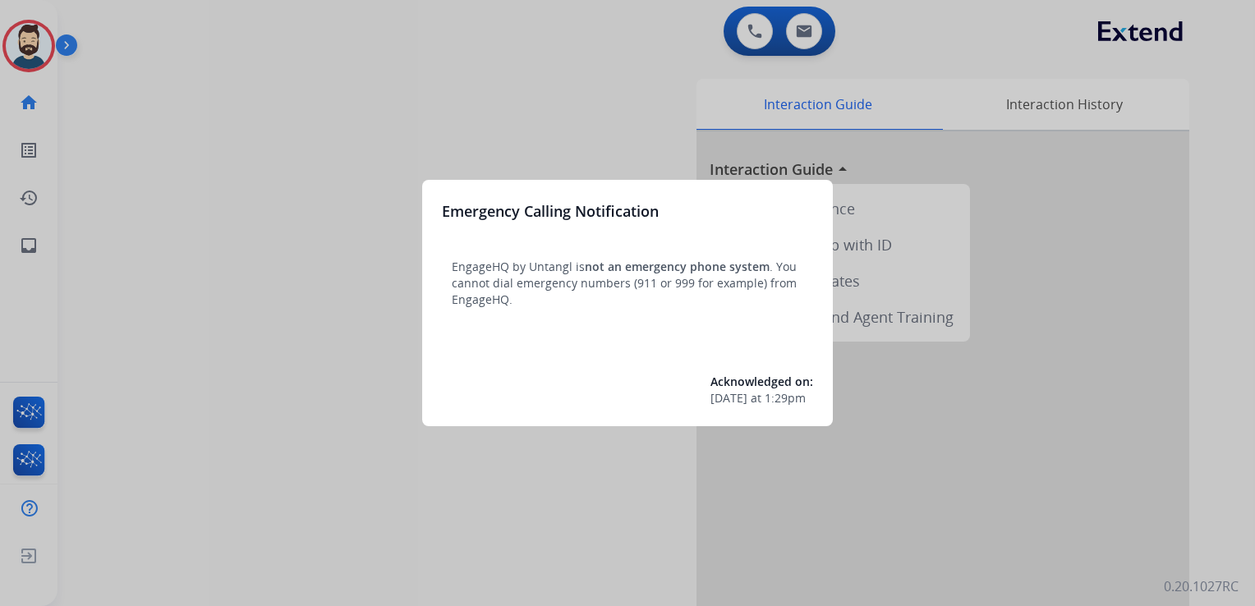
click at [109, 195] on div at bounding box center [627, 303] width 1255 height 606
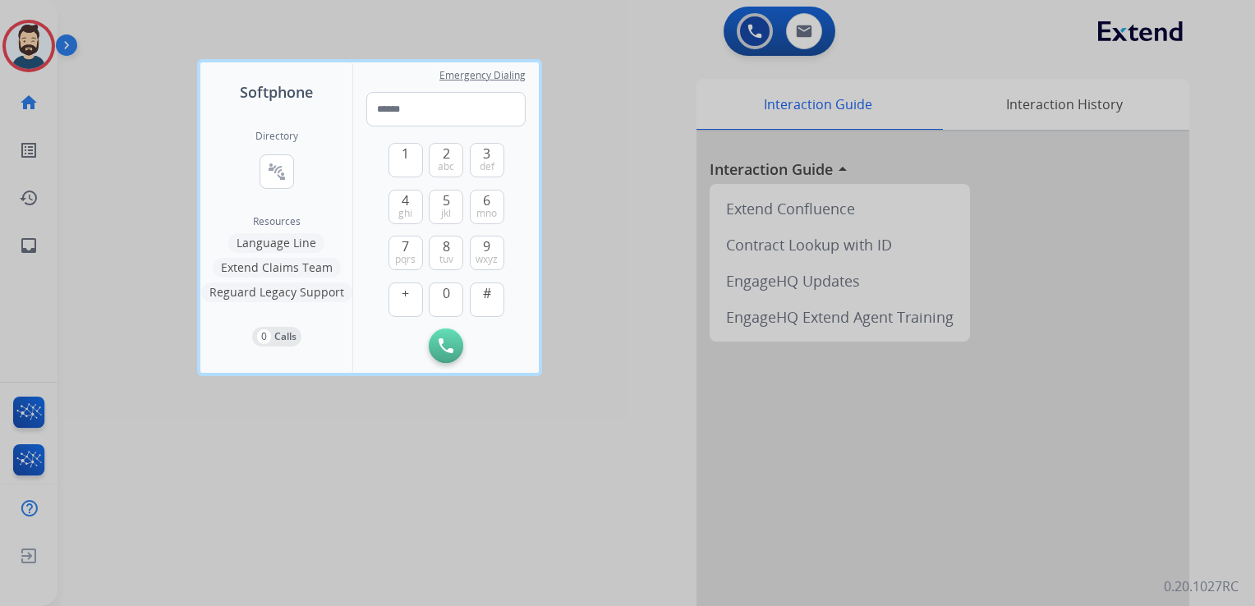
click at [111, 195] on div at bounding box center [627, 303] width 1255 height 606
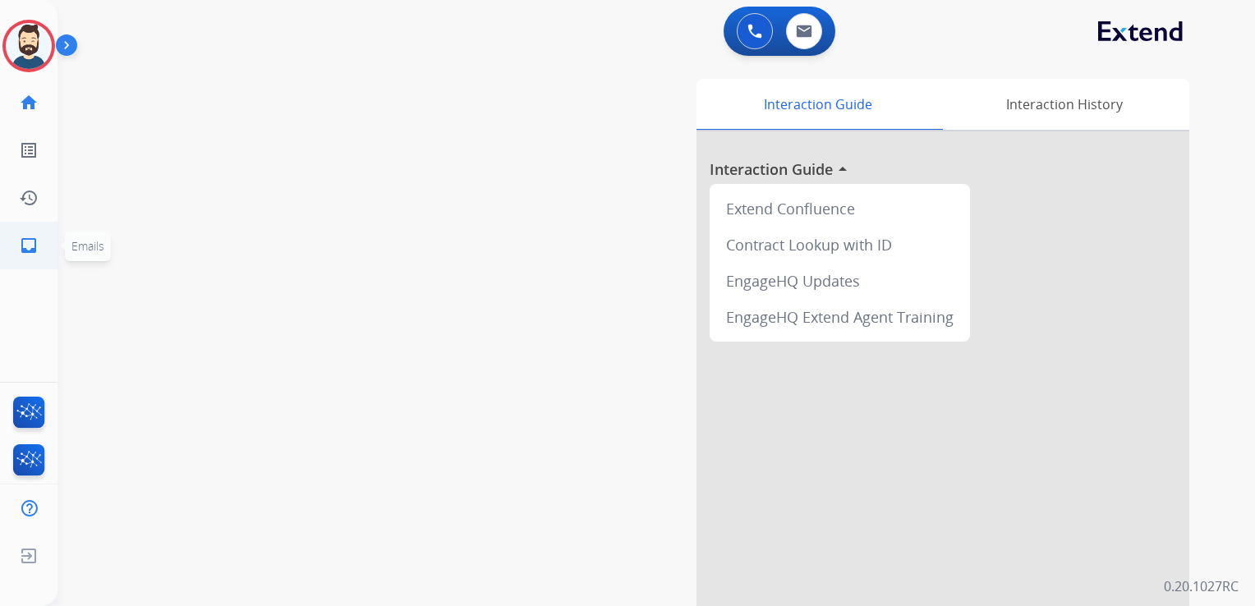
click at [26, 247] on mat-icon "inbox" at bounding box center [29, 246] width 20 height 20
select select "**********"
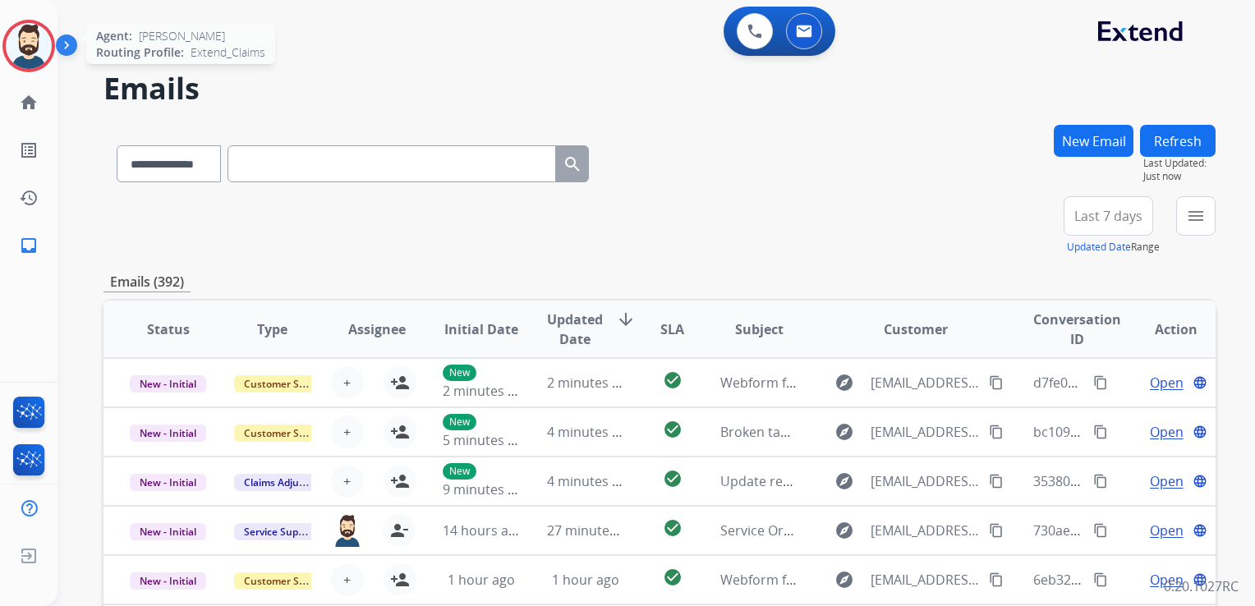
click at [21, 47] on img at bounding box center [29, 46] width 46 height 46
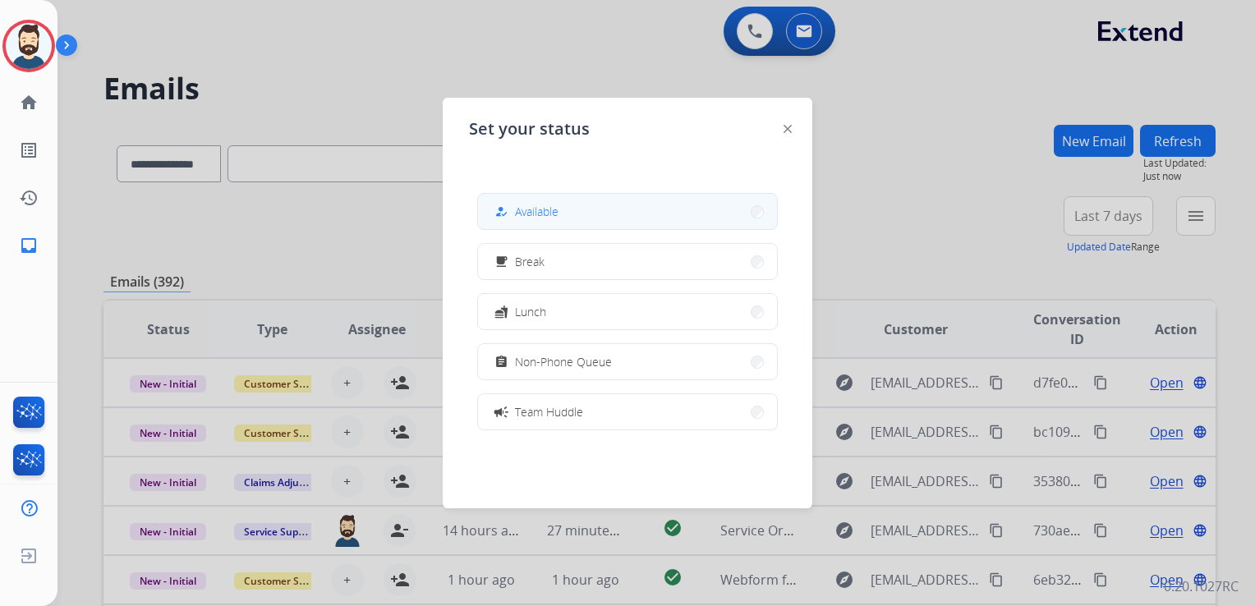
click at [568, 221] on button "how_to_reg Available" at bounding box center [627, 211] width 299 height 35
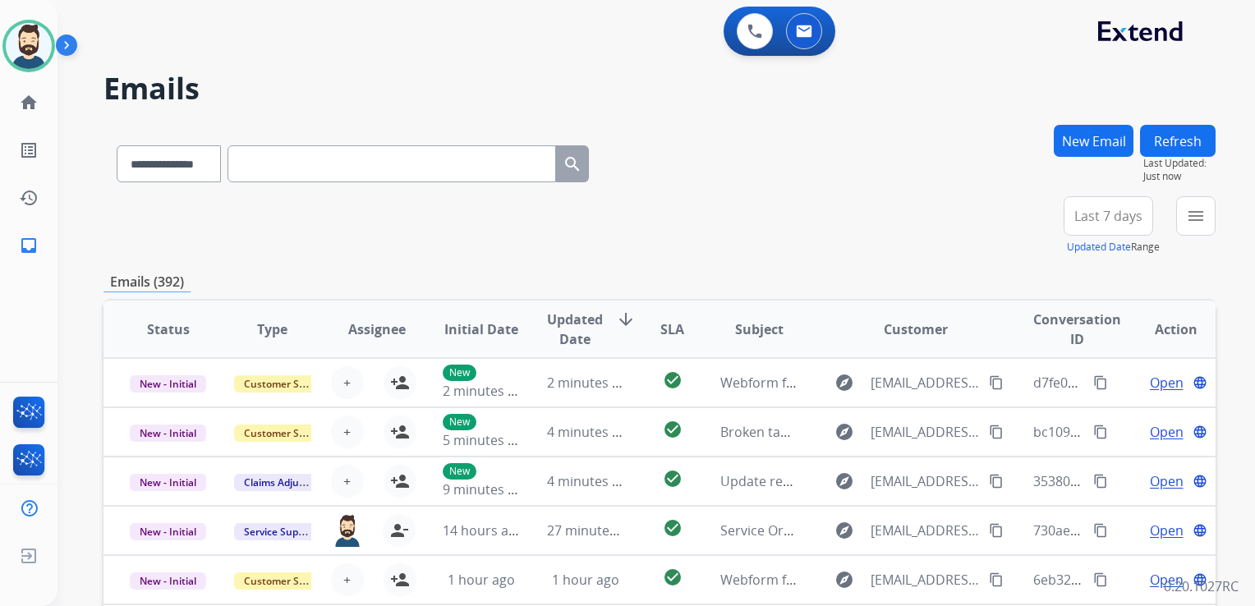
click at [805, 153] on div "**********" at bounding box center [659, 160] width 1112 height 71
click at [1035, 225] on div "+80" at bounding box center [1030, 222] width 39 height 39
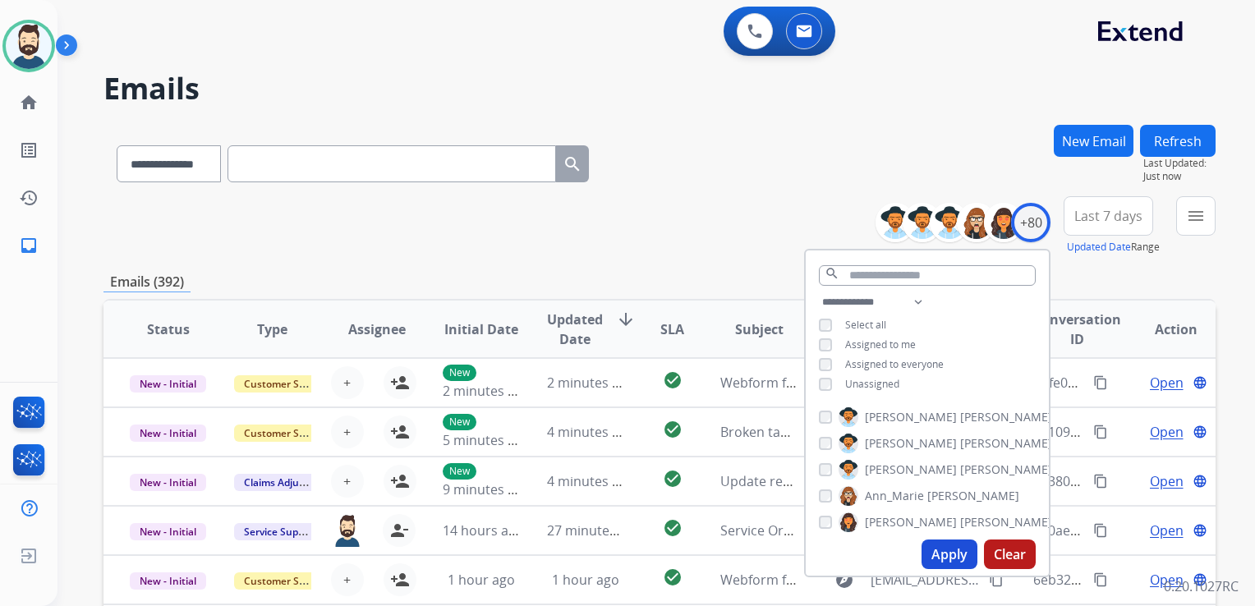
click at [929, 544] on button "Apply" at bounding box center [949, 554] width 56 height 30
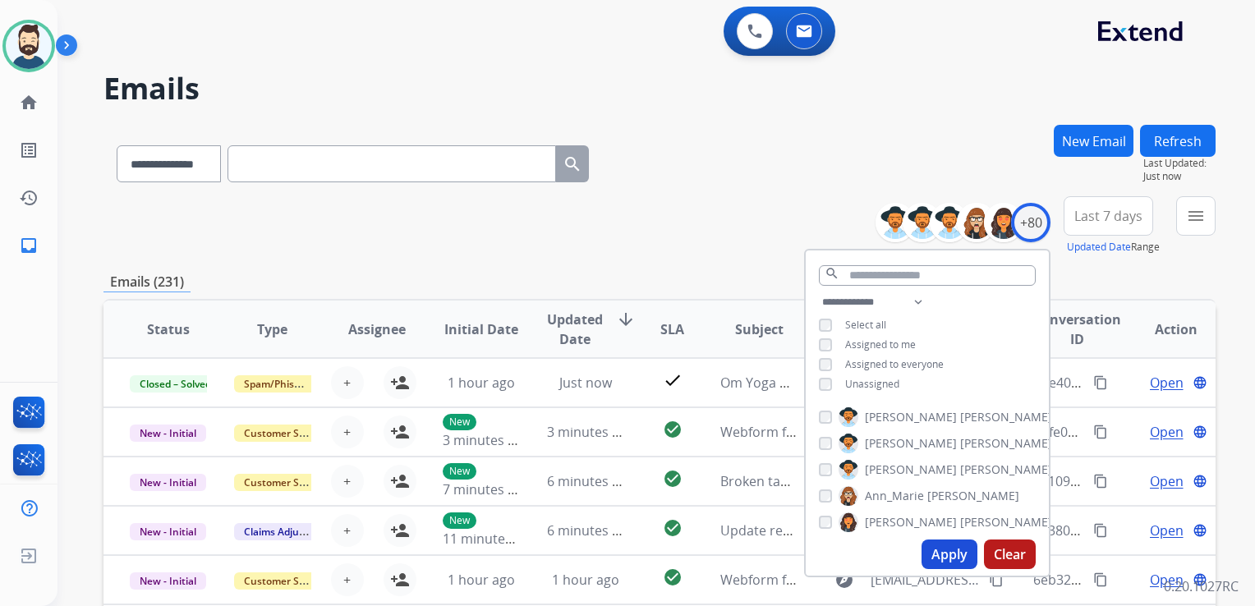
click at [949, 550] on button "Apply" at bounding box center [949, 554] width 56 height 30
click at [1094, 219] on span "Last 7 days" at bounding box center [1108, 216] width 68 height 7
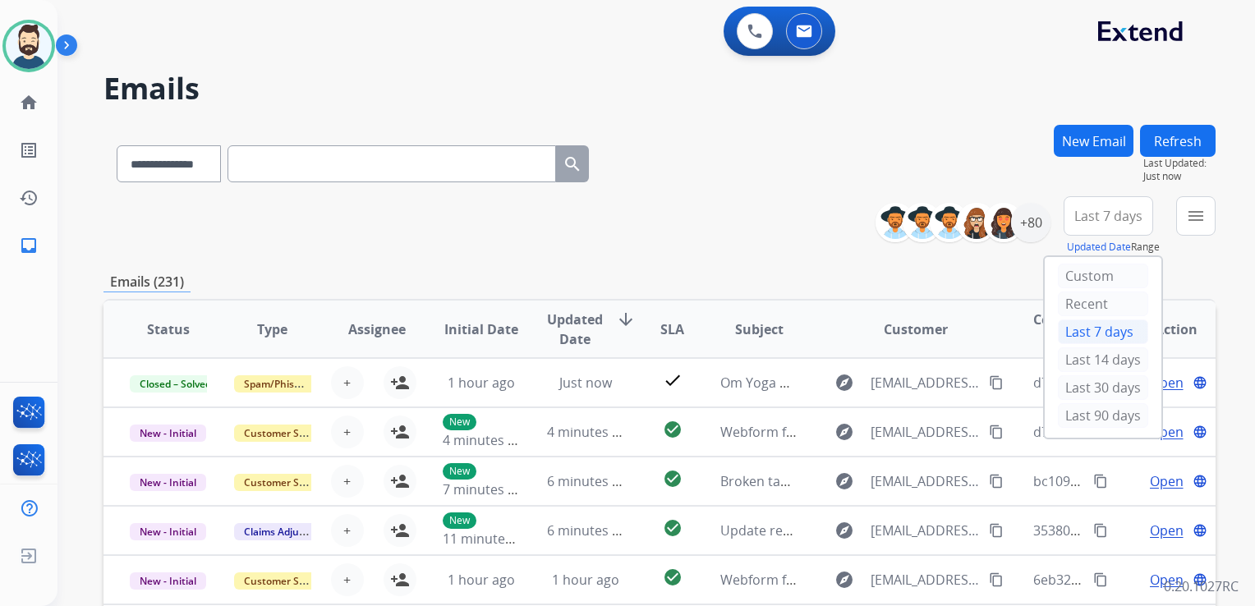
drag, startPoint x: 1071, startPoint y: 411, endPoint x: 1142, endPoint y: 273, distance: 155.7
click at [1074, 409] on div "Last 90 days" at bounding box center [1103, 415] width 90 height 25
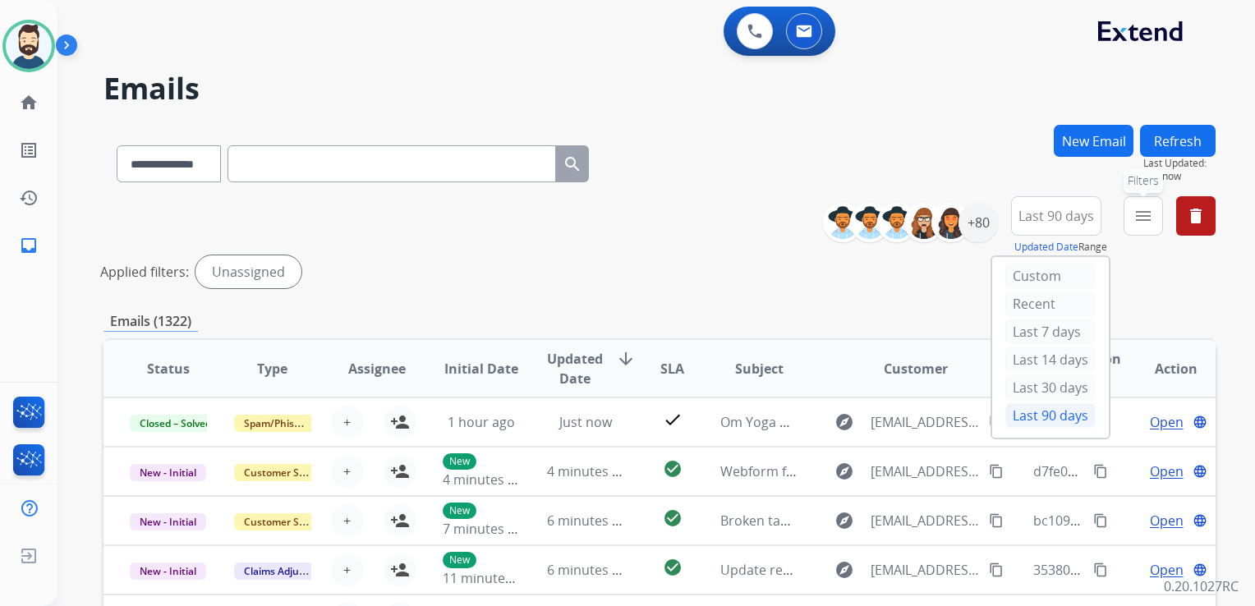
drag, startPoint x: 1145, startPoint y: 232, endPoint x: 1138, endPoint y: 274, distance: 43.2
click at [1145, 230] on button "menu Filters" at bounding box center [1142, 215] width 39 height 39
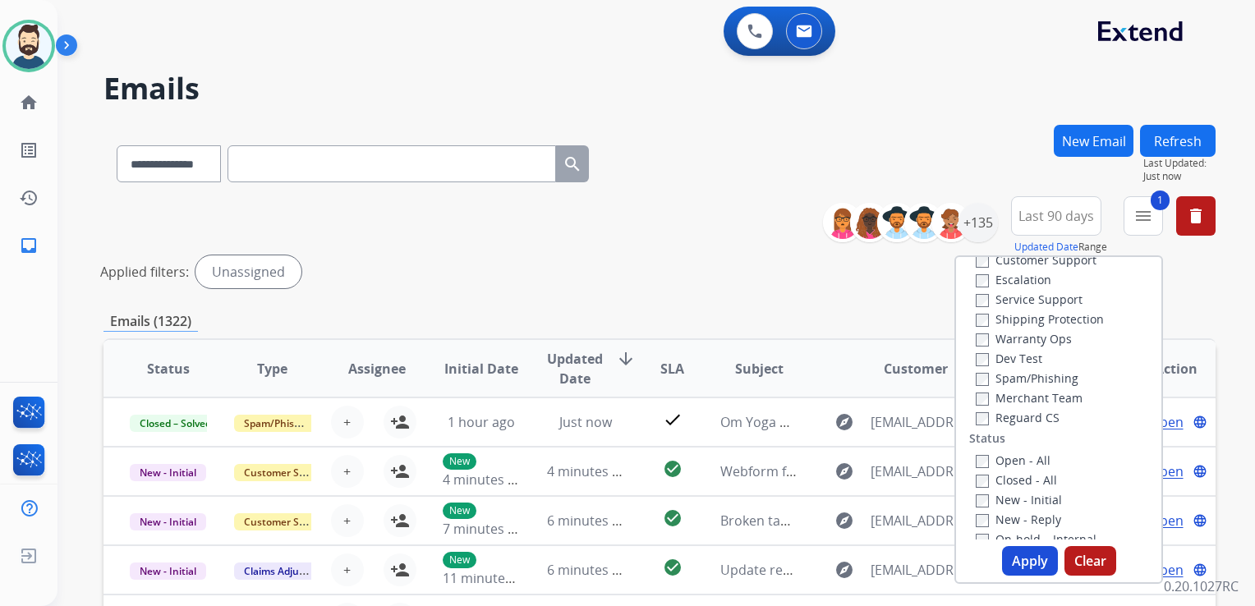
scroll to position [82, 0]
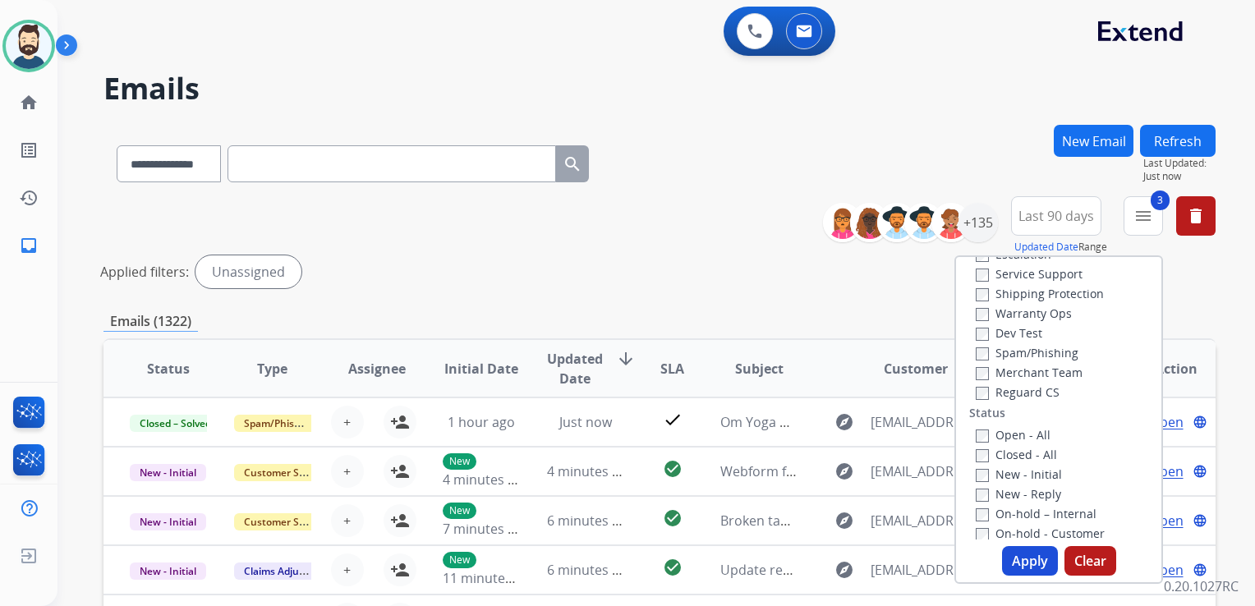
click at [1025, 567] on button "Apply" at bounding box center [1030, 561] width 56 height 30
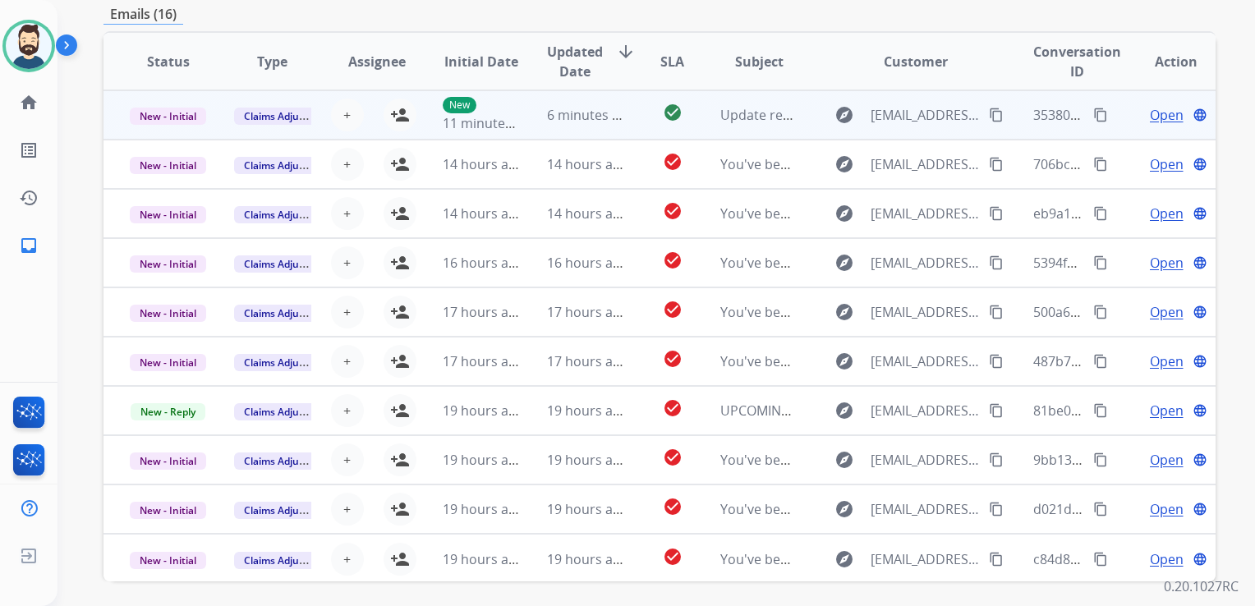
scroll to position [246, 0]
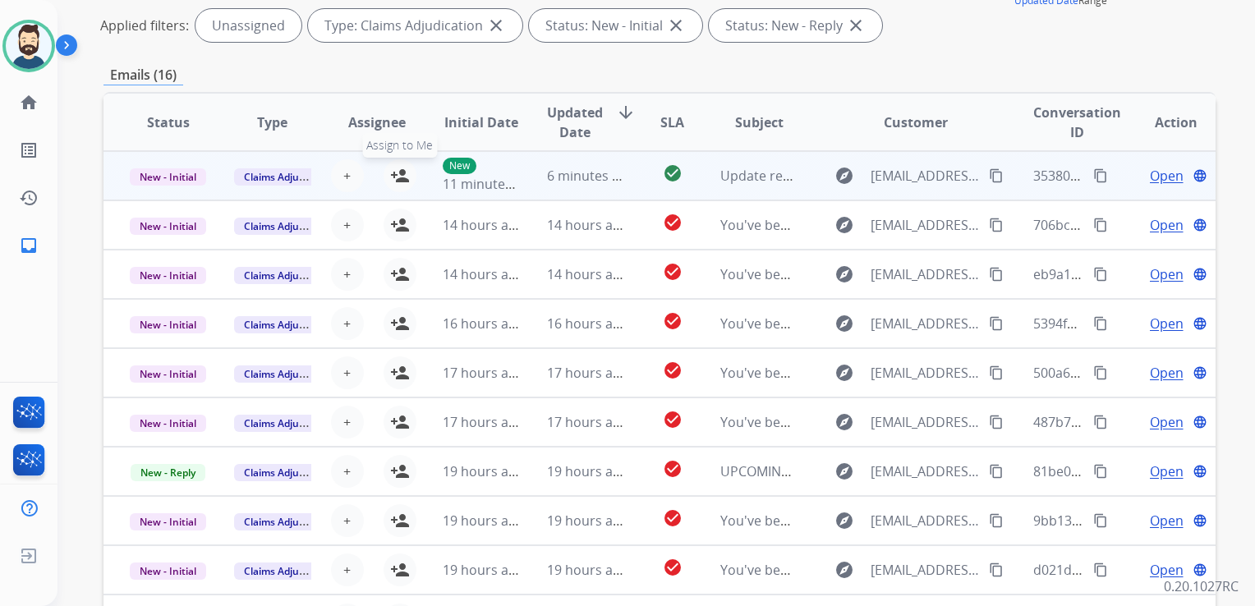
click at [401, 179] on mat-icon "person_add" at bounding box center [400, 176] width 20 height 20
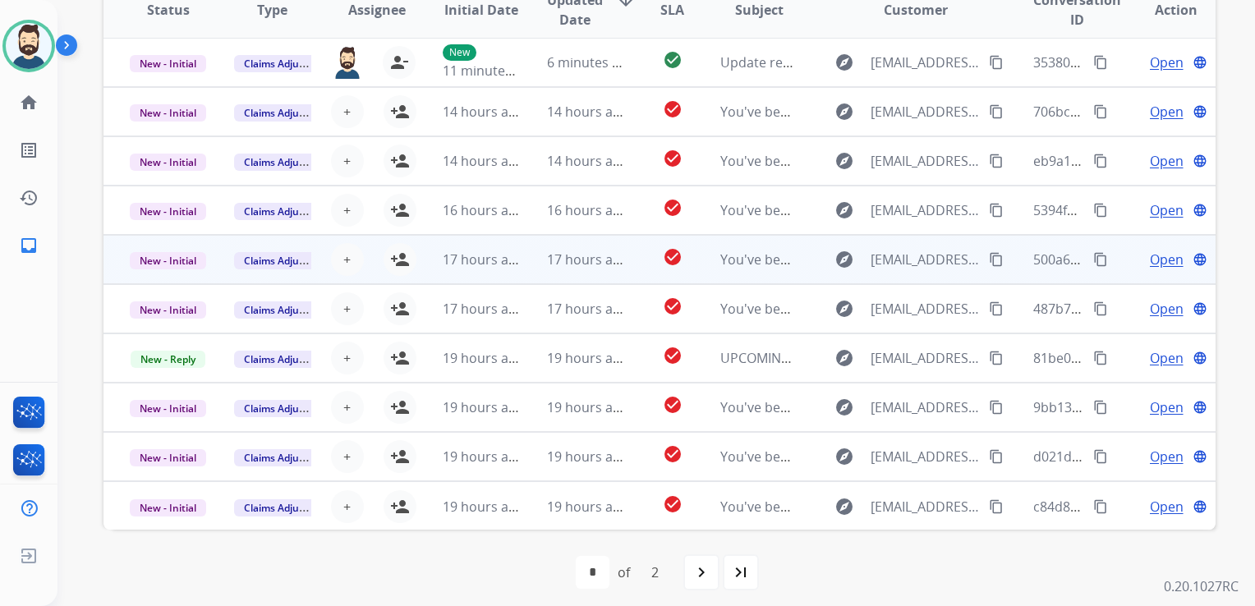
scroll to position [367, 0]
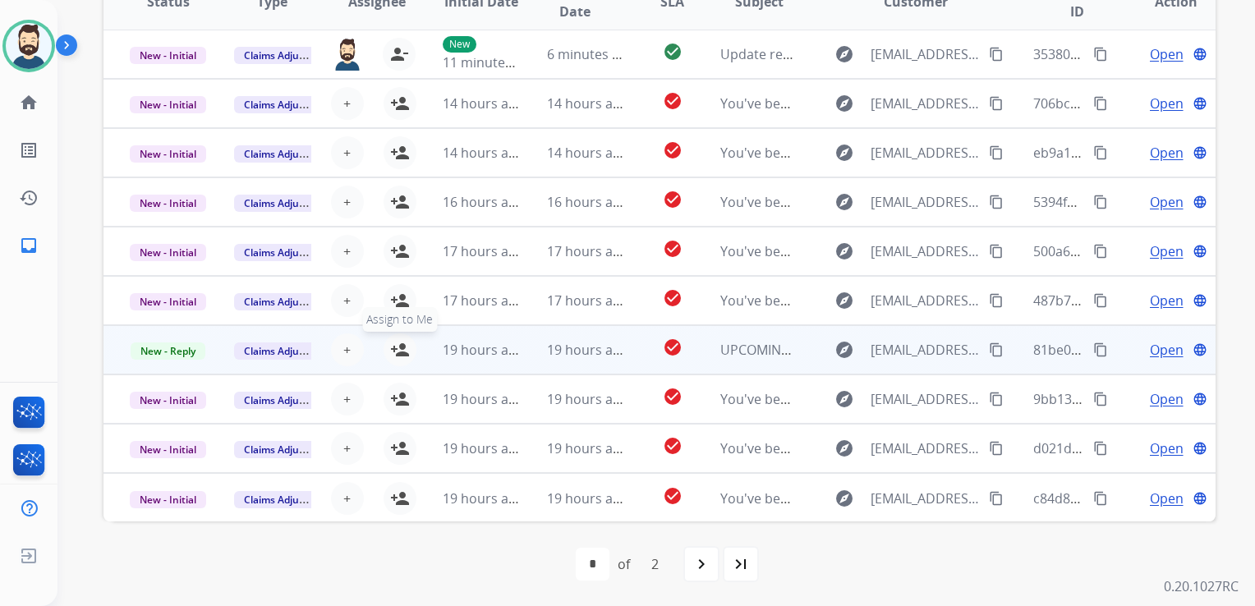
click at [401, 348] on mat-icon "person_add" at bounding box center [400, 350] width 20 height 20
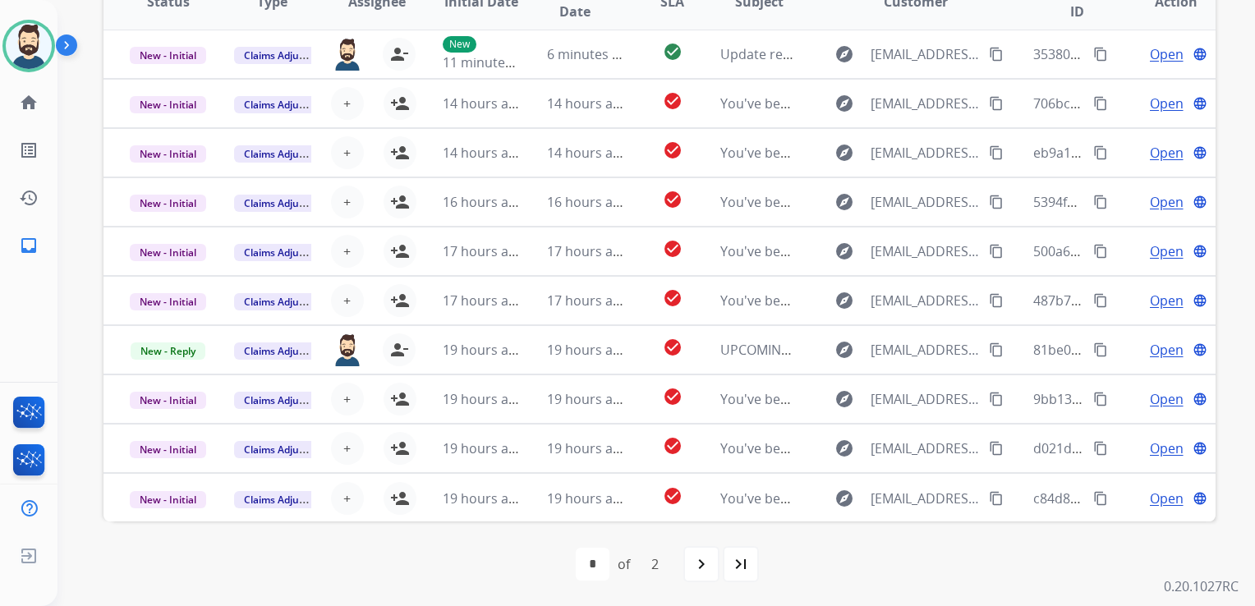
scroll to position [0, 0]
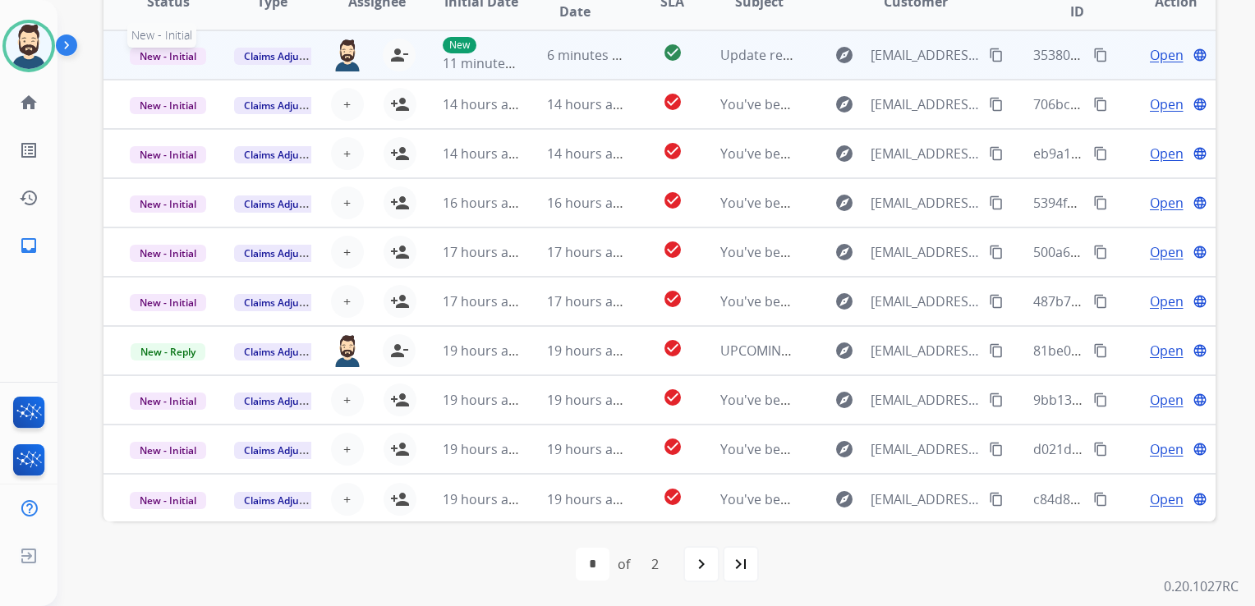
click at [162, 54] on span "New - Initial" at bounding box center [168, 56] width 76 height 17
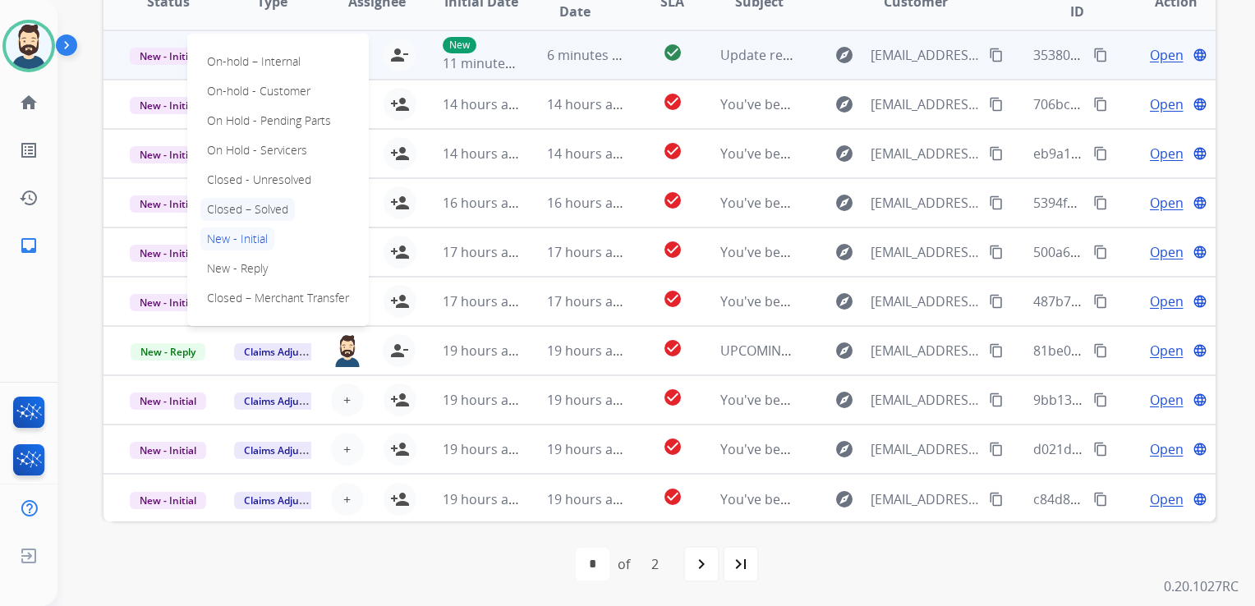
click at [244, 207] on p "Closed – Solved" at bounding box center [247, 209] width 94 height 23
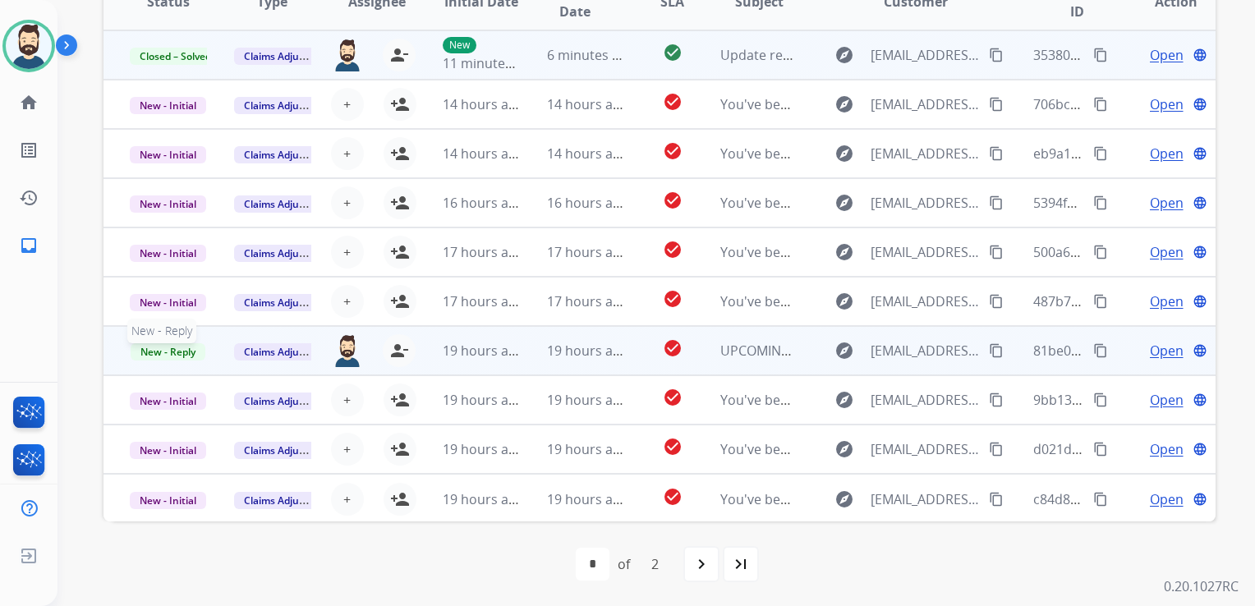
click at [164, 350] on span "New - Reply" at bounding box center [168, 351] width 75 height 17
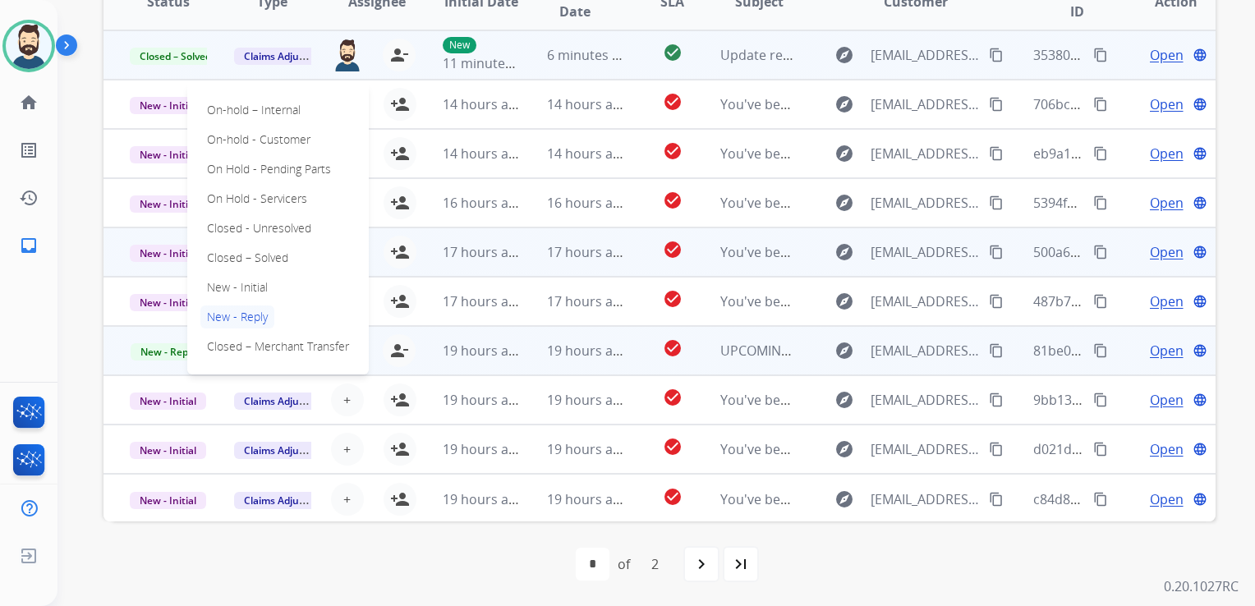
drag, startPoint x: 245, startPoint y: 251, endPoint x: 262, endPoint y: 251, distance: 16.4
click at [249, 251] on p "Closed – Solved" at bounding box center [247, 257] width 94 height 23
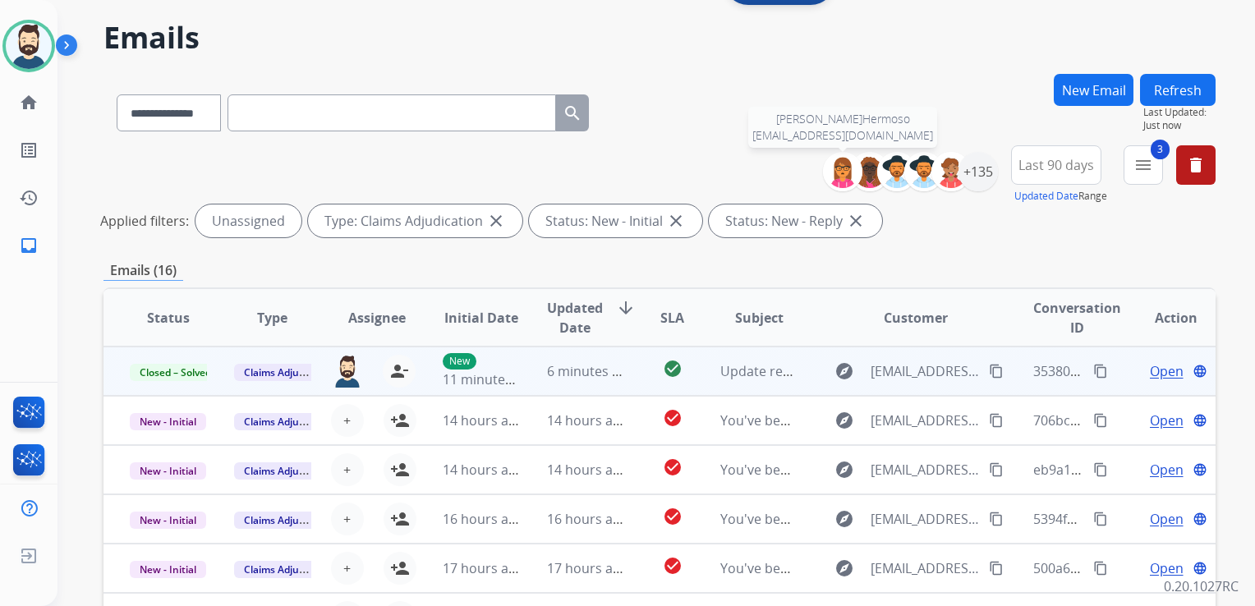
scroll to position [39, 0]
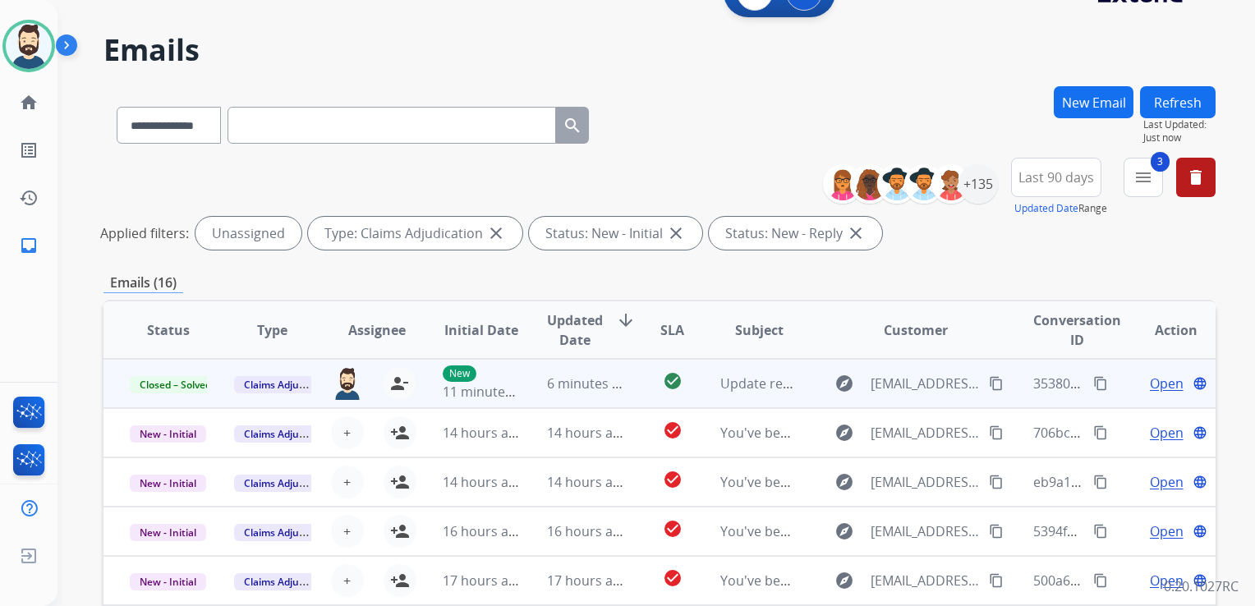
click at [1186, 111] on button "Refresh" at bounding box center [1178, 102] width 76 height 32
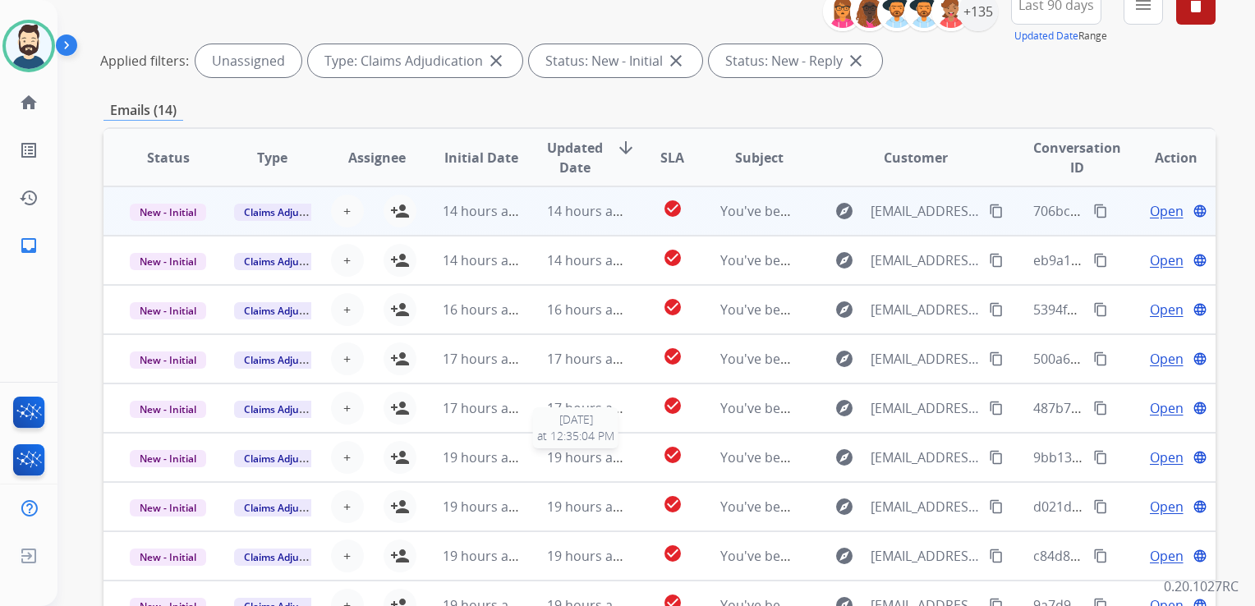
scroll to position [203, 0]
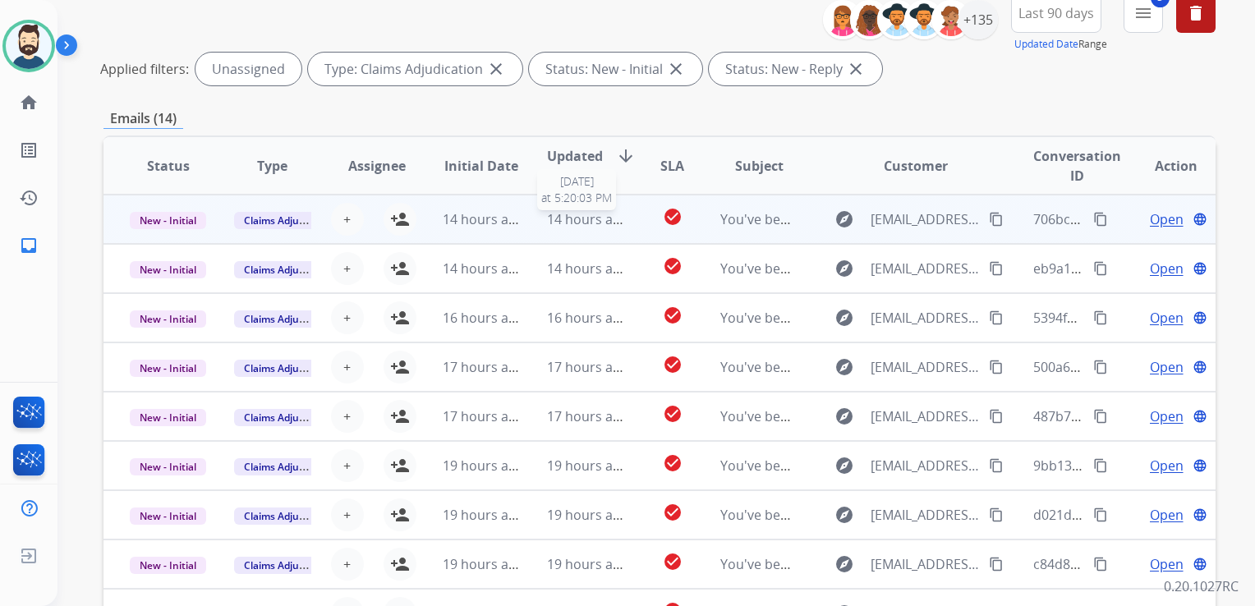
click at [601, 223] on span "14 hours ago" at bounding box center [587, 219] width 81 height 18
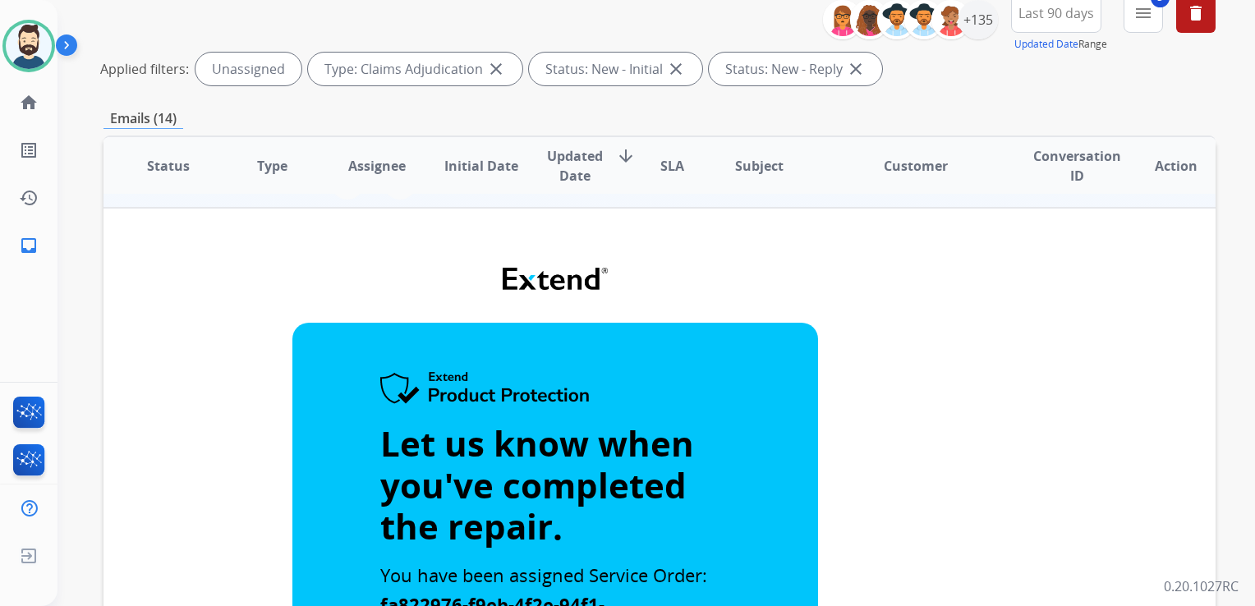
scroll to position [0, 0]
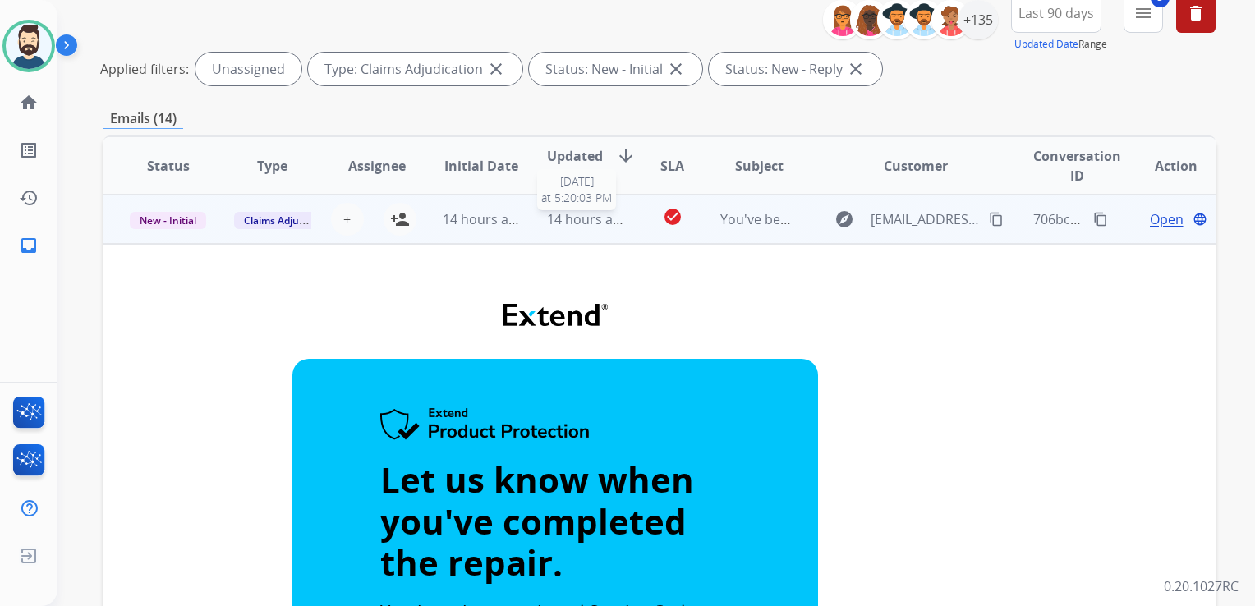
click at [584, 226] on span "14 hours ago" at bounding box center [587, 219] width 81 height 18
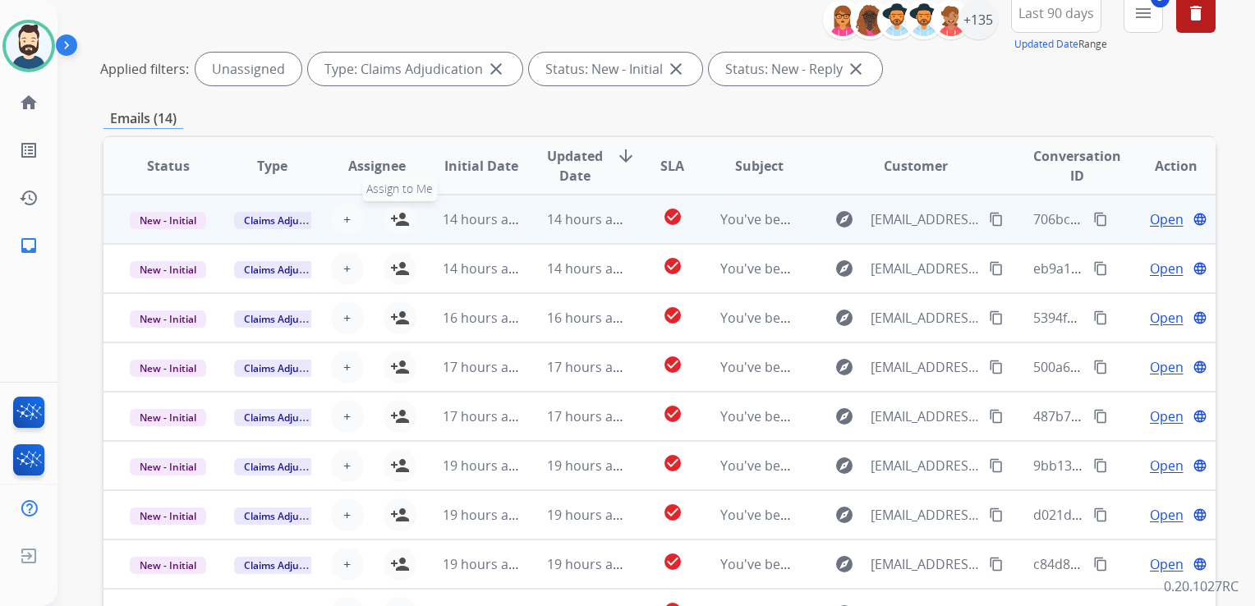
click at [395, 215] on mat-icon "person_add" at bounding box center [400, 219] width 20 height 20
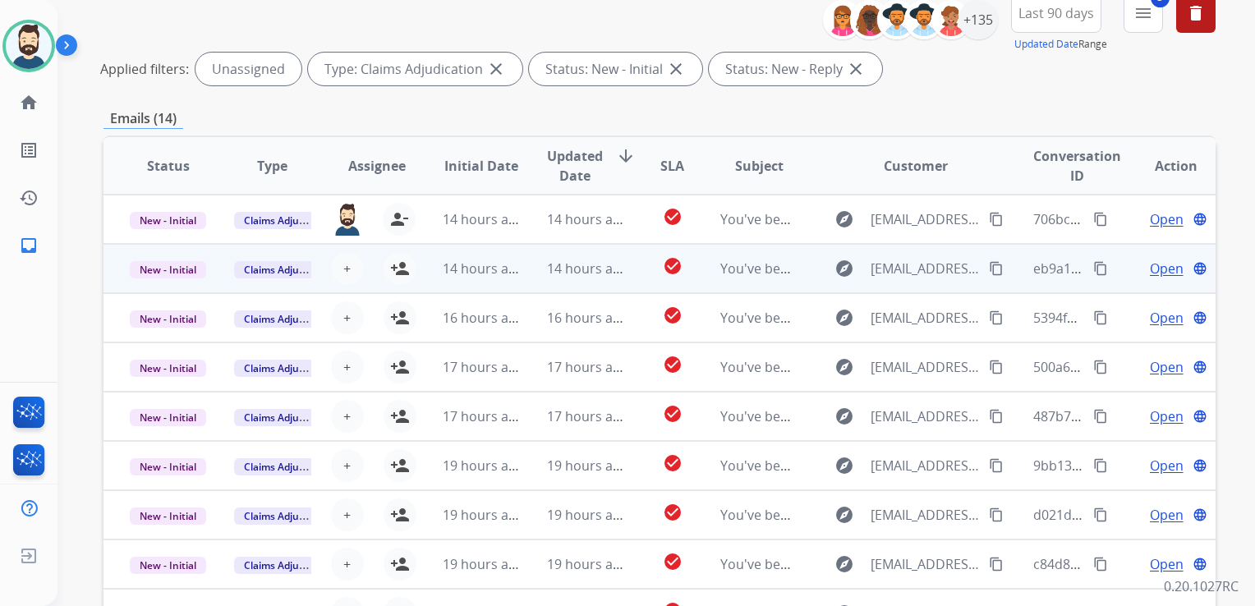
click at [567, 274] on span "14 hours ago" at bounding box center [587, 268] width 81 height 18
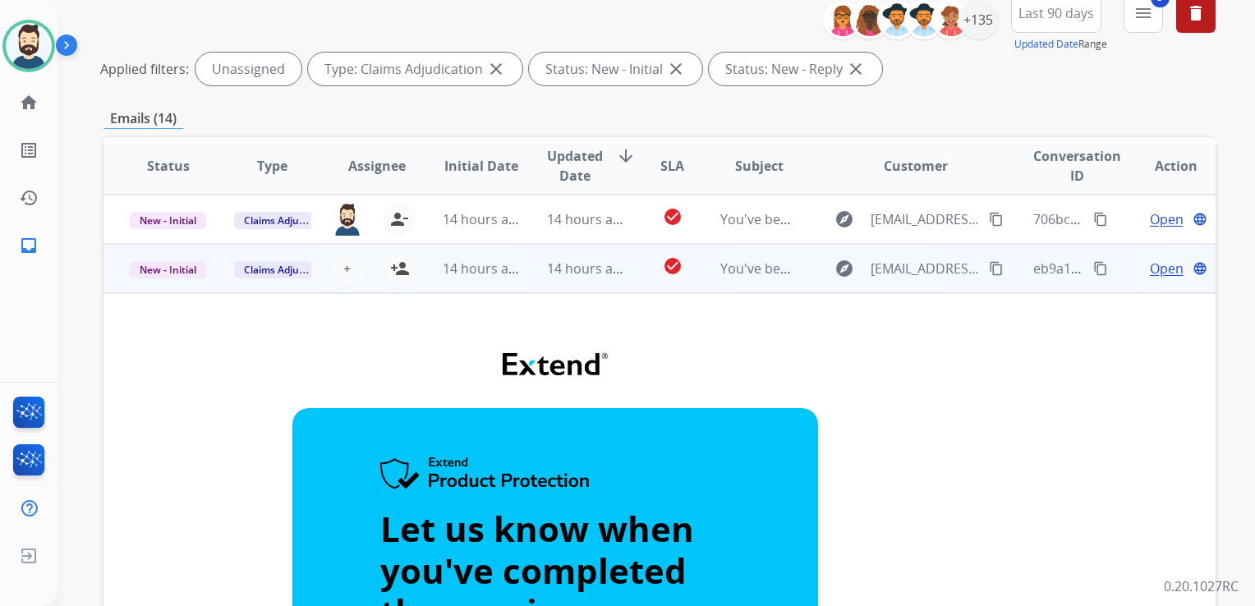
click at [575, 289] on td "14 hours ago" at bounding box center [573, 268] width 104 height 49
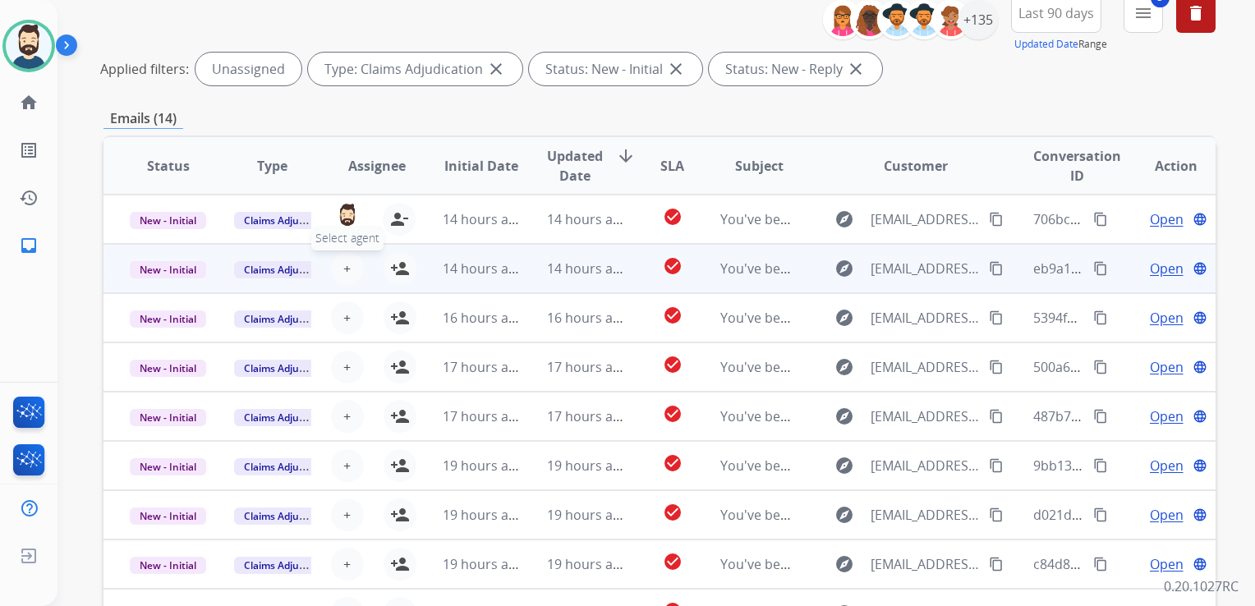
click at [343, 269] on span "+" at bounding box center [346, 269] width 7 height 20
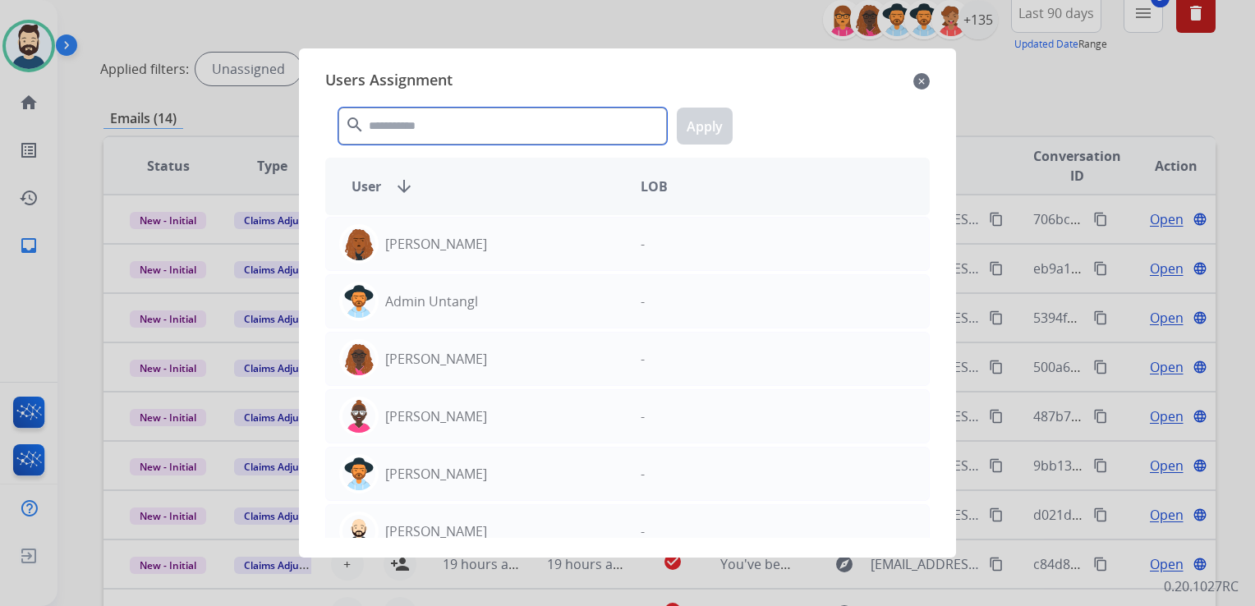
click at [430, 135] on input "text" at bounding box center [502, 126] width 328 height 37
click at [430, 135] on input "**" at bounding box center [502, 126] width 328 height 37
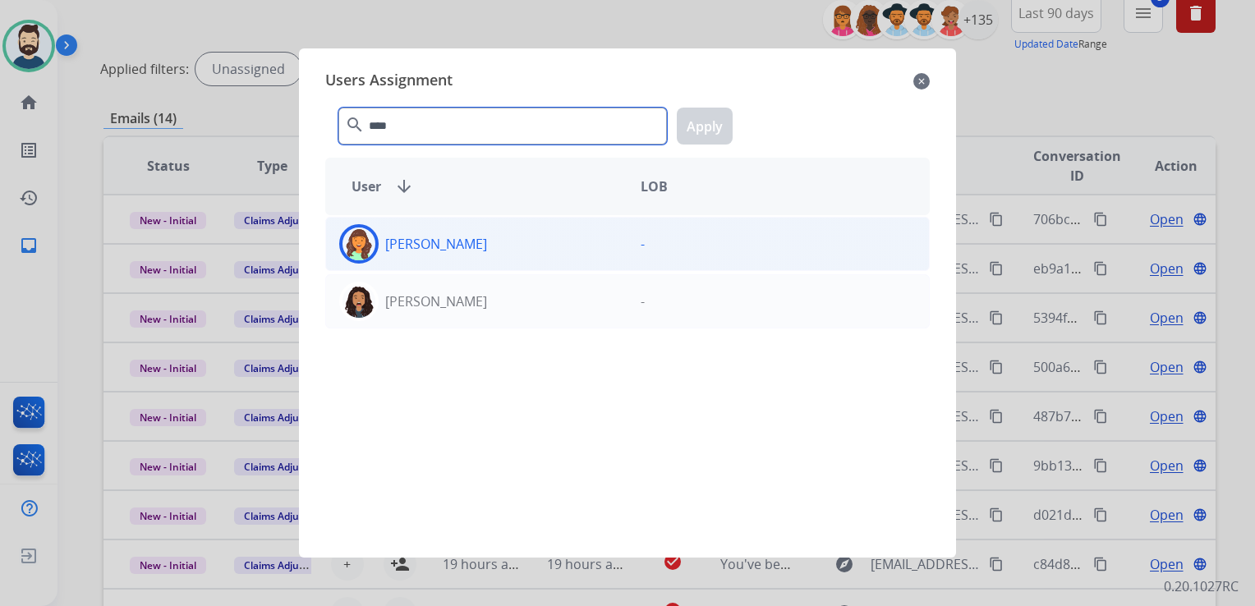
type input "****"
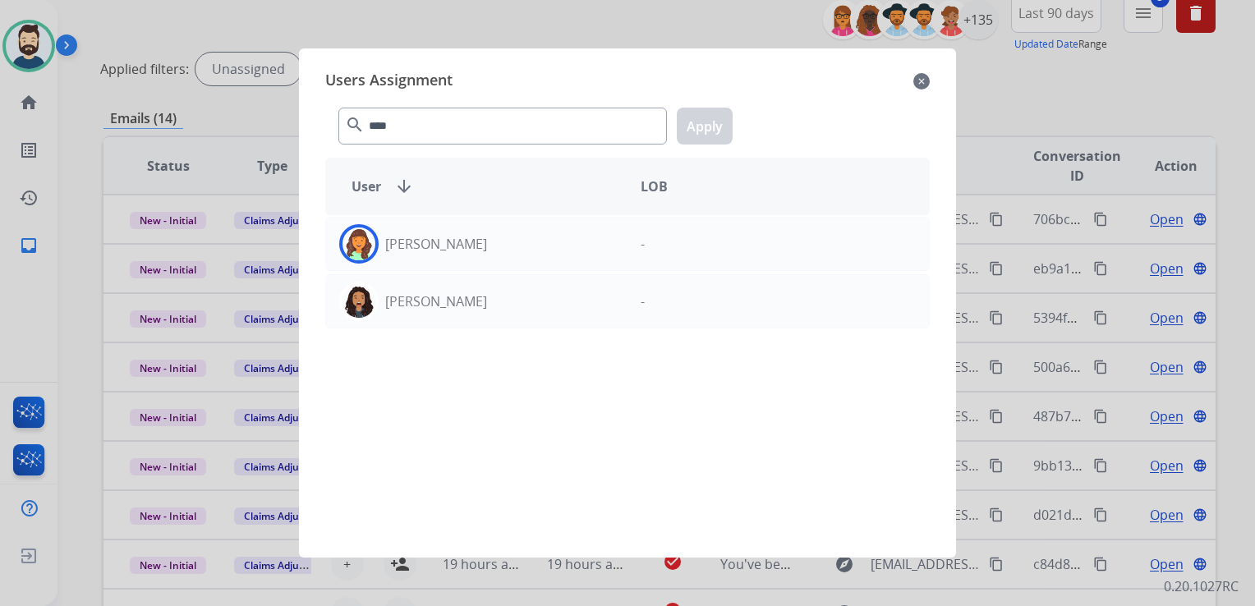
drag, startPoint x: 351, startPoint y: 230, endPoint x: 420, endPoint y: 212, distance: 72.1
click at [351, 232] on img at bounding box center [358, 243] width 33 height 33
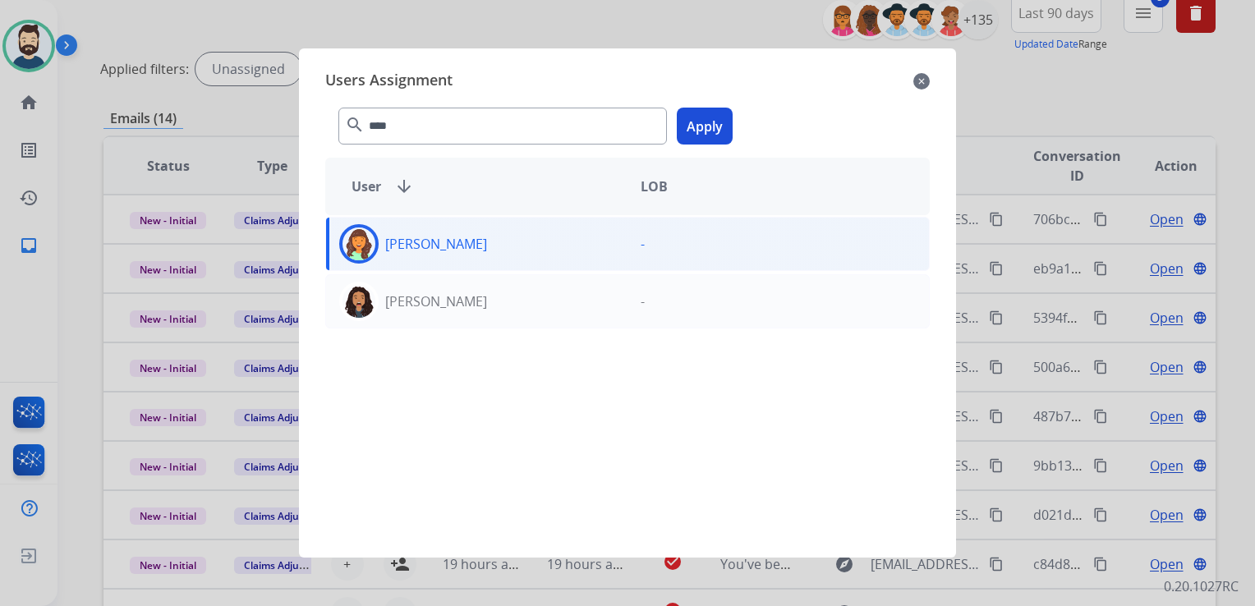
click at [704, 126] on button "Apply" at bounding box center [705, 126] width 56 height 37
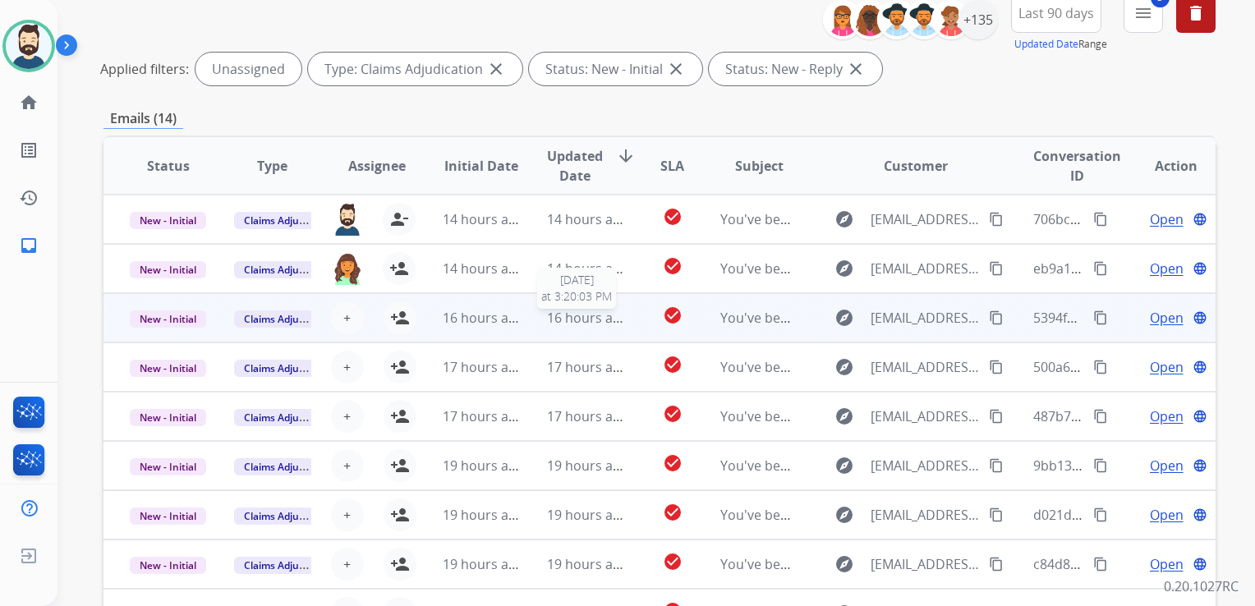
click at [581, 328] on td "16 hours ago [DATE] 3:20:03 PM" at bounding box center [573, 317] width 104 height 49
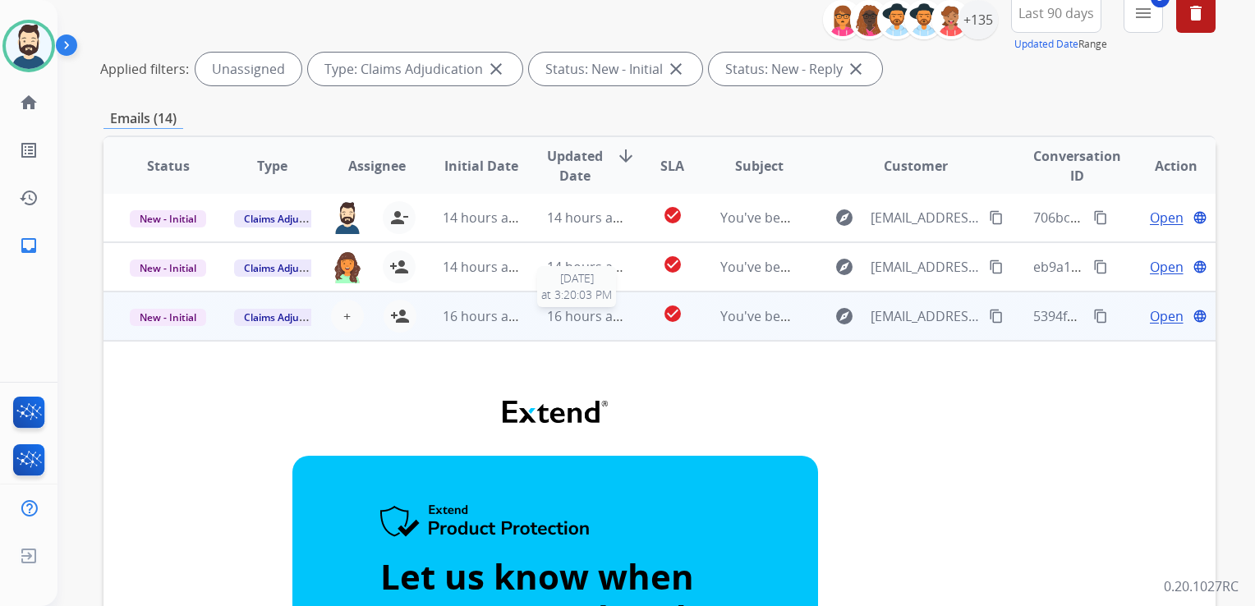
drag, startPoint x: 571, startPoint y: 320, endPoint x: 475, endPoint y: 323, distance: 96.9
click at [570, 322] on span "16 hours ago" at bounding box center [587, 316] width 81 height 18
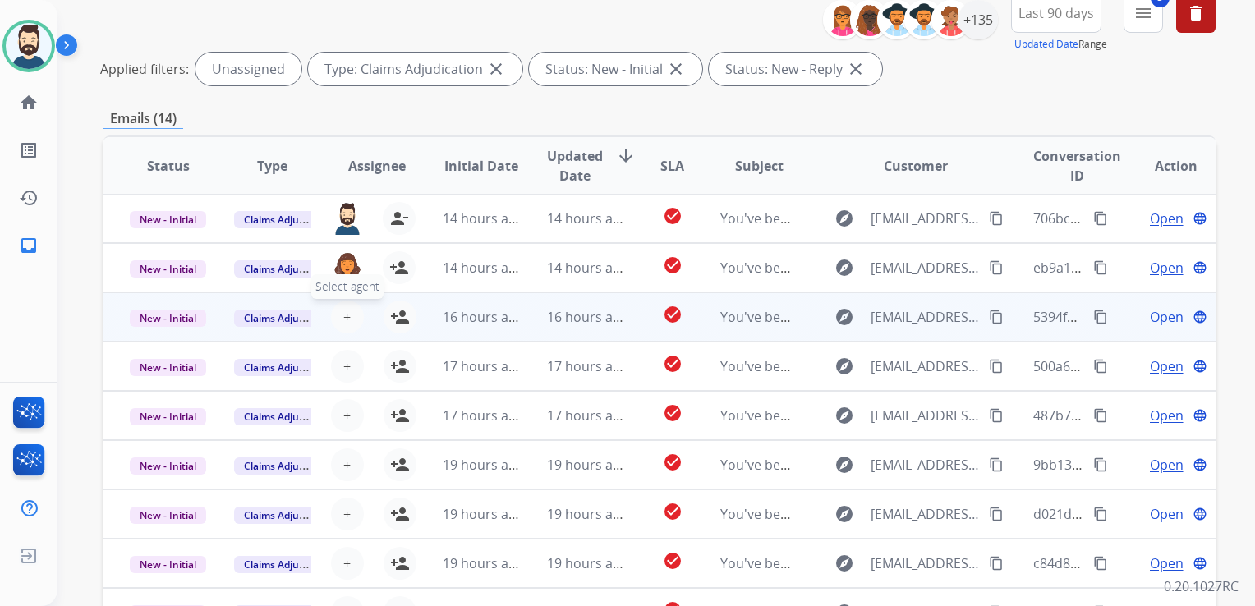
click at [343, 314] on span "+" at bounding box center [346, 317] width 7 height 20
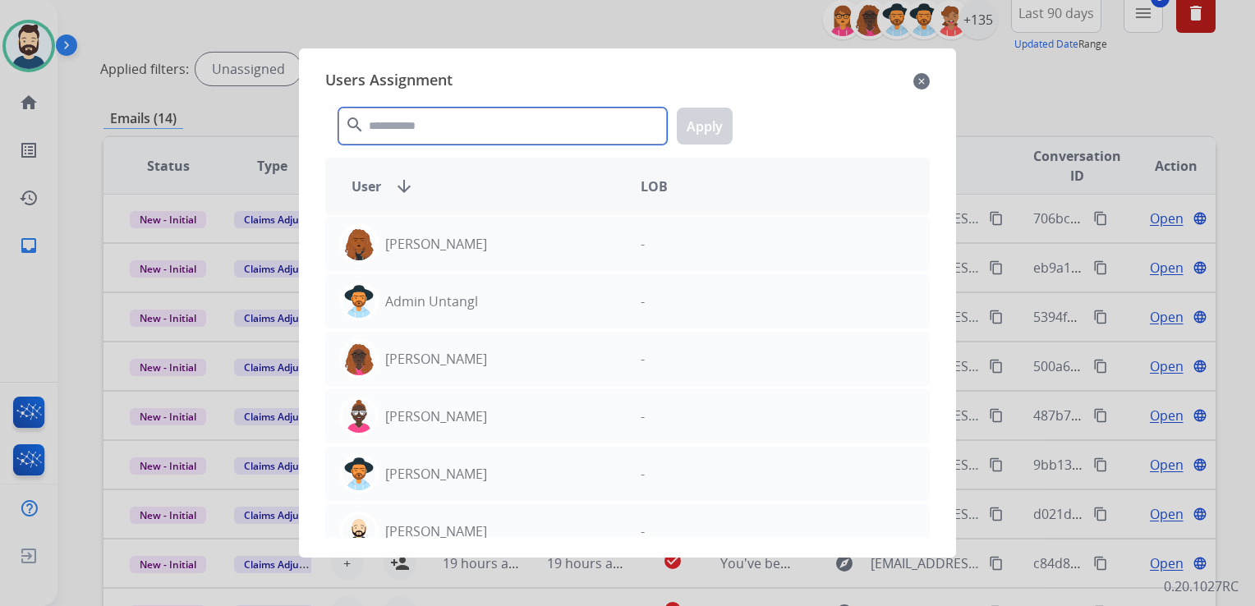
click at [416, 124] on input "text" at bounding box center [502, 126] width 328 height 37
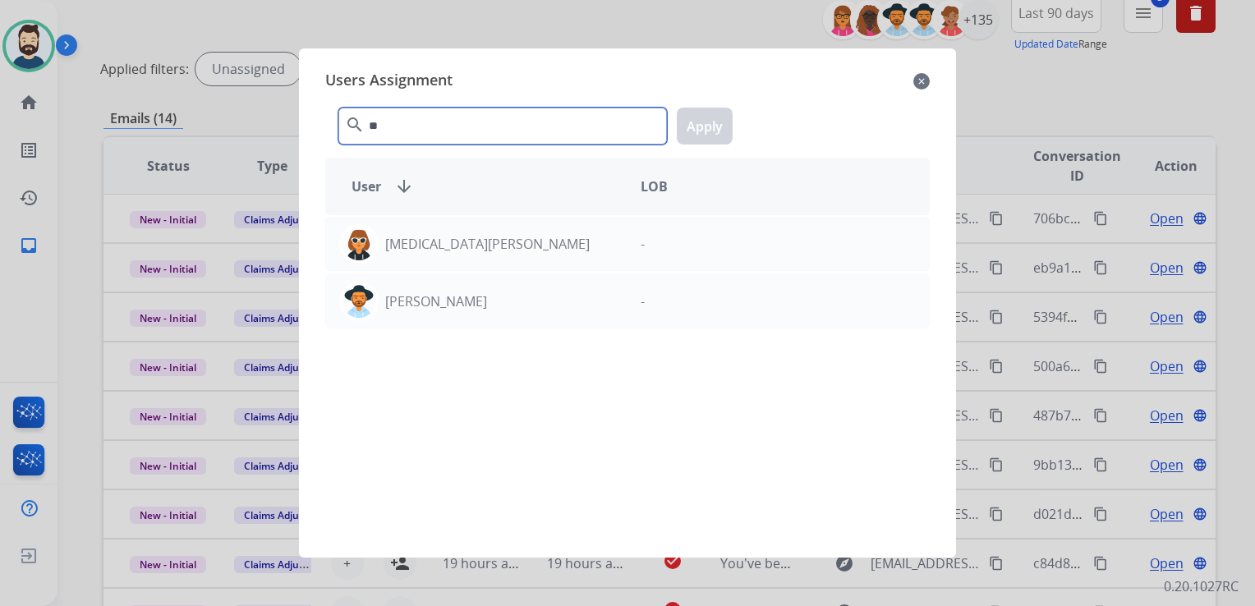
type input "*"
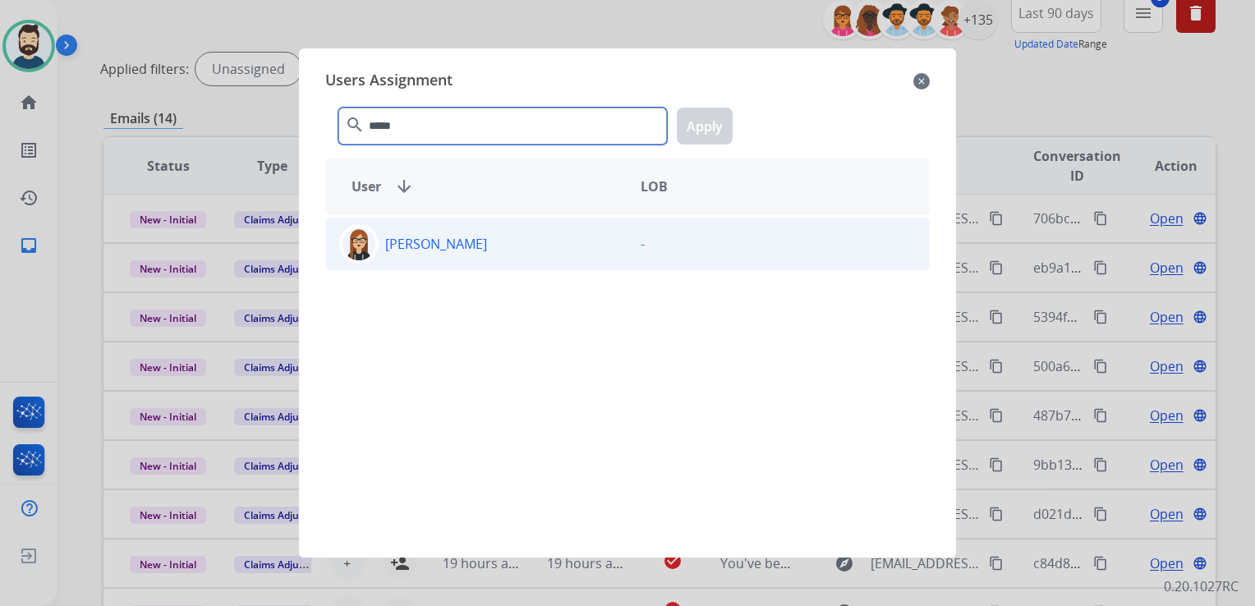
type input "*****"
click at [363, 238] on img at bounding box center [358, 243] width 33 height 33
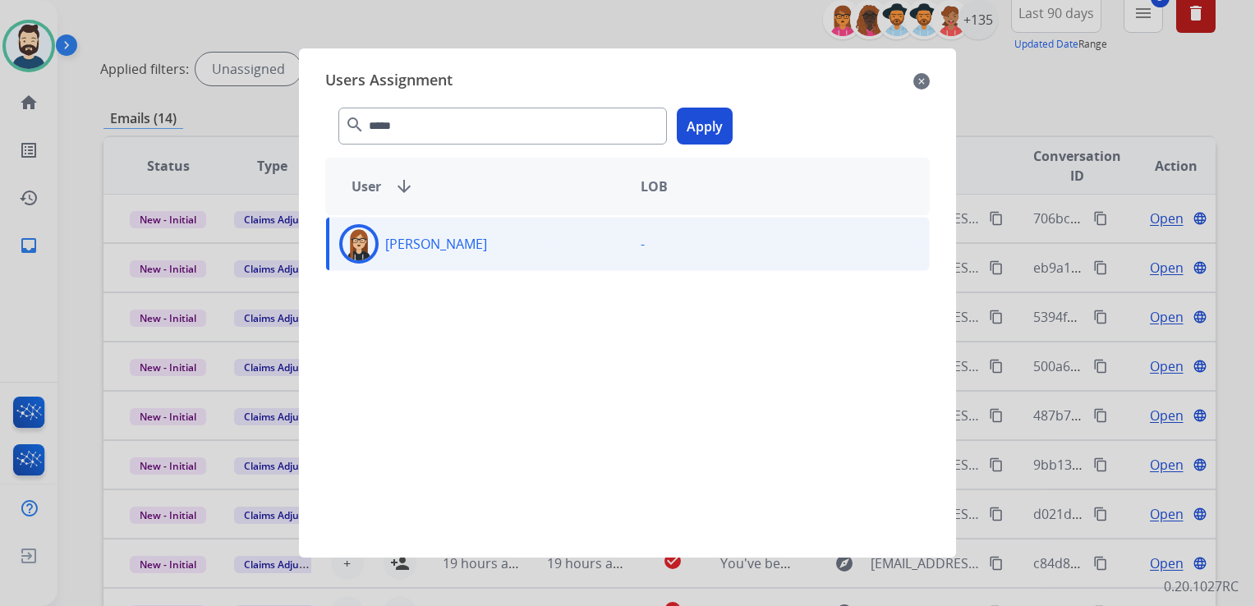
click at [699, 131] on button "Apply" at bounding box center [705, 126] width 56 height 37
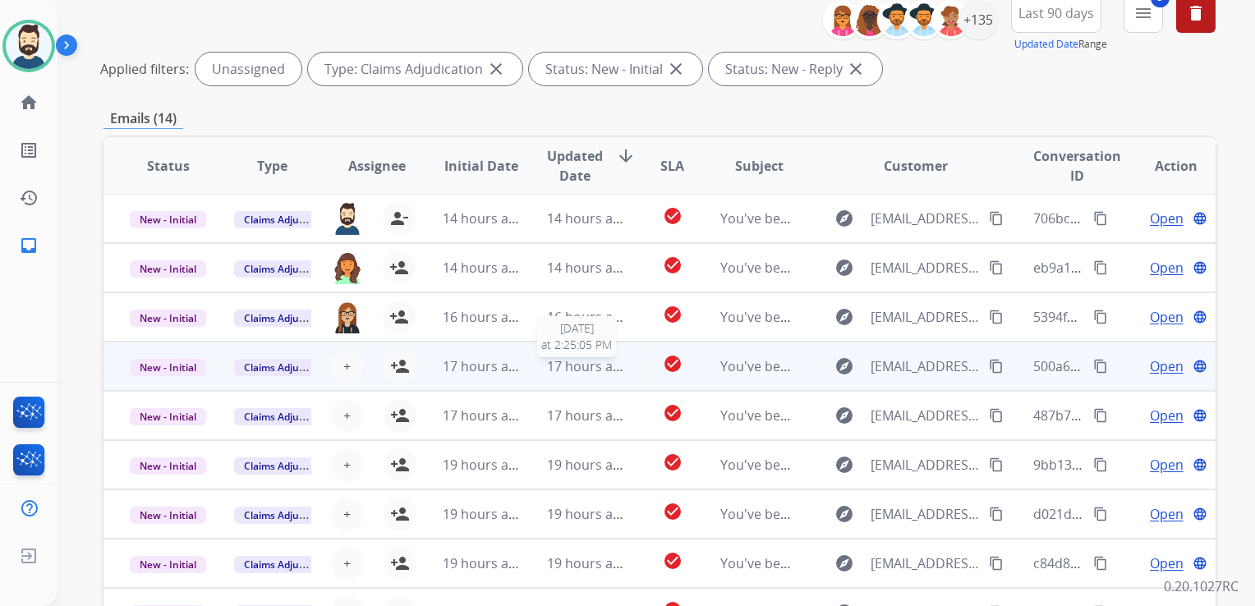
click at [556, 367] on span "17 hours ago" at bounding box center [587, 366] width 81 height 18
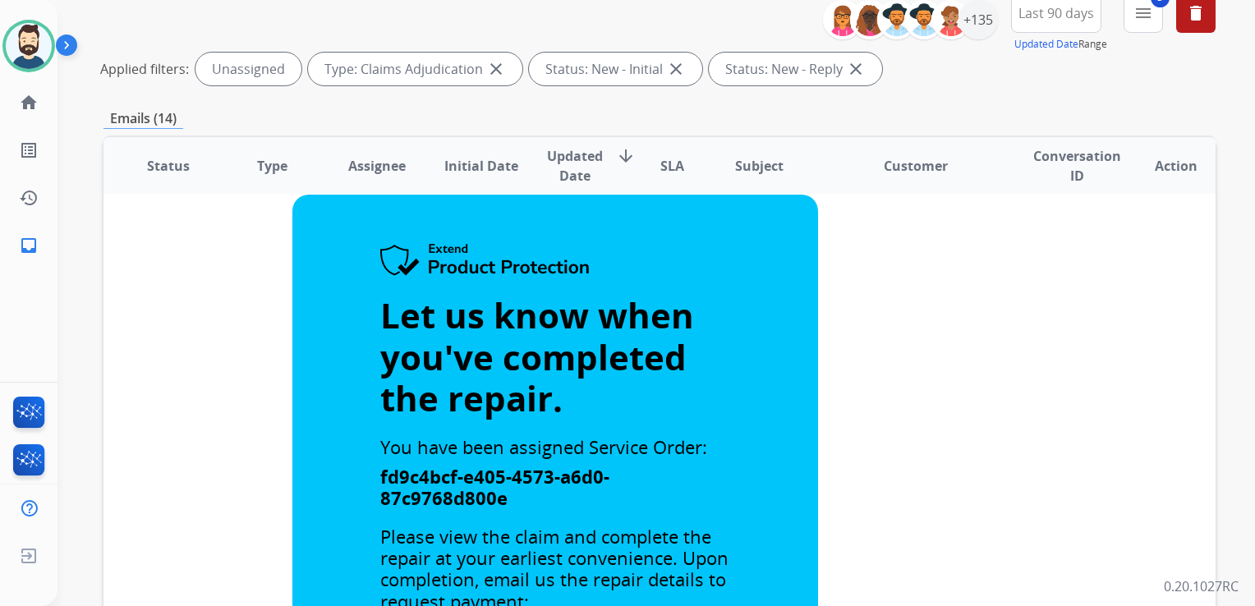
scroll to position [0, 0]
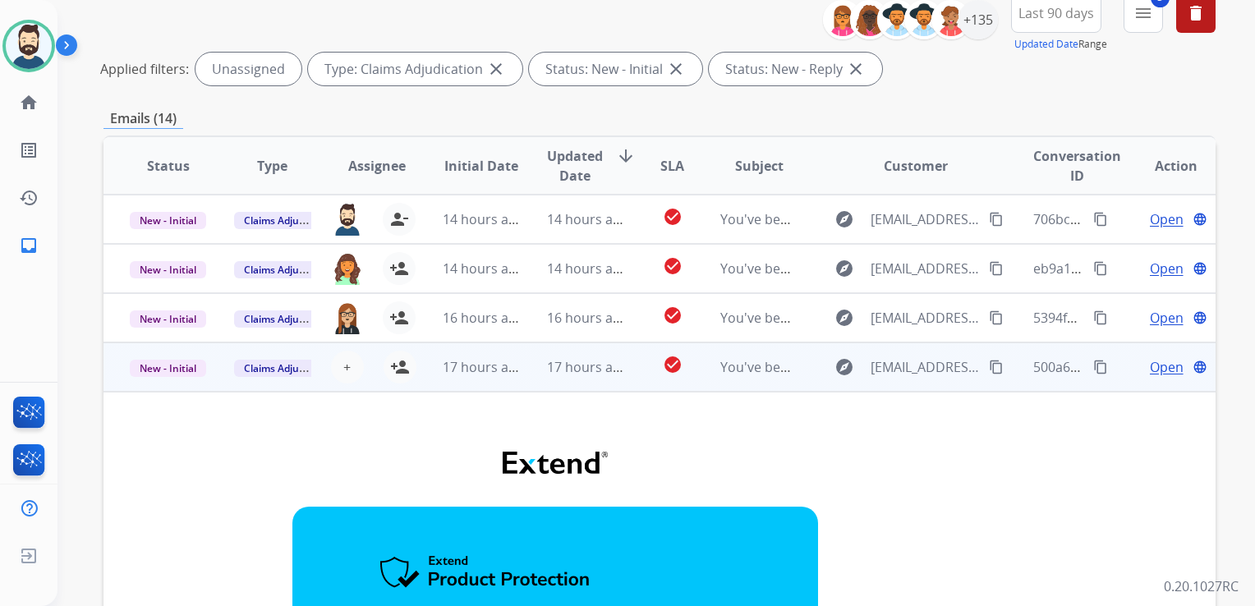
click at [562, 379] on td "17 hours ago" at bounding box center [573, 366] width 104 height 49
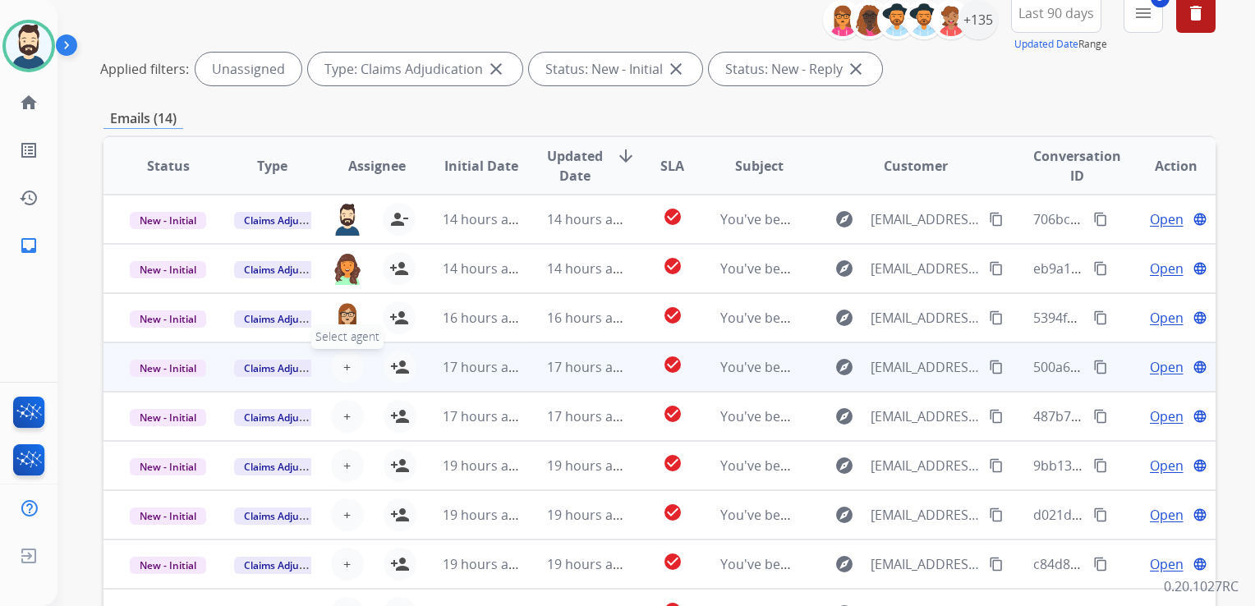
click at [348, 365] on button "+ Select agent" at bounding box center [347, 367] width 33 height 33
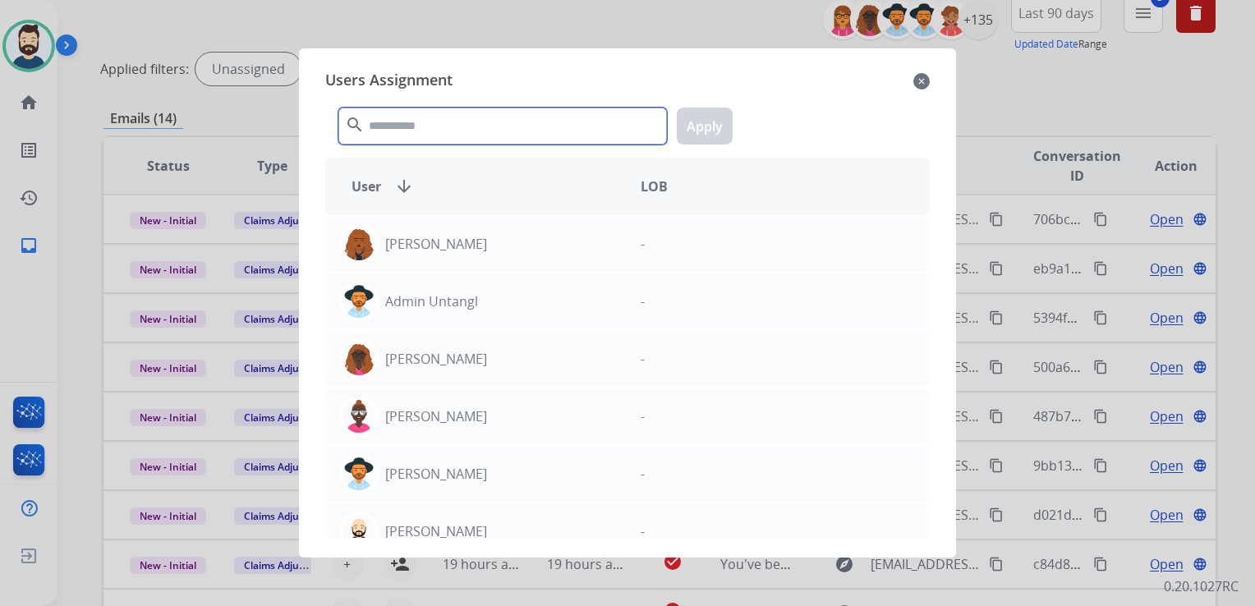
click at [509, 130] on input "text" at bounding box center [502, 126] width 328 height 37
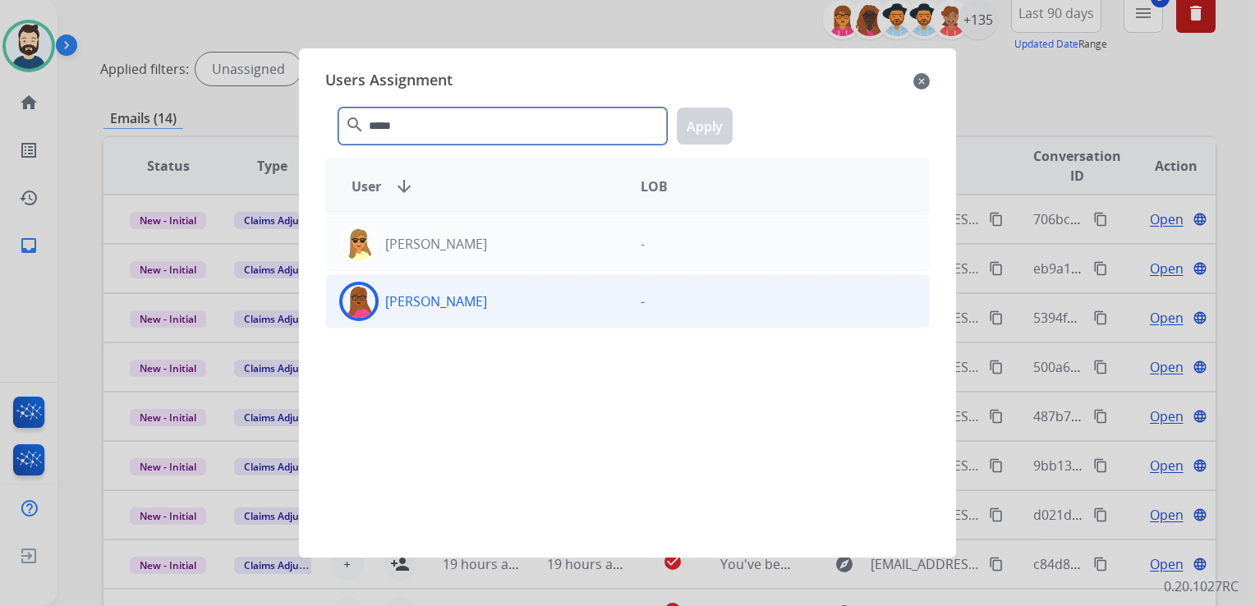
type input "*****"
drag, startPoint x: 360, startPoint y: 300, endPoint x: 395, endPoint y: 287, distance: 36.9
click at [361, 300] on img at bounding box center [358, 301] width 33 height 33
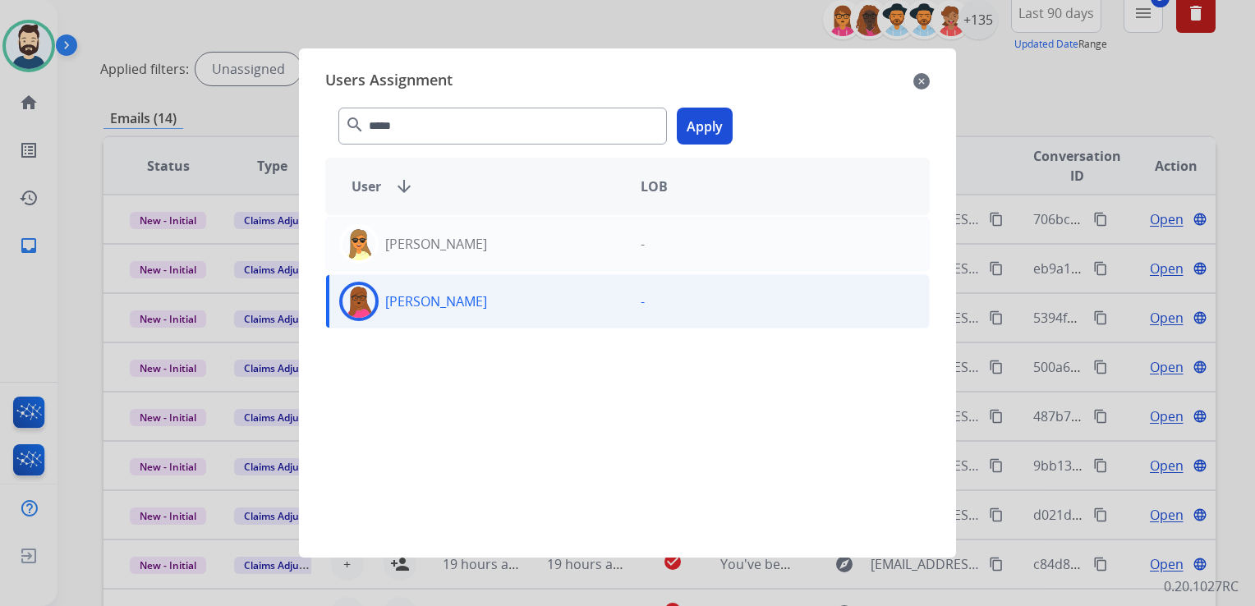
click at [704, 122] on button "Apply" at bounding box center [705, 126] width 56 height 37
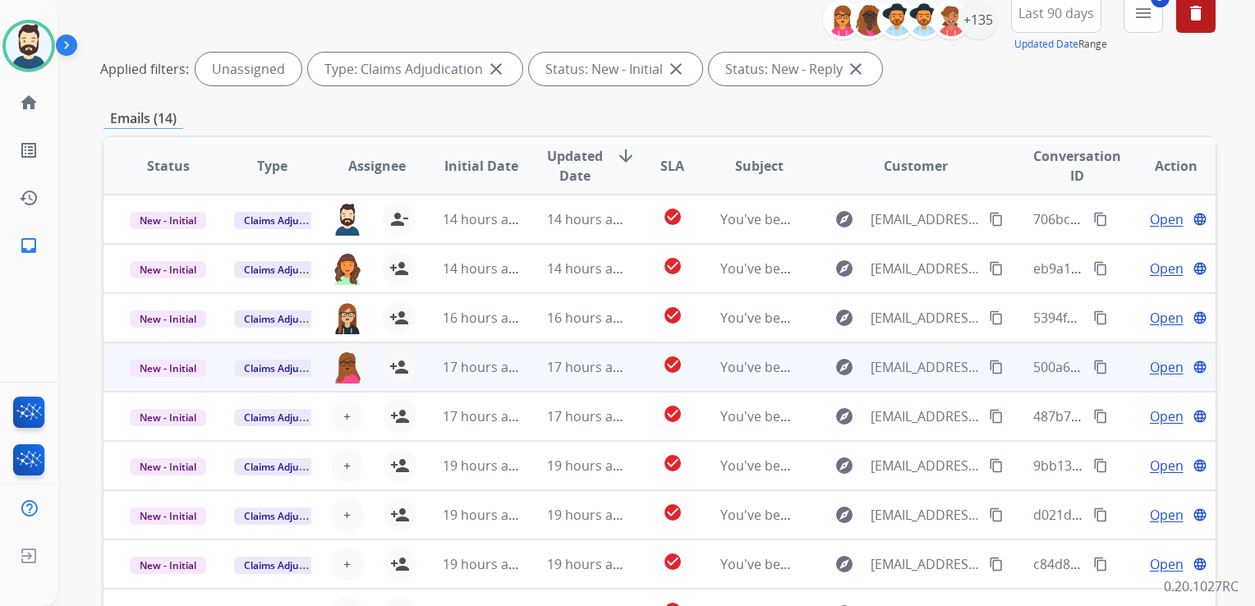
scroll to position [1, 0]
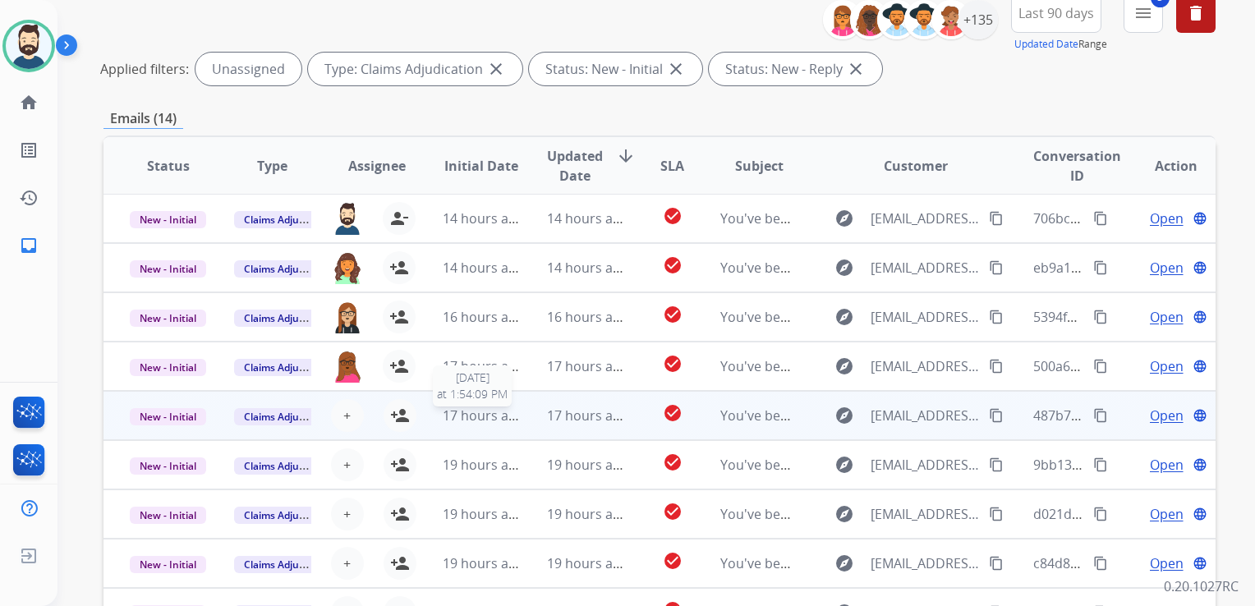
click at [512, 420] on span "17 hours ago" at bounding box center [483, 415] width 81 height 18
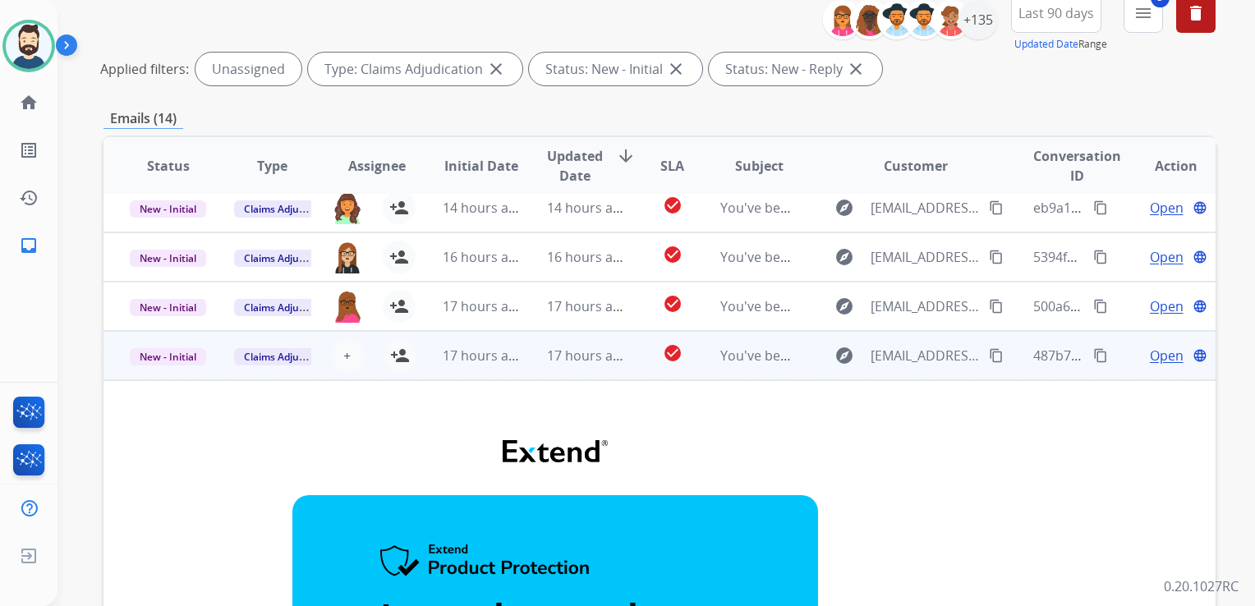
click at [474, 378] on td "17 hours ago" at bounding box center [468, 355] width 104 height 49
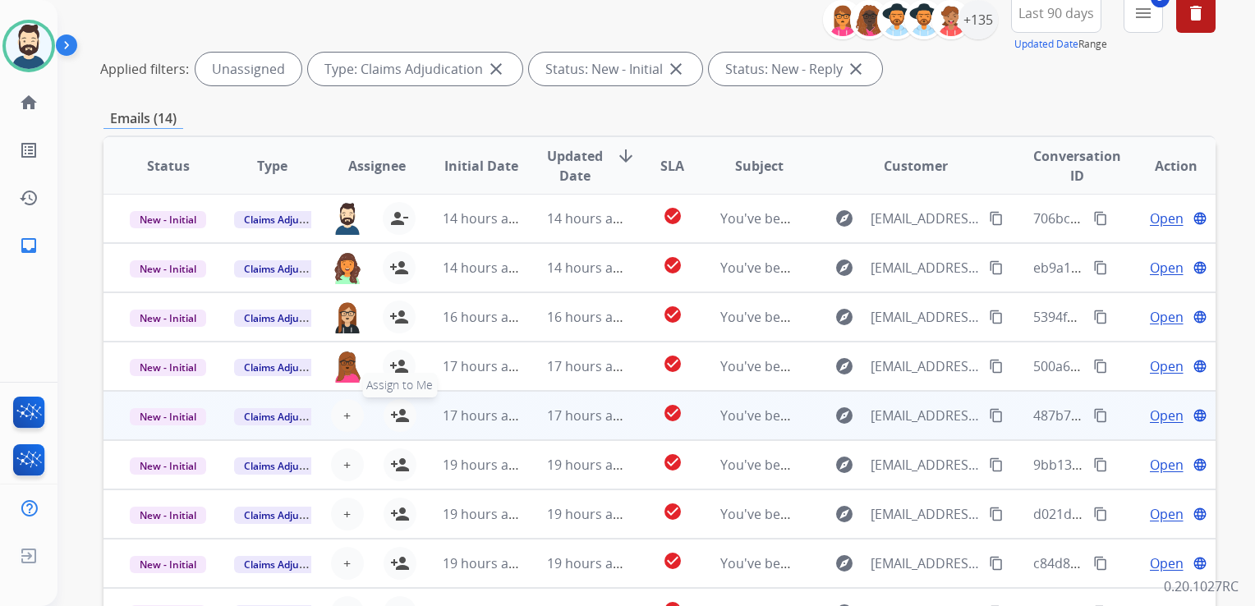
click at [393, 416] on mat-icon "person_add" at bounding box center [400, 416] width 20 height 20
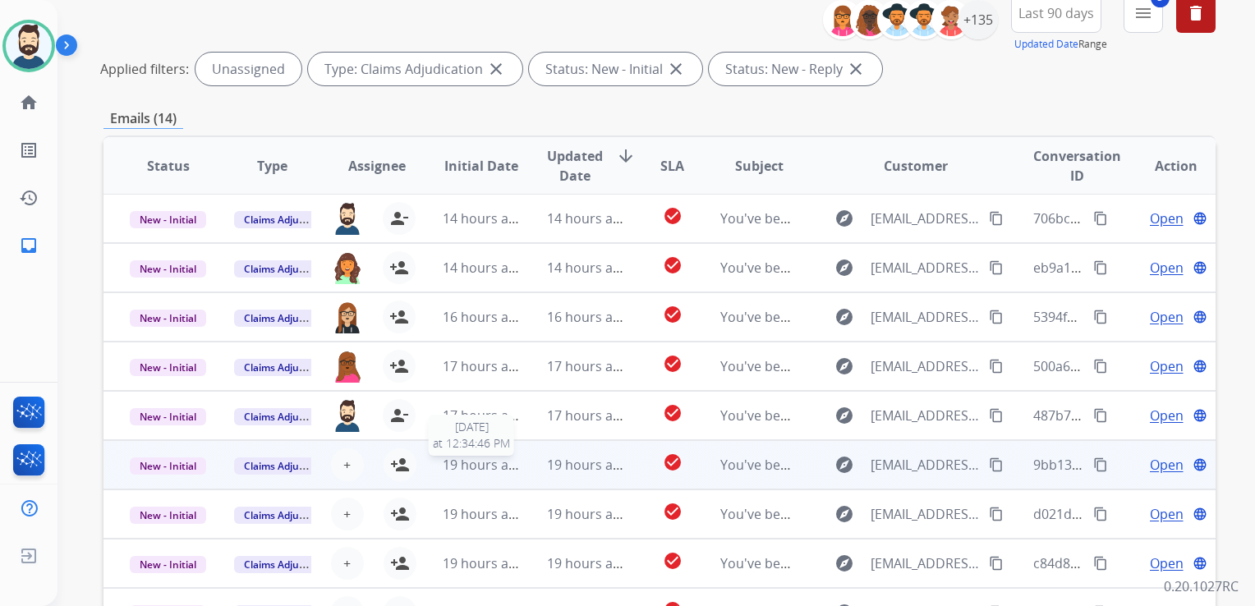
click at [493, 459] on span "19 hours ago" at bounding box center [483, 465] width 81 height 18
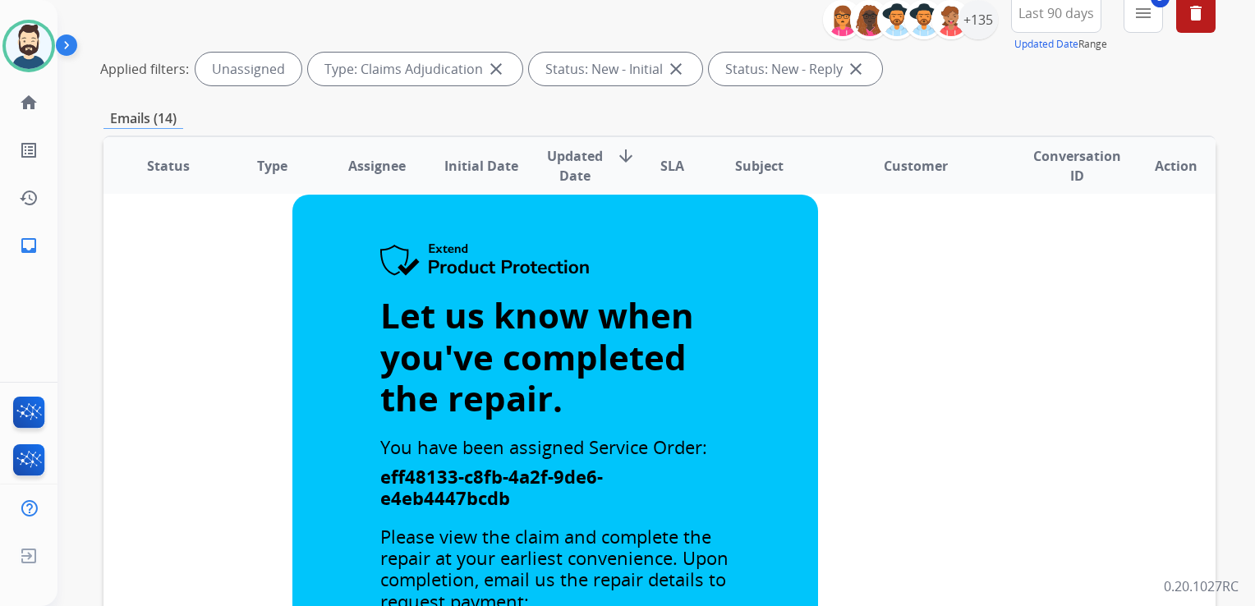
scroll to position [82, 0]
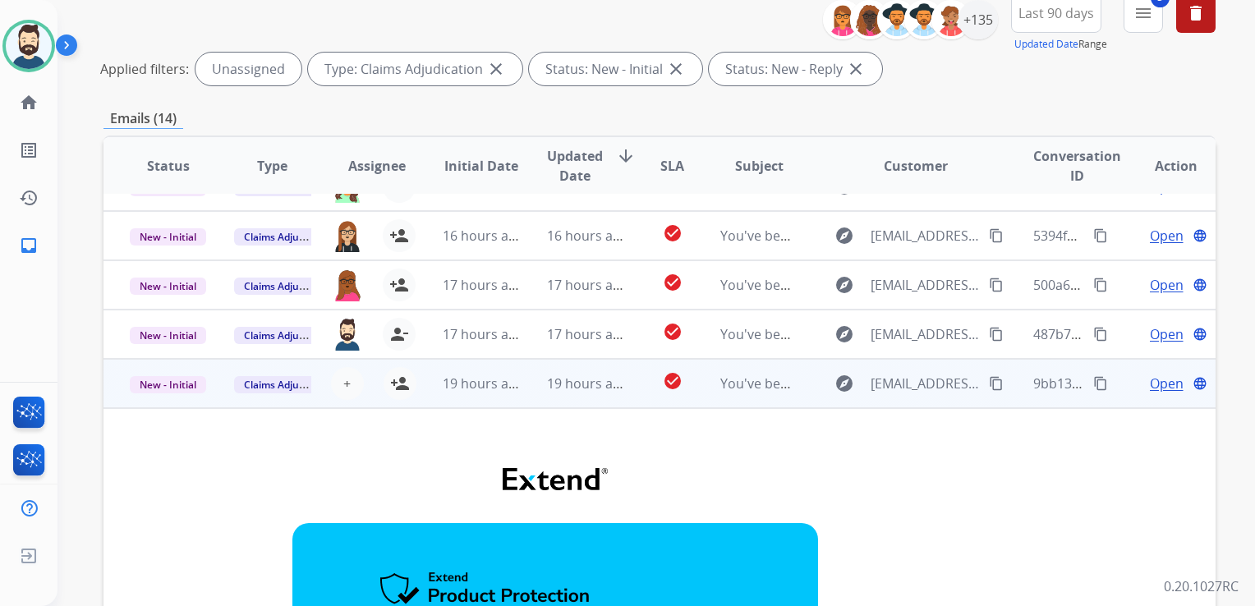
click at [511, 402] on td "19 hours ago" at bounding box center [468, 383] width 104 height 49
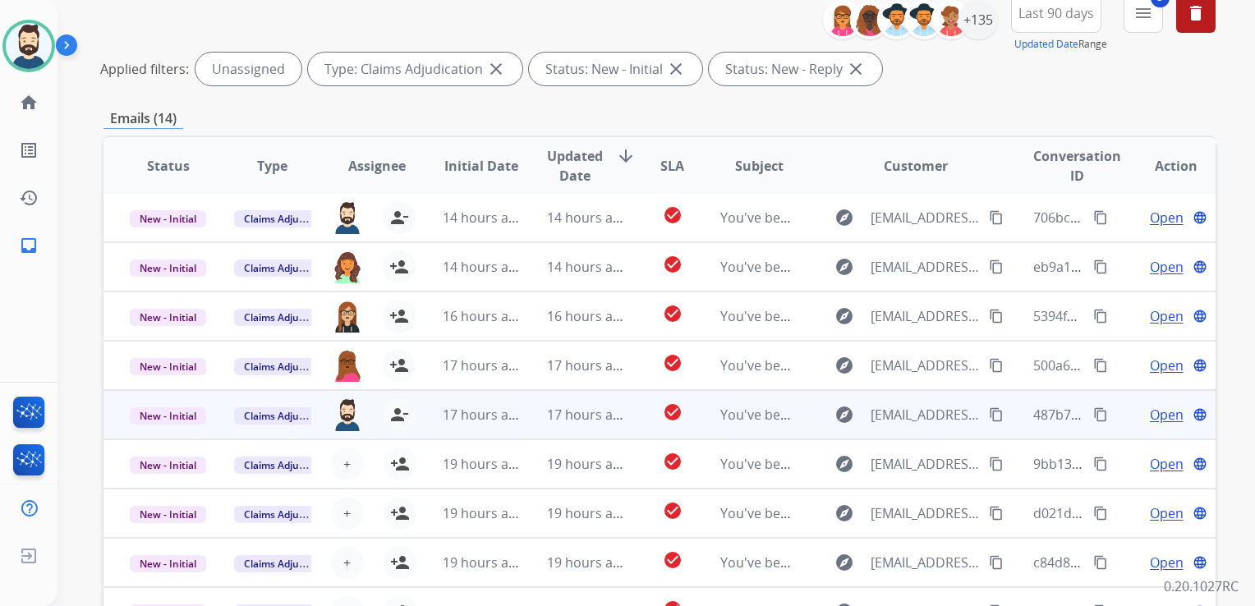
scroll to position [1, 0]
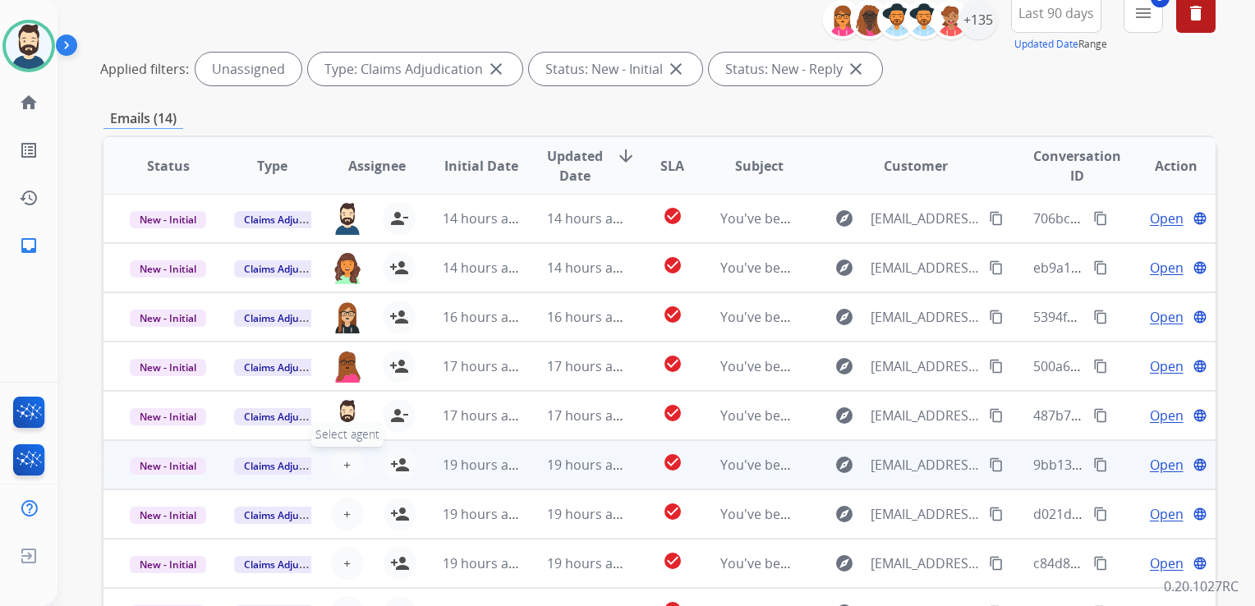
click at [343, 466] on span "+" at bounding box center [346, 465] width 7 height 20
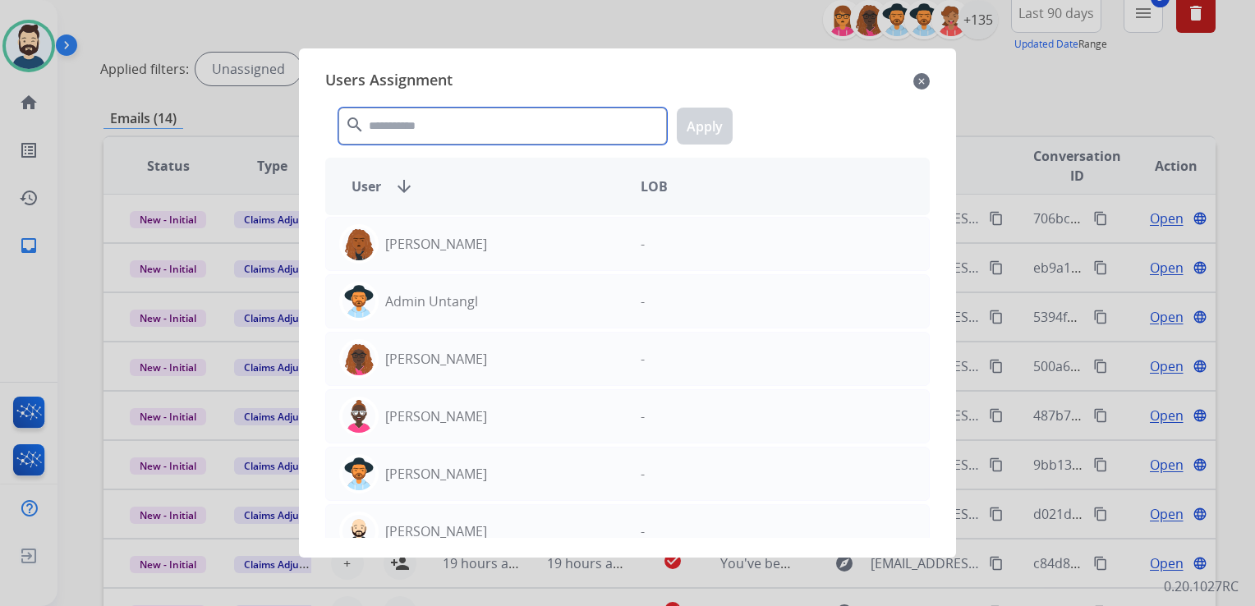
click at [480, 126] on input "text" at bounding box center [502, 126] width 328 height 37
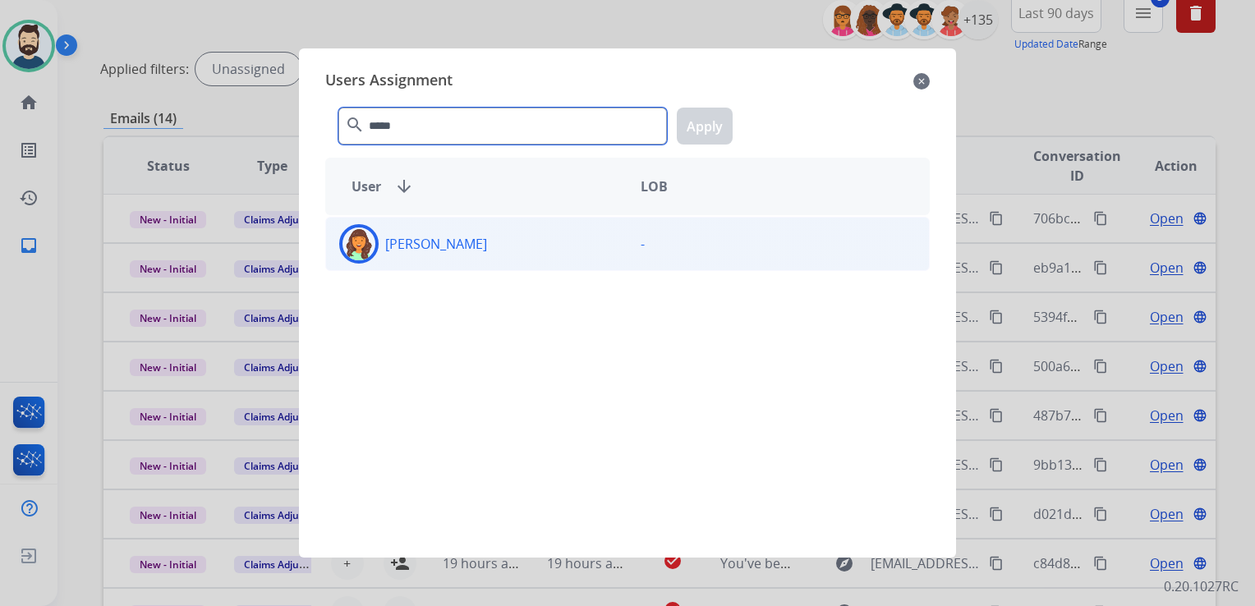
type input "*****"
click at [358, 240] on img at bounding box center [358, 243] width 33 height 33
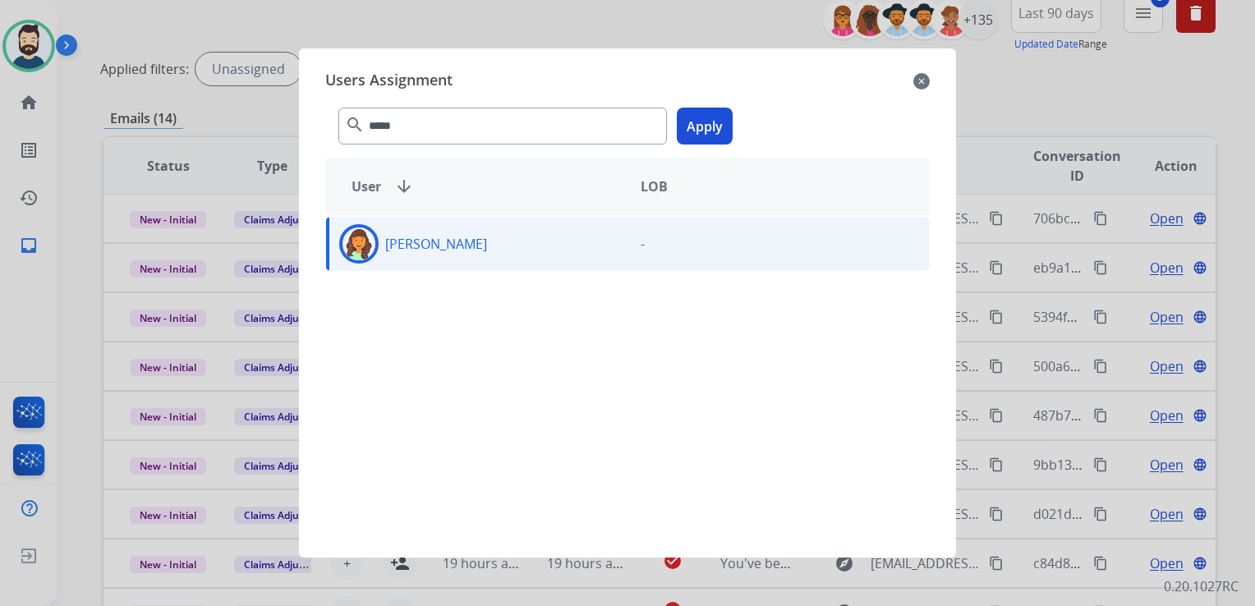
click at [684, 126] on button "Apply" at bounding box center [705, 126] width 56 height 37
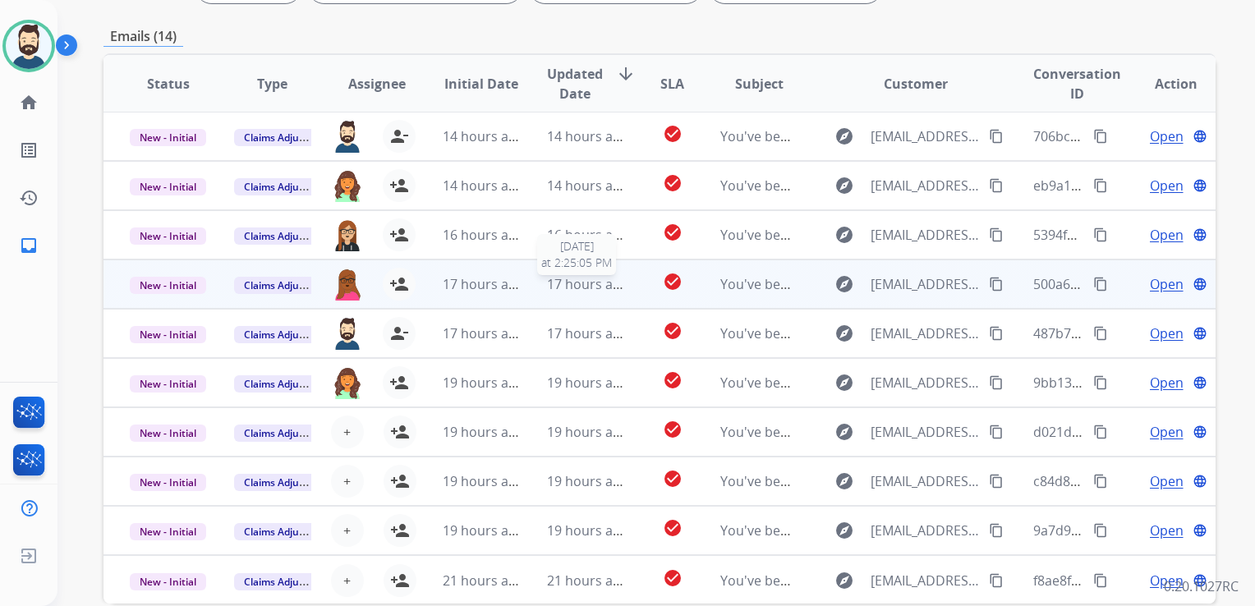
scroll to position [367, 0]
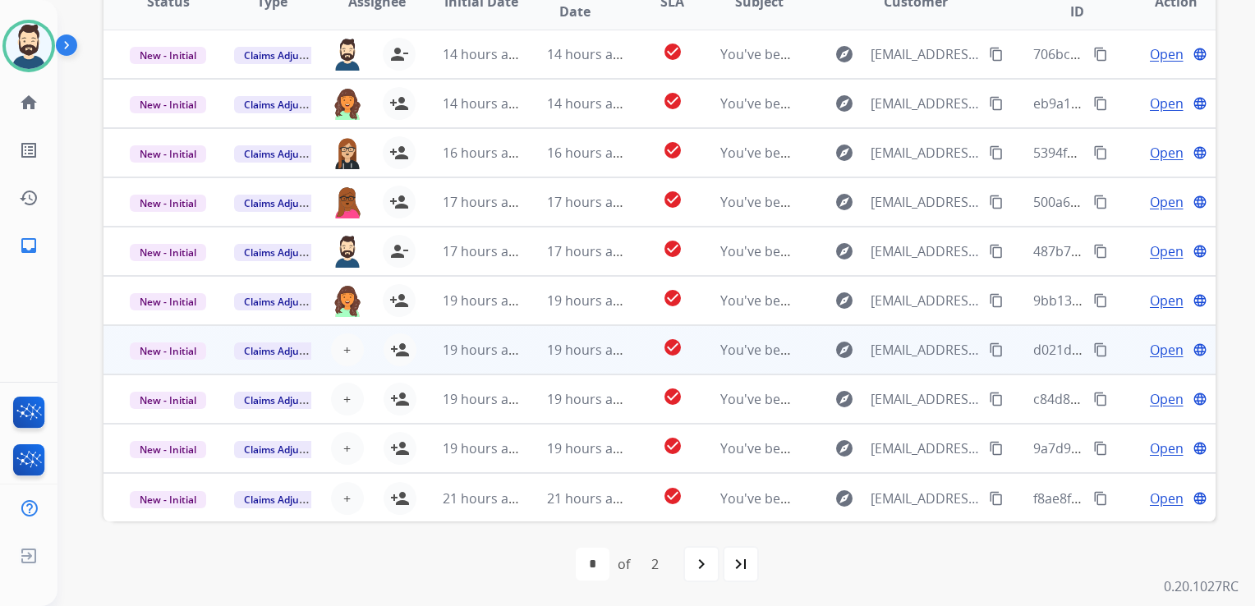
click at [482, 360] on td "19 hours ago" at bounding box center [468, 349] width 104 height 49
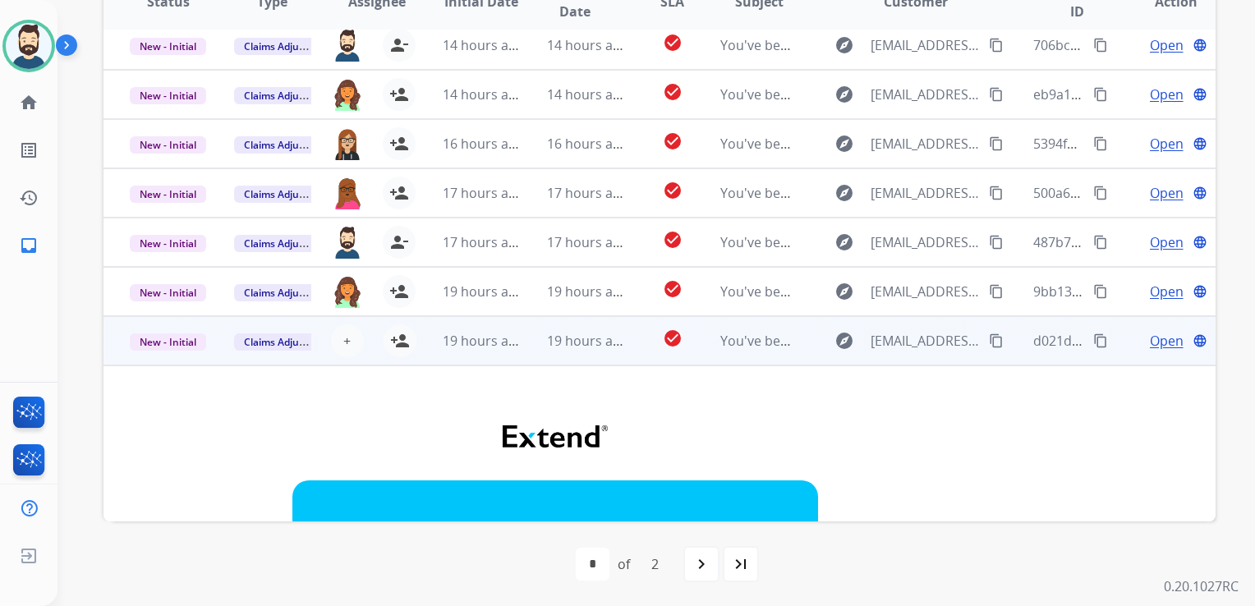
scroll to position [0, 0]
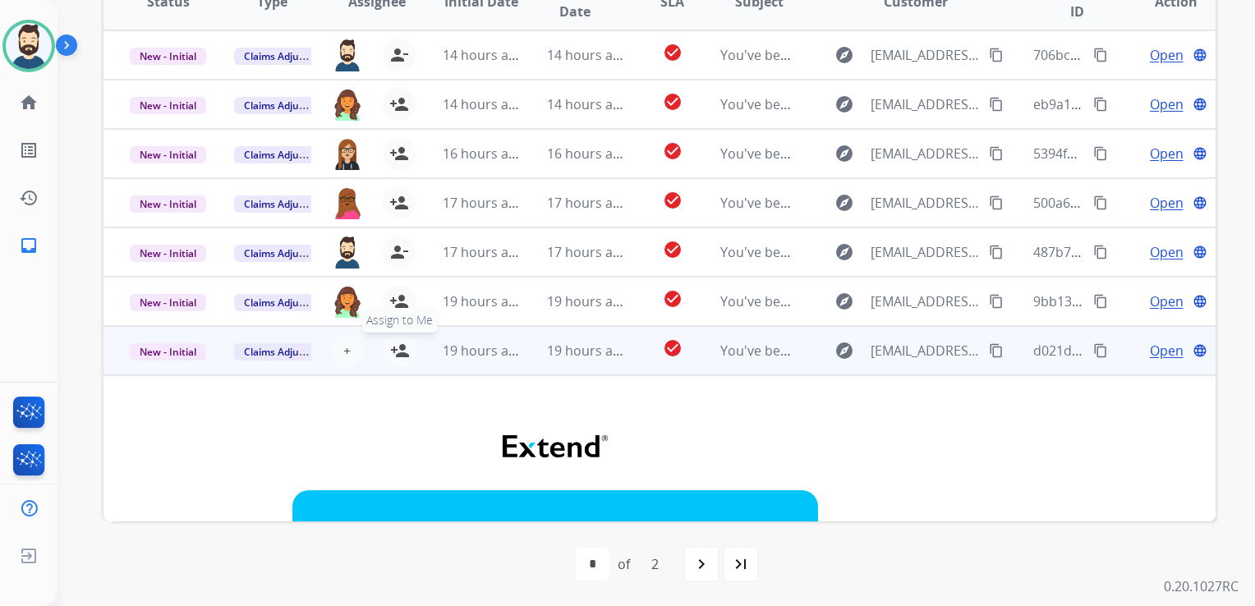
click at [396, 352] on mat-icon "person_add" at bounding box center [400, 351] width 20 height 20
click at [498, 365] on td "19 hours ago" at bounding box center [468, 350] width 104 height 49
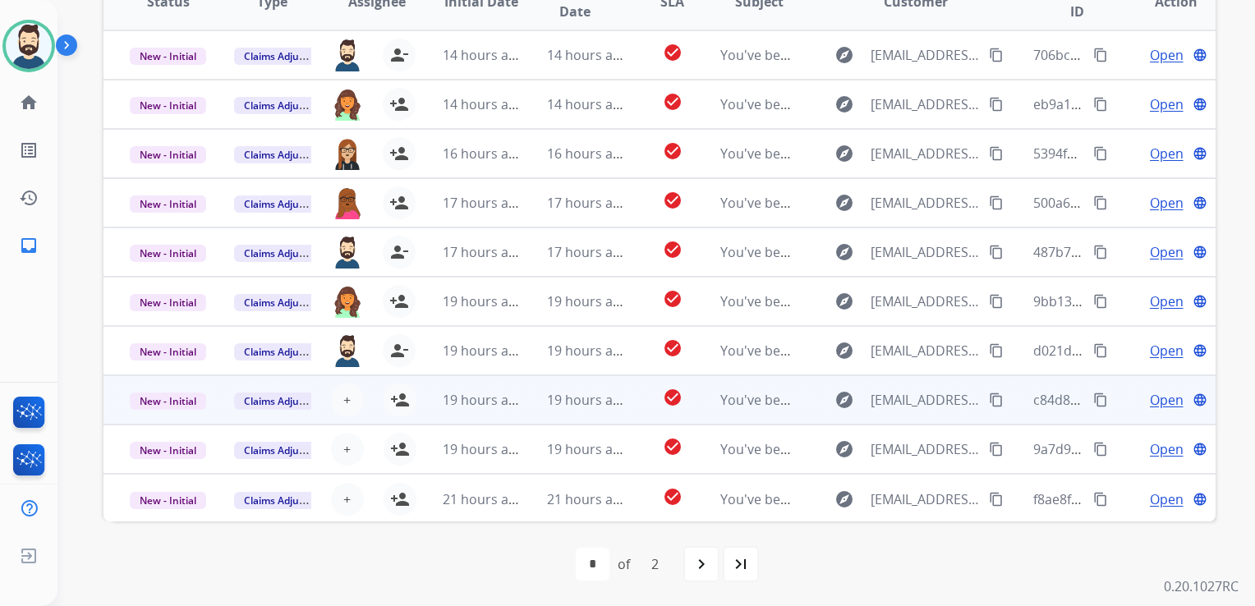
click at [521, 409] on td "19 hours ago" at bounding box center [573, 399] width 104 height 49
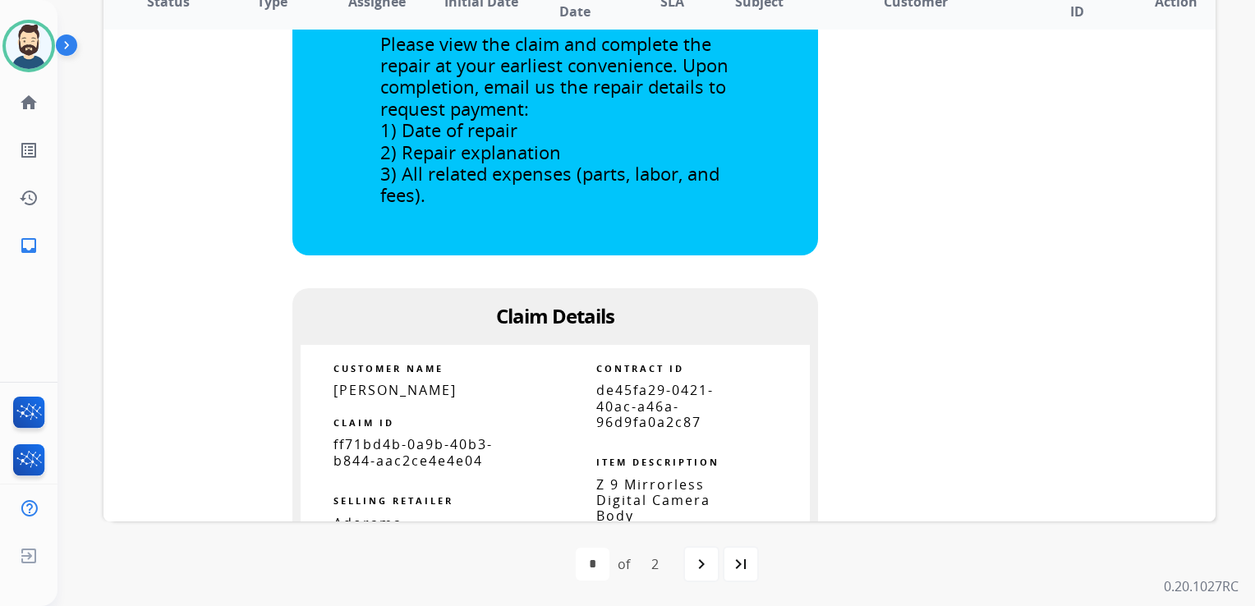
scroll to position [1248, 0]
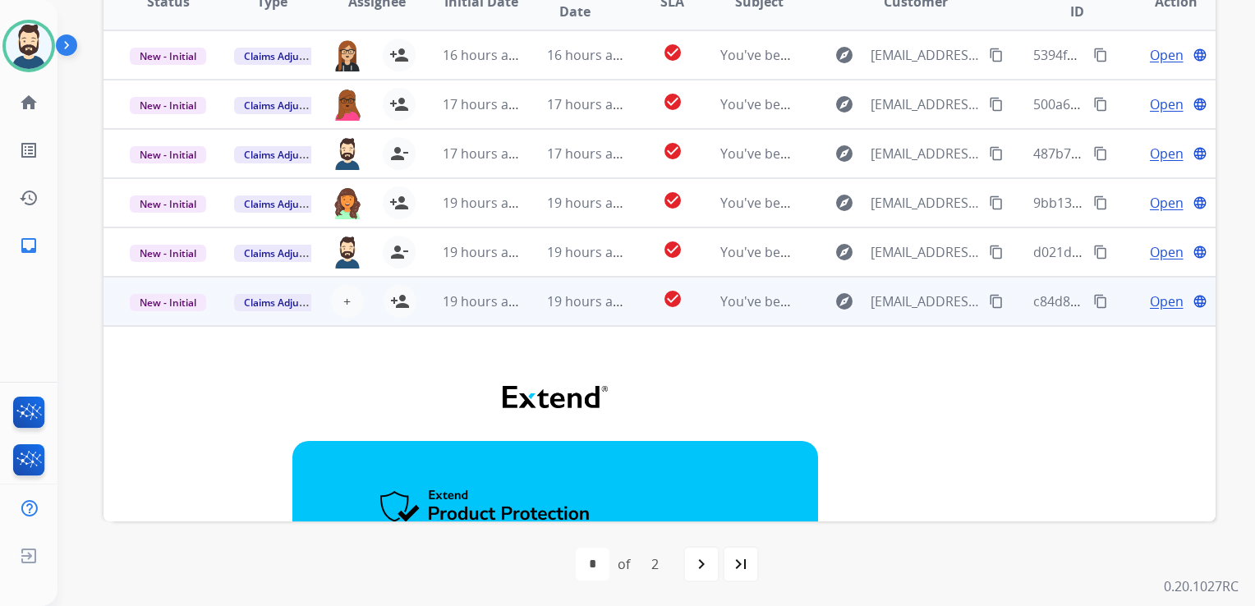
click at [525, 317] on td "19 hours ago" at bounding box center [573, 301] width 104 height 49
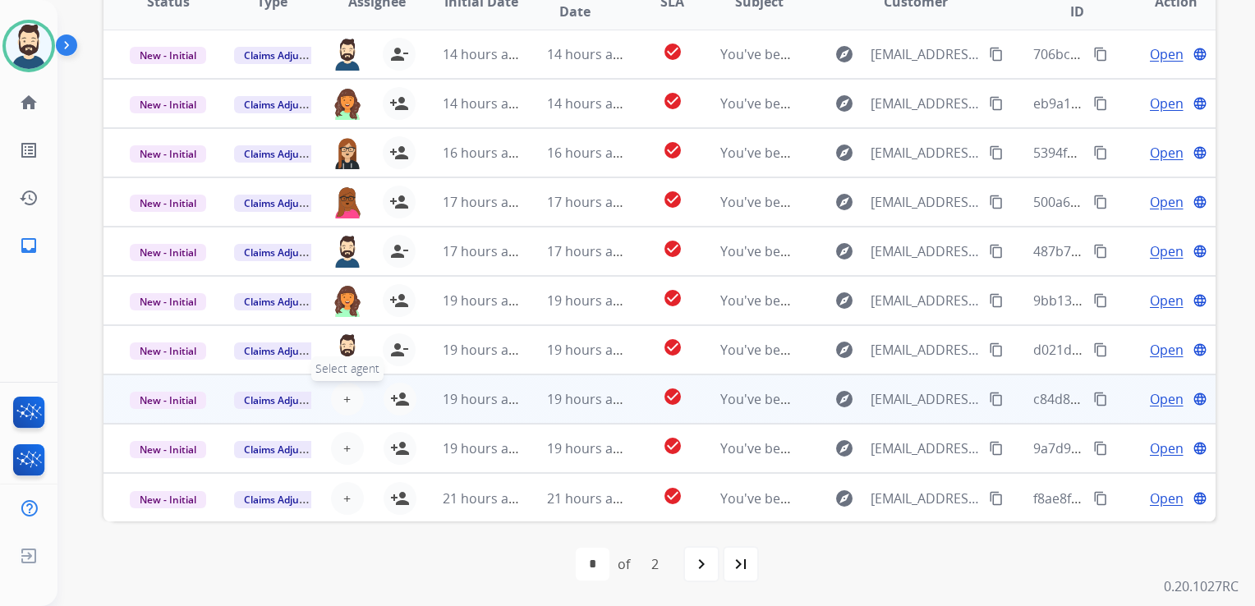
click at [351, 400] on button "+ Select agent" at bounding box center [347, 399] width 33 height 33
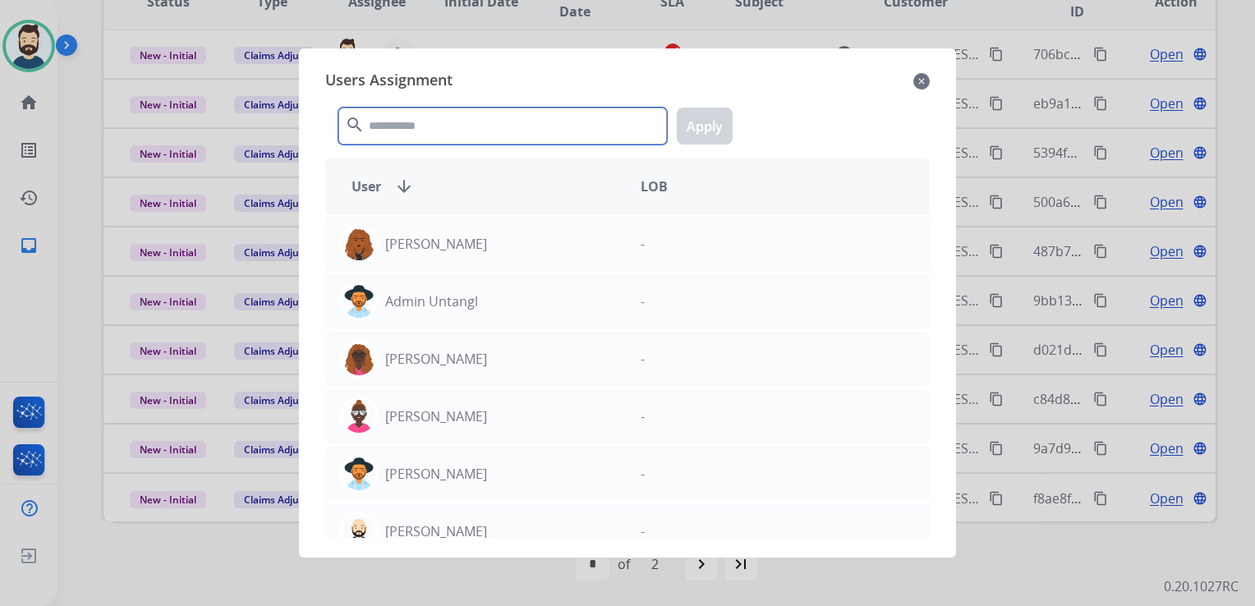
click at [437, 124] on input "text" at bounding box center [502, 126] width 328 height 37
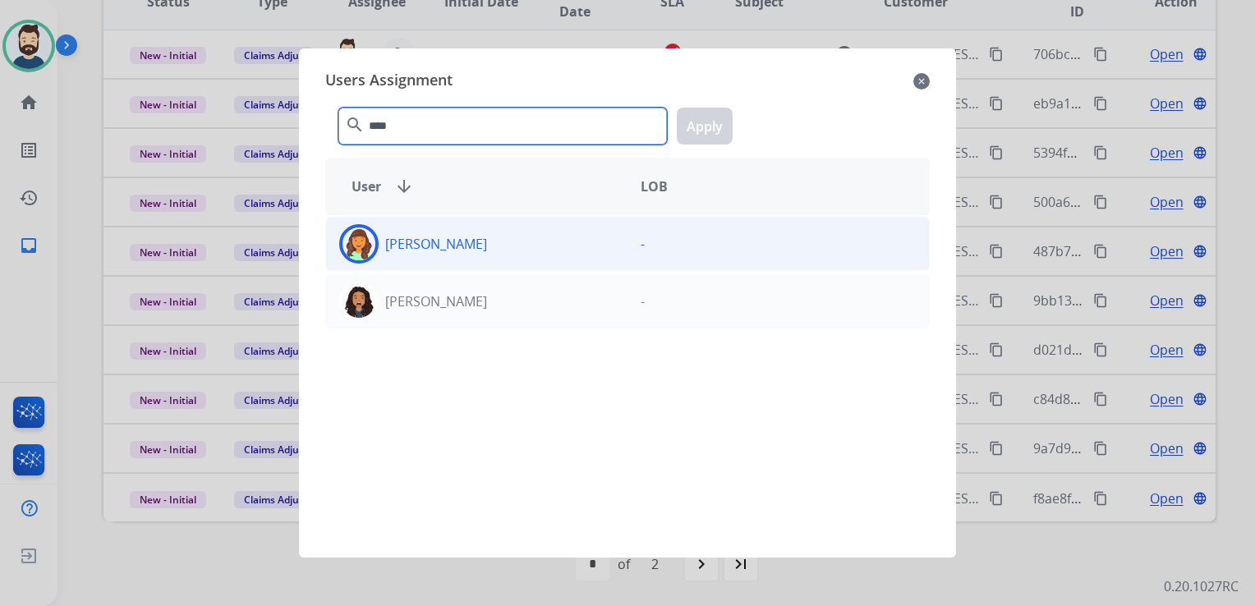
type input "****"
click at [366, 245] on img at bounding box center [358, 243] width 33 height 33
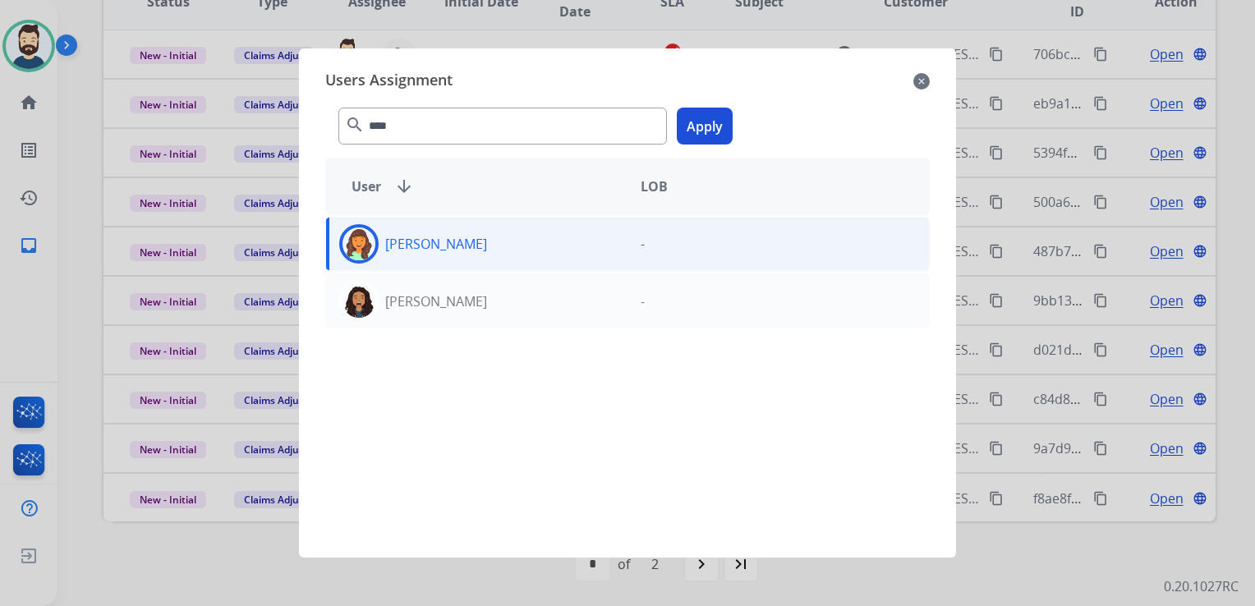
click at [696, 122] on button "Apply" at bounding box center [705, 126] width 56 height 37
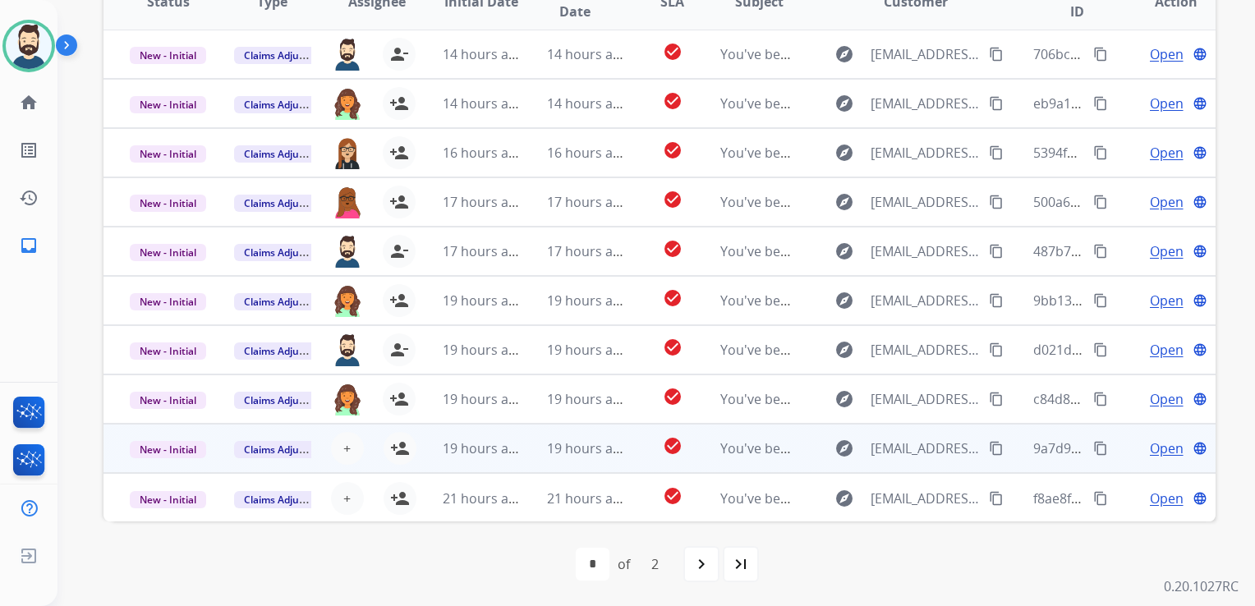
click at [521, 455] on td "19 hours ago" at bounding box center [573, 448] width 104 height 49
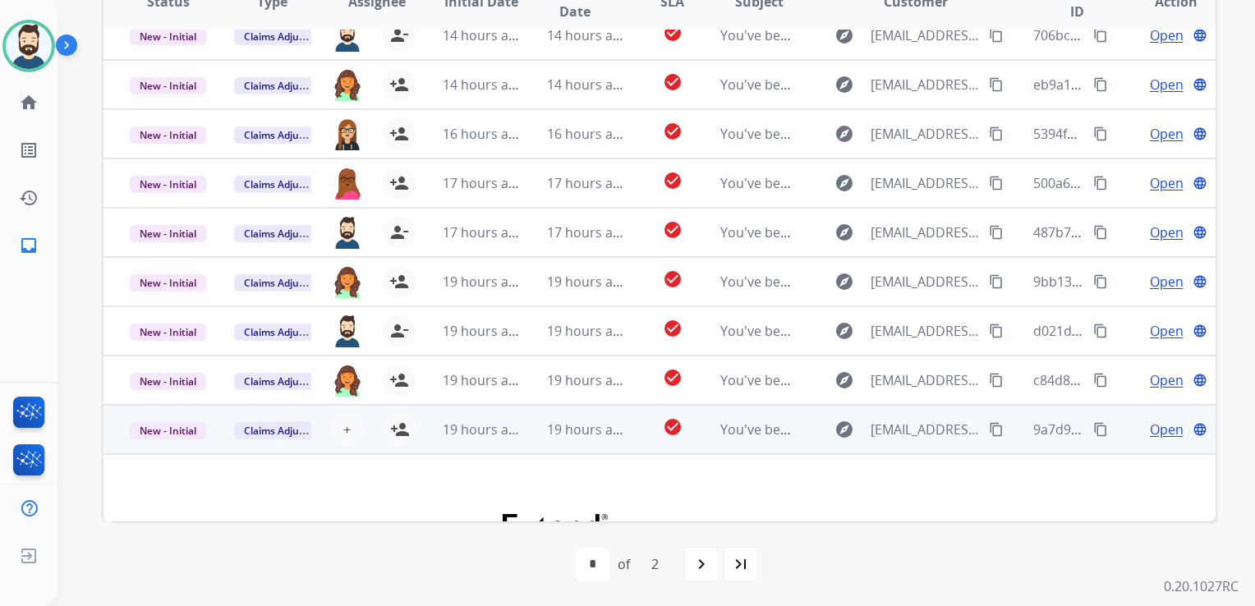
scroll to position [0, 0]
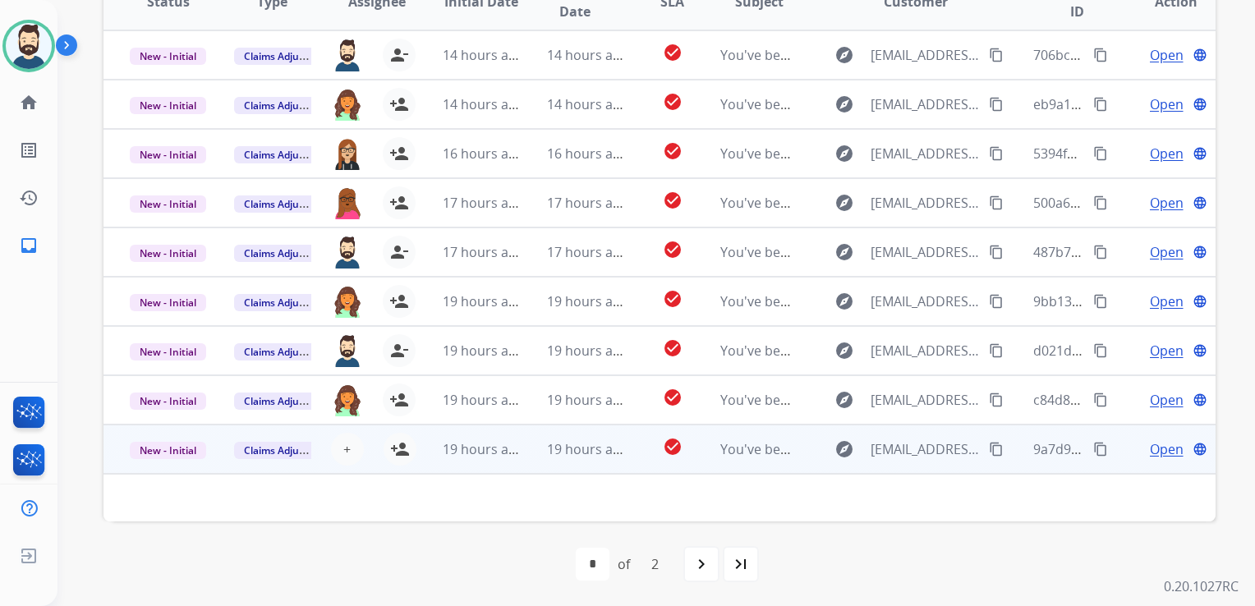
drag, startPoint x: 401, startPoint y: 454, endPoint x: 424, endPoint y: 427, distance: 35.5
click at [401, 452] on mat-icon "person_add" at bounding box center [400, 449] width 20 height 20
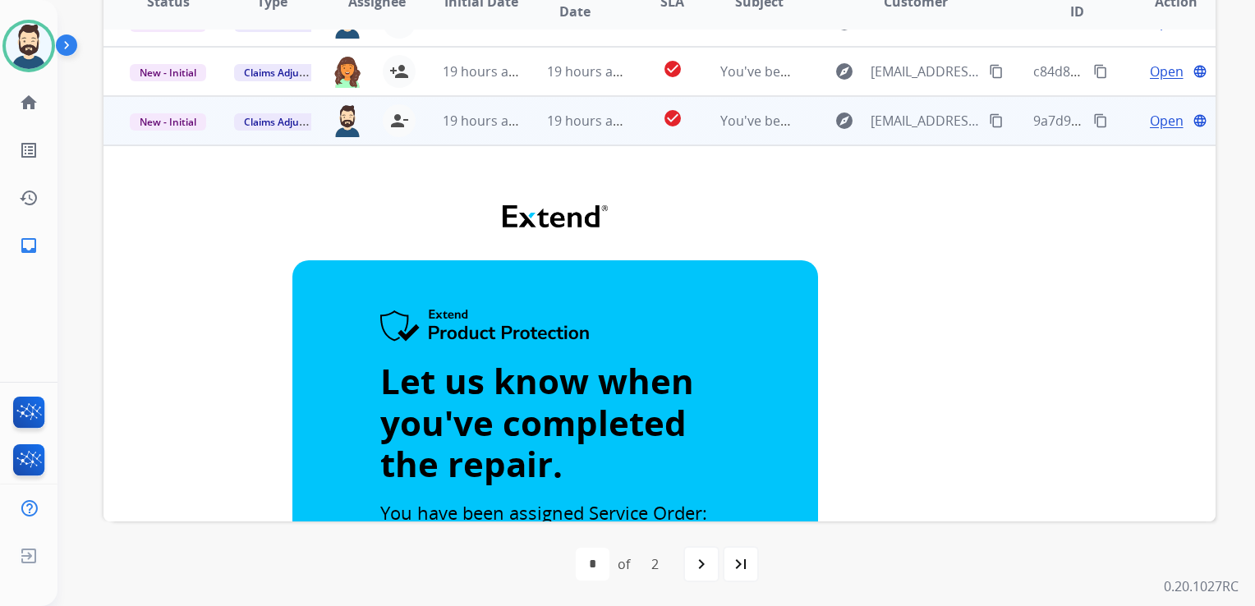
click at [560, 140] on td "19 hours ago" at bounding box center [573, 120] width 104 height 49
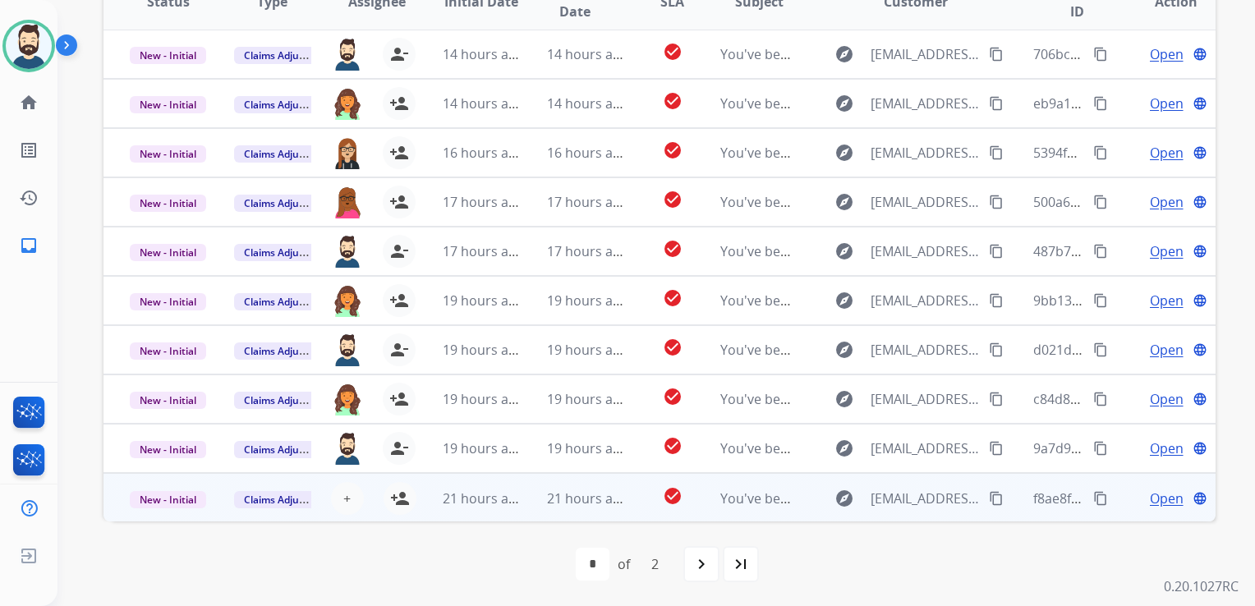
click at [522, 496] on td "21 hours ago" at bounding box center [573, 497] width 104 height 49
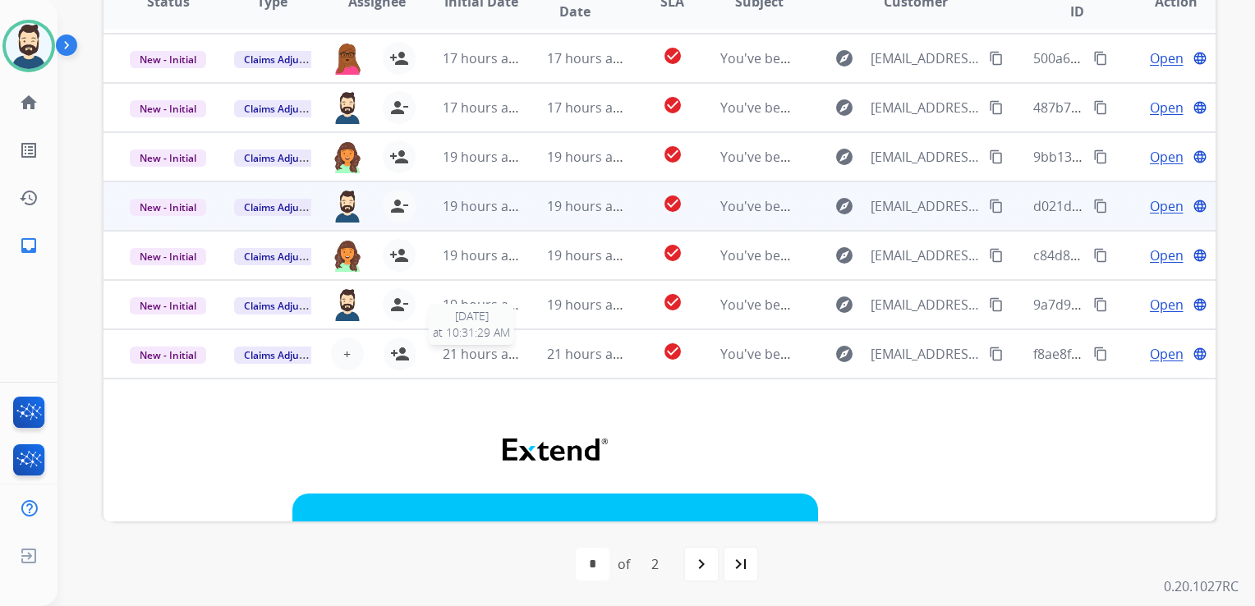
click at [485, 360] on span "21 hours ago" at bounding box center [483, 354] width 81 height 18
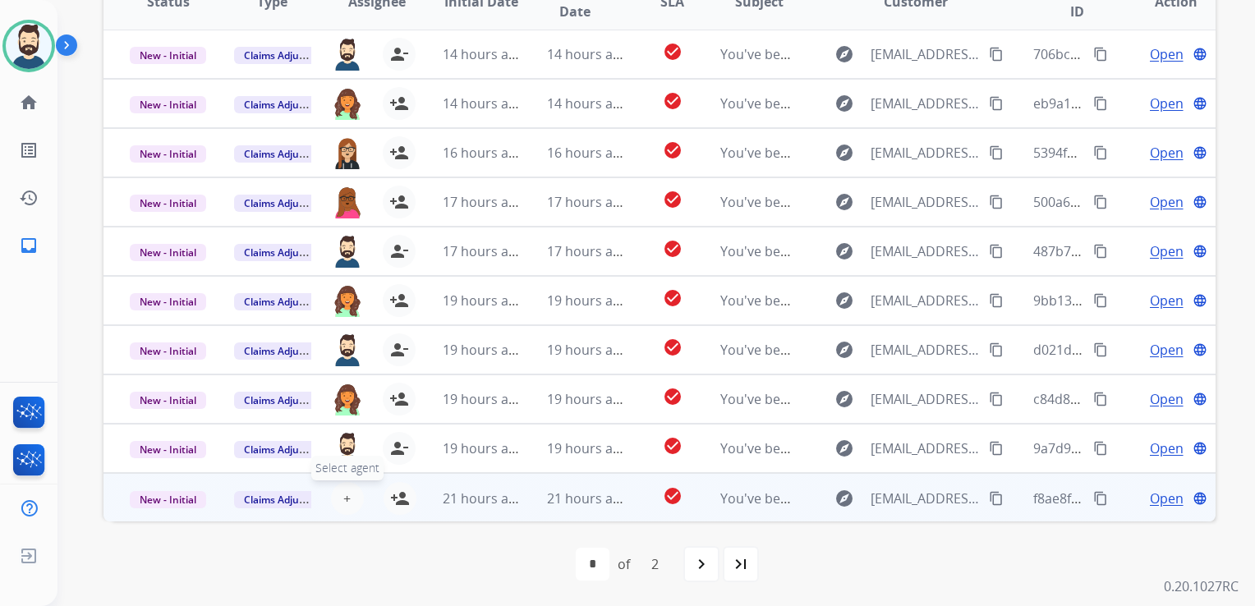
click at [343, 495] on span "+" at bounding box center [346, 499] width 7 height 20
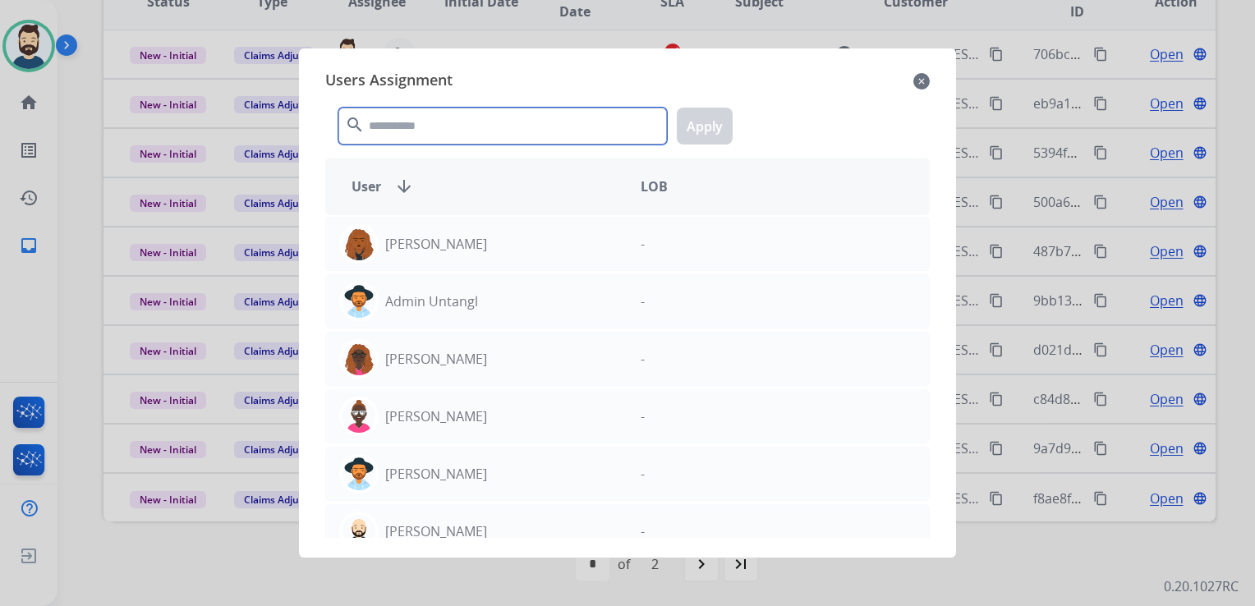
click at [505, 127] on input "text" at bounding box center [502, 126] width 328 height 37
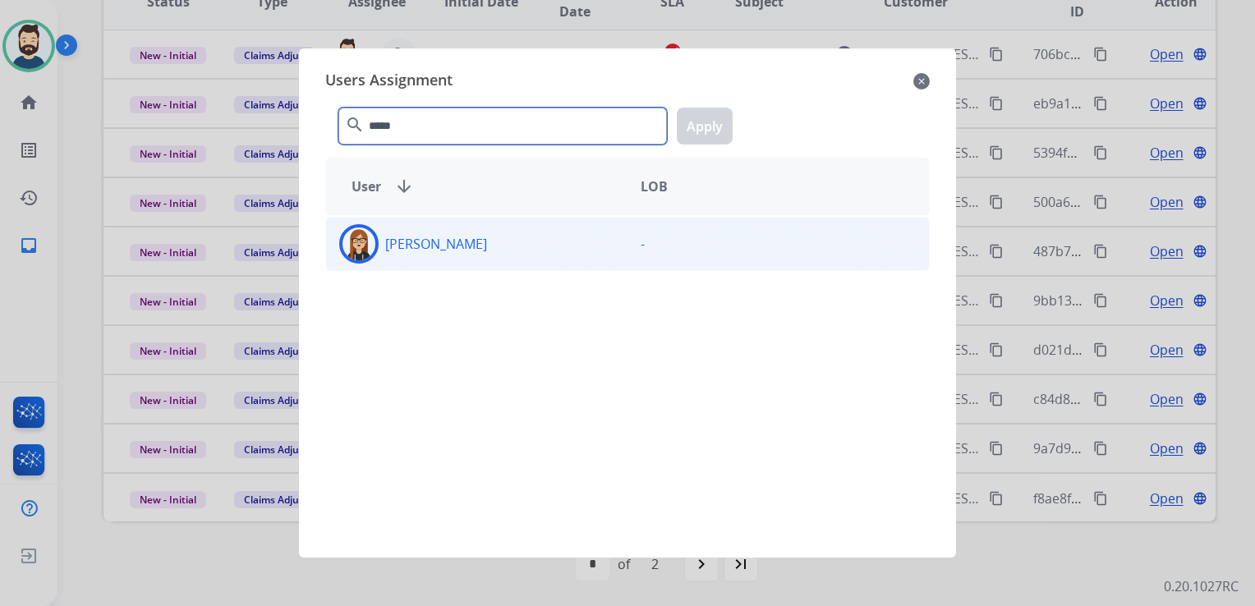
type input "*****"
click at [370, 248] on img at bounding box center [358, 243] width 33 height 33
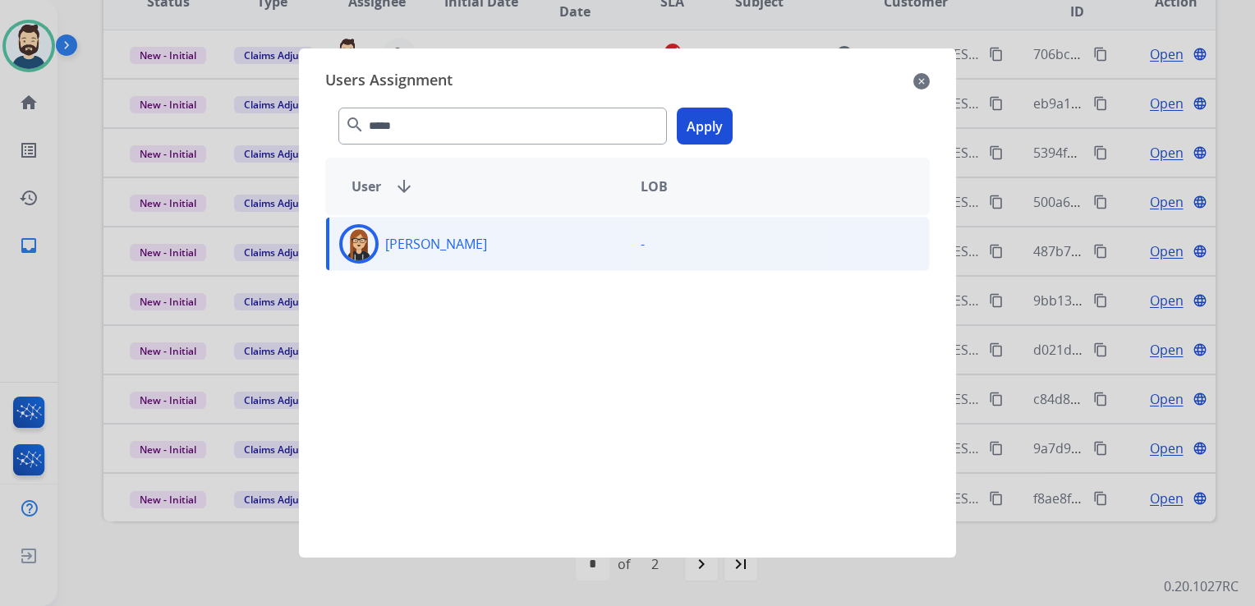
click at [686, 133] on button "Apply" at bounding box center [705, 126] width 56 height 37
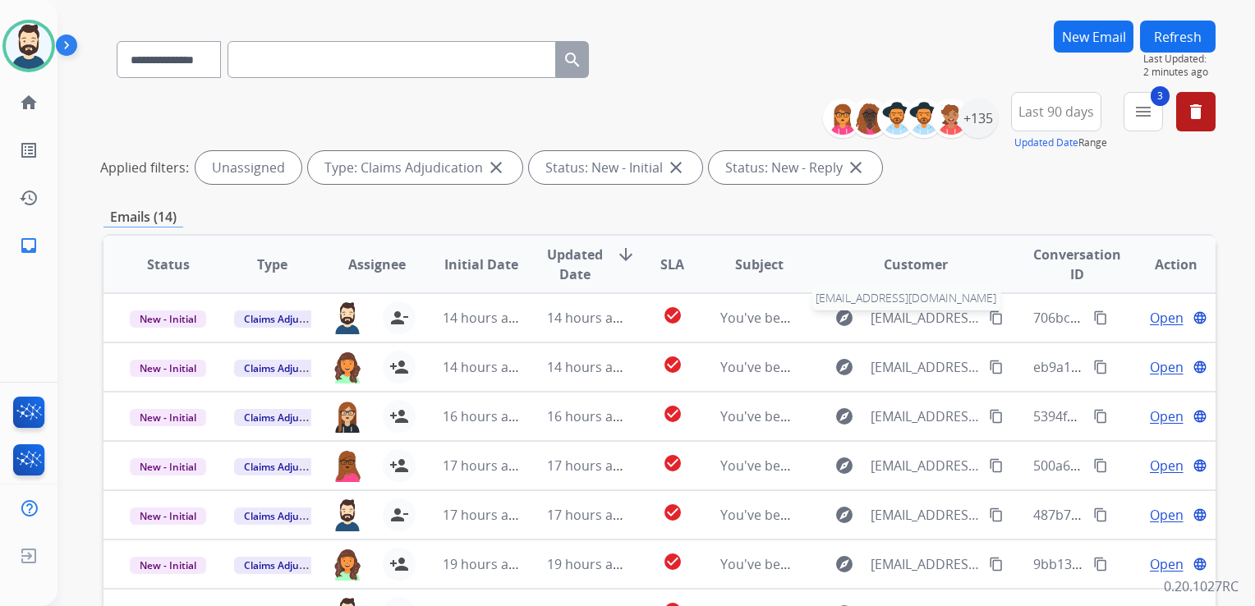
scroll to position [0, 0]
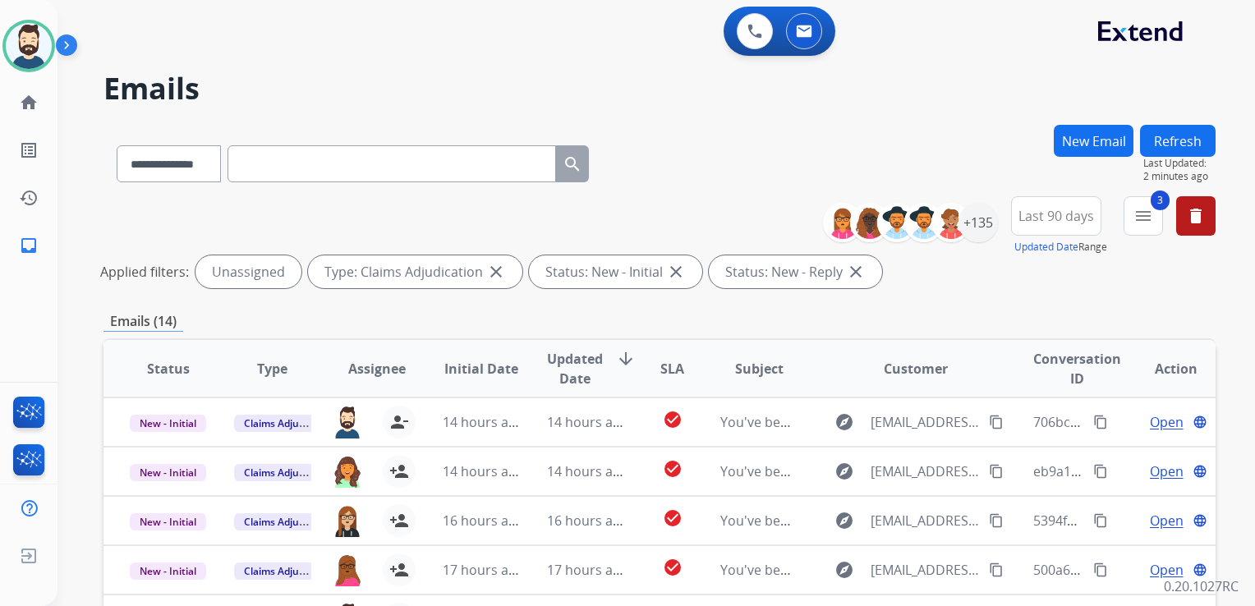
click at [1166, 142] on button "Refresh" at bounding box center [1178, 141] width 76 height 32
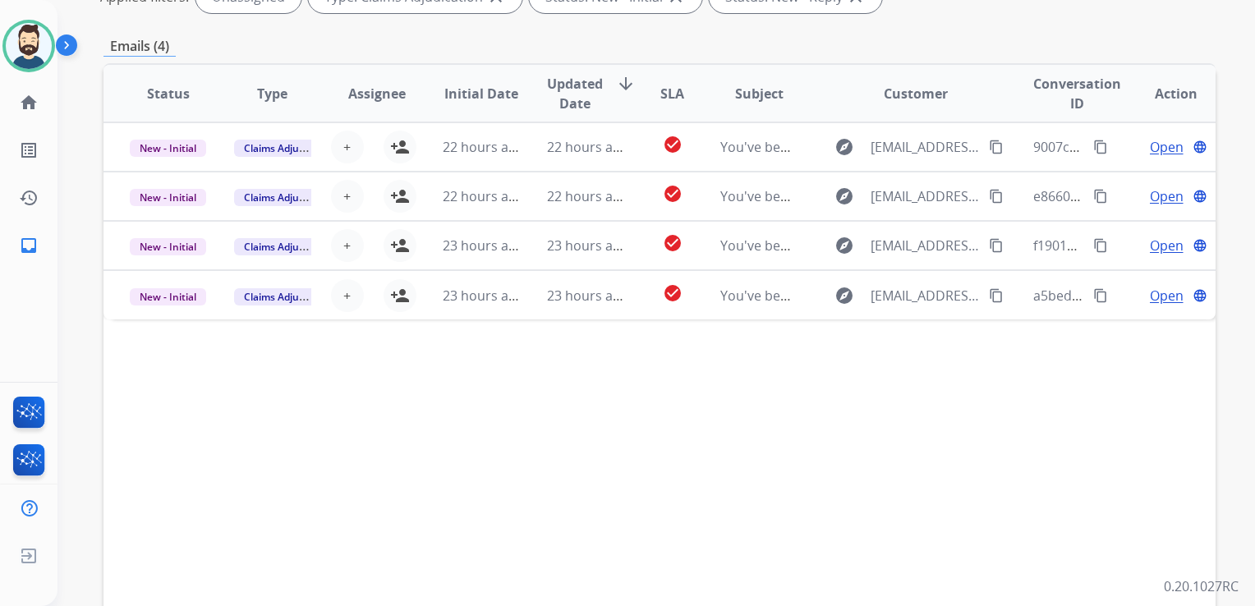
scroll to position [246, 0]
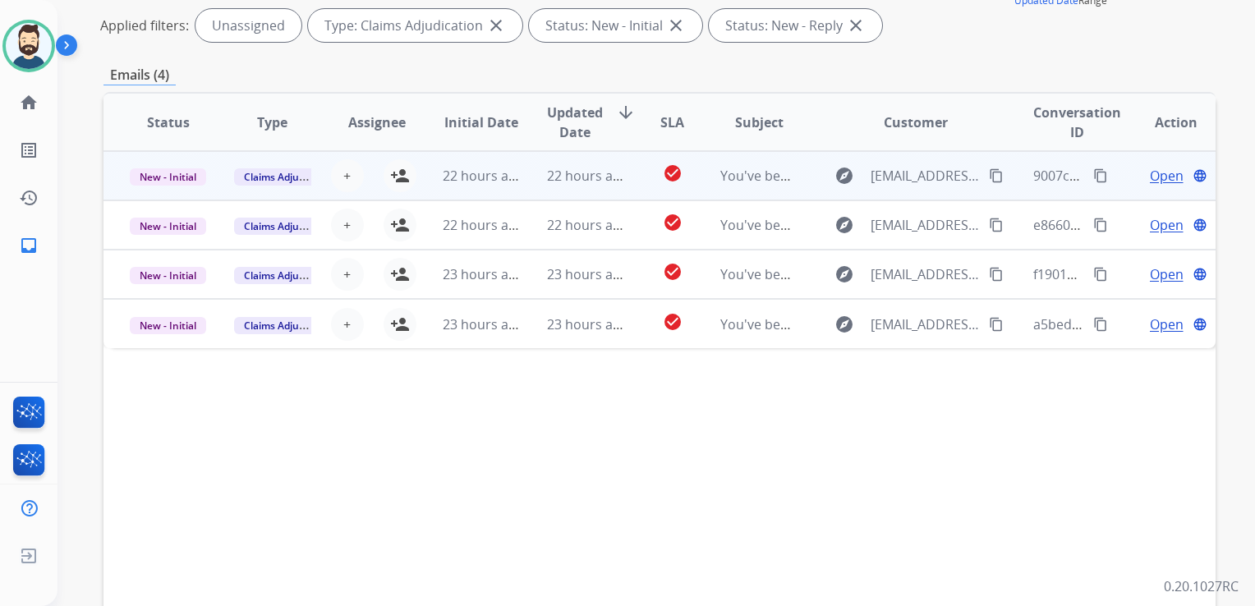
click at [521, 179] on td "22 hours ago" at bounding box center [573, 175] width 104 height 49
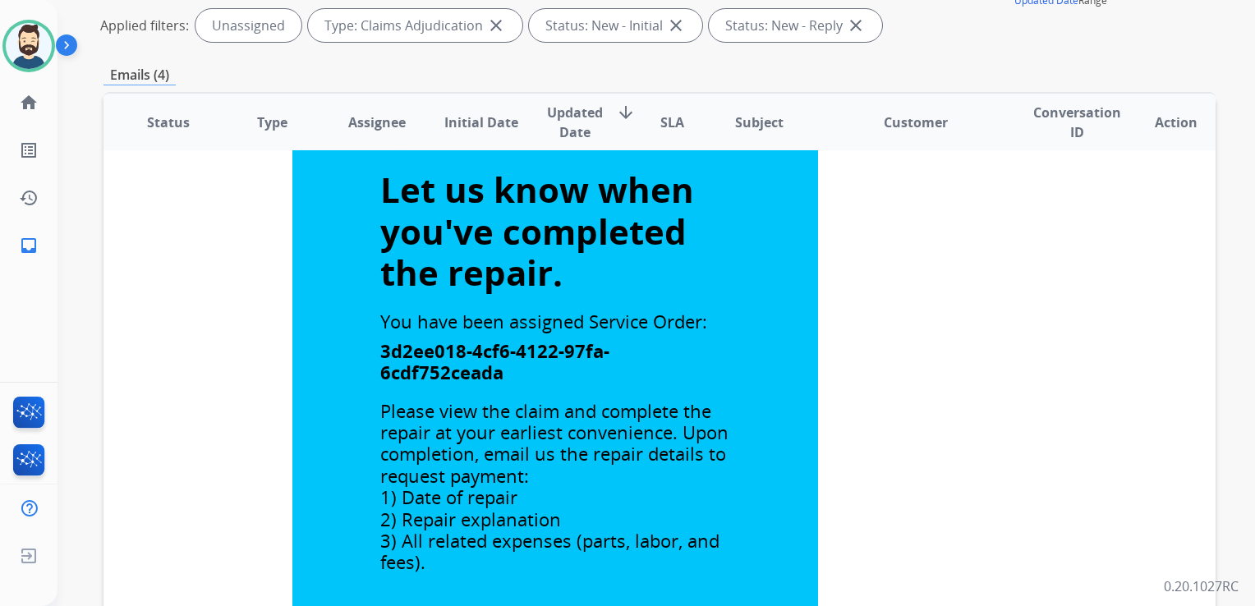
scroll to position [0, 0]
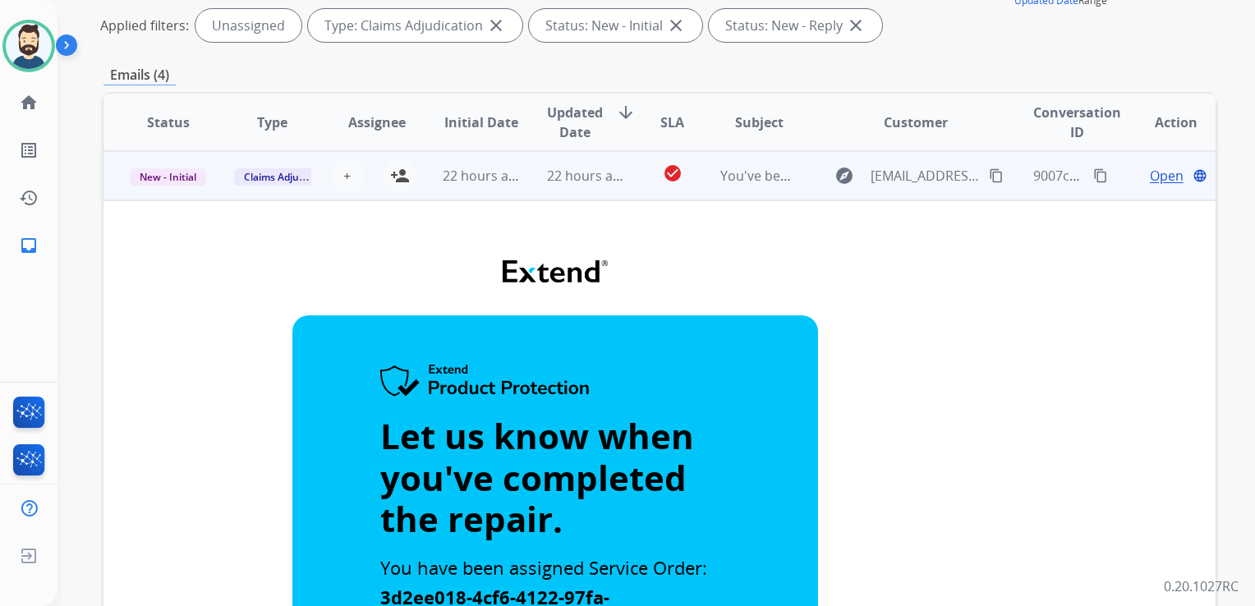
drag, startPoint x: 497, startPoint y: 190, endPoint x: 489, endPoint y: 197, distance: 9.9
click at [498, 190] on td "22 hours ago" at bounding box center [468, 175] width 104 height 49
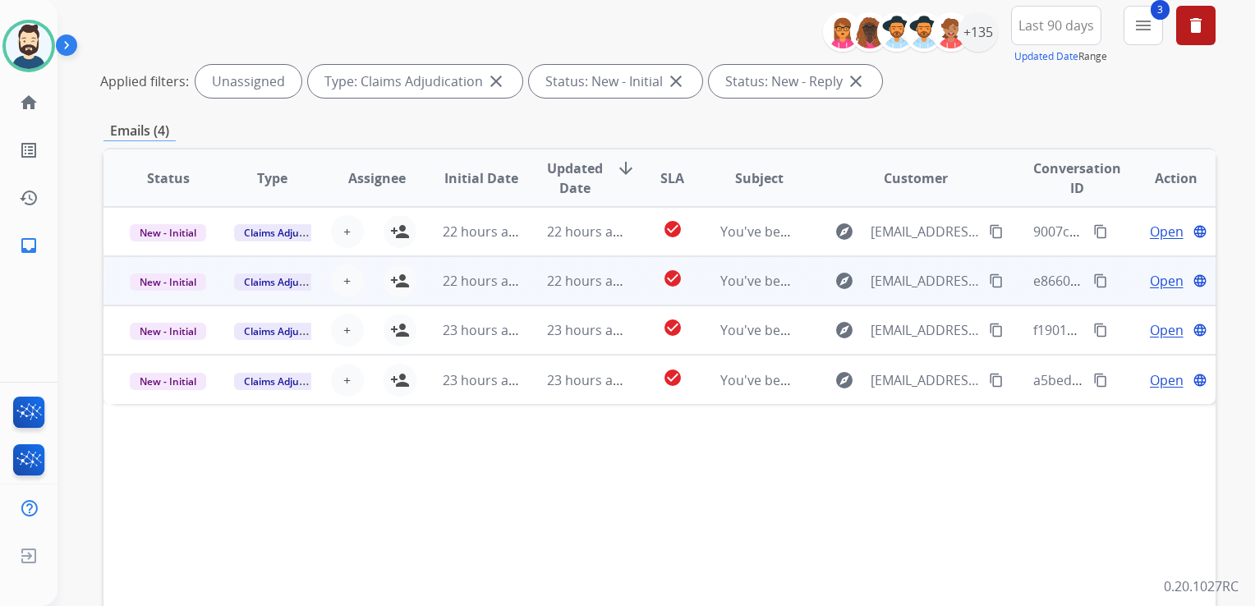
scroll to position [164, 0]
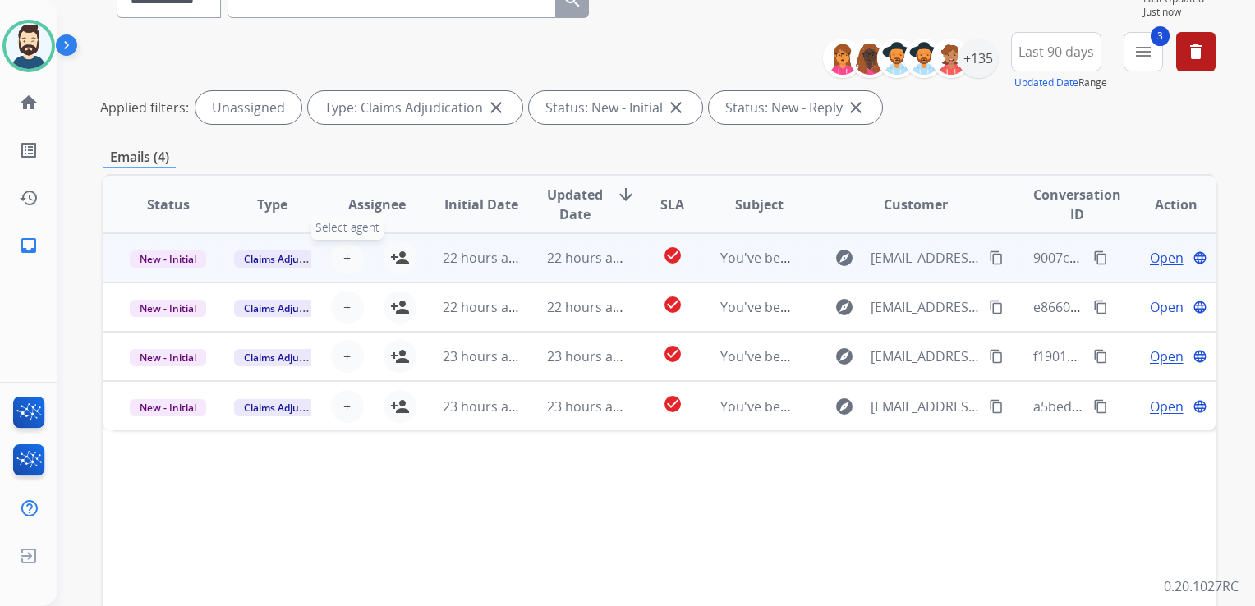
click at [346, 257] on span "+" at bounding box center [346, 258] width 7 height 20
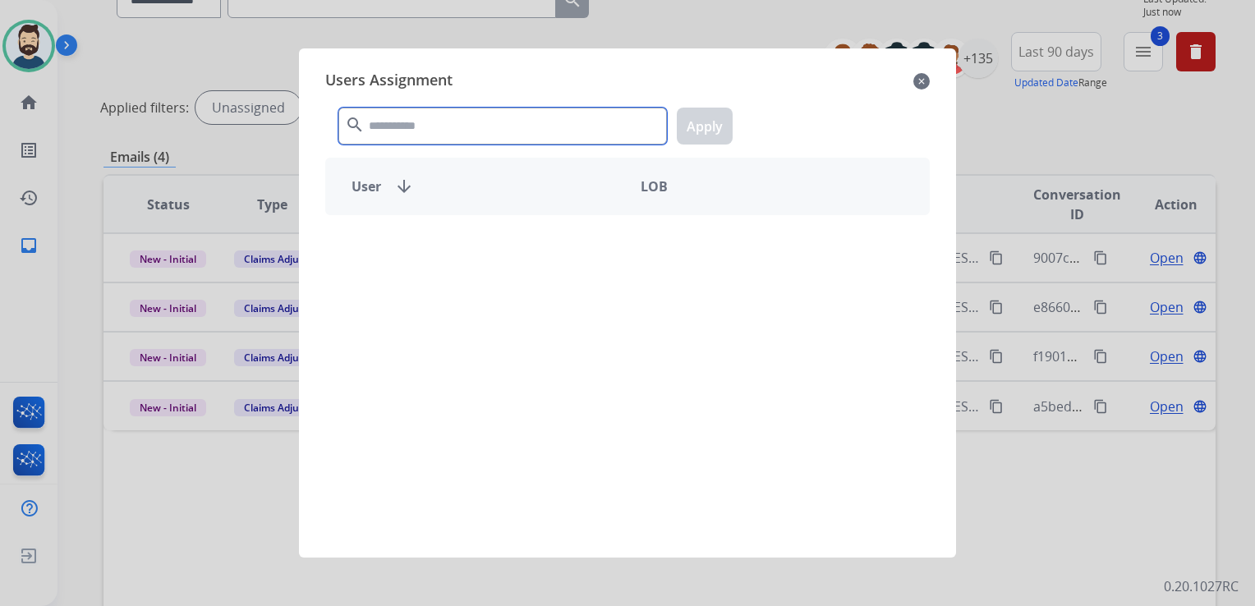
click at [401, 126] on input "text" at bounding box center [502, 126] width 328 height 37
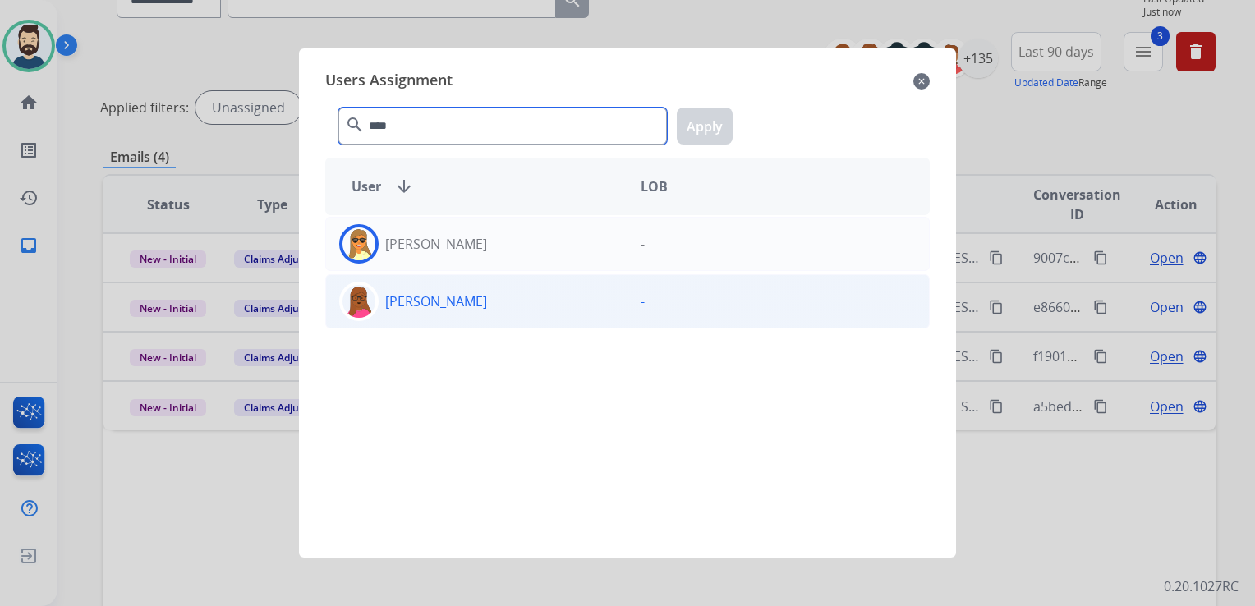
type input "****"
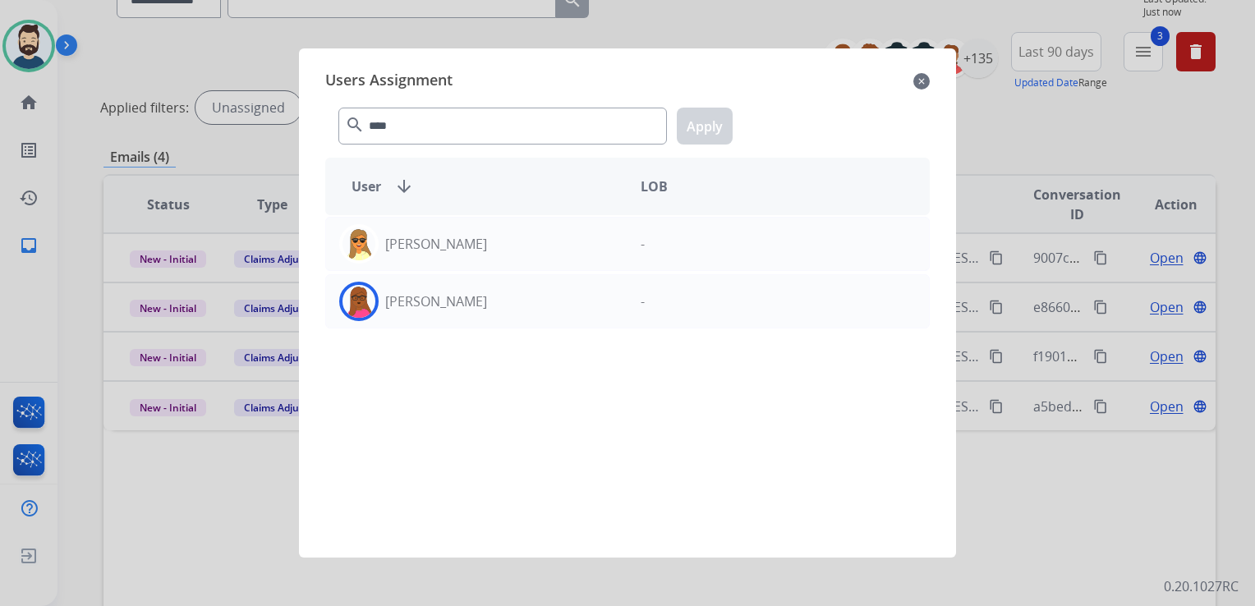
drag, startPoint x: 353, startPoint y: 292, endPoint x: 384, endPoint y: 273, distance: 36.9
click at [353, 294] on img at bounding box center [358, 301] width 33 height 33
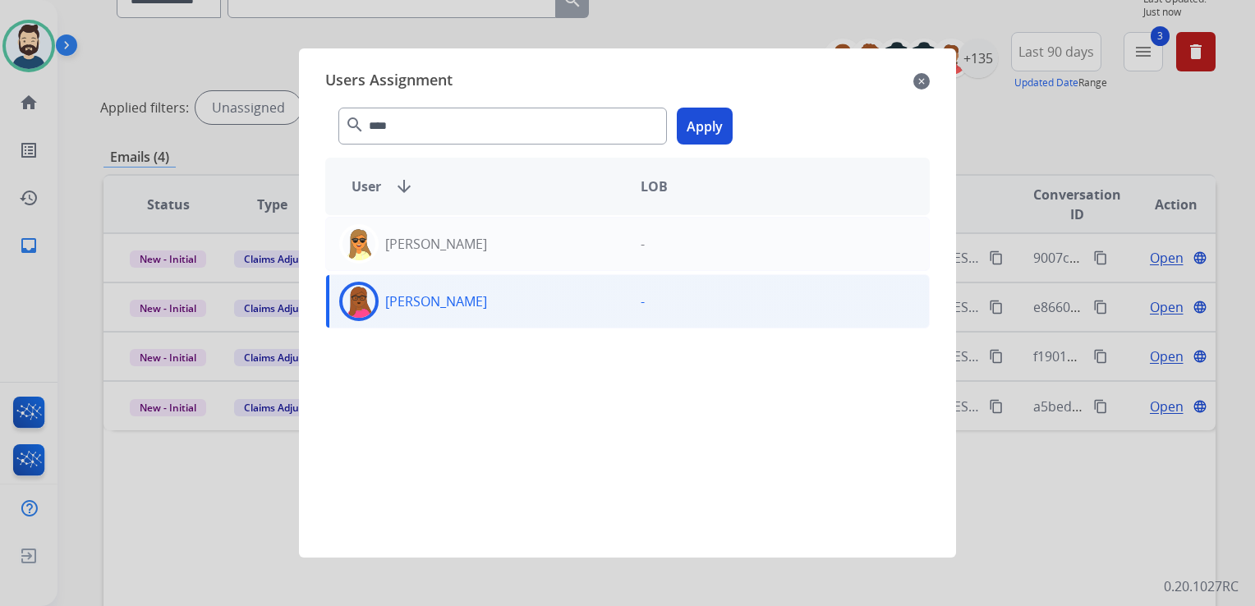
click at [701, 126] on button "Apply" at bounding box center [705, 126] width 56 height 37
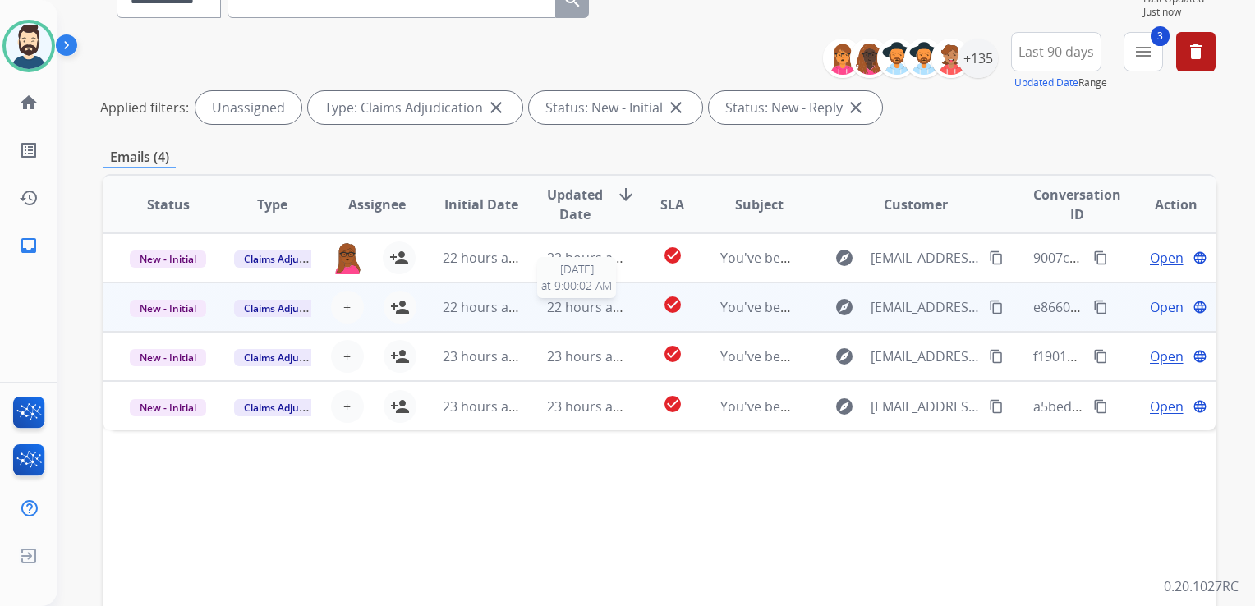
click at [567, 312] on span "22 hours ago" at bounding box center [587, 307] width 81 height 18
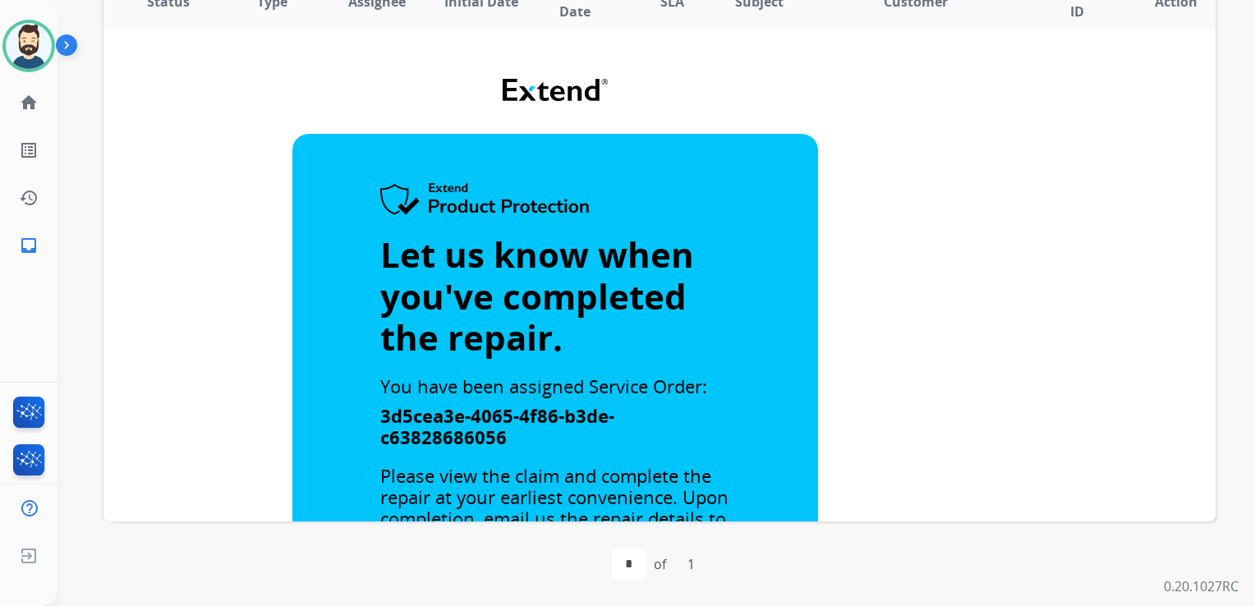
scroll to position [0, 0]
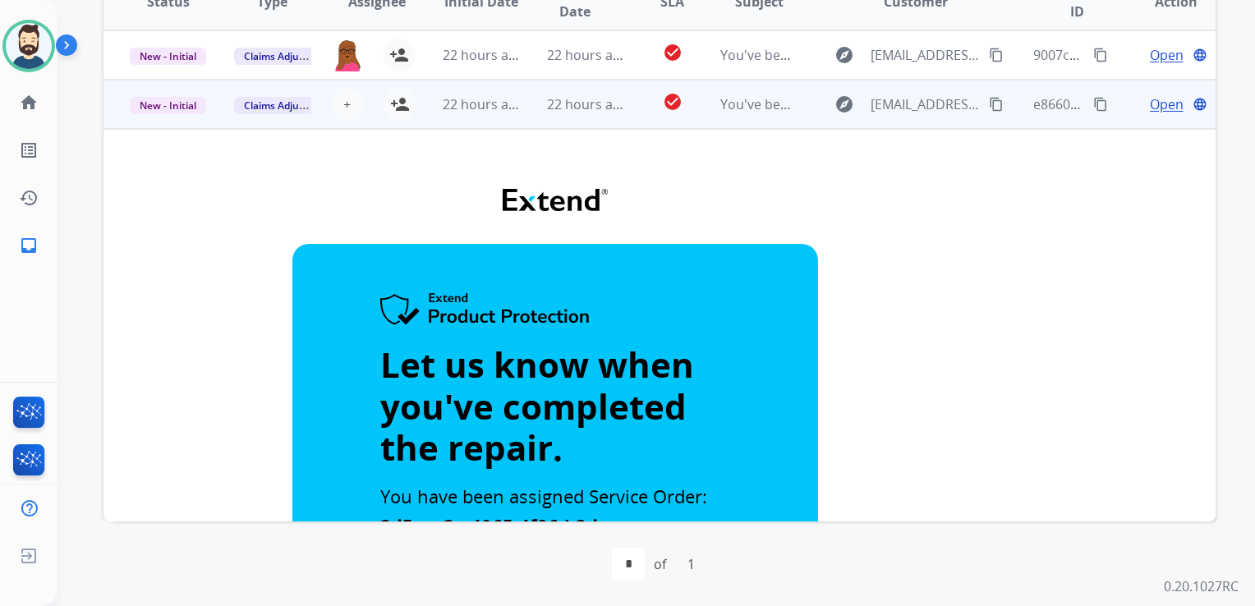
click at [599, 120] on td "22 hours ago" at bounding box center [573, 104] width 104 height 49
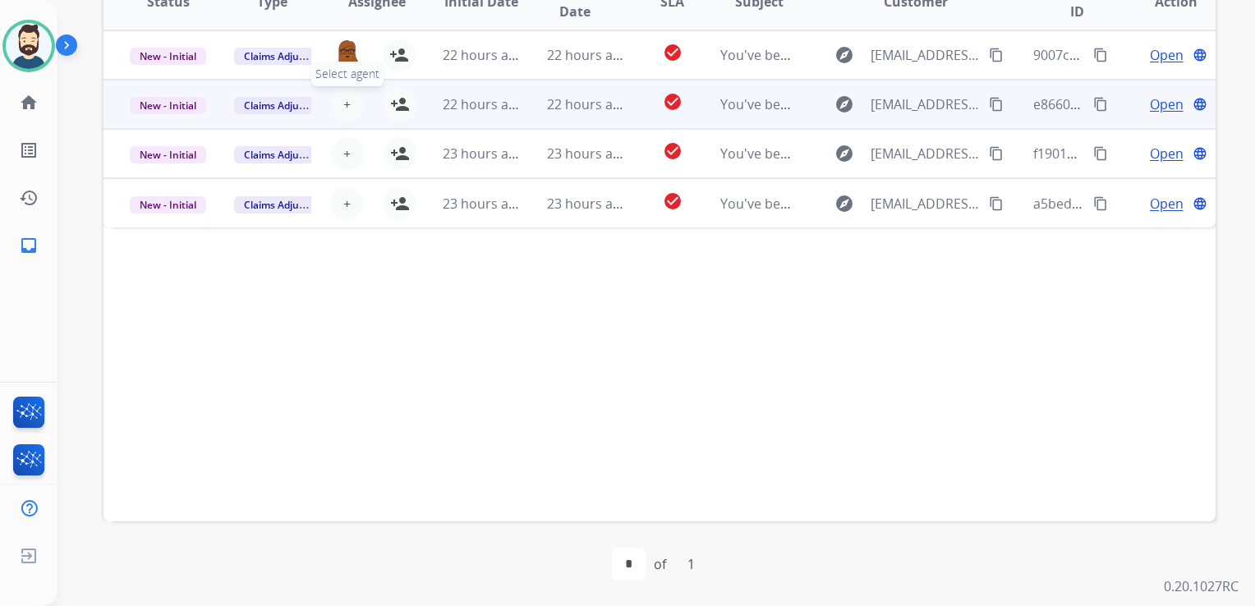
click at [345, 104] on span "+" at bounding box center [346, 104] width 7 height 20
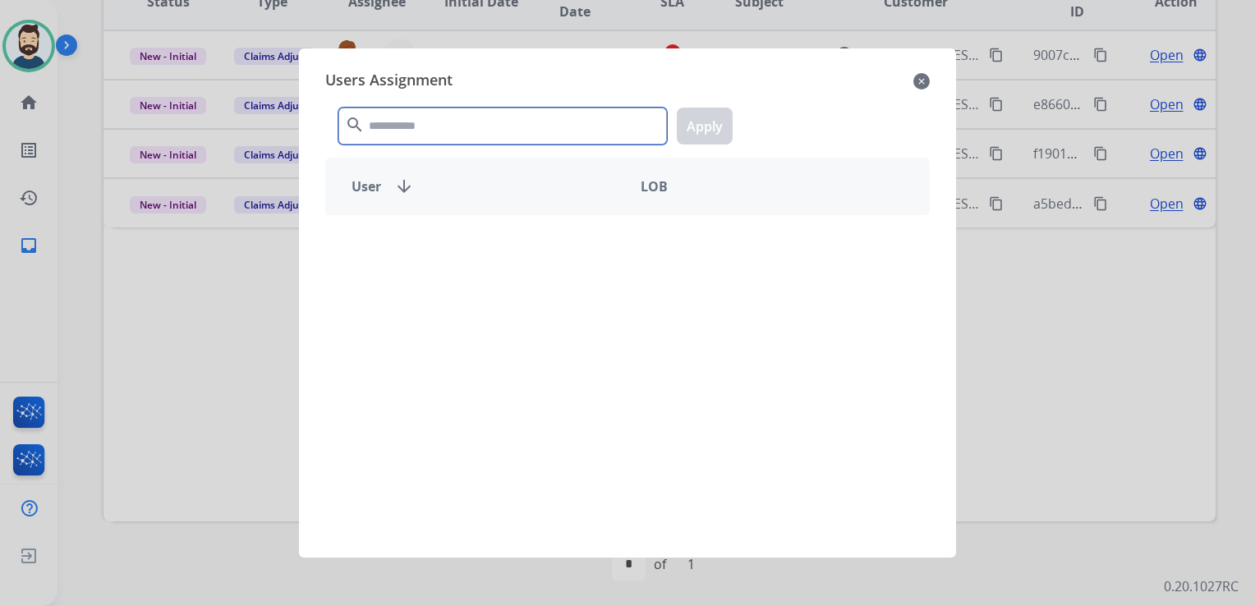
click at [378, 122] on input "text" at bounding box center [502, 126] width 328 height 37
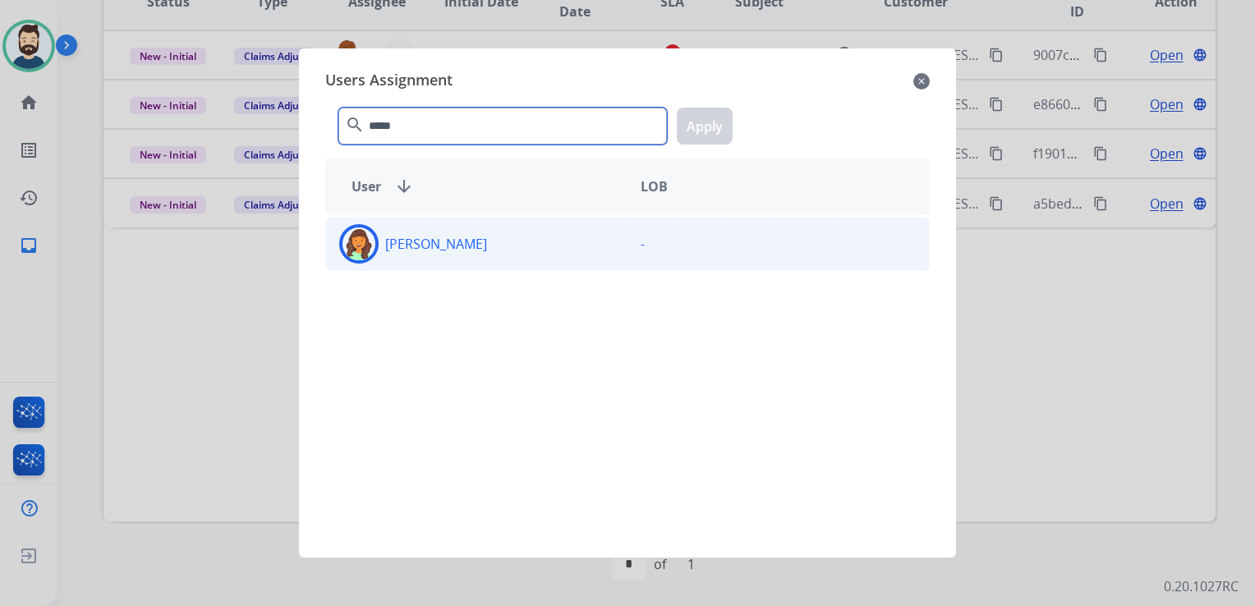
type input "*****"
click at [351, 241] on img at bounding box center [358, 243] width 33 height 33
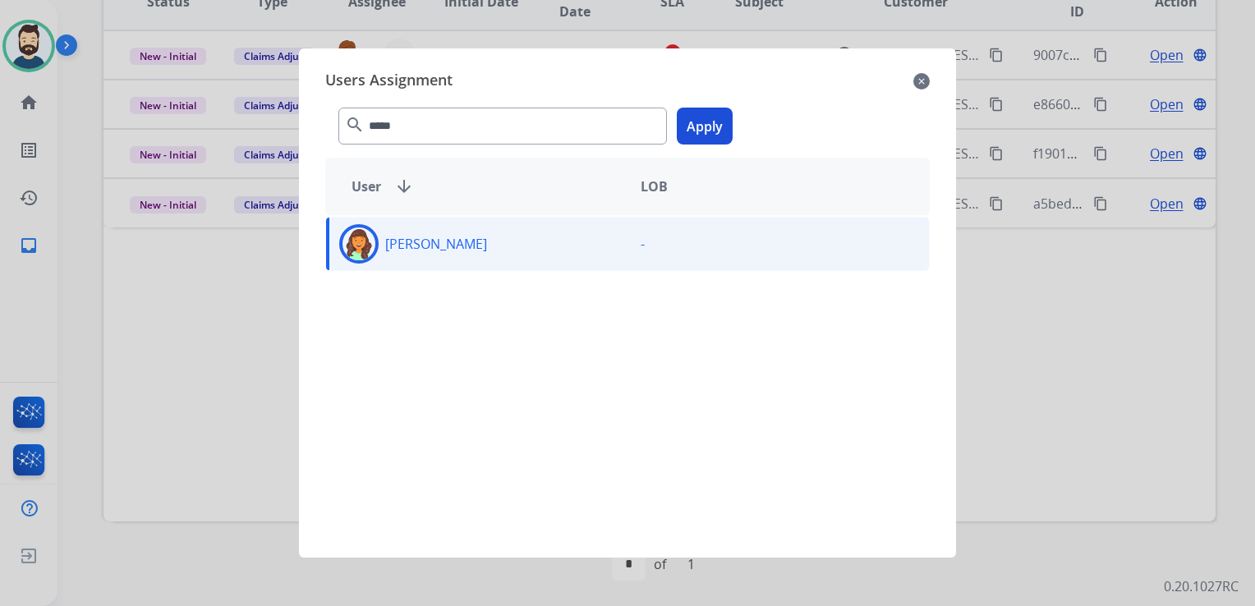
click at [698, 135] on button "Apply" at bounding box center [705, 126] width 56 height 37
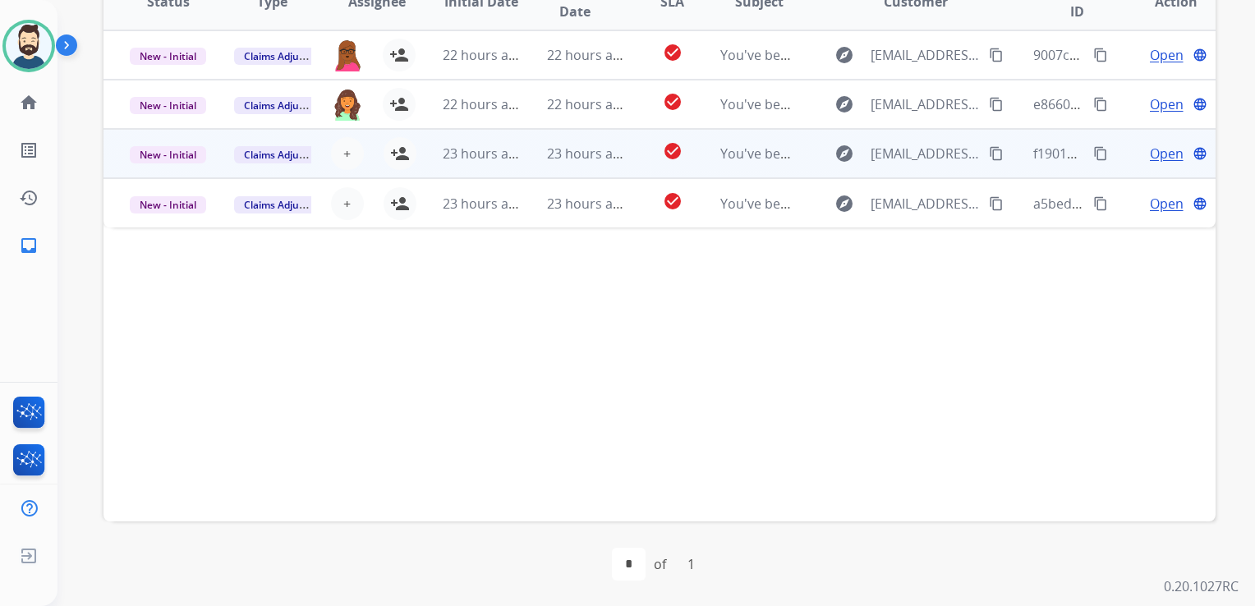
click at [527, 167] on td "23 hours ago" at bounding box center [573, 153] width 104 height 49
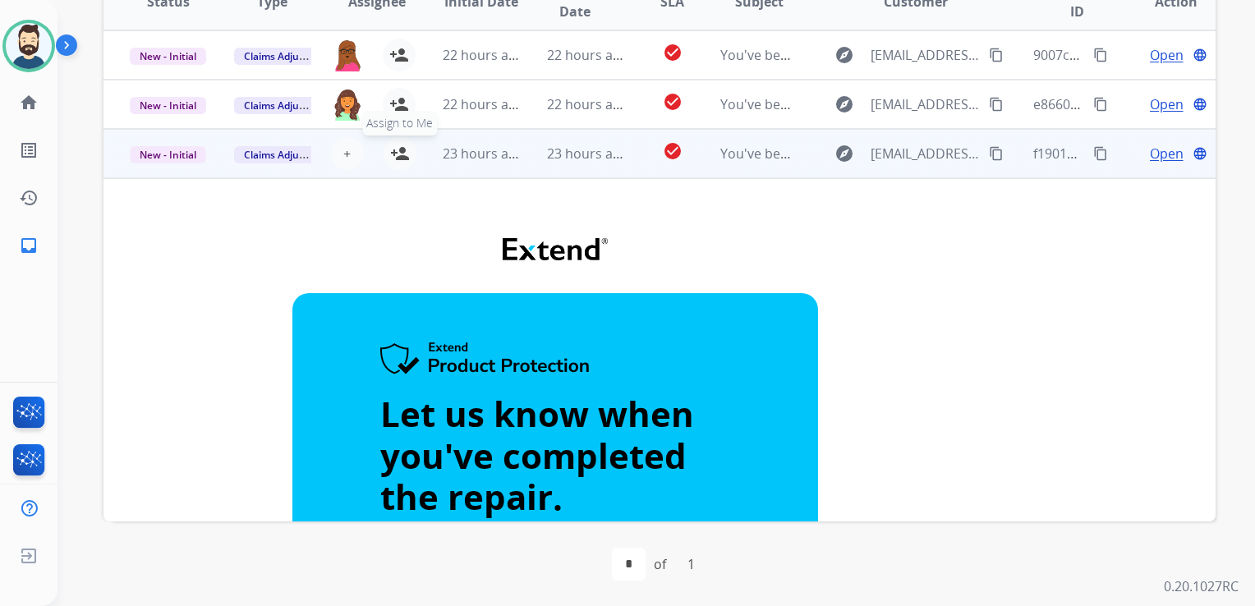
click at [393, 146] on mat-icon "person_add" at bounding box center [400, 154] width 20 height 20
click at [481, 163] on td "23 hours ago" at bounding box center [468, 153] width 104 height 49
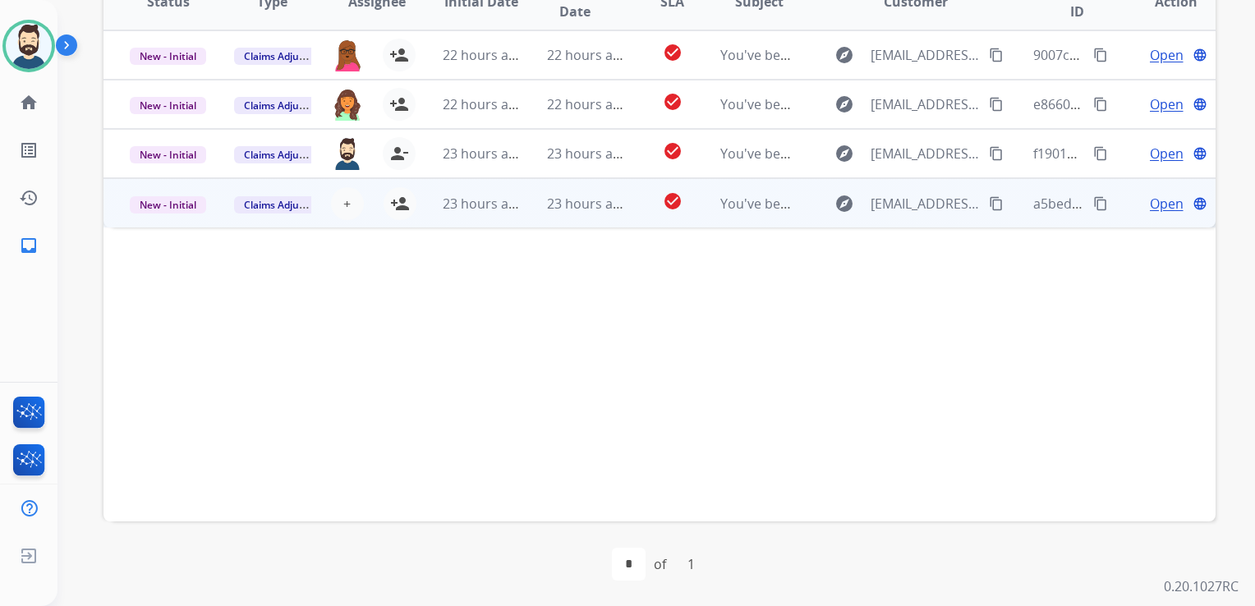
click at [523, 211] on td "23 hours ago" at bounding box center [573, 202] width 104 height 49
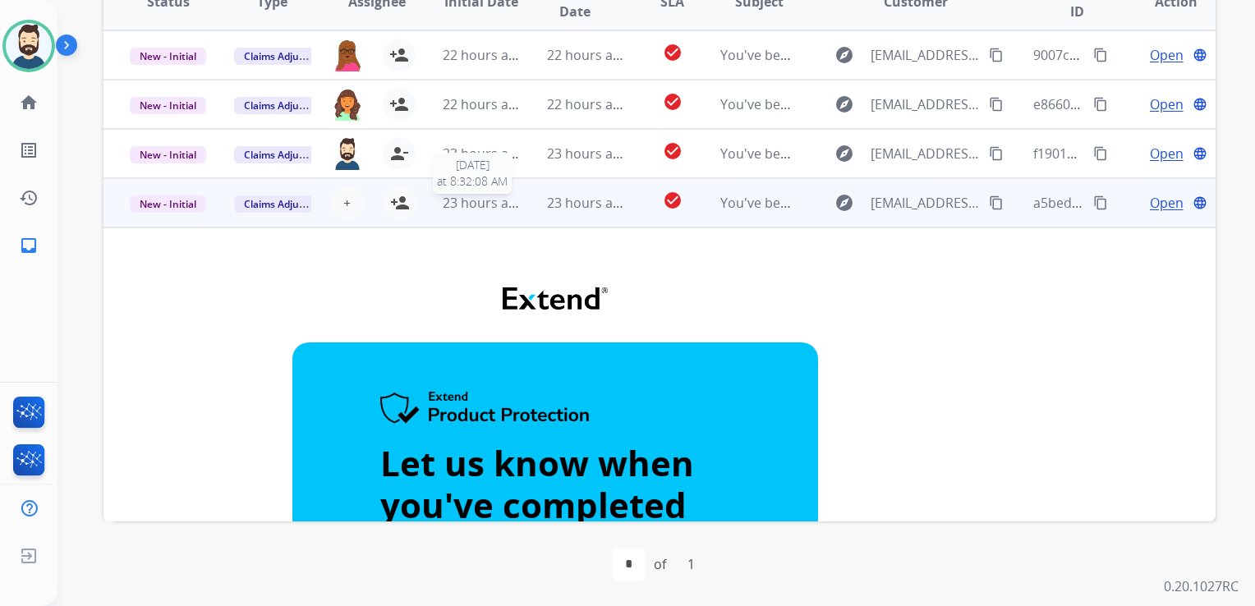
click at [505, 205] on span "23 hours ago" at bounding box center [483, 203] width 81 height 18
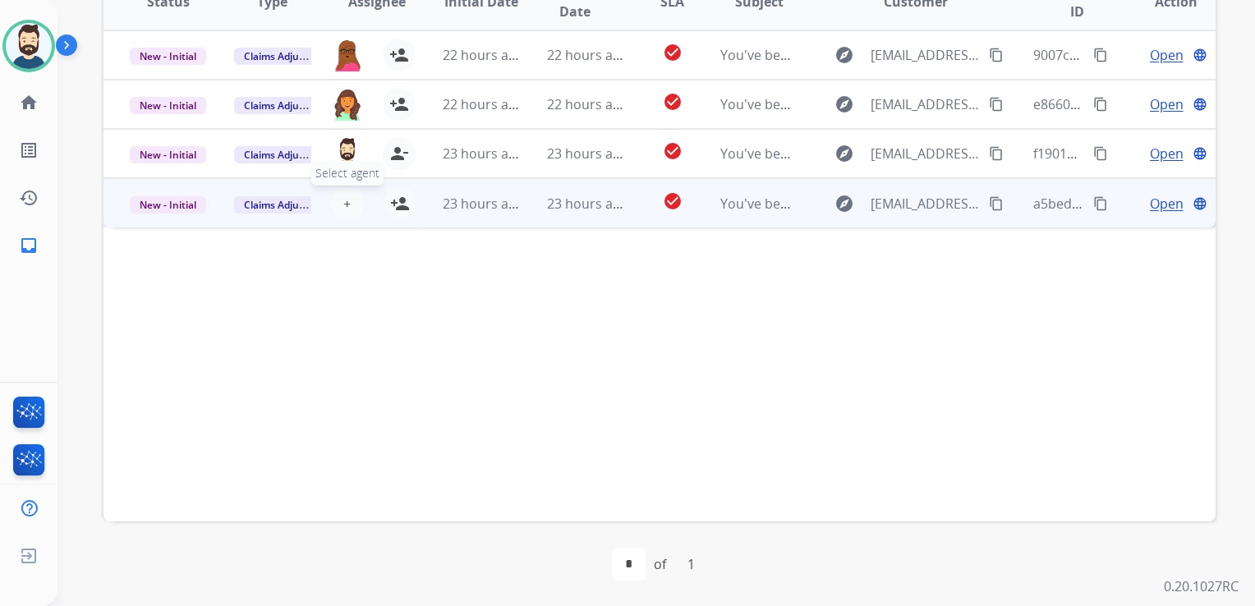
click at [345, 202] on span "+" at bounding box center [346, 204] width 7 height 20
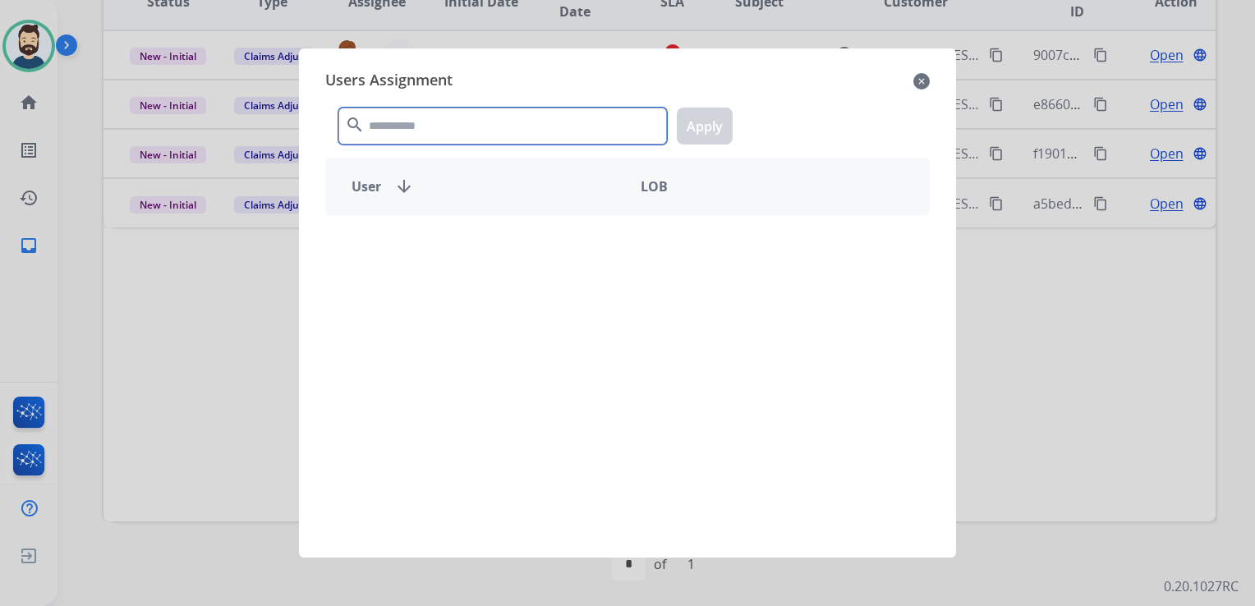
click at [413, 124] on input "text" at bounding box center [502, 126] width 328 height 37
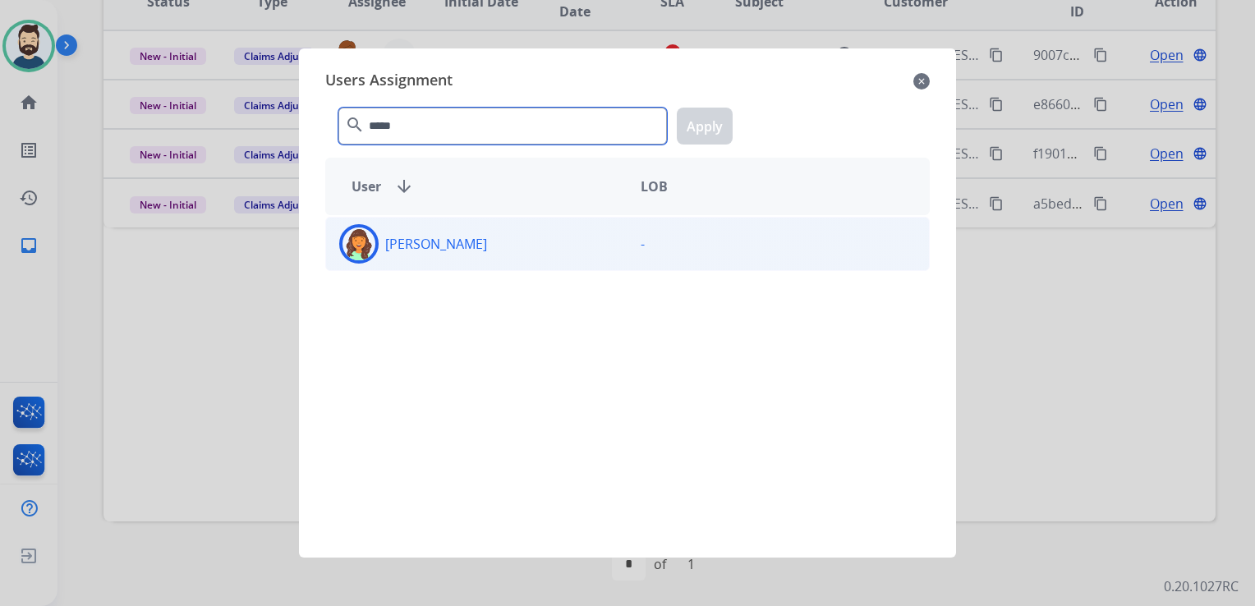
type input "*****"
click at [369, 234] on img at bounding box center [358, 243] width 33 height 33
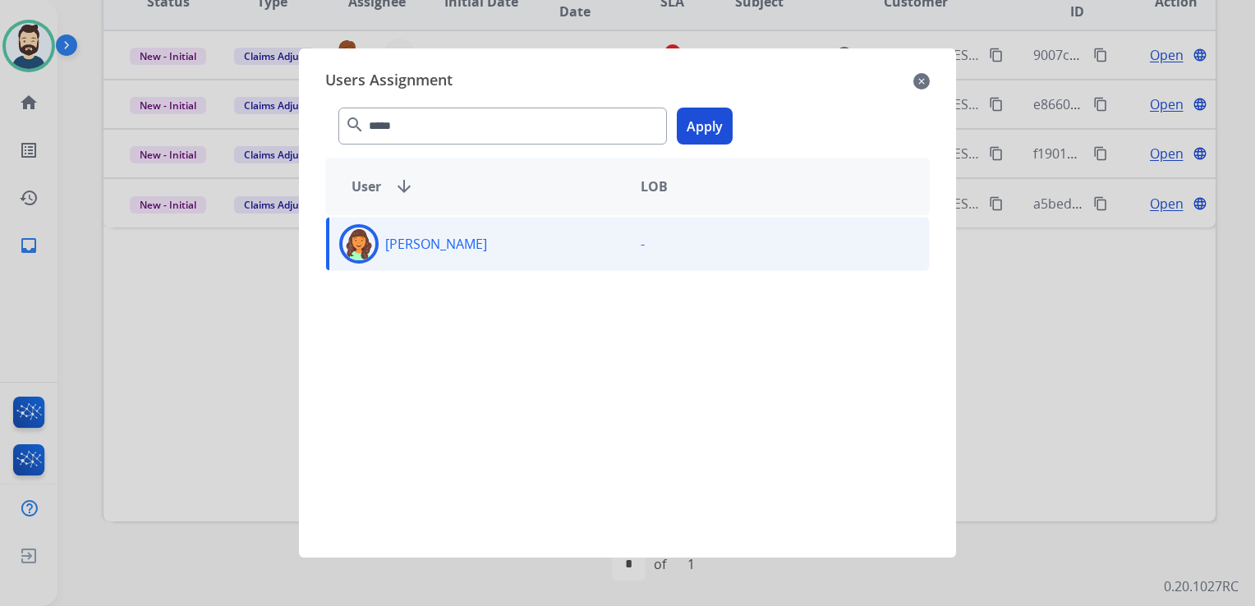
click at [716, 123] on button "Apply" at bounding box center [705, 126] width 56 height 37
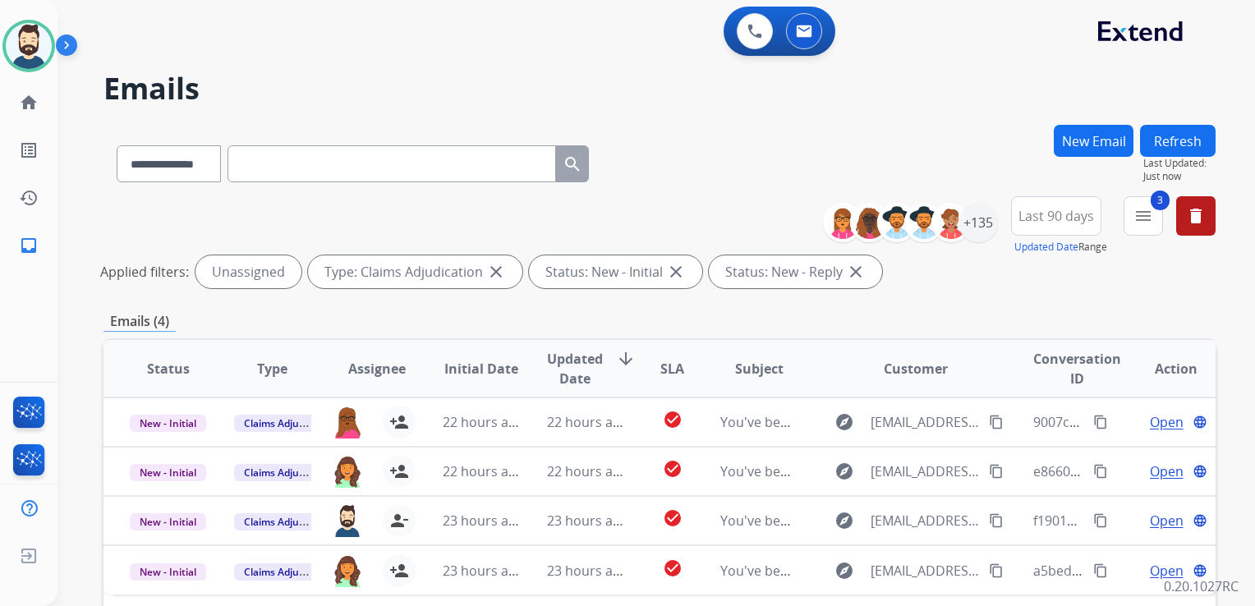
click at [1191, 137] on button "Refresh" at bounding box center [1178, 141] width 76 height 32
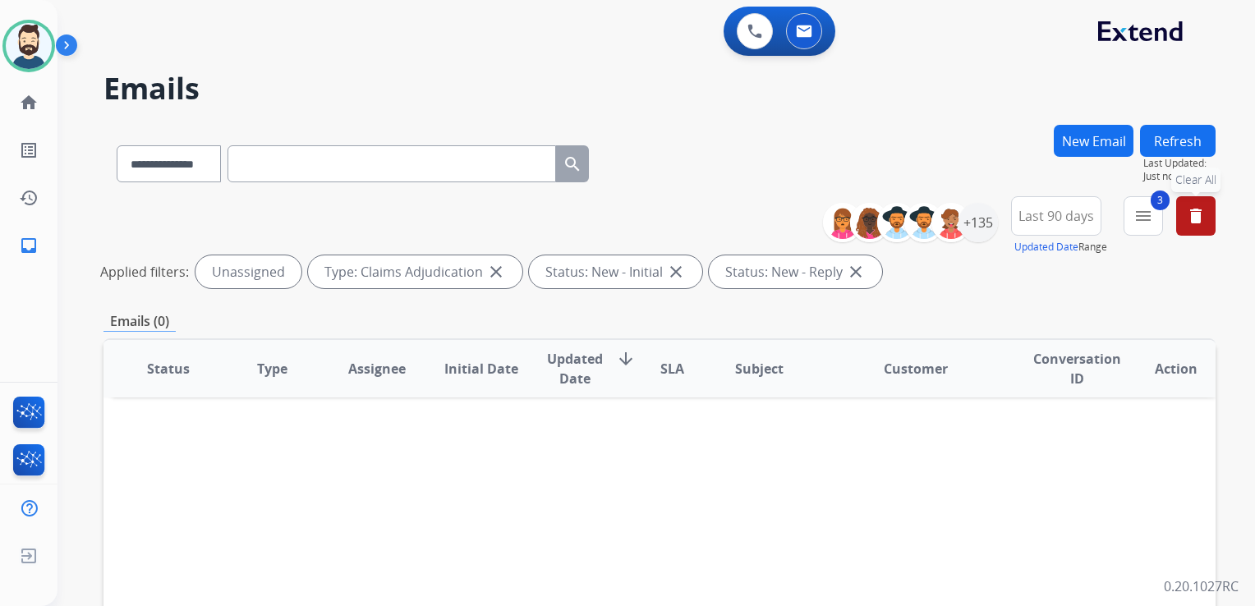
click at [1202, 222] on mat-icon "delete" at bounding box center [1196, 216] width 20 height 20
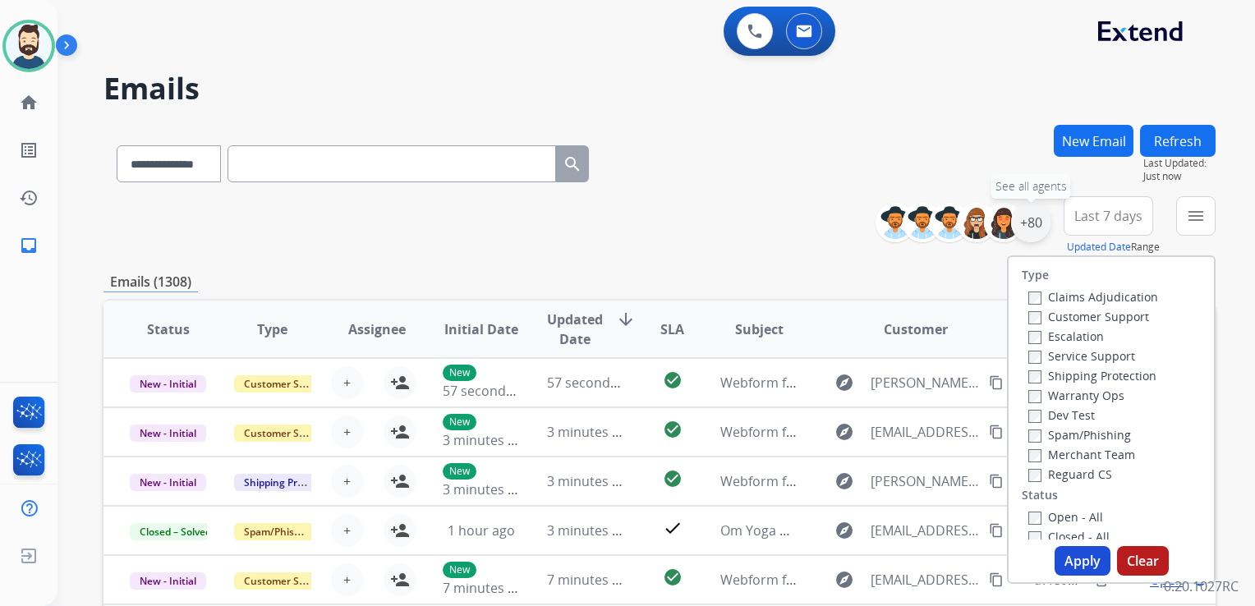
click at [1034, 222] on div "+80" at bounding box center [1030, 222] width 39 height 39
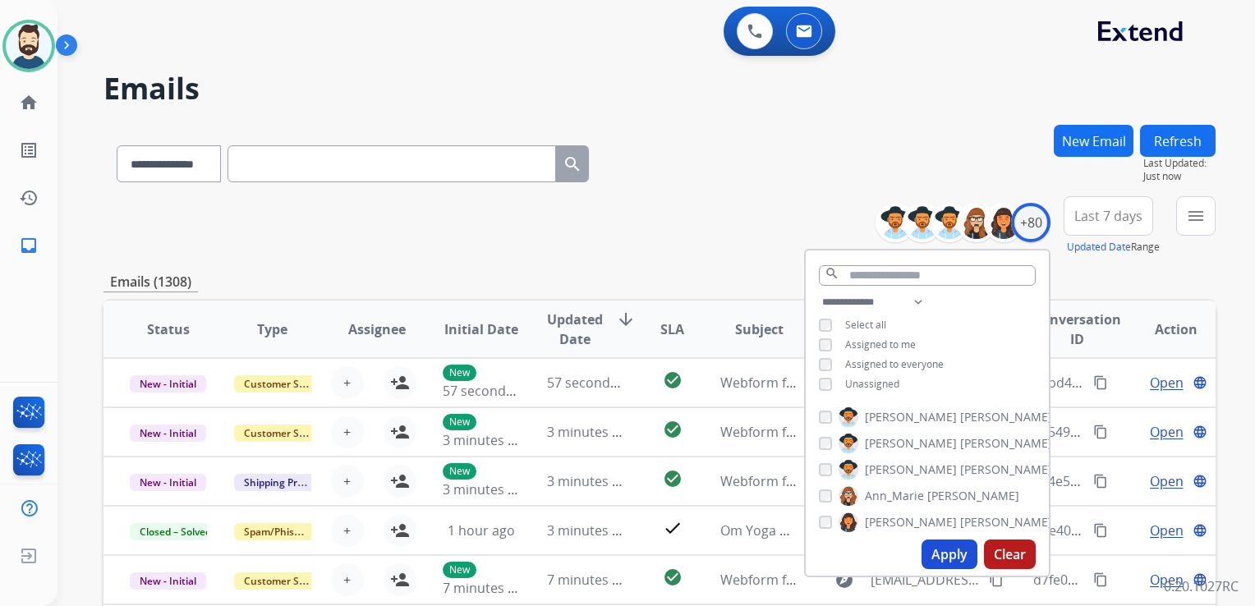
click at [931, 553] on button "Apply" at bounding box center [949, 554] width 56 height 30
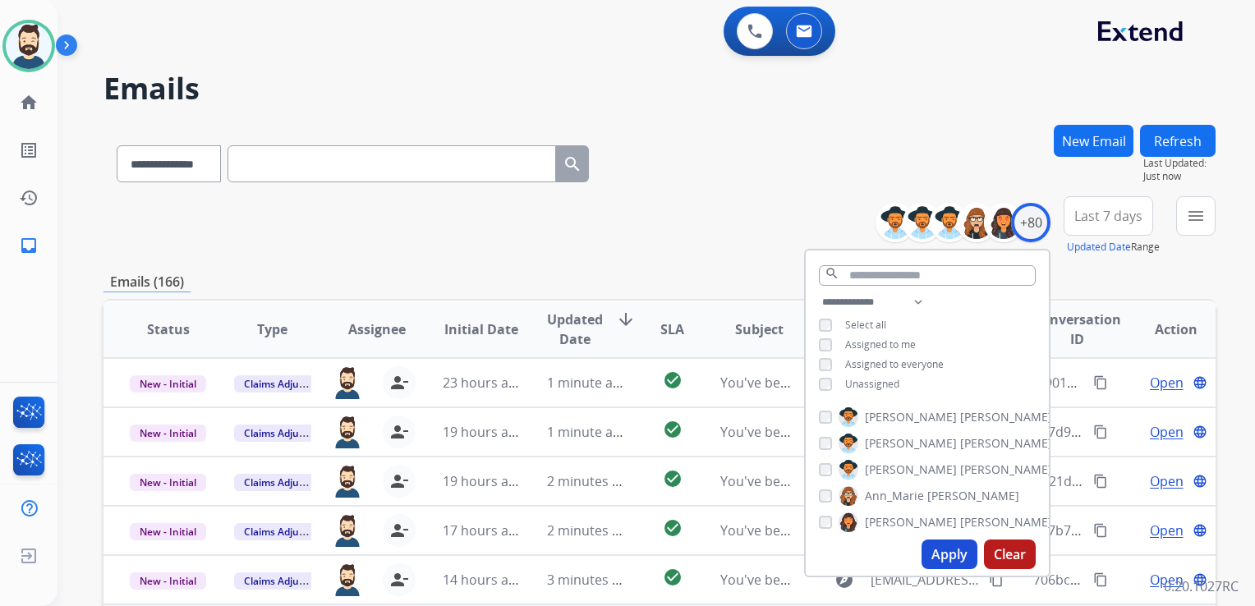
click at [1108, 225] on button "Last 7 days" at bounding box center [1107, 215] width 89 height 39
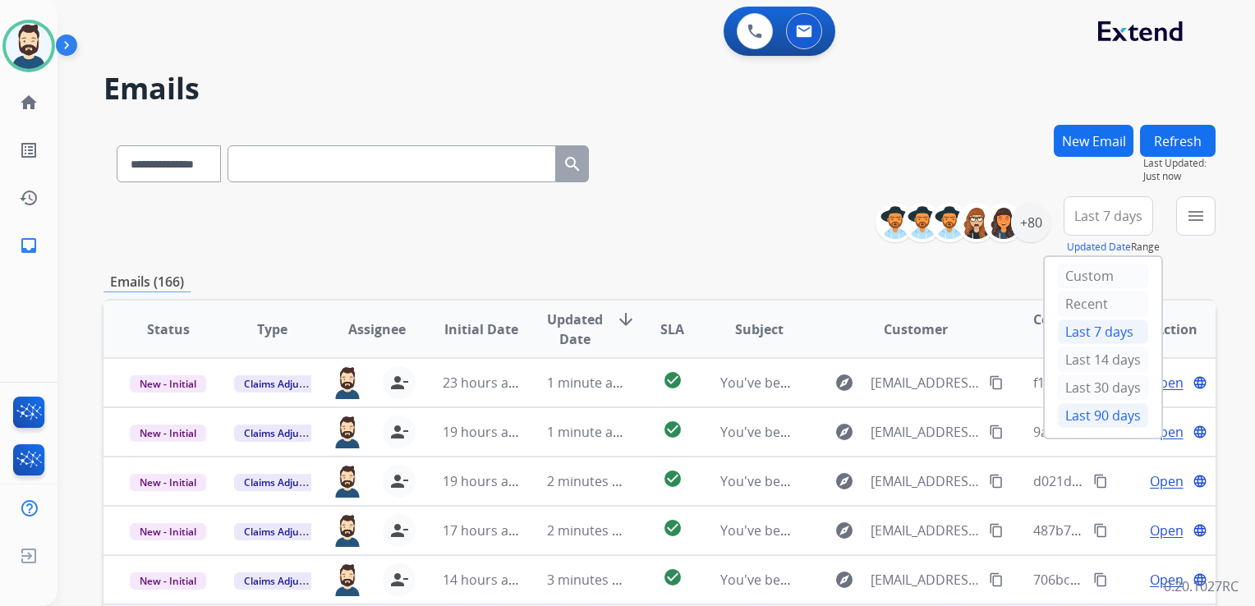
click at [1082, 413] on div "Last 90 days" at bounding box center [1103, 415] width 90 height 25
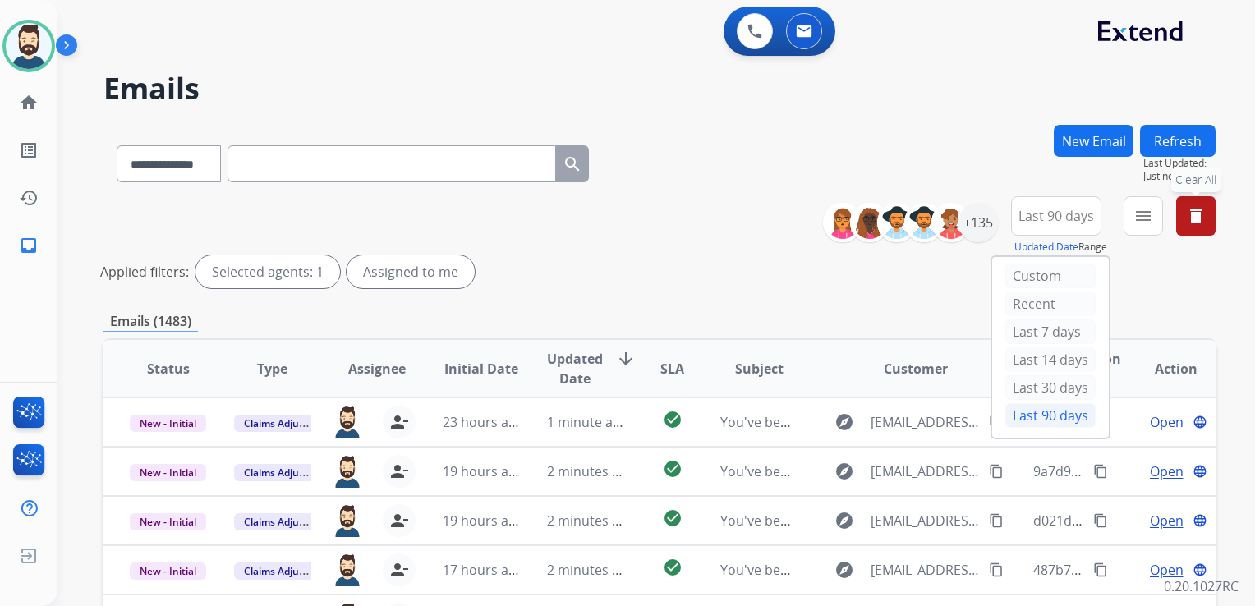
click at [1123, 216] on div "menu Type Claims Adjudication Customer Support Escalation Service Support Shipp…" at bounding box center [1142, 225] width 39 height 59
click at [1143, 216] on mat-icon "menu" at bounding box center [1143, 216] width 20 height 20
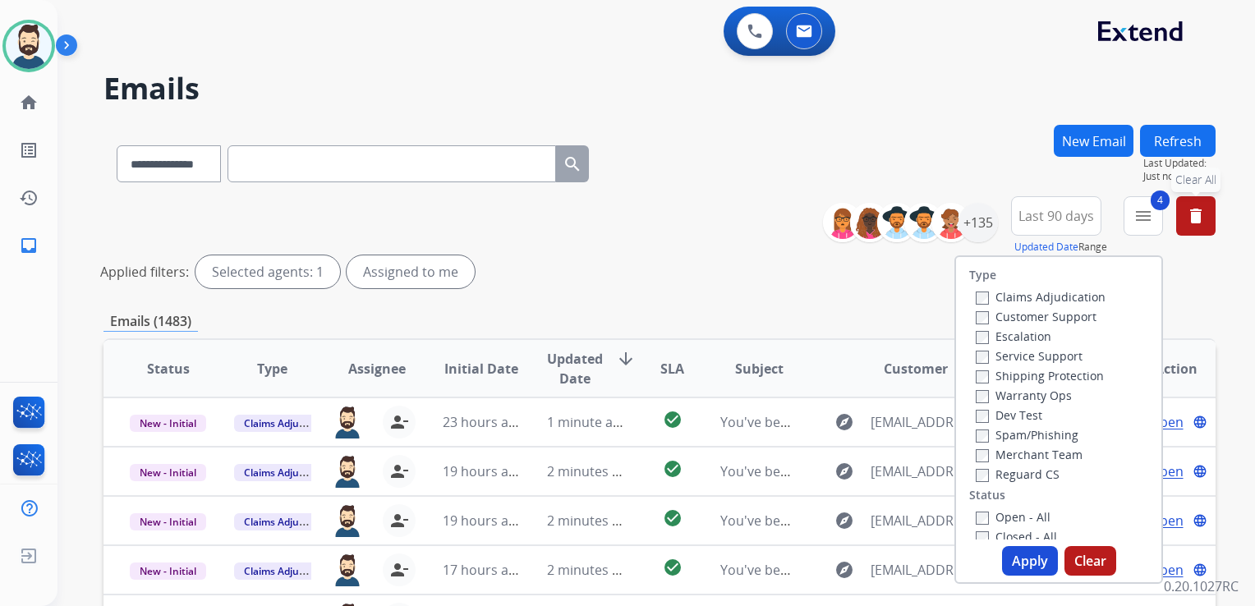
click at [1016, 555] on button "Apply" at bounding box center [1030, 561] width 56 height 30
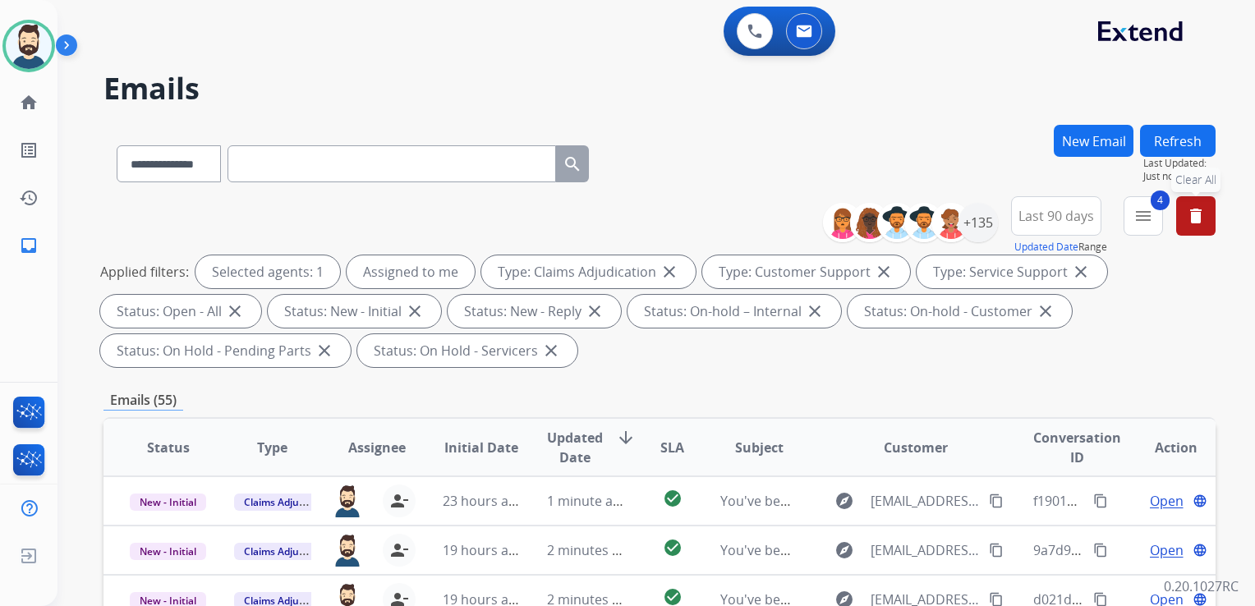
click at [574, 438] on span "Updated Date" at bounding box center [575, 447] width 56 height 39
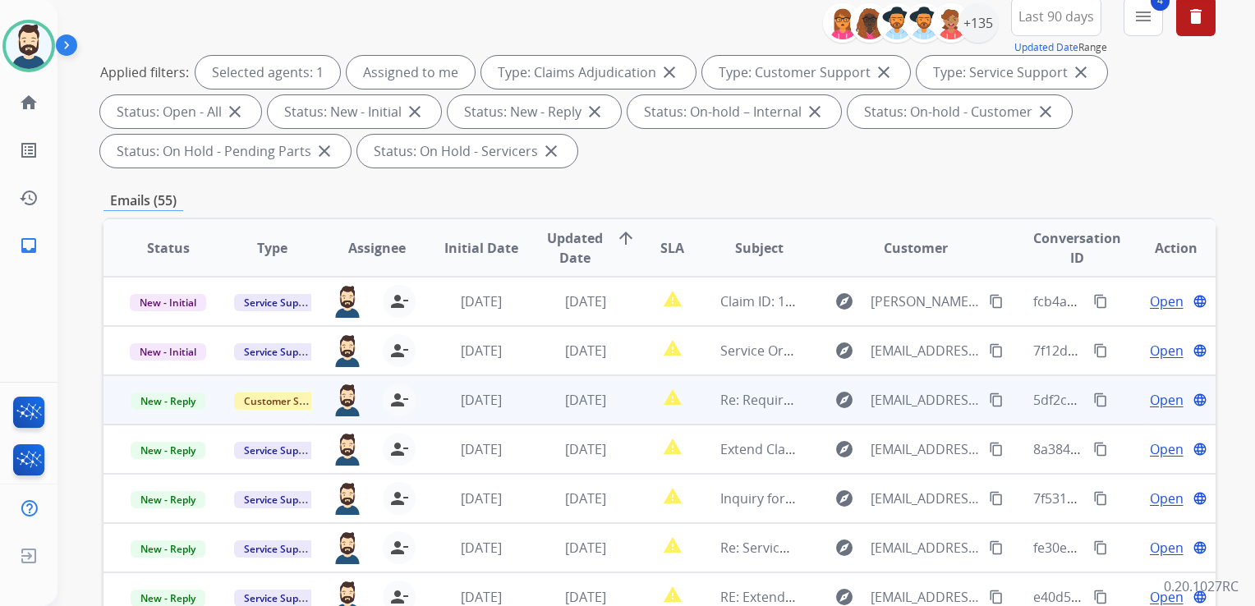
scroll to position [1, 0]
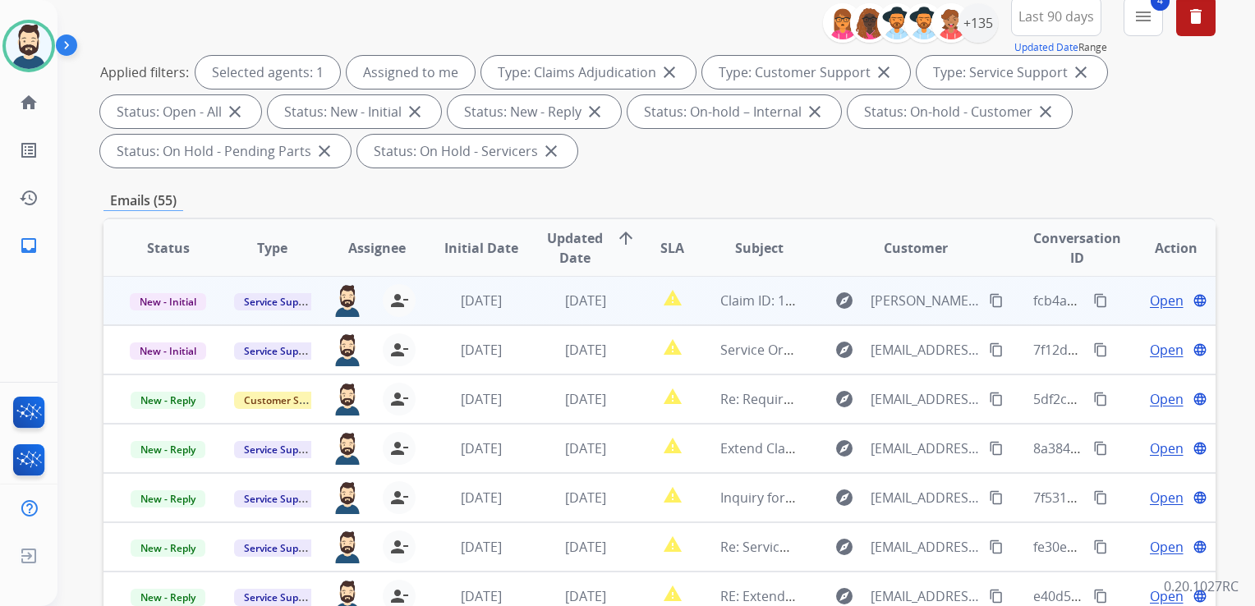
click at [566, 311] on td "[DATE]" at bounding box center [573, 300] width 104 height 49
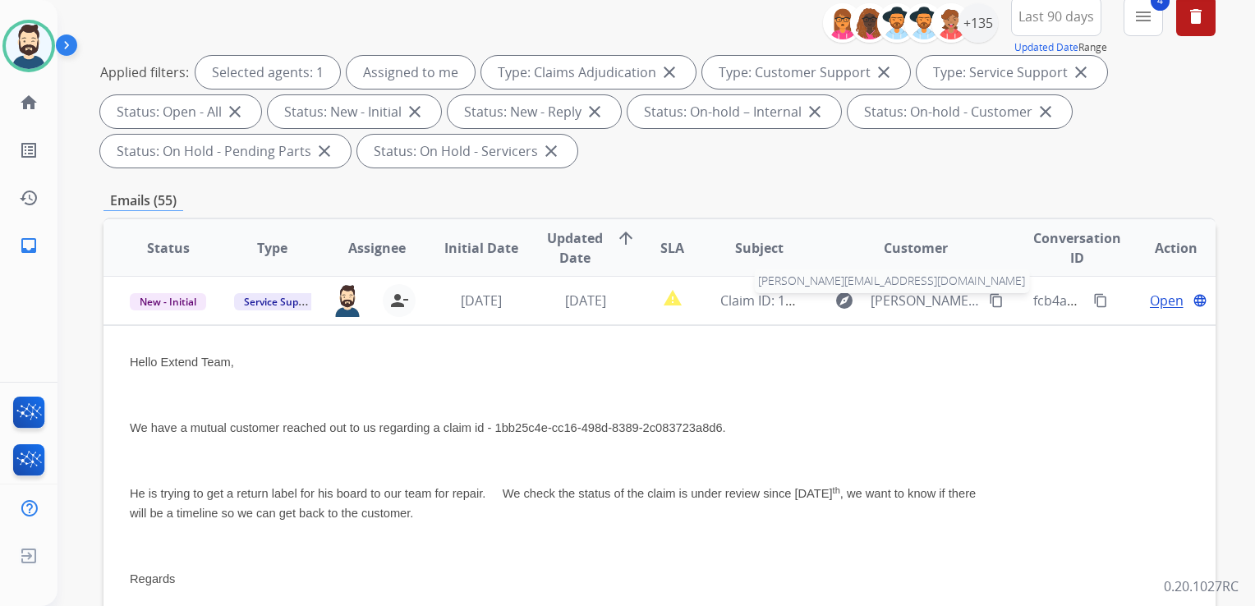
scroll to position [0, 0]
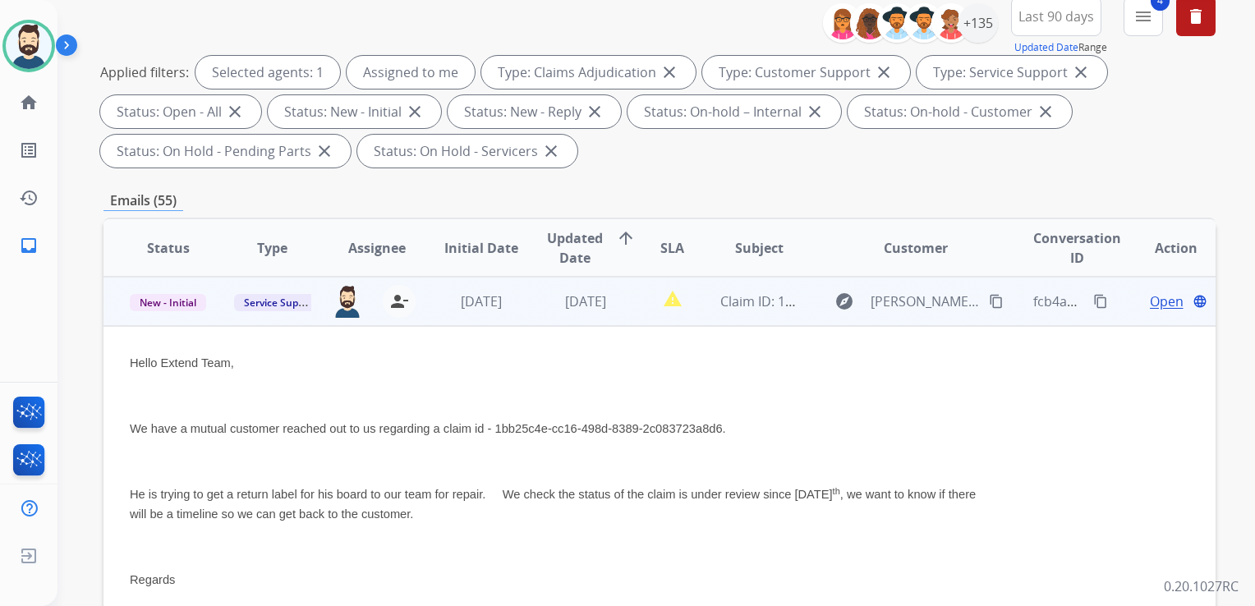
click at [1149, 301] on span "Open" at bounding box center [1166, 301] width 34 height 20
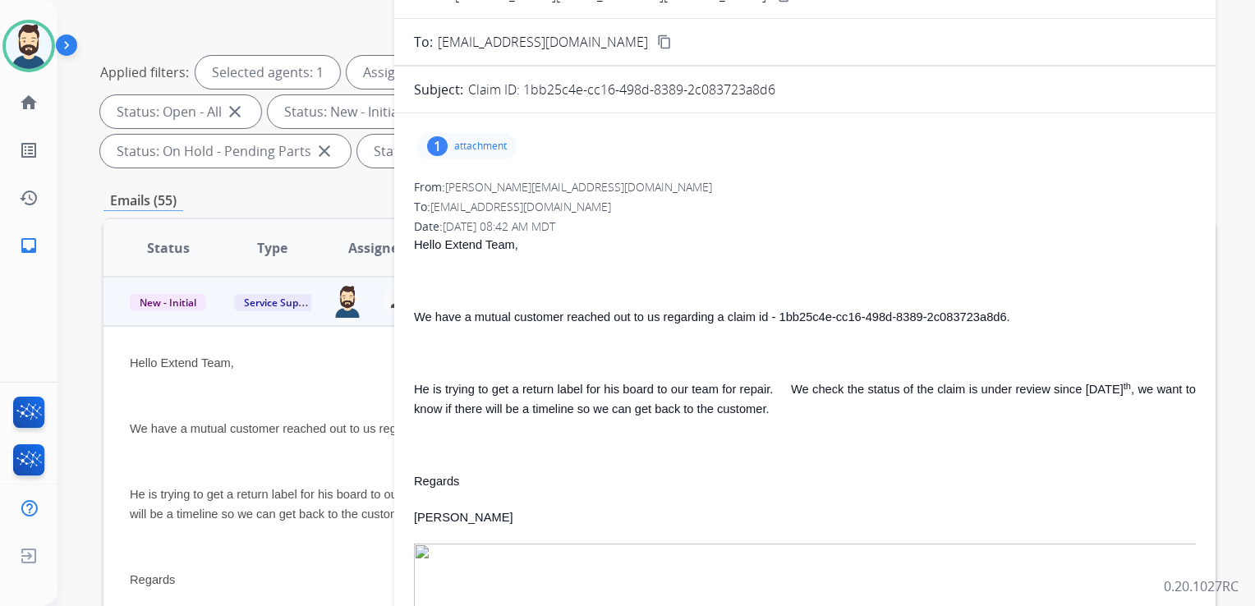
drag, startPoint x: 525, startPoint y: 87, endPoint x: 778, endPoint y: 89, distance: 253.7
click at [778, 89] on div "Claim ID: 1bb25c4e-cc16-498d-8389-2c083723a8d6" at bounding box center [831, 90] width 727 height 20
drag, startPoint x: 778, startPoint y: 89, endPoint x: 755, endPoint y: 94, distance: 23.5
copy p "1bb25c4e-cc16-498d-8389-2c083723a8d6"
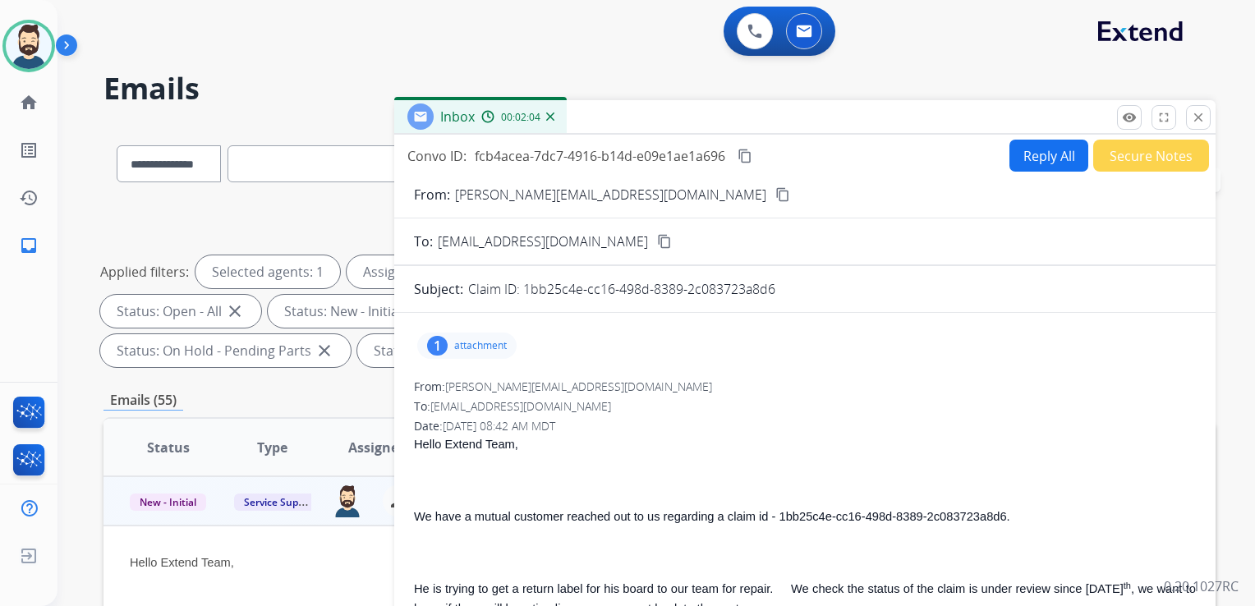
click at [745, 154] on mat-icon "content_copy" at bounding box center [744, 156] width 15 height 15
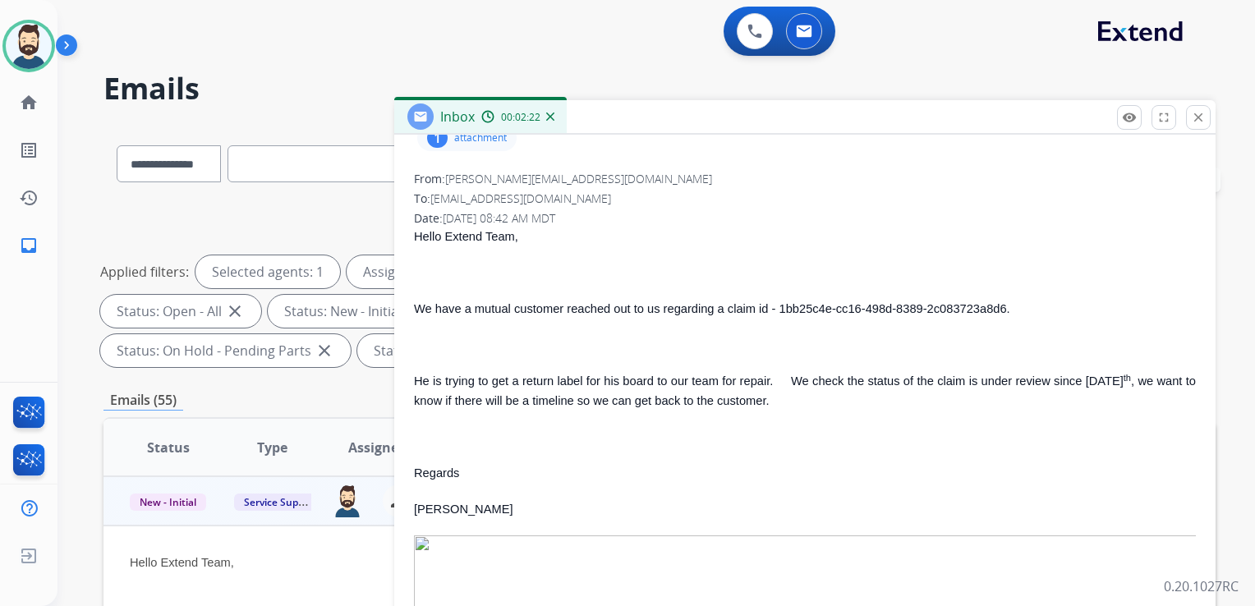
scroll to position [246, 0]
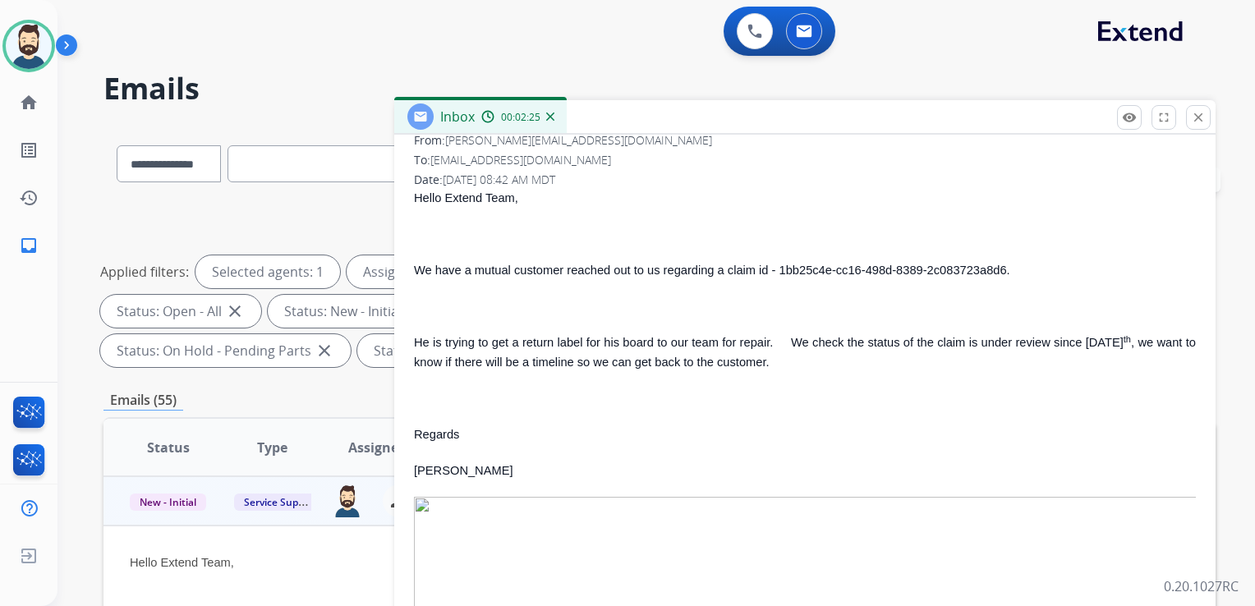
drag, startPoint x: 414, startPoint y: 270, endPoint x: 704, endPoint y: 357, distance: 303.4
copy div "We have a mutual customer reached out to us regarding a claim id - 1bb25c4e-cc1…"
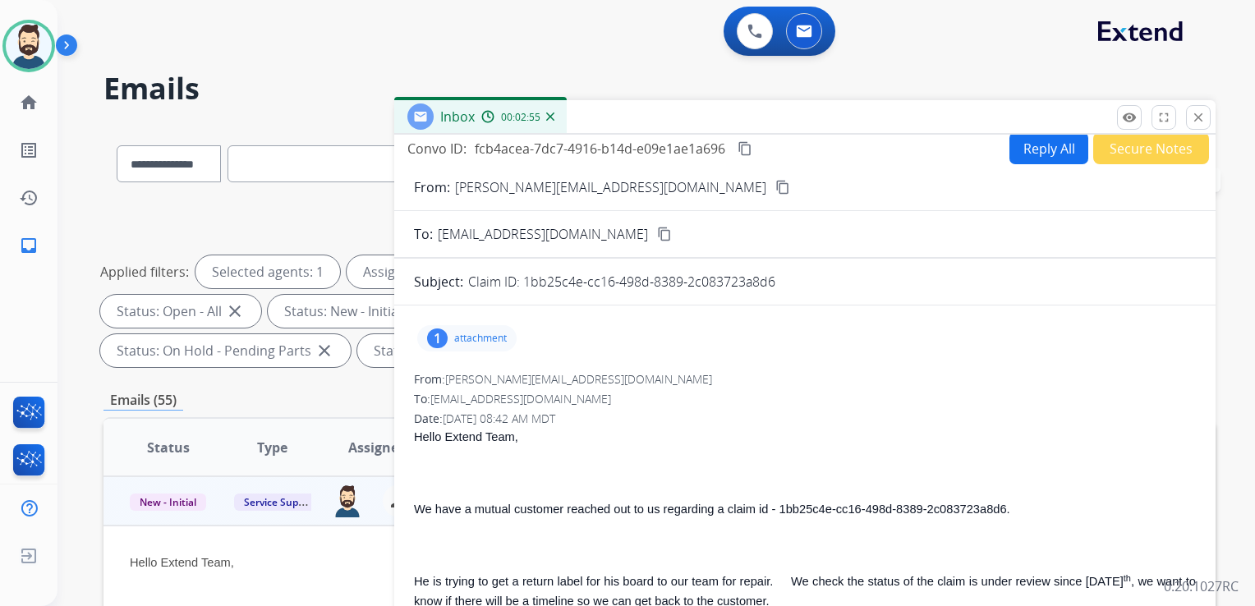
scroll to position [0, 0]
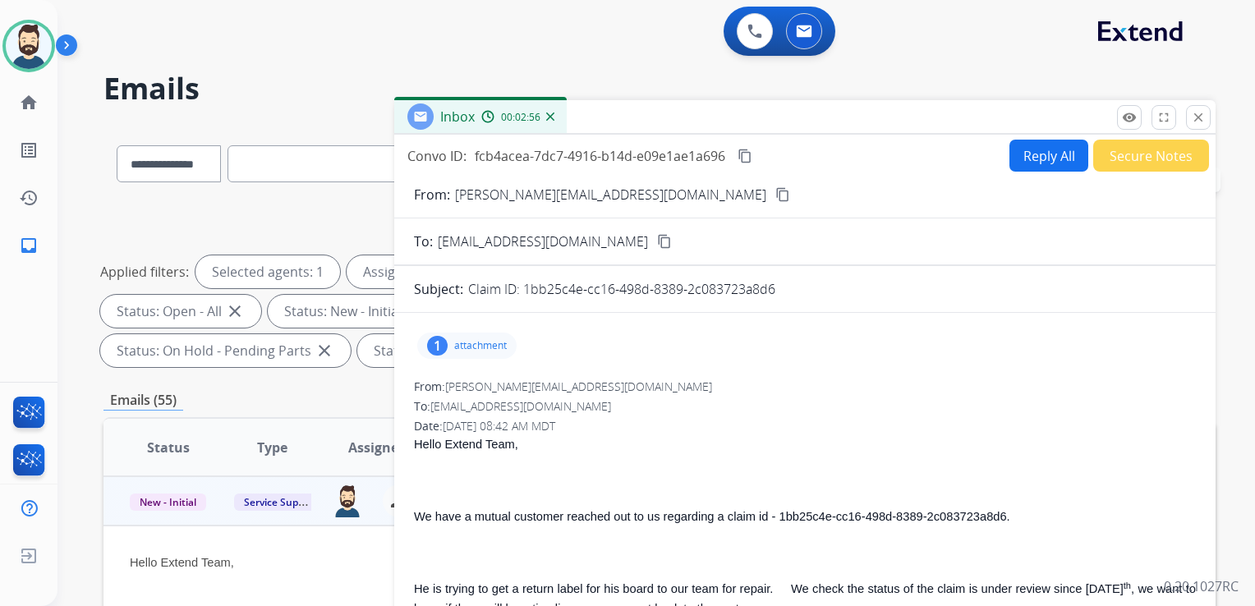
click at [1033, 152] on button "Reply All" at bounding box center [1048, 156] width 79 height 32
select select "**********"
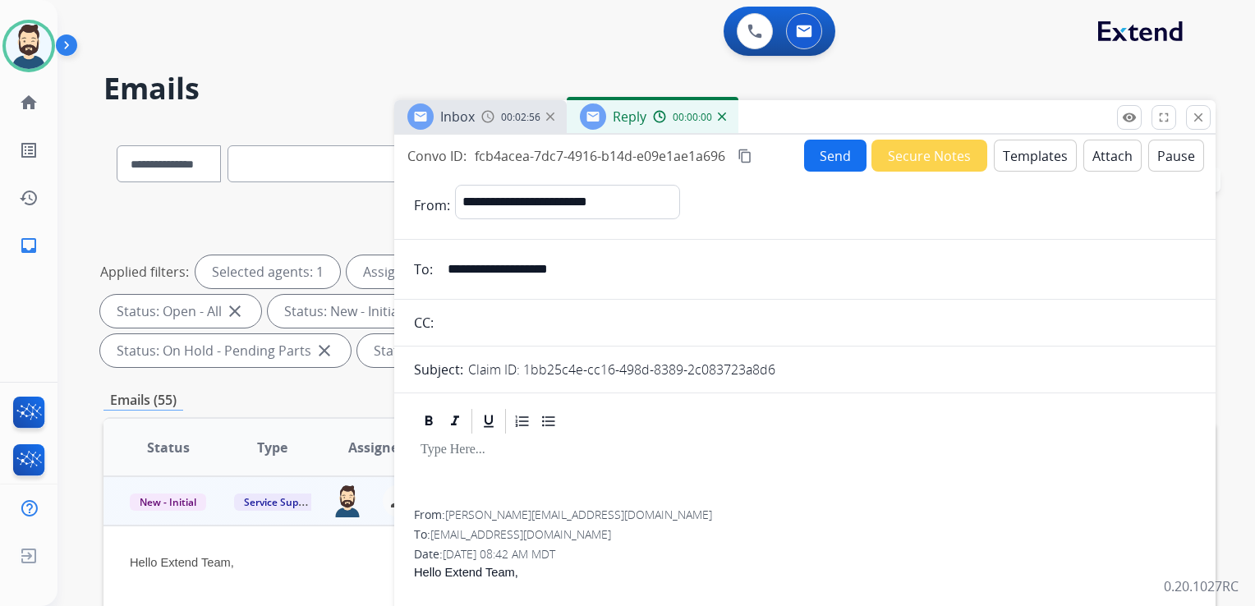
click at [1028, 156] on button "Templates" at bounding box center [1034, 156] width 83 height 32
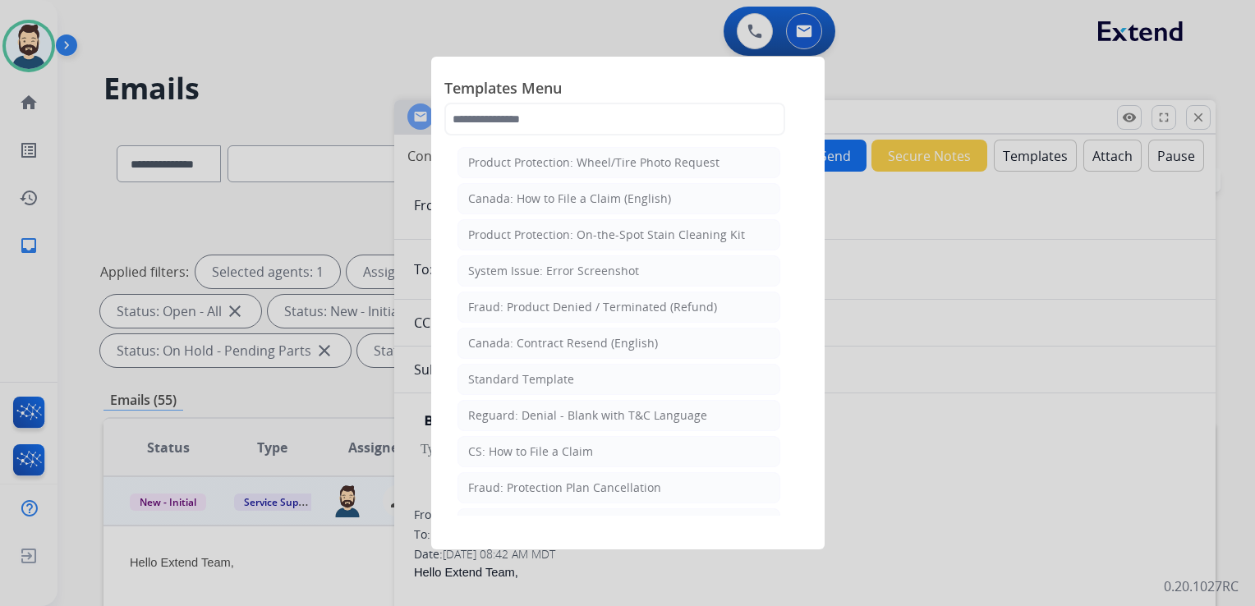
drag, startPoint x: 532, startPoint y: 372, endPoint x: 600, endPoint y: 343, distance: 74.0
click at [533, 373] on div "Standard Template" at bounding box center [521, 379] width 106 height 16
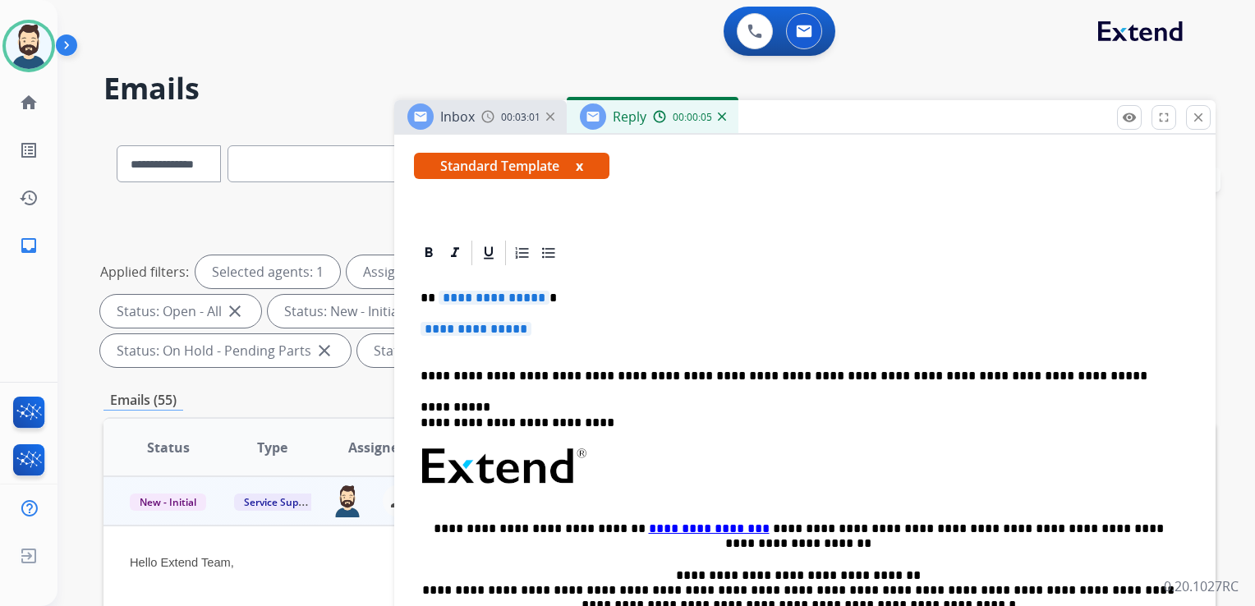
scroll to position [246, 0]
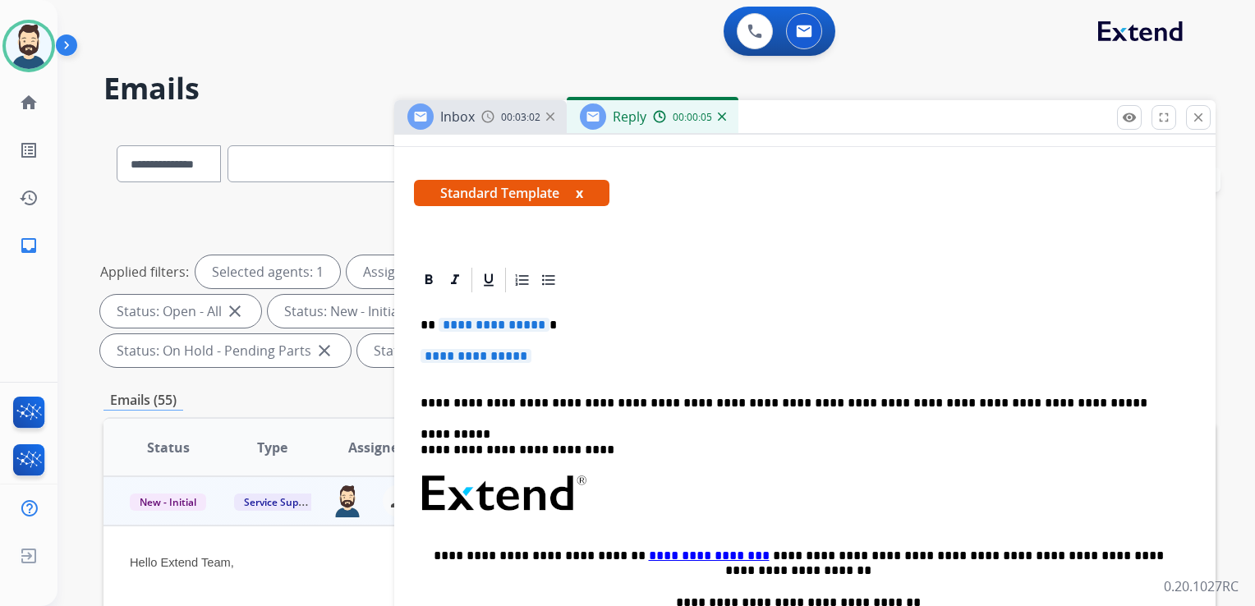
click at [545, 330] on p "**********" at bounding box center [797, 325] width 755 height 15
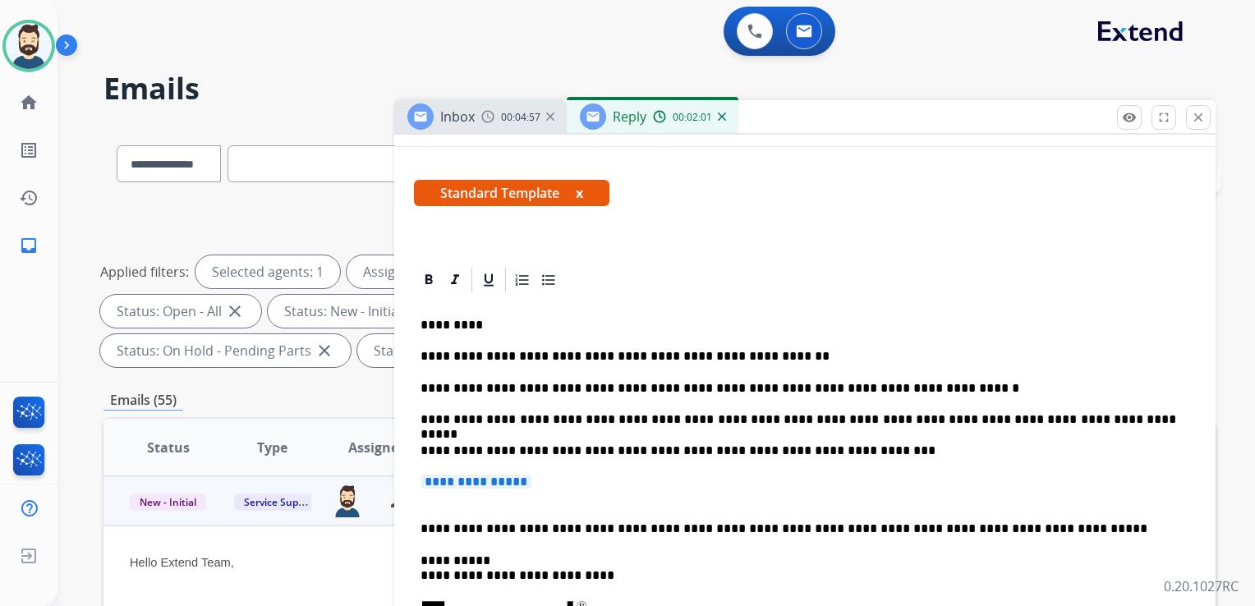
click at [449, 418] on p "**********" at bounding box center [797, 419] width 755 height 15
click at [631, 422] on p "**********" at bounding box center [797, 419] width 755 height 15
drag, startPoint x: 669, startPoint y: 420, endPoint x: 713, endPoint y: 419, distance: 43.5
click at [713, 419] on p "**********" at bounding box center [797, 419] width 755 height 15
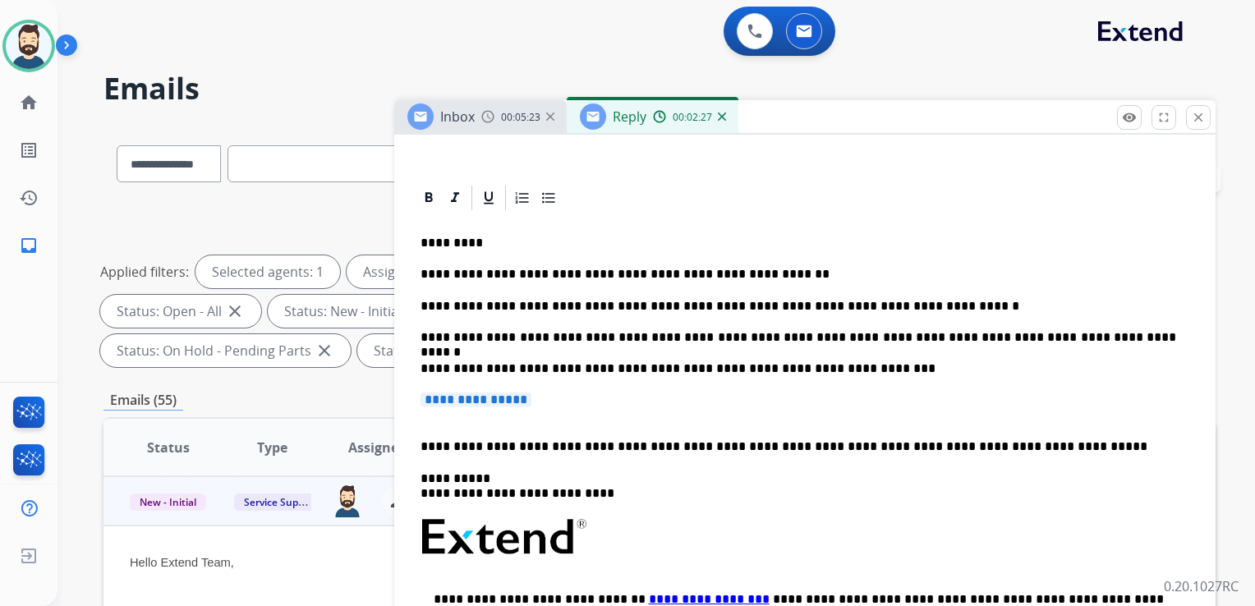
click at [453, 425] on div "**********" at bounding box center [805, 513] width 782 height 600
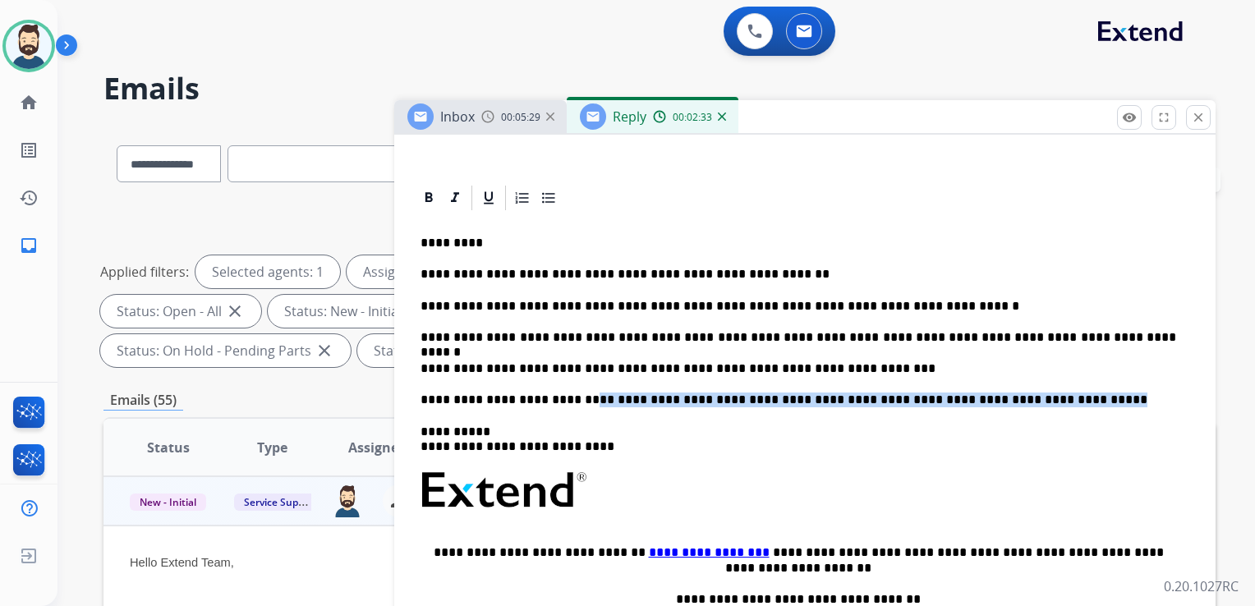
drag, startPoint x: 571, startPoint y: 402, endPoint x: 1016, endPoint y: 397, distance: 444.2
click at [1016, 397] on p "**********" at bounding box center [797, 399] width 755 height 15
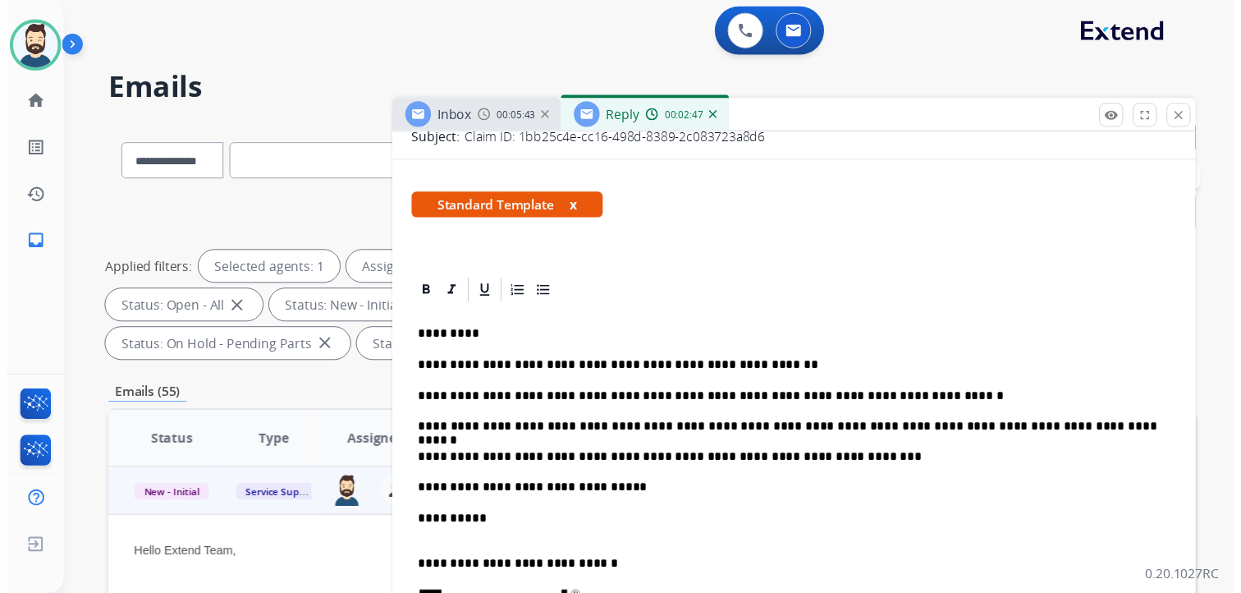
scroll to position [0, 0]
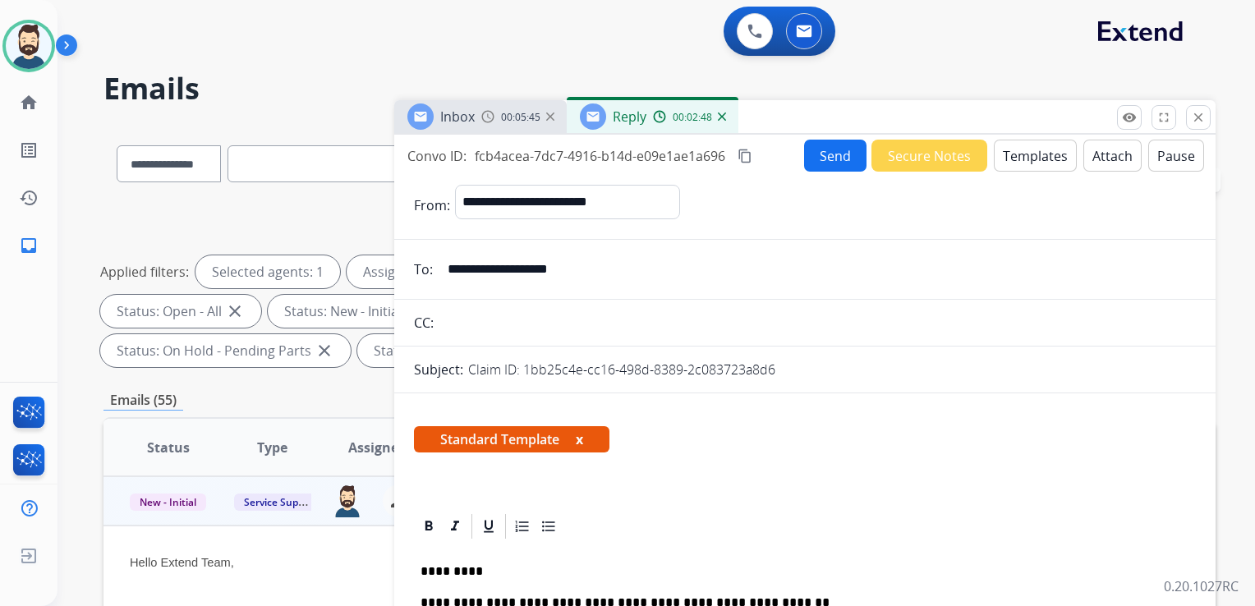
click at [830, 152] on button "Send" at bounding box center [835, 156] width 62 height 32
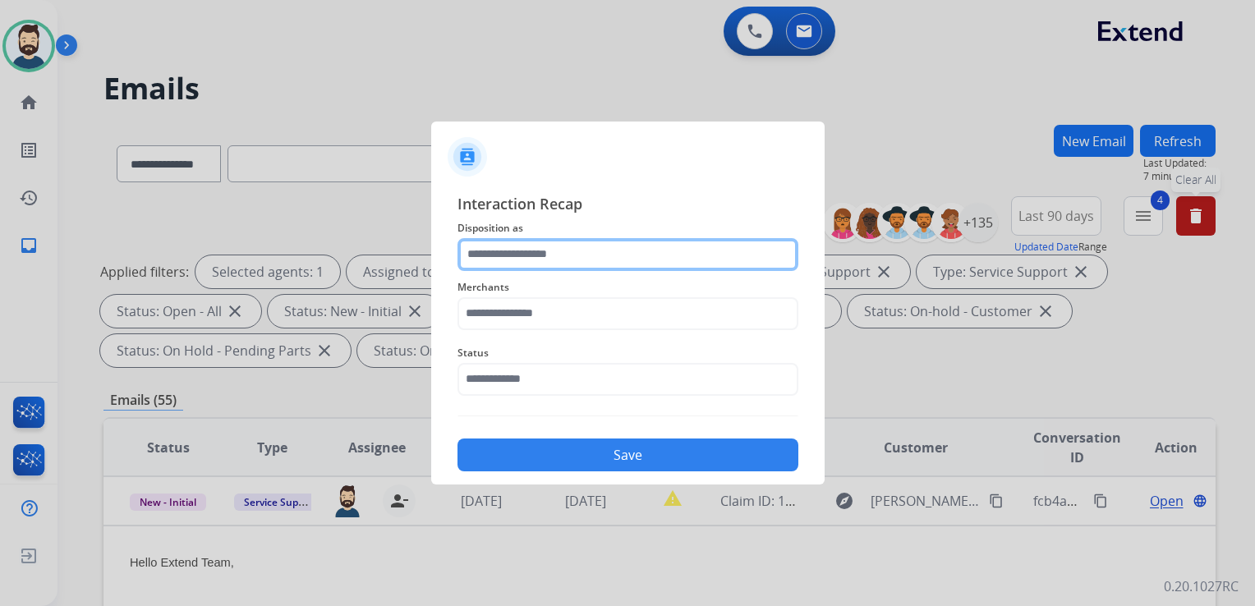
click at [537, 249] on input "text" at bounding box center [627, 254] width 341 height 33
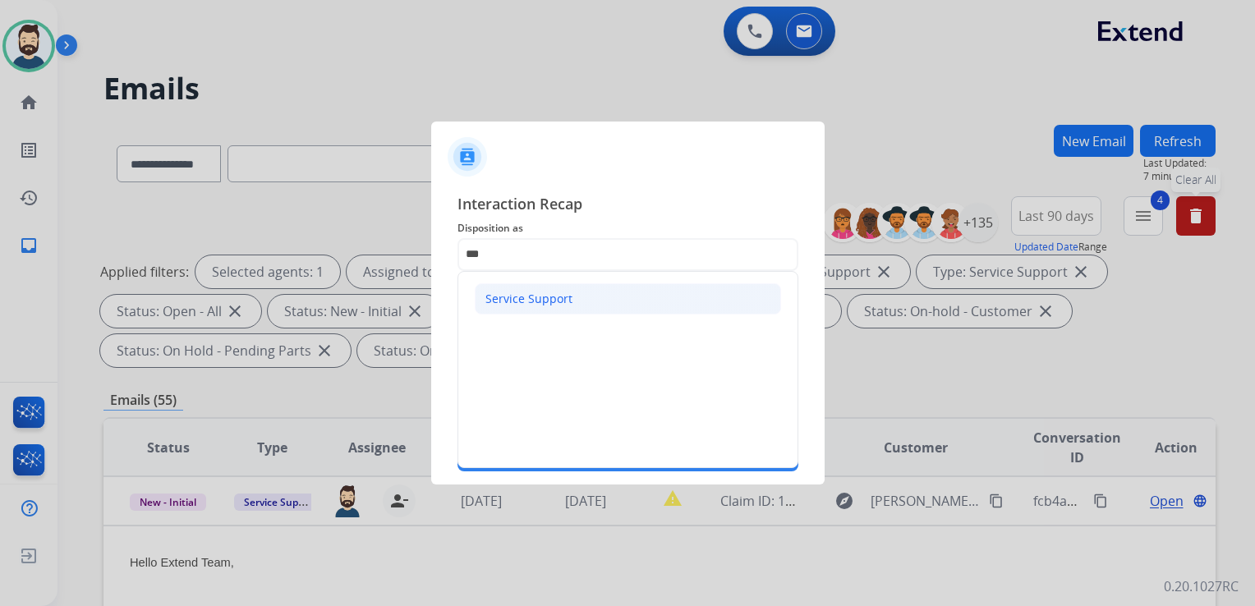
click at [514, 291] on div "Service Support" at bounding box center [528, 299] width 87 height 16
type input "**********"
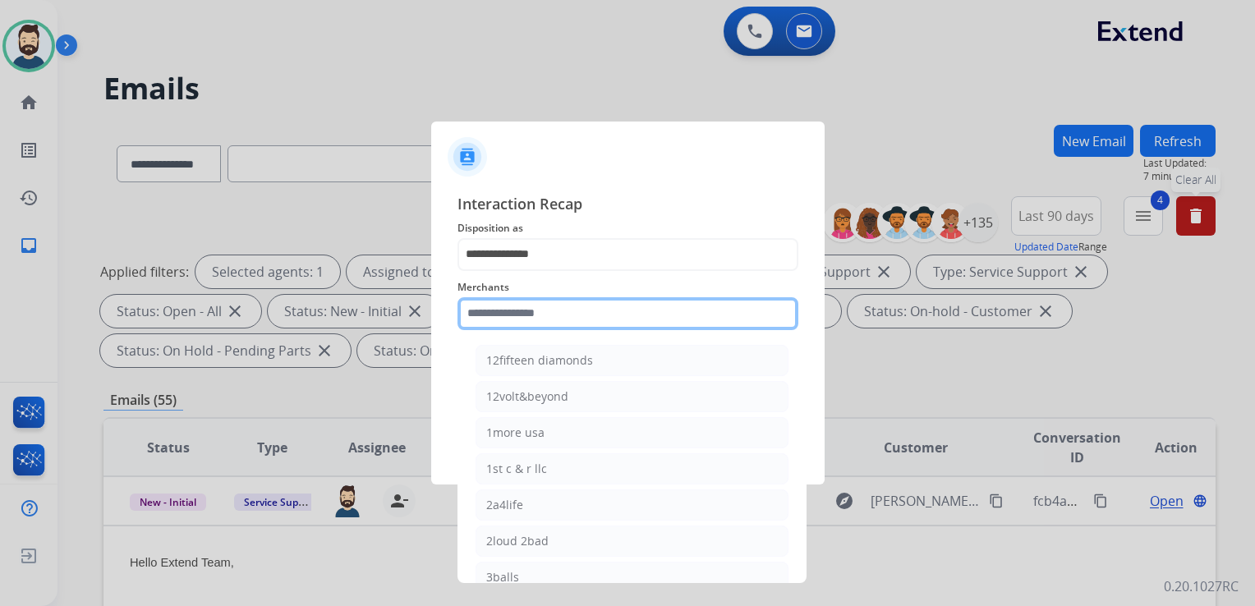
click at [512, 301] on input "text" at bounding box center [627, 313] width 341 height 33
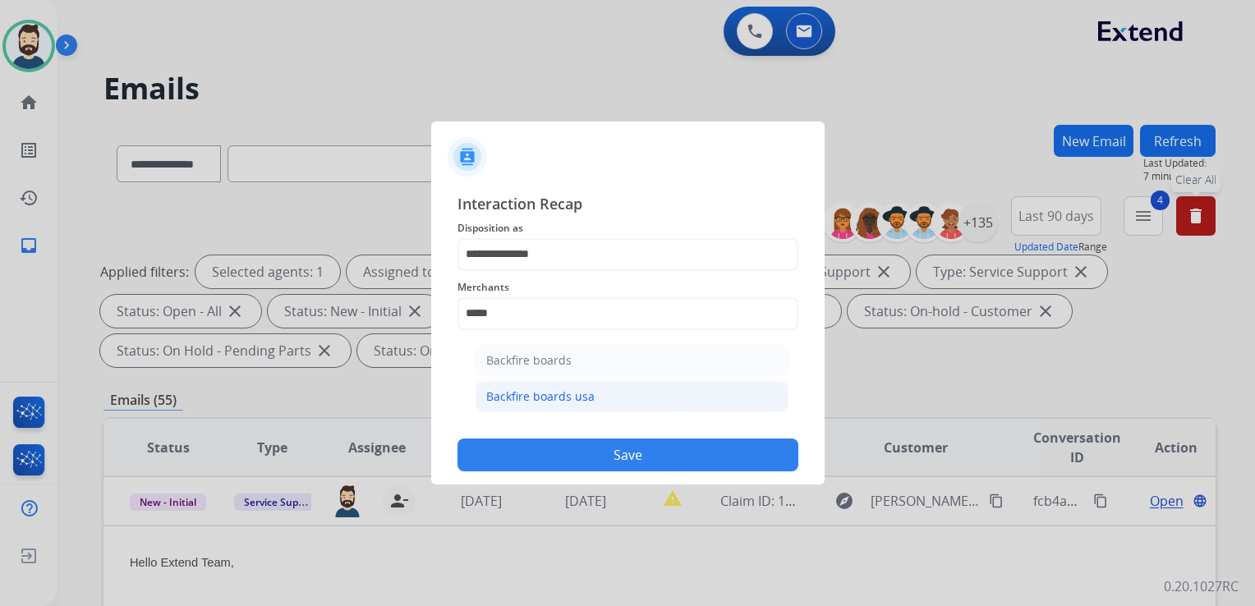
click at [529, 397] on div "Backfire boards usa" at bounding box center [540, 396] width 108 height 16
type input "**********"
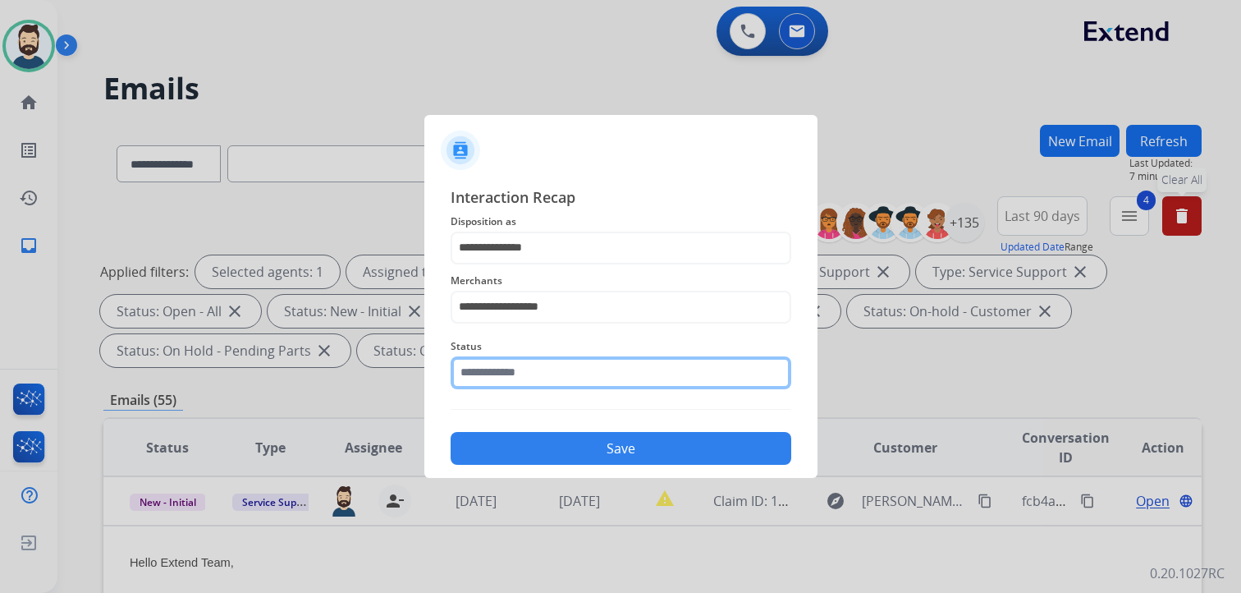
click at [546, 379] on input "text" at bounding box center [621, 372] width 341 height 33
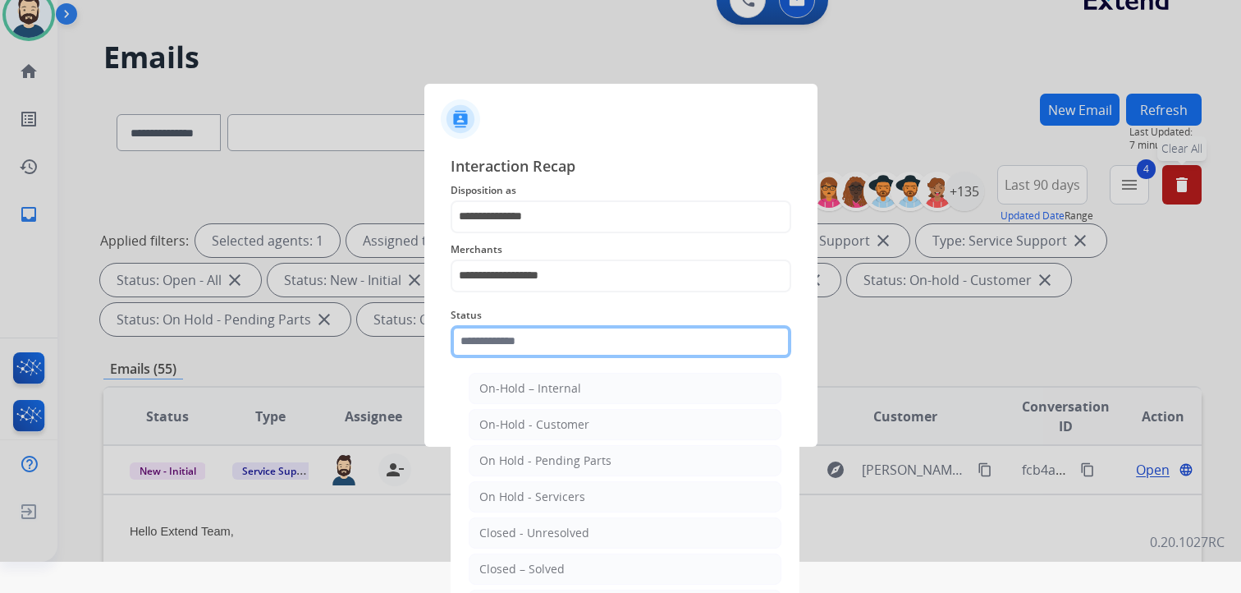
scroll to position [48, 0]
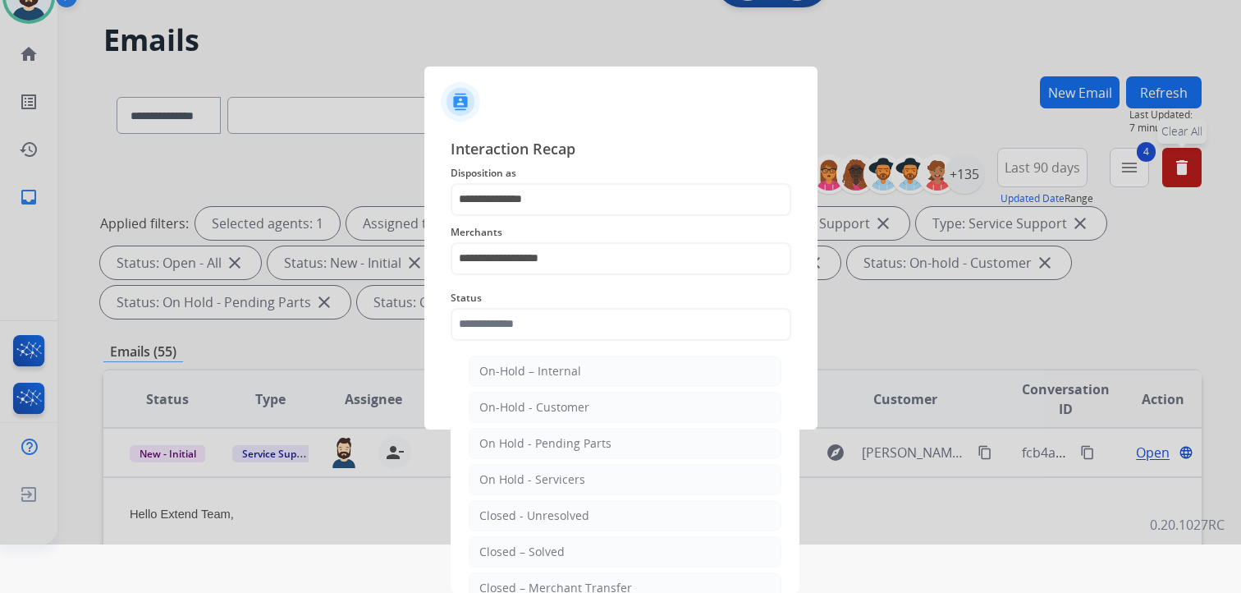
click at [530, 549] on div "Closed – Solved" at bounding box center [521, 552] width 85 height 16
type input "**********"
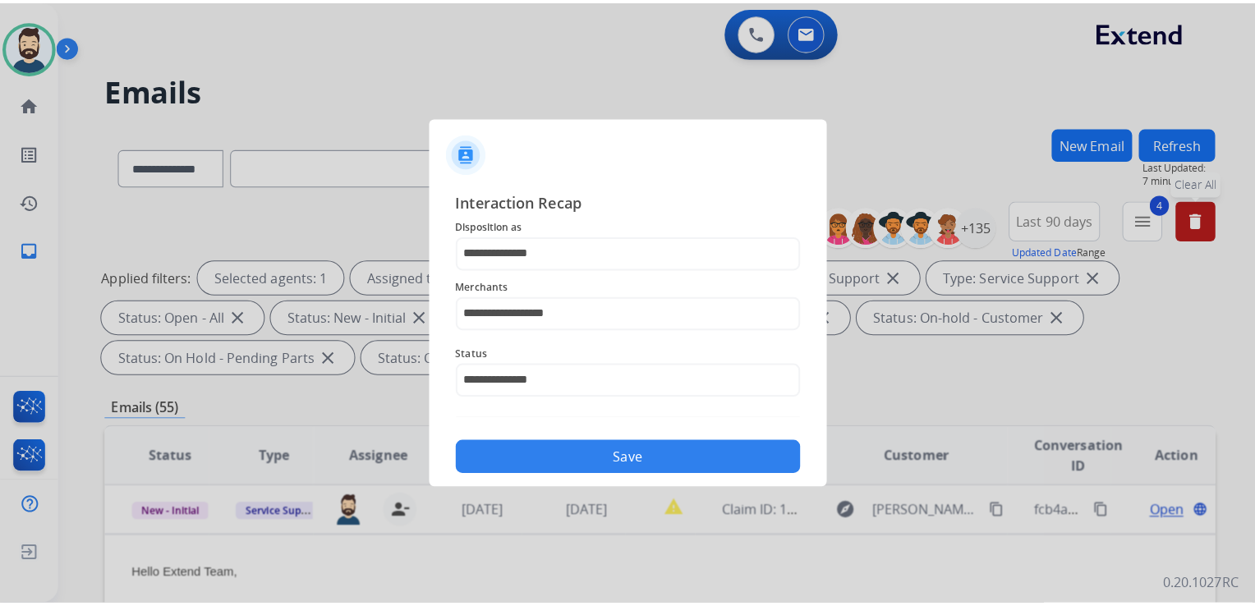
scroll to position [0, 0]
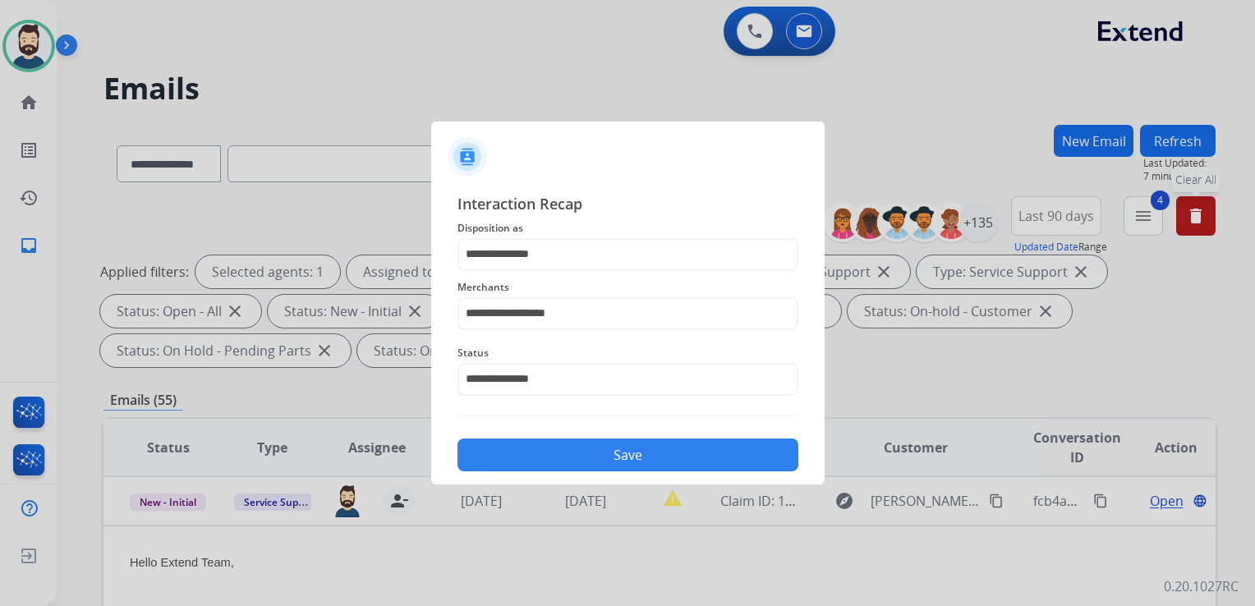
click at [586, 459] on button "Save" at bounding box center [627, 454] width 341 height 33
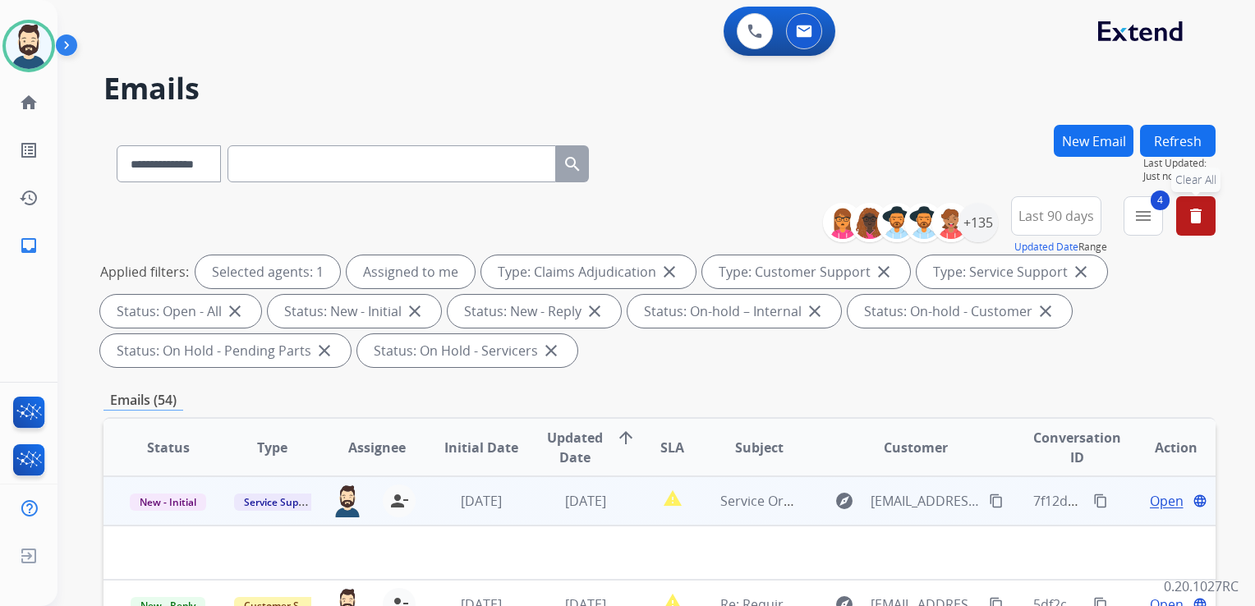
click at [545, 512] on td "[DATE]" at bounding box center [573, 500] width 104 height 49
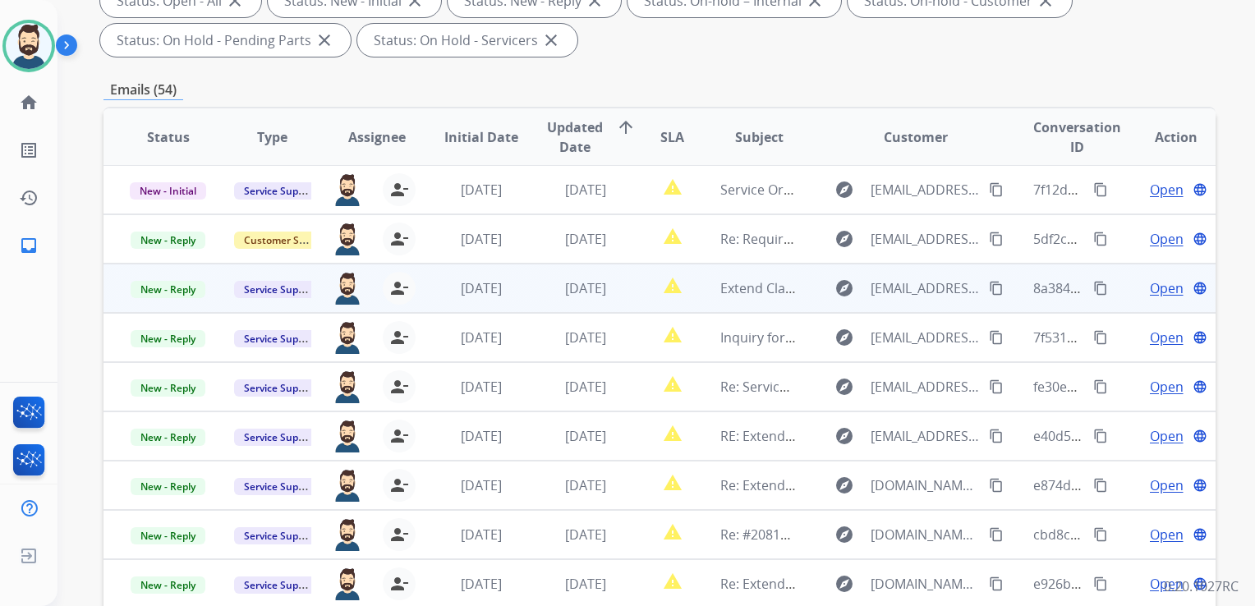
scroll to position [411, 0]
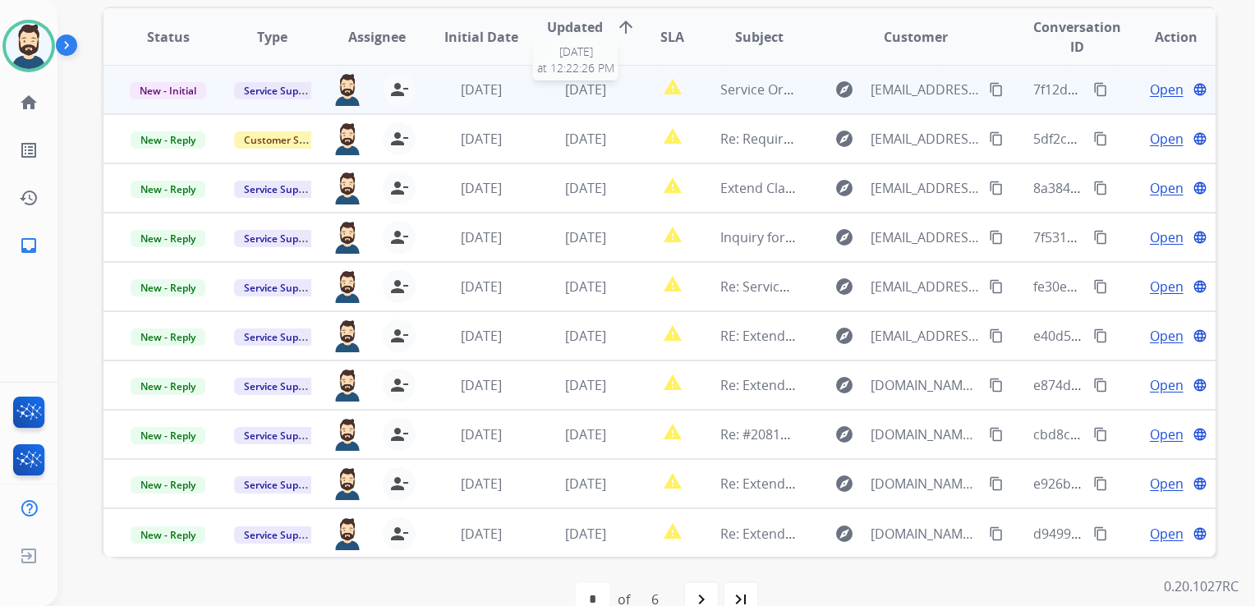
click at [588, 90] on span "[DATE]" at bounding box center [585, 89] width 41 height 18
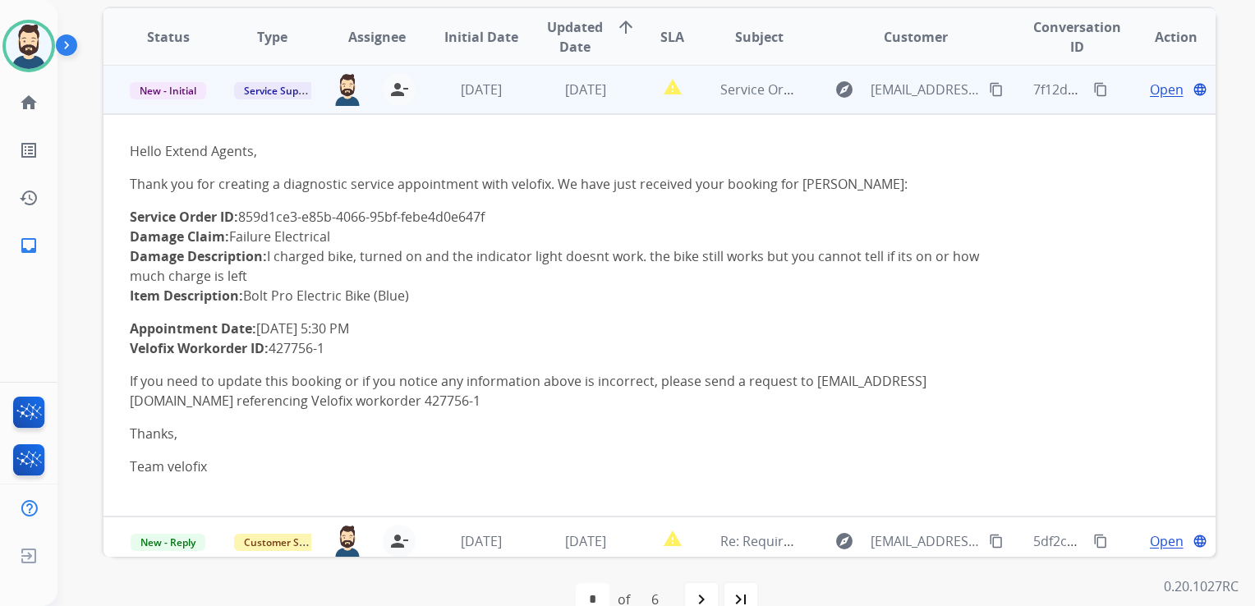
scroll to position [0, 0]
click at [1151, 85] on span "Open" at bounding box center [1166, 90] width 34 height 20
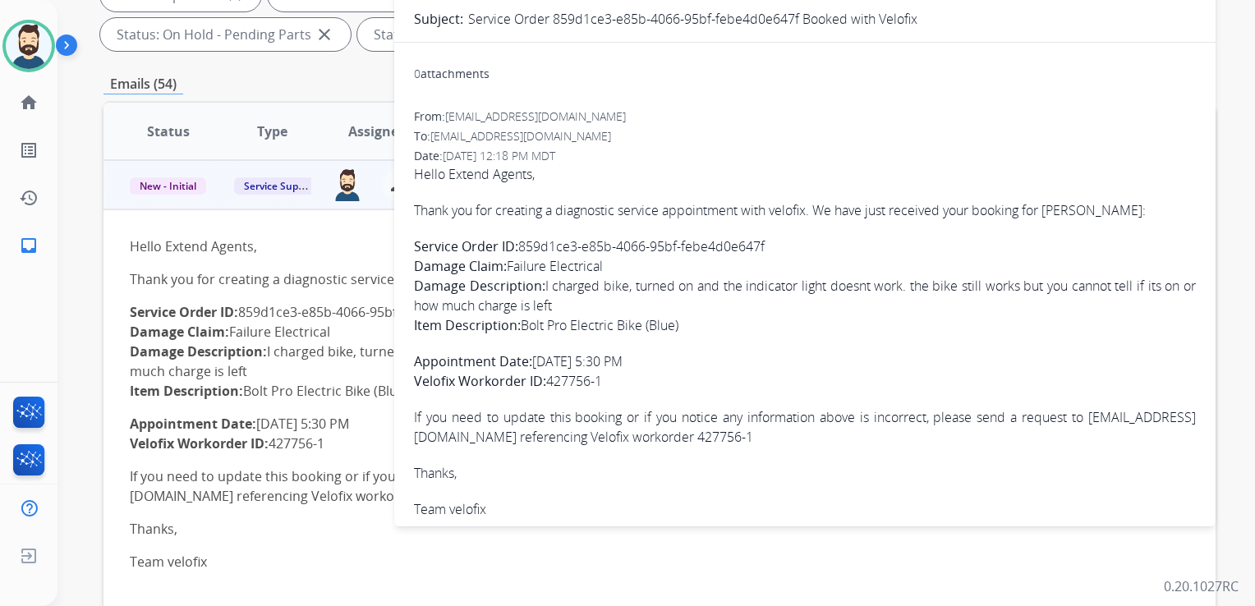
scroll to position [246, 0]
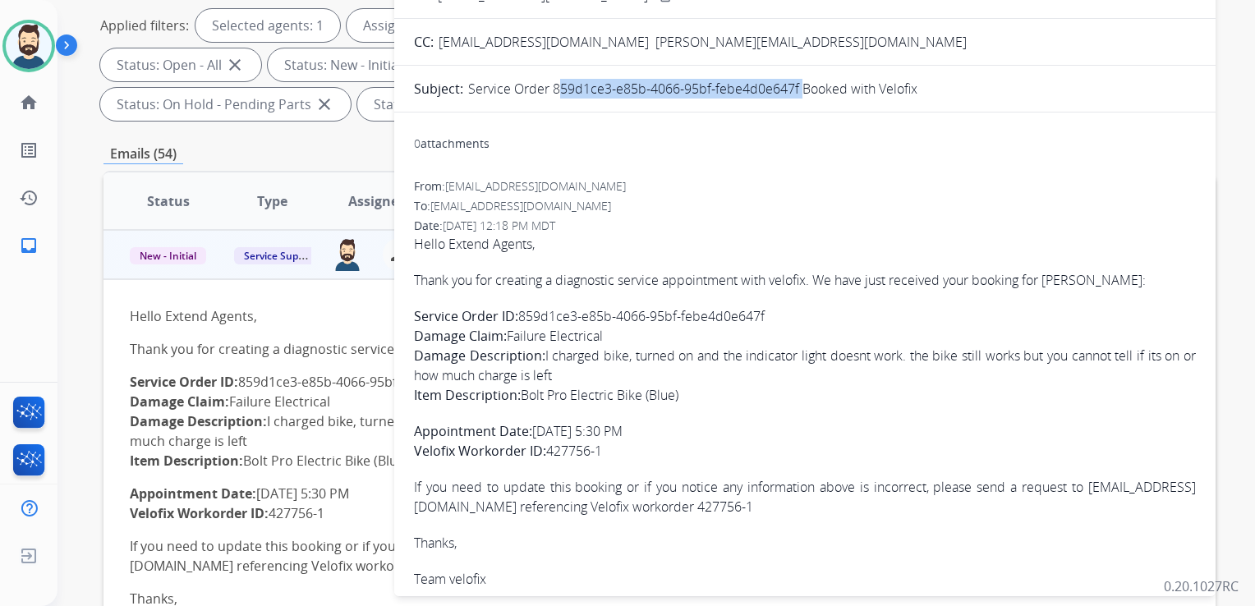
drag, startPoint x: 554, startPoint y: 90, endPoint x: 796, endPoint y: 94, distance: 242.2
click at [796, 94] on p "Service Order 859d1ce3-e85b-4066-95bf-febe4d0e647f Booked with Velofix" at bounding box center [692, 89] width 449 height 20
drag, startPoint x: 796, startPoint y: 94, endPoint x: 782, endPoint y: 94, distance: 14.8
copy p "859d1ce3-e85b-4066-95bf-febe4d0e647f"
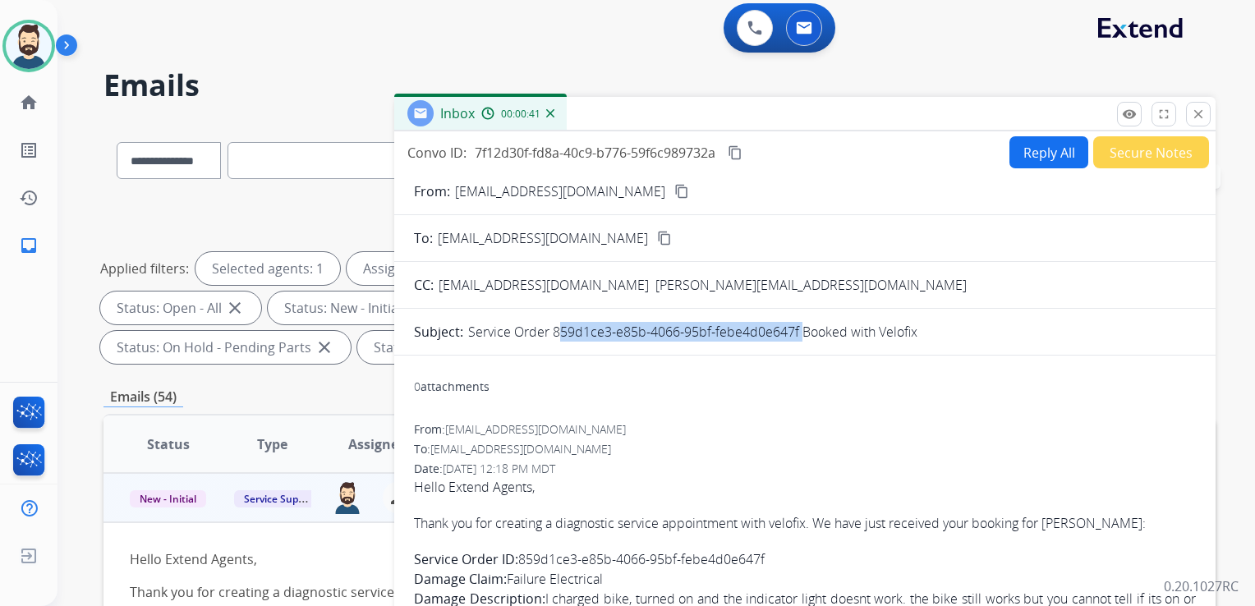
scroll to position [0, 0]
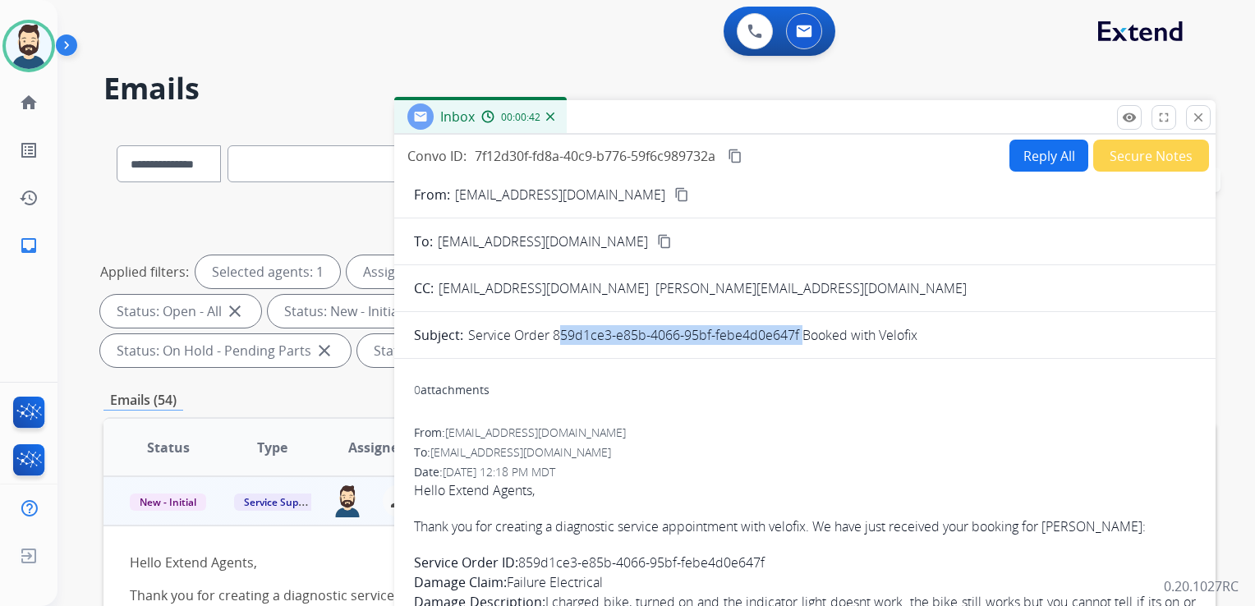
click at [731, 152] on mat-icon "content_copy" at bounding box center [734, 156] width 15 height 15
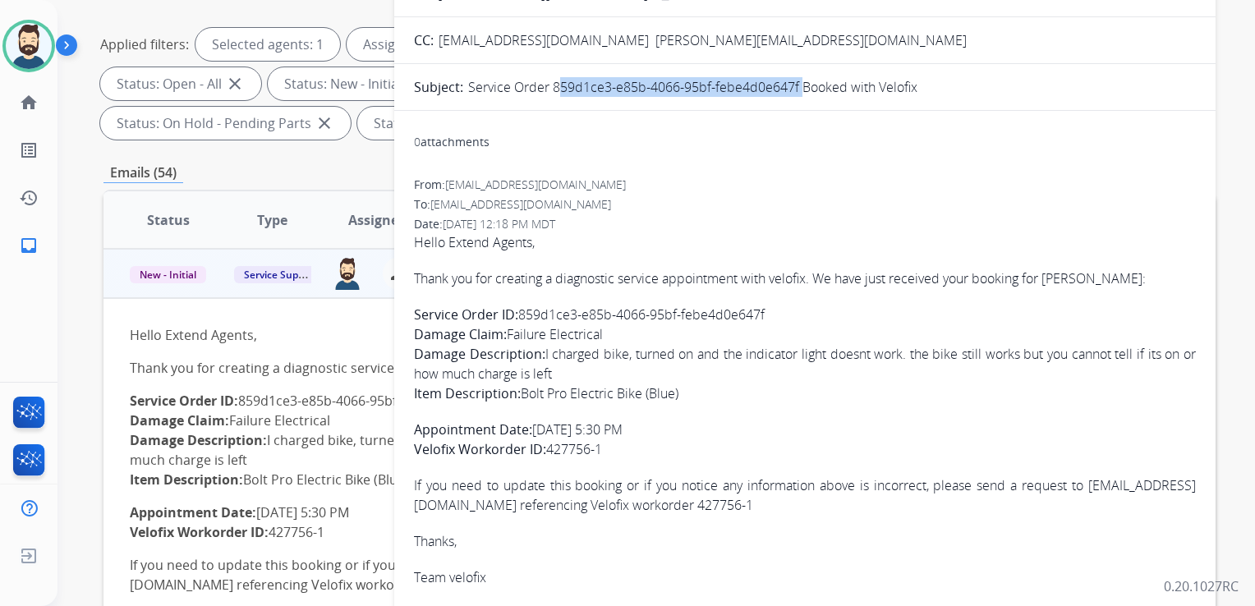
scroll to position [328, 0]
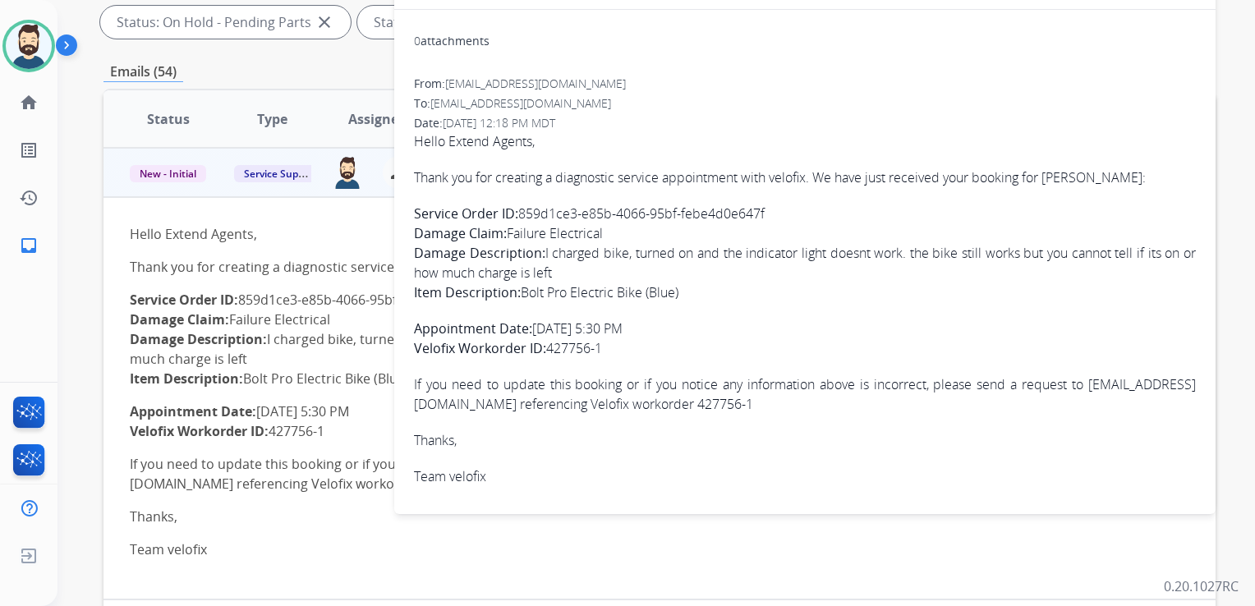
drag, startPoint x: 415, startPoint y: 172, endPoint x: 631, endPoint y: 343, distance: 276.0
click at [631, 343] on span "Hello Extend Agents, Thank you for creating a diagnostic service appointment wi…" at bounding box center [805, 308] width 782 height 355
copy span "Thank you for creating a diagnostic service appointment with velofix. We have j…"
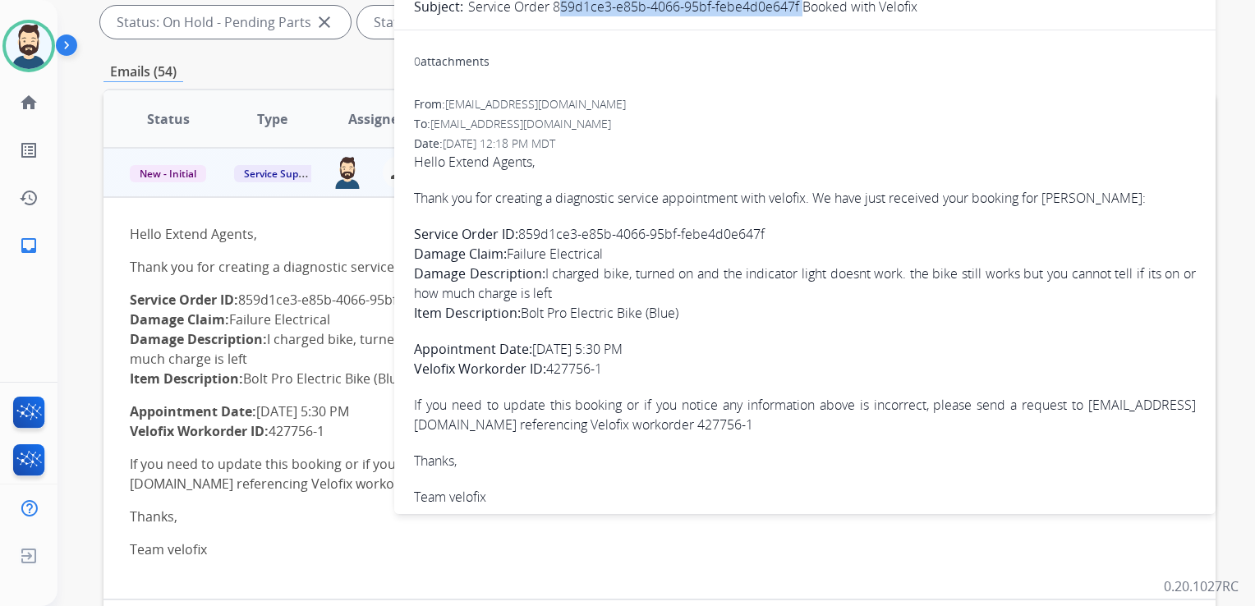
scroll to position [82, 0]
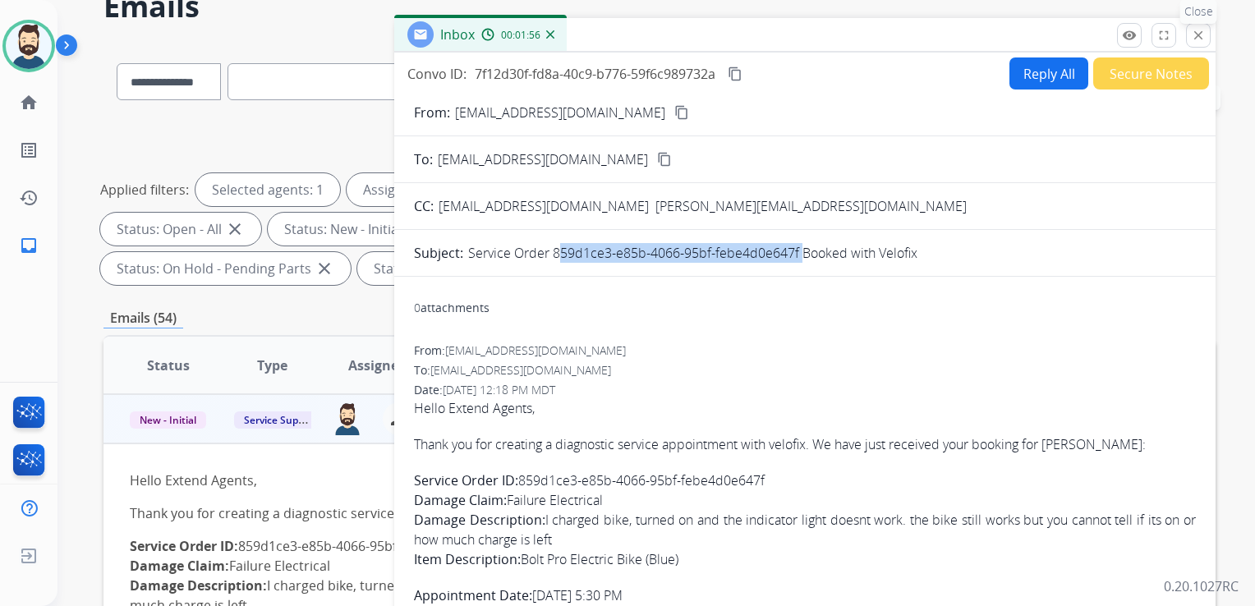
drag, startPoint x: 1195, startPoint y: 31, endPoint x: 1170, endPoint y: 37, distance: 26.1
click at [1195, 30] on mat-icon "close" at bounding box center [1198, 35] width 15 height 15
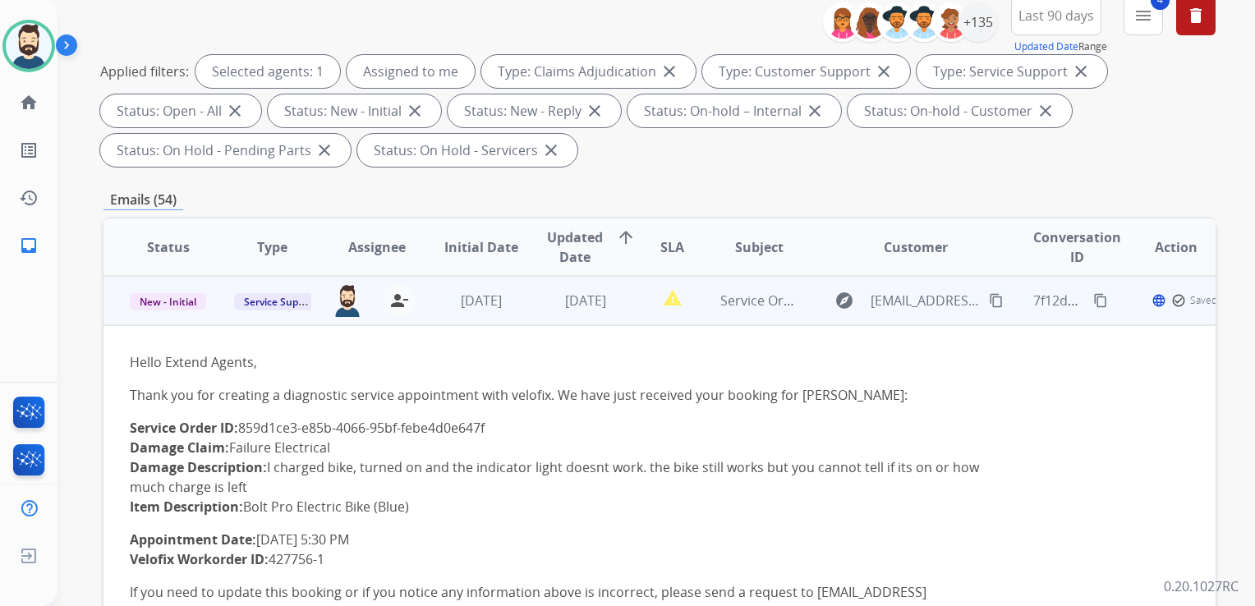
scroll to position [328, 0]
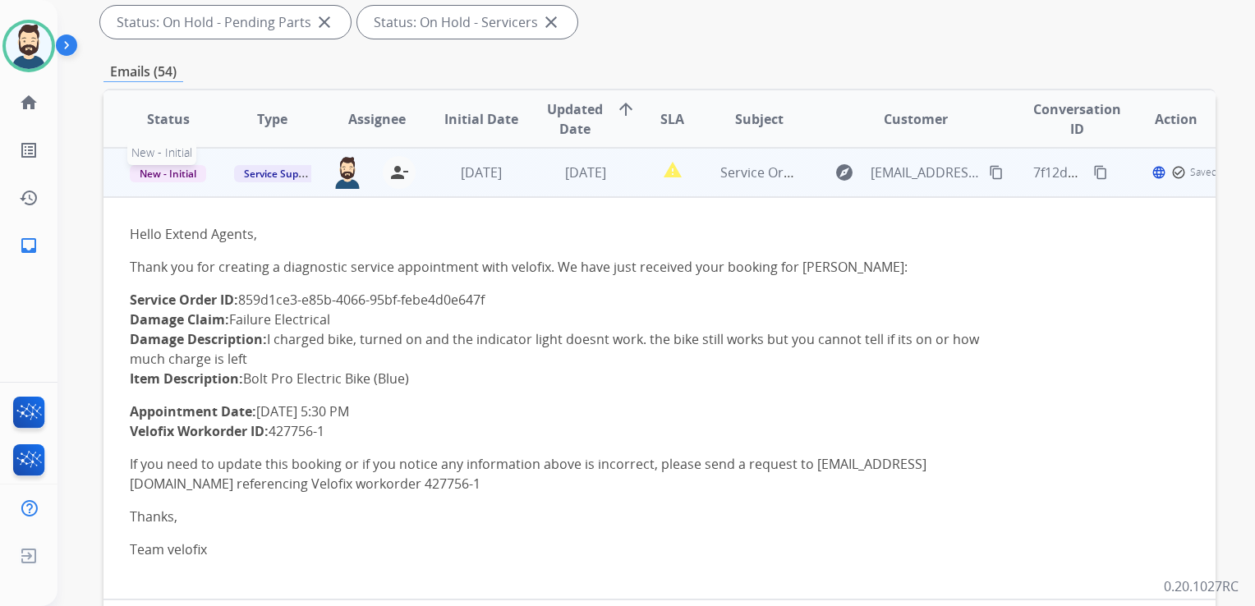
click at [167, 172] on span "New - Initial" at bounding box center [168, 173] width 76 height 17
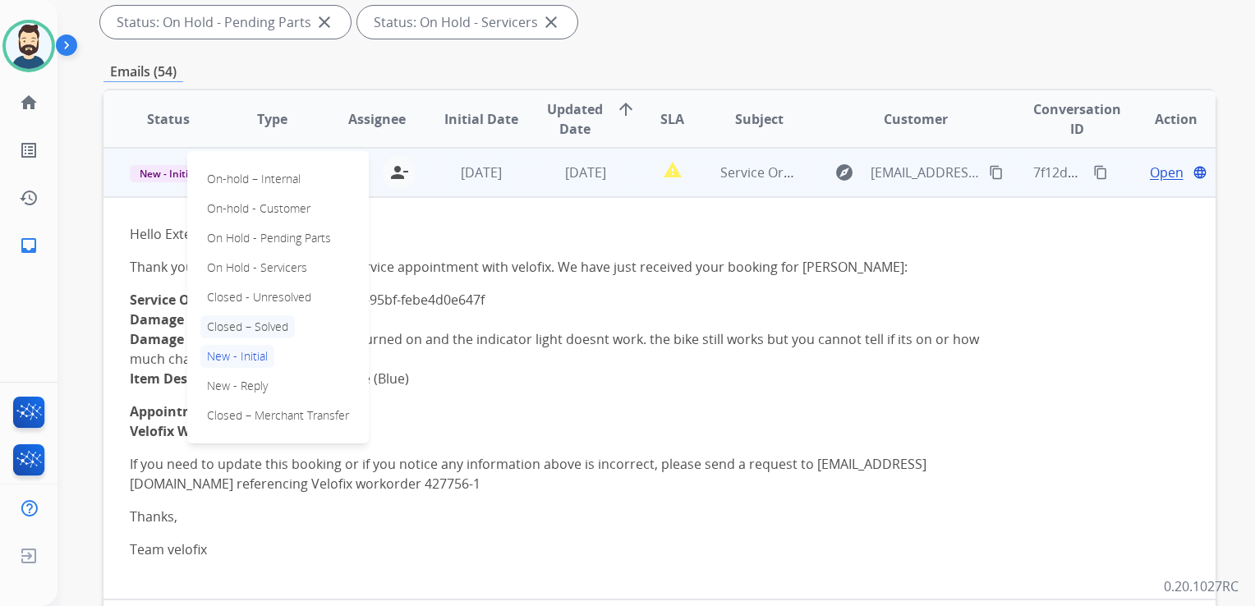
click at [252, 327] on p "Closed – Solved" at bounding box center [247, 326] width 94 height 23
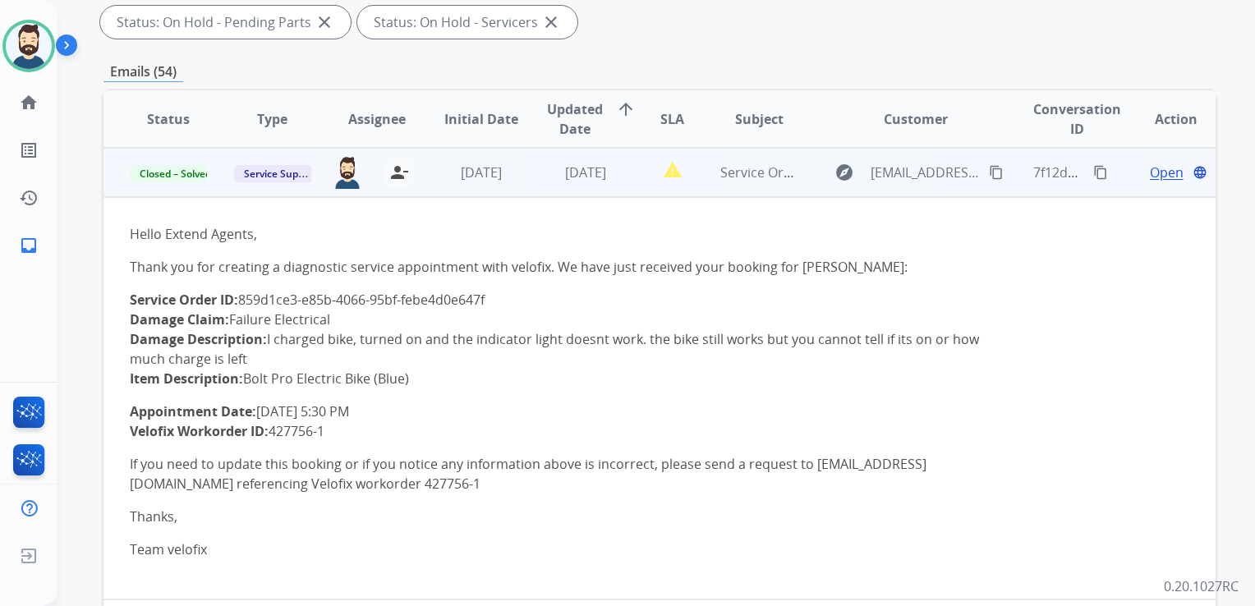
click at [646, 194] on td "report_problem" at bounding box center [660, 172] width 70 height 49
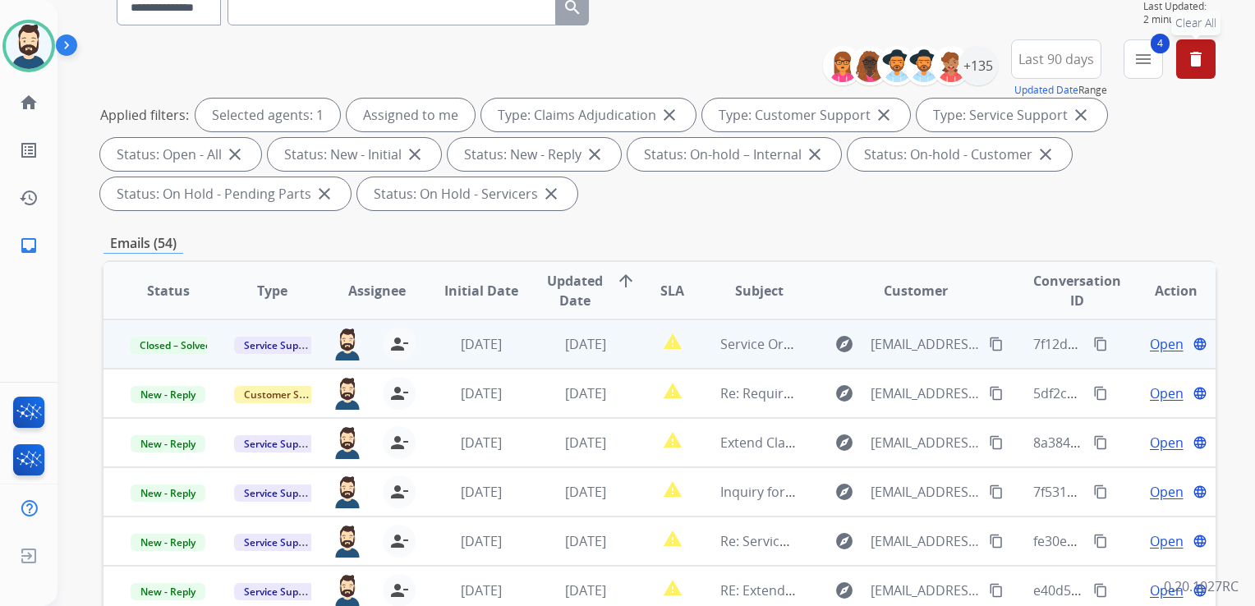
scroll to position [0, 0]
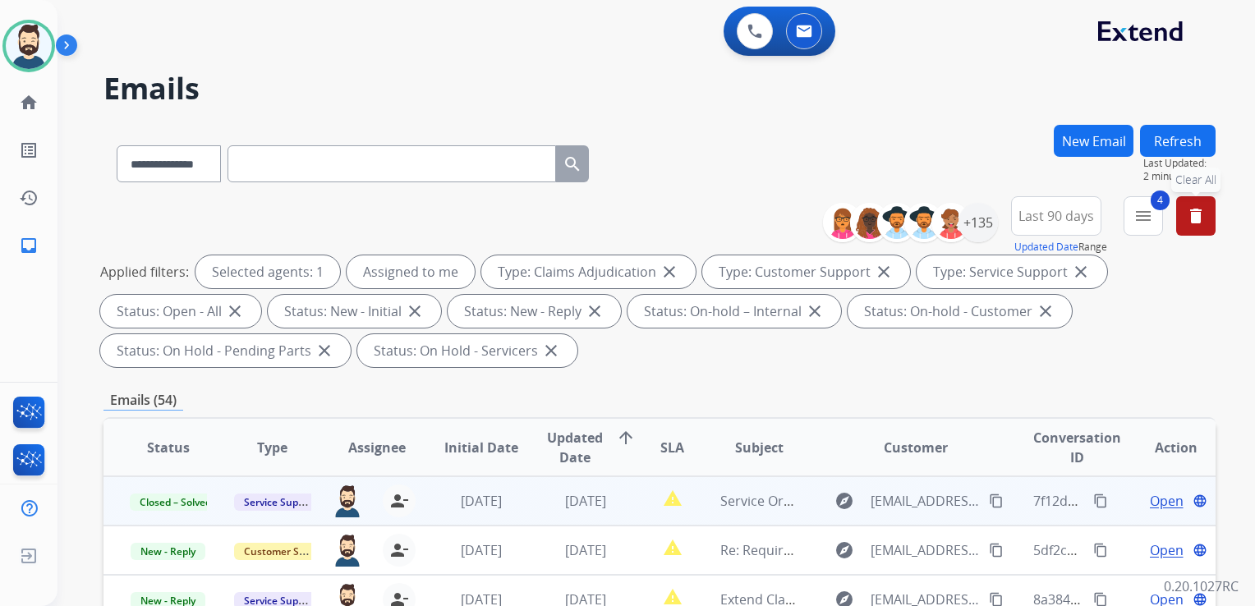
click at [1168, 139] on button "Refresh" at bounding box center [1178, 141] width 76 height 32
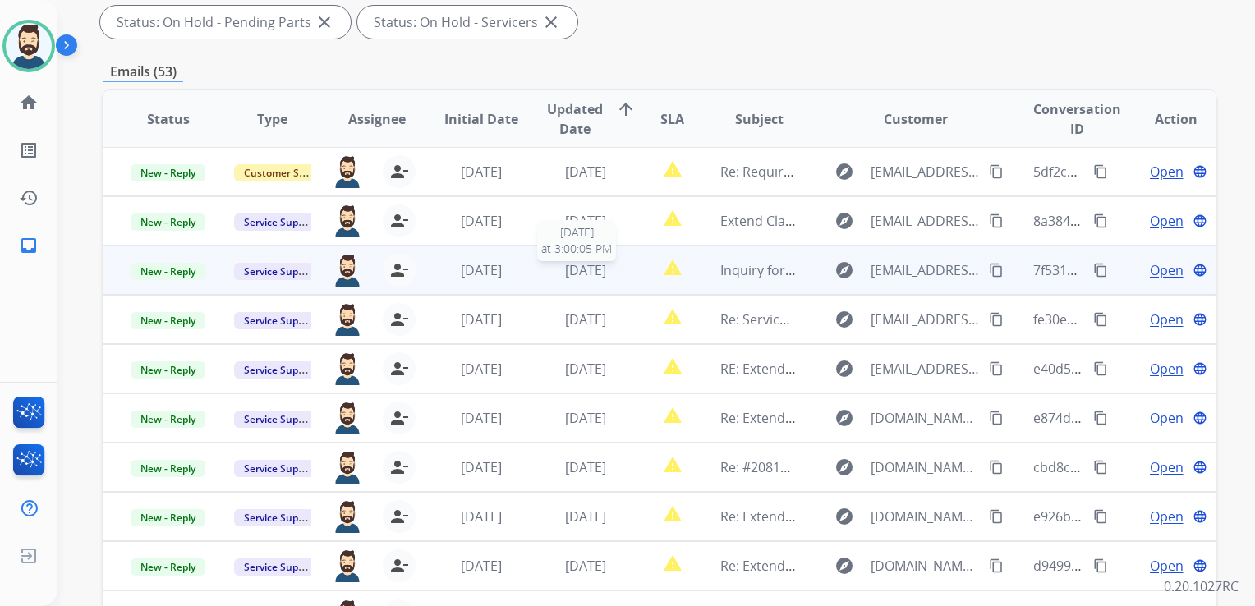
scroll to position [411, 0]
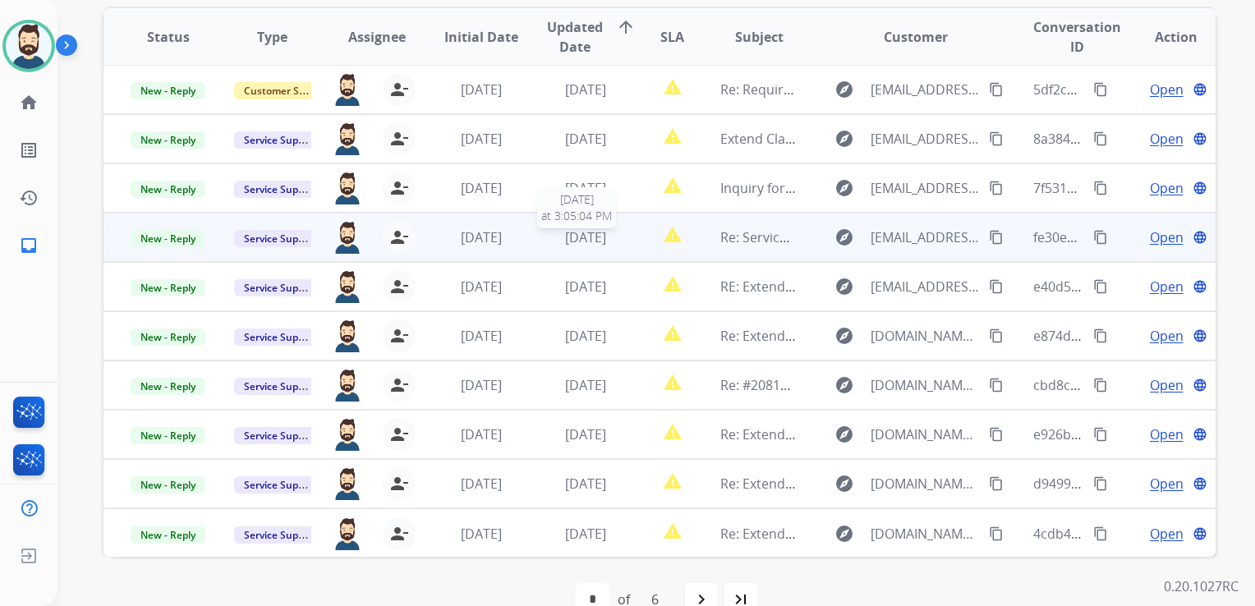
click at [601, 238] on span "[DATE]" at bounding box center [585, 237] width 41 height 18
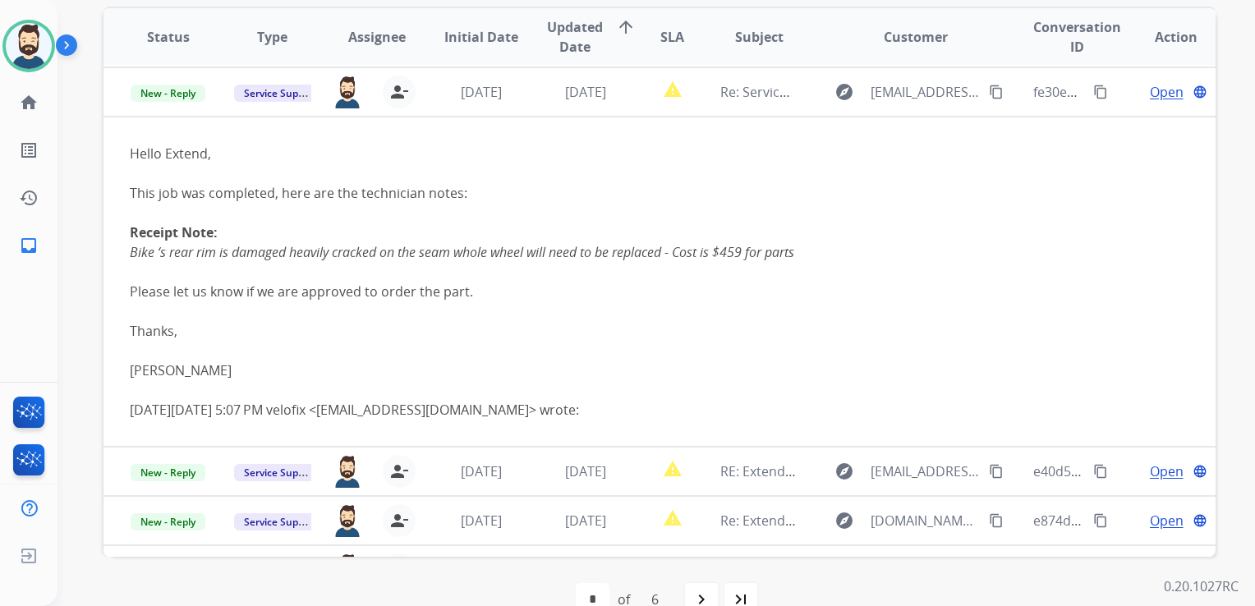
scroll to position [148, 0]
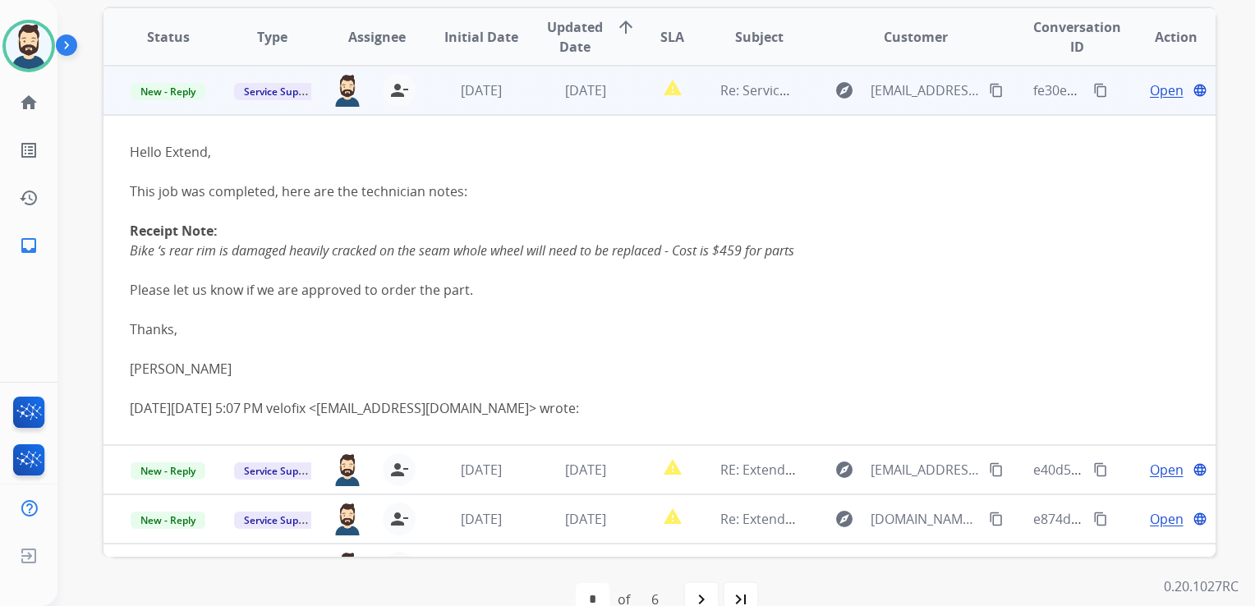
click at [1149, 90] on span "Open" at bounding box center [1166, 90] width 34 height 20
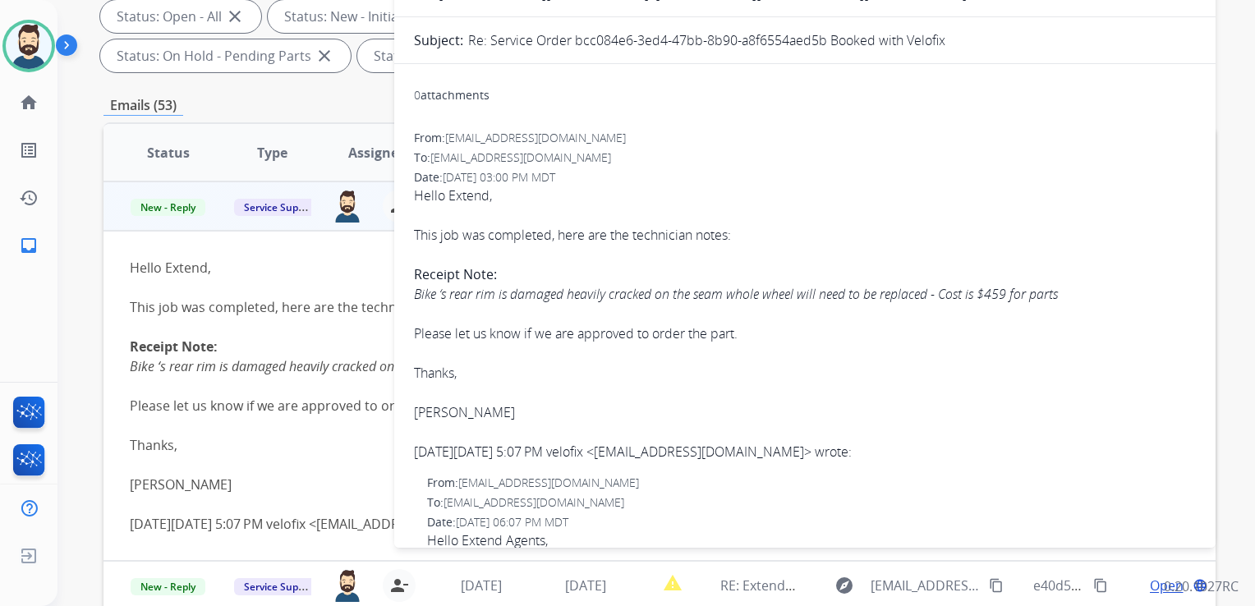
scroll to position [164, 0]
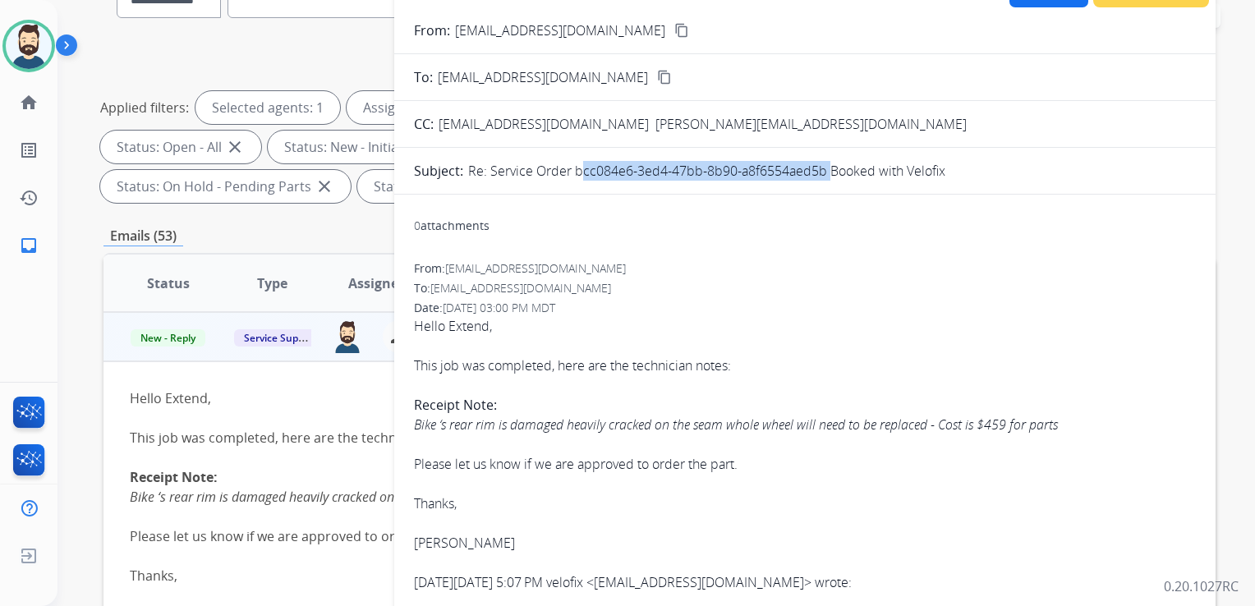
drag, startPoint x: 574, startPoint y: 169, endPoint x: 824, endPoint y: 173, distance: 249.6
click at [824, 173] on p "Re: Service Order bcc084e6-3ed4-47bb-8b90-a8f6554aed5b Booked with Velofix" at bounding box center [706, 171] width 477 height 20
drag, startPoint x: 824, startPoint y: 173, endPoint x: 810, endPoint y: 172, distance: 13.2
copy p "bcc084e6-3ed4-47bb-8b90-a8f6554aed5b"
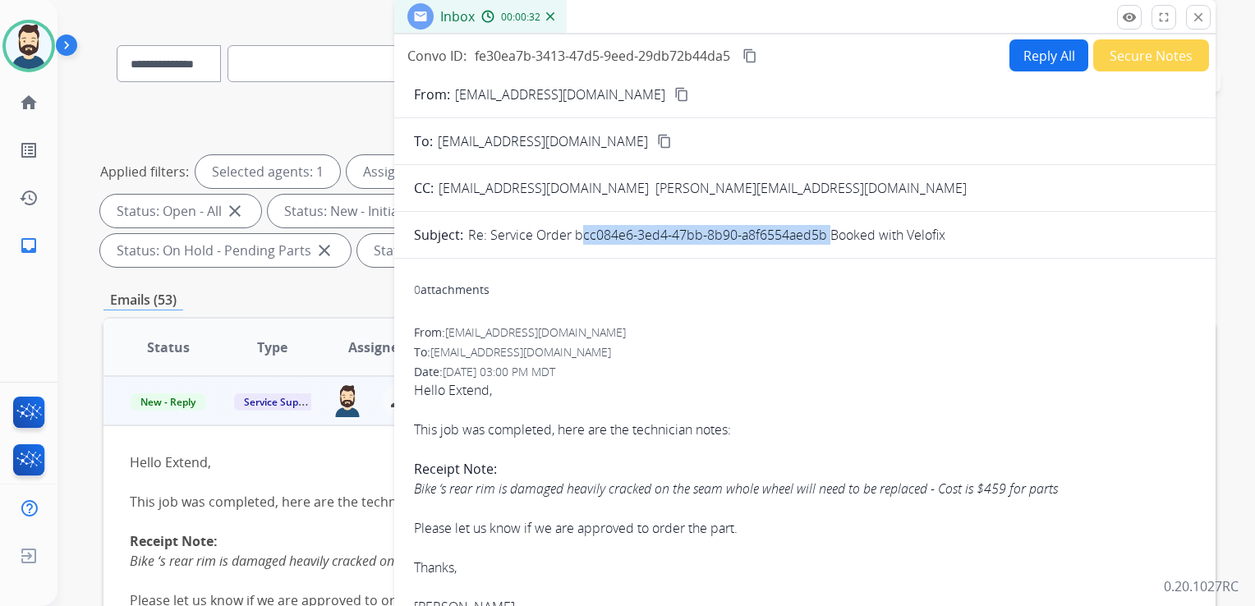
scroll to position [0, 0]
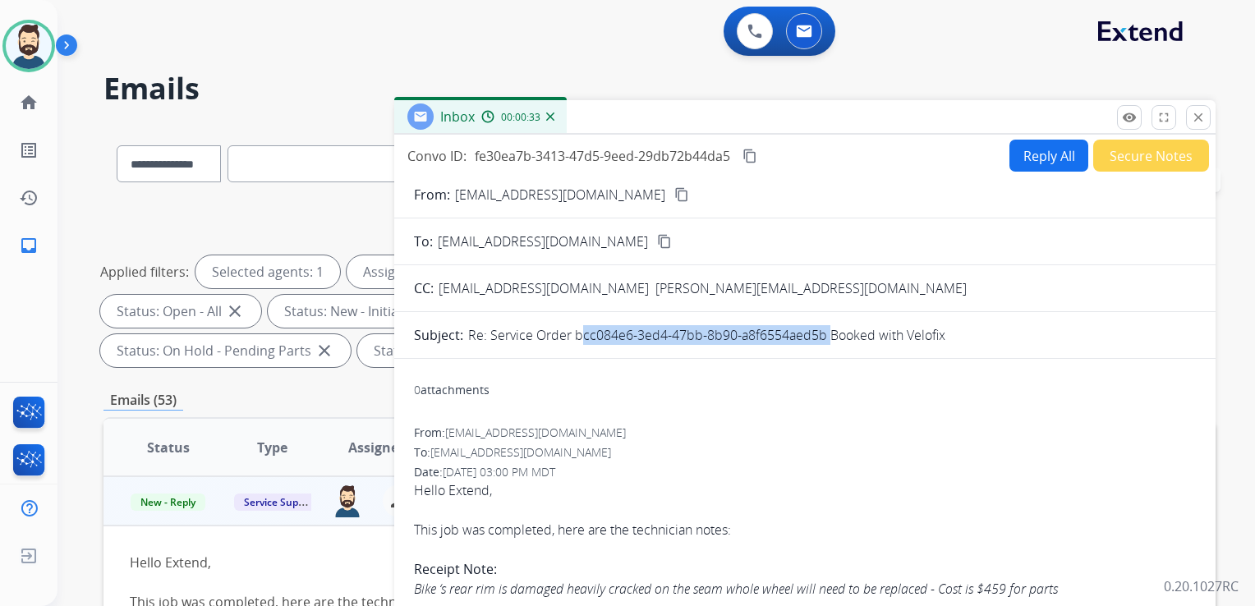
click at [751, 153] on mat-icon "content_copy" at bounding box center [749, 156] width 15 height 15
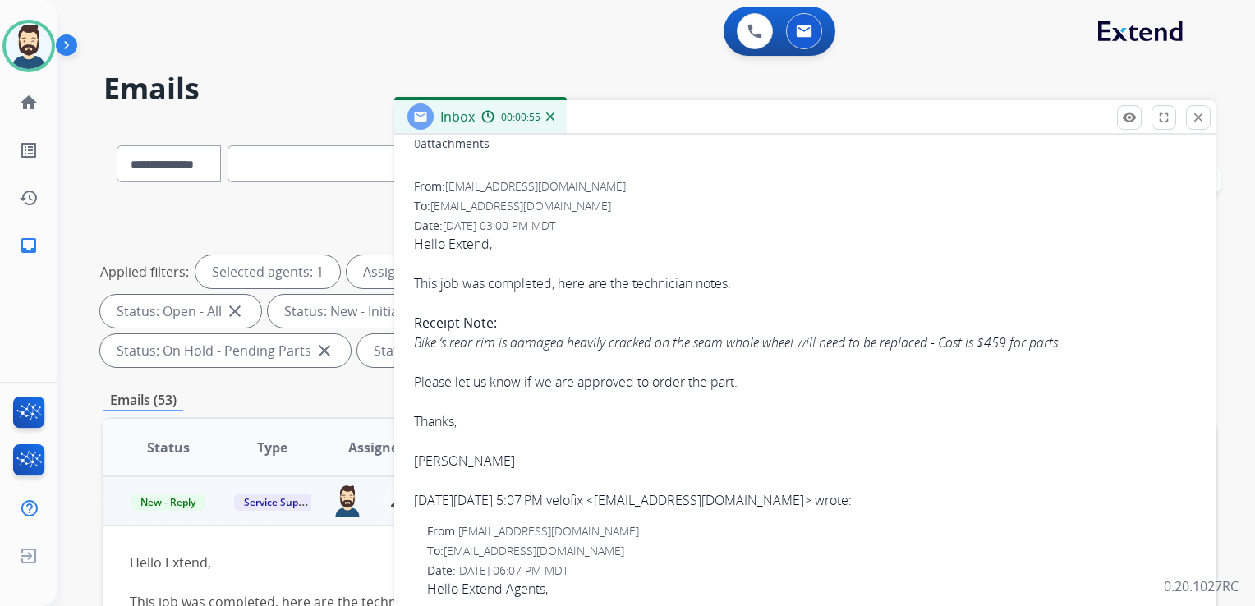
scroll to position [328, 0]
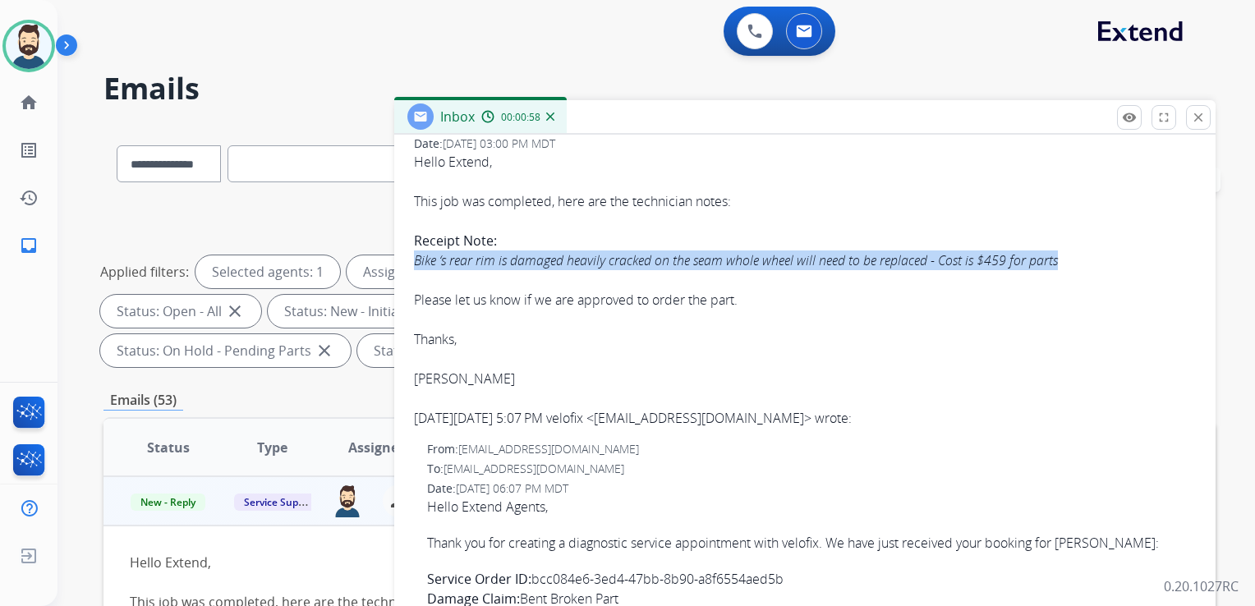
drag, startPoint x: 416, startPoint y: 259, endPoint x: 1068, endPoint y: 250, distance: 652.0
click at [1068, 250] on div "Bike ‘s rear rim is damaged heavily cracked on the seam whole wheel will need t…" at bounding box center [805, 260] width 782 height 20
copy icon "Bike ‘s rear rim is damaged heavily cracked on the seam whole wheel will need t…"
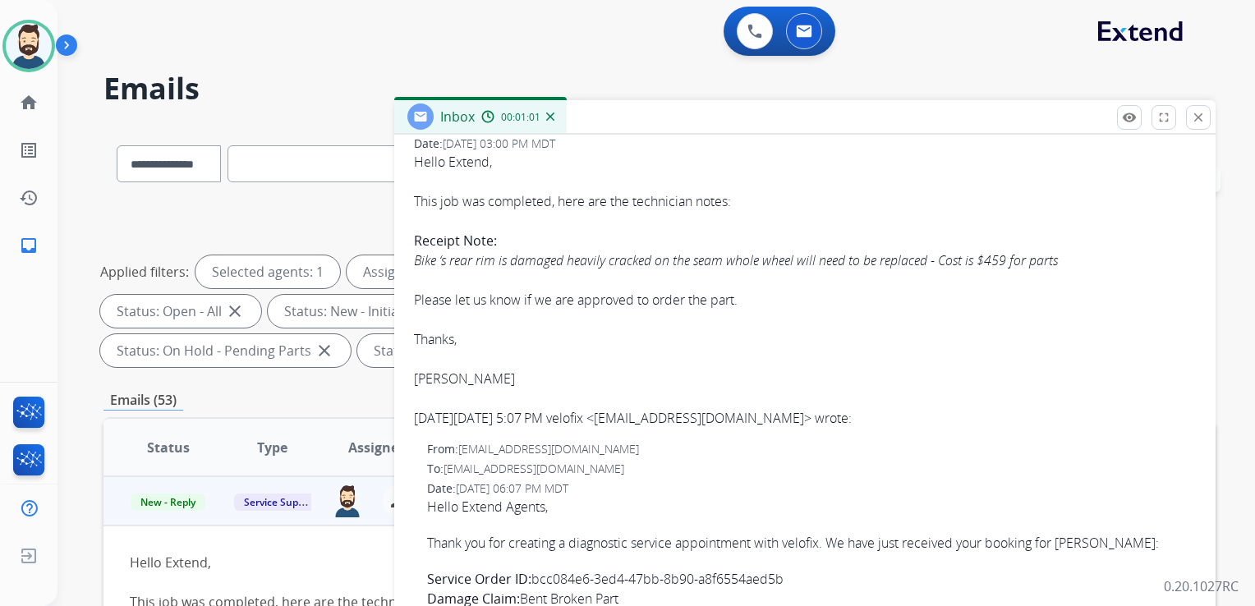
drag, startPoint x: 575, startPoint y: 274, endPoint x: 562, endPoint y: 268, distance: 13.6
click at [571, 274] on div at bounding box center [805, 280] width 782 height 20
drag, startPoint x: 414, startPoint y: 257, endPoint x: 746, endPoint y: 303, distance: 334.9
click at [746, 303] on div "Hello Extend, This job was completed, here are the technician notes: Receipt No…" at bounding box center [805, 270] width 782 height 236
copy div "Bike ‘s rear rim is damaged heavily cracked on the seam whole wheel will need t…"
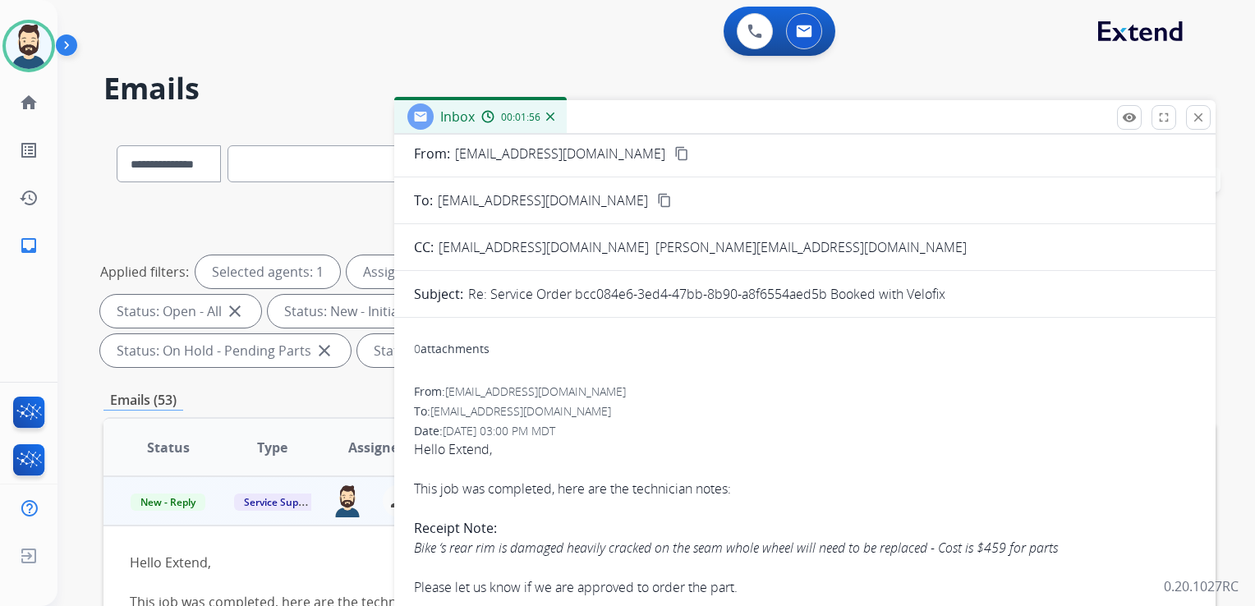
scroll to position [0, 0]
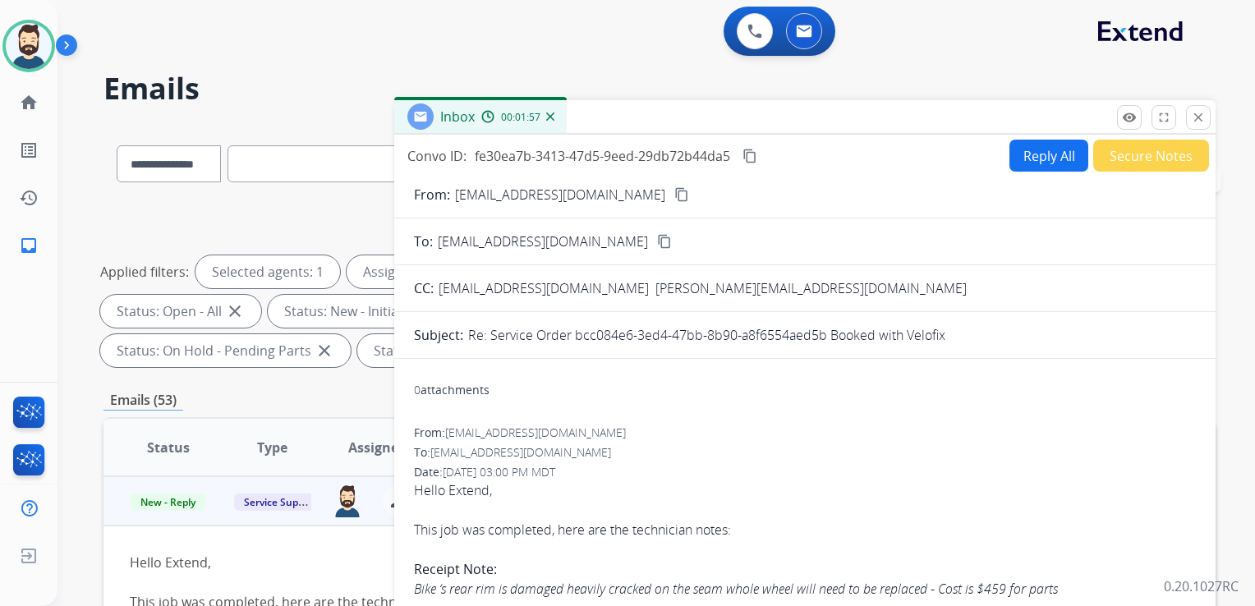
click at [1043, 162] on button "Reply All" at bounding box center [1048, 156] width 79 height 32
select select "**********"
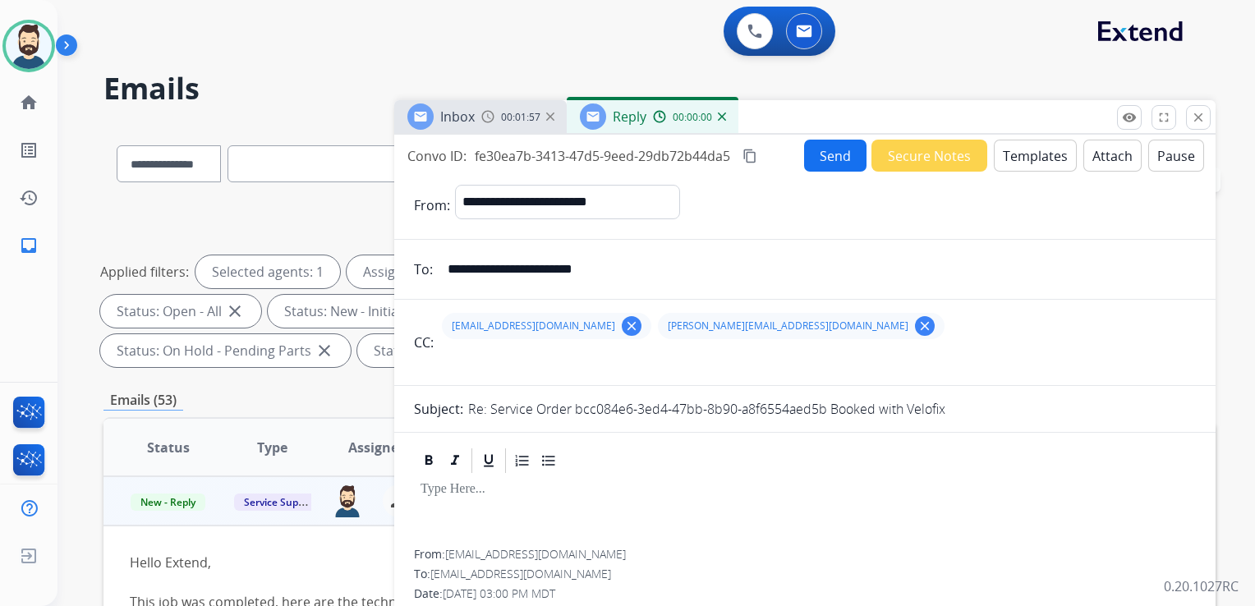
click at [1043, 162] on button "Templates" at bounding box center [1034, 156] width 83 height 32
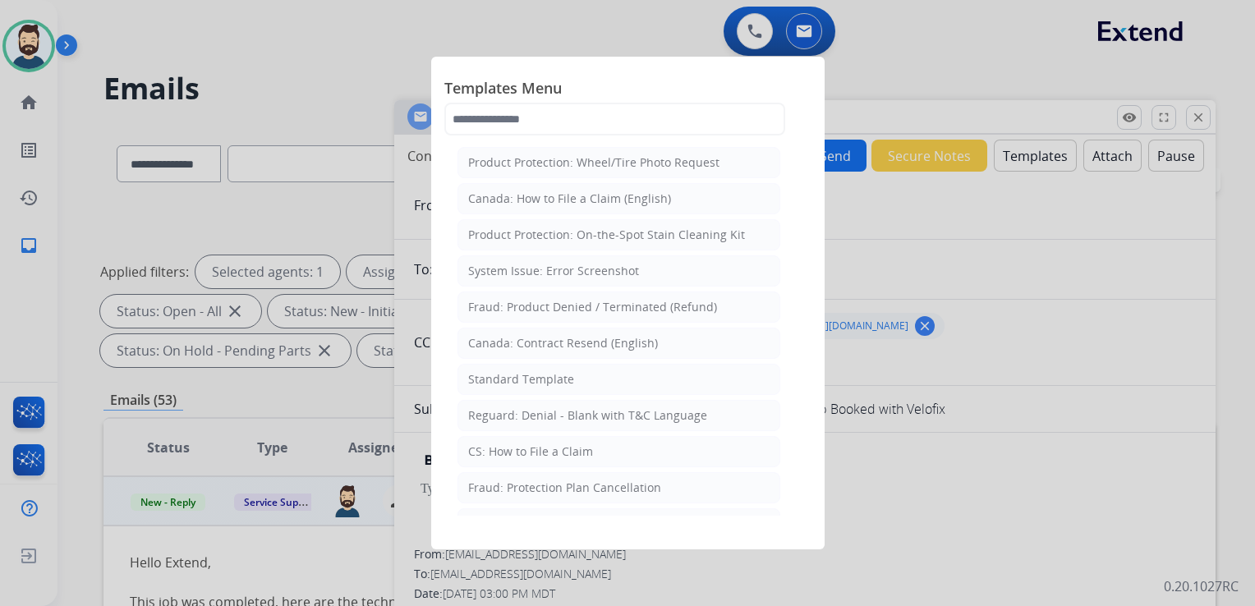
click at [503, 379] on div "Standard Template" at bounding box center [521, 379] width 106 height 16
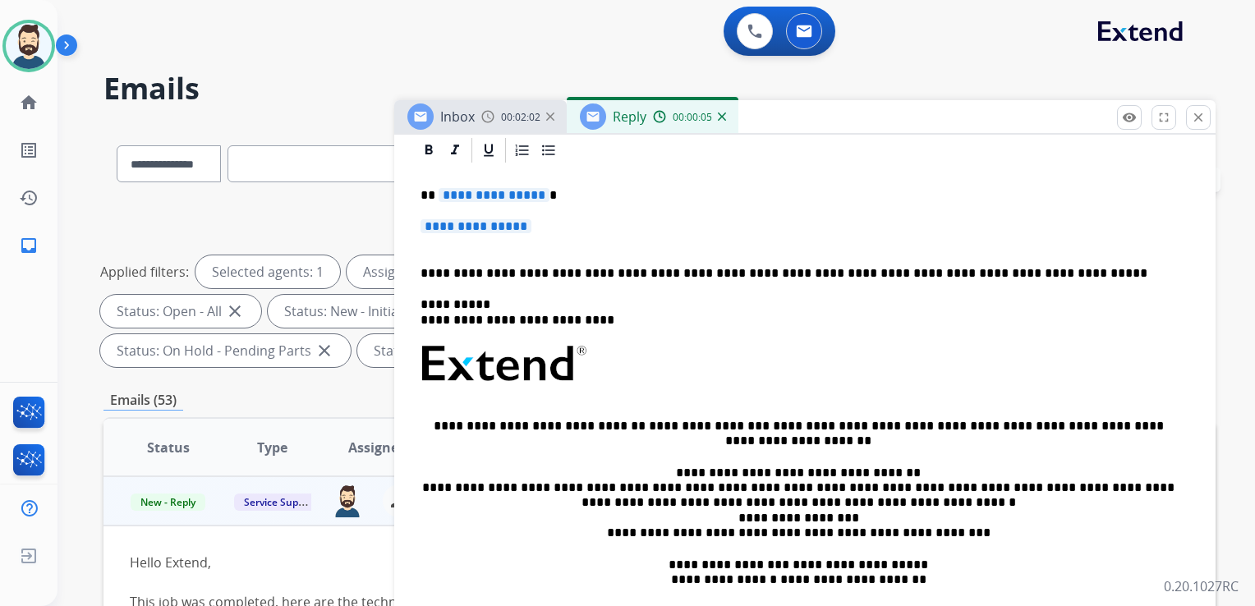
scroll to position [328, 0]
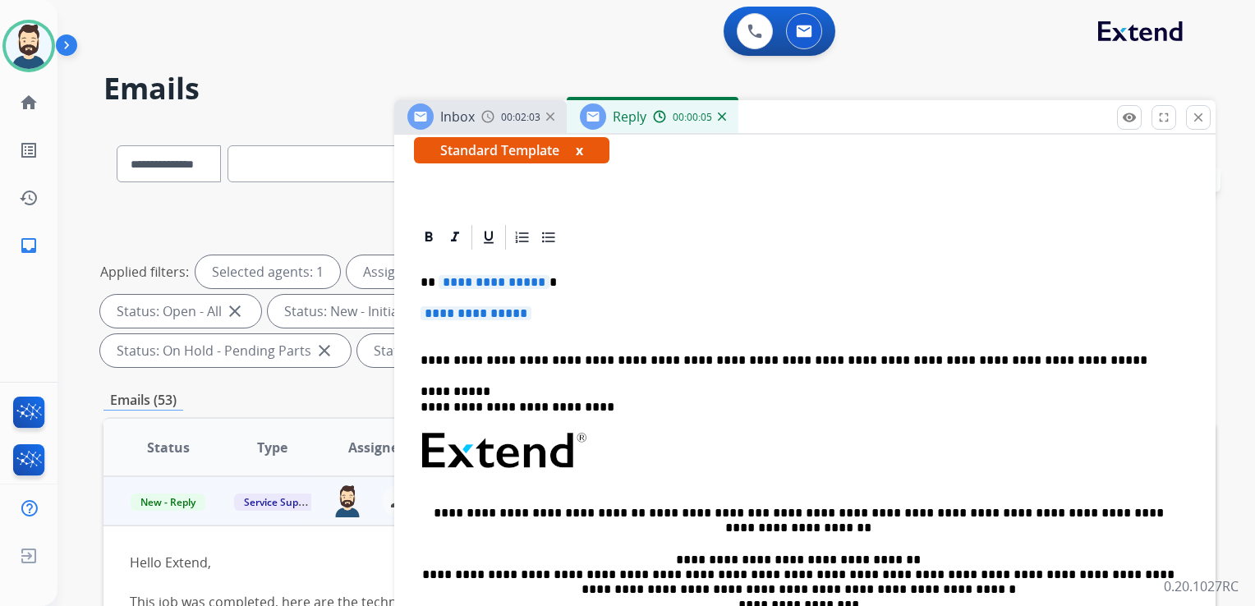
click at [548, 278] on p "**********" at bounding box center [797, 282] width 755 height 15
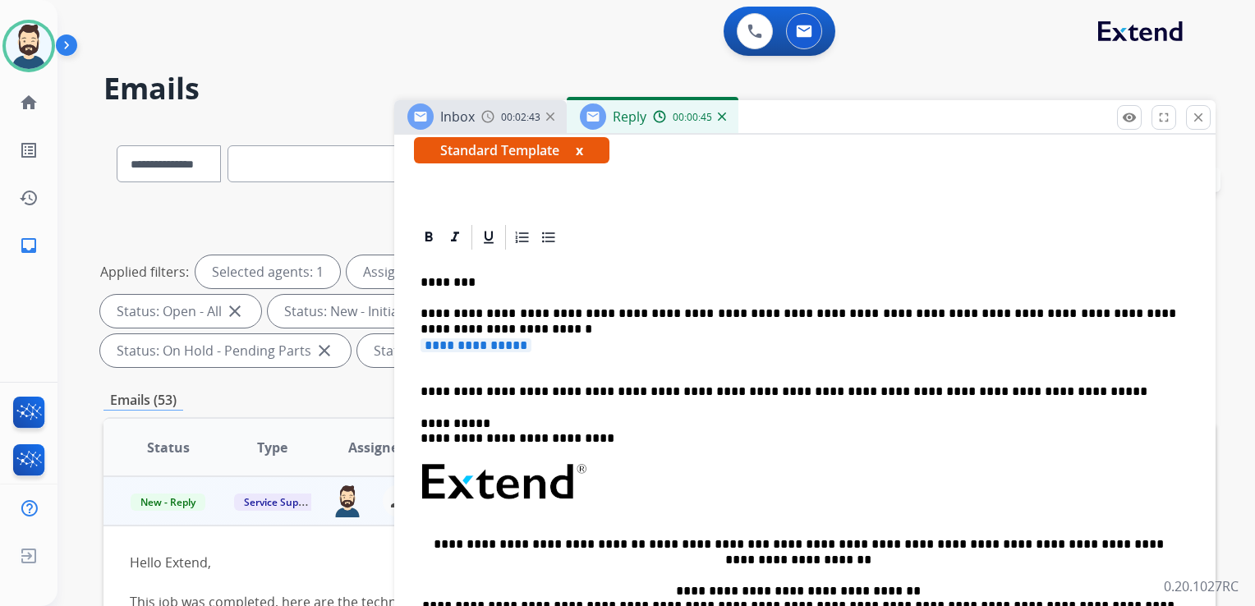
click at [620, 320] on p "**********" at bounding box center [797, 313] width 755 height 15
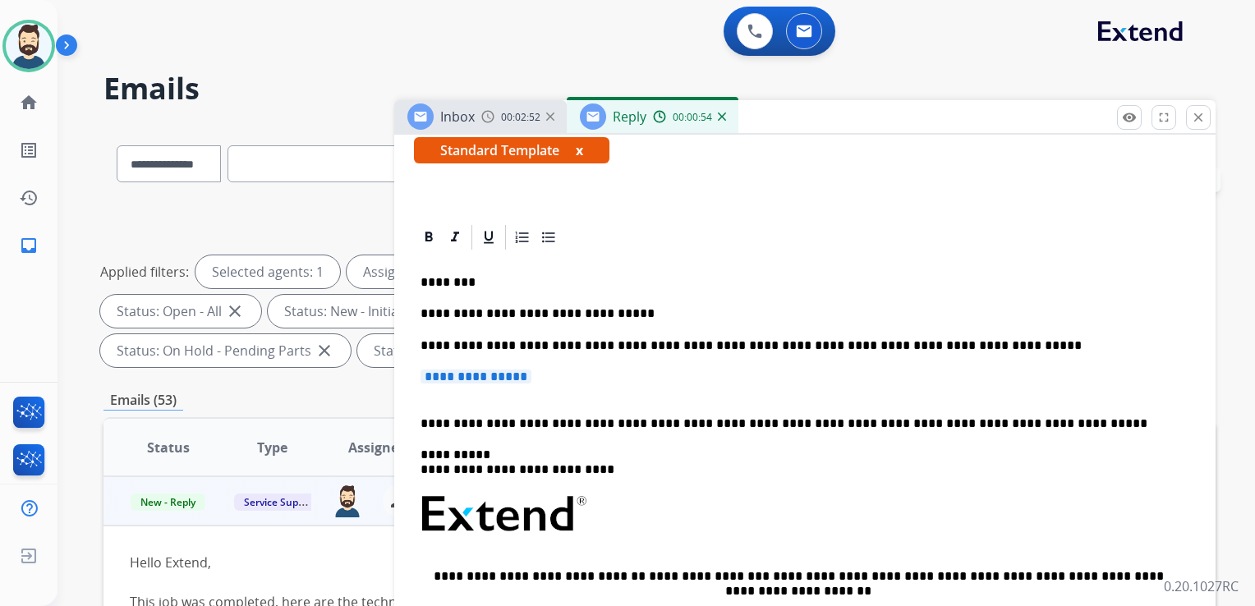
drag, startPoint x: 545, startPoint y: 383, endPoint x: 429, endPoint y: 376, distance: 116.8
click at [428, 374] on p "**********" at bounding box center [804, 384] width 769 height 30
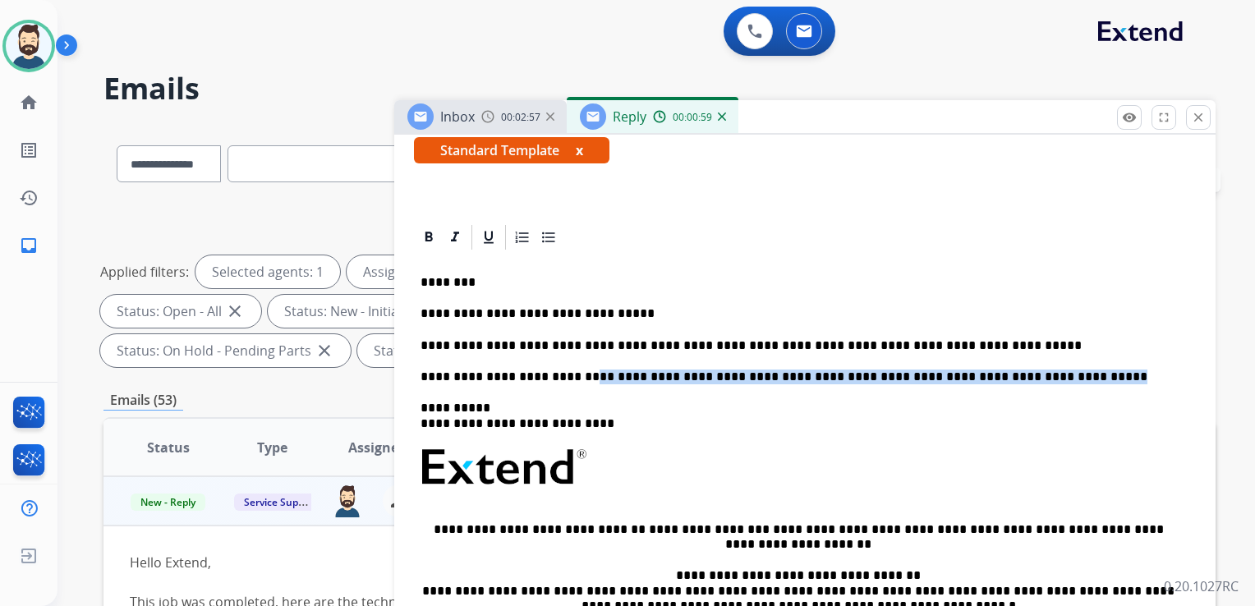
drag, startPoint x: 571, startPoint y: 379, endPoint x: 1021, endPoint y: 364, distance: 451.0
click at [1021, 364] on div "**********" at bounding box center [805, 497] width 782 height 491
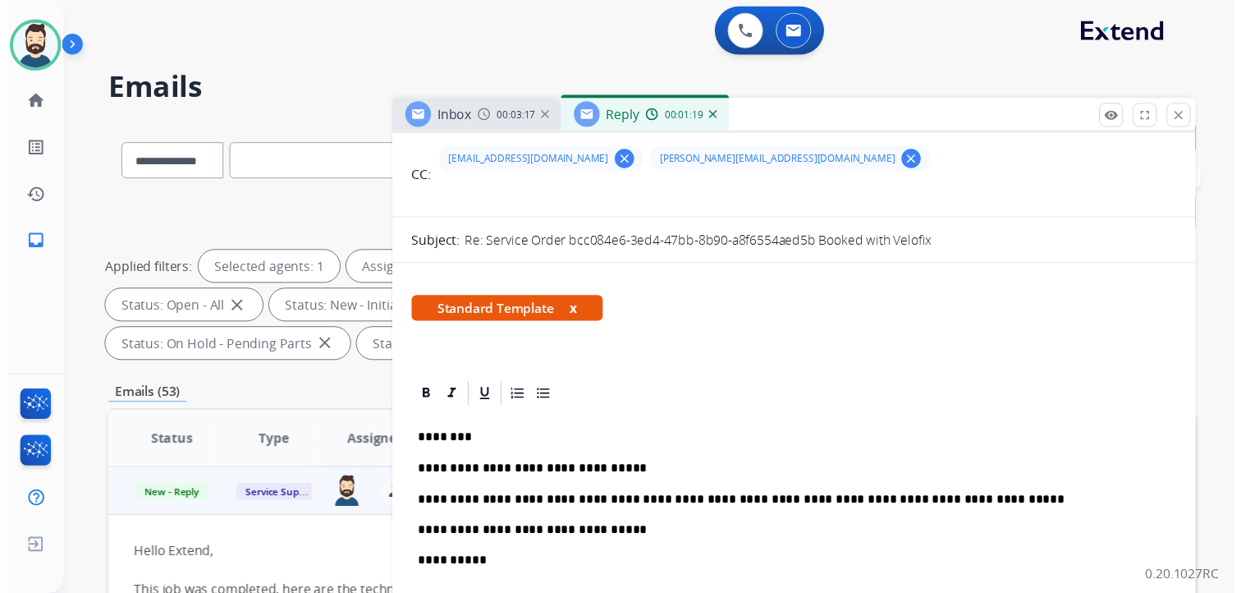
scroll to position [0, 0]
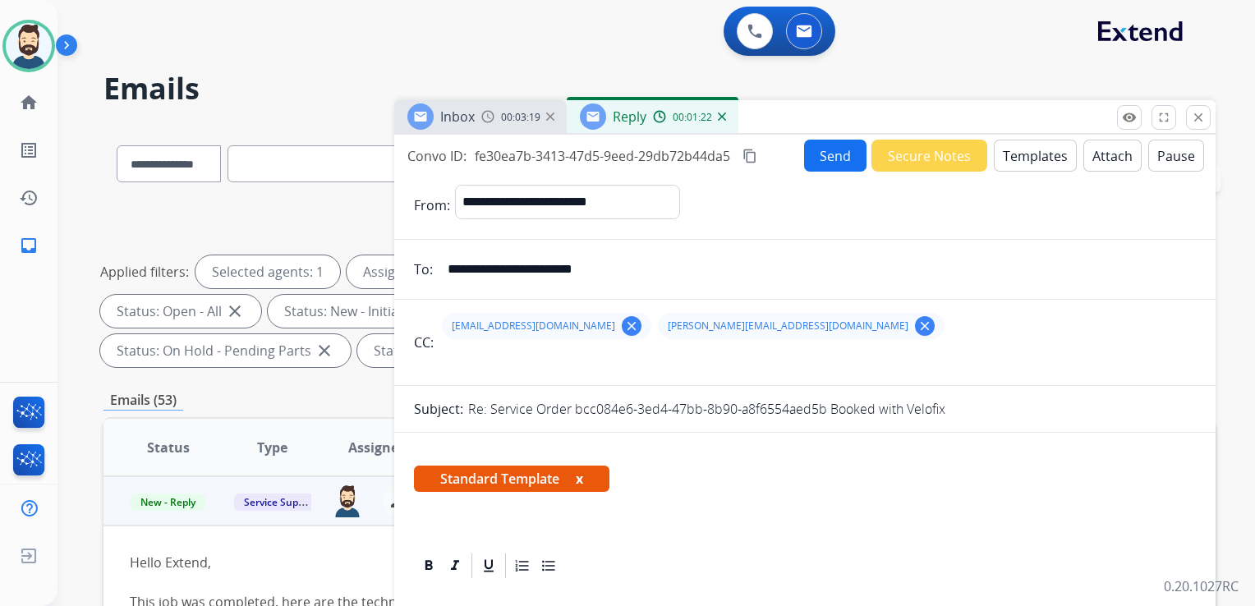
click at [820, 162] on button "Send" at bounding box center [835, 156] width 62 height 32
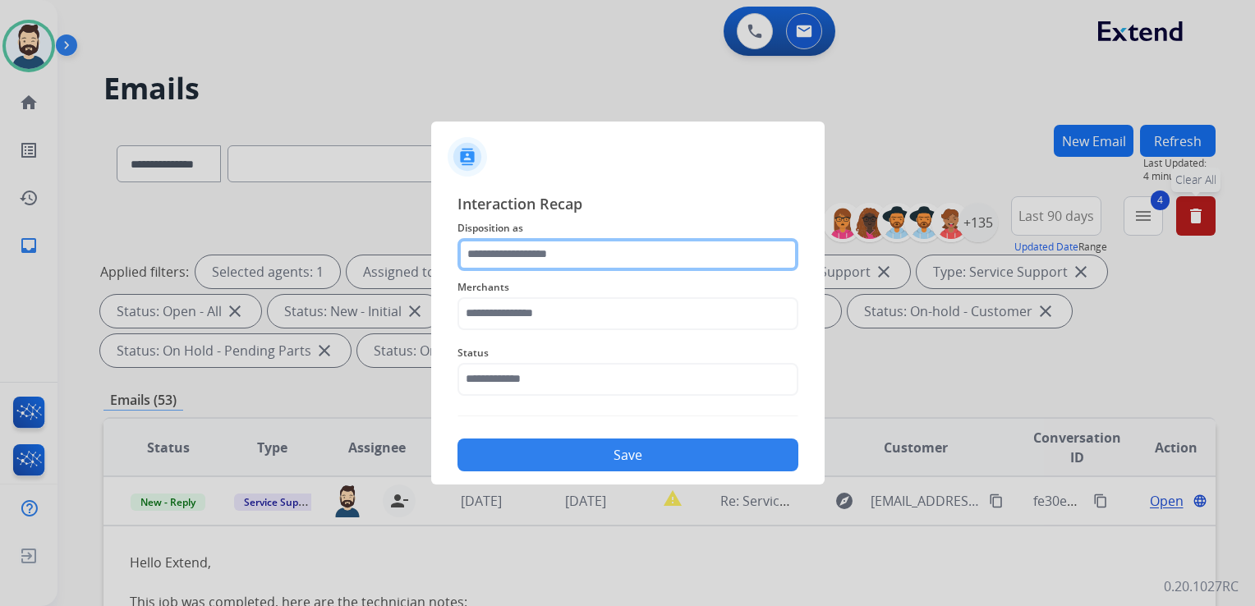
click at [572, 261] on input "text" at bounding box center [627, 254] width 341 height 33
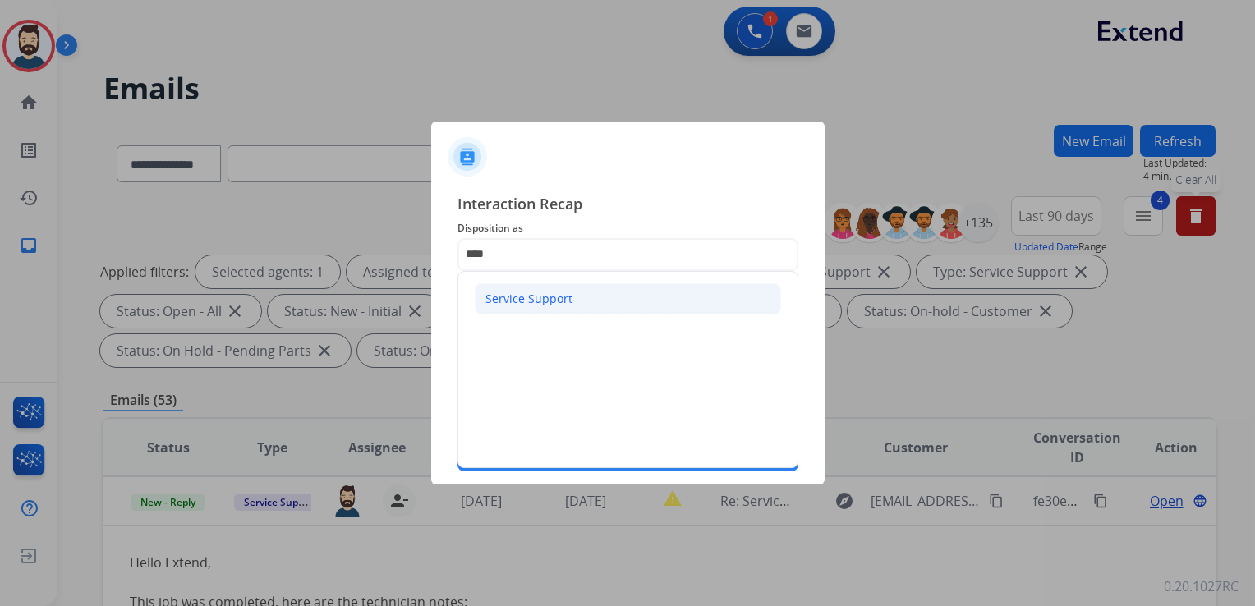
click at [539, 300] on div "Service Support" at bounding box center [528, 299] width 87 height 16
type input "**********"
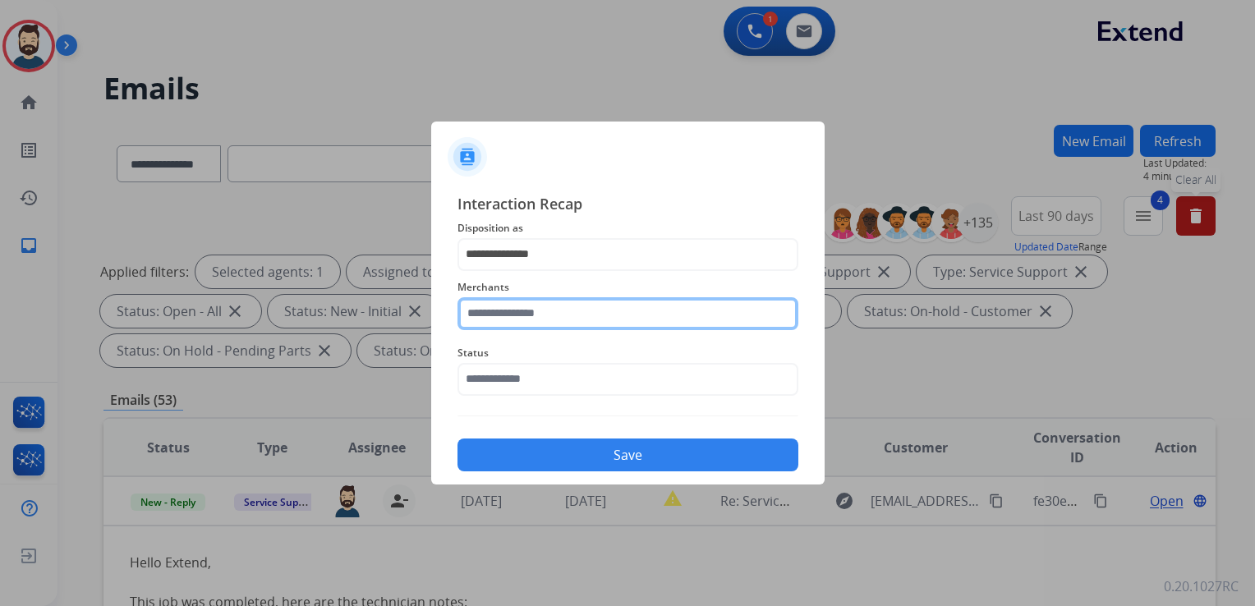
click at [525, 321] on input "text" at bounding box center [627, 313] width 341 height 33
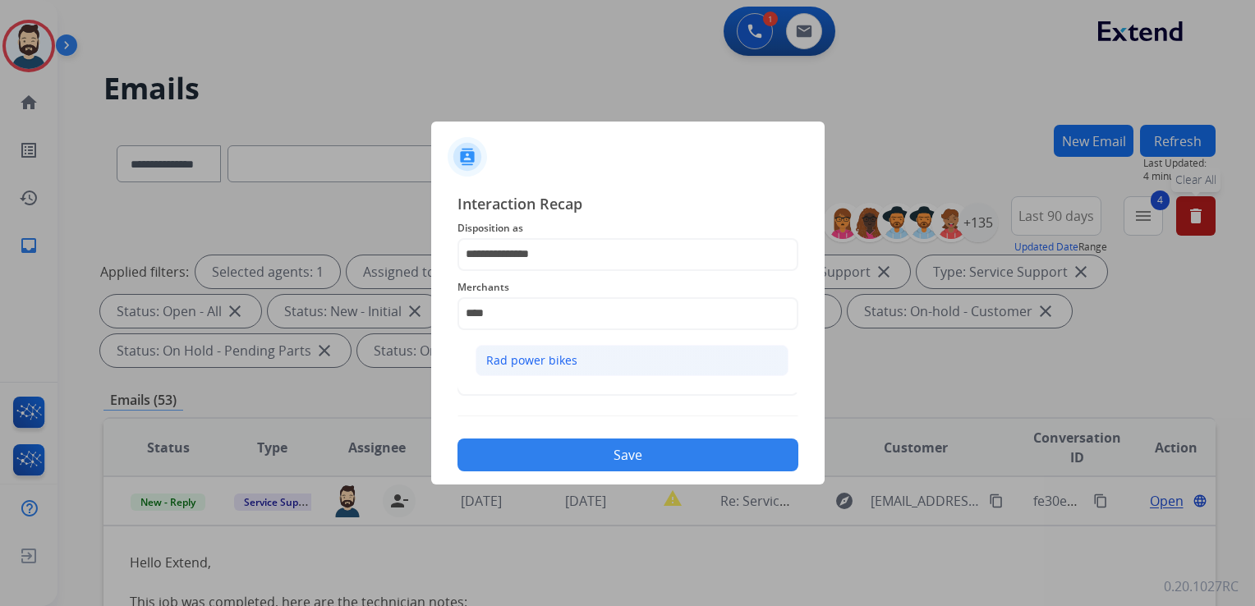
click at [522, 370] on li "Rad power bikes" at bounding box center [631, 360] width 313 height 31
type input "**********"
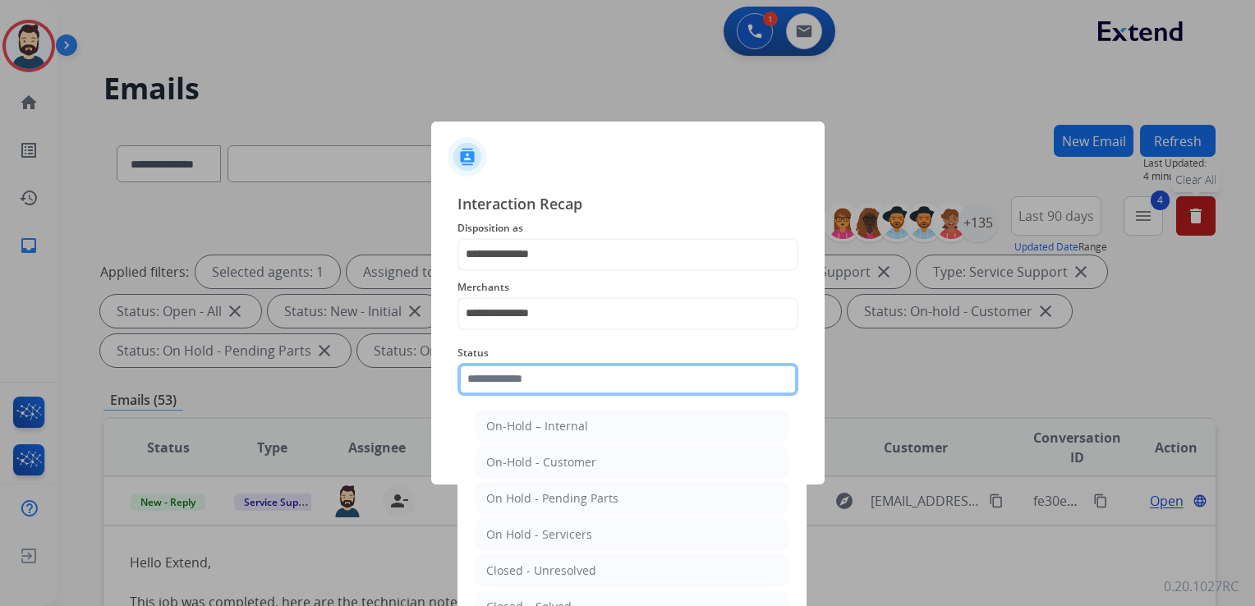
click at [520, 379] on input "text" at bounding box center [627, 379] width 341 height 33
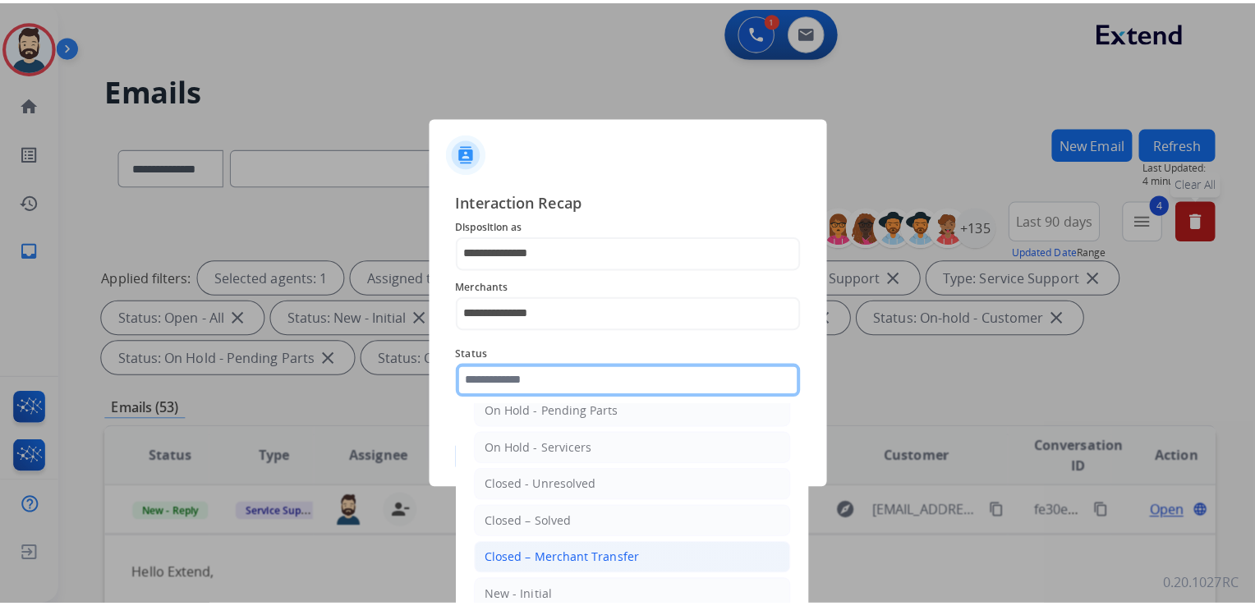
scroll to position [95, 0]
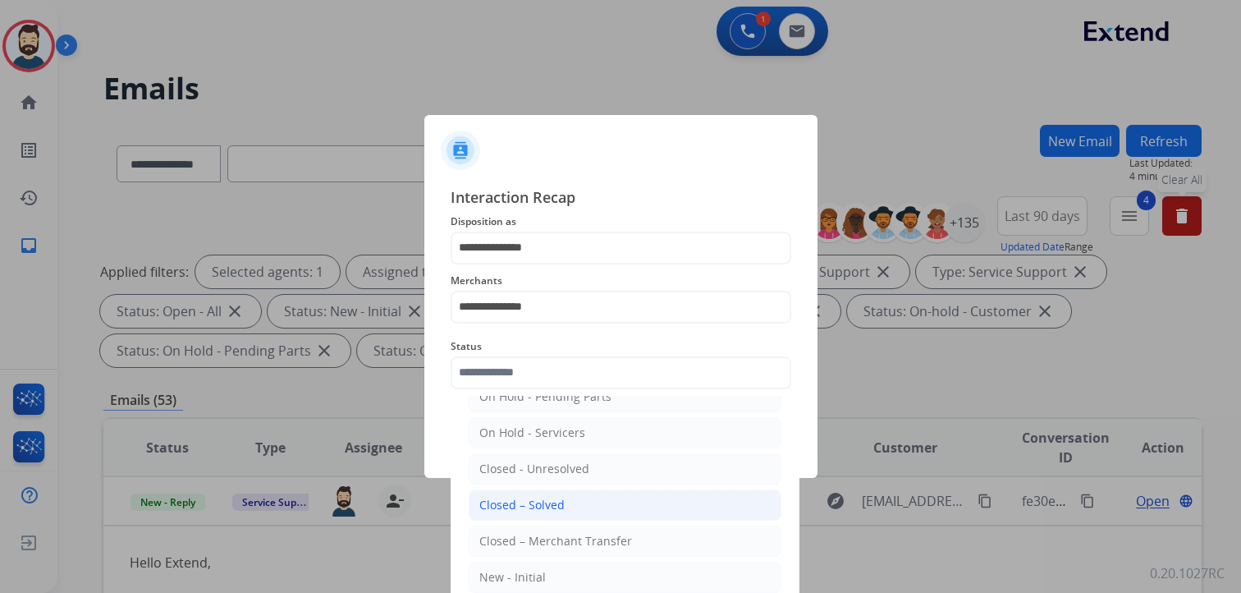
click at [549, 504] on div "Closed – Solved" at bounding box center [521, 505] width 85 height 16
type input "**********"
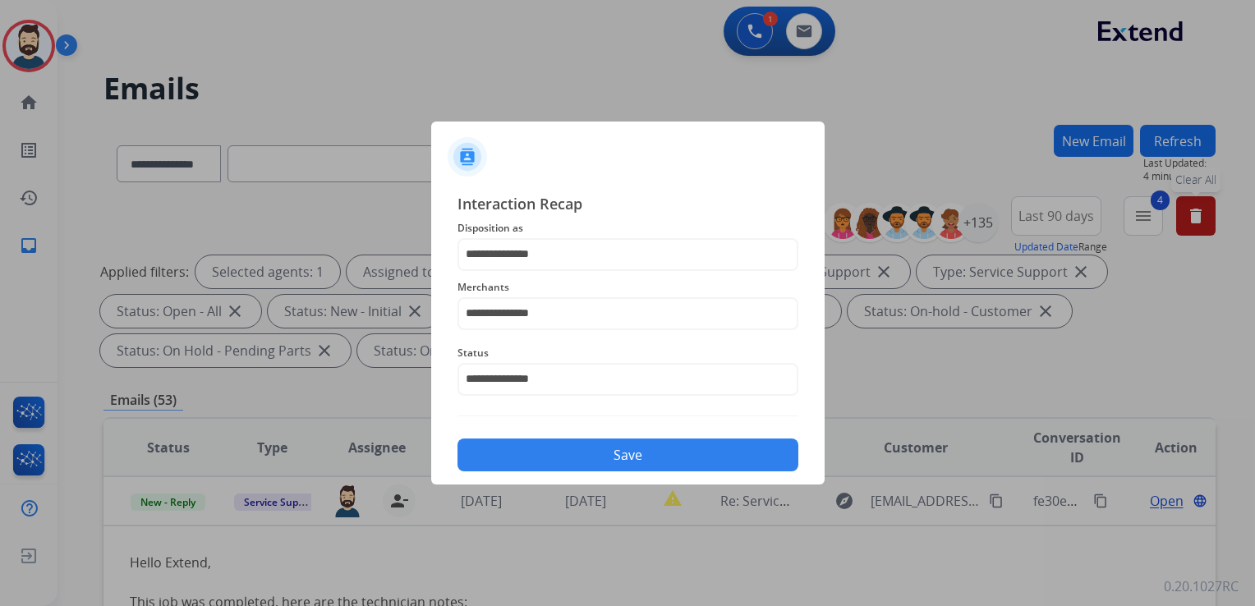
click at [581, 455] on button "Save" at bounding box center [627, 454] width 341 height 33
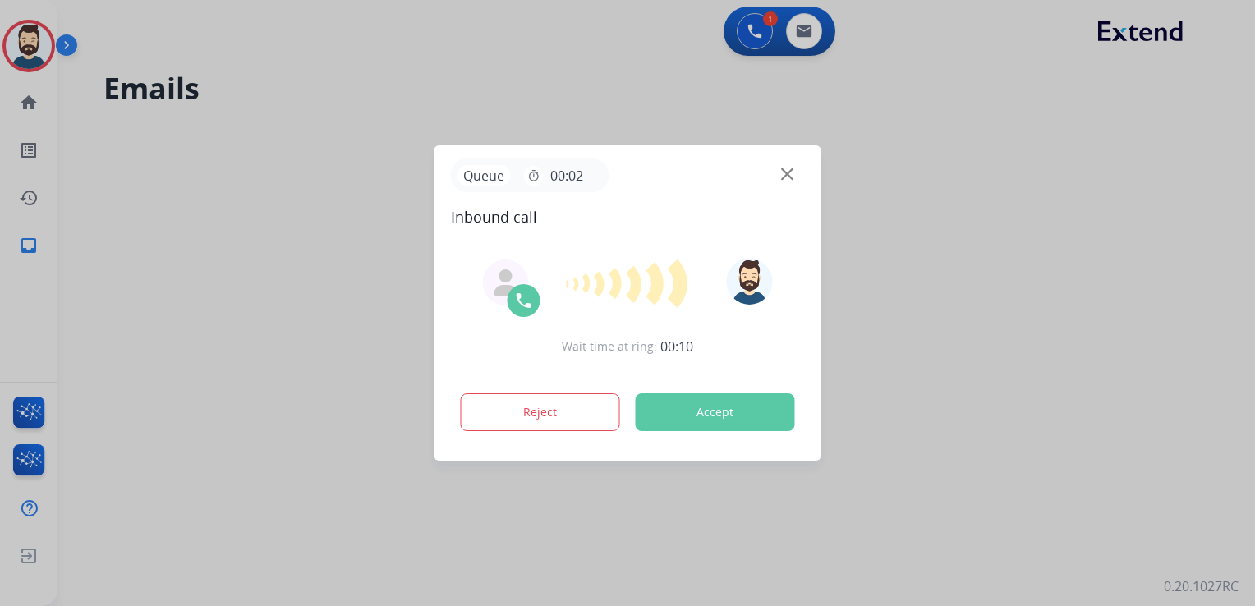
click at [696, 407] on button "Accept" at bounding box center [714, 412] width 159 height 38
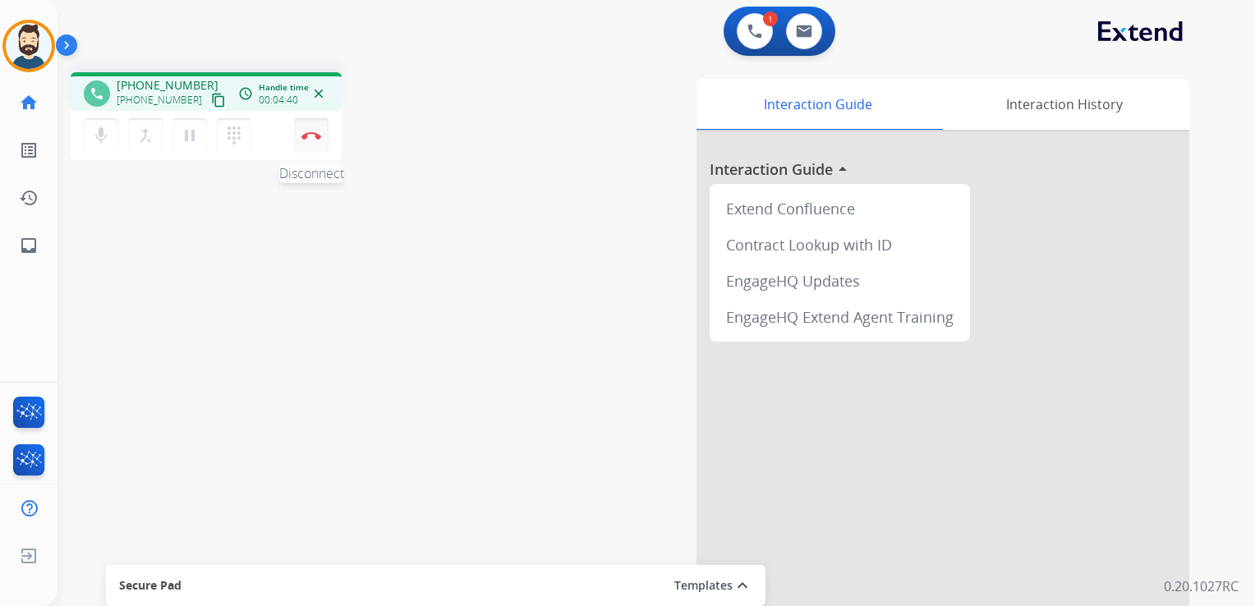
click at [315, 140] on button "Disconnect" at bounding box center [311, 135] width 34 height 34
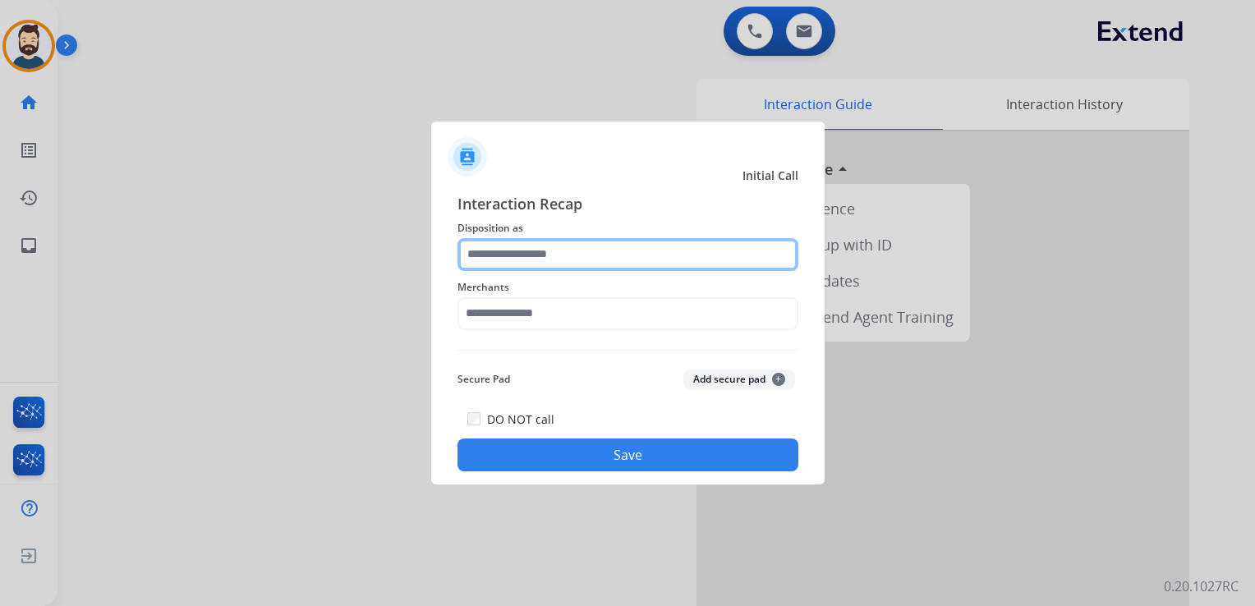
click at [572, 251] on input "text" at bounding box center [627, 254] width 341 height 33
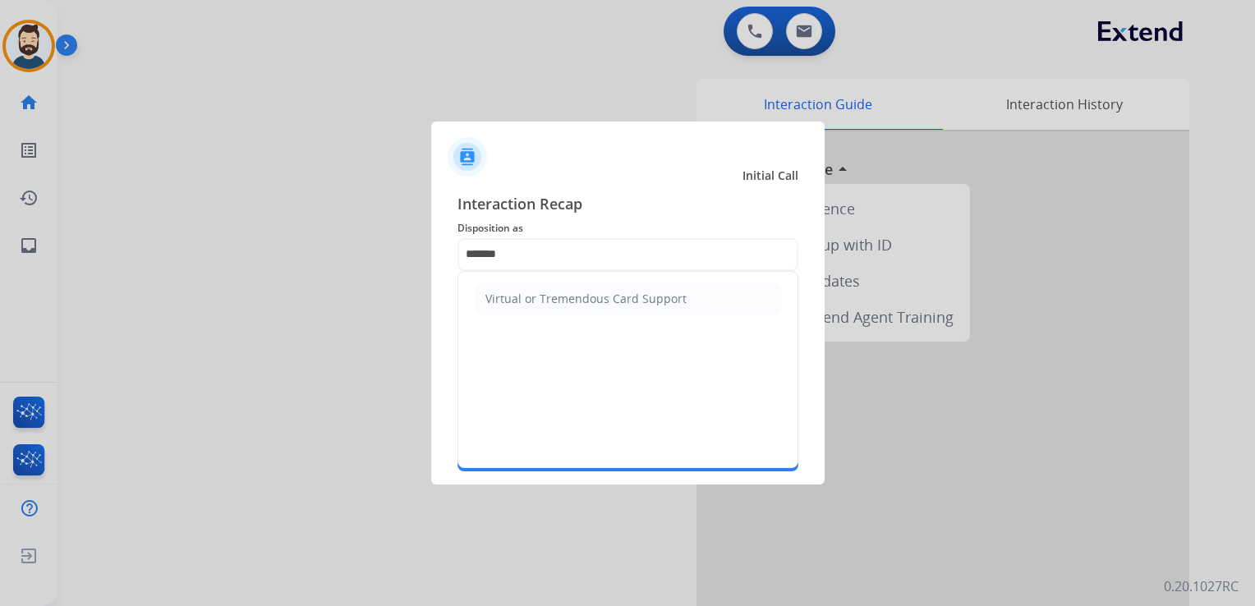
click at [585, 299] on div "Virtual or Tremendous Card Support" at bounding box center [585, 299] width 201 height 16
type input "**********"
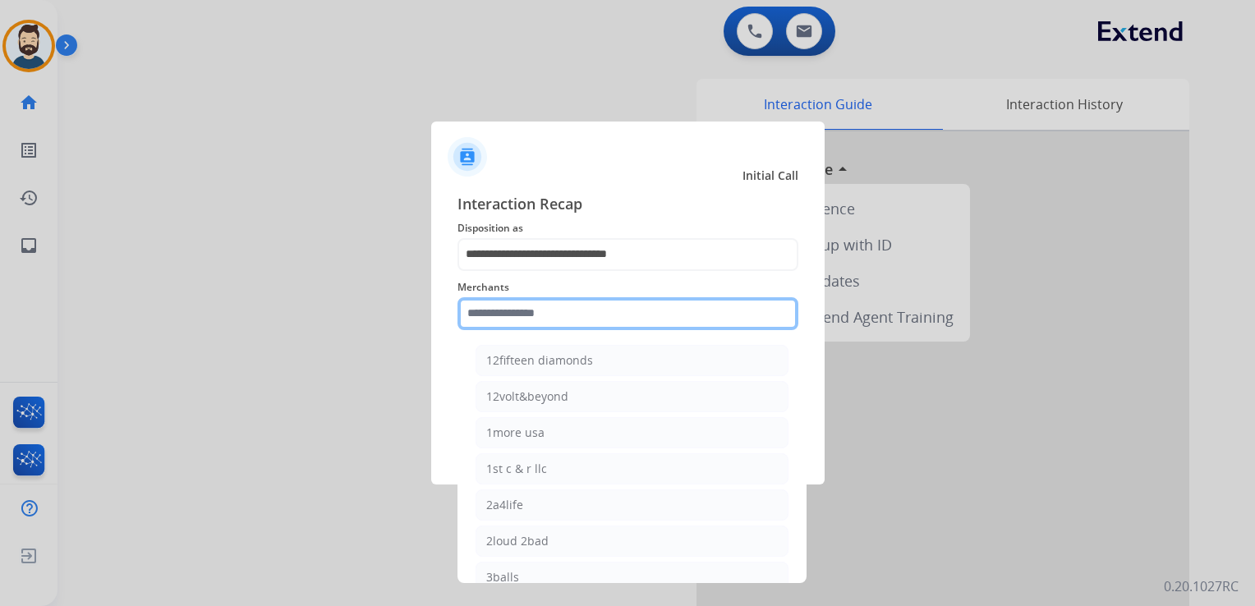
click at [581, 312] on input "text" at bounding box center [627, 313] width 341 height 33
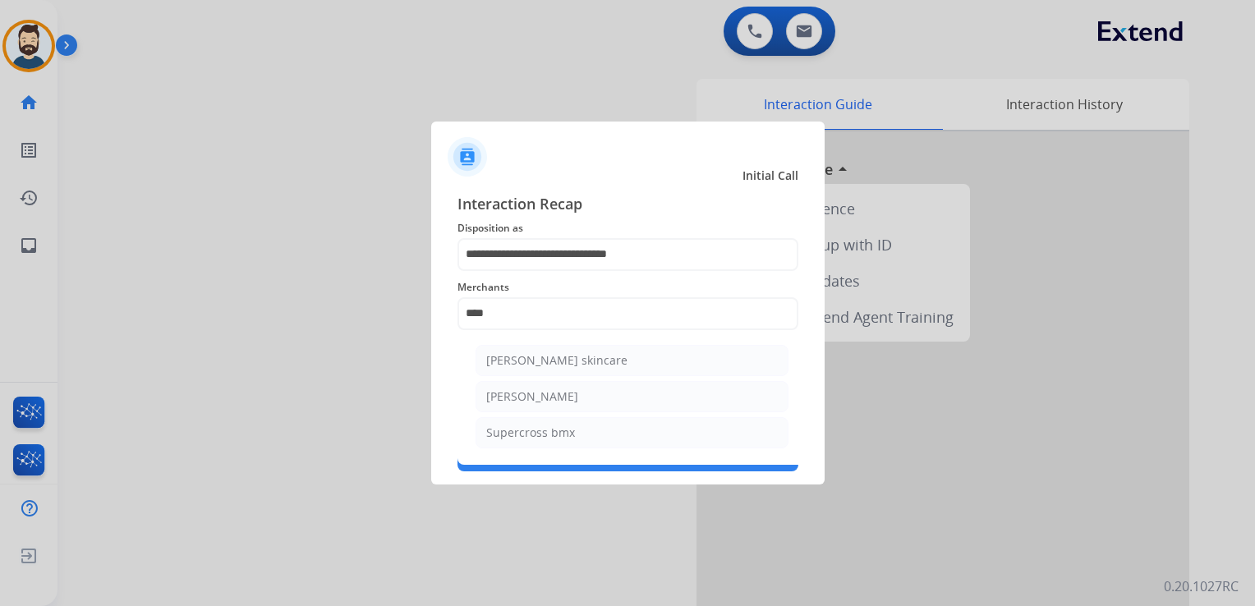
click at [542, 393] on div "[PERSON_NAME]" at bounding box center [532, 396] width 92 height 16
type input "**********"
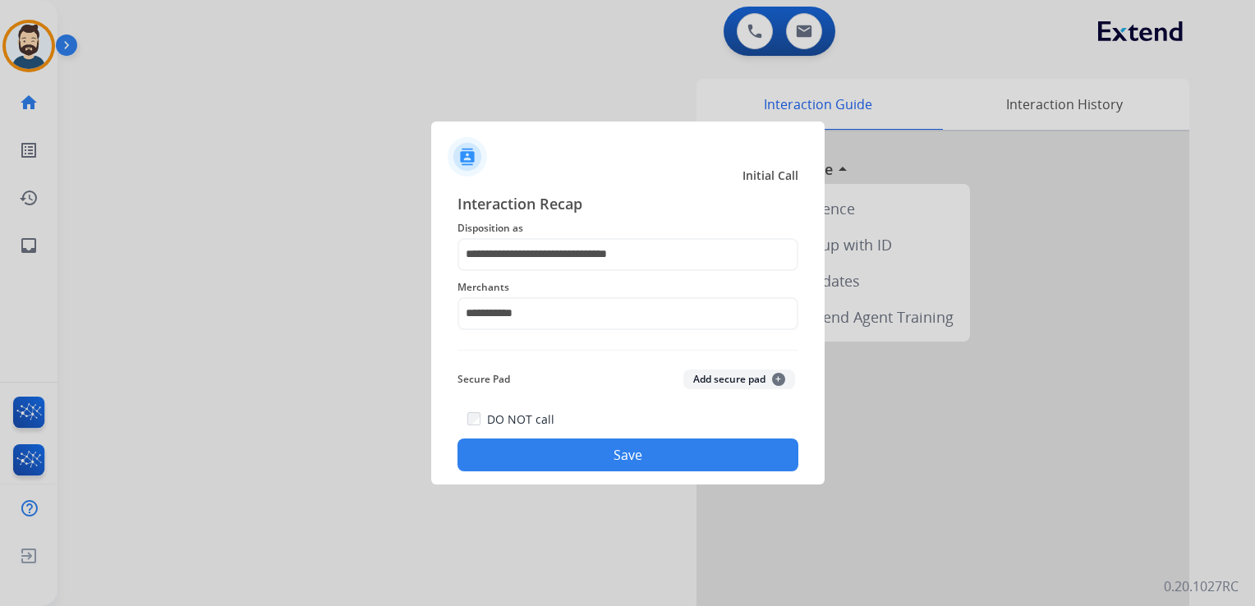
click at [635, 457] on button "Save" at bounding box center [627, 454] width 341 height 33
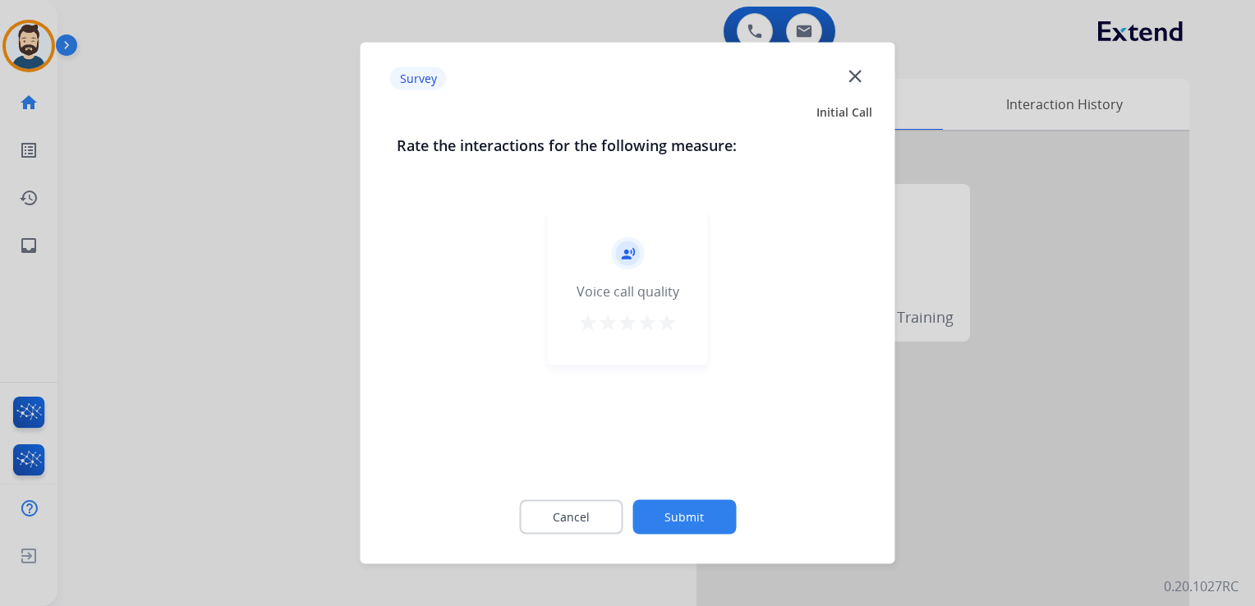
click at [663, 323] on mat-icon "star" at bounding box center [667, 323] width 20 height 20
click at [683, 516] on button "Submit" at bounding box center [683, 517] width 103 height 34
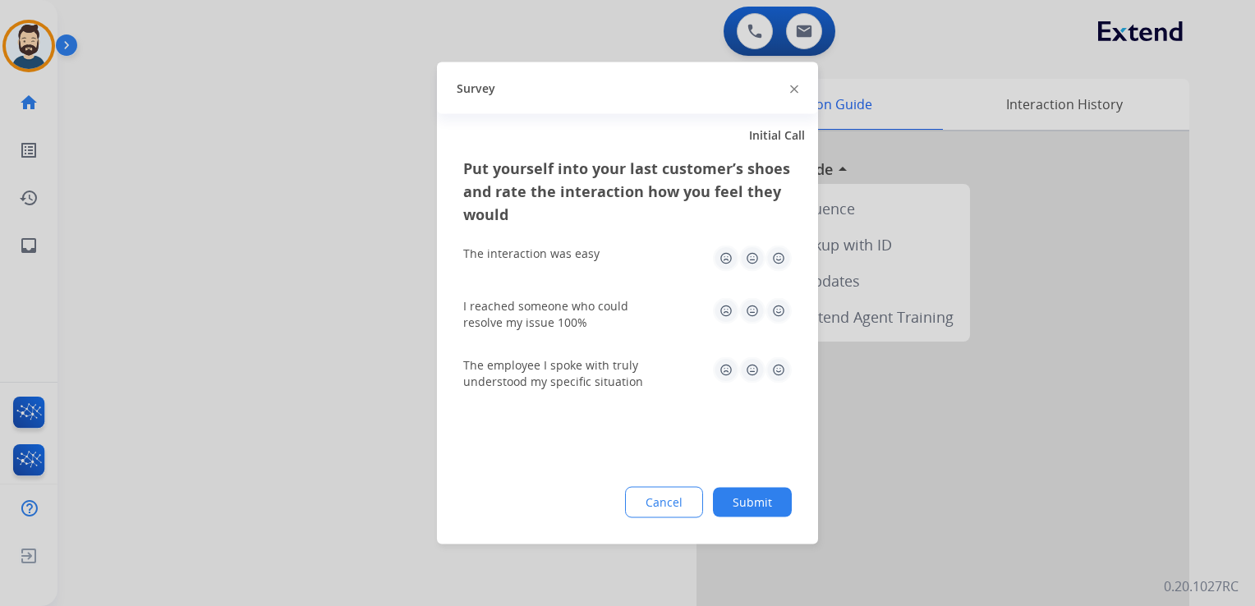
click at [782, 261] on img at bounding box center [778, 258] width 26 height 26
click at [784, 305] on img at bounding box center [778, 311] width 26 height 26
click at [782, 360] on img at bounding box center [778, 370] width 26 height 26
click at [765, 493] on button "Submit" at bounding box center [752, 503] width 79 height 30
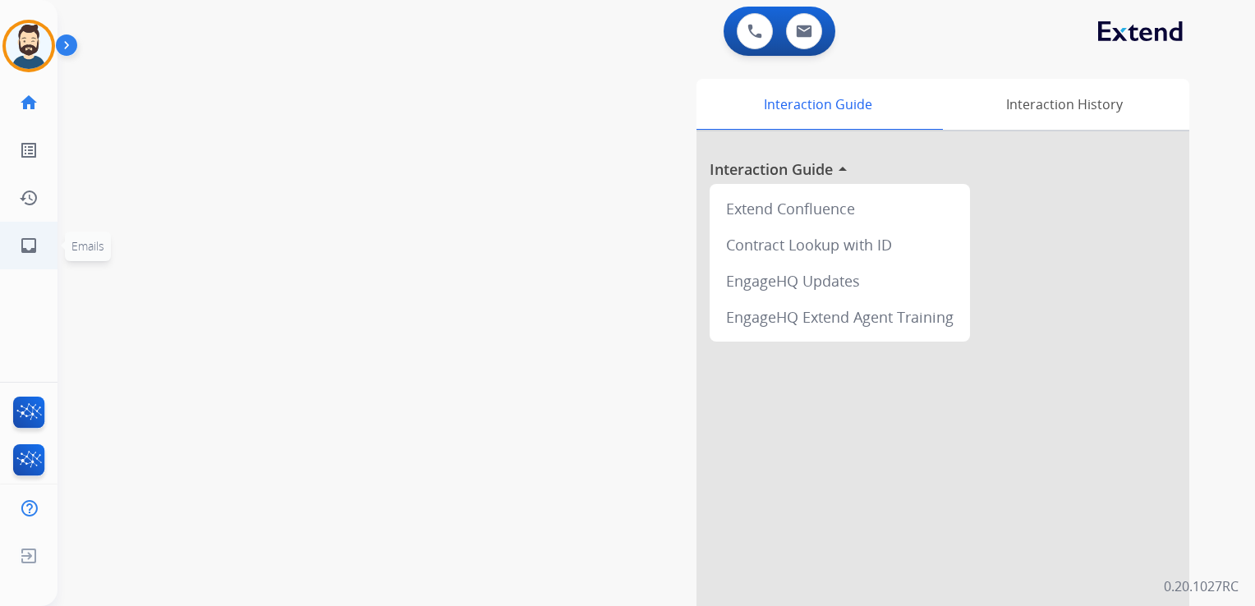
drag, startPoint x: 190, startPoint y: 223, endPoint x: 52, endPoint y: 223, distance: 137.9
click at [184, 223] on div "swap_horiz Break voice bridge close_fullscreen Connect 3-Way Call merge_type Se…" at bounding box center [636, 401] width 1158 height 685
click at [28, 243] on mat-icon "inbox" at bounding box center [29, 246] width 20 height 20
select select "**********"
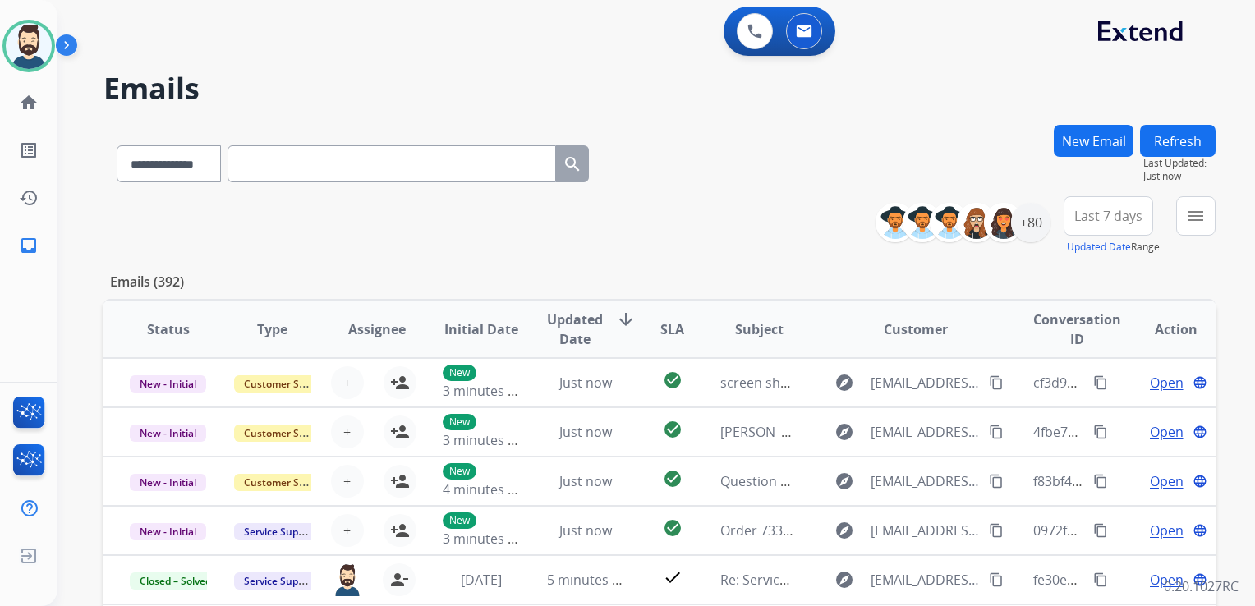
click at [273, 167] on input "text" at bounding box center [391, 163] width 328 height 37
paste input "**********"
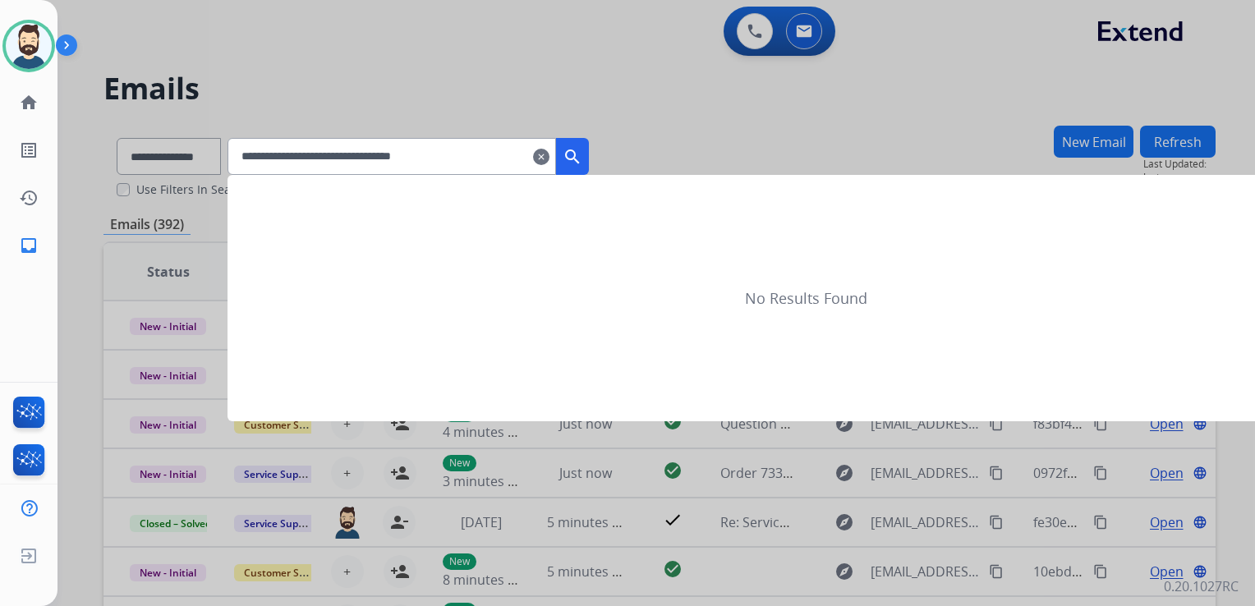
type input "**********"
click at [582, 158] on mat-icon "search" at bounding box center [572, 157] width 20 height 20
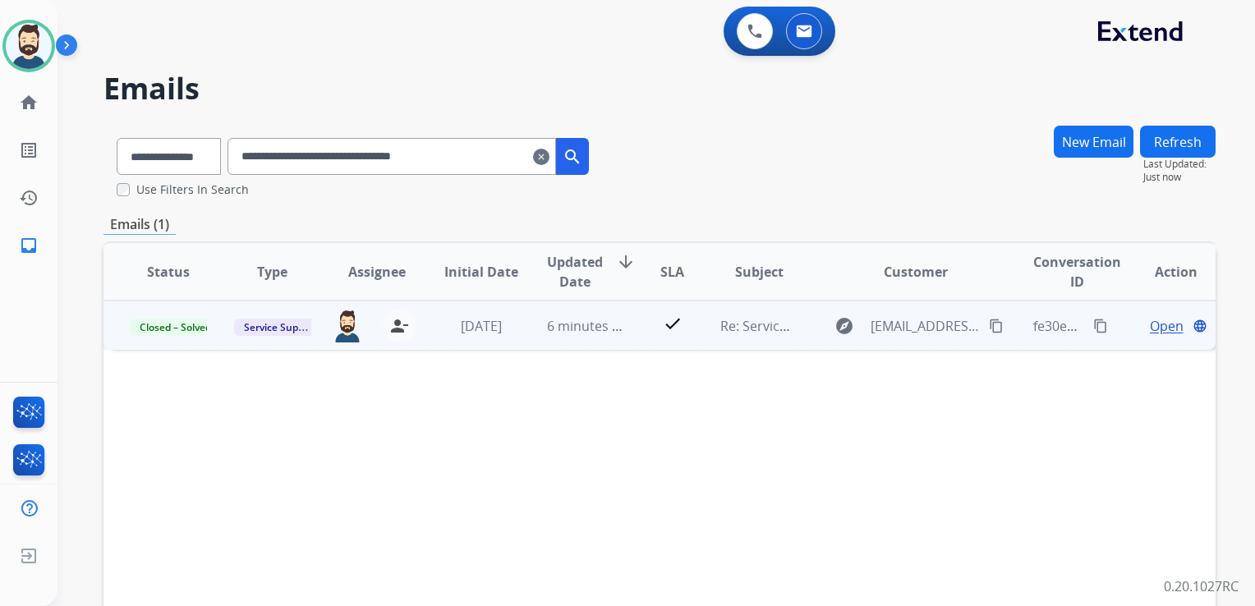
click at [566, 342] on td "6 minutes ago" at bounding box center [573, 325] width 104 height 49
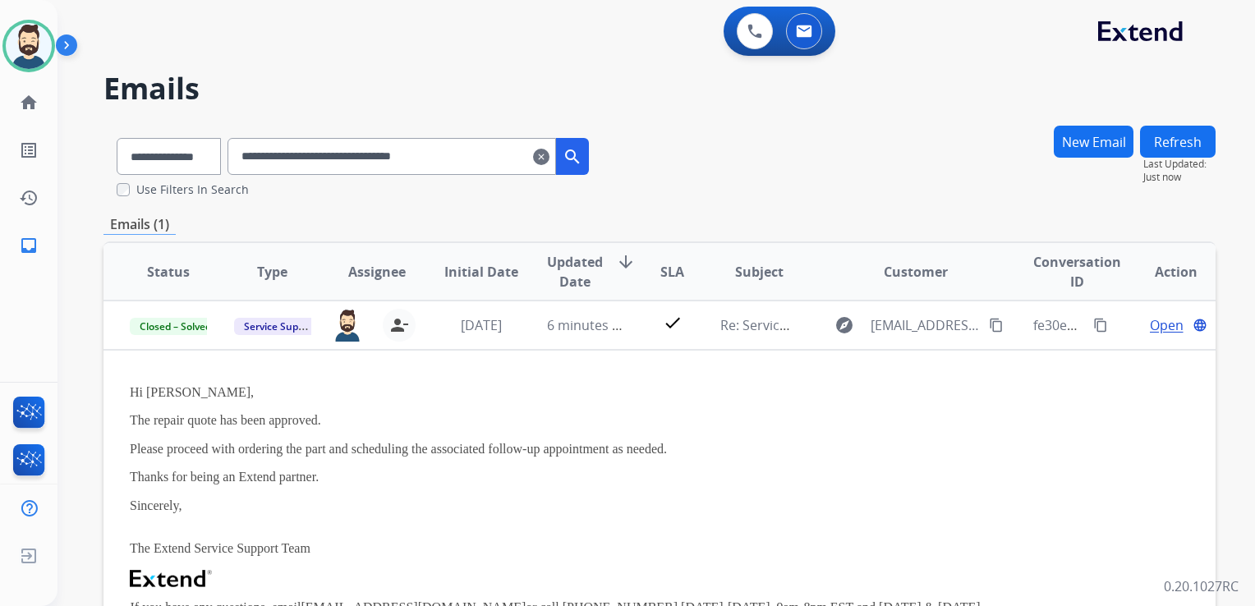
click at [549, 156] on mat-icon "clear" at bounding box center [541, 157] width 16 height 20
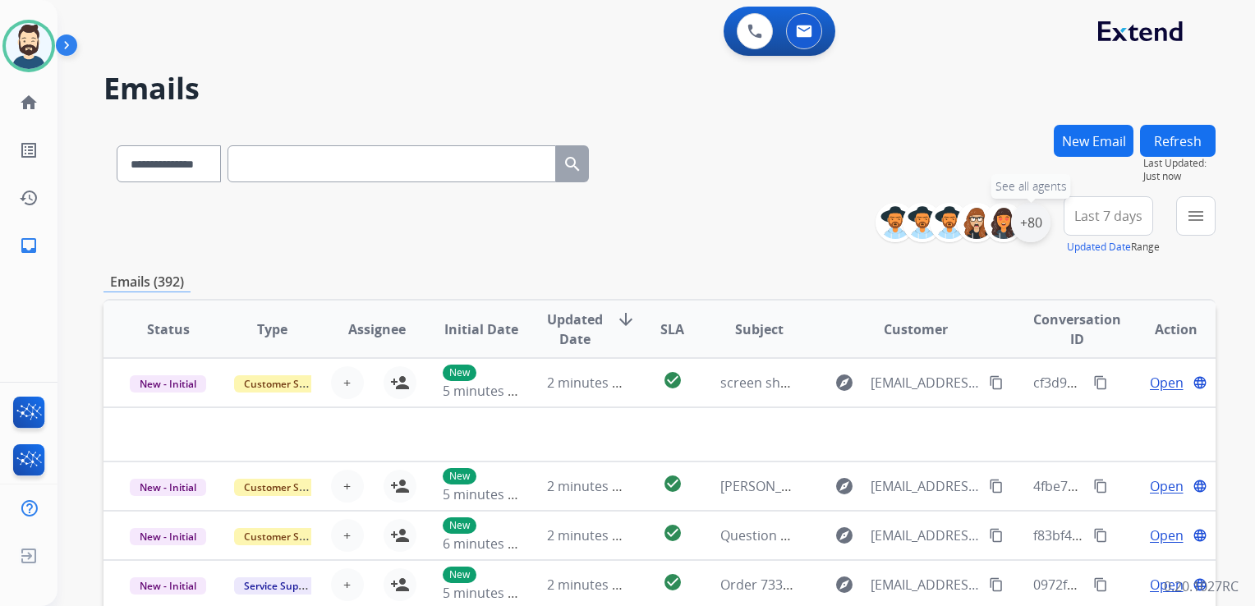
click at [1035, 235] on div "+80" at bounding box center [1030, 222] width 39 height 39
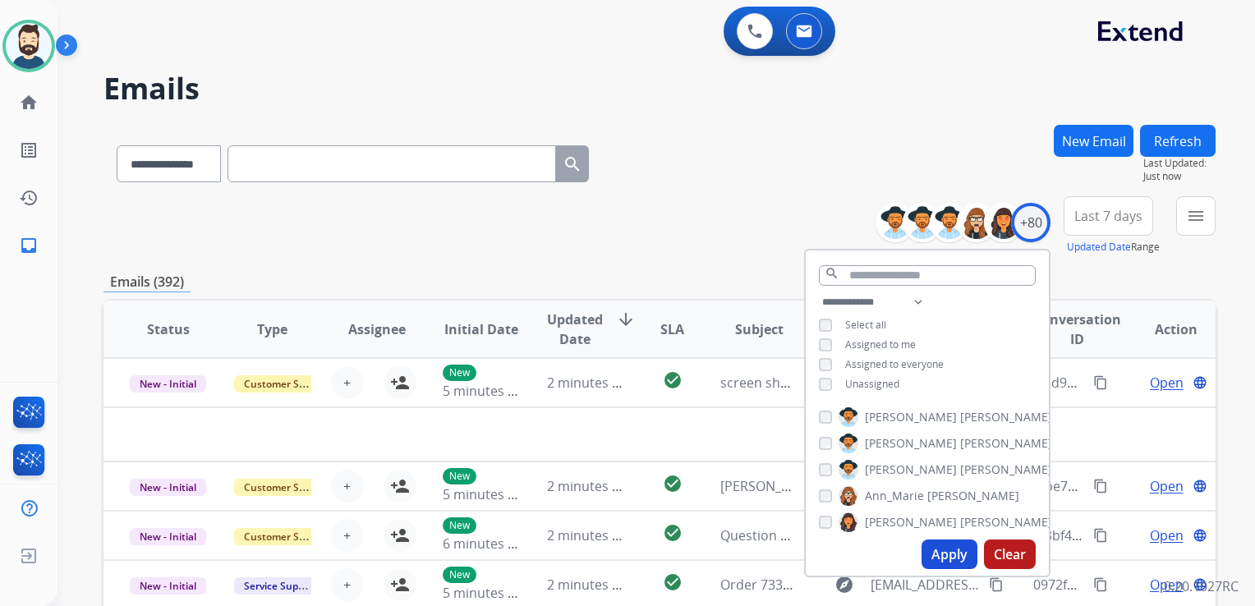
click at [966, 553] on button "Apply" at bounding box center [949, 554] width 56 height 30
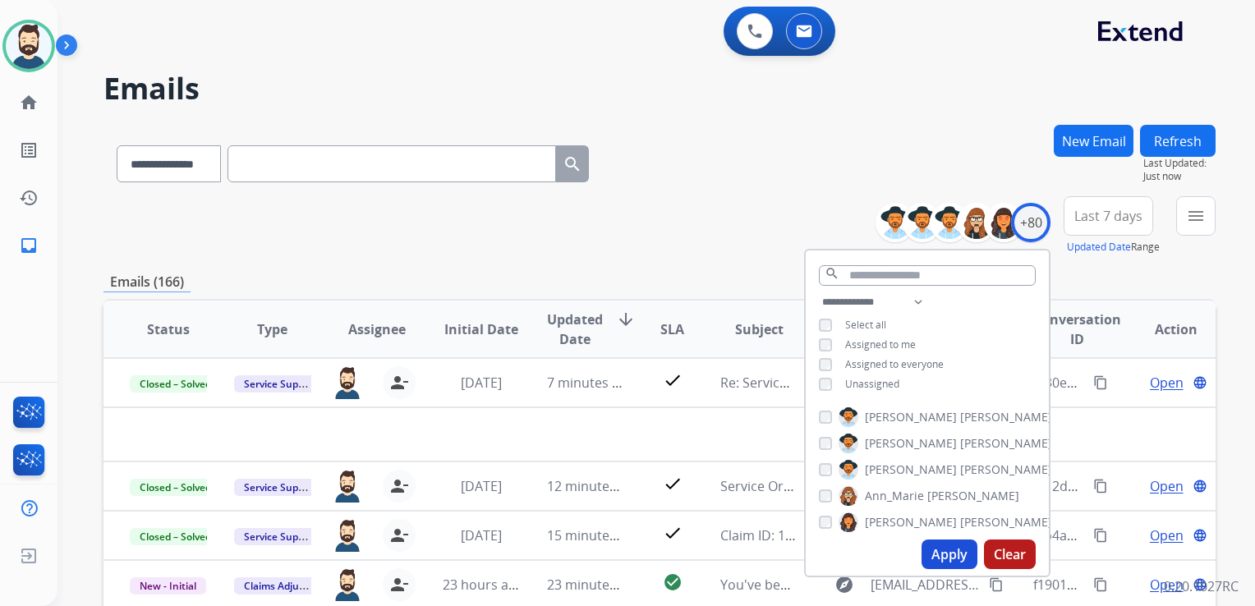
drag, startPoint x: 1099, startPoint y: 222, endPoint x: 1062, endPoint y: 303, distance: 89.6
click at [1100, 219] on span "Last 7 days" at bounding box center [1108, 216] width 68 height 7
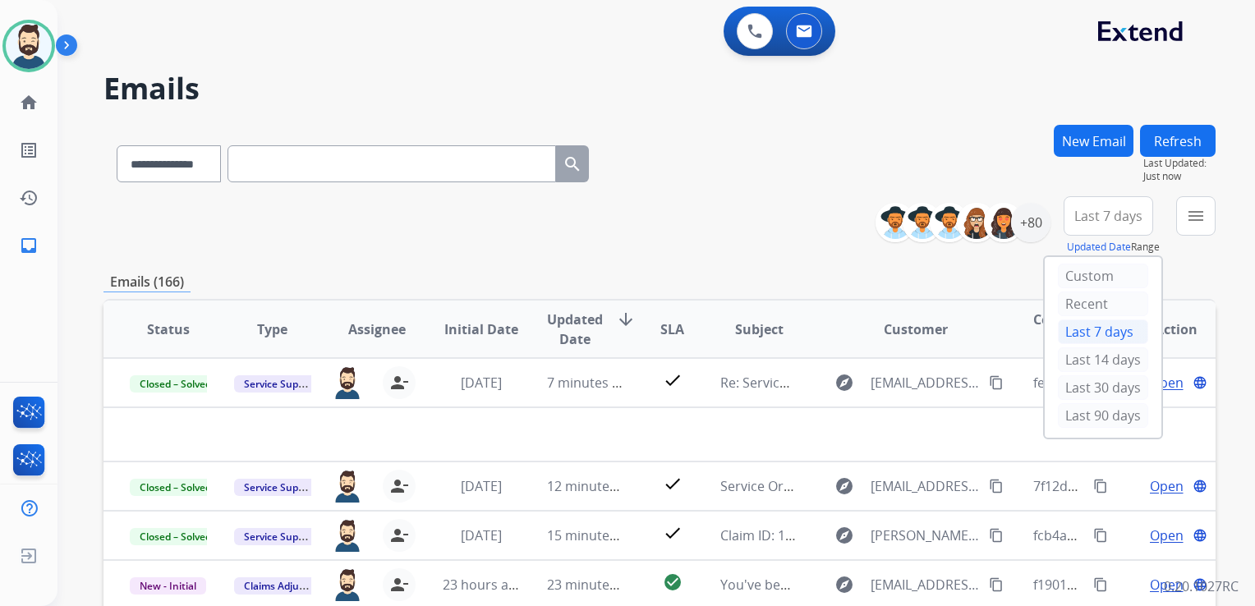
drag, startPoint x: 1067, startPoint y: 409, endPoint x: 1077, endPoint y: 401, distance: 12.3
click at [1067, 409] on div "Last 90 days" at bounding box center [1103, 415] width 90 height 25
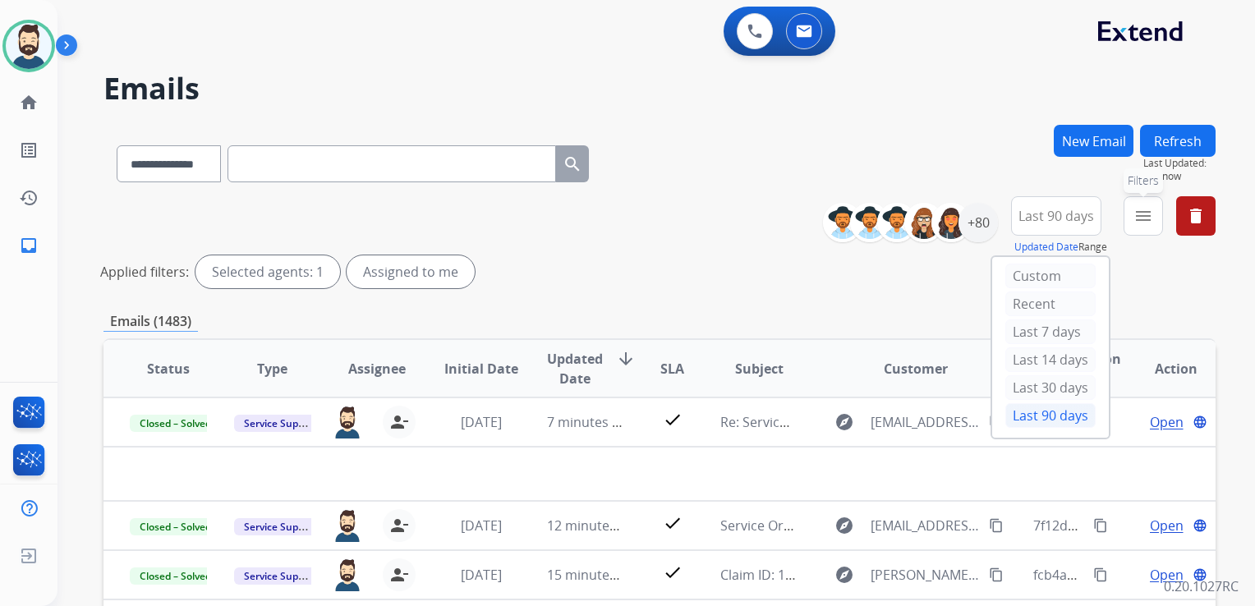
click at [1143, 209] on mat-icon "menu" at bounding box center [1143, 216] width 20 height 20
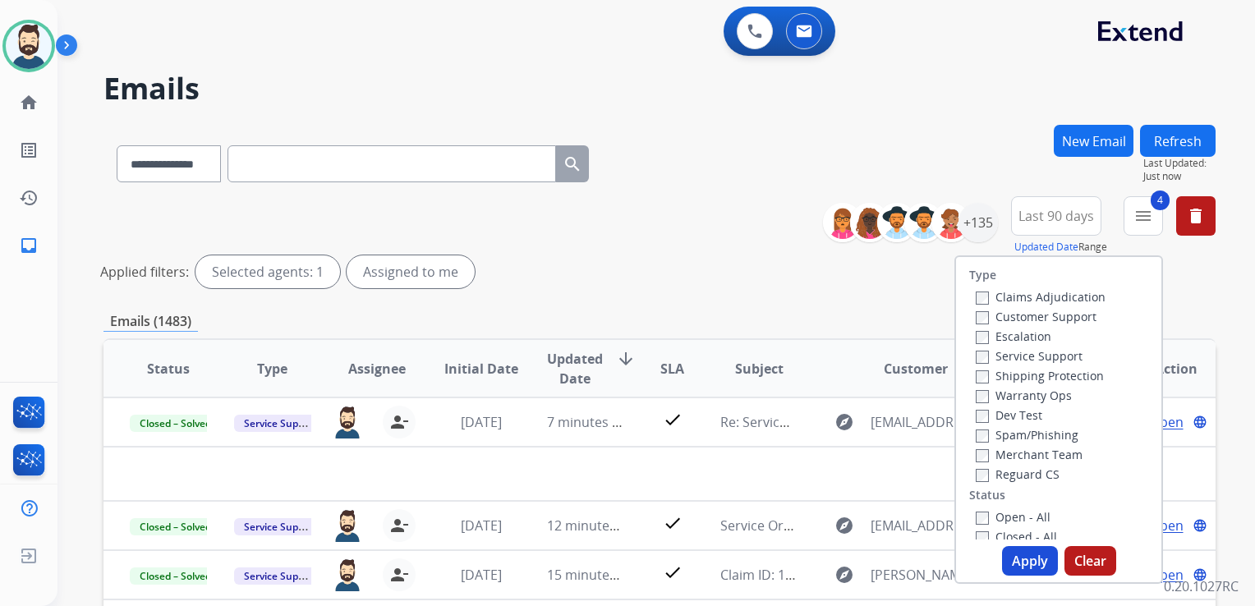
click at [1021, 558] on button "Apply" at bounding box center [1030, 561] width 56 height 30
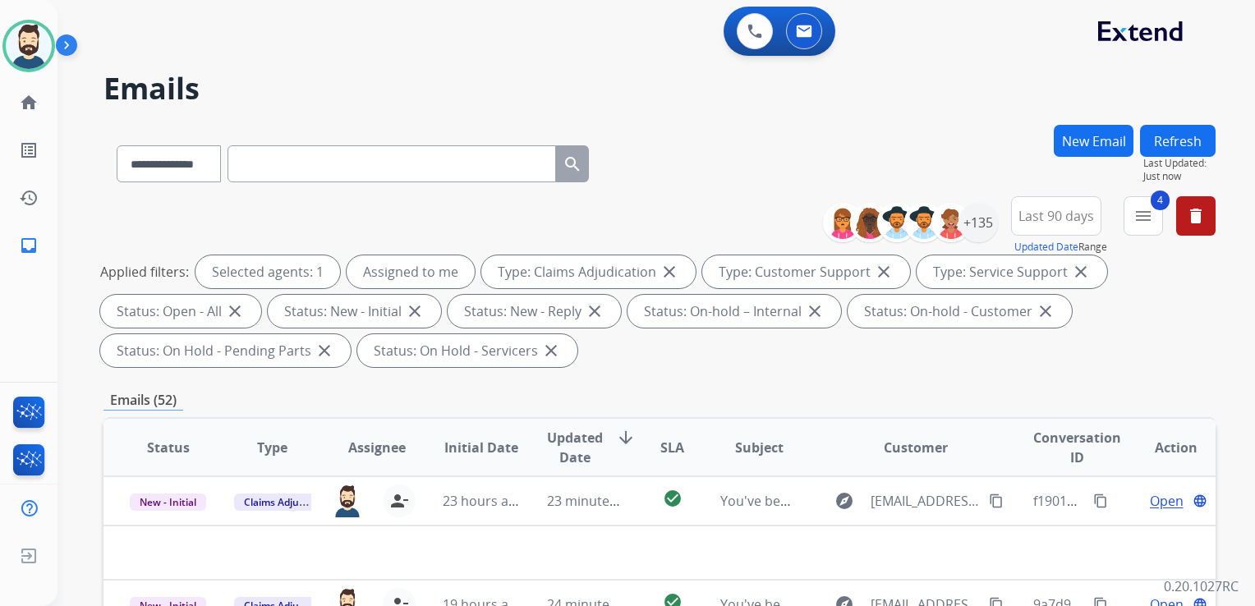
click at [570, 445] on span "Updated Date" at bounding box center [575, 447] width 56 height 39
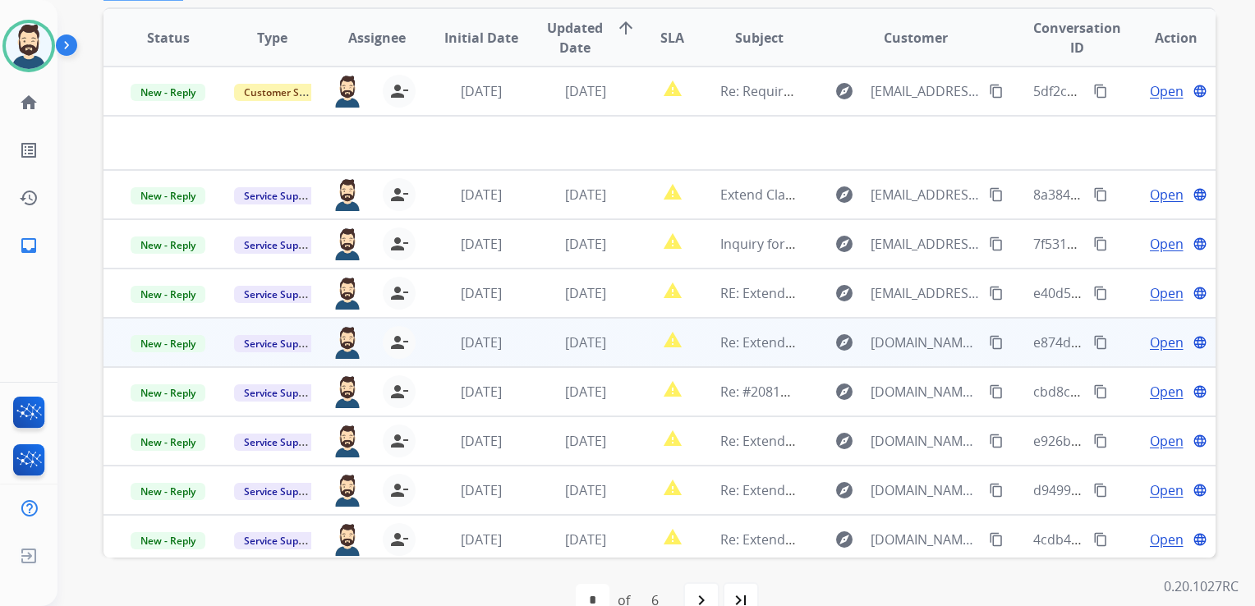
scroll to position [411, 0]
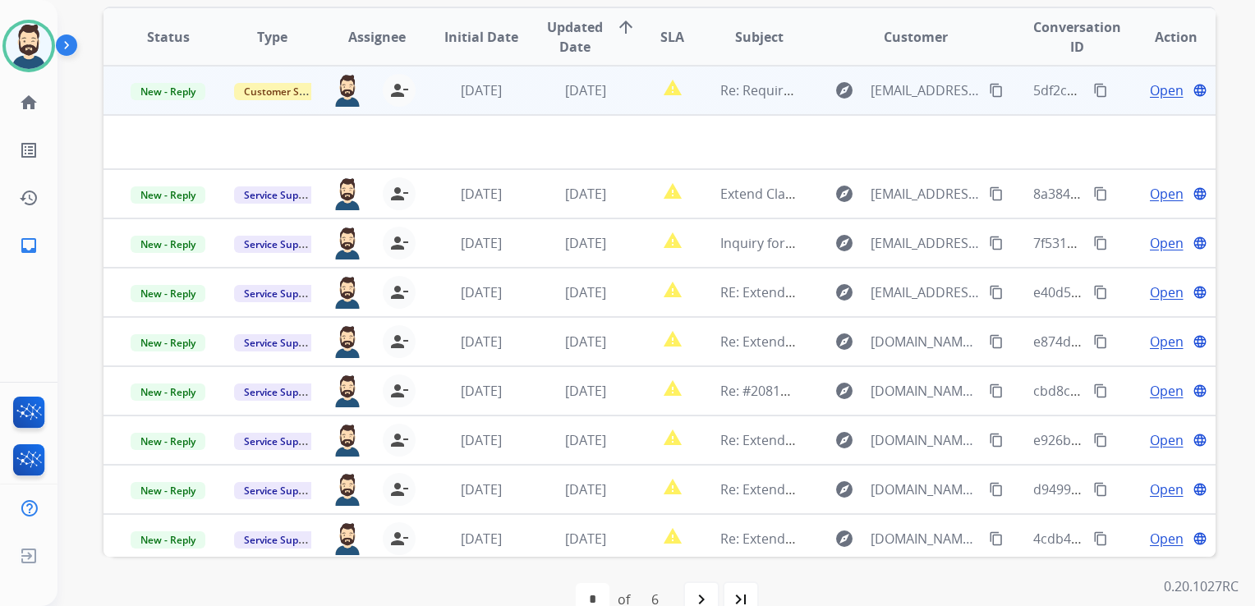
click at [604, 104] on td "[DATE]" at bounding box center [573, 90] width 104 height 49
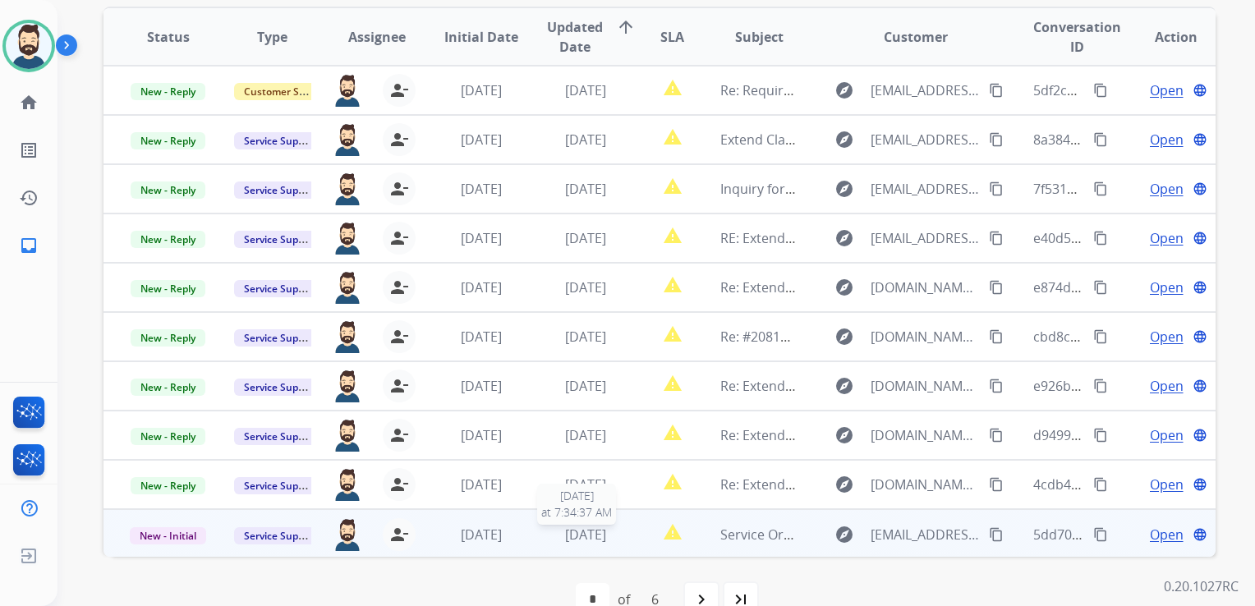
click at [565, 535] on span "[DATE]" at bounding box center [585, 534] width 41 height 18
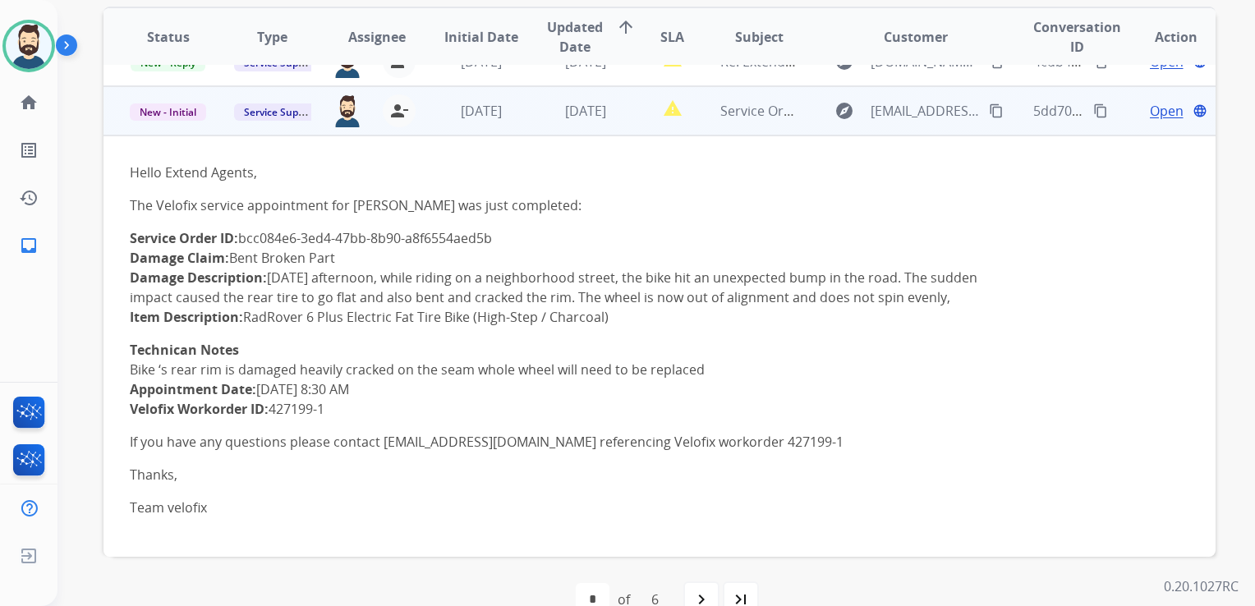
click at [1148, 103] on td "Open language" at bounding box center [1163, 110] width 104 height 49
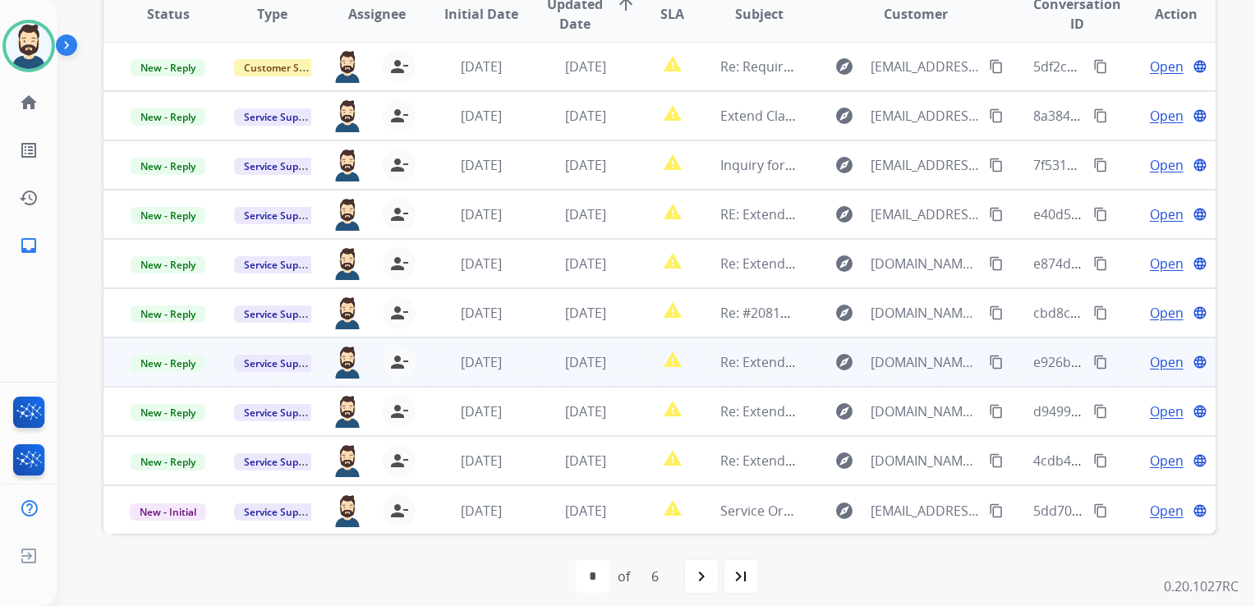
scroll to position [446, 0]
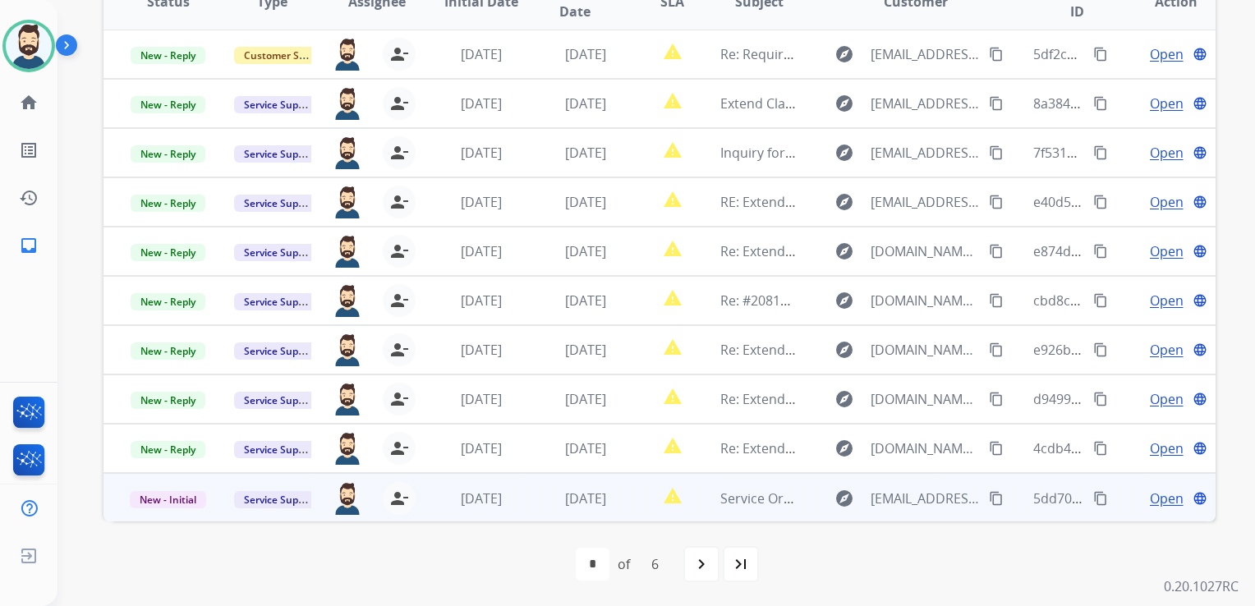
click at [1155, 498] on span "Open" at bounding box center [1166, 499] width 34 height 20
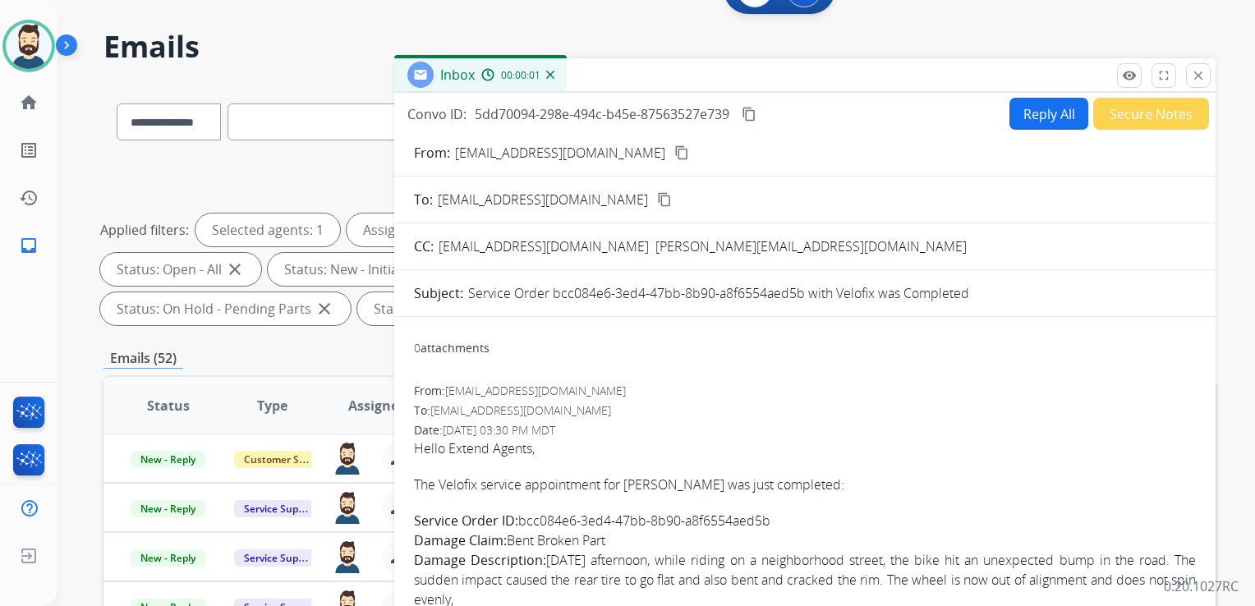
scroll to position [0, 0]
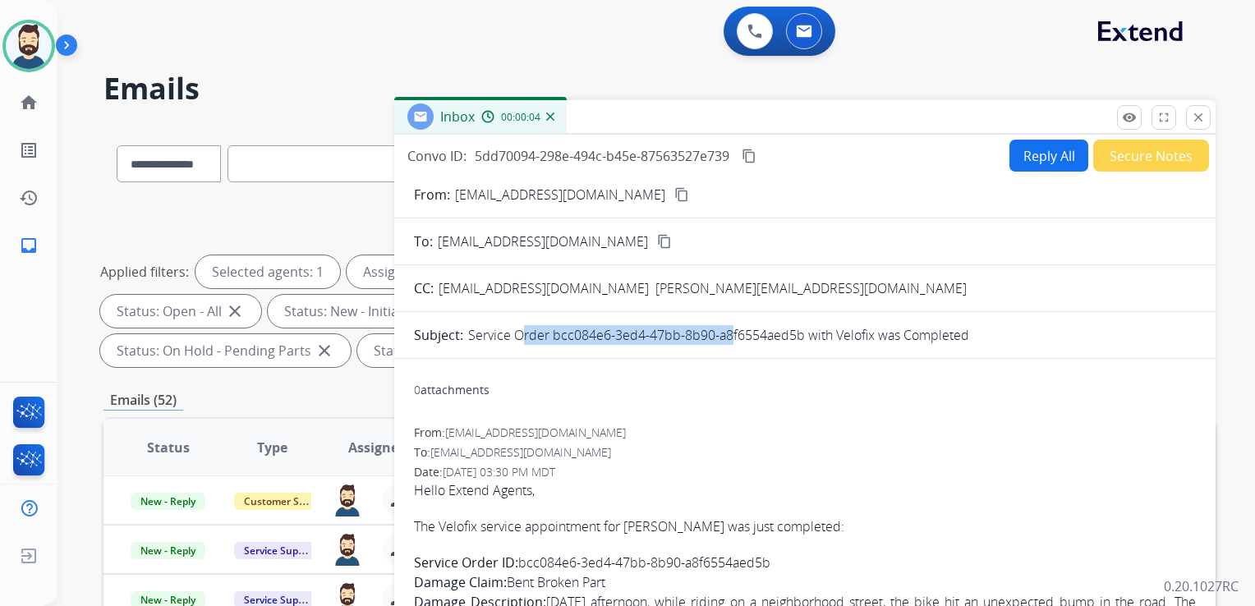
drag, startPoint x: 514, startPoint y: 339, endPoint x: 723, endPoint y: 346, distance: 209.5
click at [723, 346] on form "From: [EMAIL_ADDRESS][DOMAIN_NAME] content_copy To: [EMAIL_ADDRESS][DOMAIN_NAME…" at bounding box center [804, 538] width 821 height 732
drag, startPoint x: 723, startPoint y: 346, endPoint x: 614, endPoint y: 332, distance: 110.2
click at [621, 332] on p "Service Order bcc084e6-3ed4-47bb-8b90-a8f6554aed5b with Velofix was Completed" at bounding box center [718, 335] width 501 height 20
click at [573, 332] on p "Service Order bcc084e6-3ed4-47bb-8b90-a8f6554aed5b with Velofix was Completed" at bounding box center [718, 335] width 501 height 20
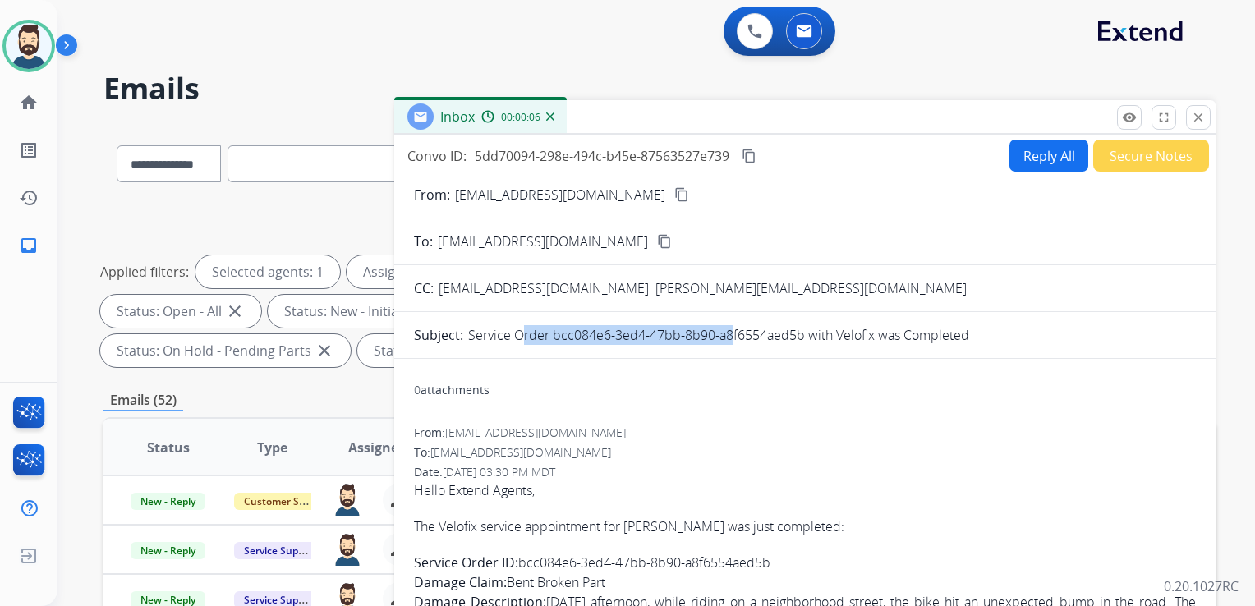
click at [562, 332] on p "Service Order bcc084e6-3ed4-47bb-8b90-a8f6554aed5b with Velofix was Completed" at bounding box center [718, 335] width 501 height 20
drag, startPoint x: 553, startPoint y: 335, endPoint x: 802, endPoint y: 342, distance: 249.7
click at [802, 342] on p "Service Order bcc084e6-3ed4-47bb-8b90-a8f6554aed5b with Velofix was Completed" at bounding box center [718, 335] width 501 height 20
drag, startPoint x: 802, startPoint y: 342, endPoint x: 782, endPoint y: 340, distance: 19.8
copy p "bcc084e6-3ed4-47bb-8b90-a8f6554aed5b"
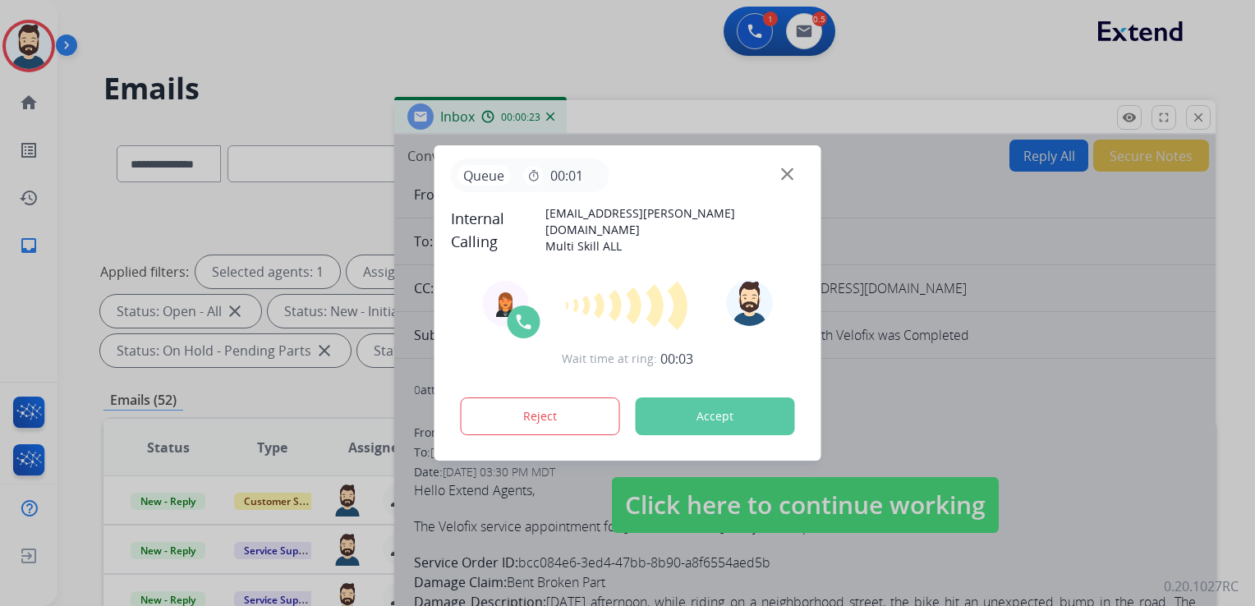
click at [715, 402] on button "Accept" at bounding box center [714, 416] width 159 height 38
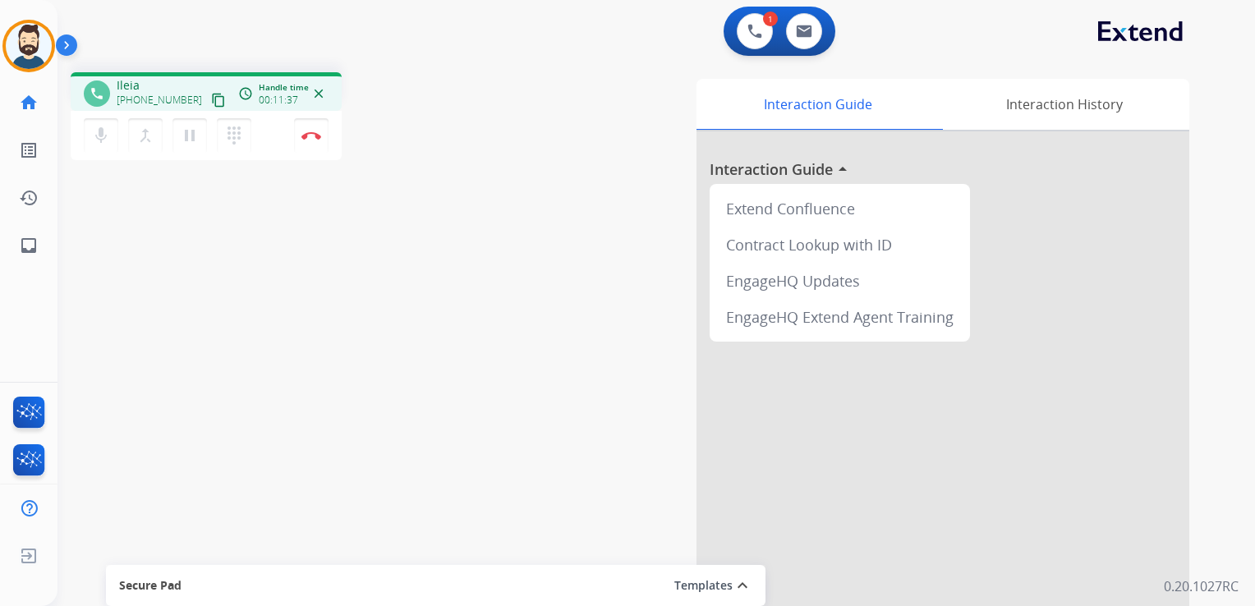
click at [230, 278] on div "phone Ileia [PHONE_NUMBER] content_copy access_time Call metrics Queue 00:11 Ho…" at bounding box center [636, 401] width 1158 height 685
click at [44, 251] on link "inbox Emails" at bounding box center [29, 246] width 46 height 46
select select "**********"
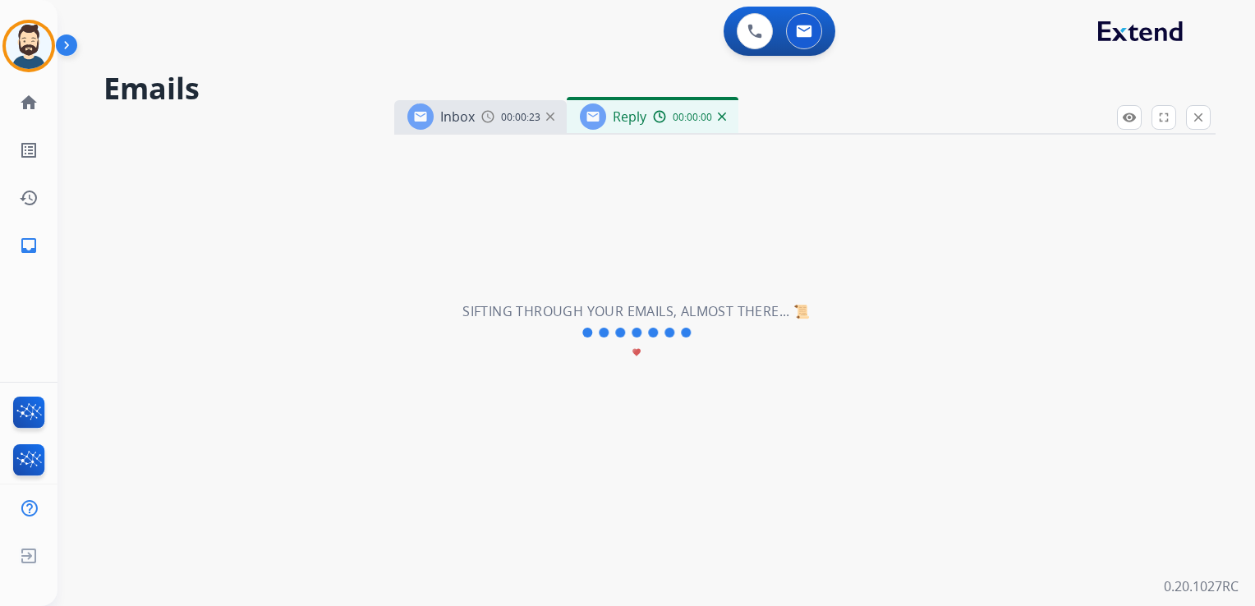
select select "**********"
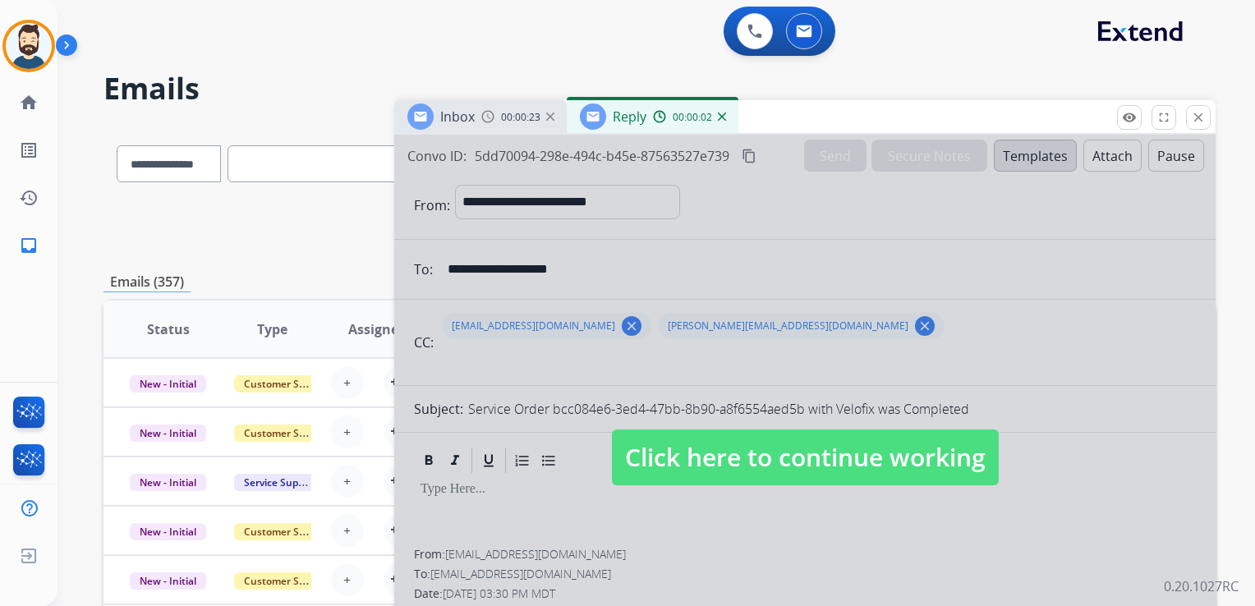
click at [741, 453] on span "Click here to continue working" at bounding box center [805, 457] width 387 height 56
select select
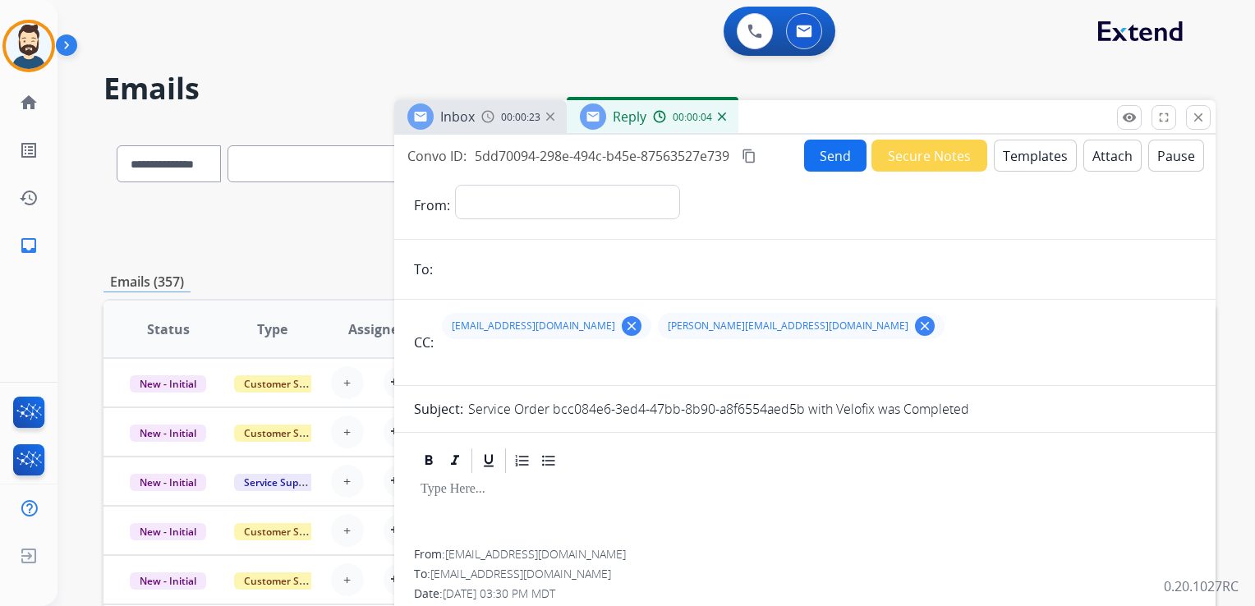
click at [719, 117] on img at bounding box center [722, 116] width 8 height 8
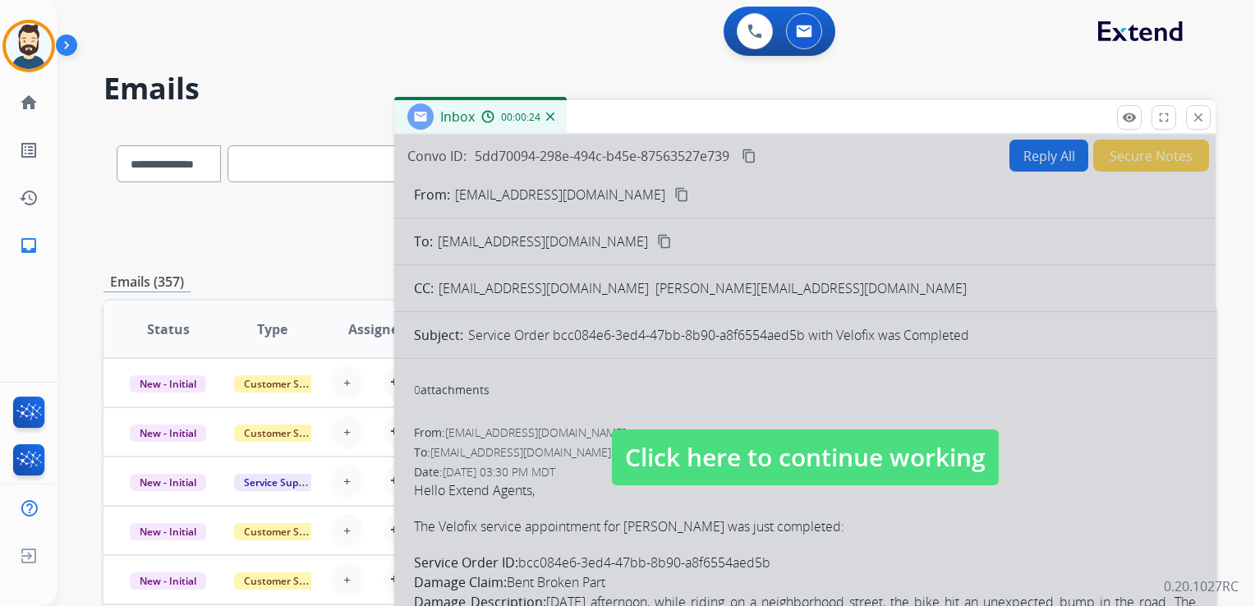
click at [706, 458] on span "Click here to continue working" at bounding box center [805, 457] width 387 height 56
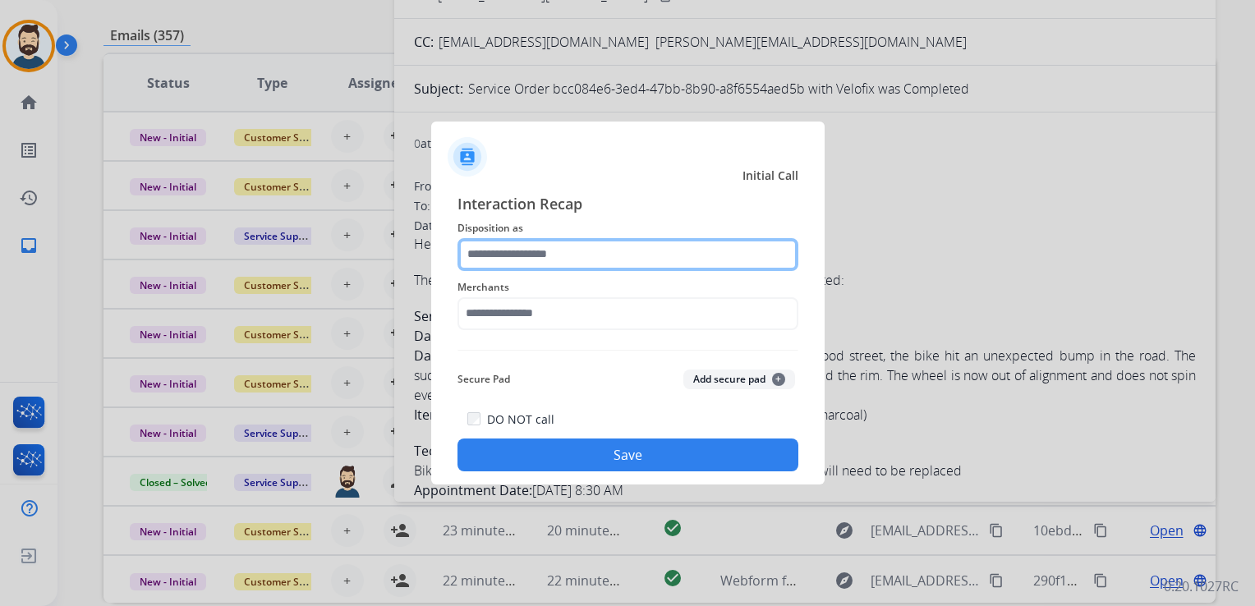
click at [593, 257] on input "text" at bounding box center [627, 254] width 341 height 33
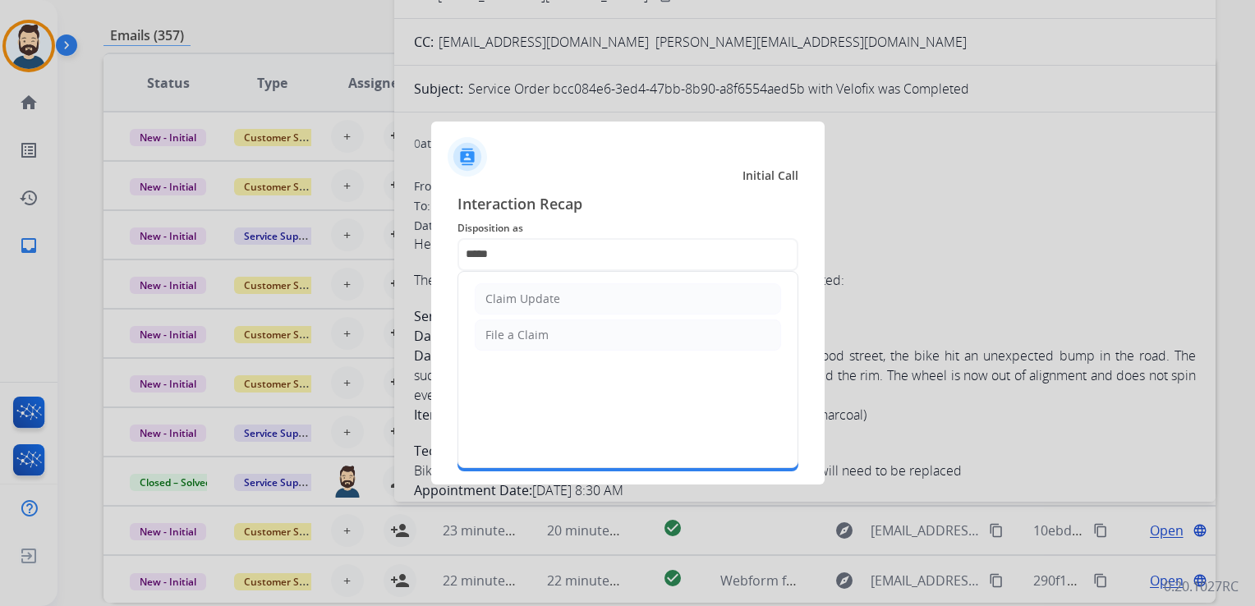
click at [562, 297] on li "Claim Update" at bounding box center [628, 298] width 306 height 31
type input "**********"
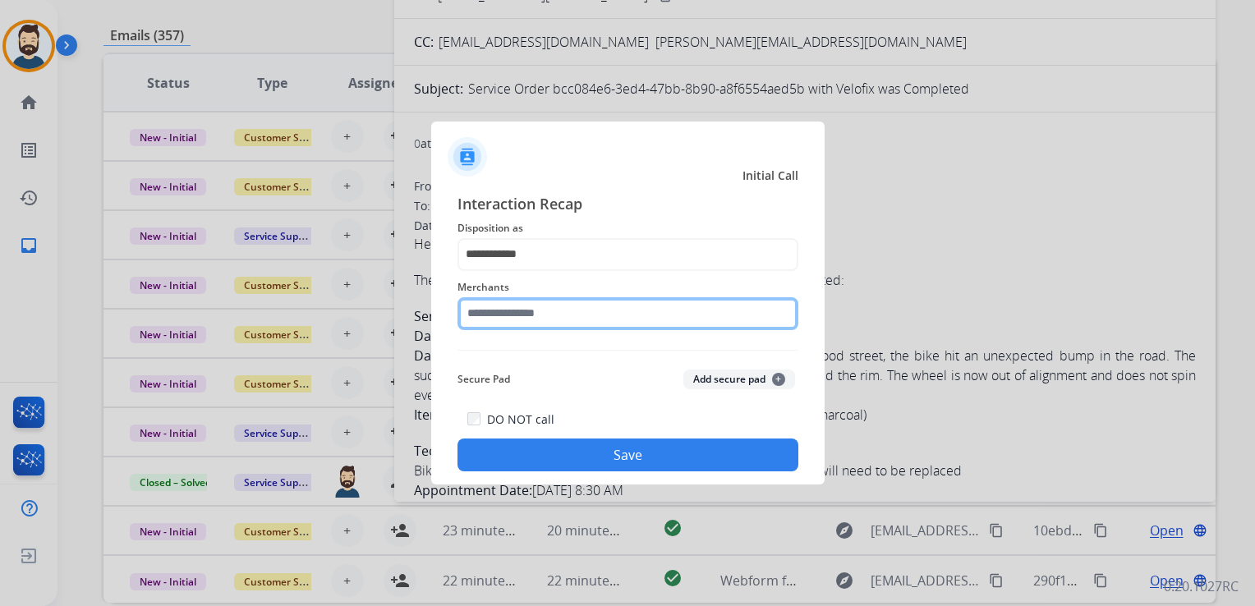
click at [543, 320] on input "text" at bounding box center [627, 313] width 341 height 33
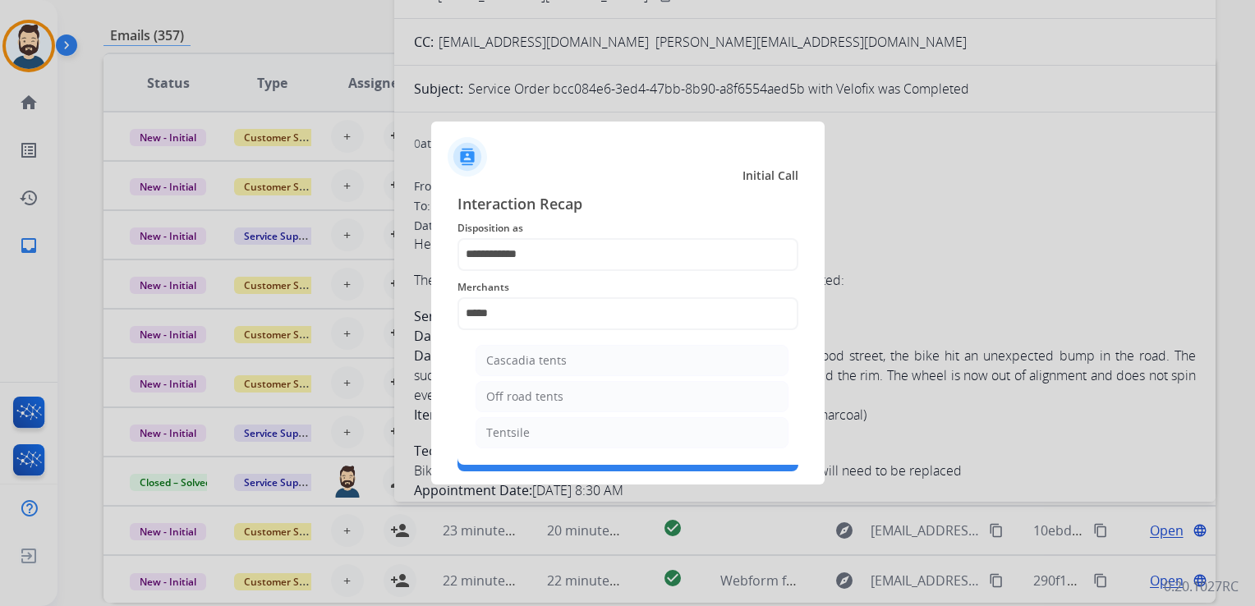
click at [525, 429] on div "Tentsile" at bounding box center [508, 432] width 44 height 16
type input "********"
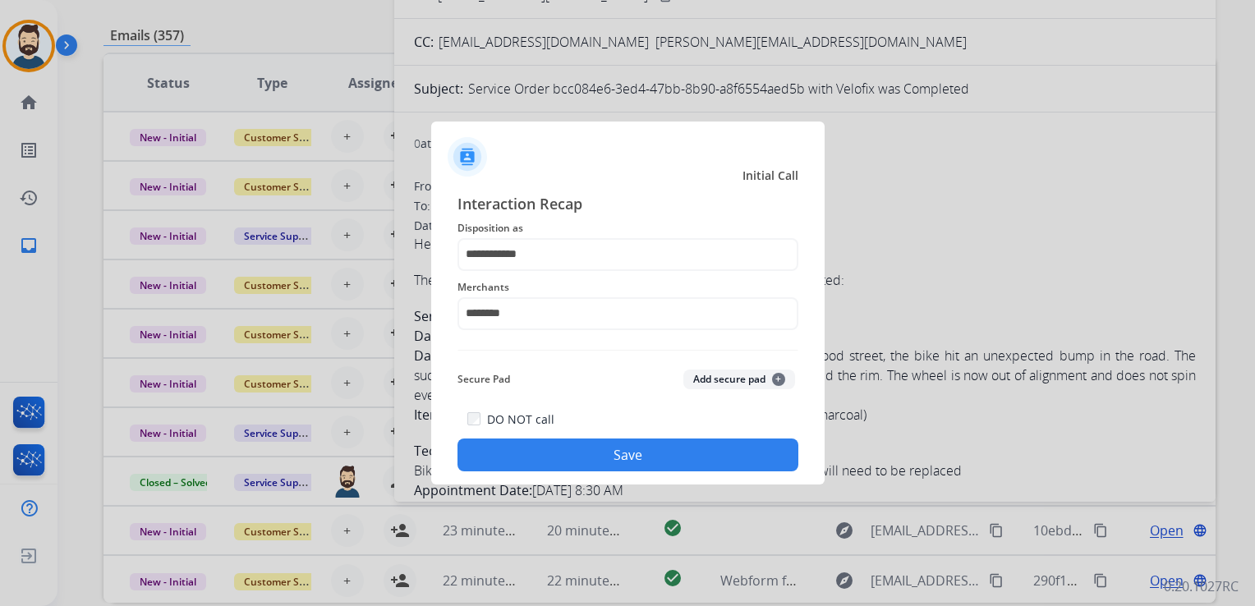
click at [591, 450] on button "Save" at bounding box center [627, 454] width 341 height 33
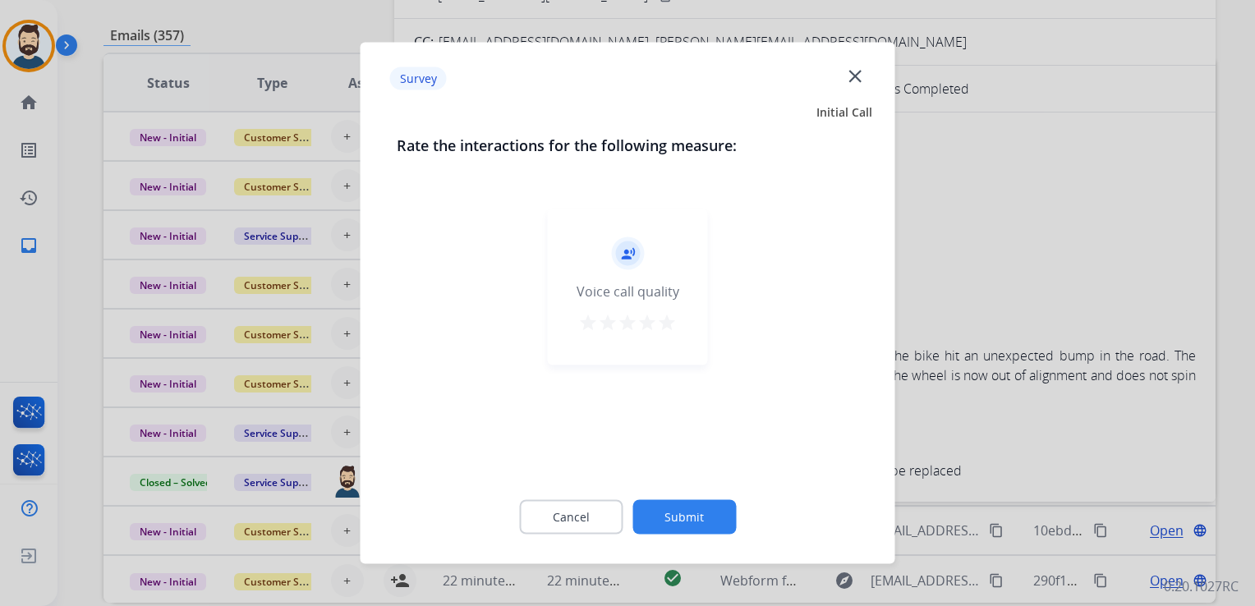
click at [669, 329] on mat-icon "star" at bounding box center [667, 323] width 20 height 20
drag, startPoint x: 700, startPoint y: 507, endPoint x: 712, endPoint y: 464, distance: 45.2
click at [700, 508] on button "Submit" at bounding box center [683, 517] width 103 height 34
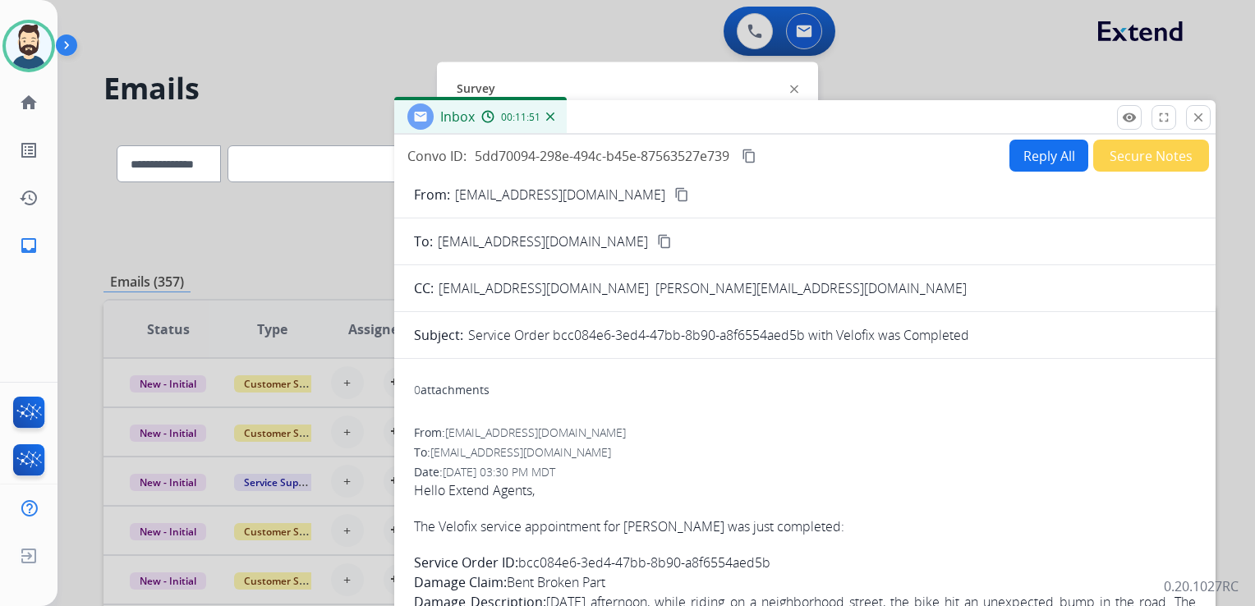
click at [754, 158] on mat-icon "content_copy" at bounding box center [748, 156] width 15 height 15
drag, startPoint x: 1195, startPoint y: 120, endPoint x: 1073, endPoint y: 158, distance: 128.0
click at [1195, 120] on mat-icon "close" at bounding box center [1198, 117] width 15 height 15
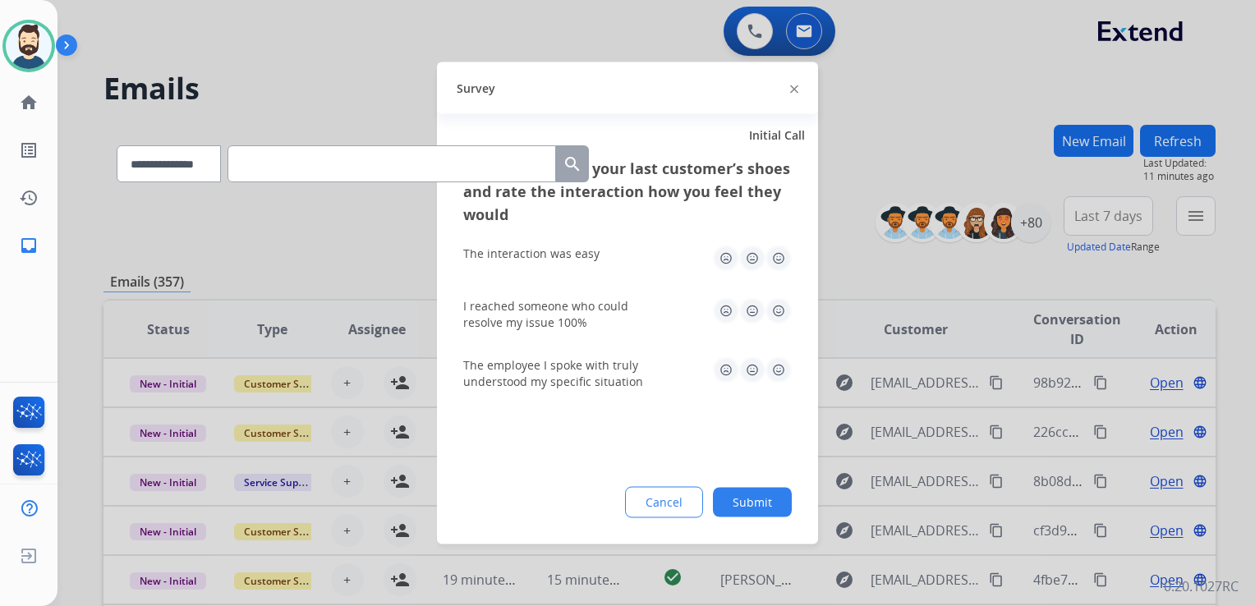
click at [782, 257] on img at bounding box center [778, 258] width 26 height 26
click at [773, 307] on img at bounding box center [778, 311] width 26 height 26
click at [782, 370] on img at bounding box center [778, 370] width 26 height 26
click at [759, 500] on button "Submit" at bounding box center [752, 503] width 79 height 30
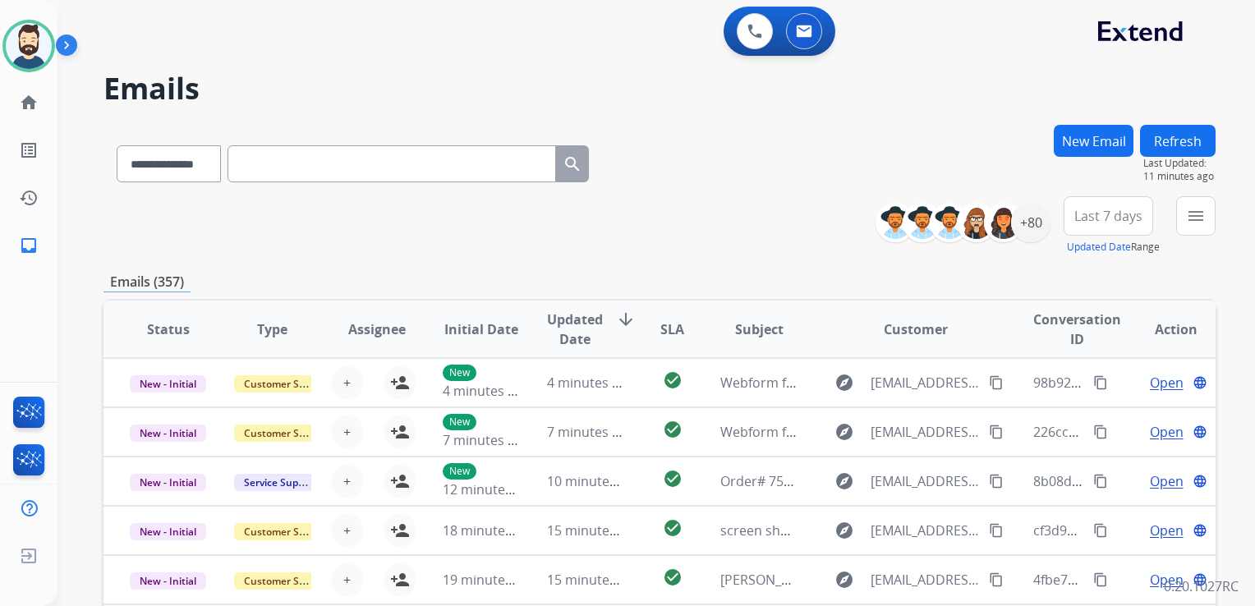
click at [315, 167] on input "text" at bounding box center [391, 163] width 328 height 37
paste input "**********"
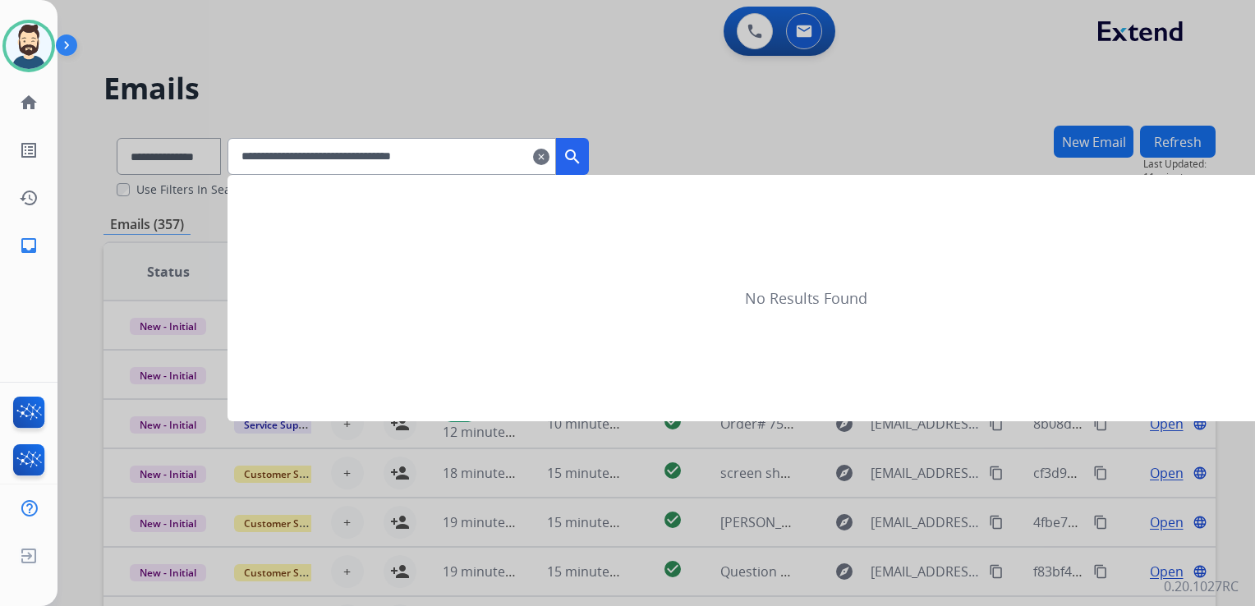
type input "**********"
click at [589, 146] on button "search" at bounding box center [572, 156] width 33 height 37
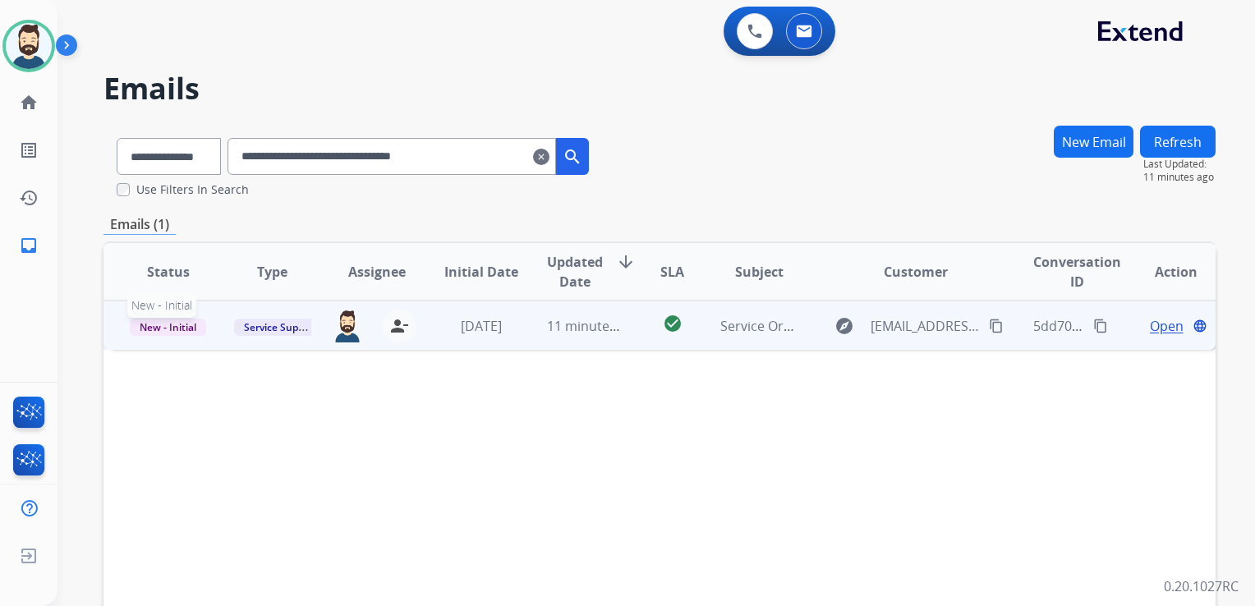
click at [176, 331] on span "New - Initial" at bounding box center [168, 327] width 76 height 17
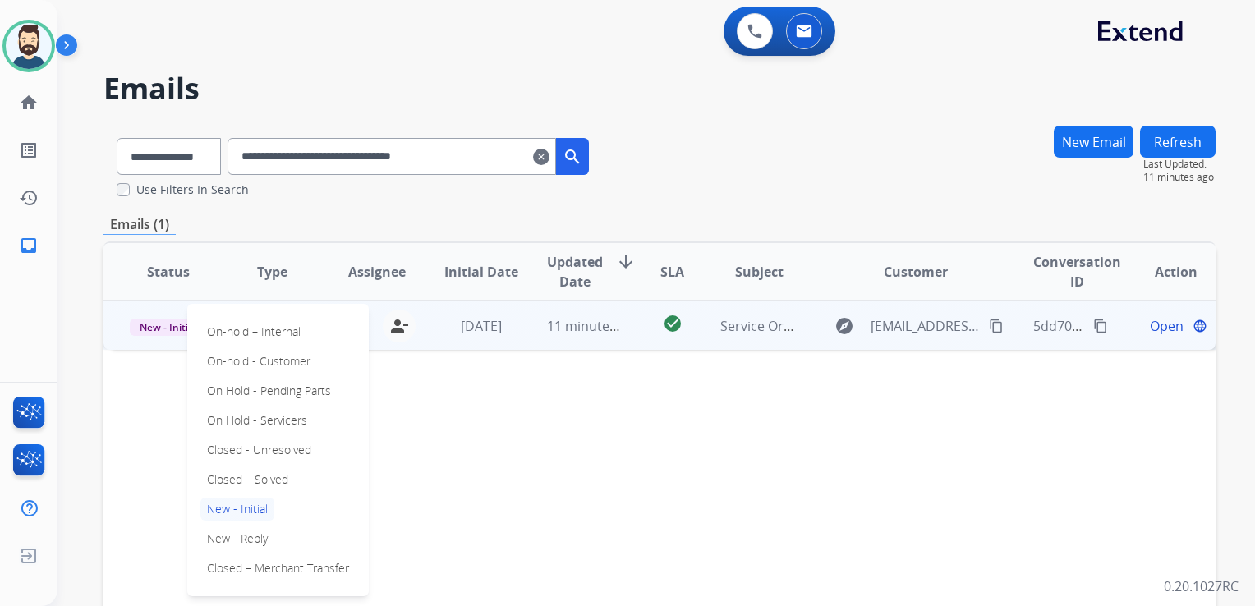
drag, startPoint x: 223, startPoint y: 475, endPoint x: 333, endPoint y: 418, distance: 123.4
click at [225, 475] on p "Closed – Solved" at bounding box center [247, 479] width 94 height 23
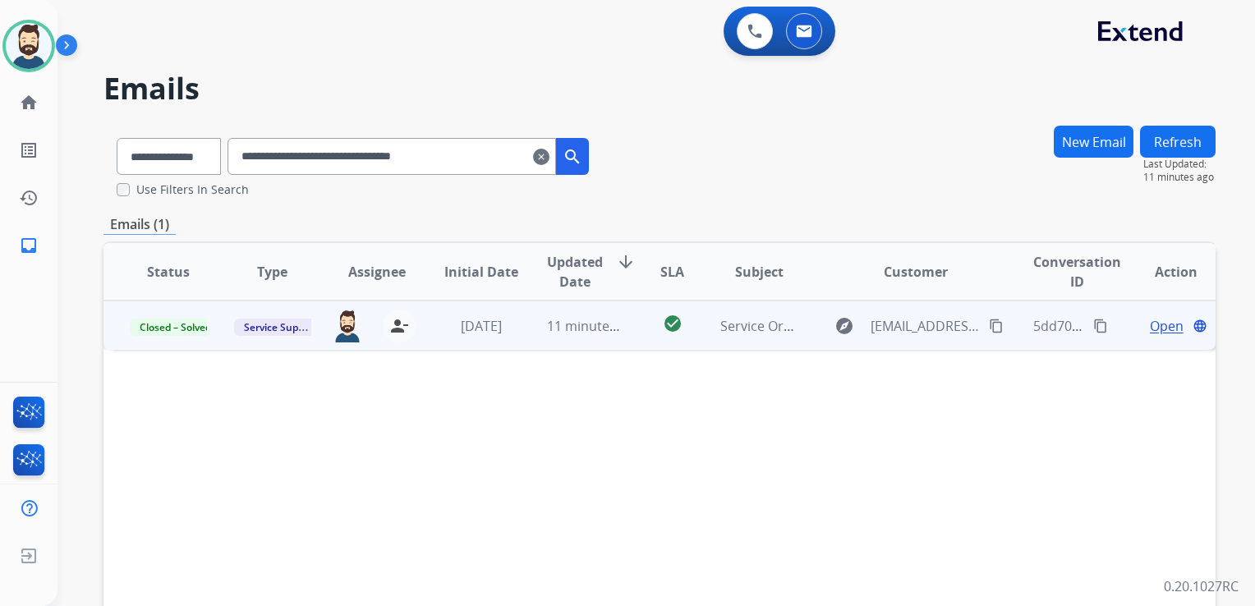
click at [1191, 150] on button "Refresh" at bounding box center [1178, 142] width 76 height 32
click at [549, 161] on mat-icon "clear" at bounding box center [541, 157] width 16 height 20
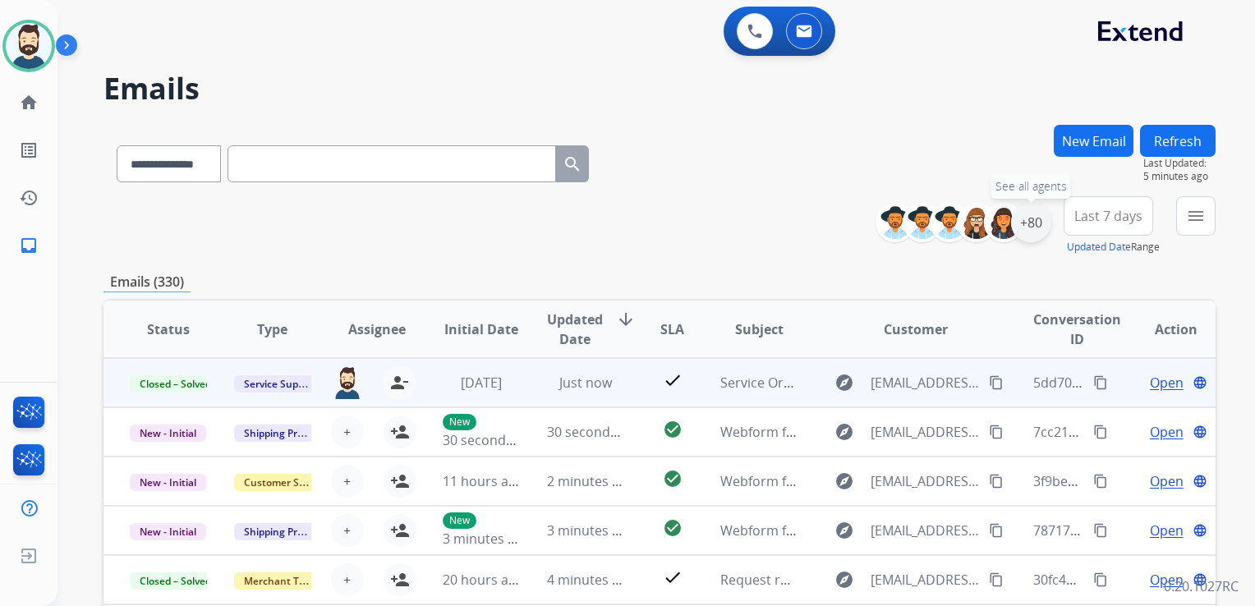
click at [1038, 232] on div "+80" at bounding box center [1030, 222] width 39 height 39
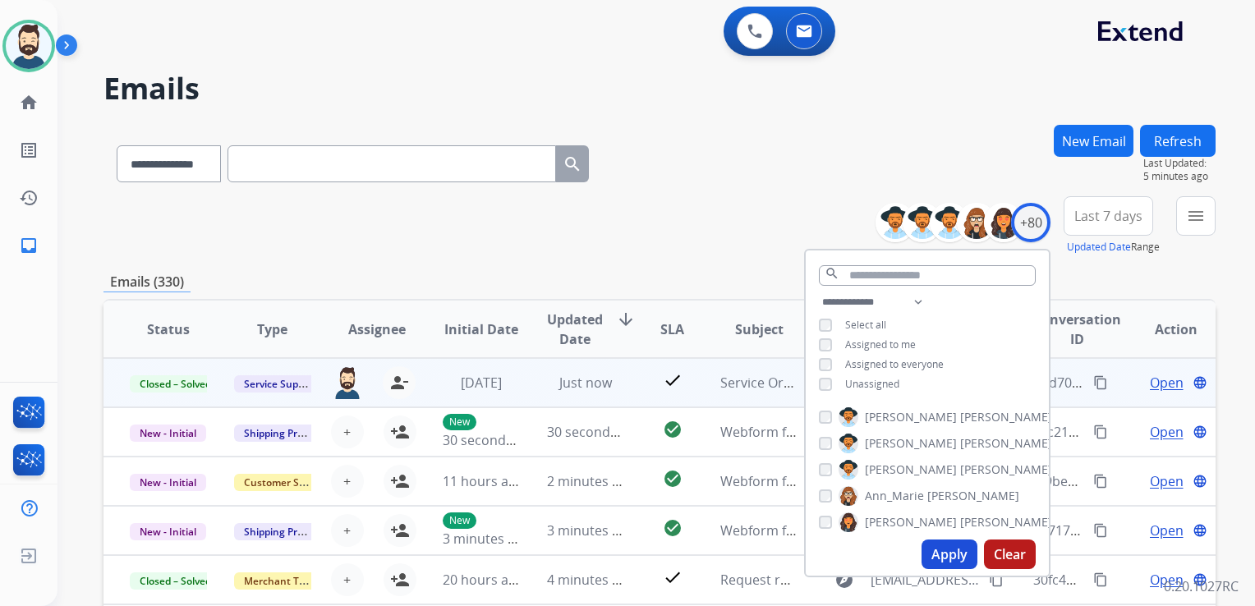
drag, startPoint x: 949, startPoint y: 544, endPoint x: 956, endPoint y: 521, distance: 24.7
click at [950, 544] on button "Apply" at bounding box center [949, 554] width 56 height 30
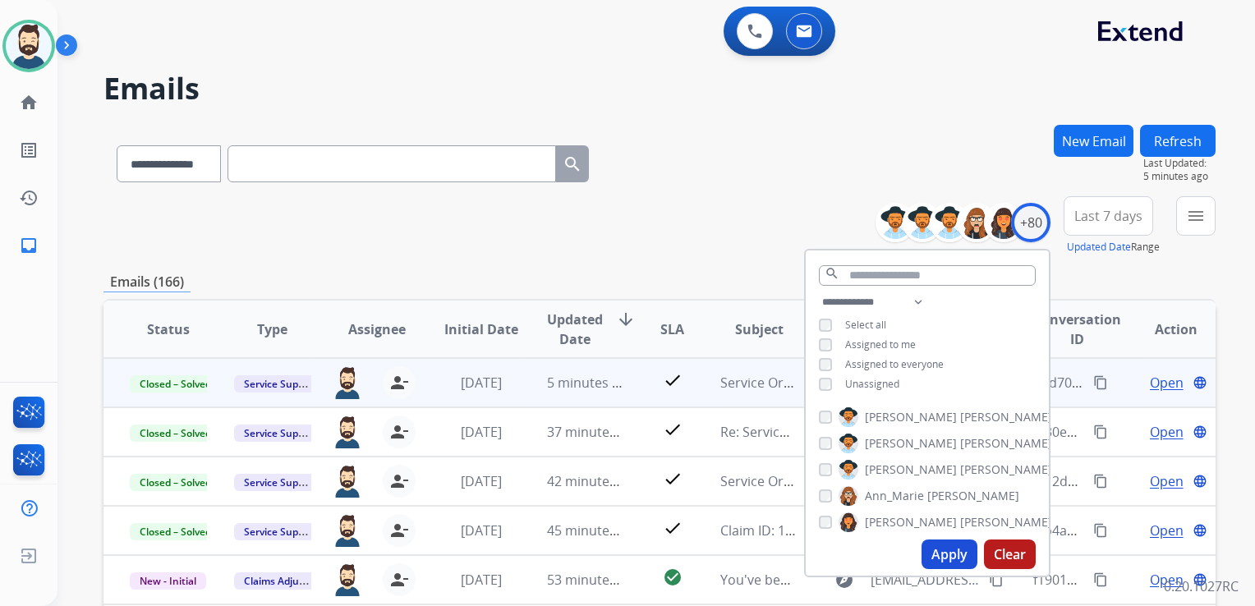
click at [1090, 213] on span "Last 7 days" at bounding box center [1108, 216] width 68 height 7
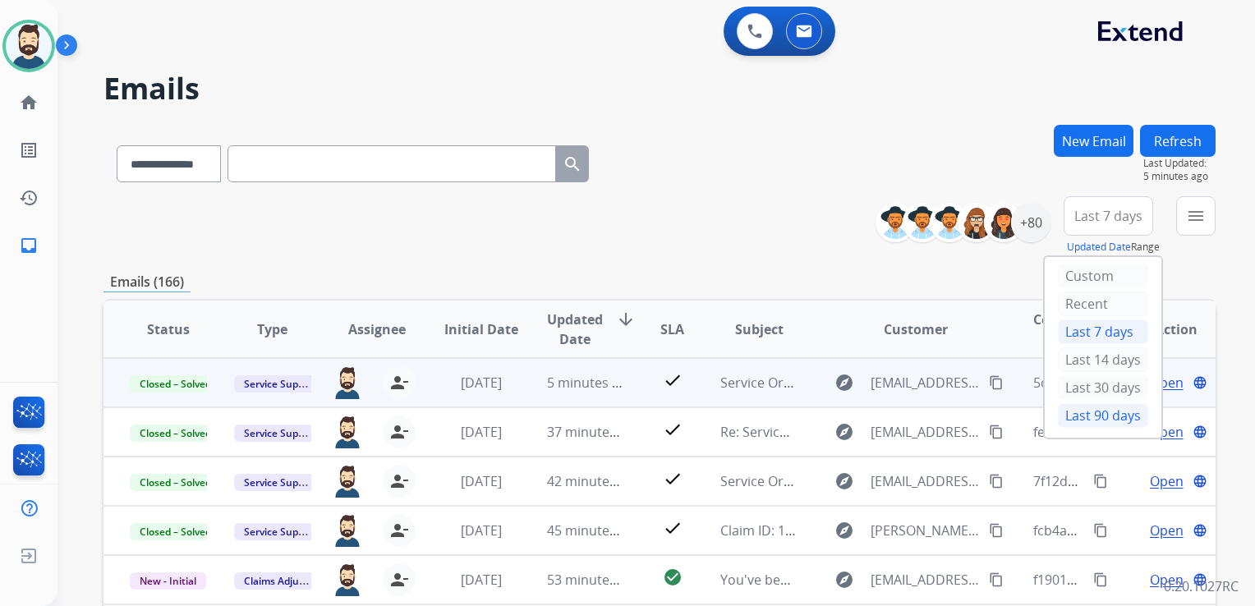
click at [1081, 412] on div "Last 90 days" at bounding box center [1103, 415] width 90 height 25
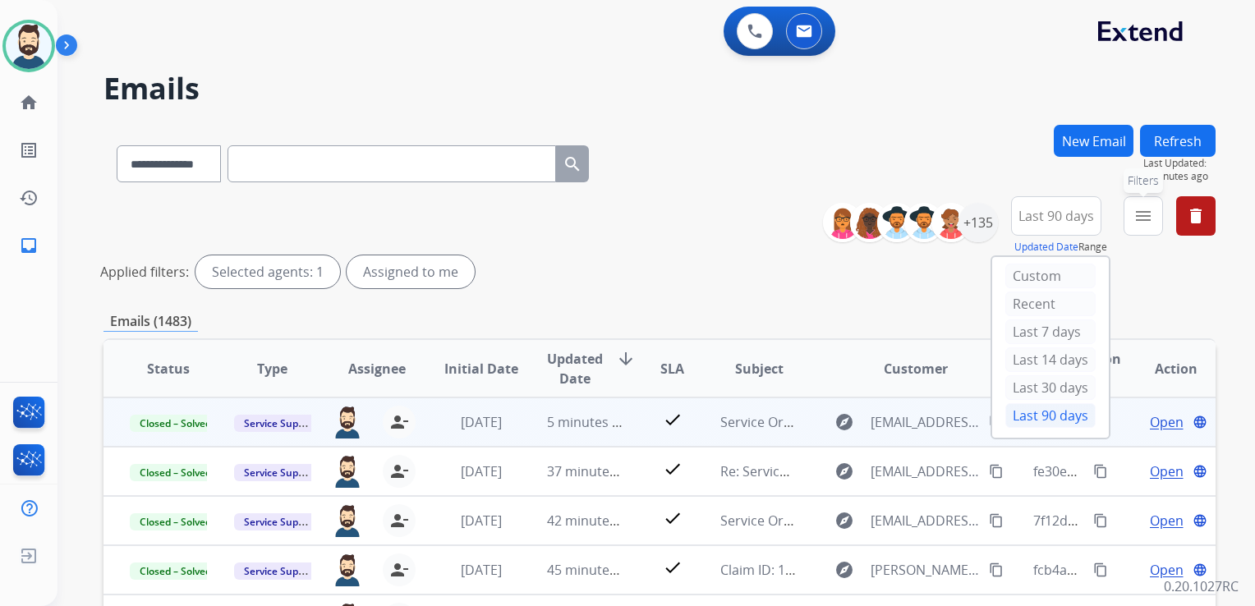
click at [1136, 218] on mat-icon "menu" at bounding box center [1143, 216] width 20 height 20
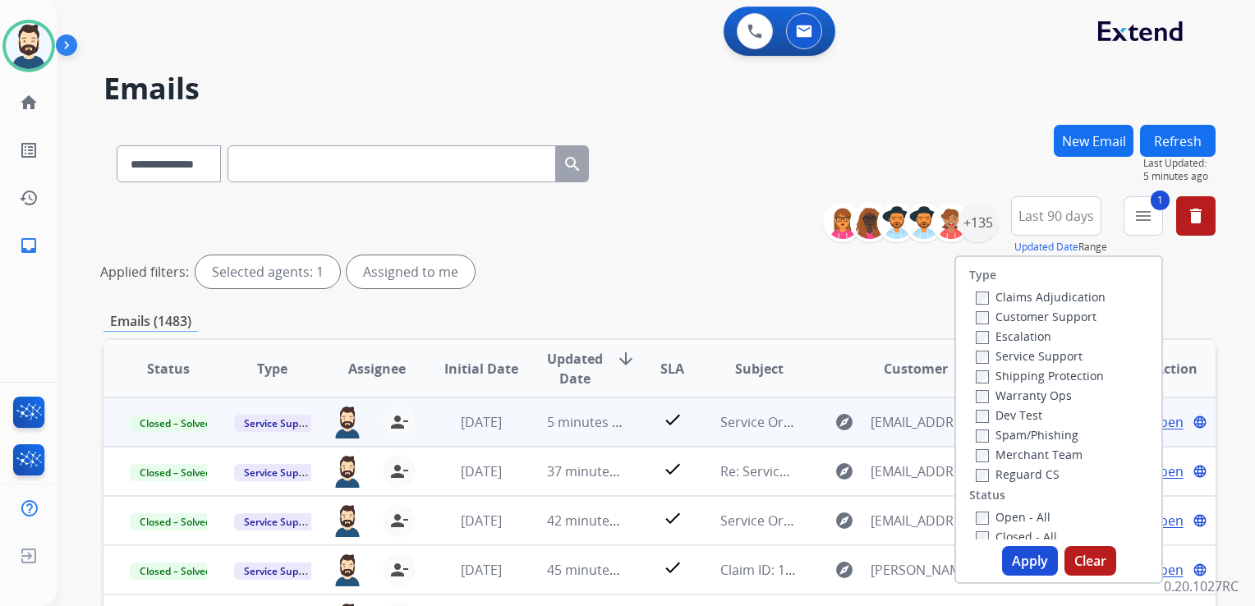
click at [969, 319] on div "Claims Adjudication Customer Support Escalation Service Support Shipping Protec…" at bounding box center [1037, 385] width 136 height 197
click at [1023, 553] on button "Apply" at bounding box center [1030, 561] width 56 height 30
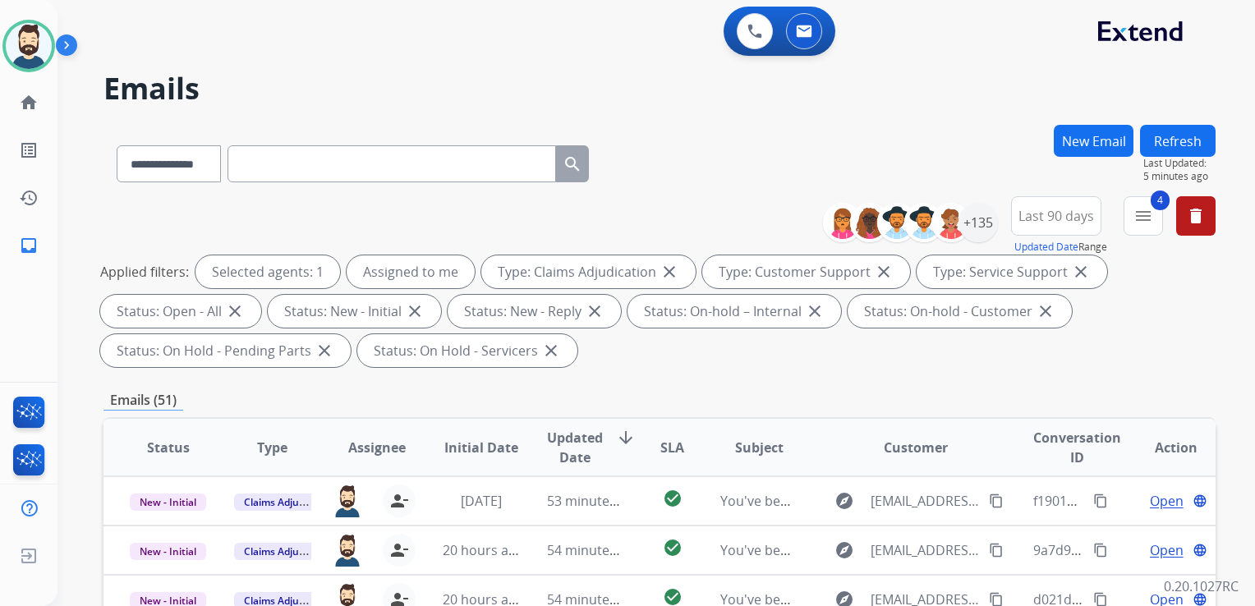
click at [558, 451] on span "Updated Date" at bounding box center [575, 447] width 56 height 39
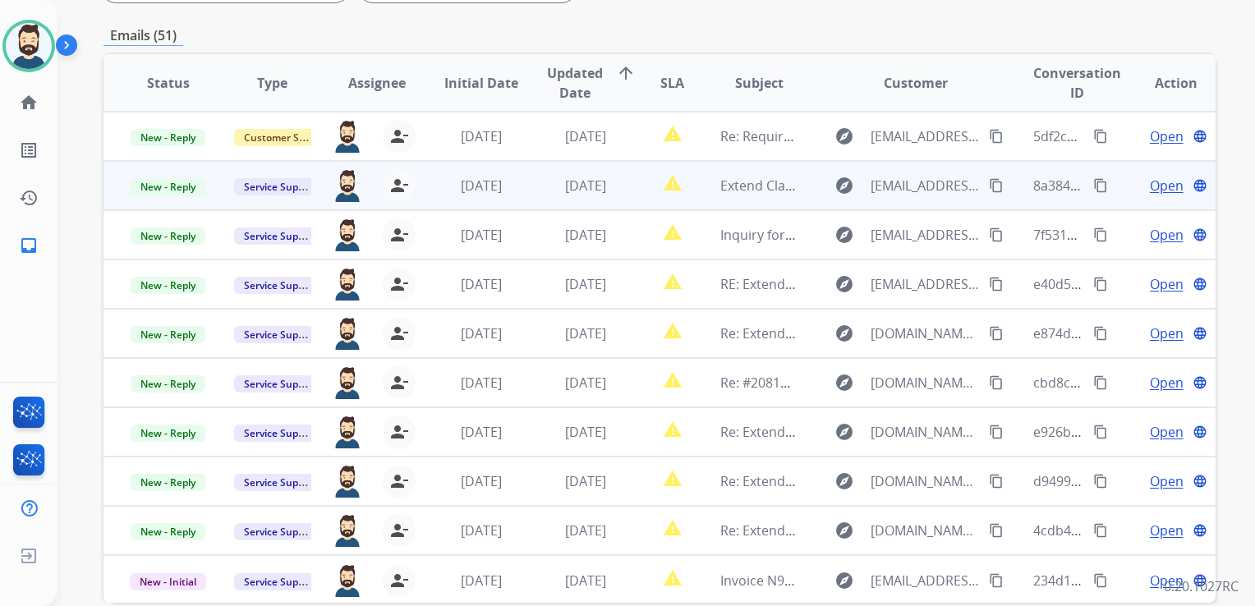
scroll to position [328, 0]
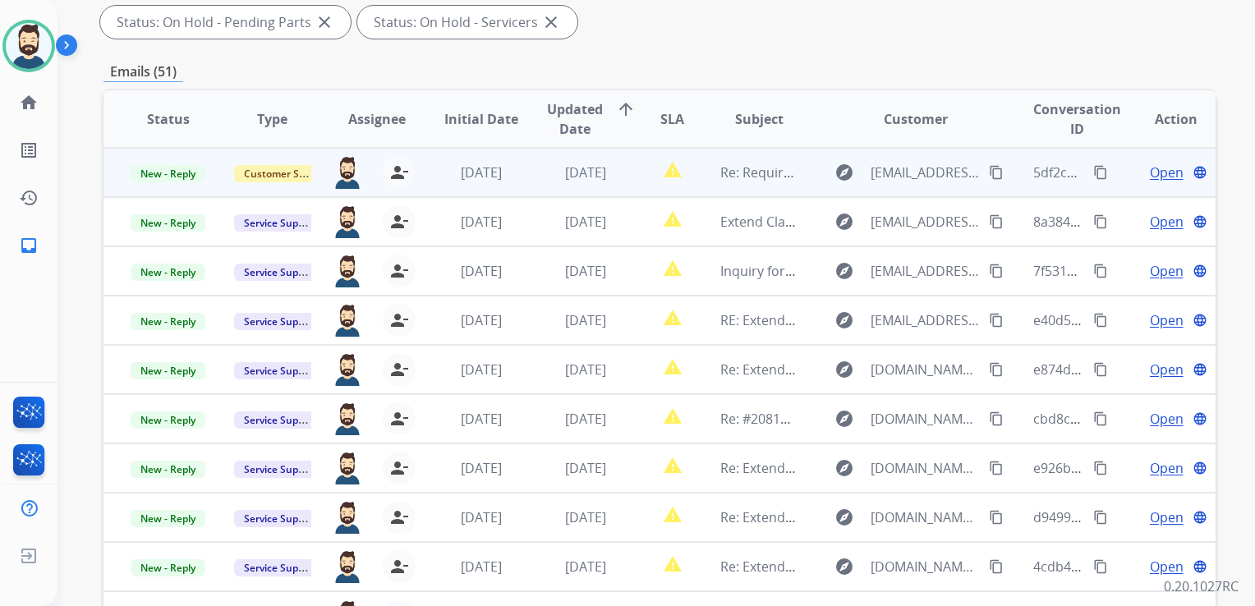
click at [484, 186] on td "[DATE]" at bounding box center [468, 172] width 104 height 49
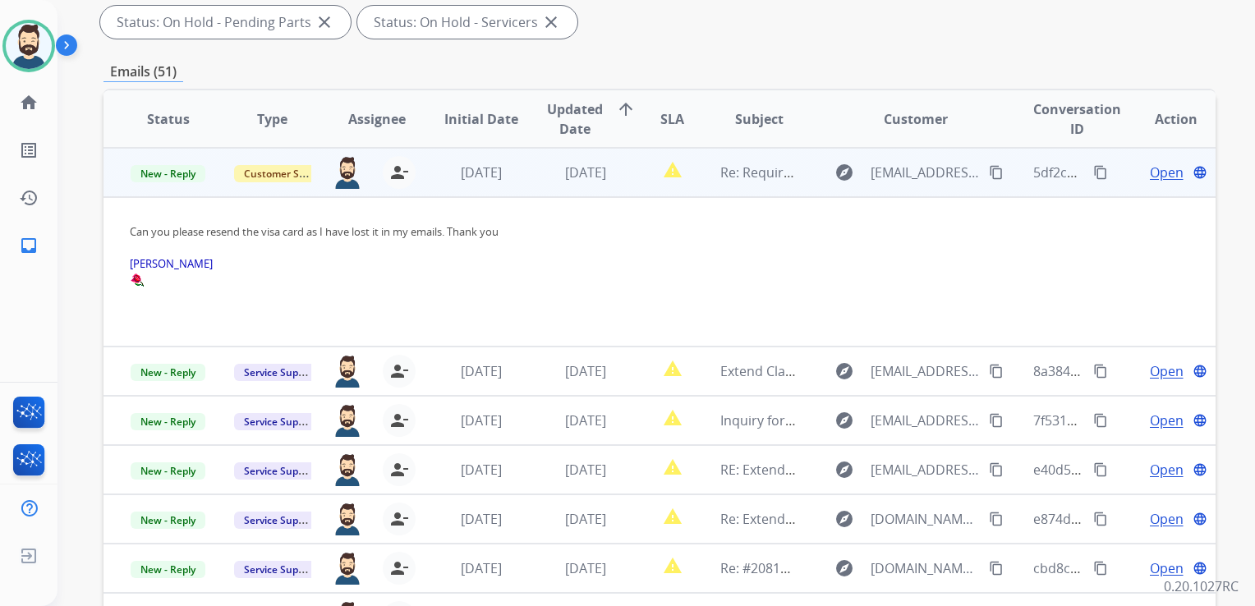
click at [1149, 172] on span "Open" at bounding box center [1166, 173] width 34 height 20
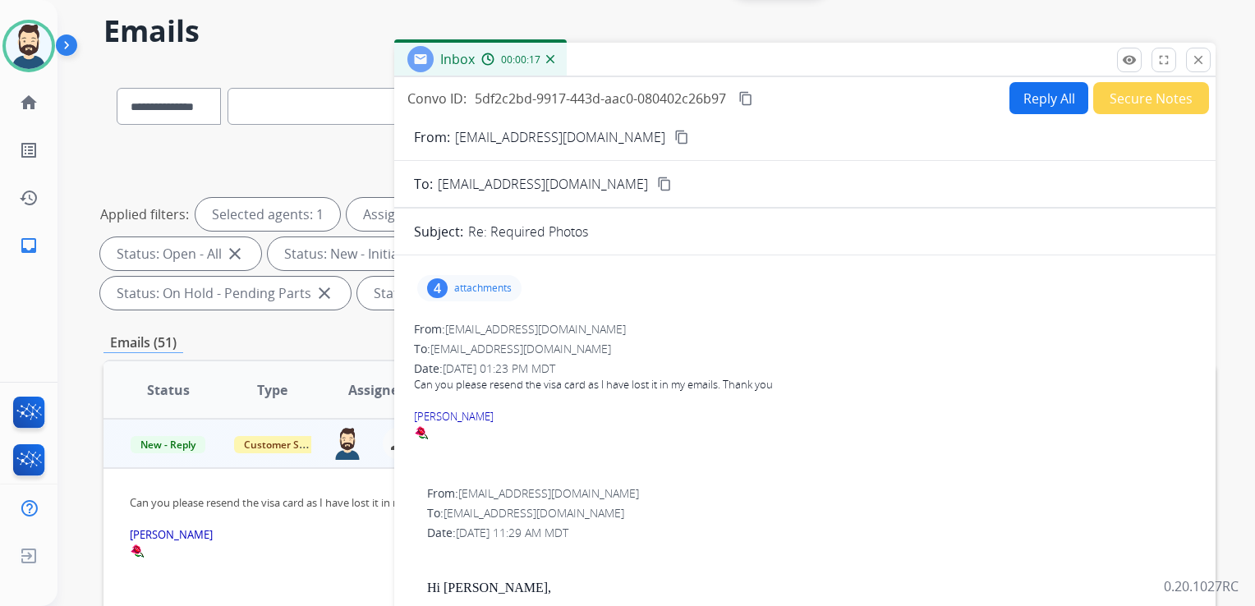
scroll to position [0, 0]
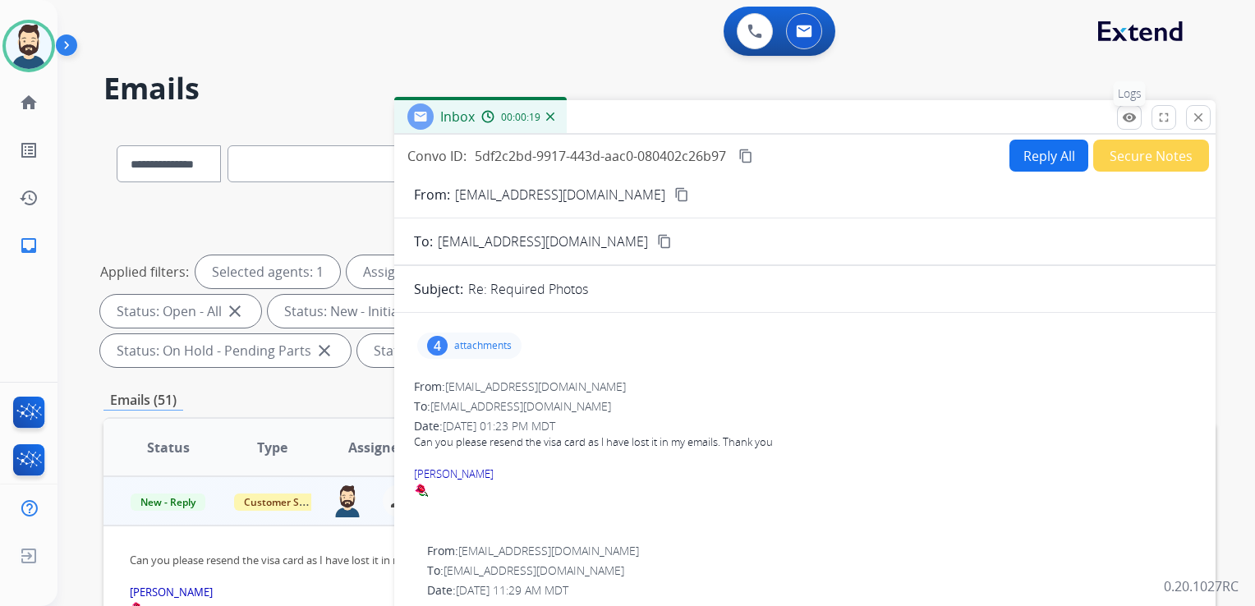
click at [1130, 119] on mat-icon "remove_red_eye" at bounding box center [1129, 117] width 15 height 15
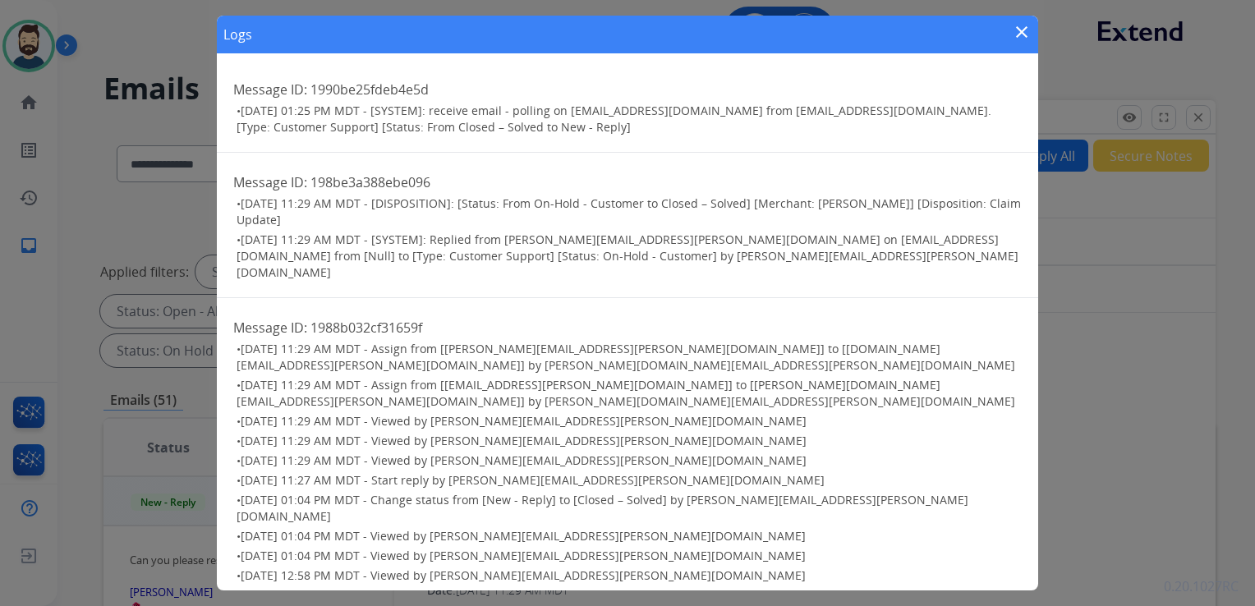
click at [1016, 33] on mat-icon "close" at bounding box center [1022, 32] width 20 height 20
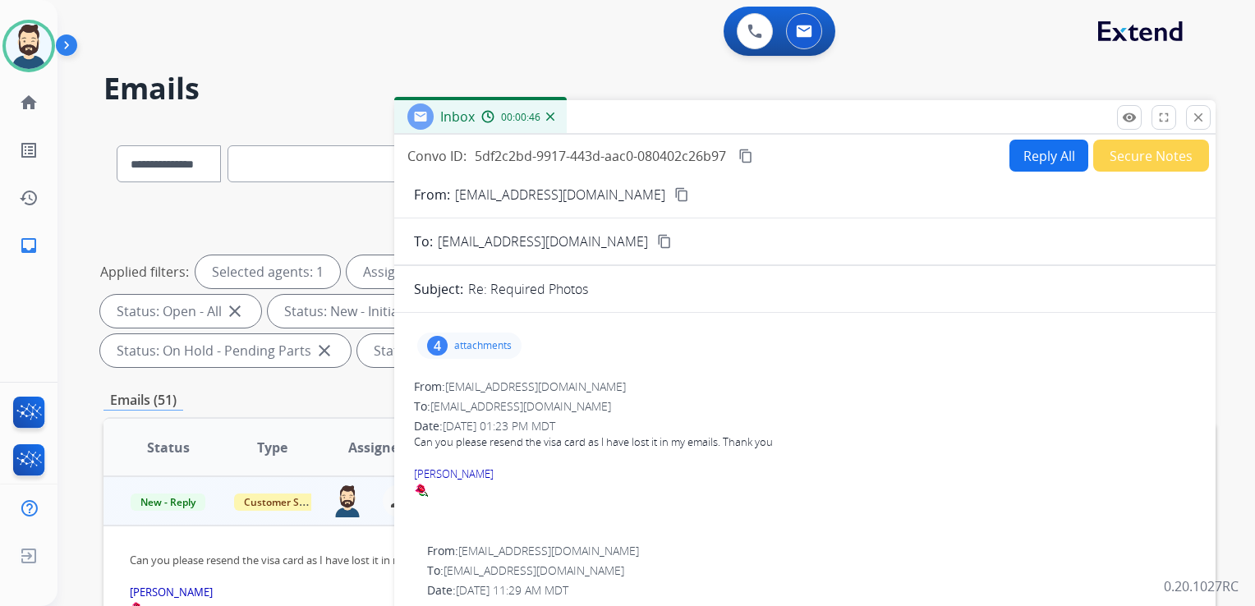
click at [674, 193] on mat-icon "content_copy" at bounding box center [681, 194] width 15 height 15
drag, startPoint x: 1197, startPoint y: 117, endPoint x: 1140, endPoint y: 130, distance: 59.0
click at [1196, 117] on mat-icon "close" at bounding box center [1198, 117] width 15 height 15
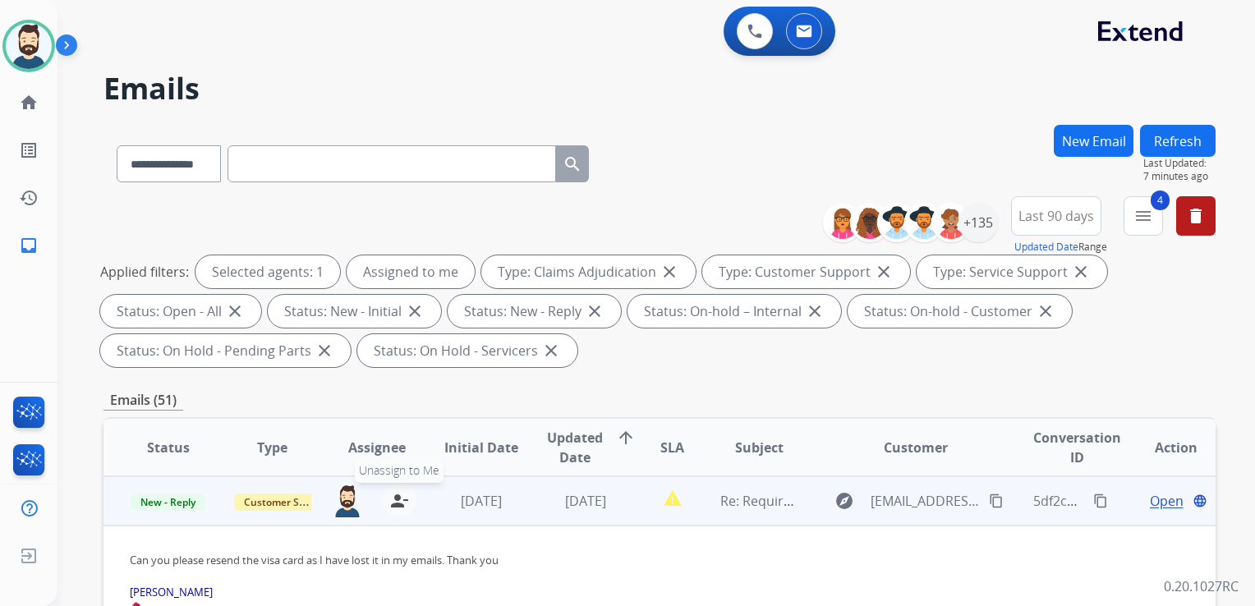
click at [394, 499] on mat-icon "person_remove" at bounding box center [399, 501] width 20 height 20
click at [346, 502] on span "+" at bounding box center [346, 501] width 7 height 20
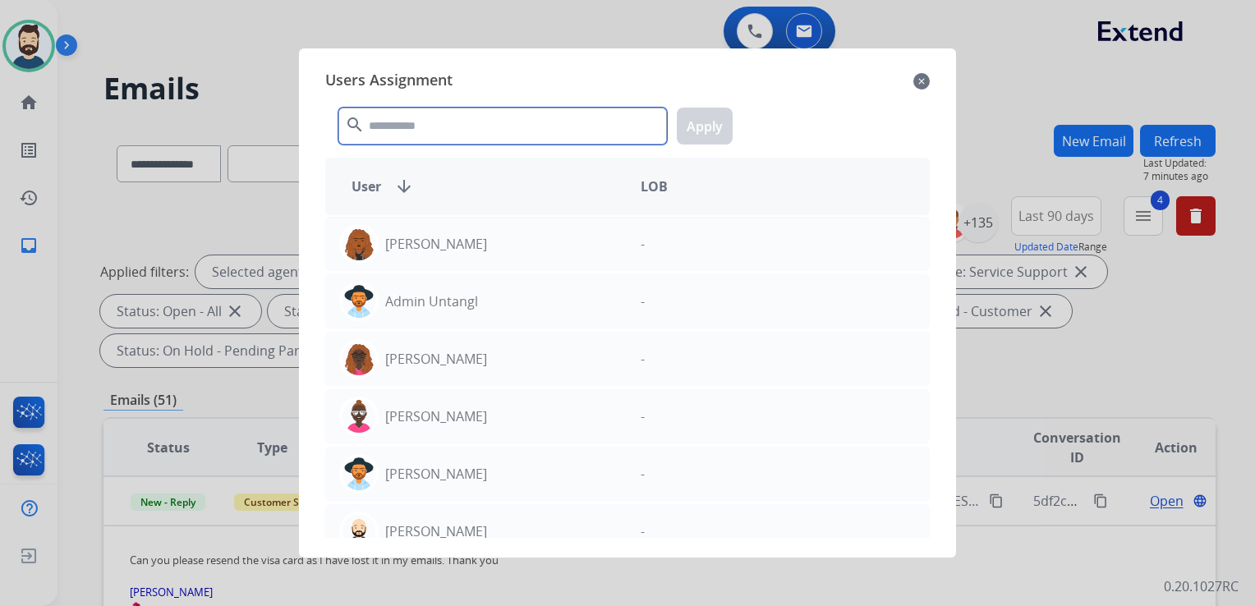
click at [450, 136] on input "text" at bounding box center [502, 126] width 328 height 37
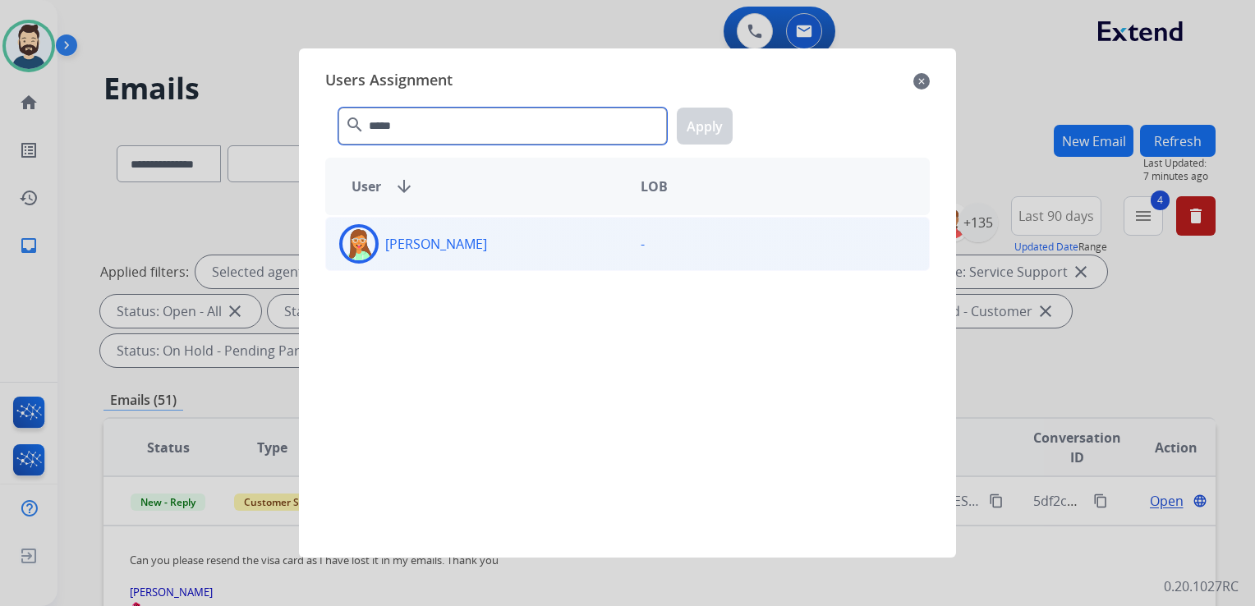
type input "*****"
click at [375, 243] on div at bounding box center [358, 243] width 39 height 39
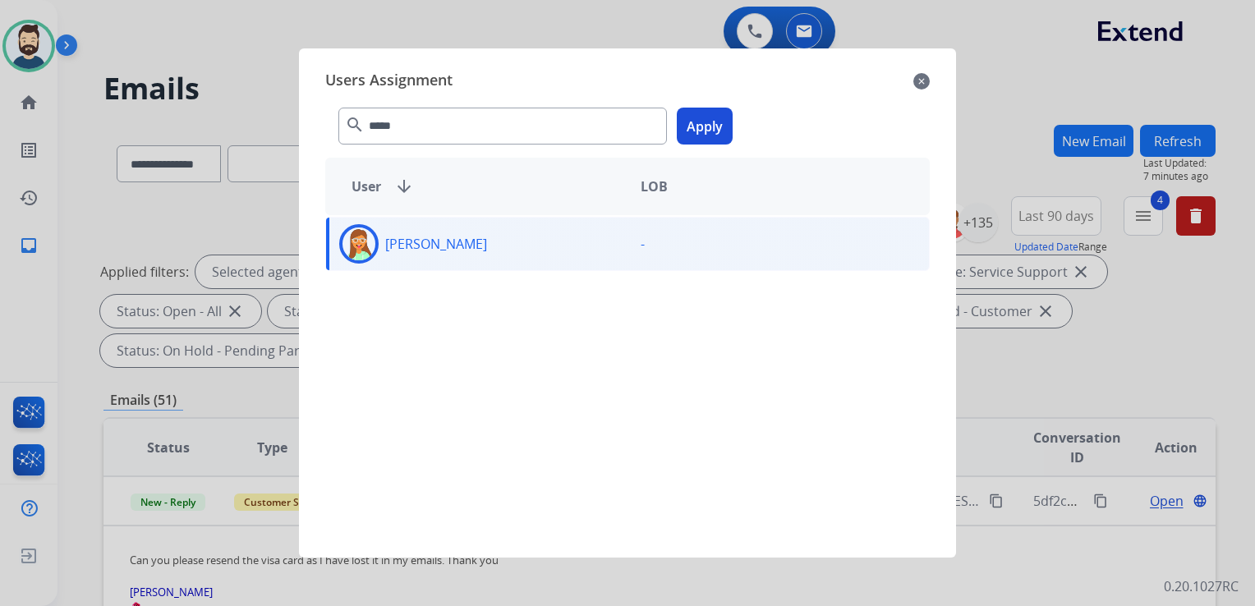
click at [703, 123] on button "Apply" at bounding box center [705, 126] width 56 height 37
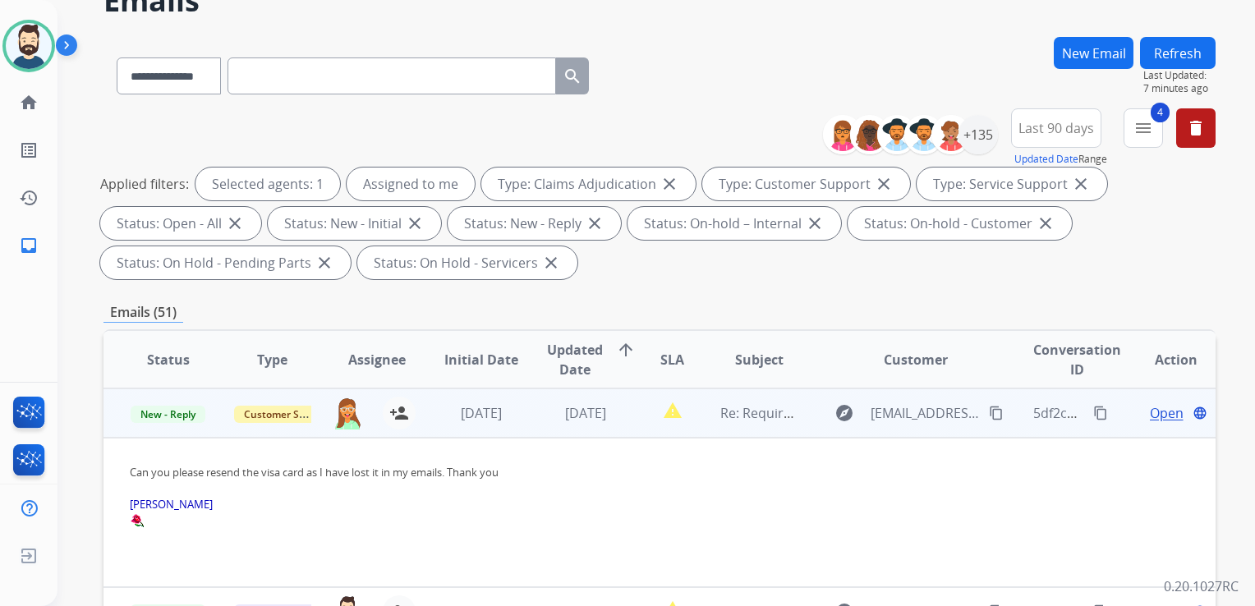
scroll to position [164, 0]
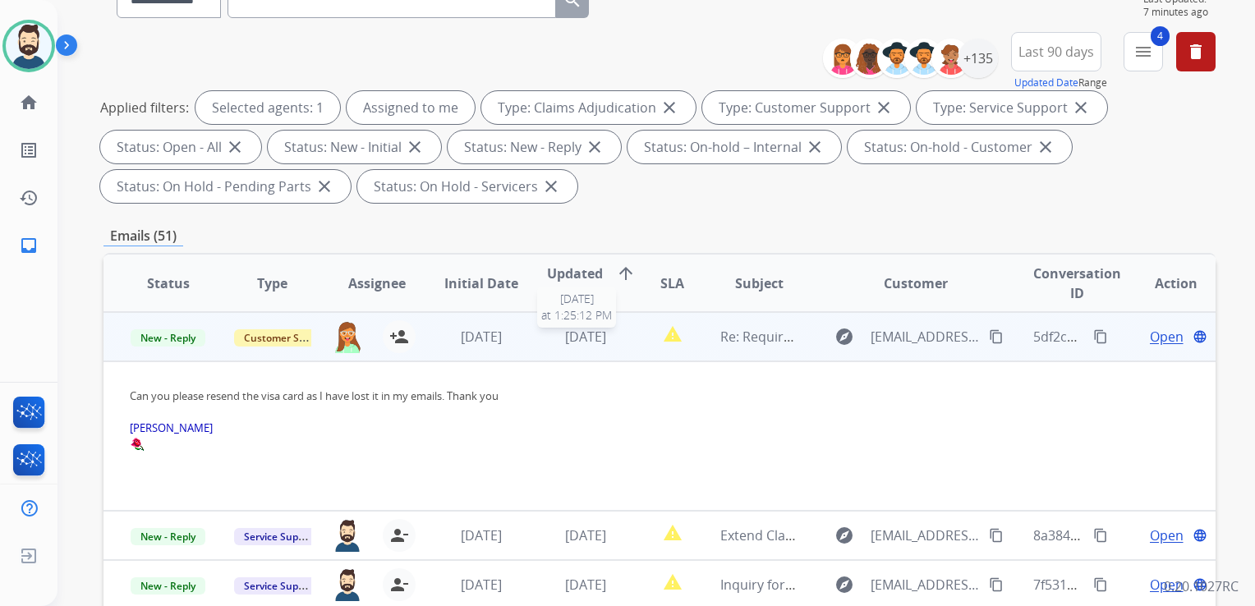
click at [593, 347] on td "[DATE] [DATE] 1:25:12 PM" at bounding box center [573, 336] width 104 height 49
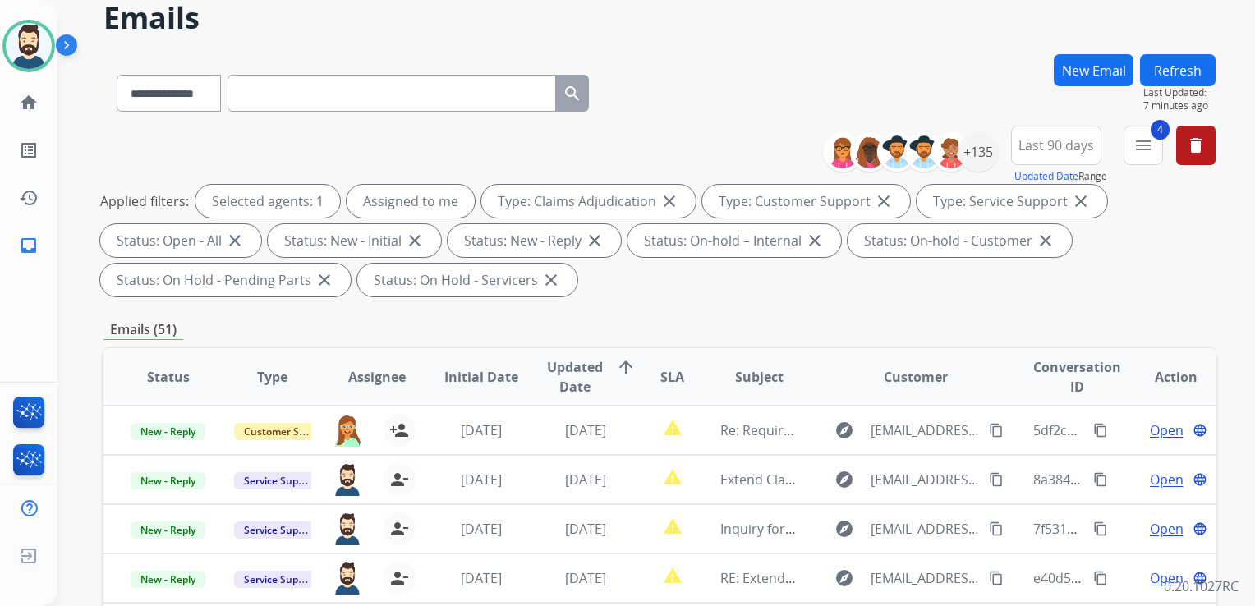
scroll to position [0, 0]
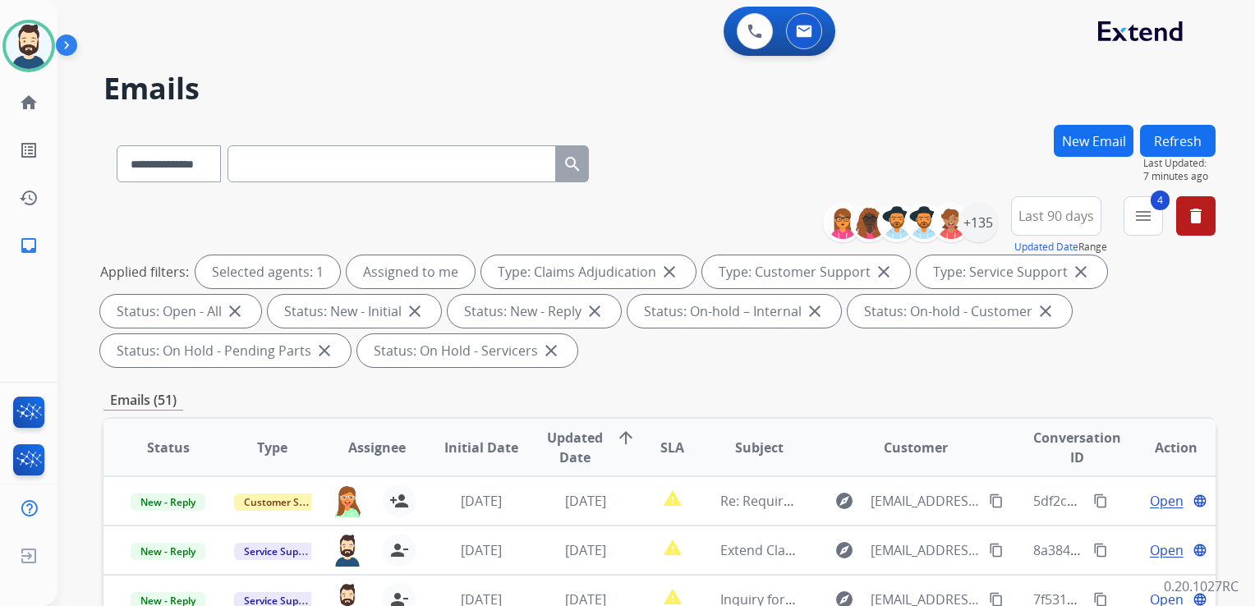
click at [1147, 136] on button "Refresh" at bounding box center [1178, 141] width 76 height 32
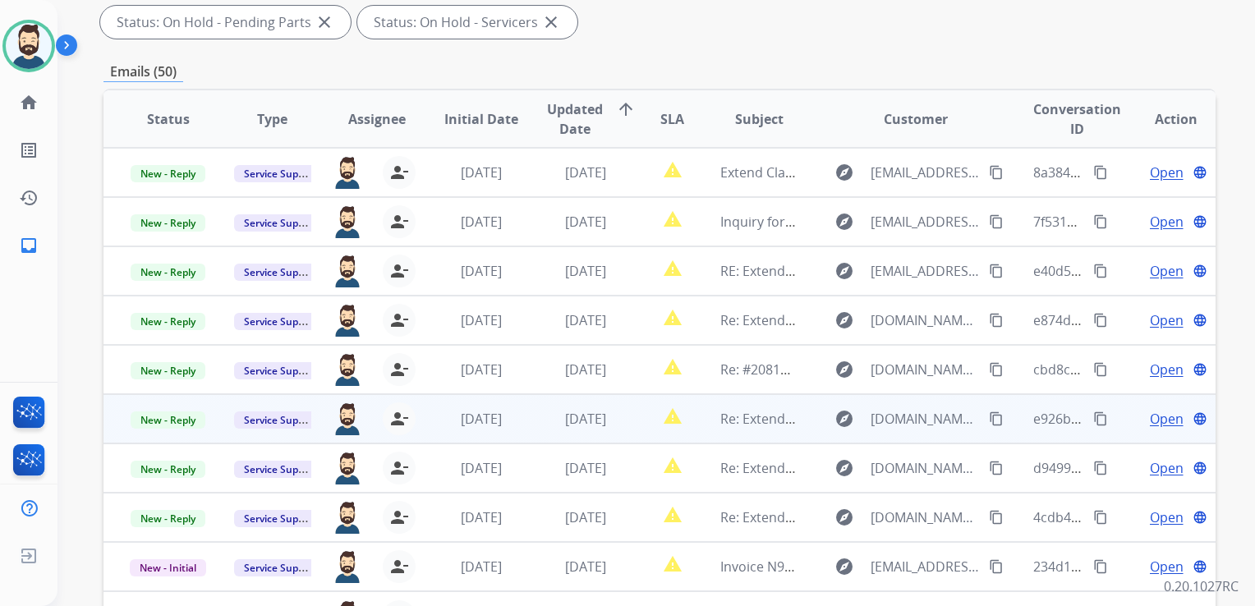
scroll to position [1, 0]
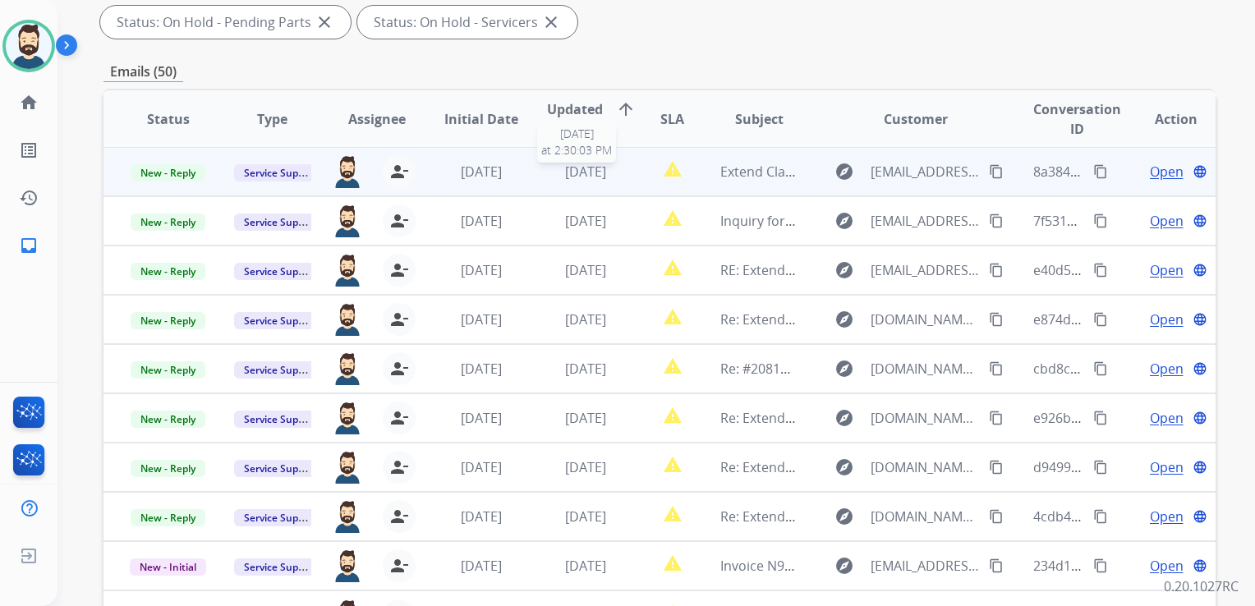
drag, startPoint x: 594, startPoint y: 176, endPoint x: 614, endPoint y: 172, distance: 20.0
click at [594, 175] on span "[DATE]" at bounding box center [585, 172] width 41 height 18
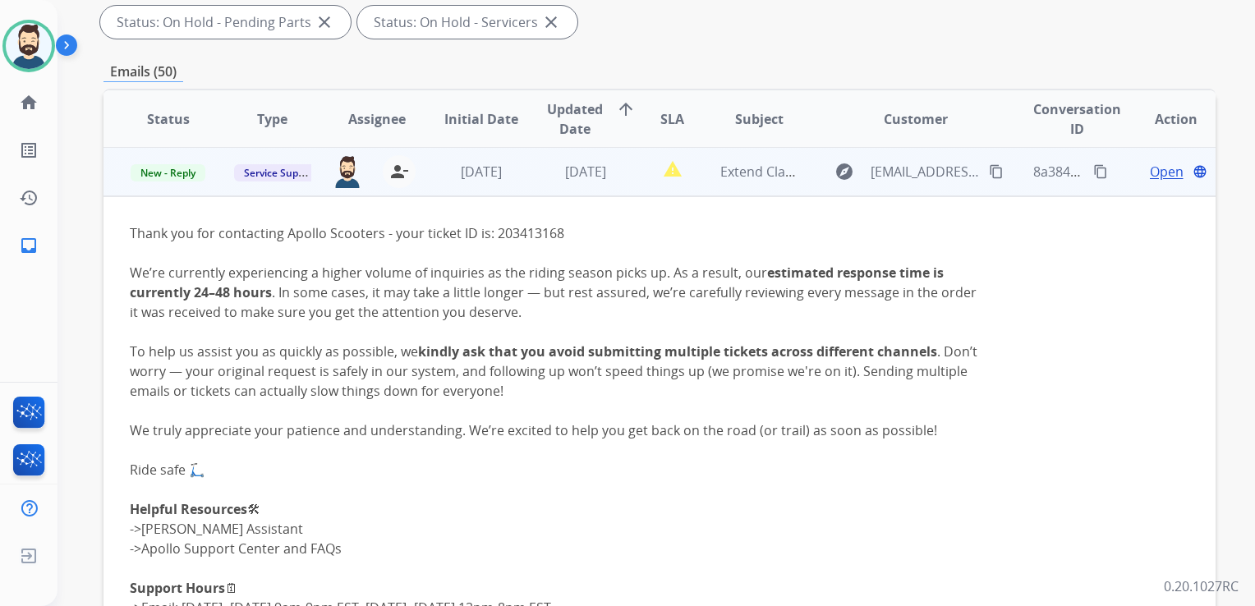
scroll to position [0, 0]
click at [1149, 175] on span "Open" at bounding box center [1166, 173] width 34 height 20
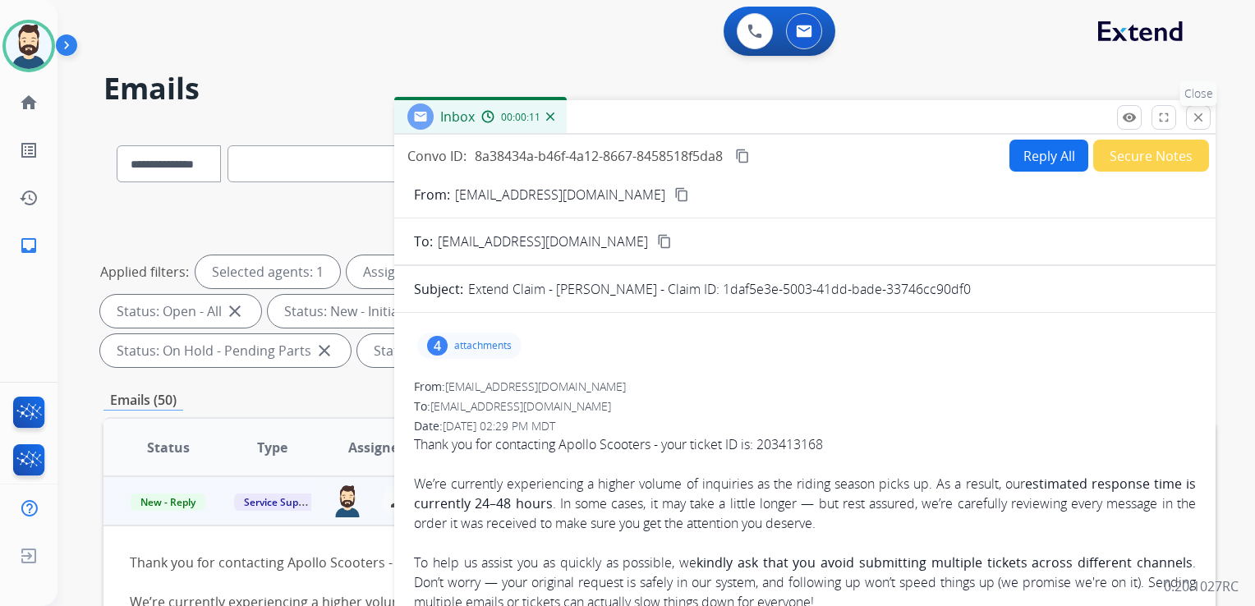
click at [1192, 113] on mat-icon "close" at bounding box center [1198, 117] width 15 height 15
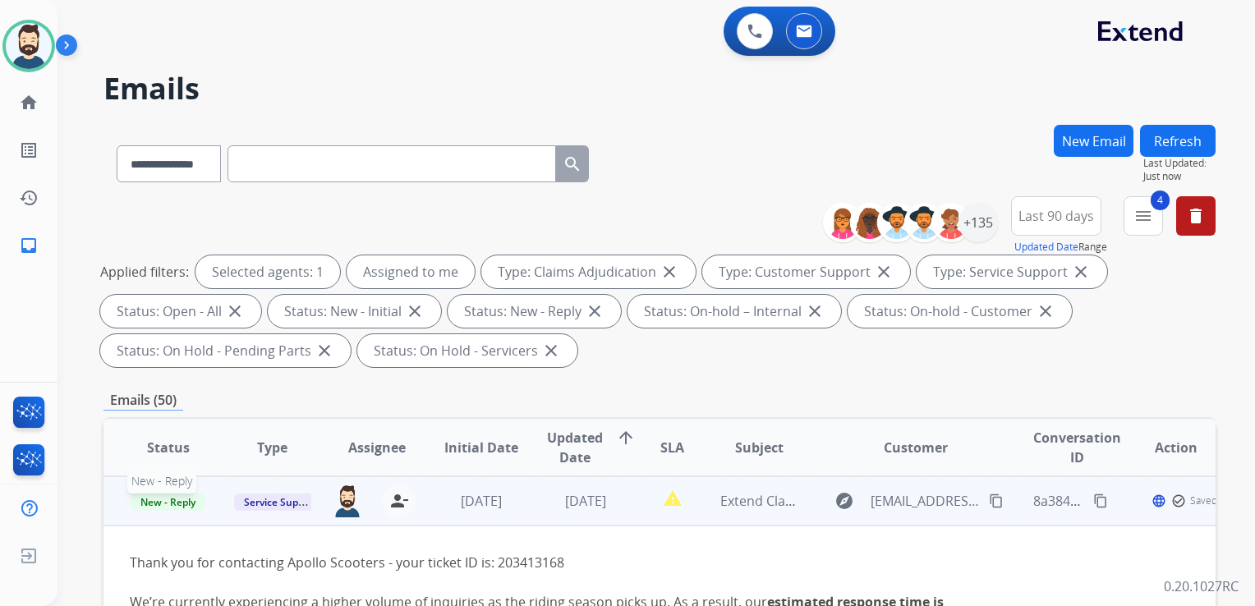
click at [189, 502] on span "New - Reply" at bounding box center [168, 501] width 75 height 17
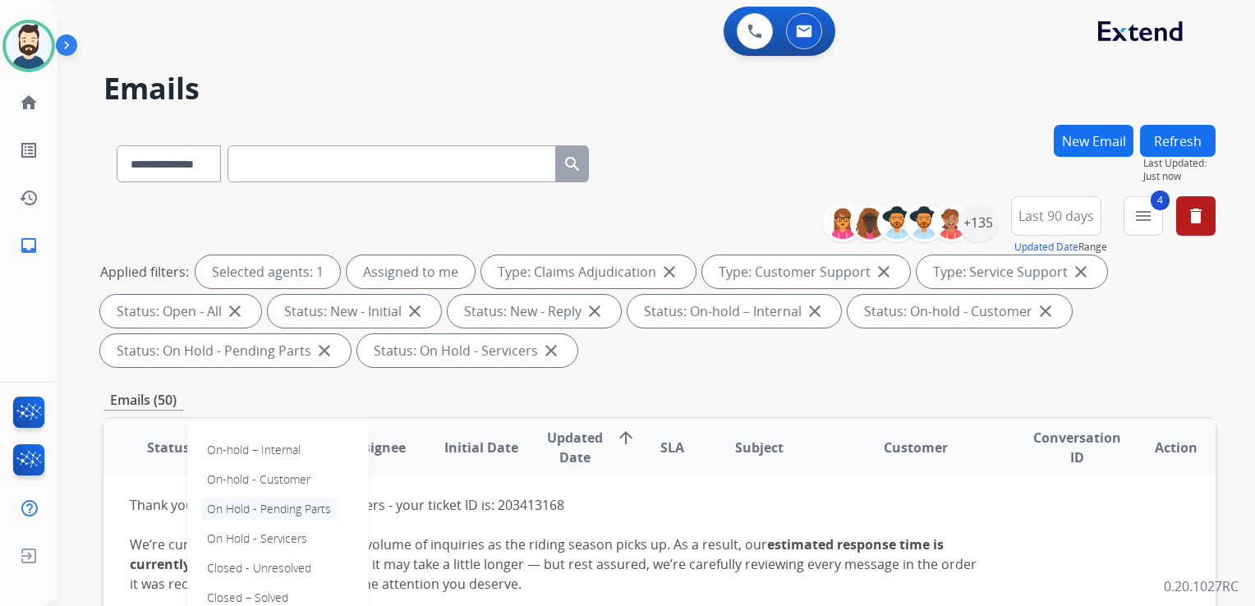
scroll to position [82, 0]
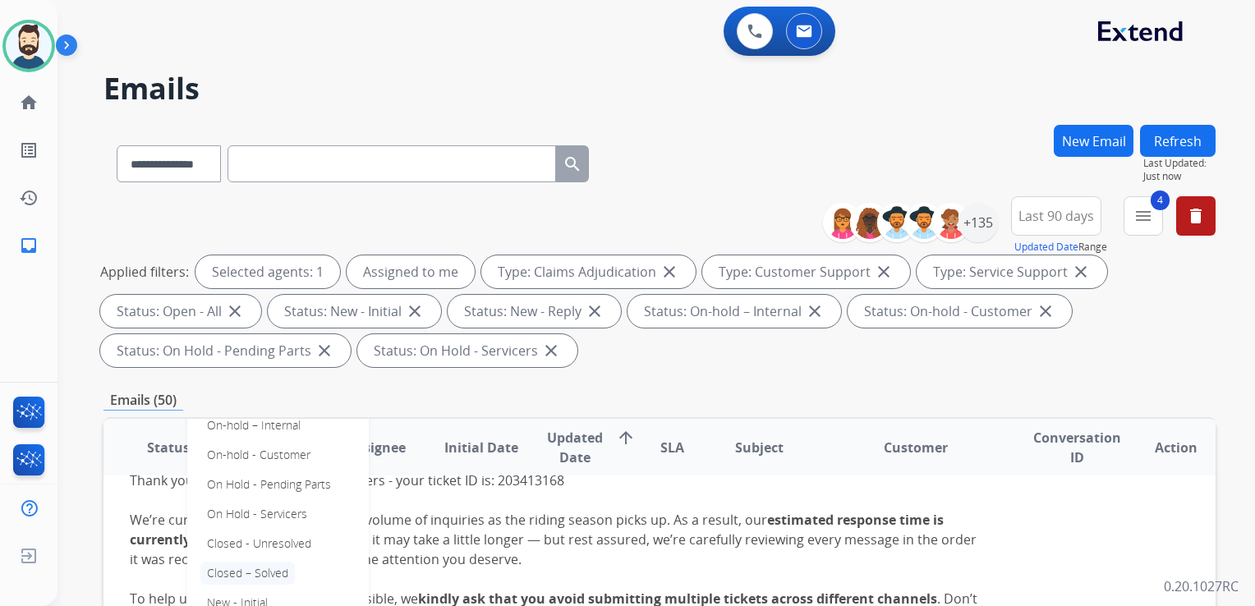
click at [257, 569] on p "Closed – Solved" at bounding box center [247, 573] width 94 height 23
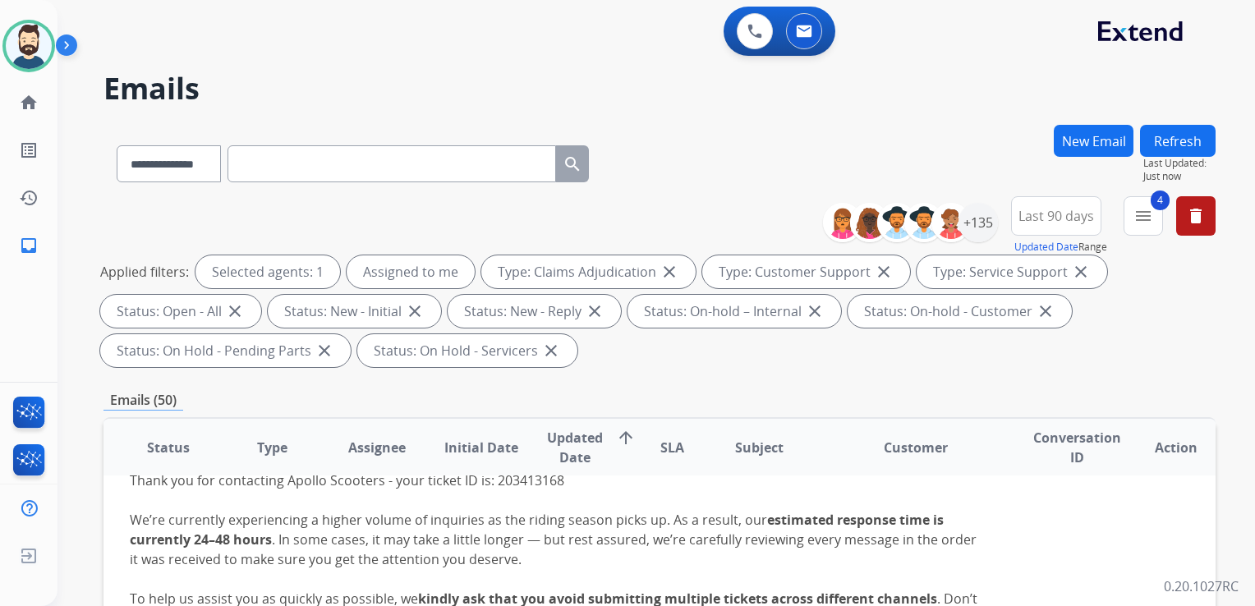
scroll to position [0, 0]
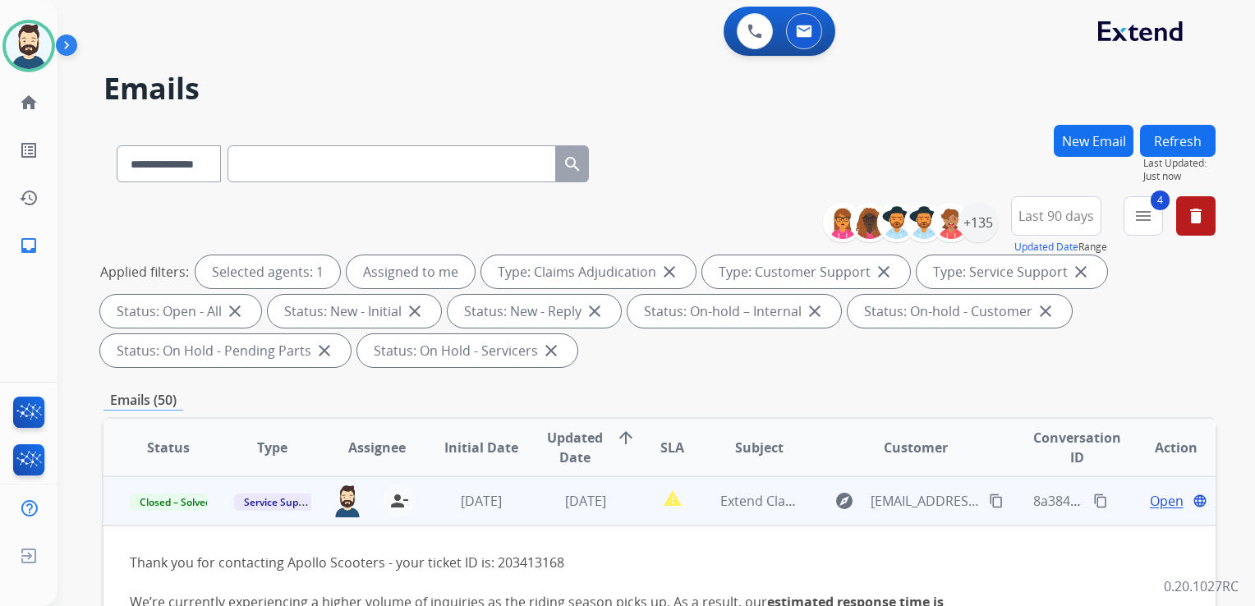
click at [502, 522] on td "[DATE]" at bounding box center [468, 500] width 104 height 49
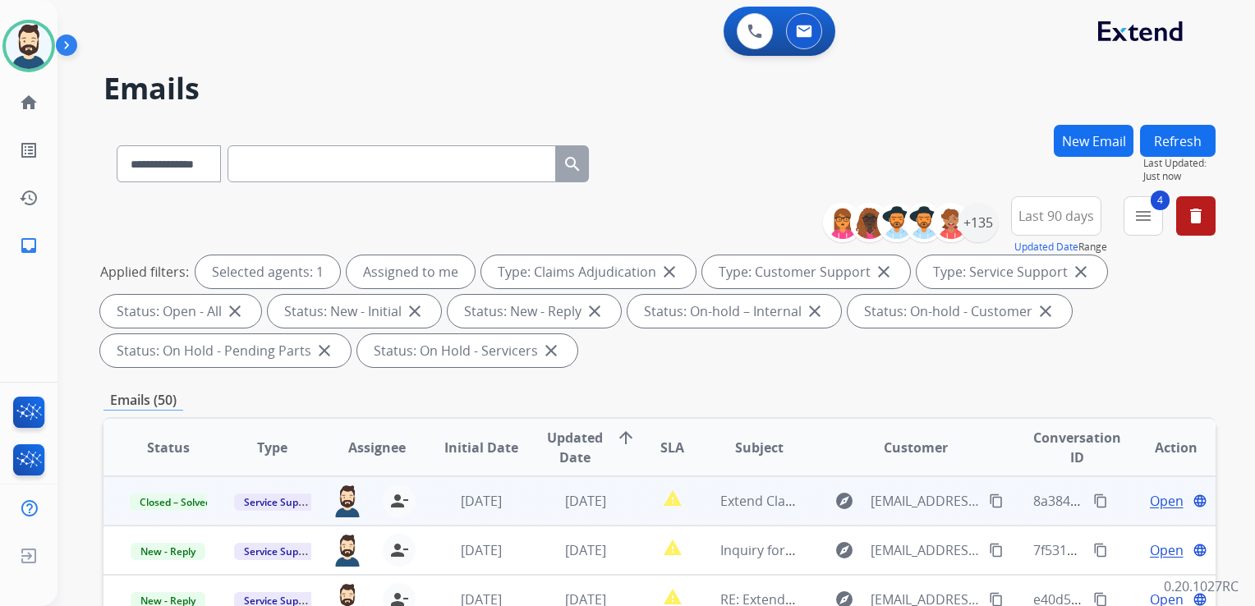
click at [1156, 140] on button "Refresh" at bounding box center [1178, 141] width 76 height 32
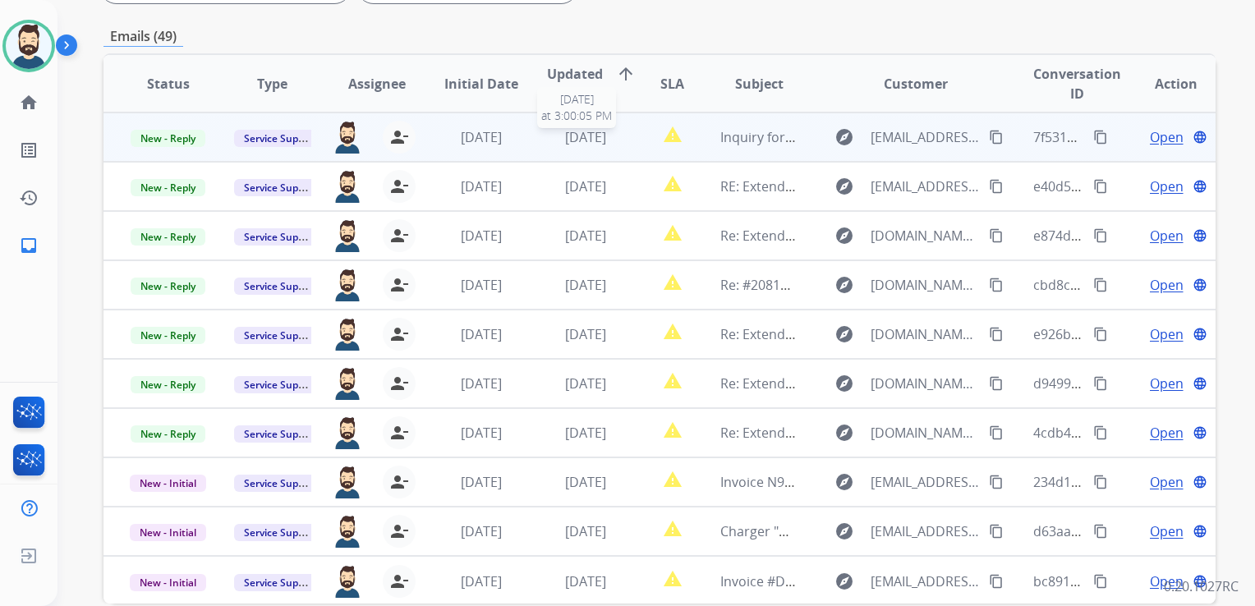
click at [575, 140] on span "[DATE]" at bounding box center [585, 137] width 41 height 18
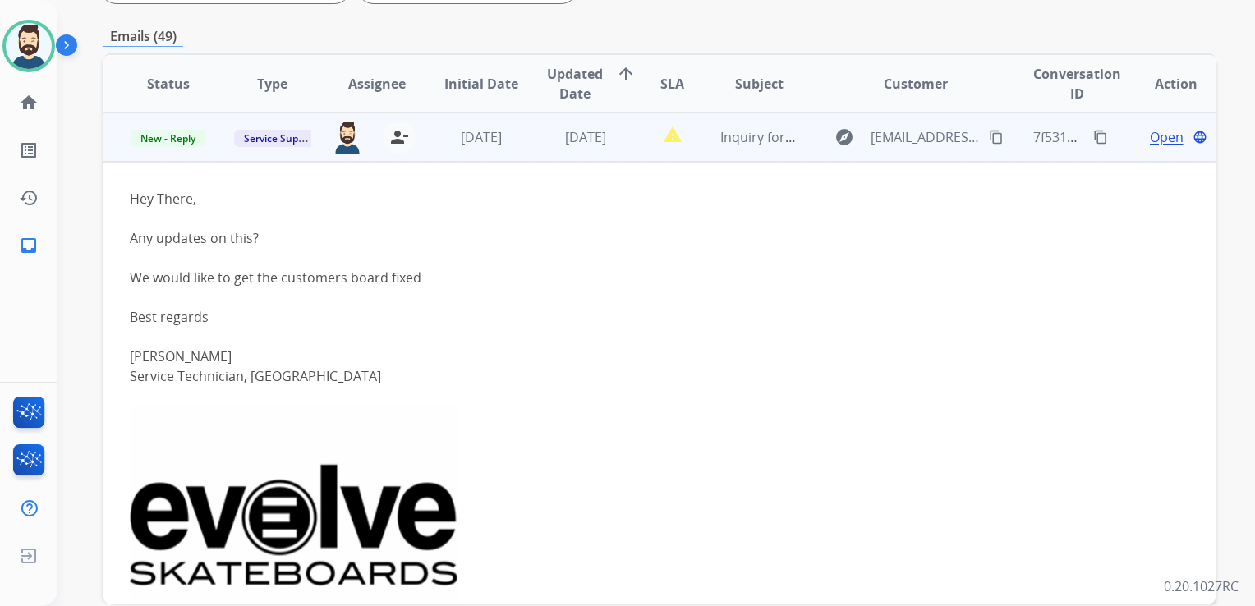
click at [1149, 133] on span "Open" at bounding box center [1166, 137] width 34 height 20
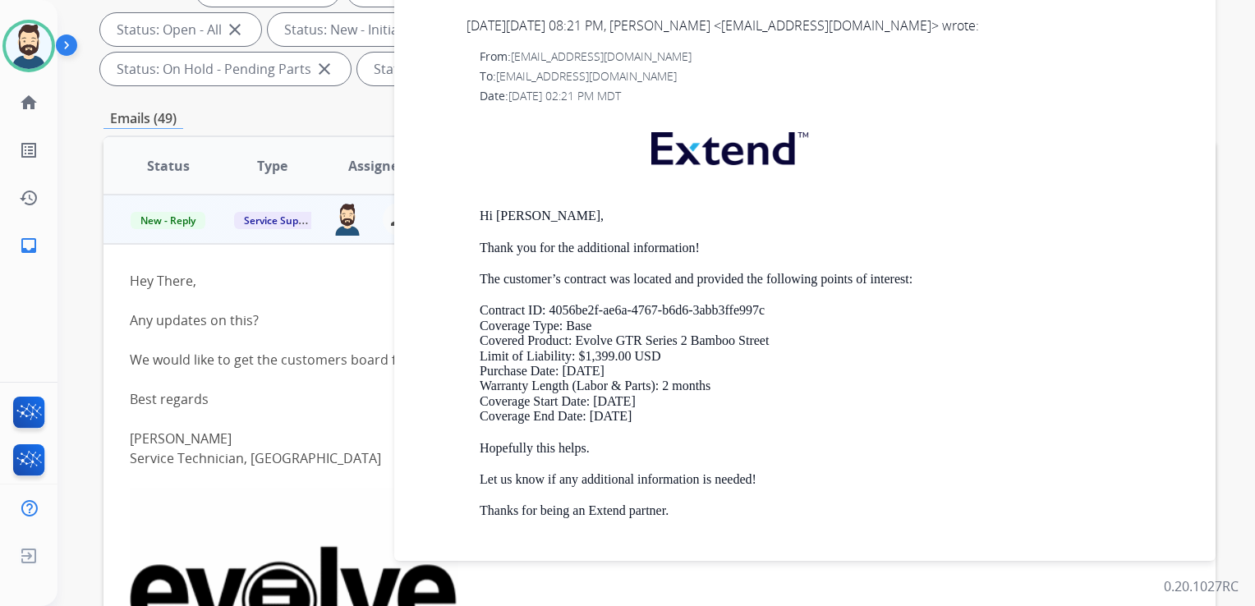
scroll to position [3941, 0]
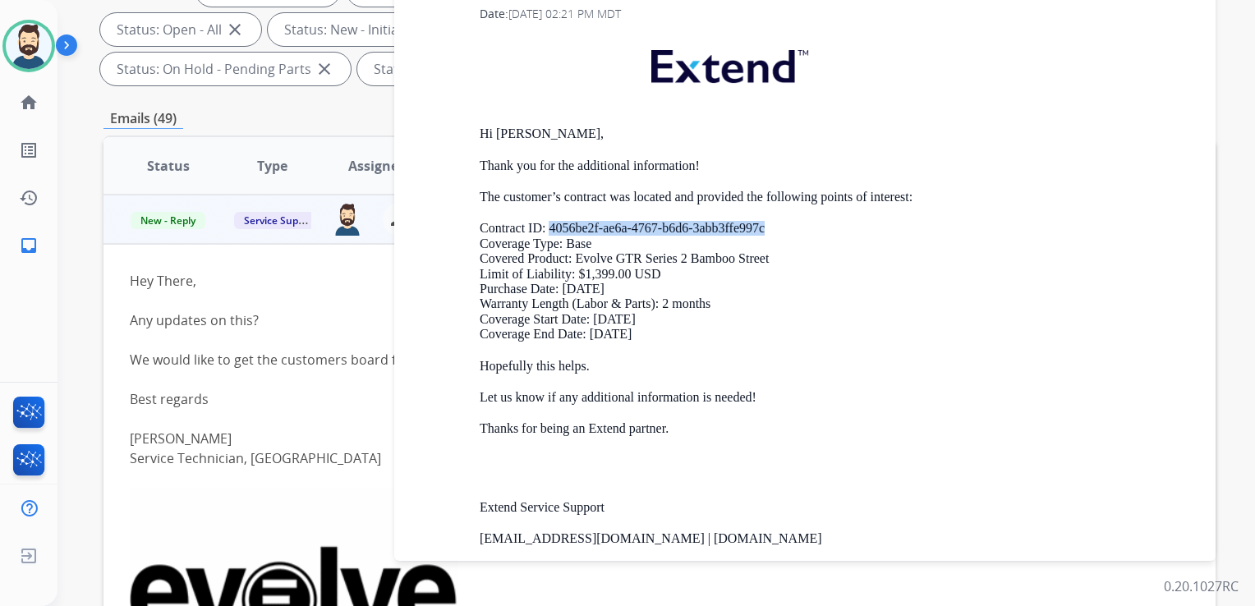
drag, startPoint x: 550, startPoint y: 250, endPoint x: 765, endPoint y: 245, distance: 215.2
click at [765, 245] on p "Contract ID: 4056be2f-ae6a-4767-b6d6-3abb3ffe997c Coverage Type: Base Covered P…" at bounding box center [837, 281] width 716 height 121
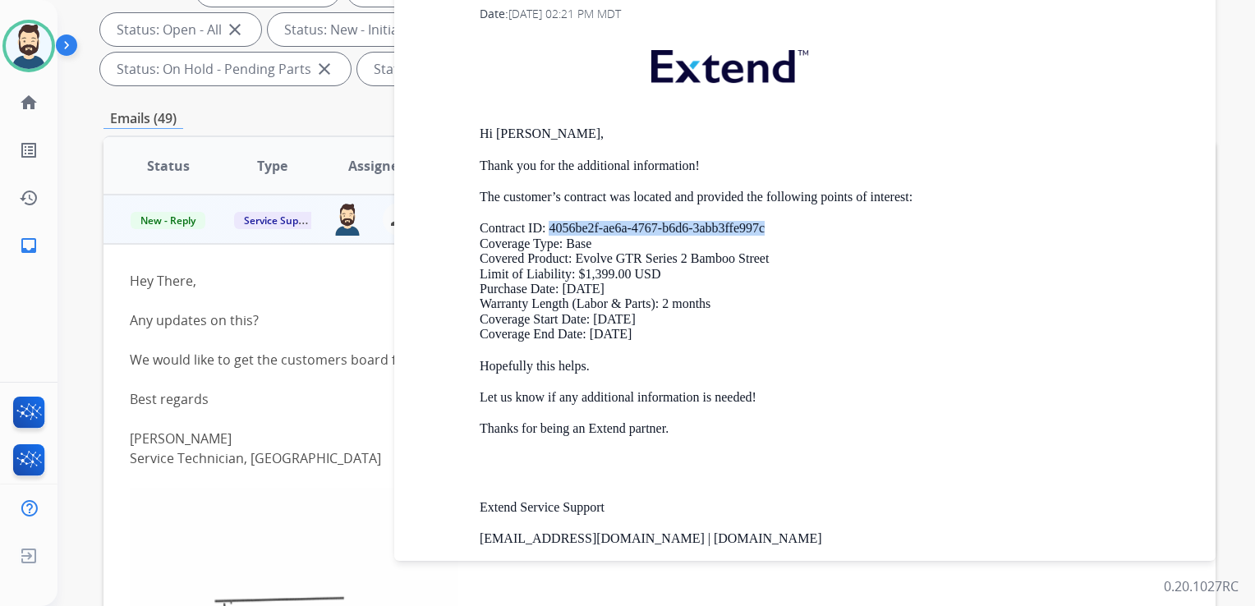
drag, startPoint x: 765, startPoint y: 245, endPoint x: 751, endPoint y: 248, distance: 14.3
copy p "4056be2f-ae6a-4767-b6d6-3abb3ffe997c"
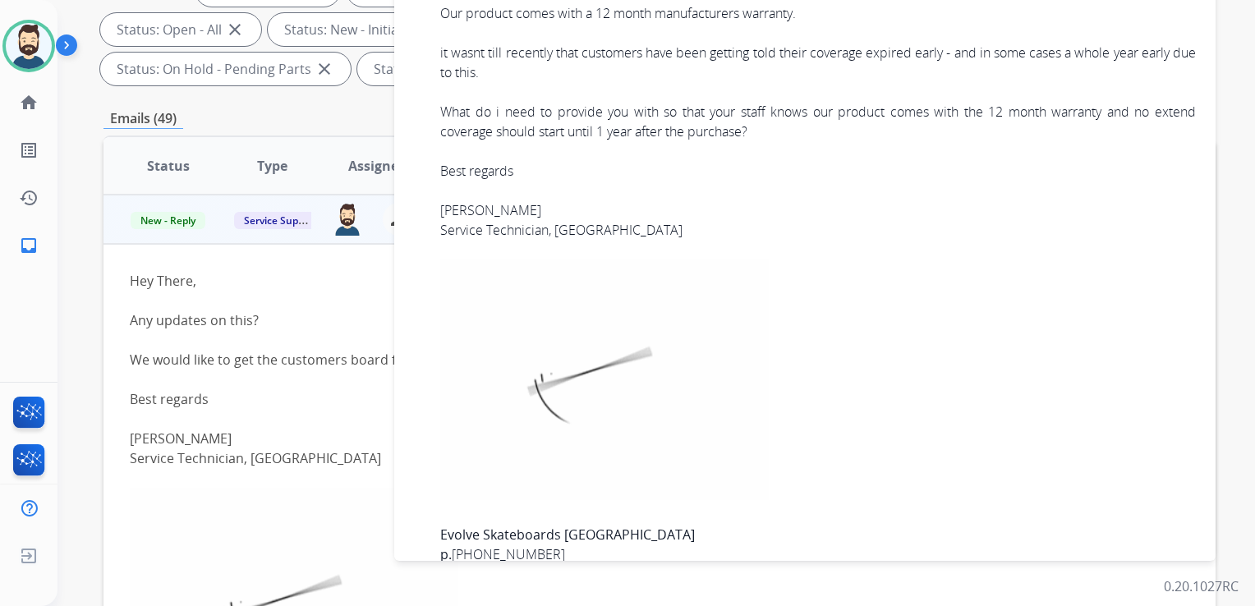
scroll to position [1642, 0]
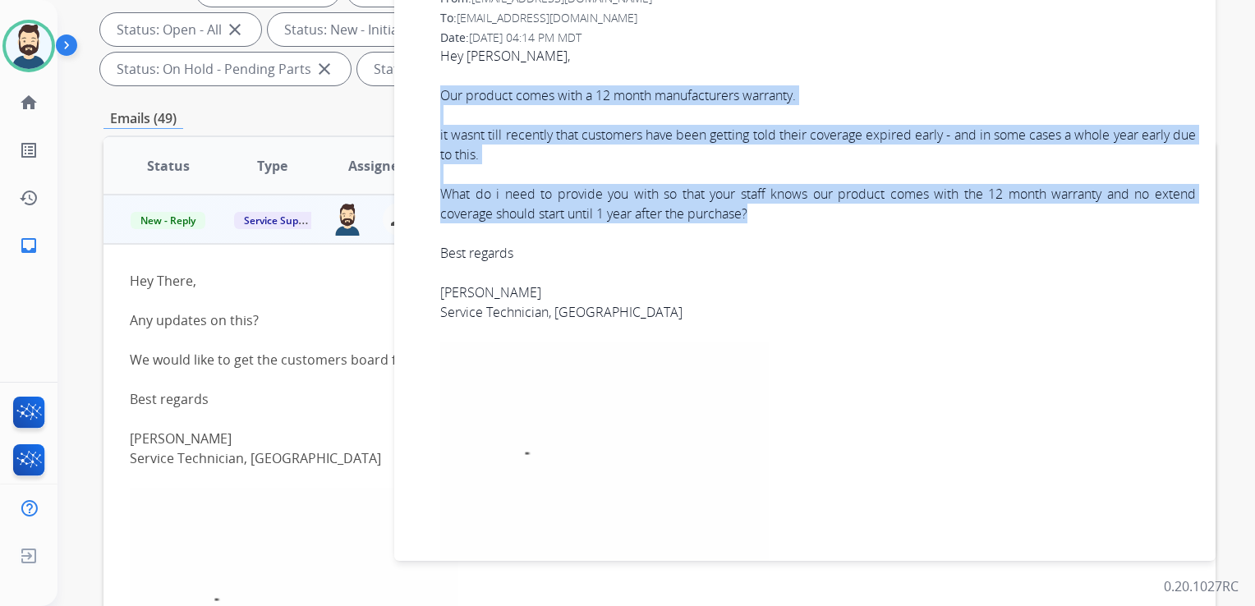
drag, startPoint x: 442, startPoint y: 116, endPoint x: 757, endPoint y: 231, distance: 335.6
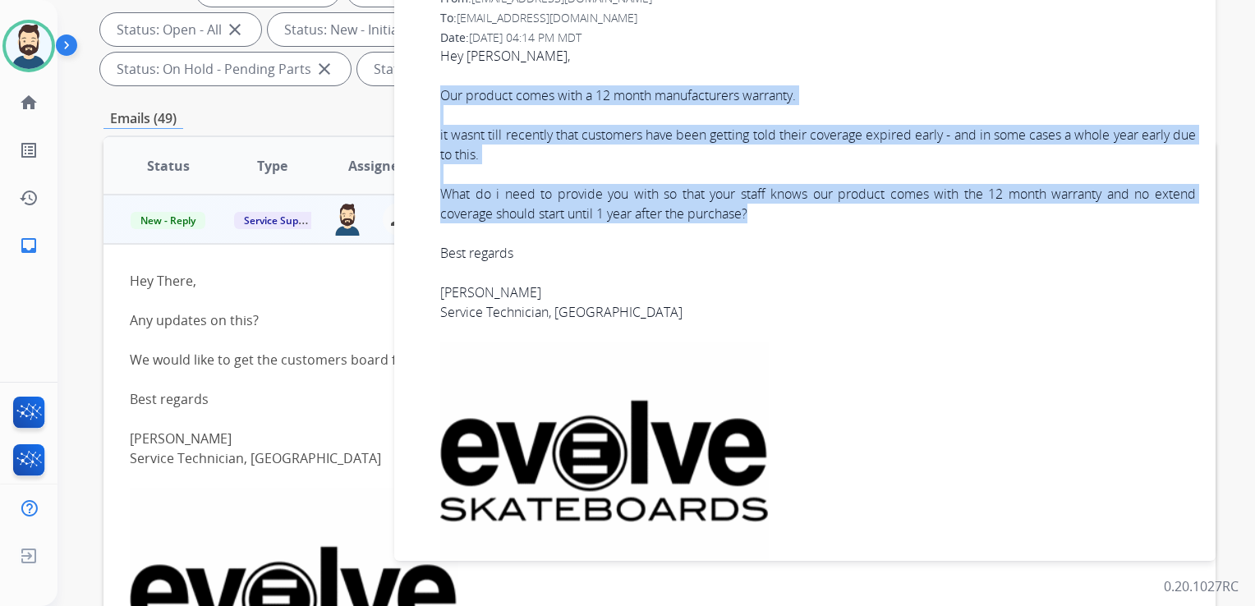
click at [757, 231] on span "Hey [PERSON_NAME], Our product comes with a 12 month manufacturers warranty. it…" at bounding box center [817, 444] width 755 height 797
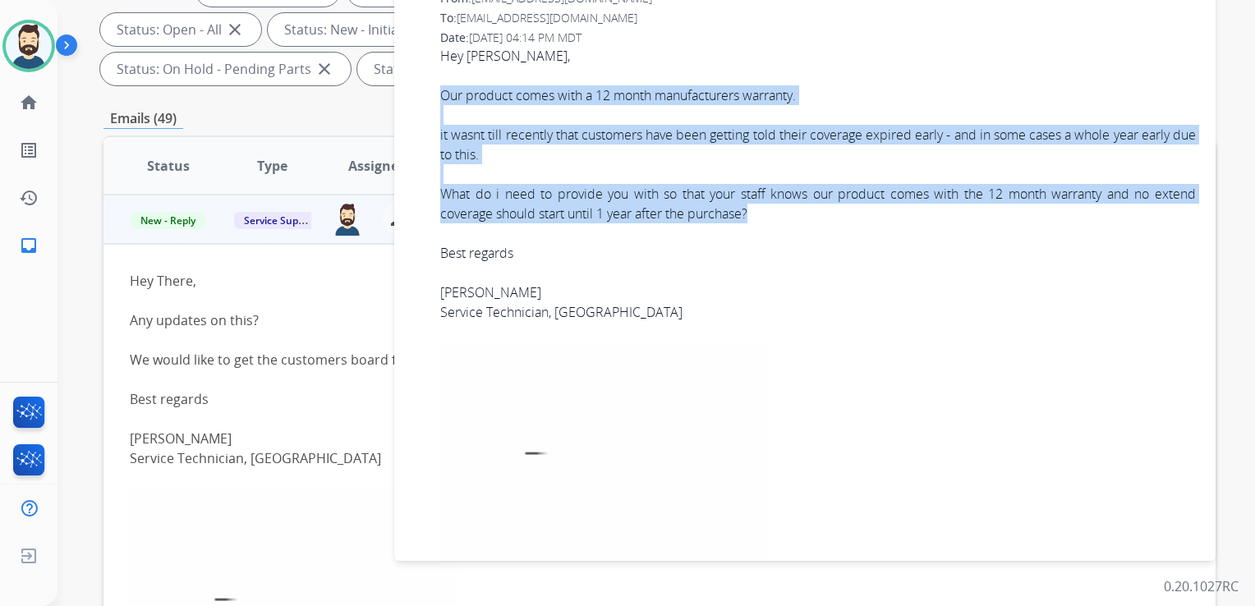
copy span "Our product comes with a 12 month manufacturers warranty. it wasnt till recentl…"
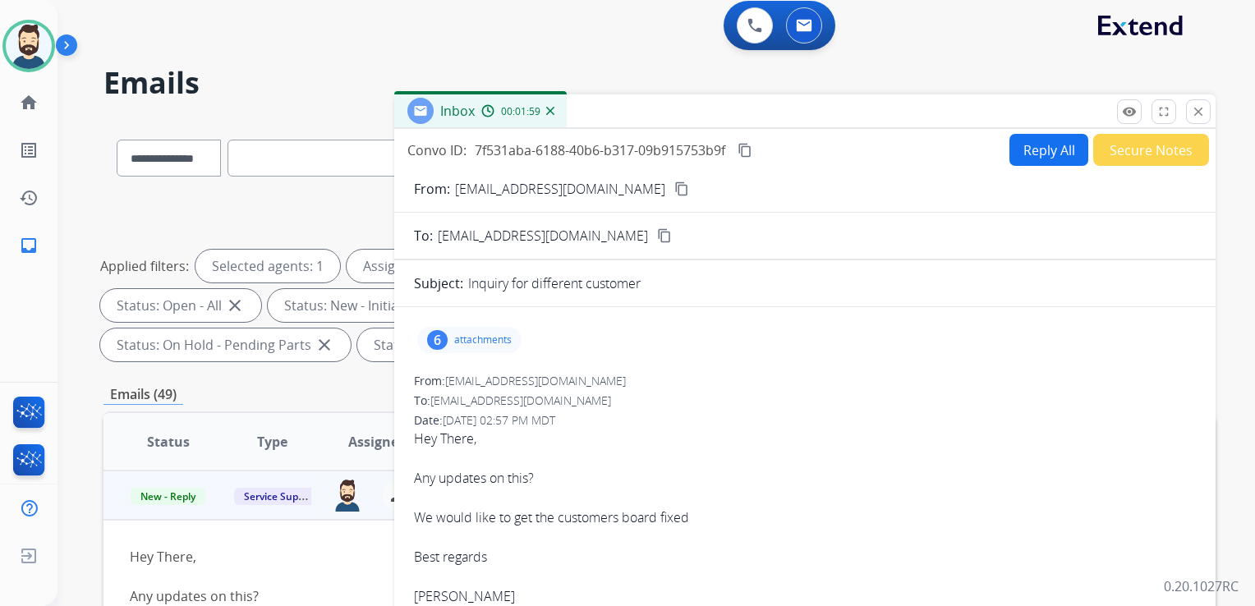
scroll to position [0, 0]
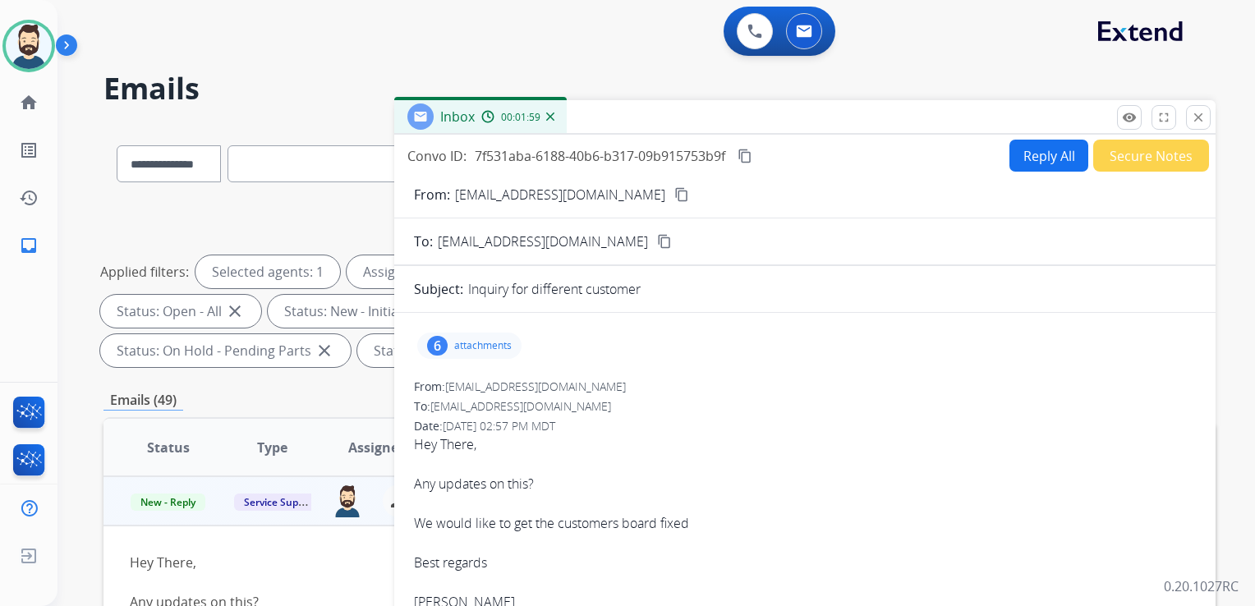
click at [750, 154] on mat-icon "content_copy" at bounding box center [744, 156] width 15 height 15
click at [1042, 154] on button "Reply All" at bounding box center [1048, 156] width 79 height 32
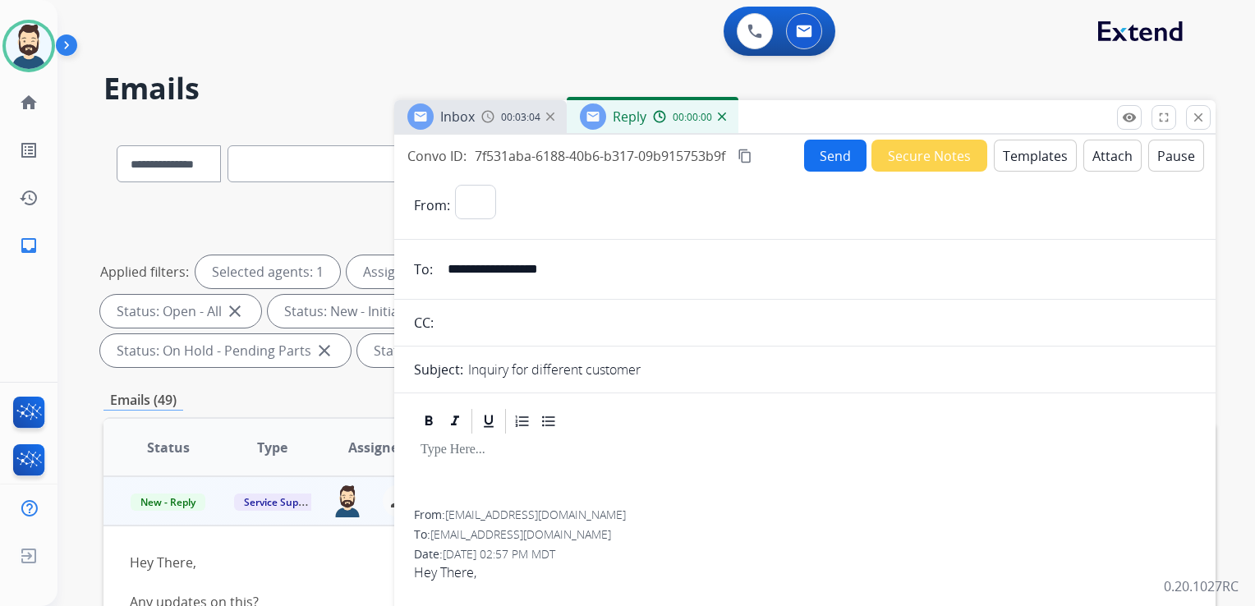
click at [1039, 154] on button "Templates" at bounding box center [1034, 156] width 83 height 32
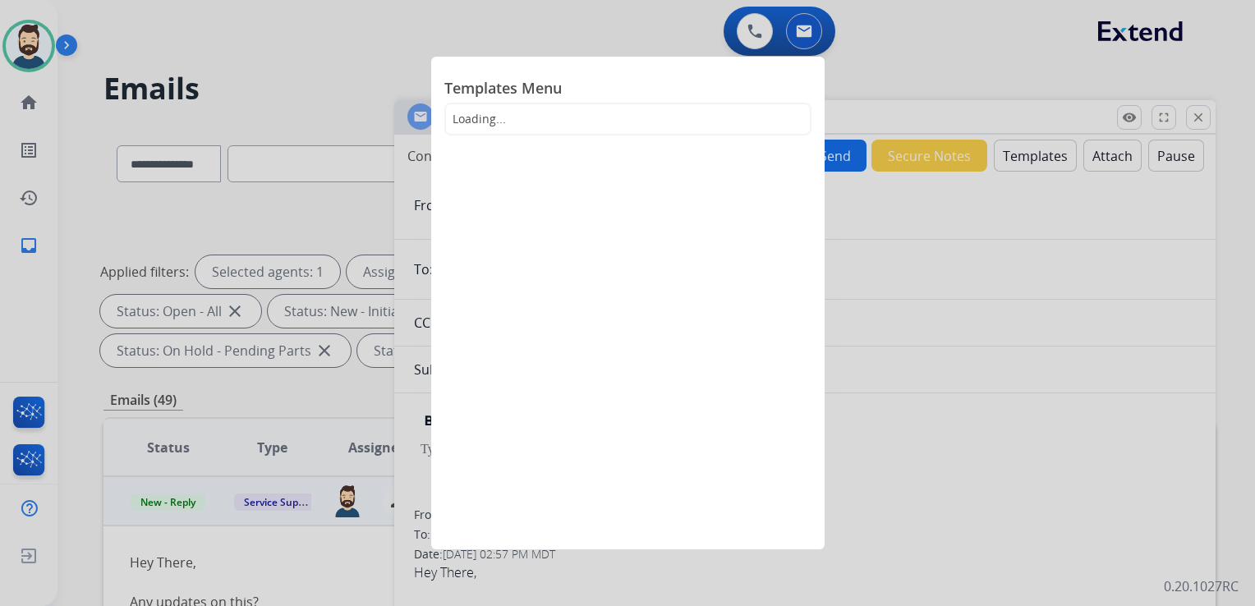
select select "**********"
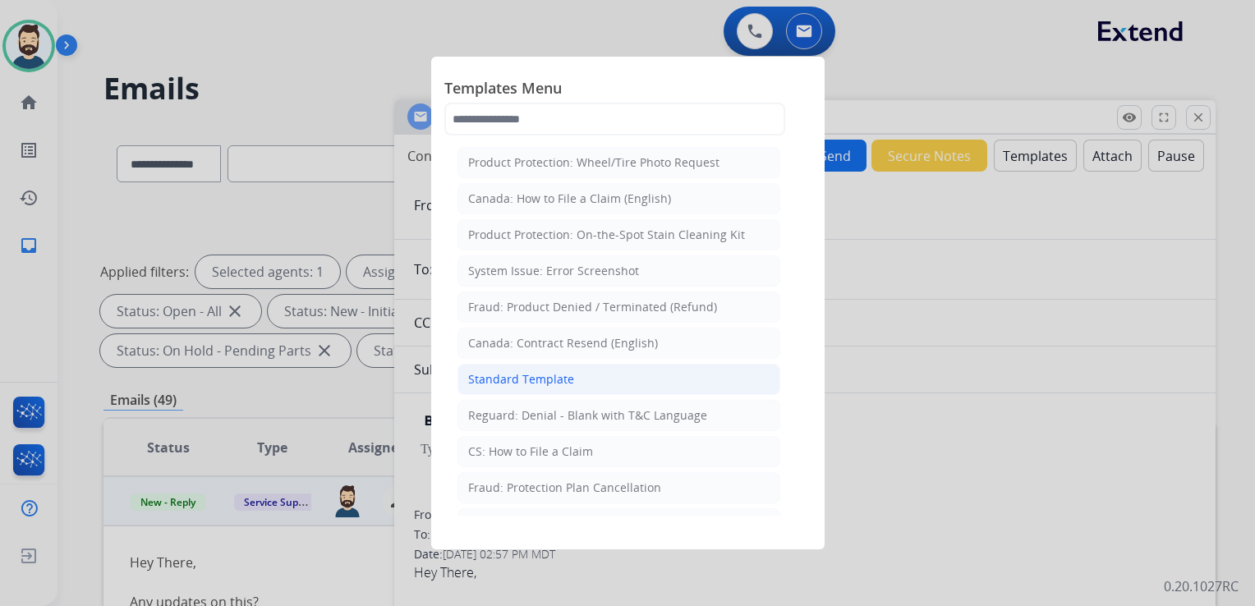
click at [522, 376] on div "Standard Template" at bounding box center [521, 379] width 106 height 16
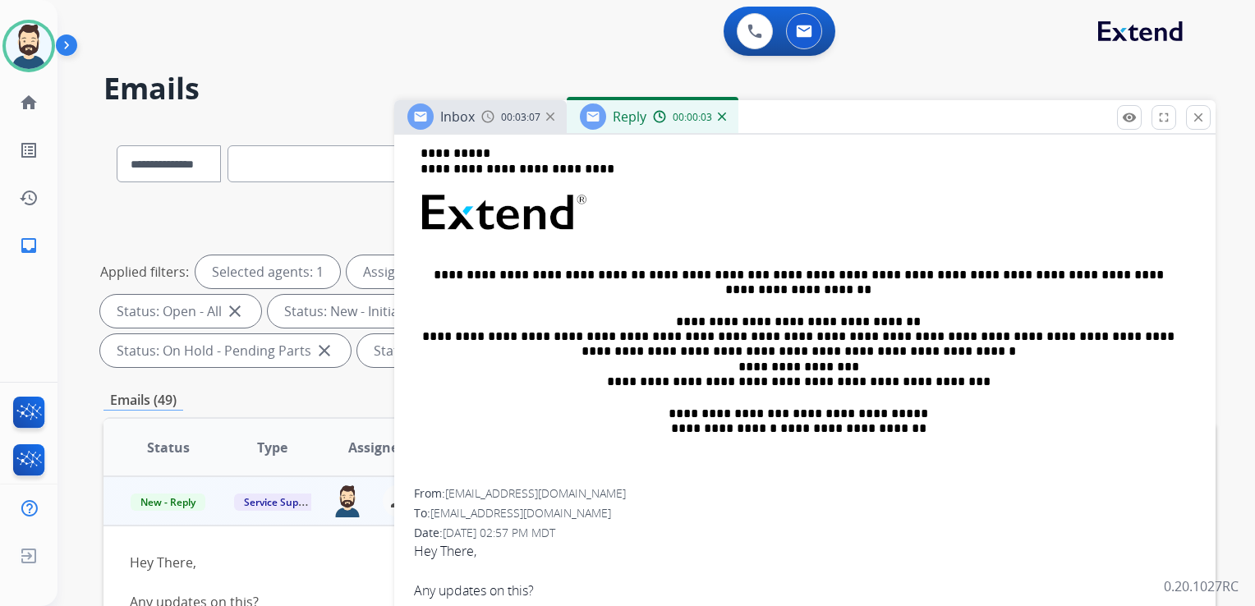
scroll to position [246, 0]
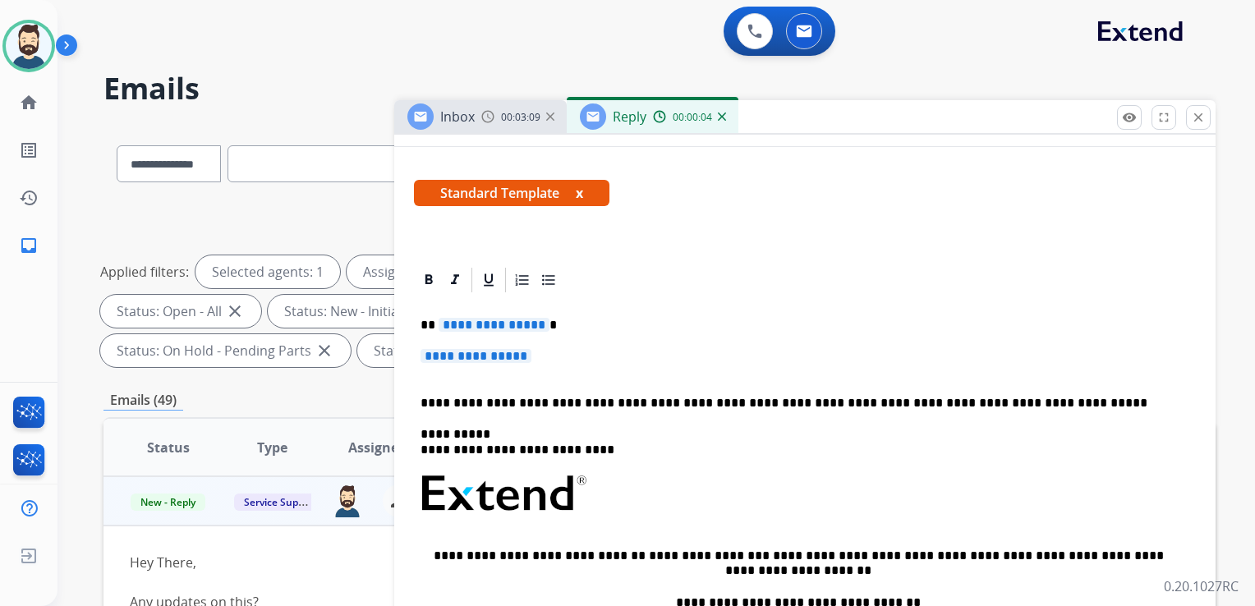
click at [553, 325] on p "**********" at bounding box center [797, 325] width 755 height 15
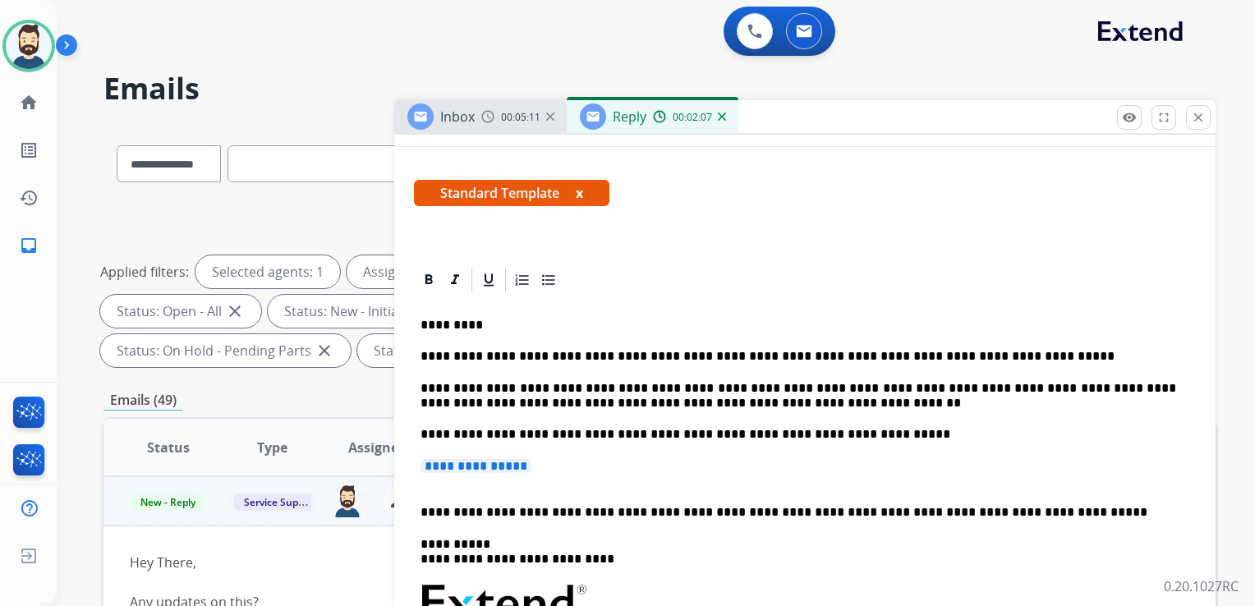
click at [567, 474] on p "**********" at bounding box center [804, 474] width 769 height 30
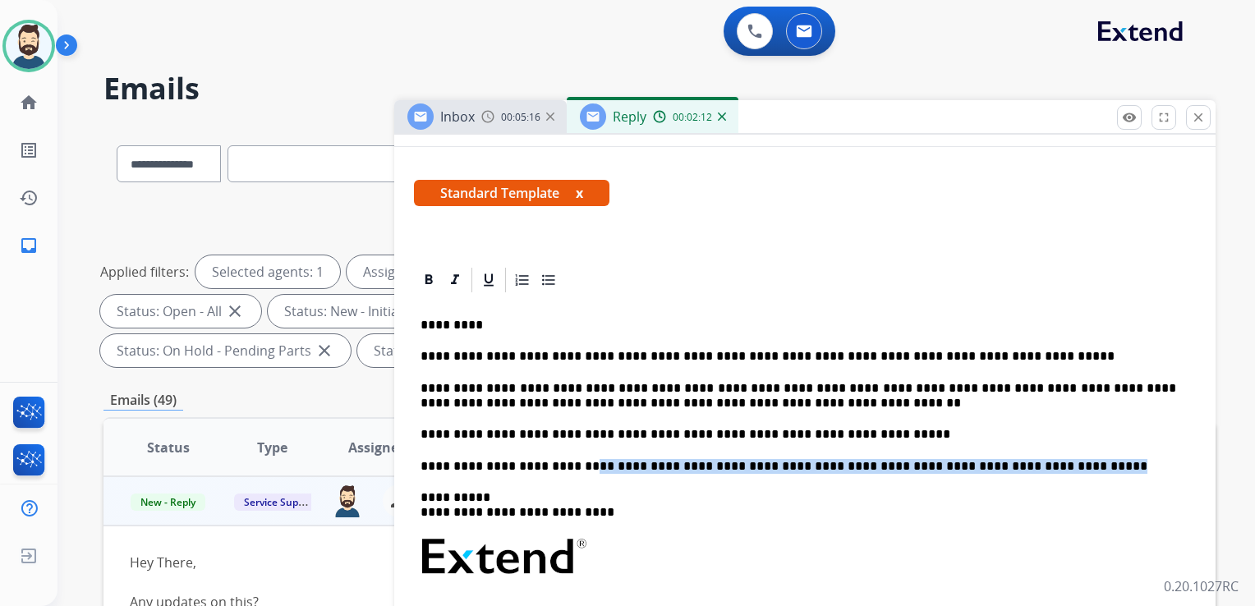
drag, startPoint x: 569, startPoint y: 466, endPoint x: 1018, endPoint y: 461, distance: 449.1
click at [1018, 461] on p "**********" at bounding box center [797, 466] width 755 height 15
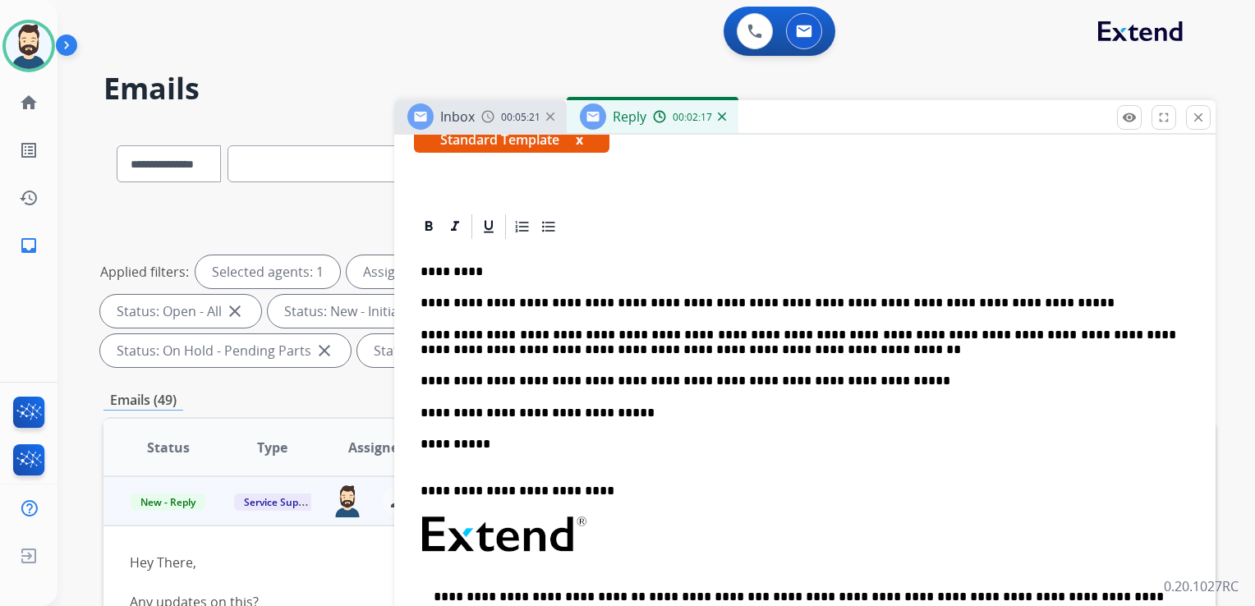
scroll to position [328, 0]
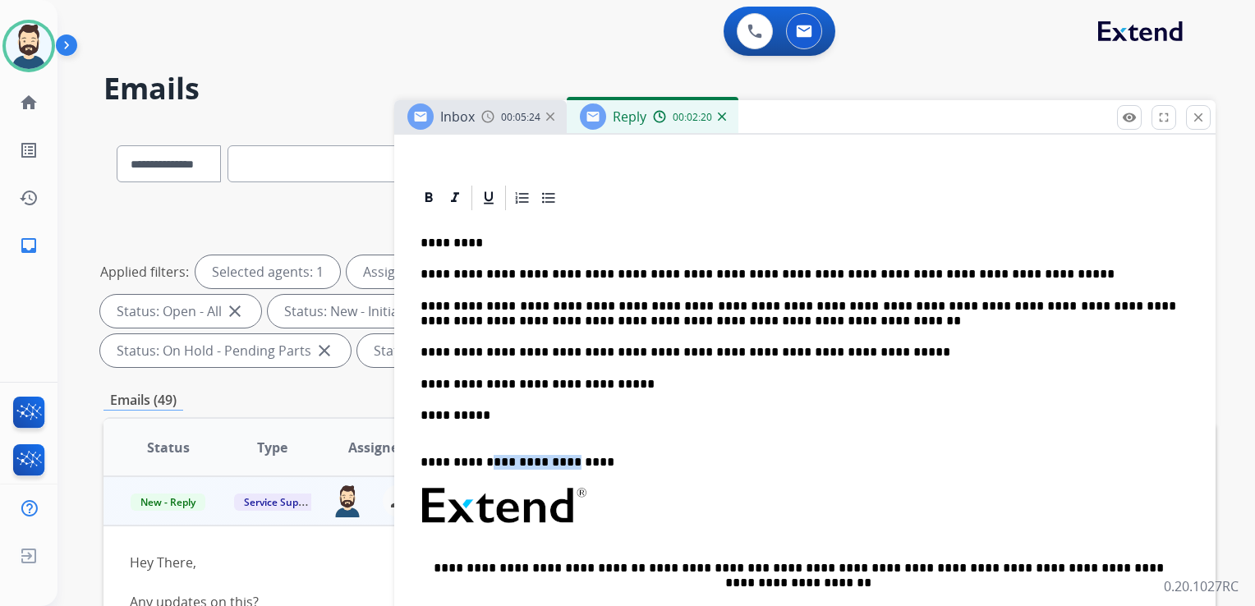
drag, startPoint x: 489, startPoint y: 460, endPoint x: 562, endPoint y: 464, distance: 73.2
click at [562, 461] on p "**********" at bounding box center [797, 454] width 755 height 30
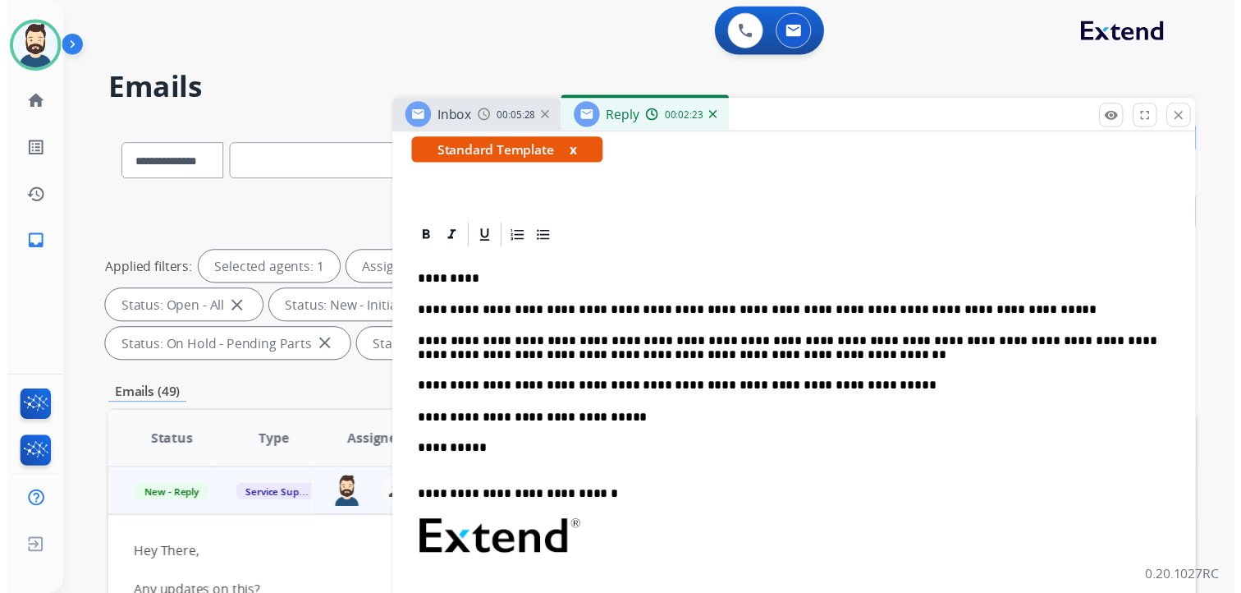
scroll to position [0, 0]
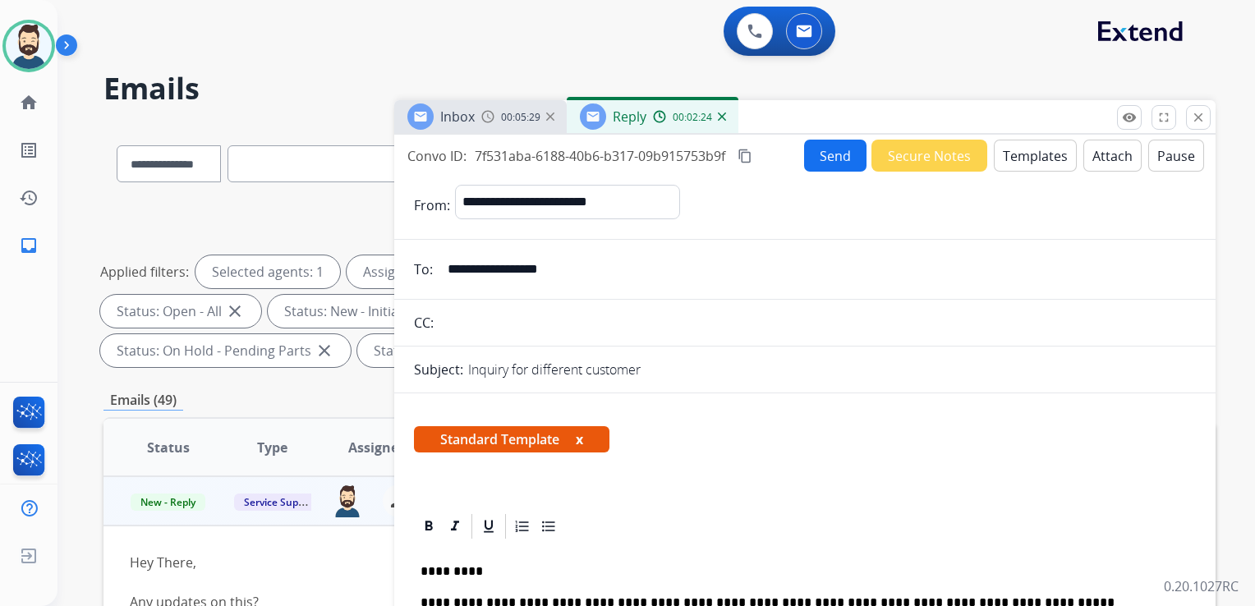
click at [821, 158] on button "Send" at bounding box center [835, 156] width 62 height 32
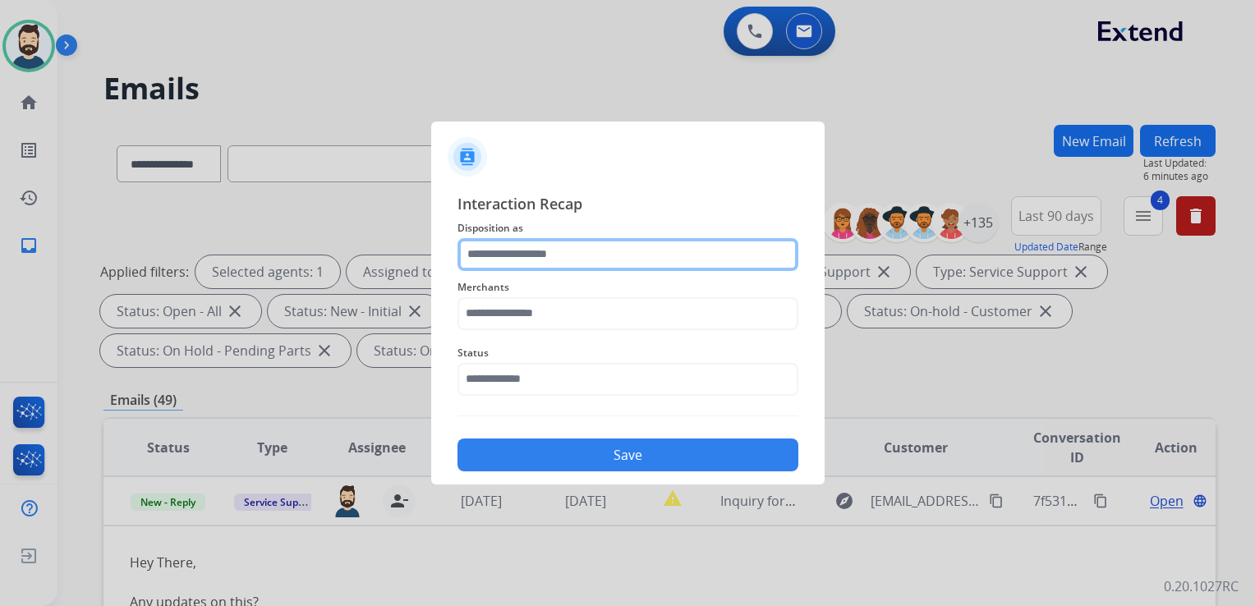
click at [517, 250] on input "text" at bounding box center [627, 254] width 341 height 33
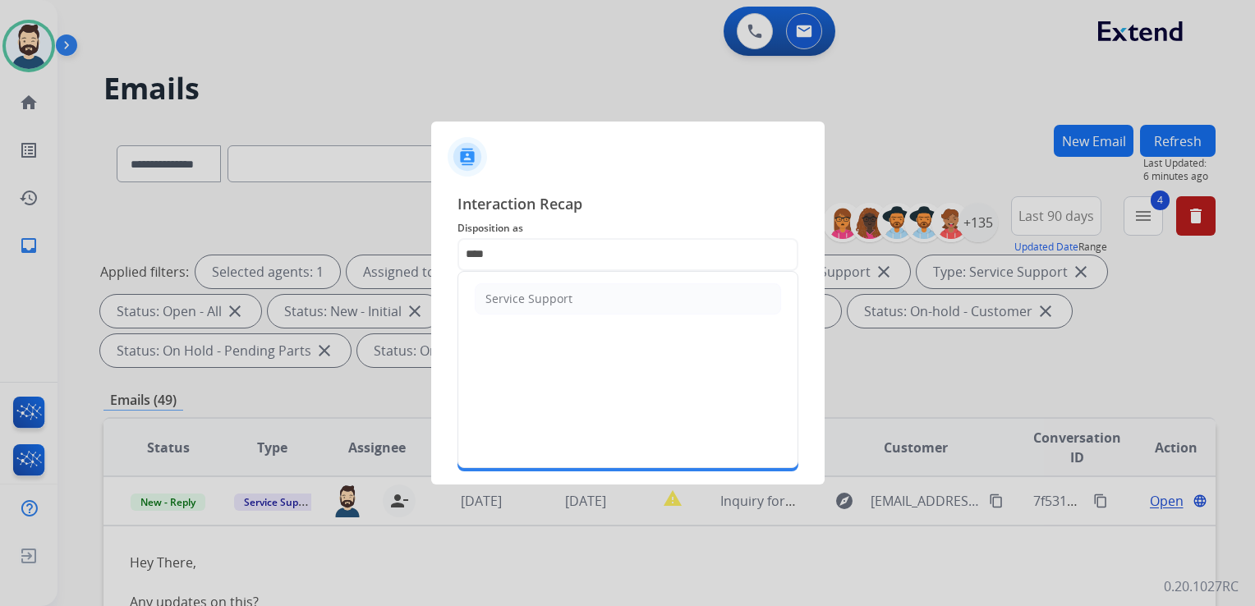
click at [507, 295] on div "Service Support" at bounding box center [528, 299] width 87 height 16
type input "**********"
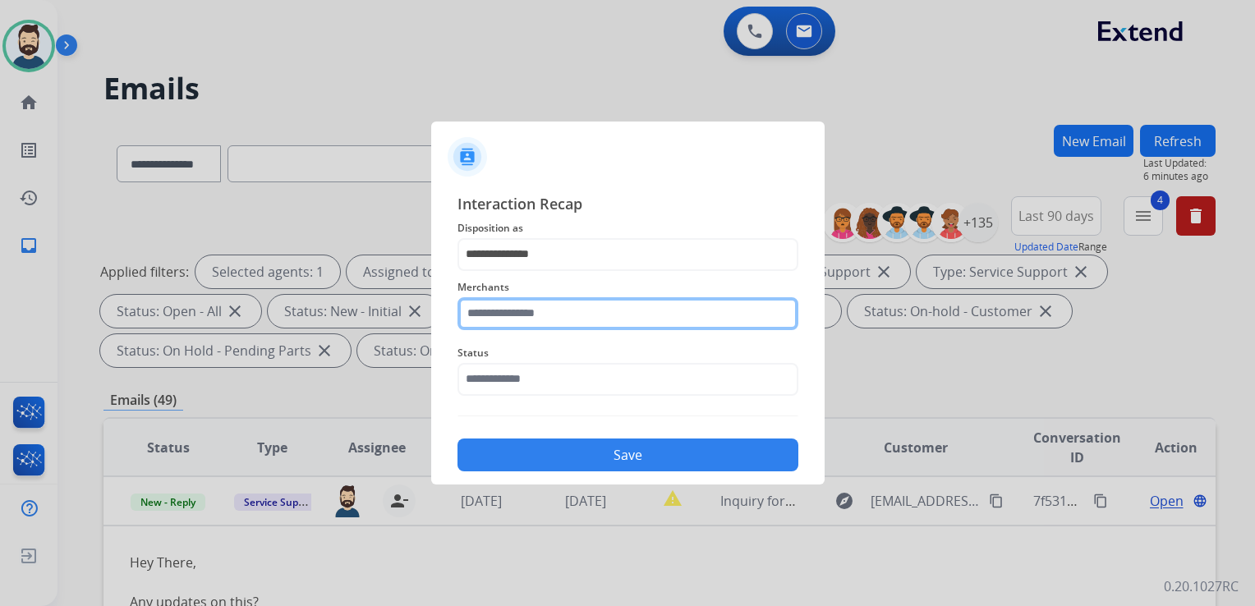
click at [511, 300] on input "text" at bounding box center [627, 313] width 341 height 33
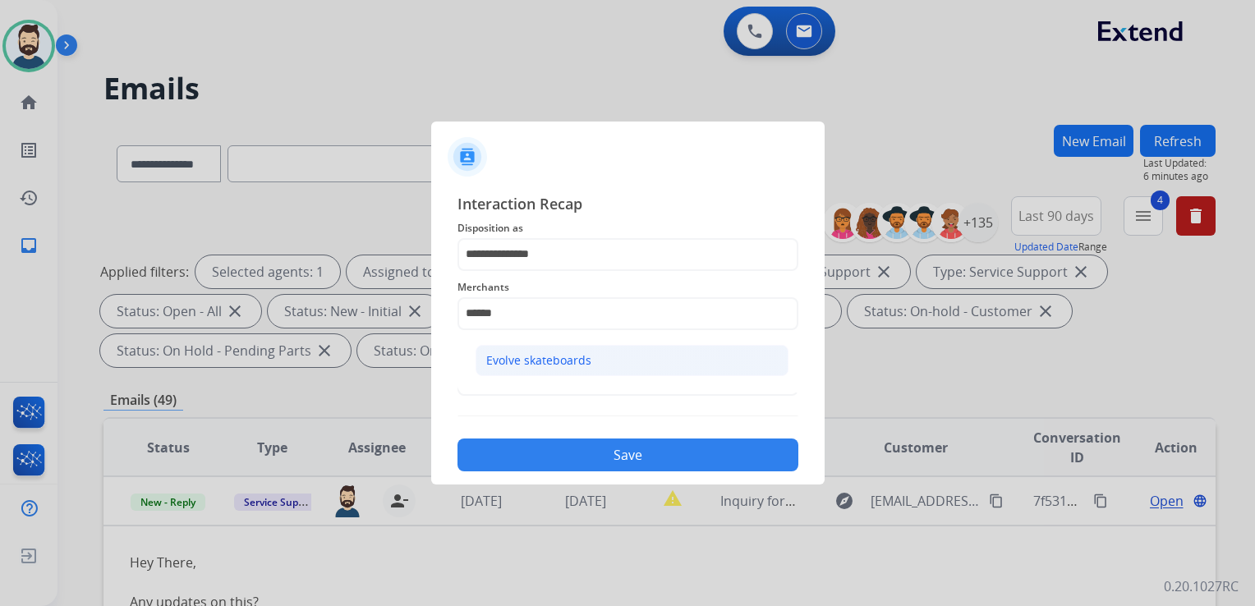
click at [542, 369] on li "Evolve skateboards" at bounding box center [631, 360] width 313 height 31
type input "**********"
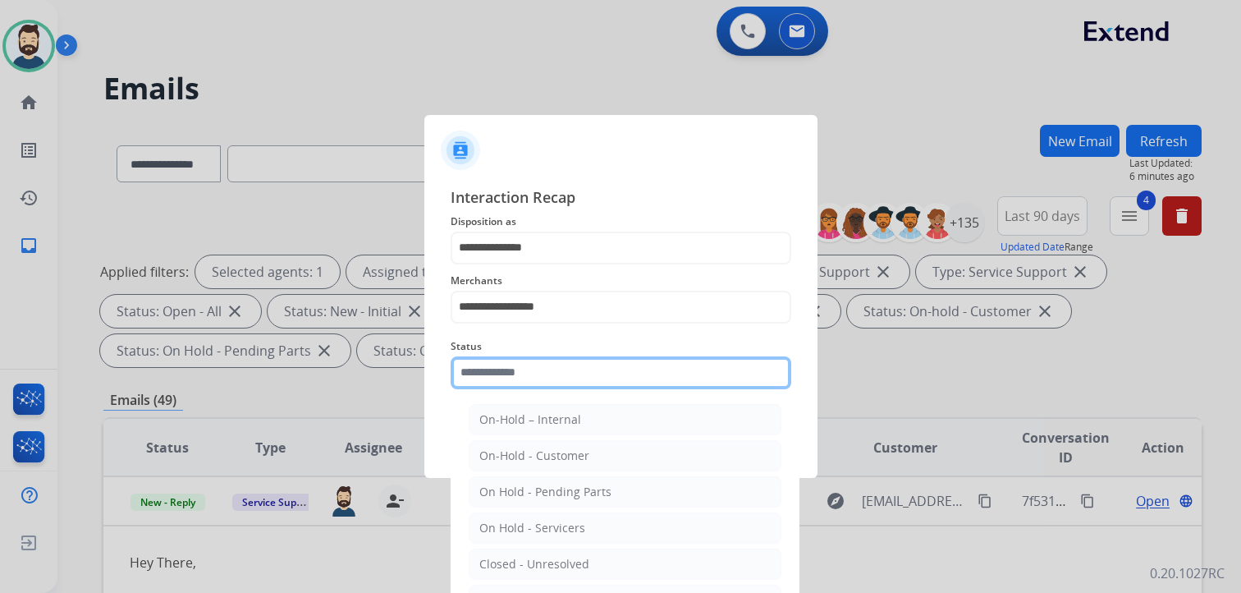
click at [544, 374] on input "text" at bounding box center [621, 372] width 341 height 33
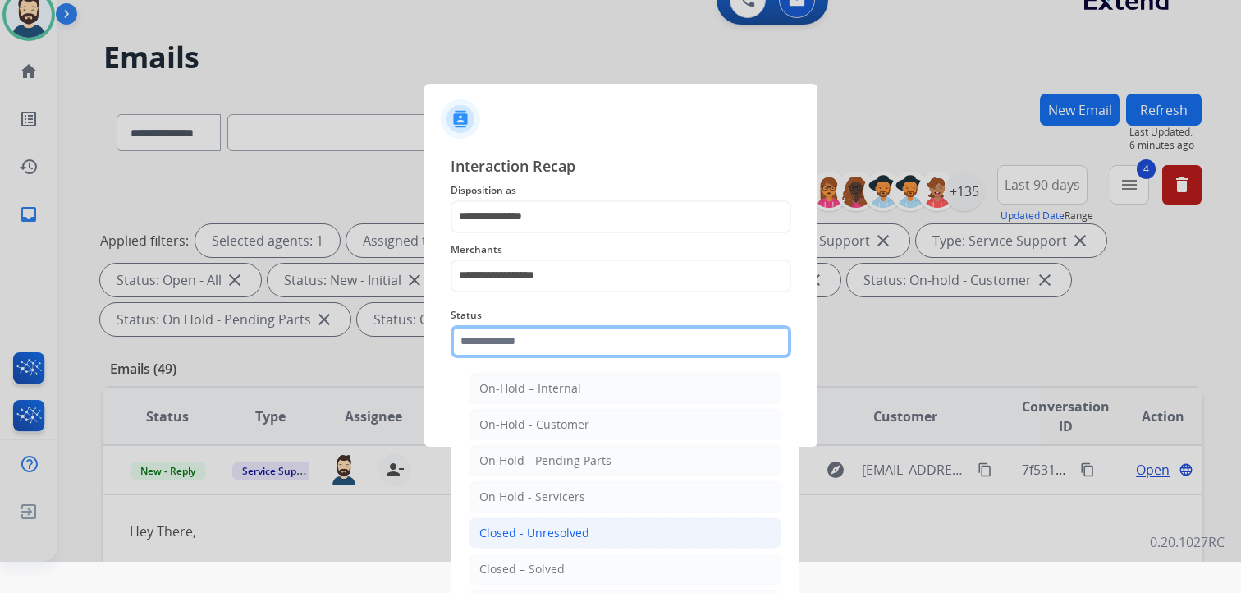
scroll to position [48, 0]
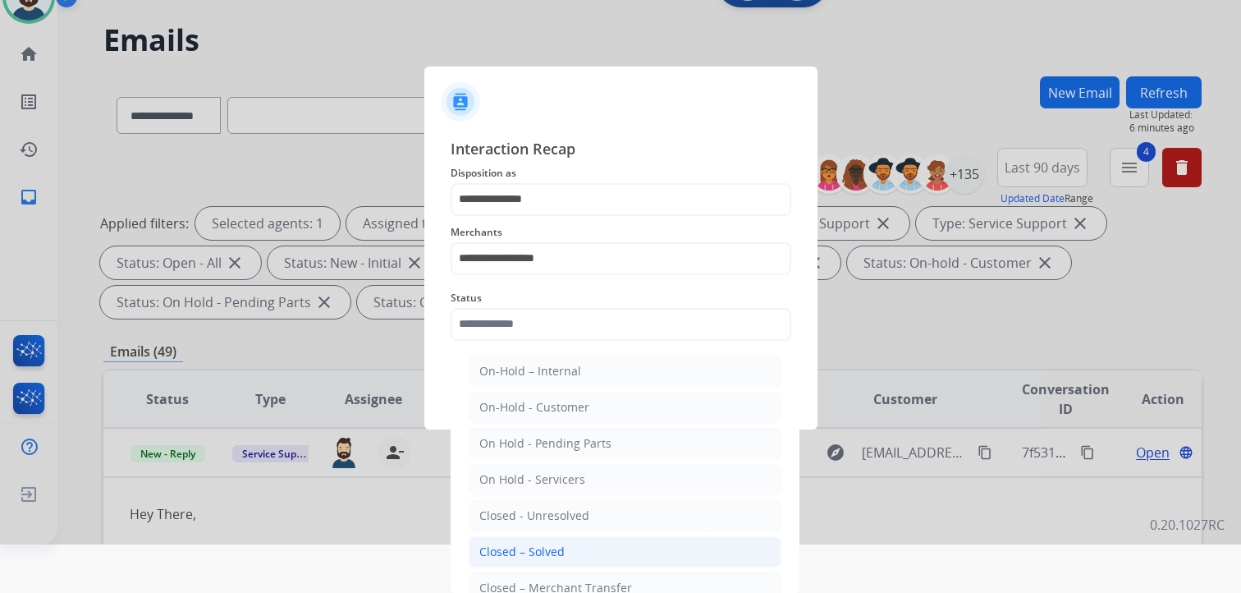
click at [535, 539] on li "Closed – Solved" at bounding box center [625, 551] width 313 height 31
type input "**********"
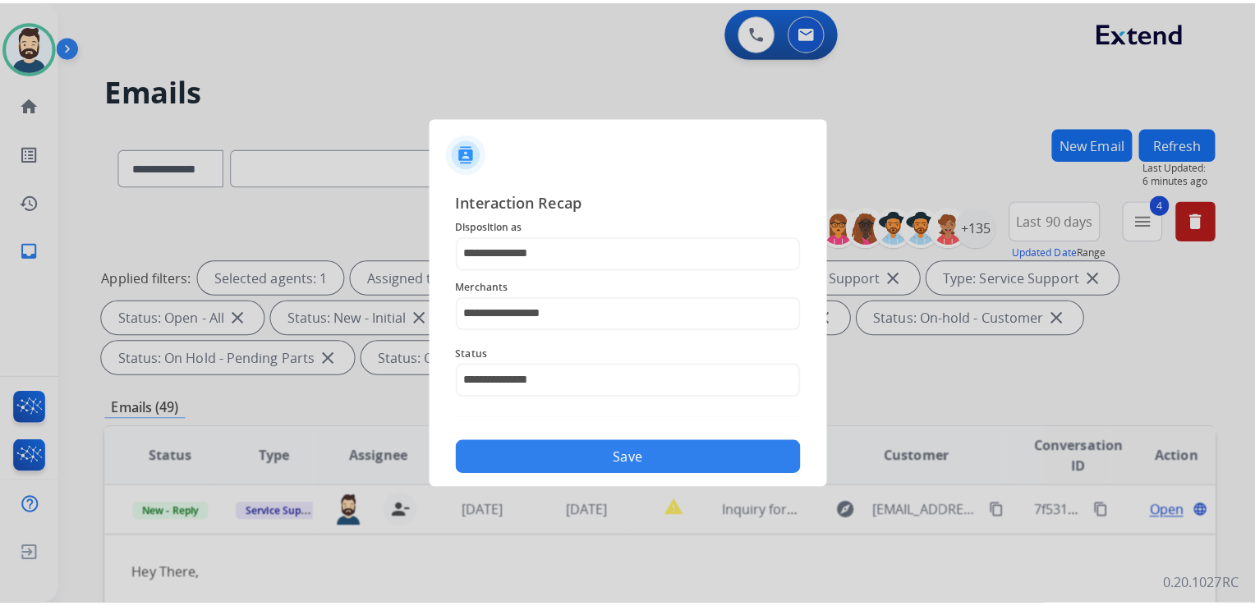
scroll to position [0, 0]
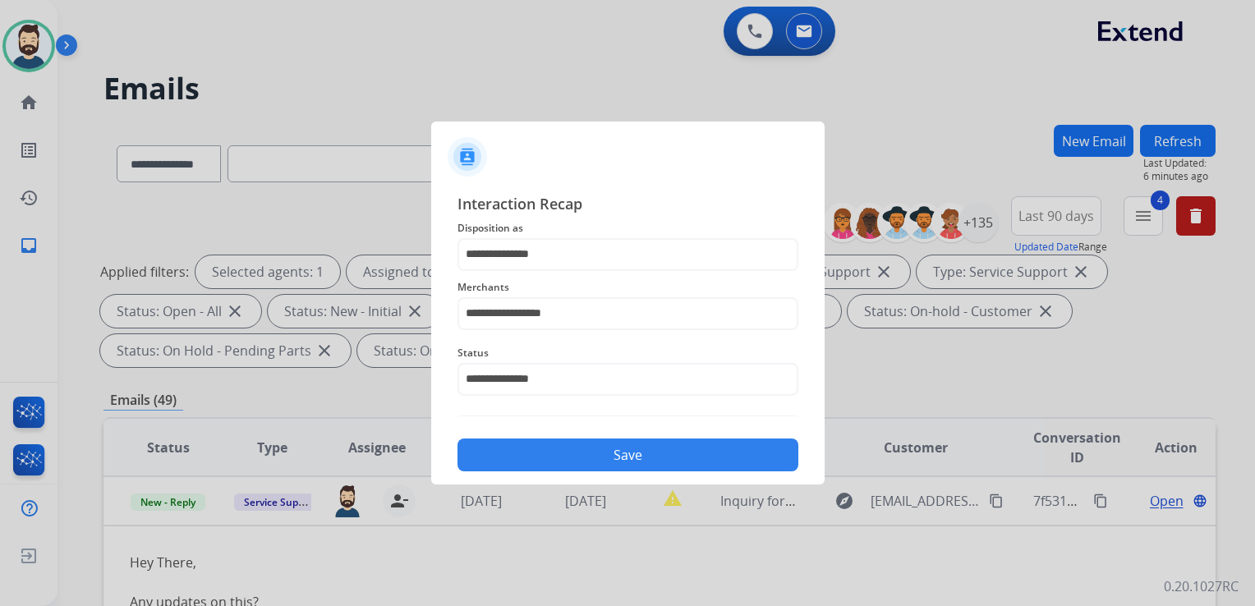
click at [589, 461] on button "Save" at bounding box center [627, 454] width 341 height 33
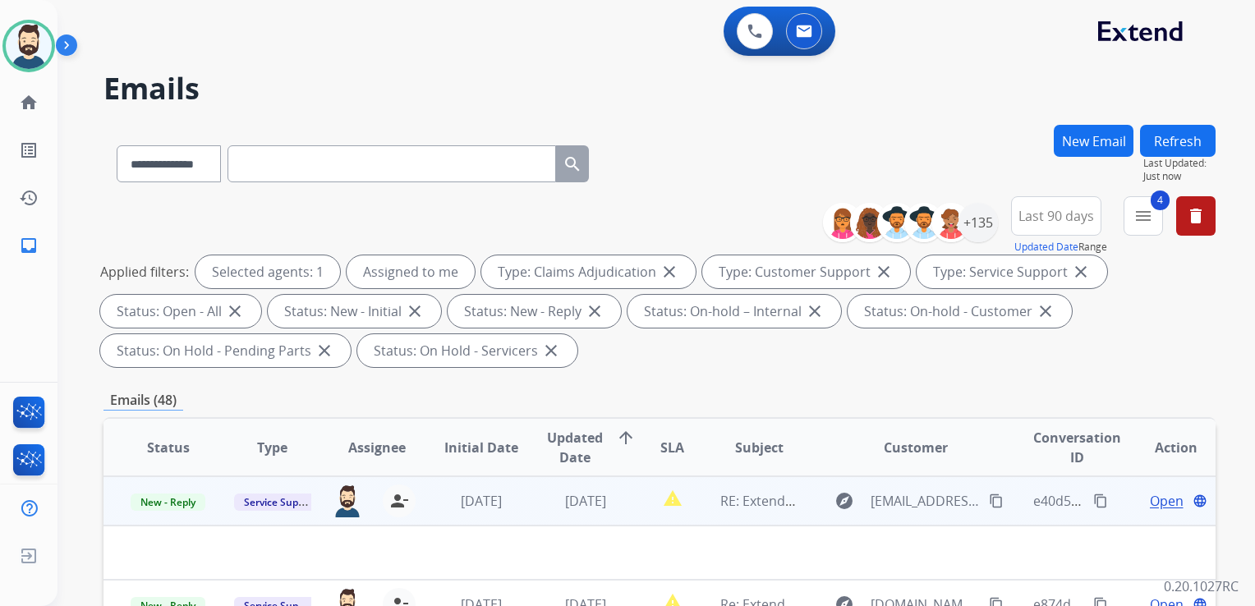
click at [406, 514] on div "person_remove [PERSON_NAME] to Me" at bounding box center [389, 500] width 53 height 33
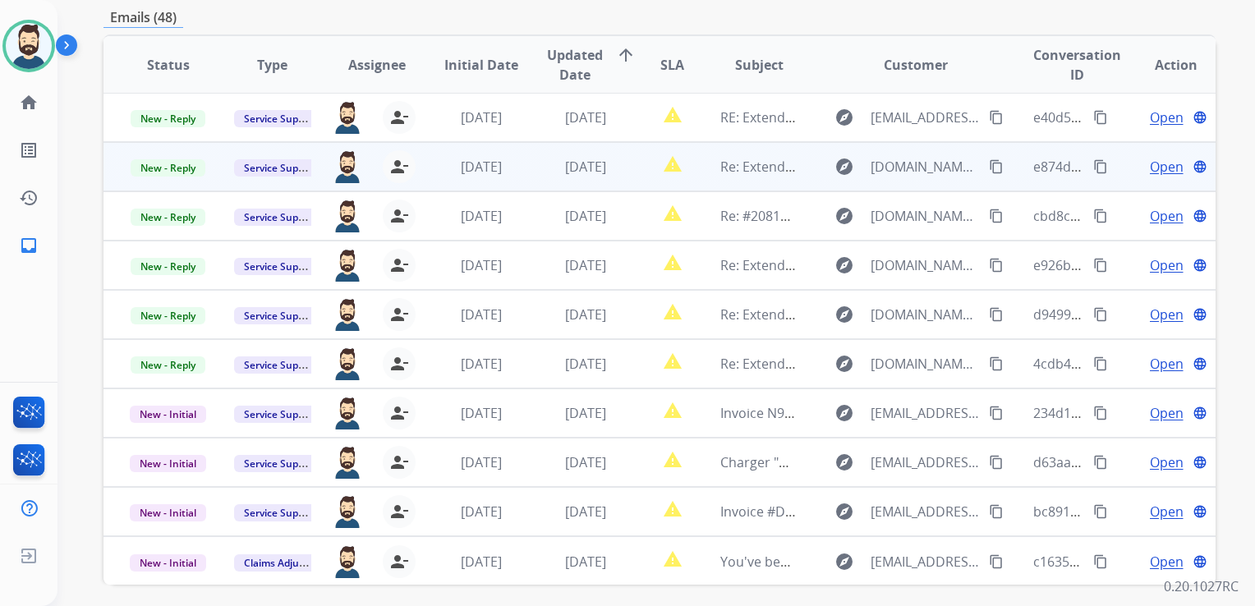
scroll to position [411, 0]
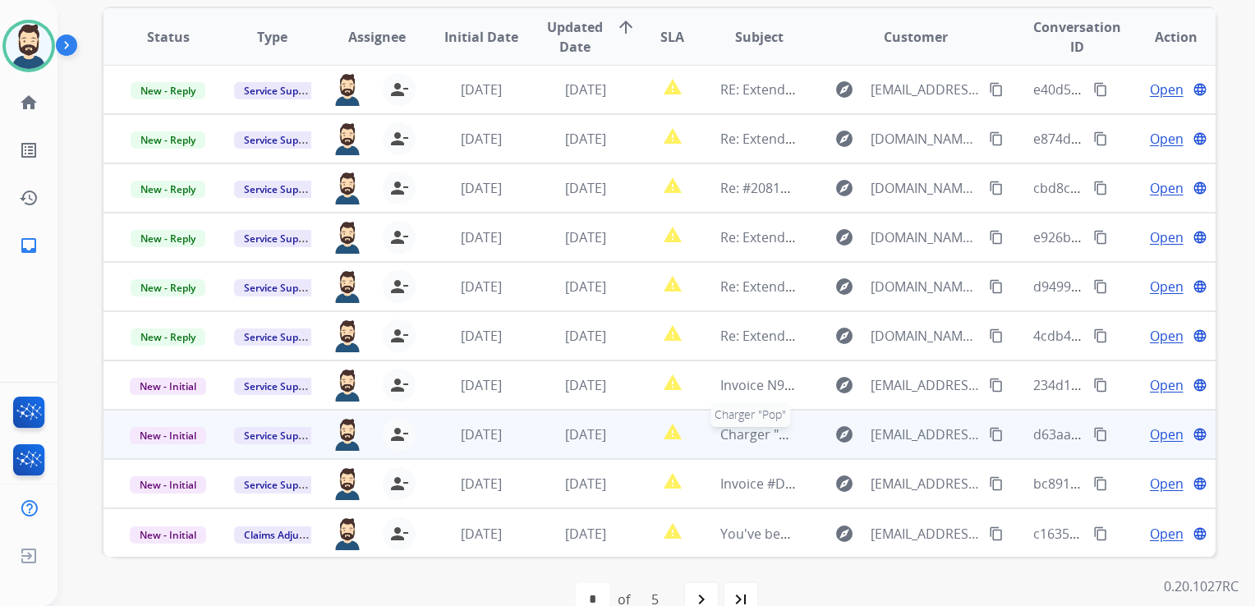
click at [775, 434] on span "Charger "Pop"" at bounding box center [764, 434] width 88 height 18
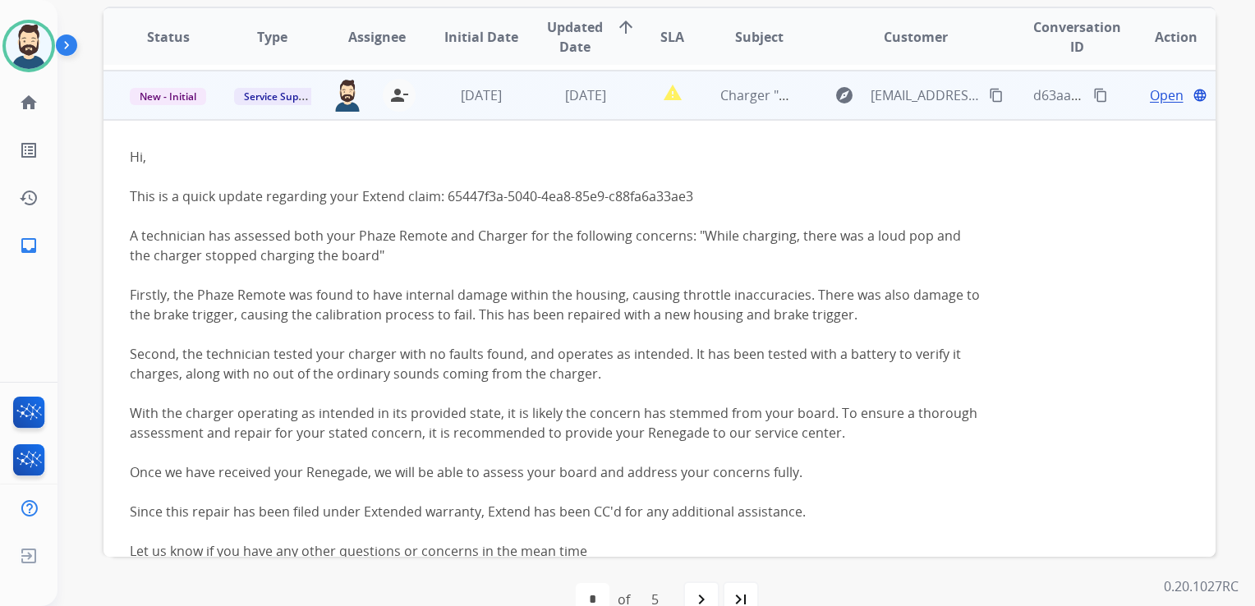
scroll to position [345, 0]
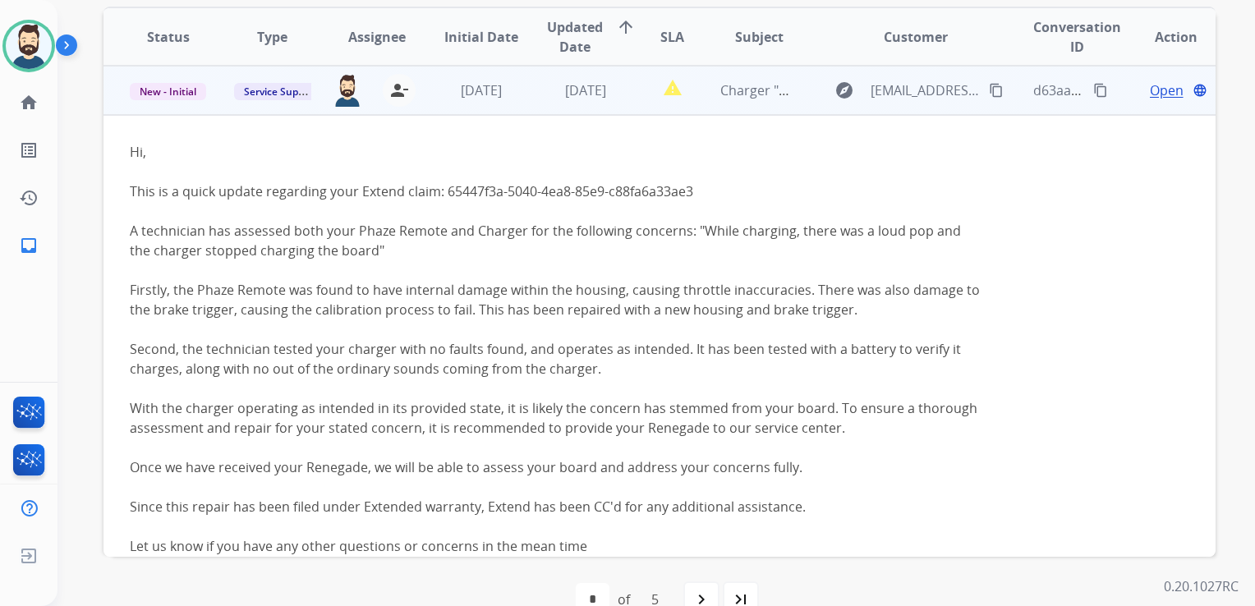
click at [1149, 87] on span "Open" at bounding box center [1166, 90] width 34 height 20
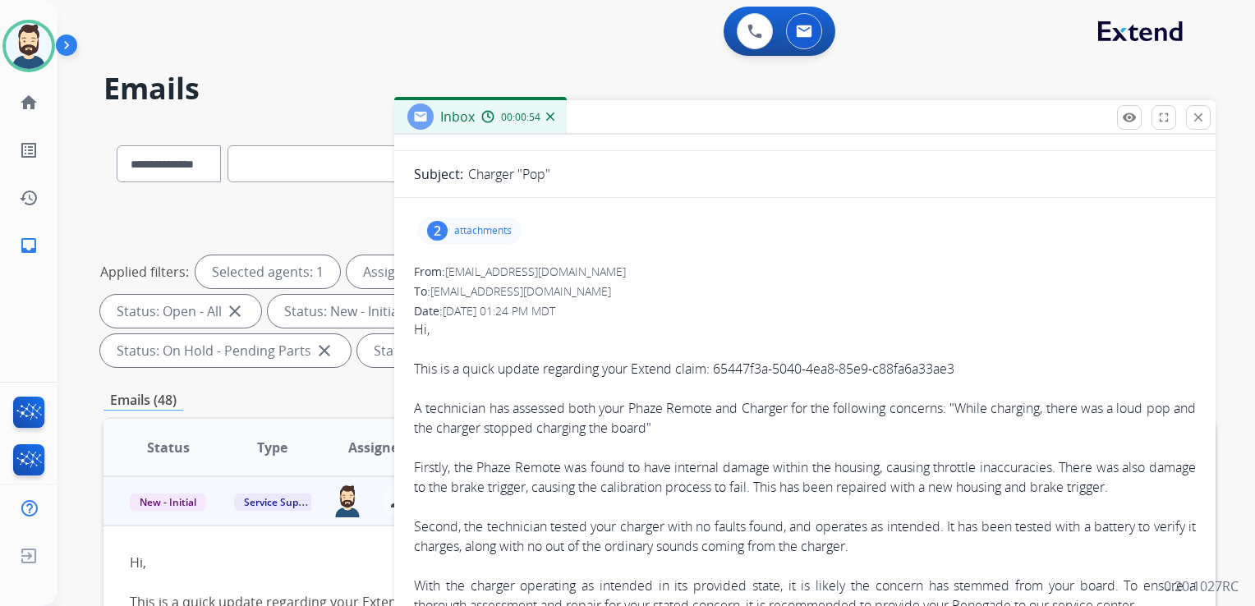
scroll to position [164, 0]
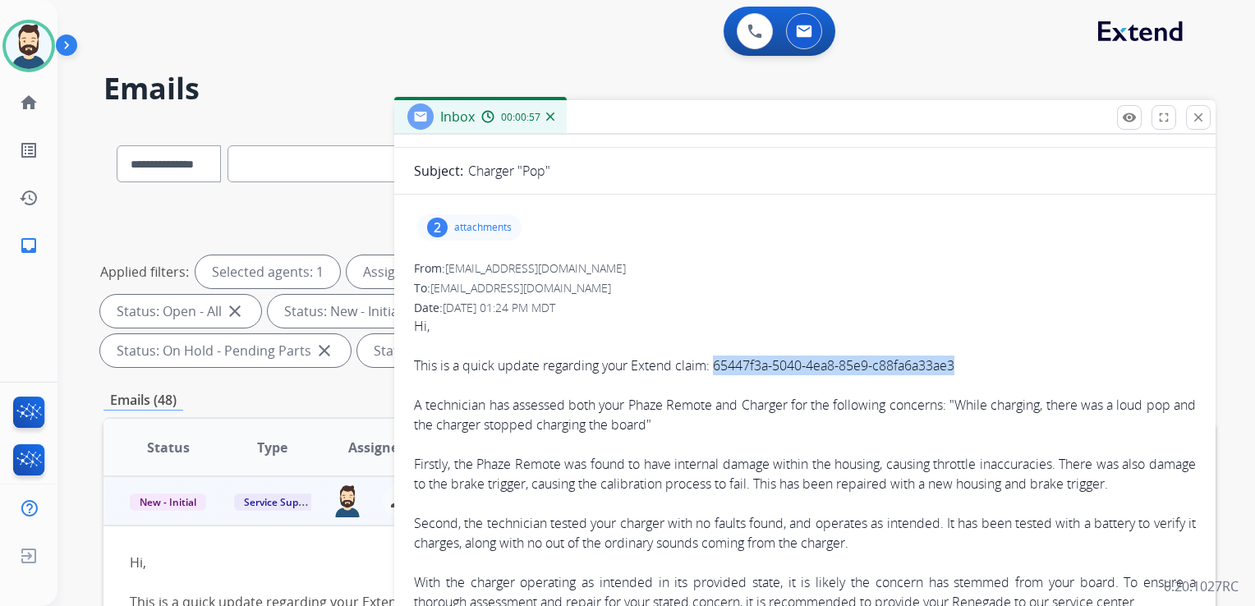
drag, startPoint x: 717, startPoint y: 363, endPoint x: 968, endPoint y: 370, distance: 251.4
click at [968, 370] on div "This is a quick update regarding your Extend claim: 65447f3a-5040-4ea8-85e9-c88…" at bounding box center [805, 366] width 782 height 20
drag, startPoint x: 968, startPoint y: 370, endPoint x: 939, endPoint y: 369, distance: 28.7
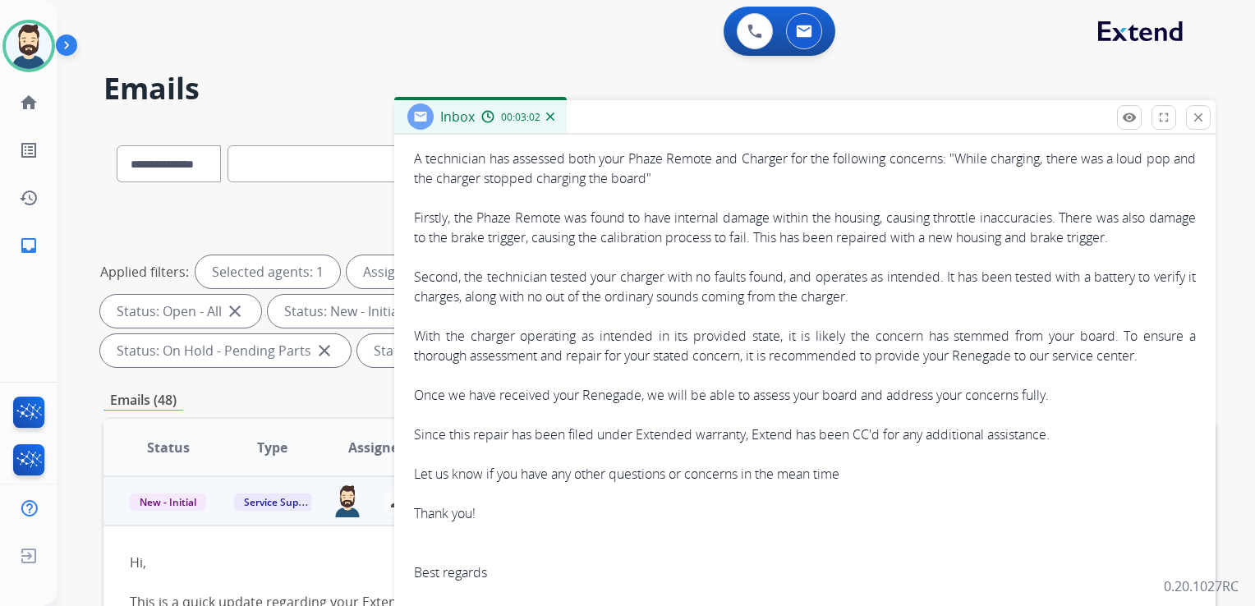
scroll to position [328, 0]
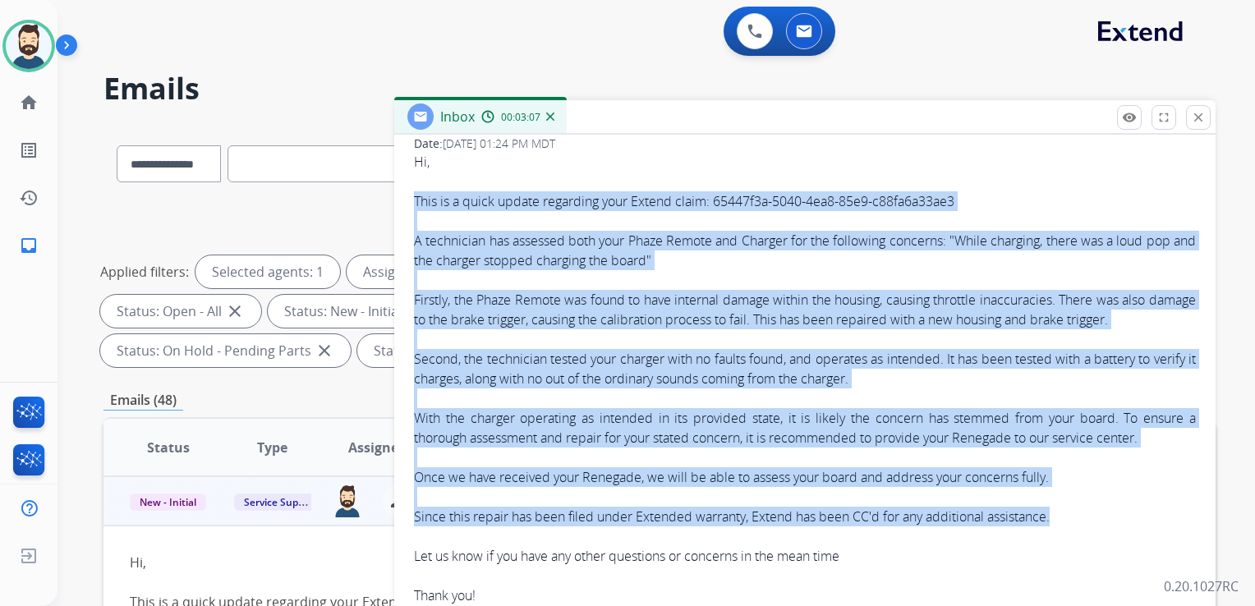
drag, startPoint x: 415, startPoint y: 199, endPoint x: 1064, endPoint y: 521, distance: 724.1
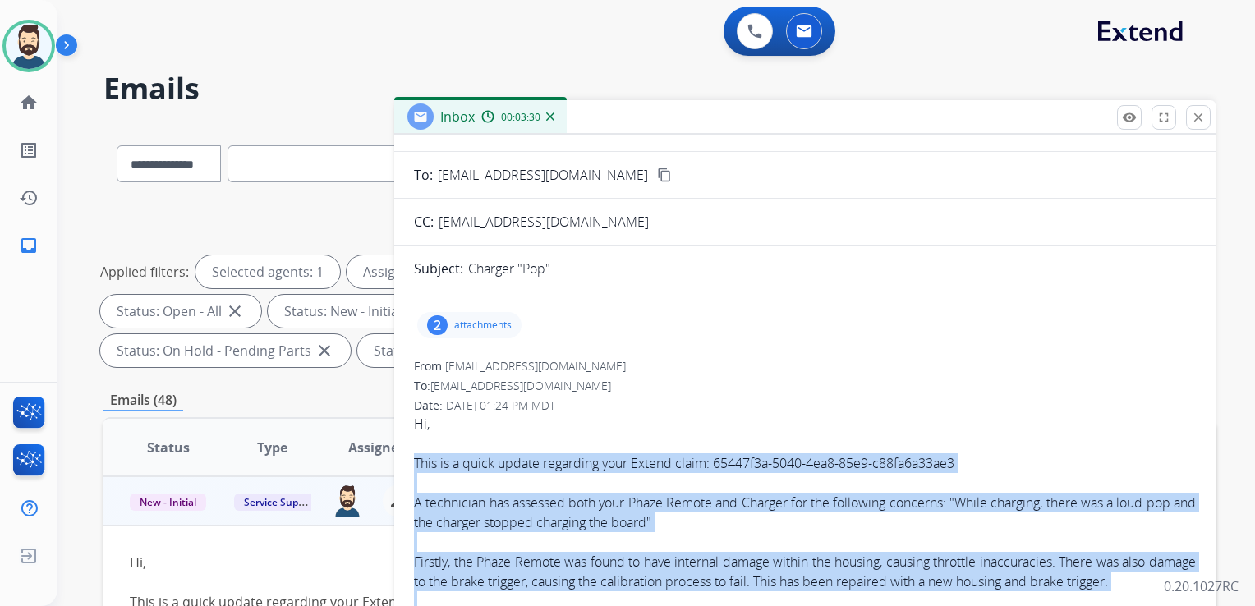
scroll to position [0, 0]
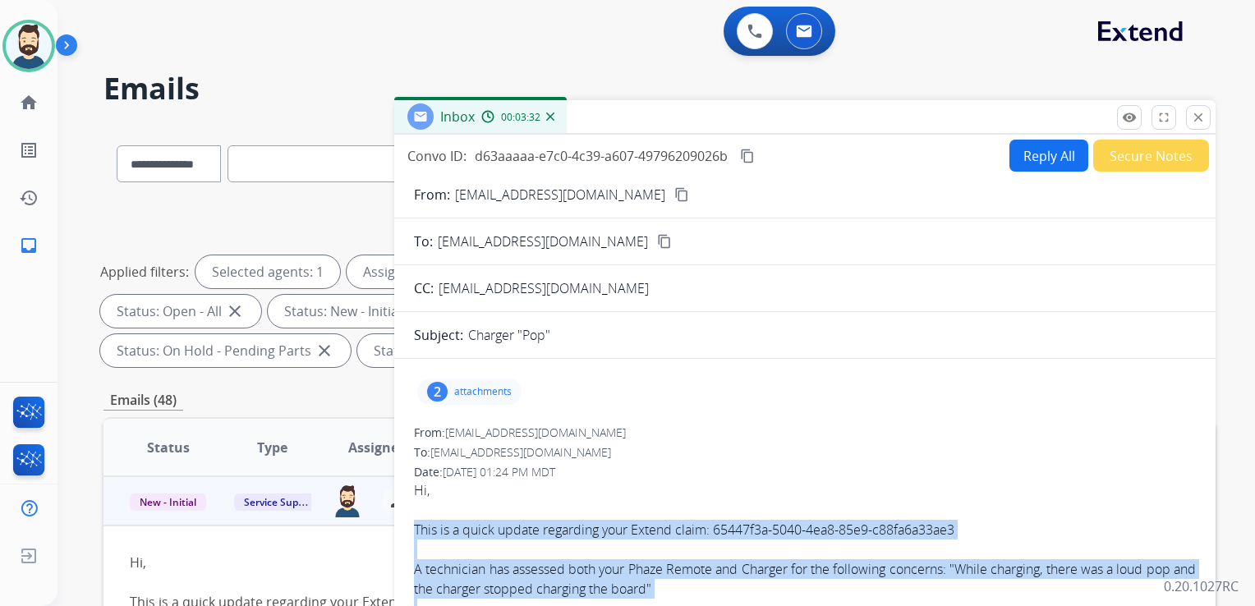
click at [742, 152] on mat-icon "content_copy" at bounding box center [747, 156] width 15 height 15
click at [1050, 156] on button "Reply All" at bounding box center [1048, 156] width 79 height 32
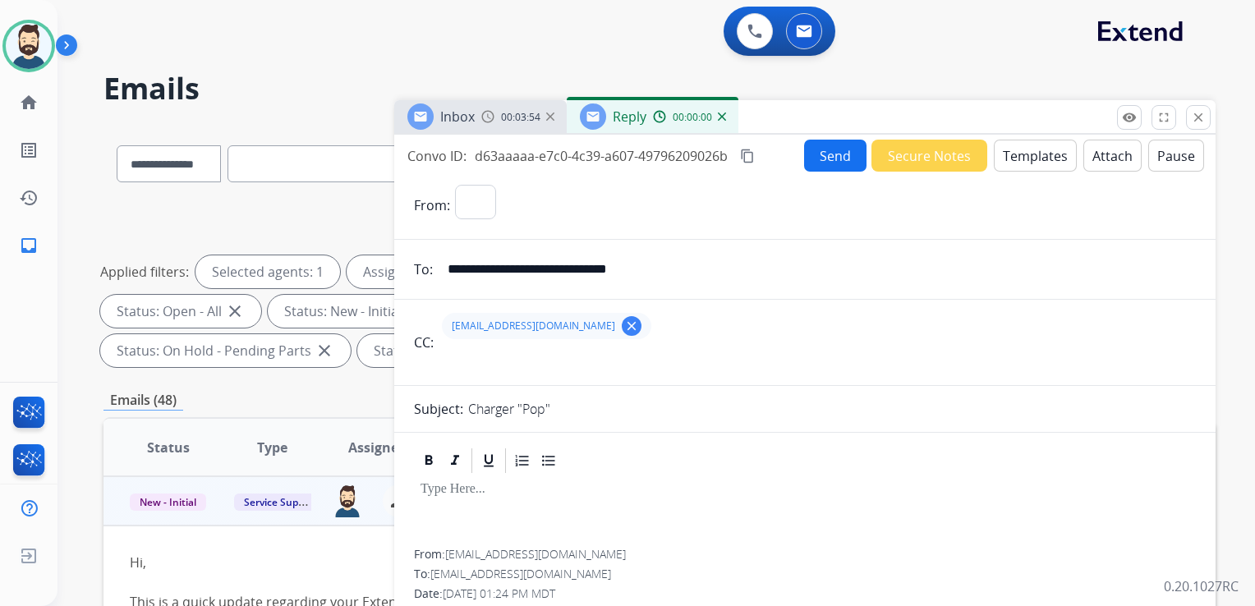
click at [1049, 155] on button "Templates" at bounding box center [1034, 156] width 83 height 32
select select "**********"
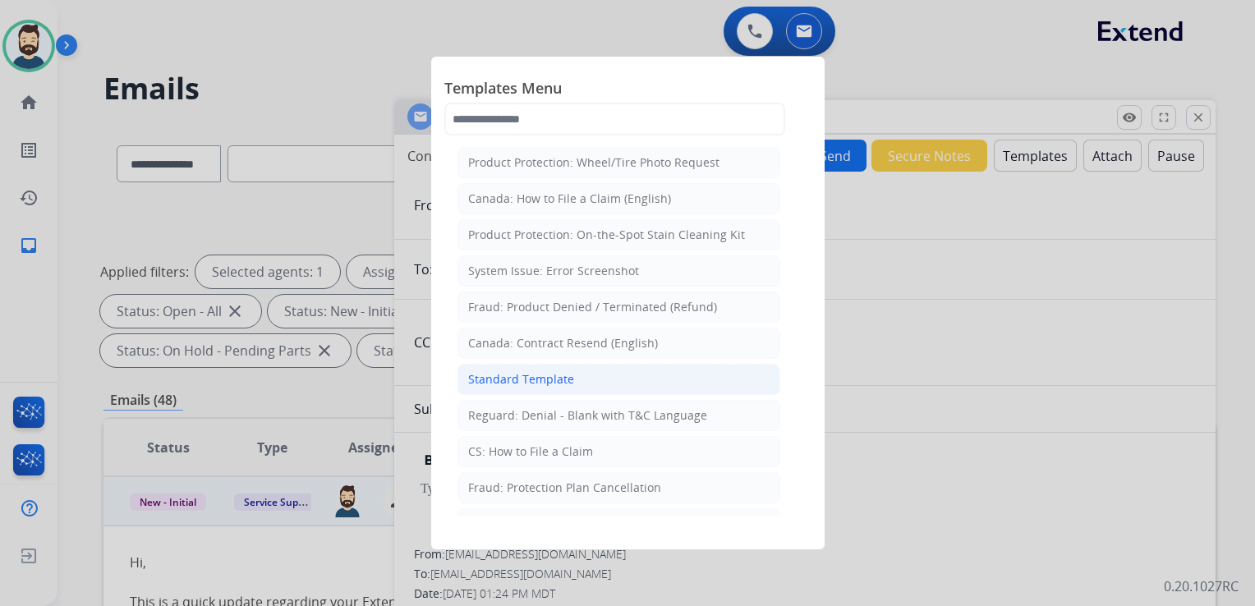
click at [549, 381] on div "Standard Template" at bounding box center [521, 379] width 106 height 16
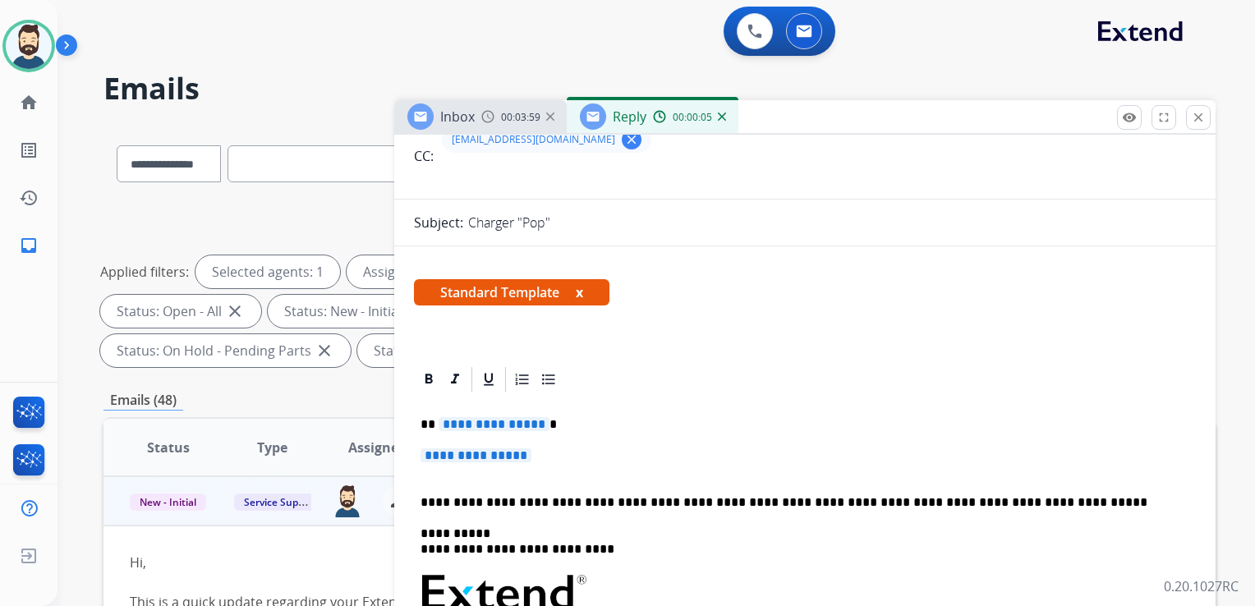
scroll to position [164, 0]
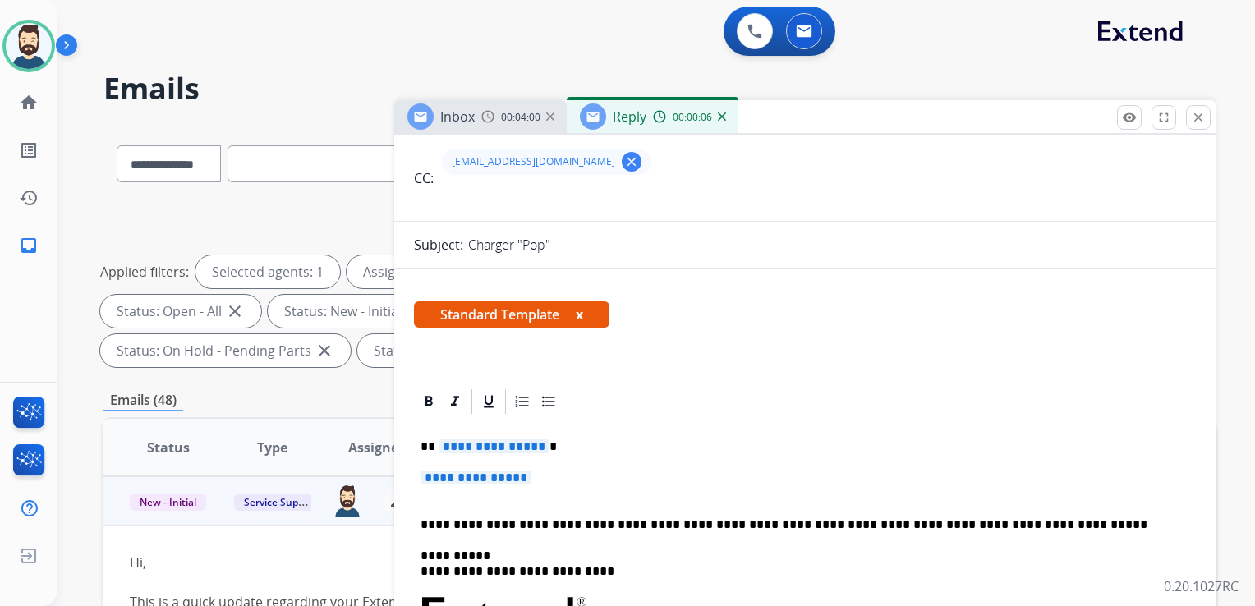
click at [550, 442] on p "**********" at bounding box center [797, 446] width 755 height 15
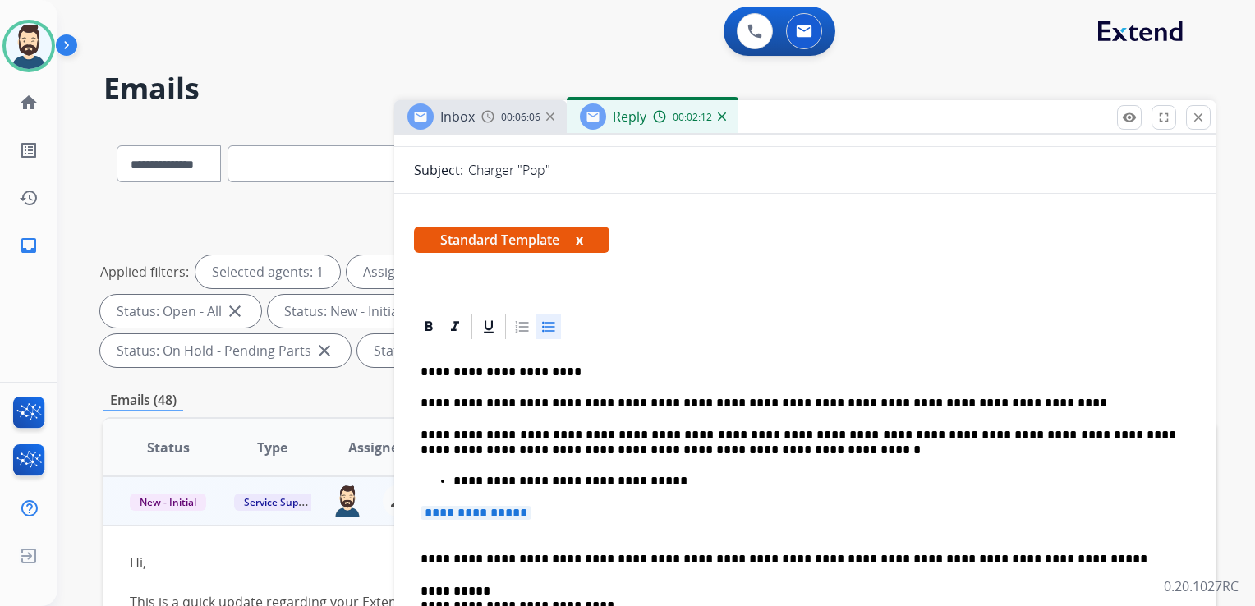
scroll to position [328, 0]
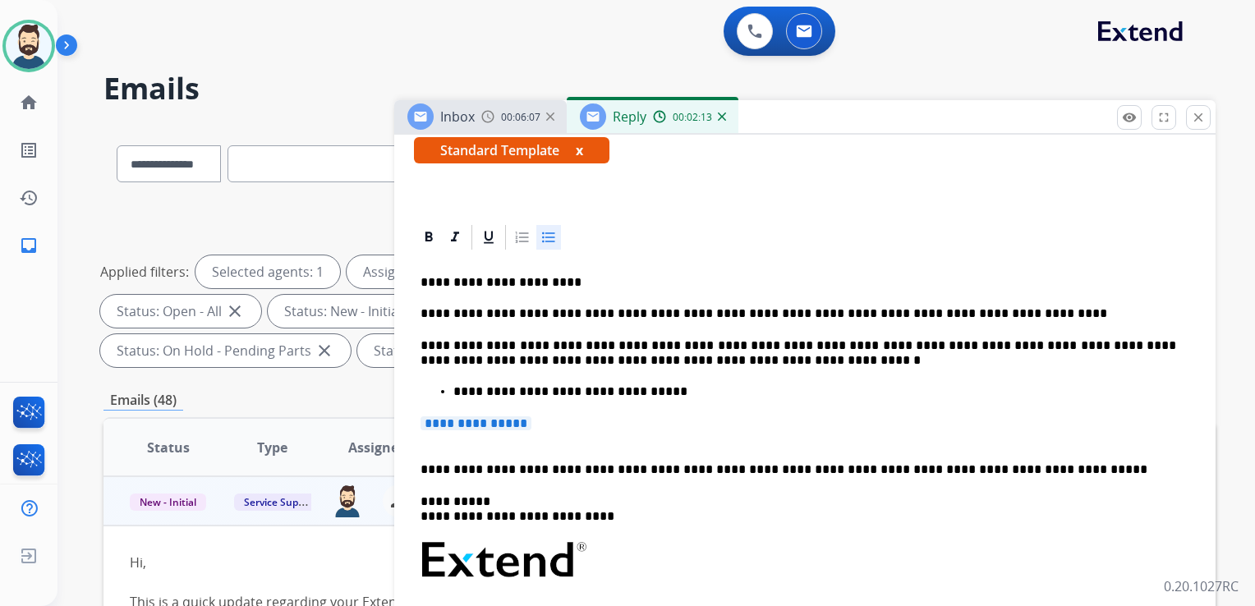
click at [545, 424] on p "**********" at bounding box center [804, 431] width 769 height 30
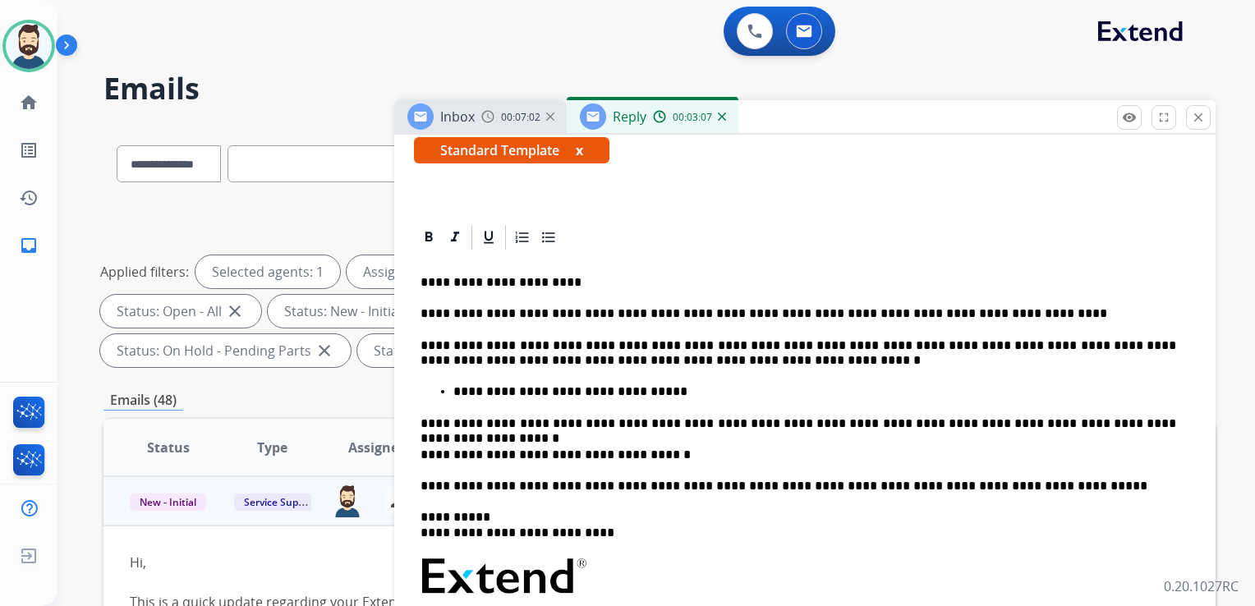
scroll to position [411, 0]
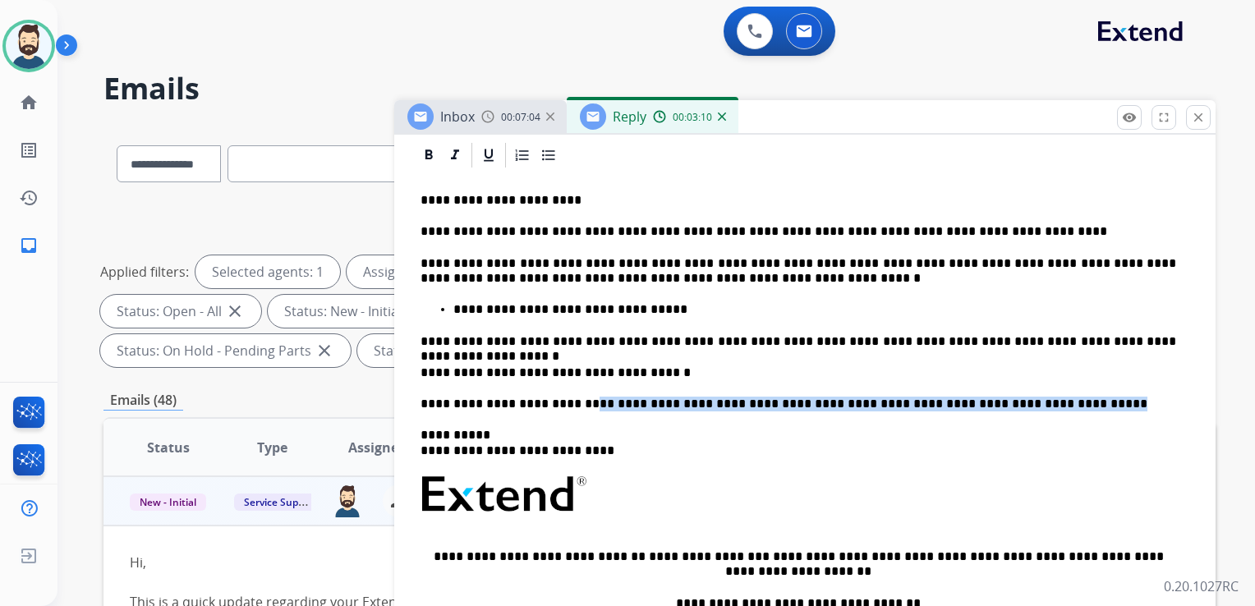
drag, startPoint x: 570, startPoint y: 400, endPoint x: 1016, endPoint y: 402, distance: 445.8
click at [1016, 402] on p "**********" at bounding box center [797, 404] width 755 height 15
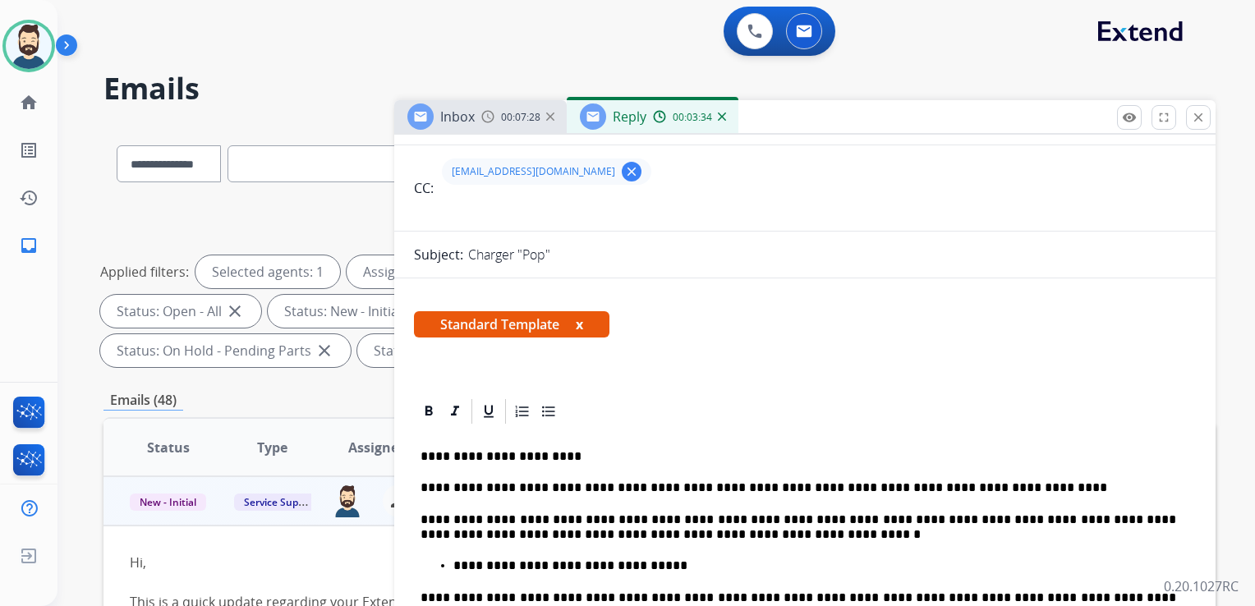
scroll to position [164, 0]
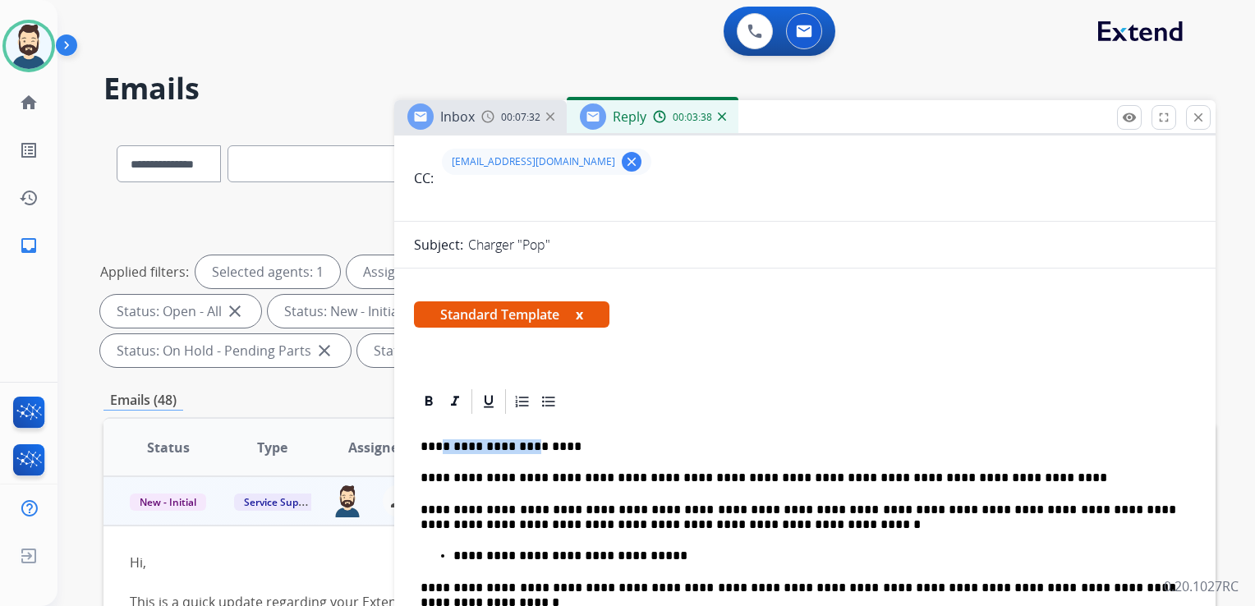
drag, startPoint x: 438, startPoint y: 446, endPoint x: 528, endPoint y: 451, distance: 90.5
click at [524, 449] on p "**********" at bounding box center [797, 446] width 755 height 15
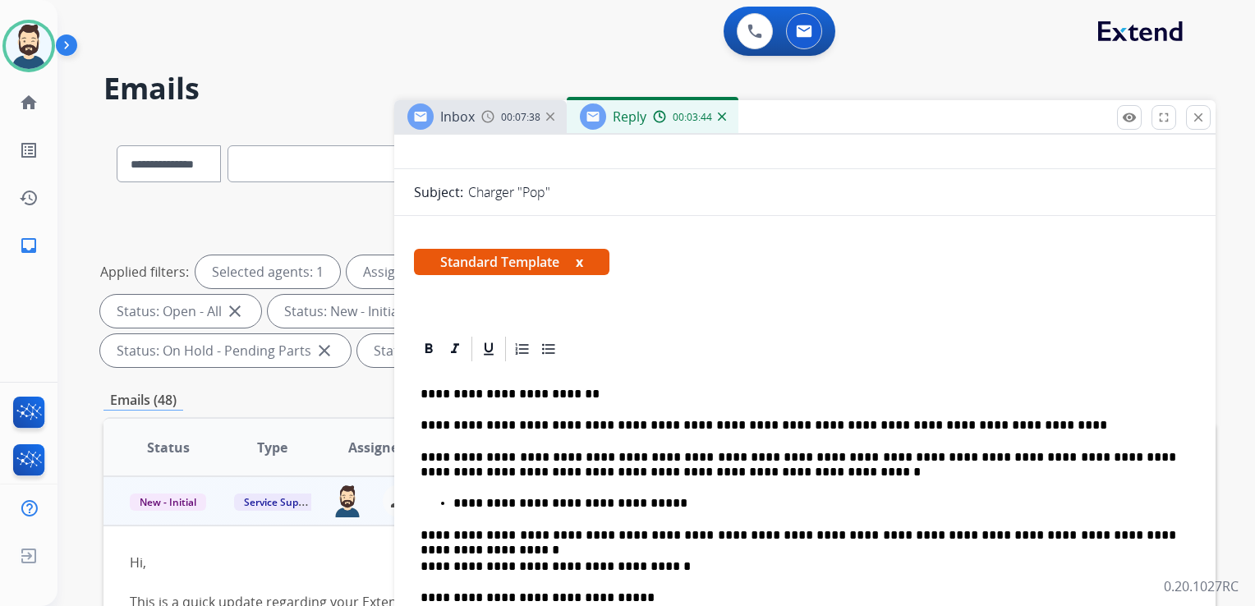
scroll to position [246, 0]
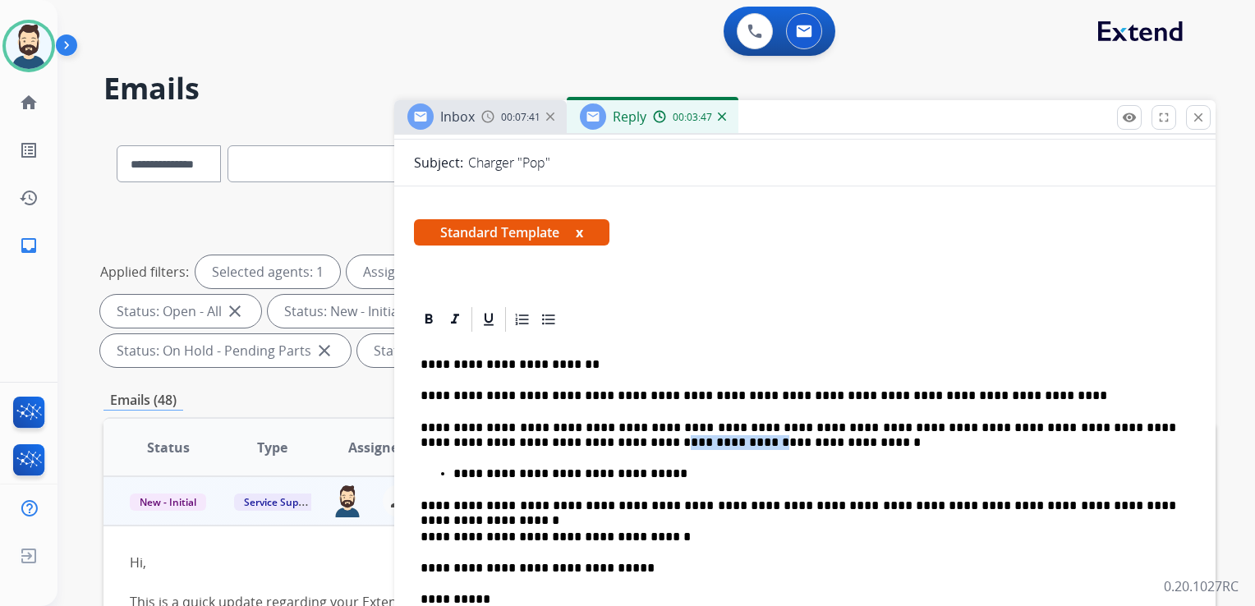
drag, startPoint x: 512, startPoint y: 441, endPoint x: 584, endPoint y: 442, distance: 71.4
click at [584, 442] on p "**********" at bounding box center [797, 435] width 755 height 30
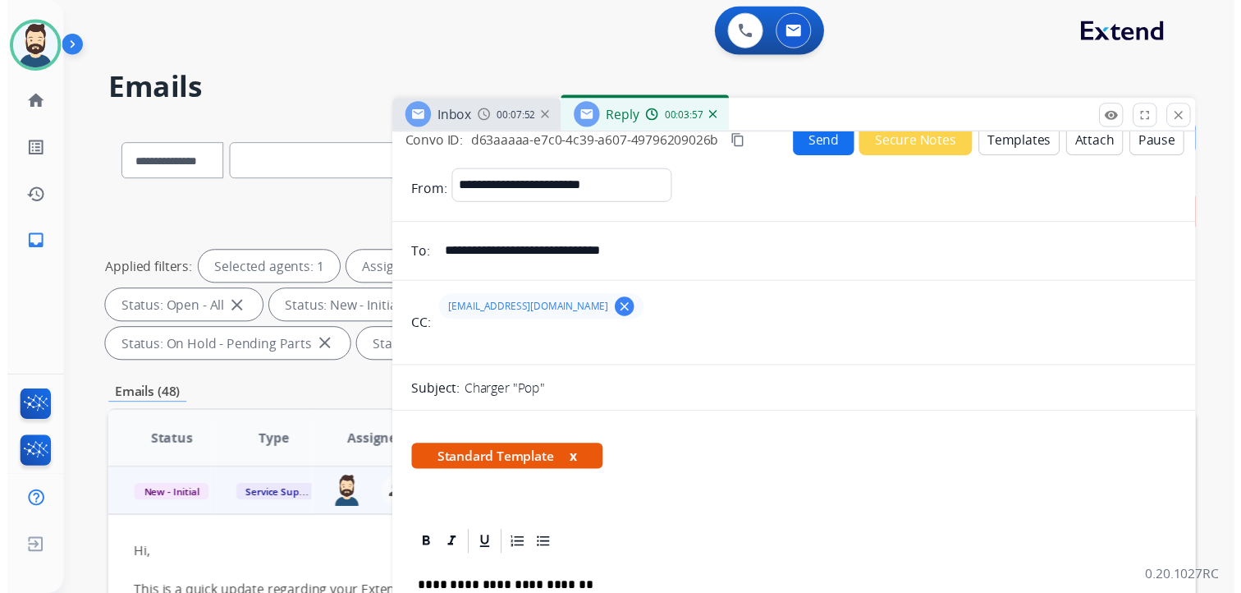
scroll to position [0, 0]
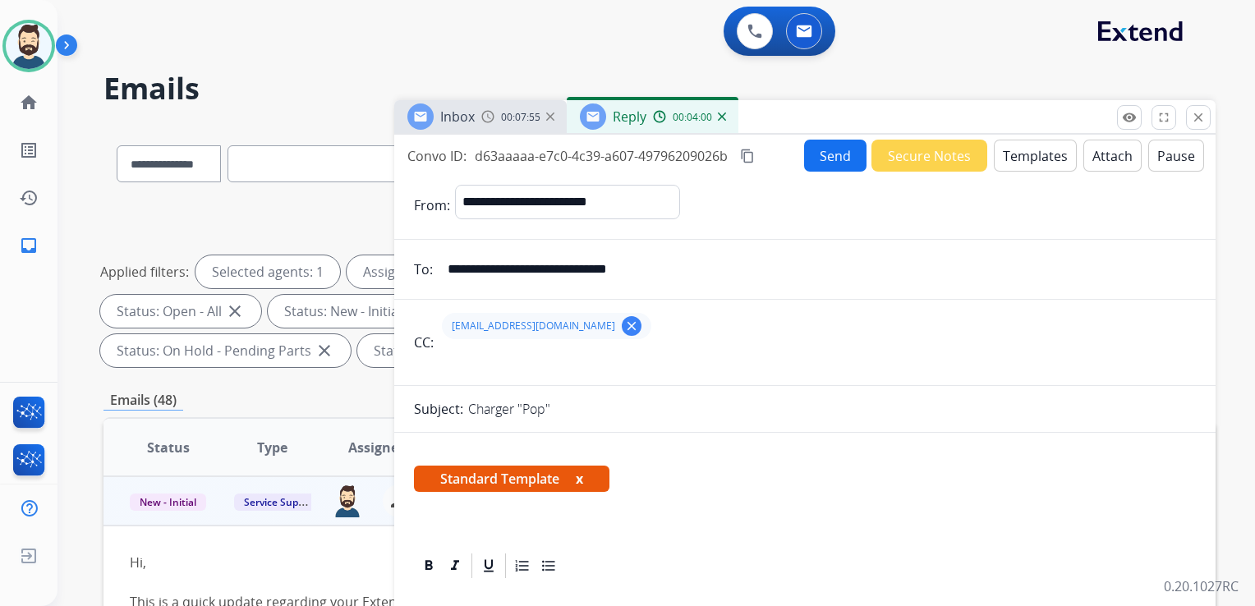
click at [818, 156] on button "Send" at bounding box center [835, 156] width 62 height 32
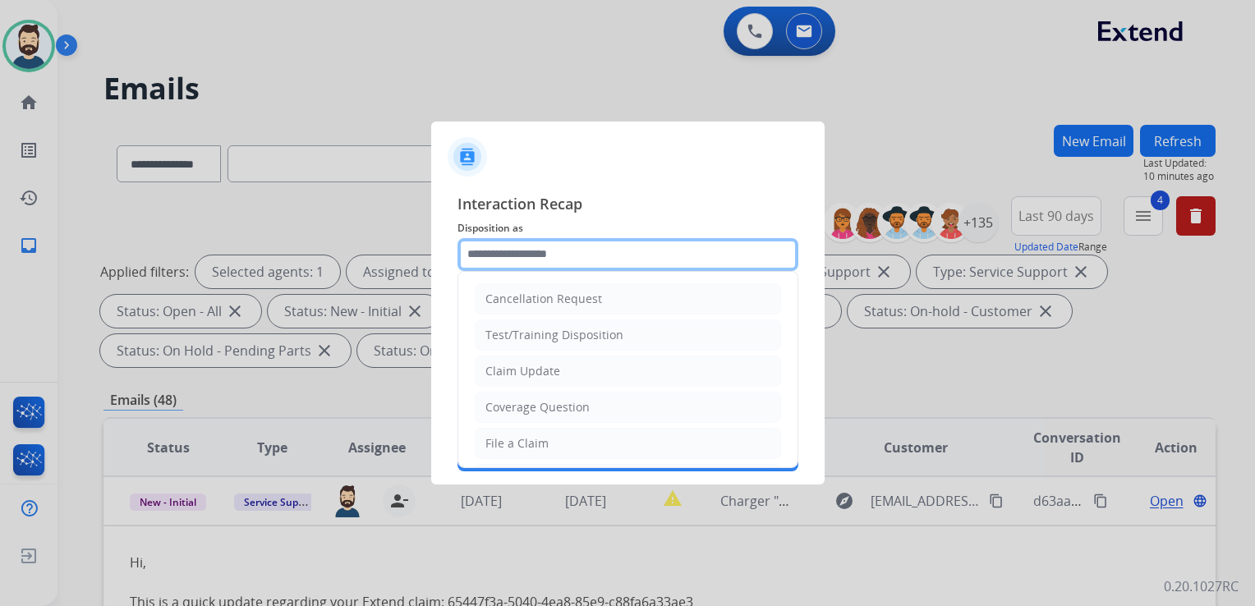
click at [516, 264] on input "text" at bounding box center [627, 254] width 341 height 33
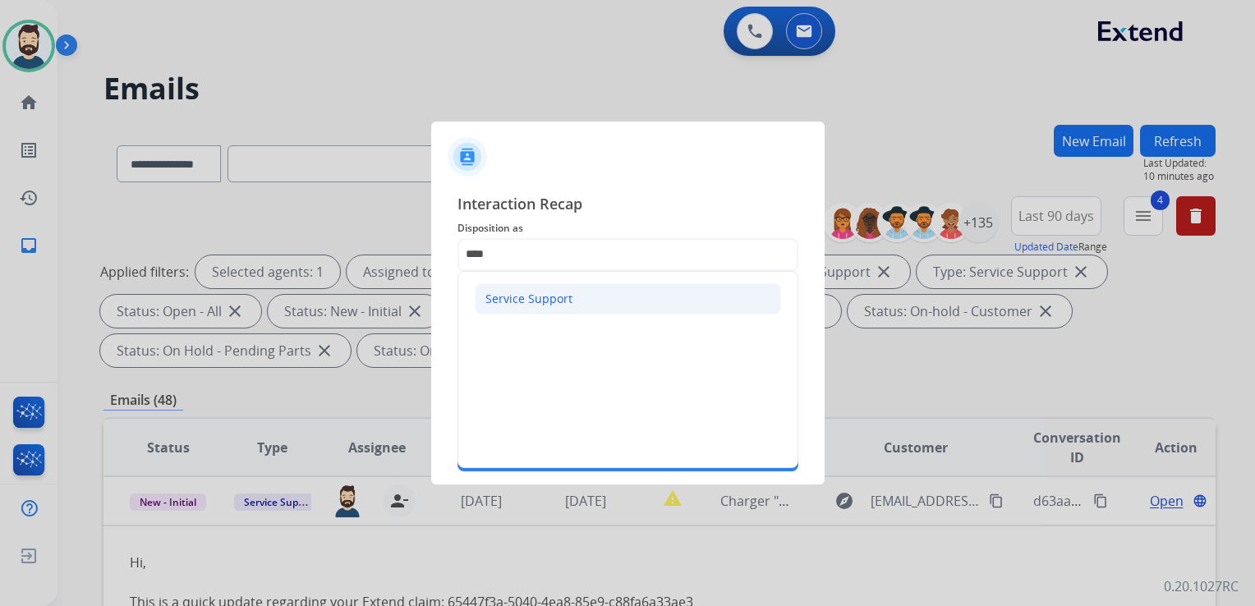
click at [501, 301] on div "Service Support" at bounding box center [528, 299] width 87 height 16
type input "**********"
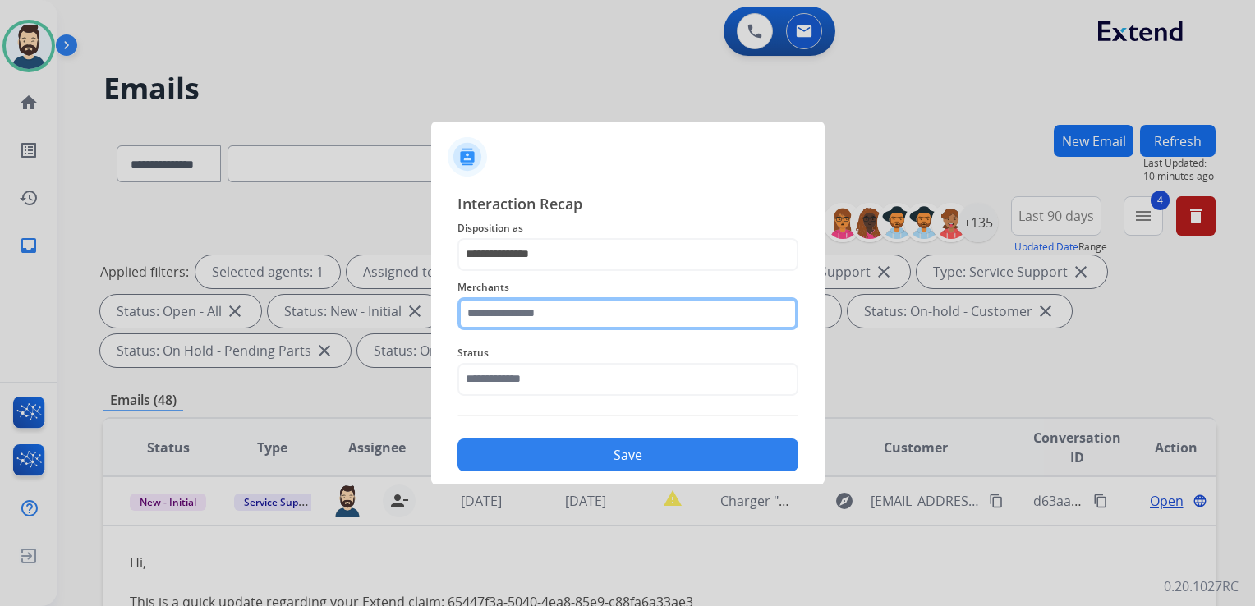
click at [508, 325] on input "text" at bounding box center [627, 313] width 341 height 33
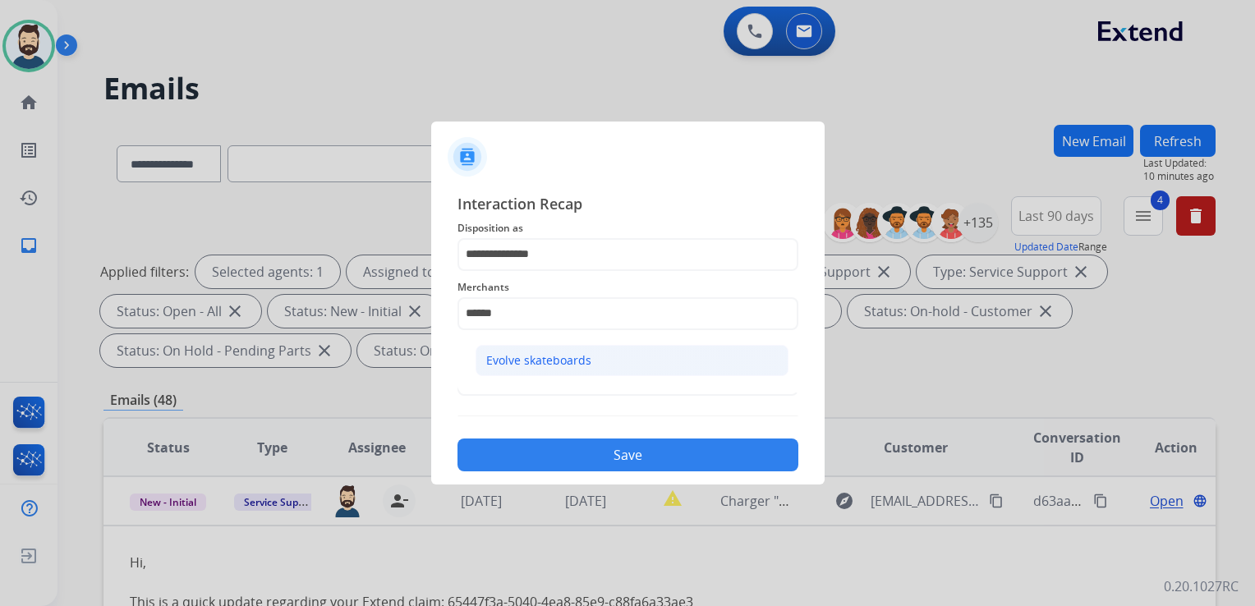
click at [525, 364] on div "Evolve skateboards" at bounding box center [538, 360] width 105 height 16
type input "**********"
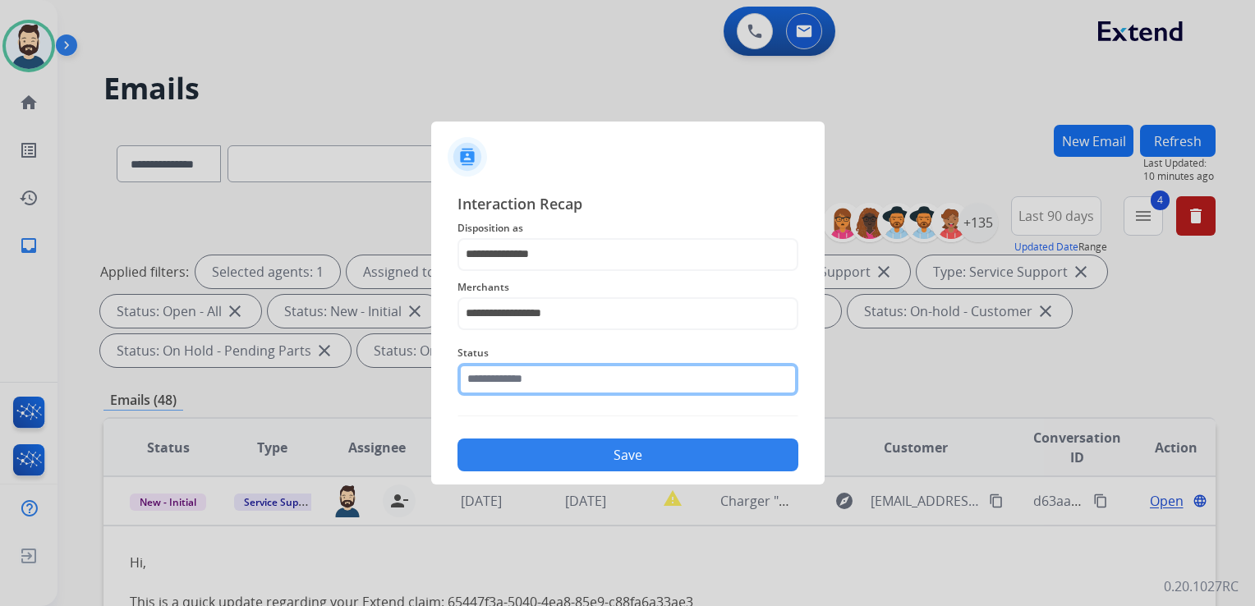
drag, startPoint x: 529, startPoint y: 371, endPoint x: 537, endPoint y: 374, distance: 8.8
click at [529, 373] on input "text" at bounding box center [627, 379] width 341 height 33
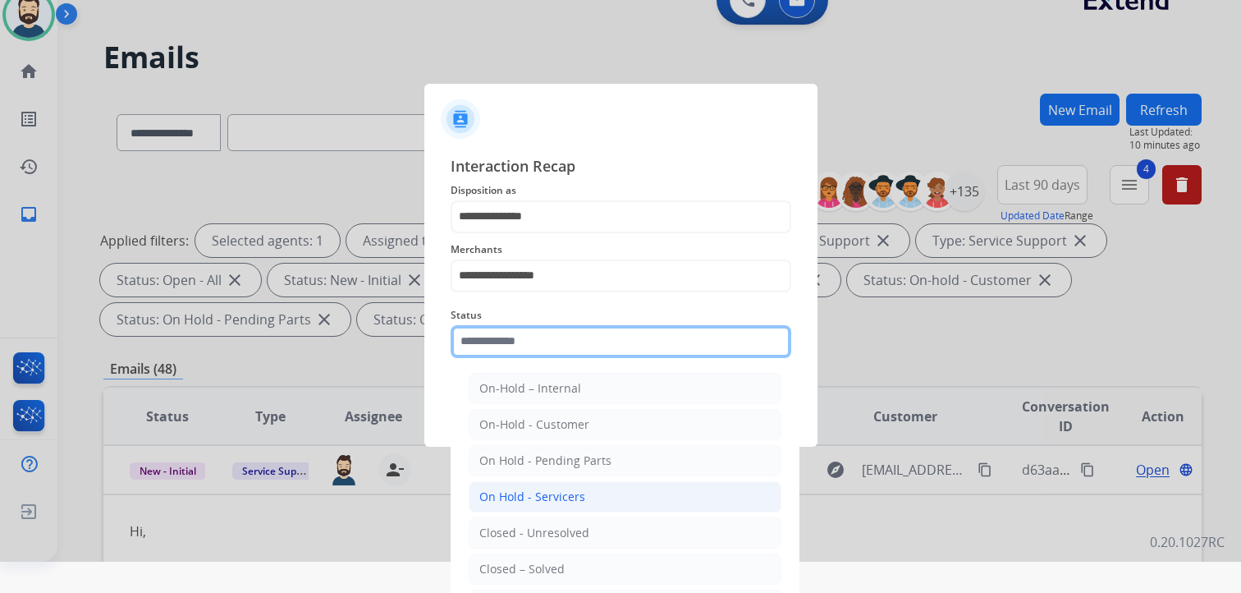
scroll to position [48, 0]
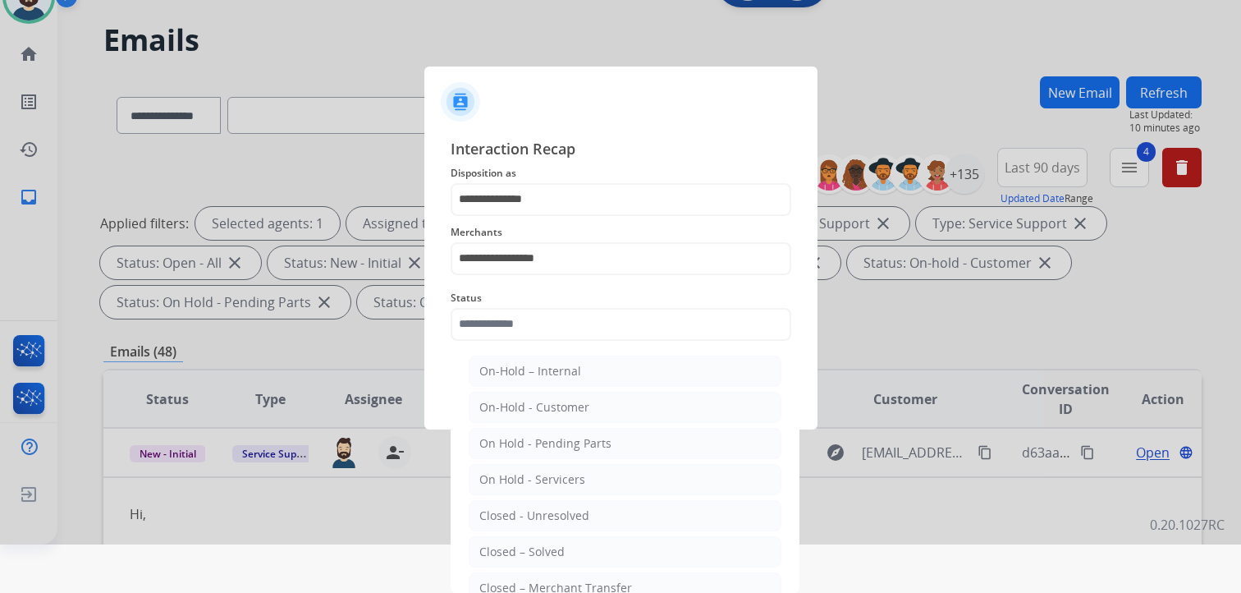
drag, startPoint x: 538, startPoint y: 546, endPoint x: 555, endPoint y: 491, distance: 57.6
click at [539, 544] on div "Closed – Solved" at bounding box center [521, 552] width 85 height 16
type input "**********"
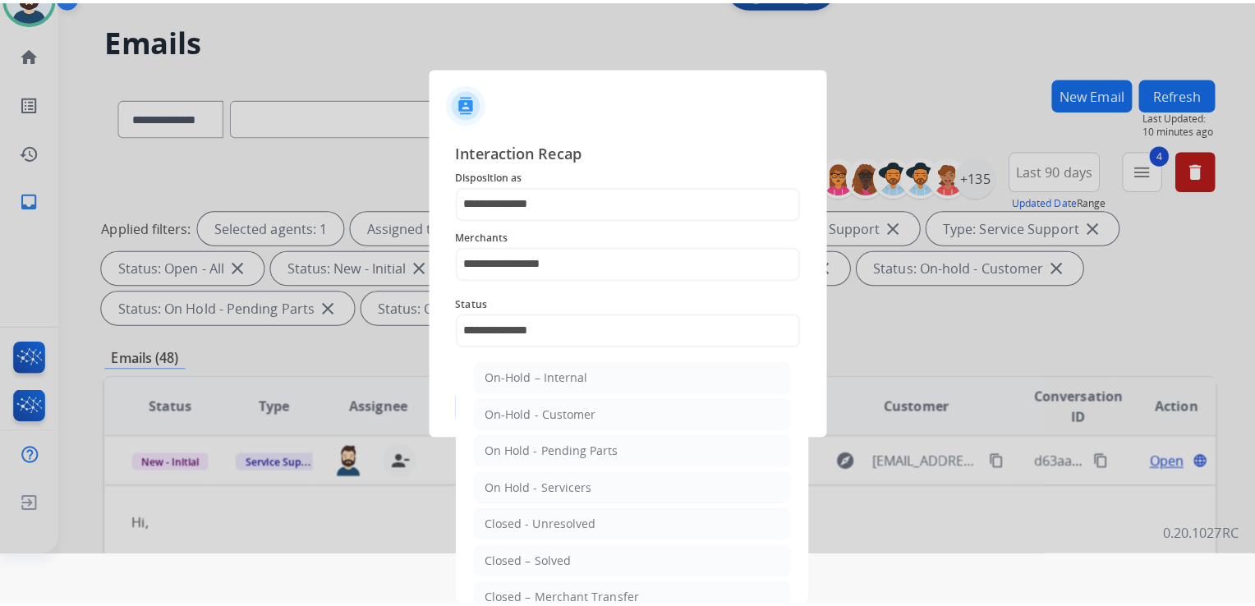
scroll to position [0, 0]
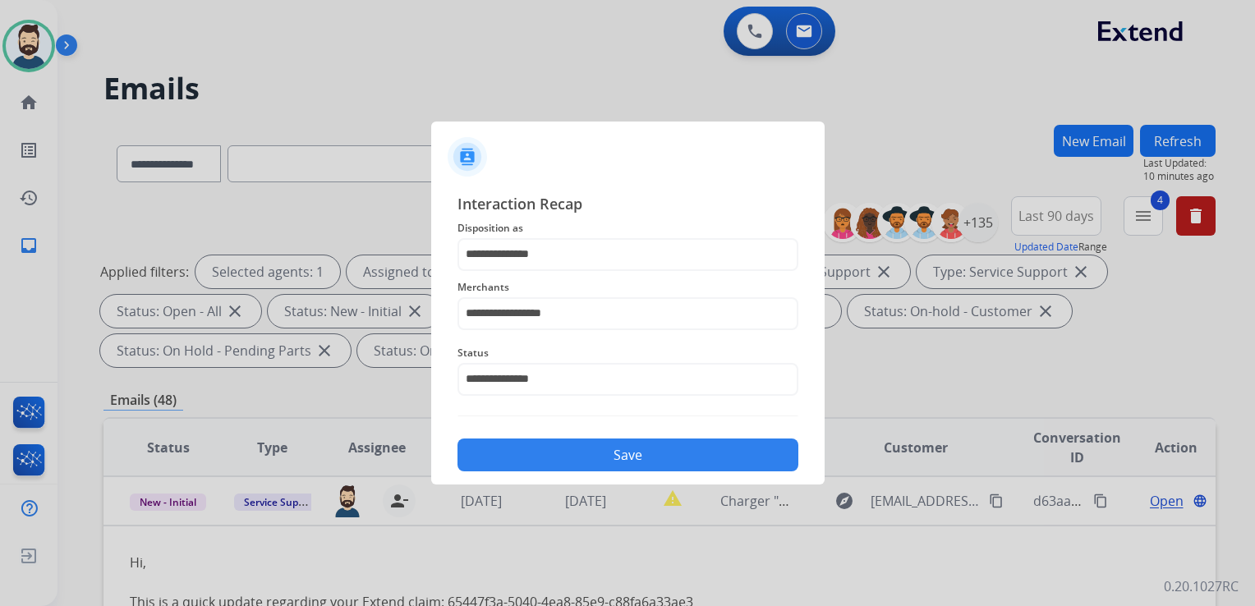
click at [574, 461] on button "Save" at bounding box center [627, 454] width 341 height 33
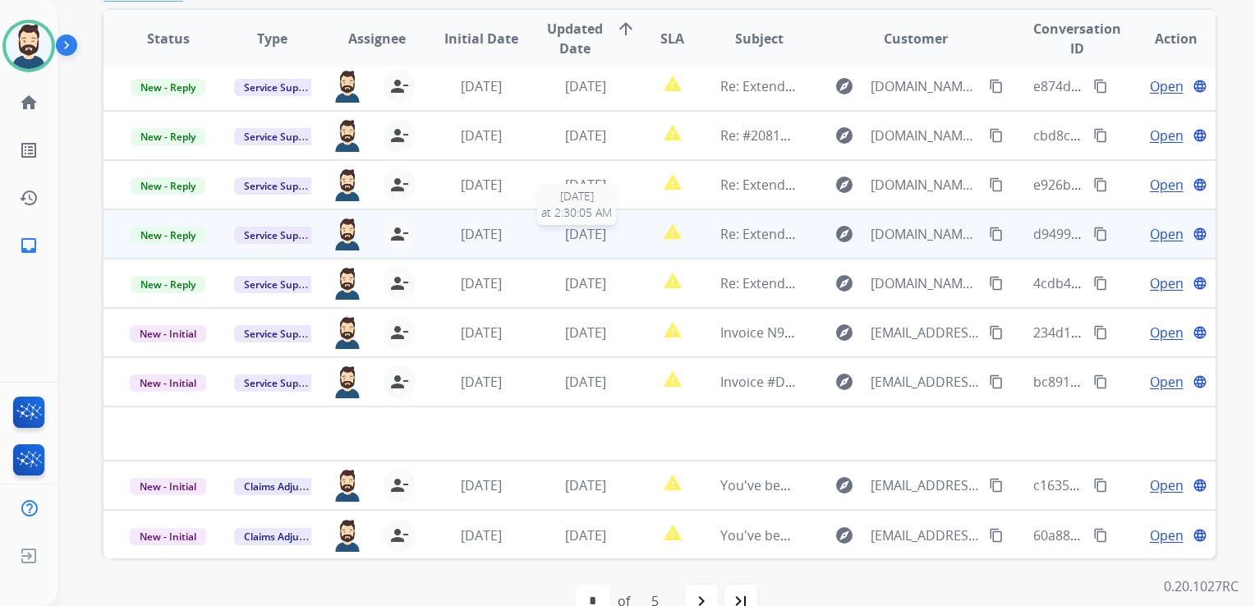
scroll to position [411, 0]
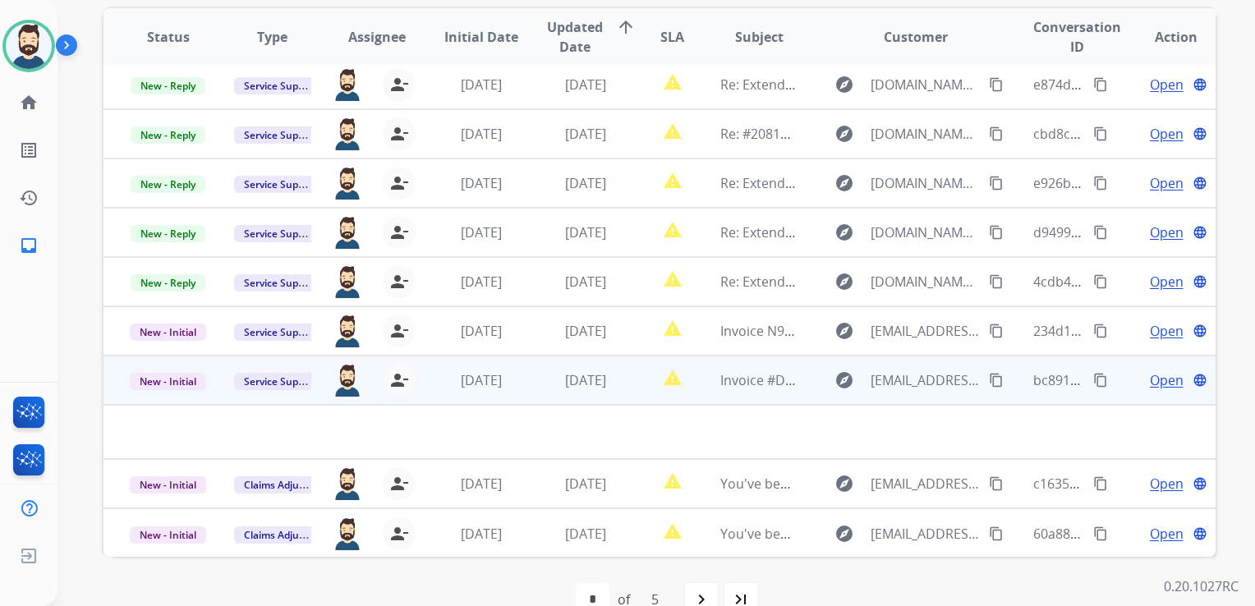
click at [691, 405] on td at bounding box center [554, 432] width 903 height 54
click at [521, 394] on td "[DATE]" at bounding box center [573, 380] width 104 height 49
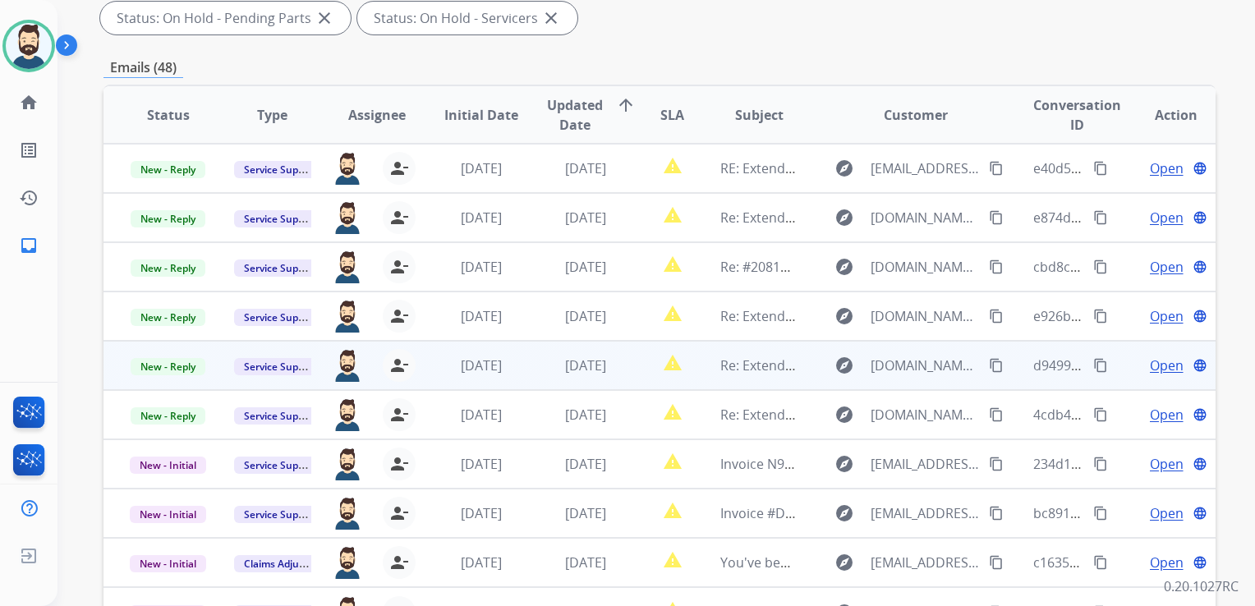
scroll to position [246, 0]
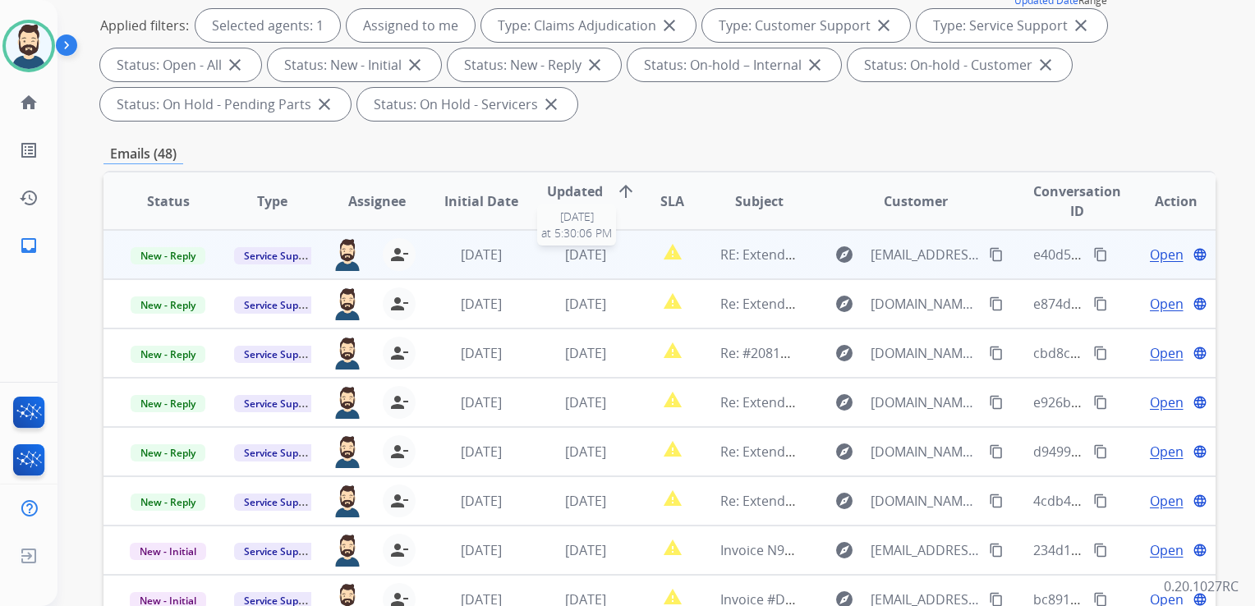
click at [612, 261] on div "[DATE]" at bounding box center [585, 255] width 77 height 20
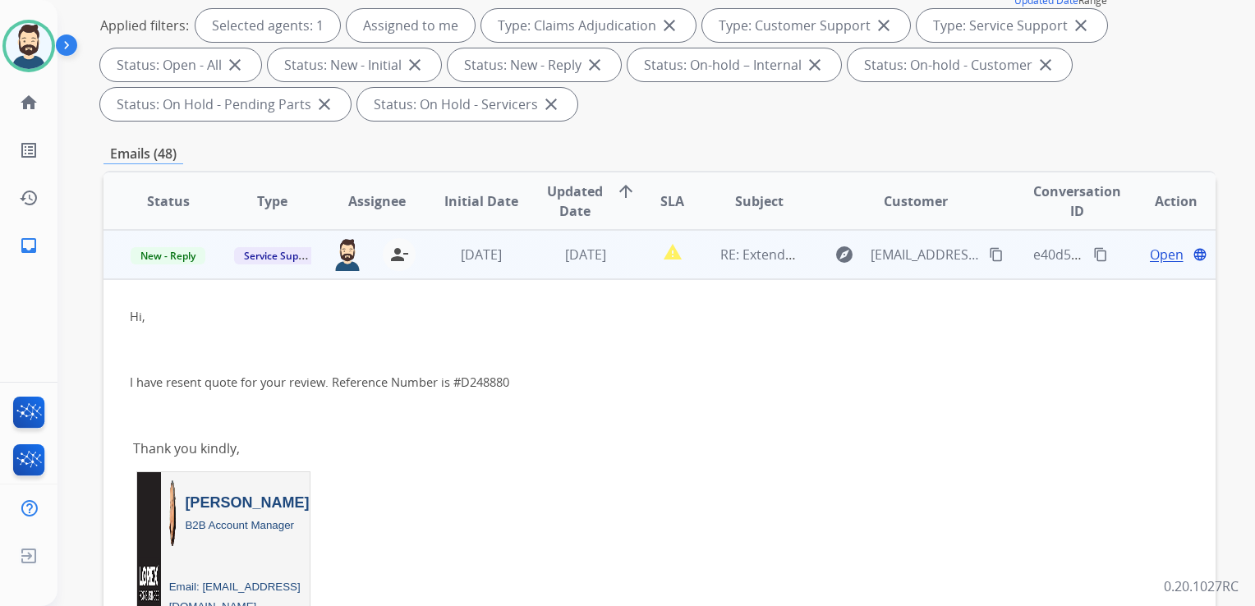
click at [1149, 248] on span "Open" at bounding box center [1166, 255] width 34 height 20
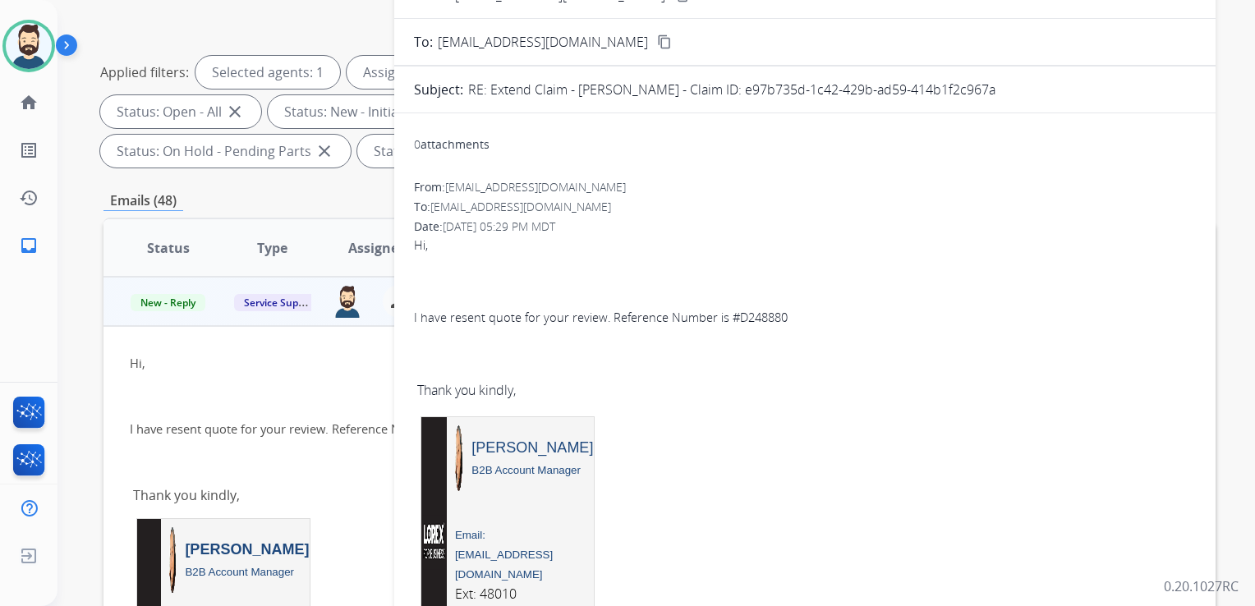
scroll to position [164, 0]
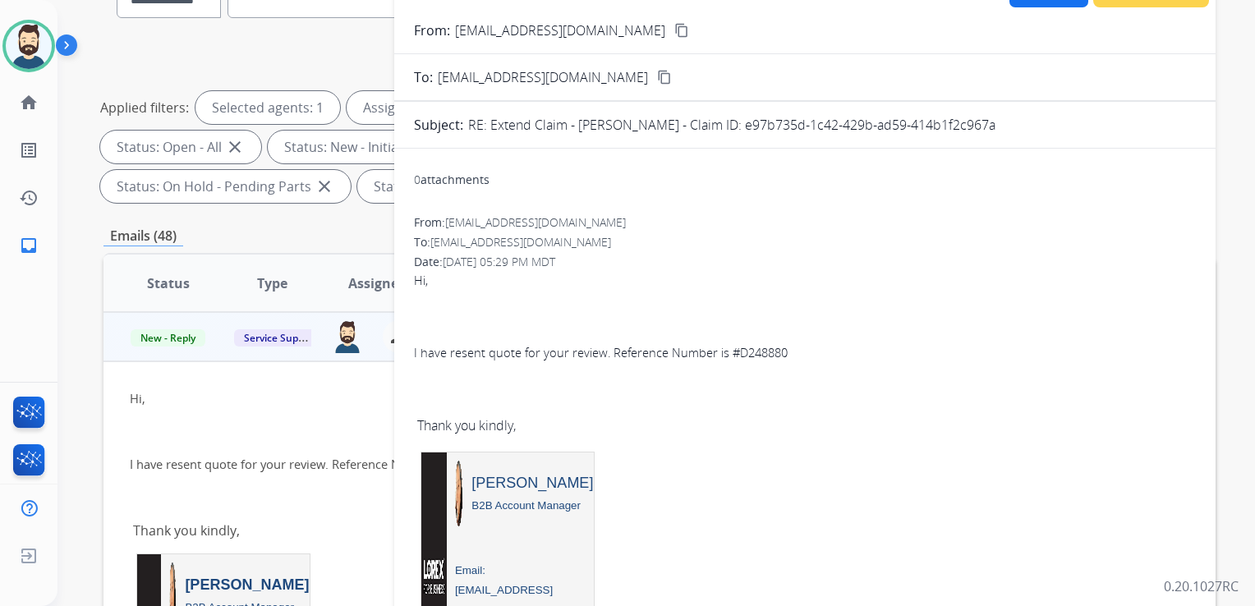
drag, startPoint x: 773, startPoint y: 124, endPoint x: 1025, endPoint y: 118, distance: 251.3
click at [1025, 118] on div "RE: Extend Claim - [PERSON_NAME] - Claim ID: e97b735d-1c42-429b-ad59-414b1f2c96…" at bounding box center [831, 125] width 727 height 20
drag, startPoint x: 1025, startPoint y: 118, endPoint x: 990, endPoint y: 130, distance: 36.3
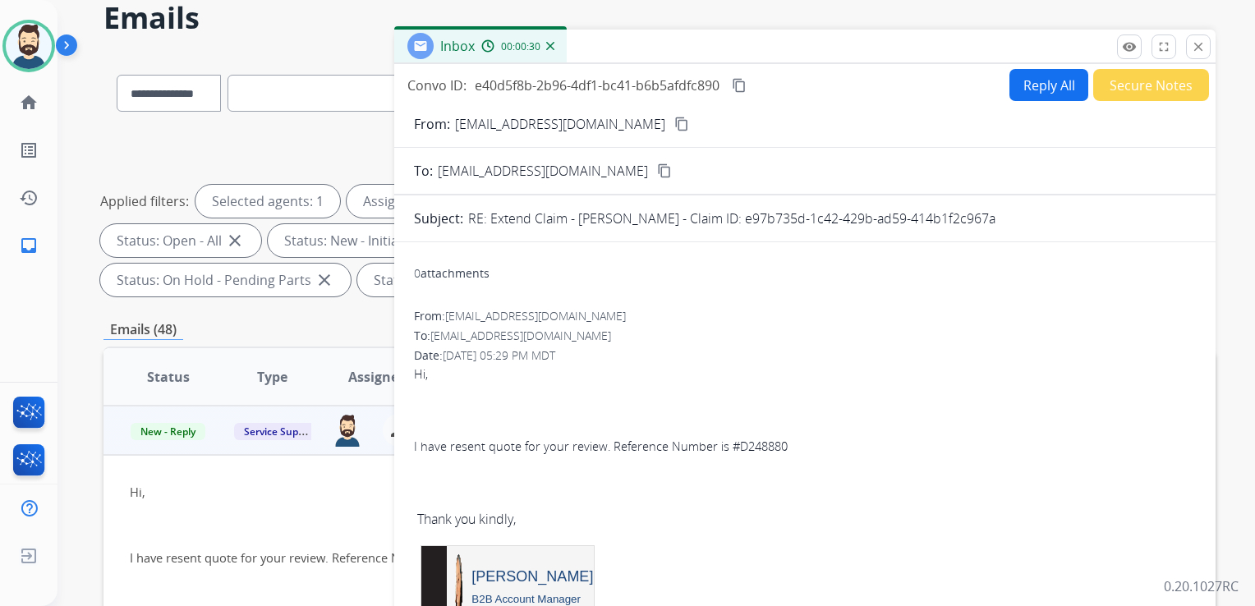
scroll to position [0, 0]
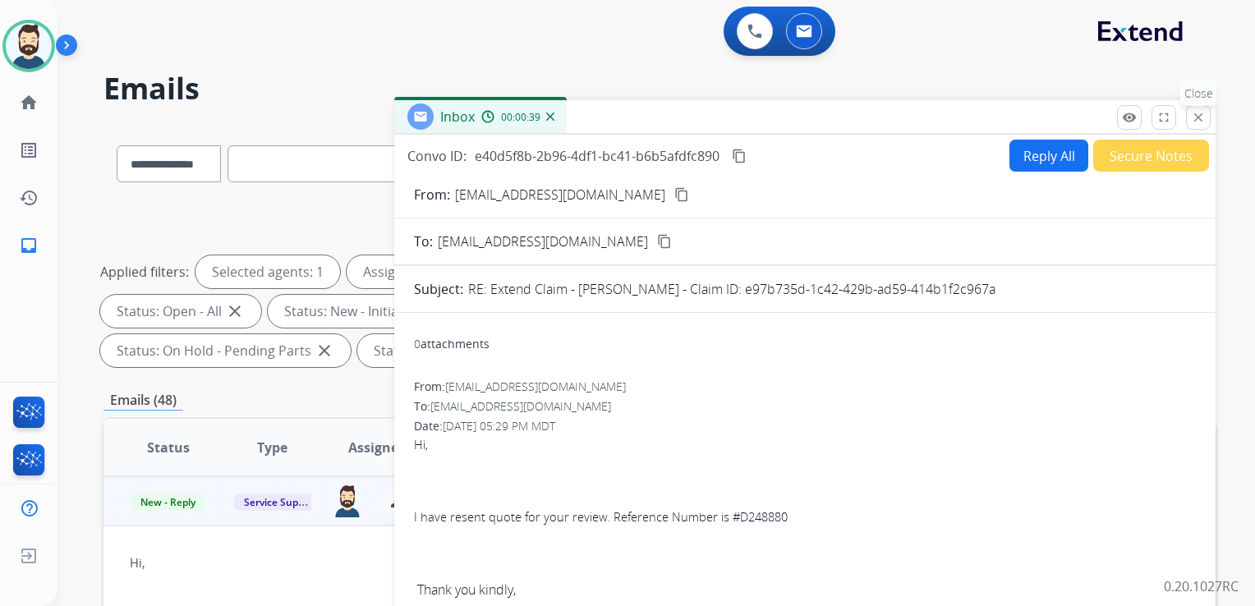
click at [1199, 117] on mat-icon "close" at bounding box center [1198, 117] width 15 height 15
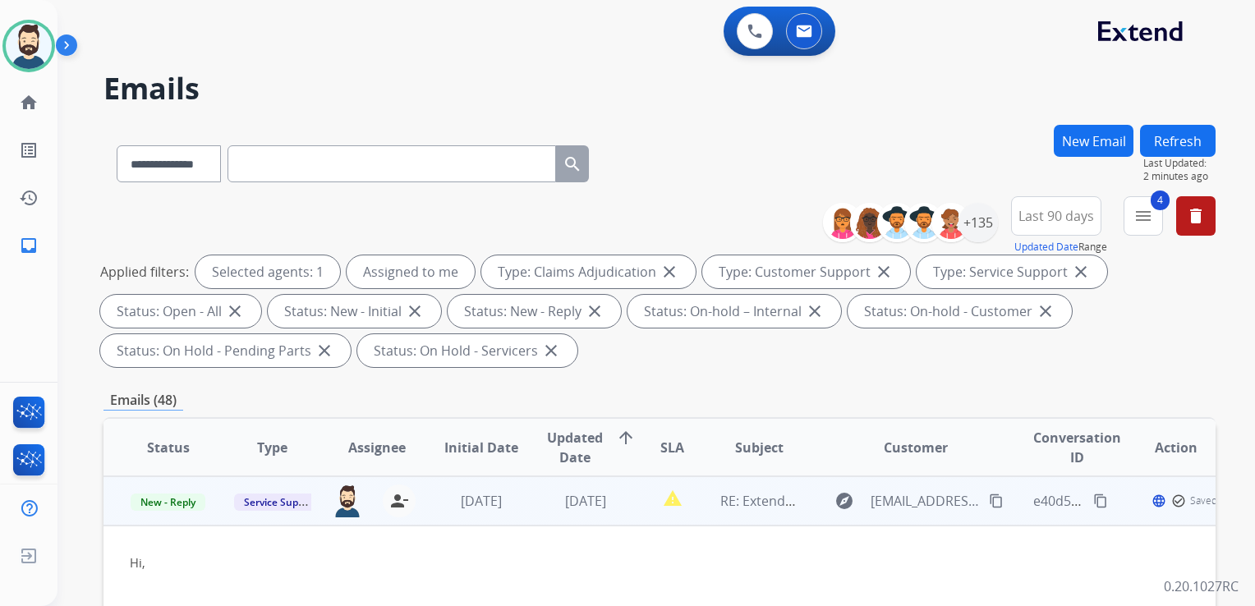
drag, startPoint x: 704, startPoint y: 517, endPoint x: 715, endPoint y: 443, distance: 75.6
click at [704, 516] on td "RE: Extend Claim - [PERSON_NAME] - Claim ID: e97b735d-1c42-429b-ad59-414b1f2c96…" at bounding box center [746, 500] width 104 height 49
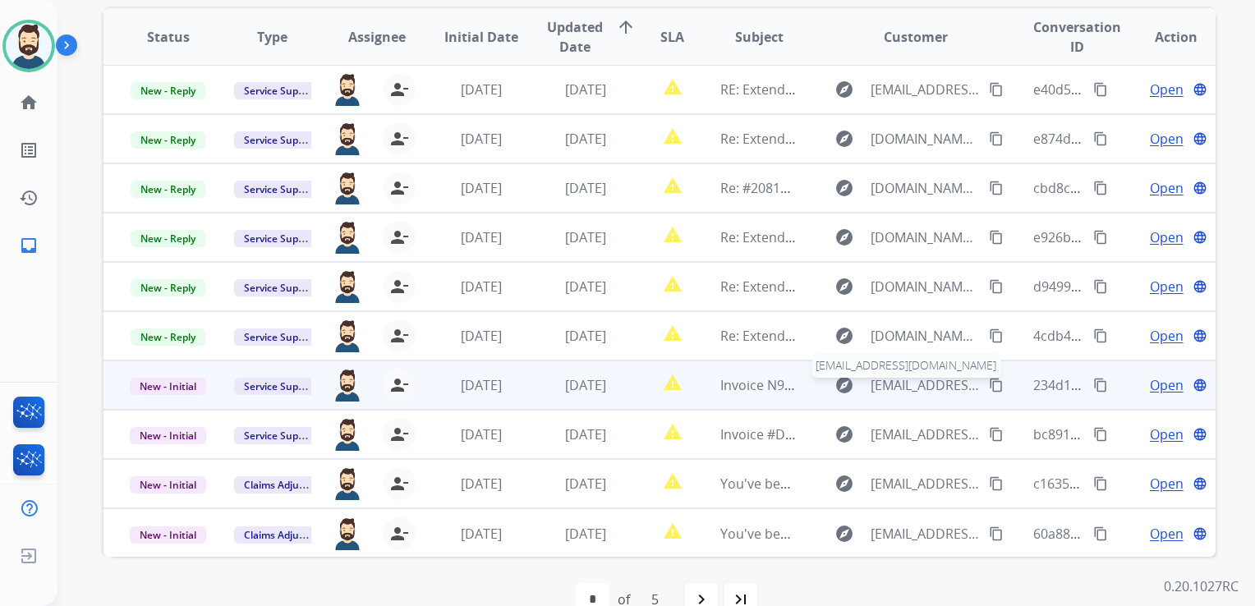
scroll to position [446, 0]
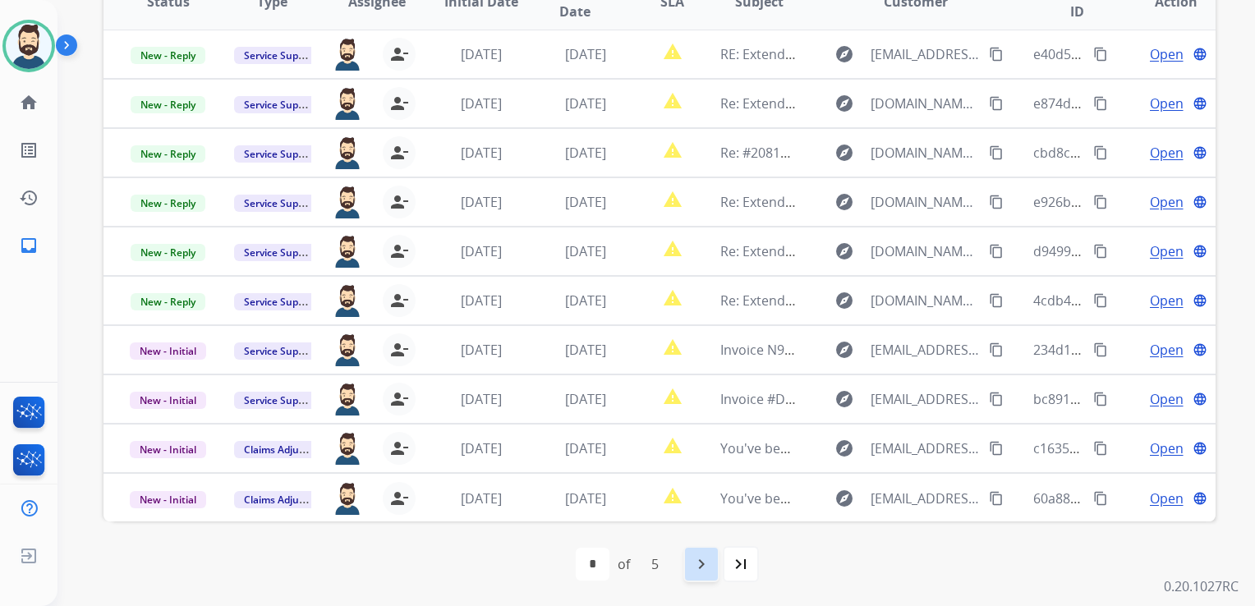
click at [706, 555] on mat-icon "navigate_next" at bounding box center [701, 564] width 20 height 20
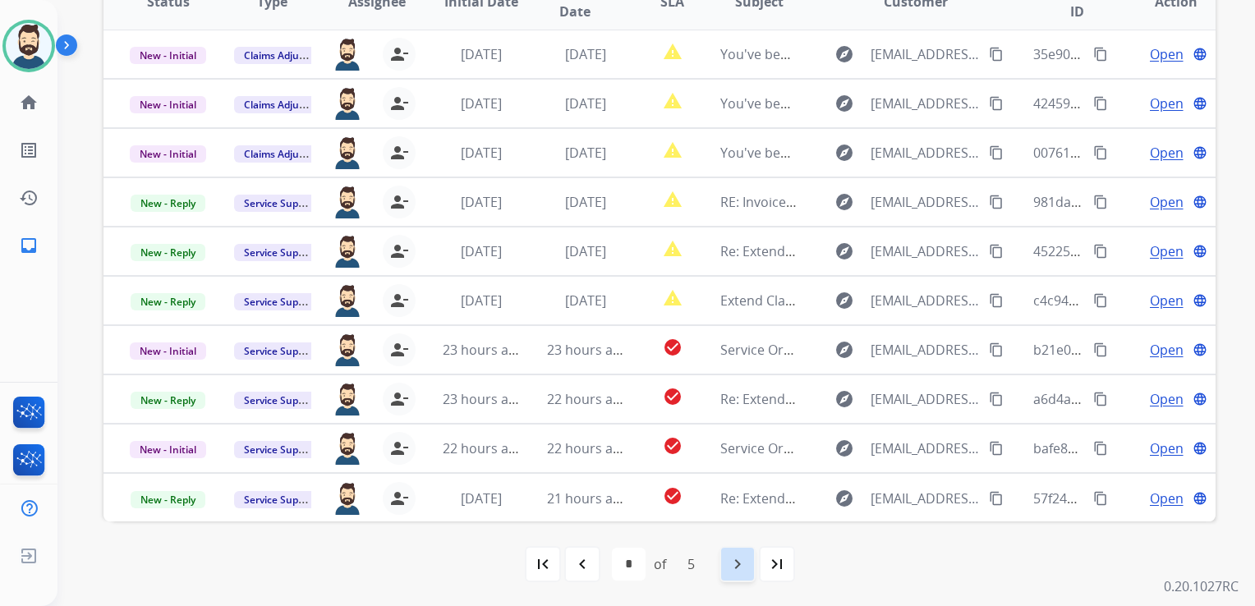
click at [750, 570] on div "navigate_next" at bounding box center [737, 564] width 36 height 36
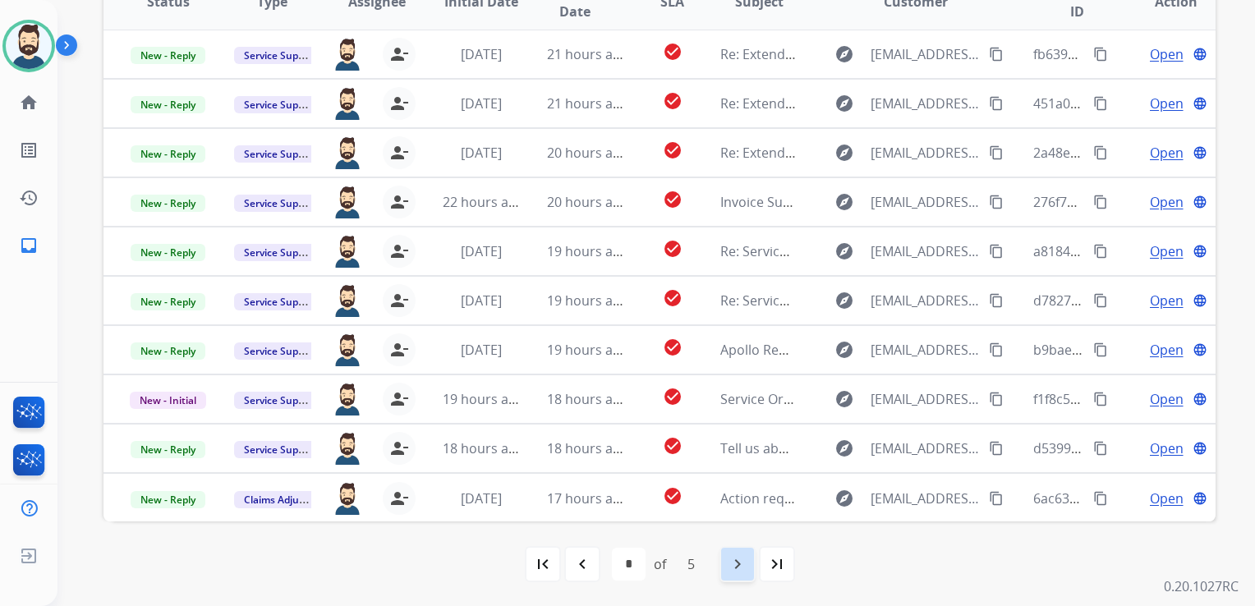
click at [739, 568] on mat-icon "navigate_next" at bounding box center [737, 564] width 20 height 20
click at [729, 567] on mat-icon "navigate_next" at bounding box center [737, 564] width 20 height 20
select select "*"
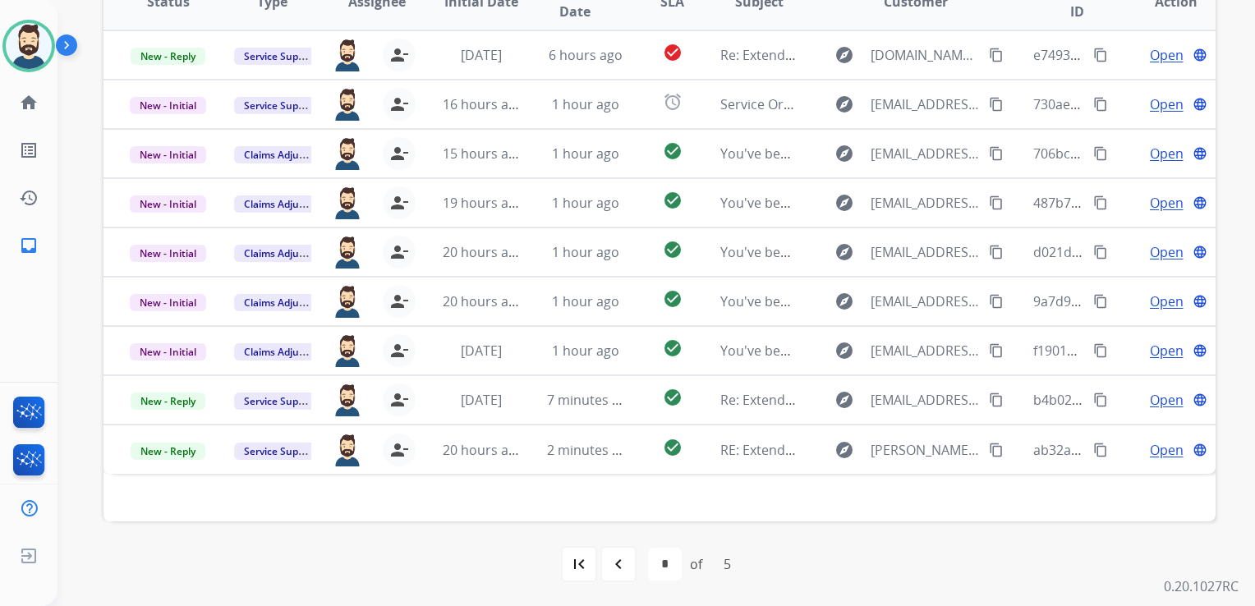
click at [575, 563] on mat-icon "first_page" at bounding box center [579, 564] width 20 height 20
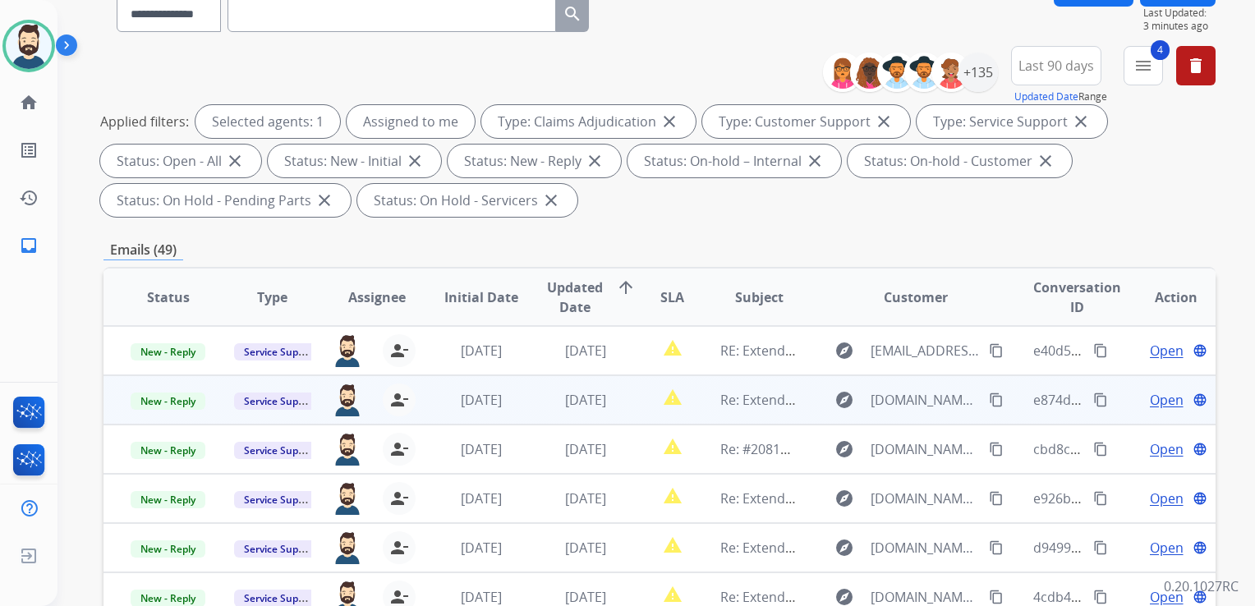
scroll to position [164, 0]
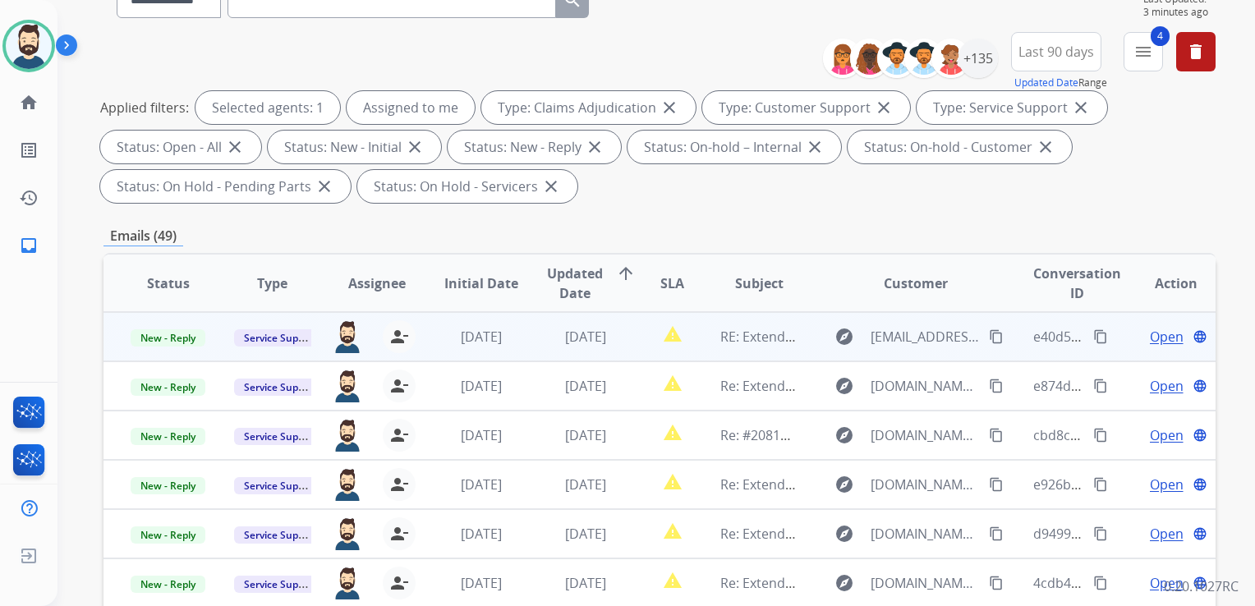
click at [604, 353] on td "[DATE]" at bounding box center [573, 336] width 104 height 49
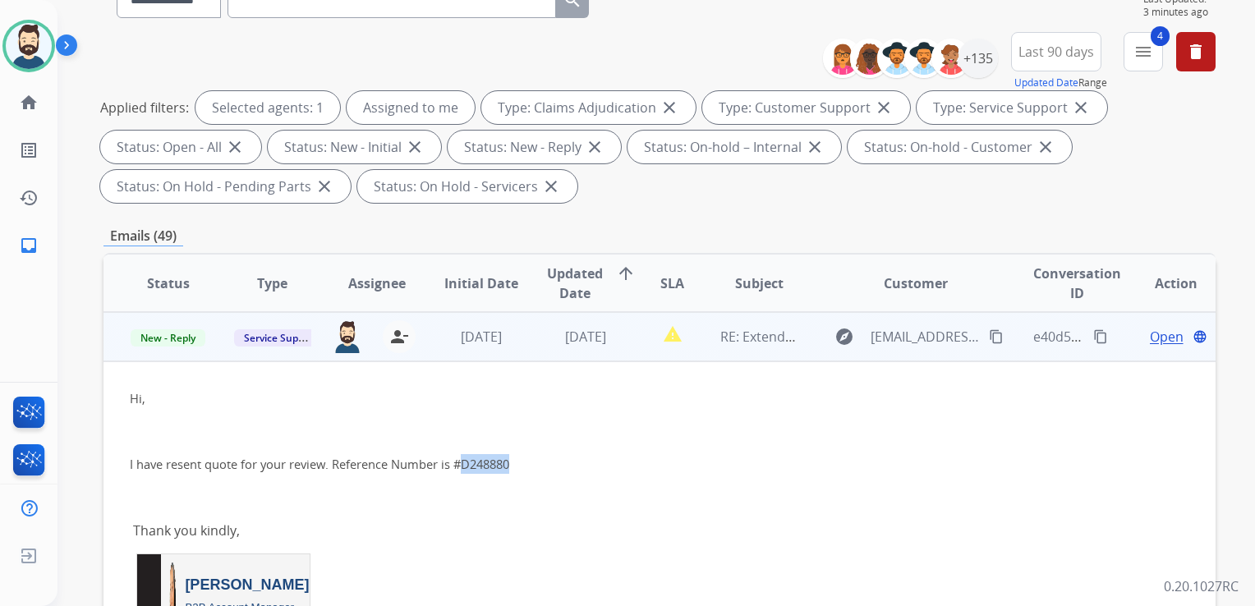
drag, startPoint x: 463, startPoint y: 466, endPoint x: 511, endPoint y: 461, distance: 47.8
click at [509, 461] on span "I have resent quote for your review. Reference Number is #D248880" at bounding box center [319, 464] width 379 height 16
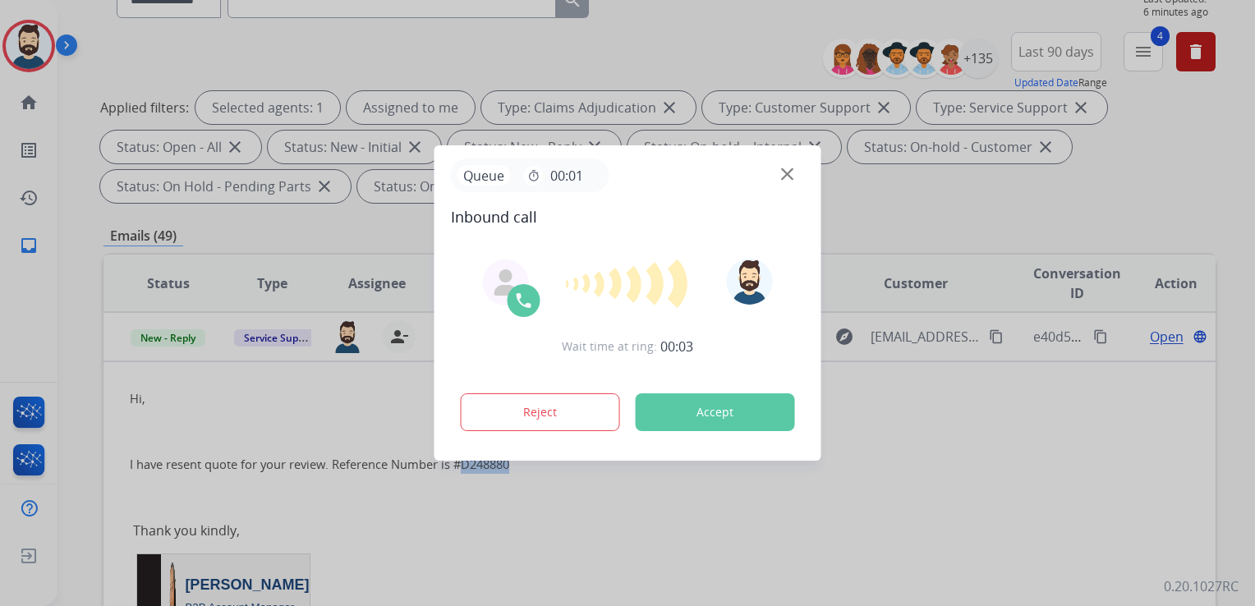
click at [703, 407] on button "Accept" at bounding box center [714, 412] width 159 height 38
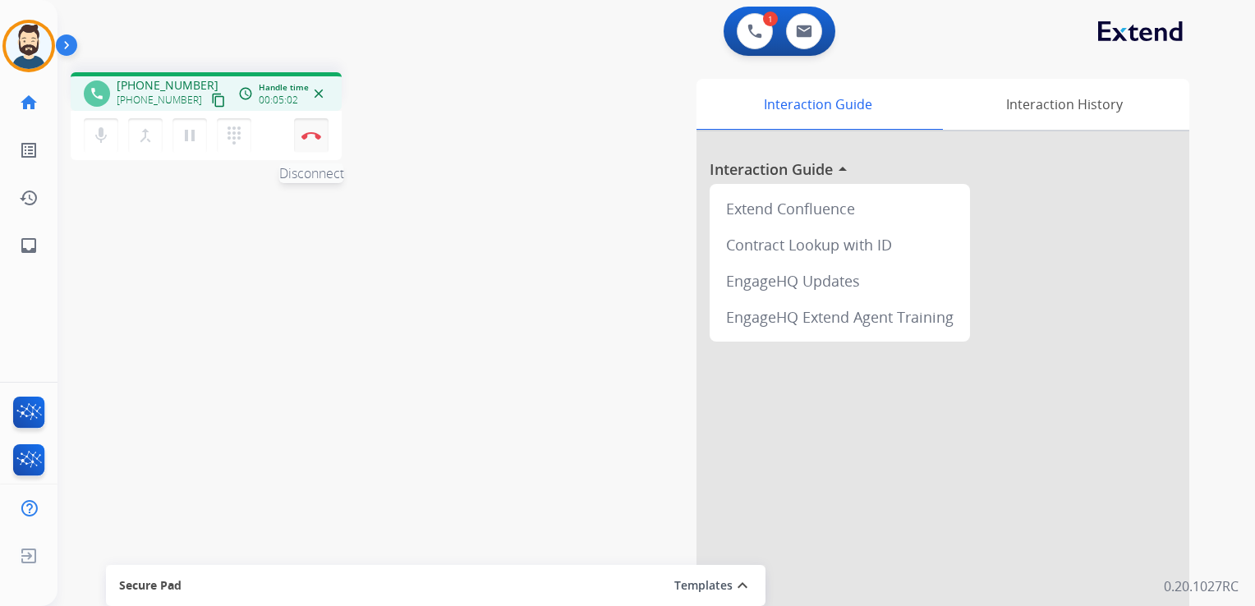
click at [315, 133] on img at bounding box center [311, 135] width 20 height 8
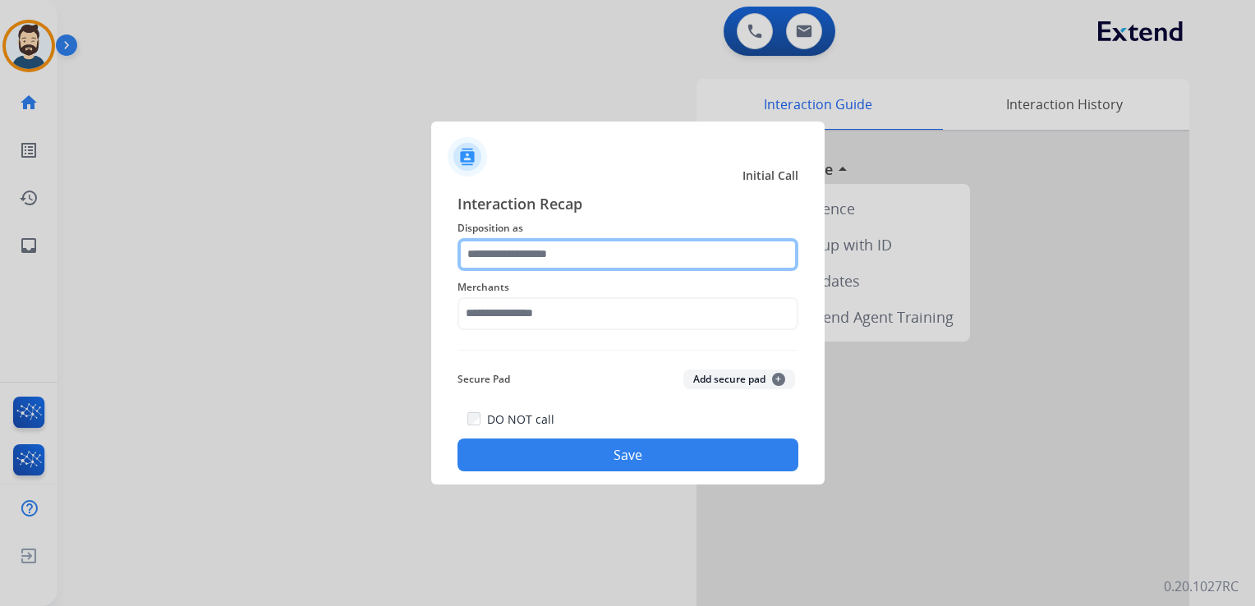
click at [599, 254] on input "text" at bounding box center [627, 254] width 341 height 33
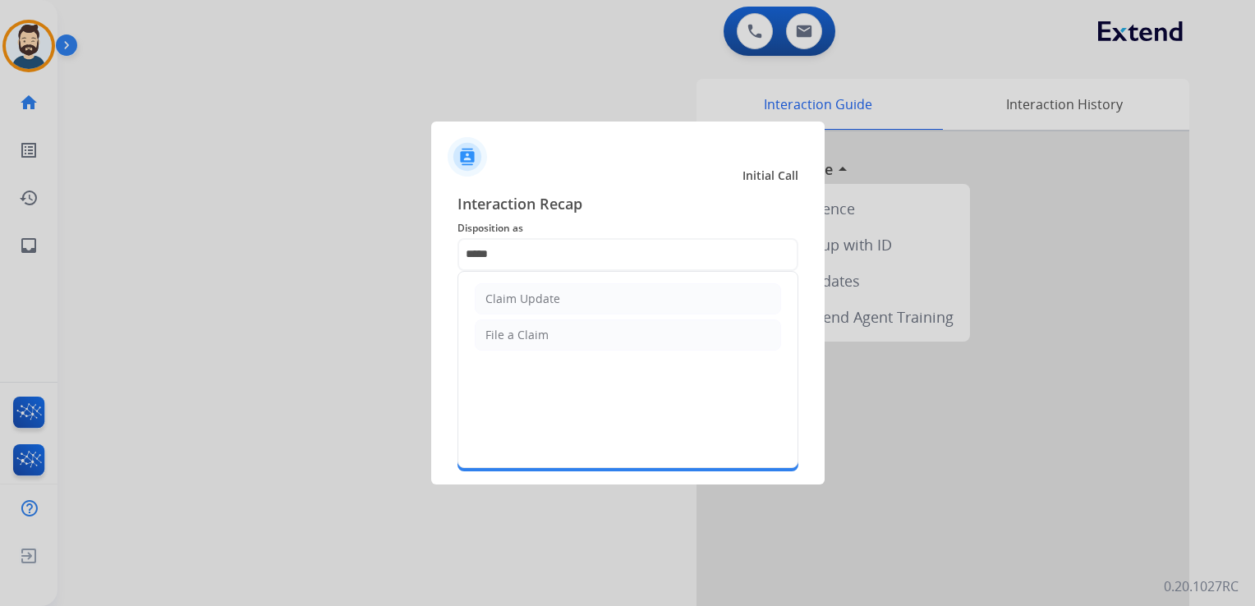
drag, startPoint x: 563, startPoint y: 300, endPoint x: 548, endPoint y: 316, distance: 22.1
click at [562, 301] on li "Claim Update" at bounding box center [628, 298] width 306 height 31
type input "**********"
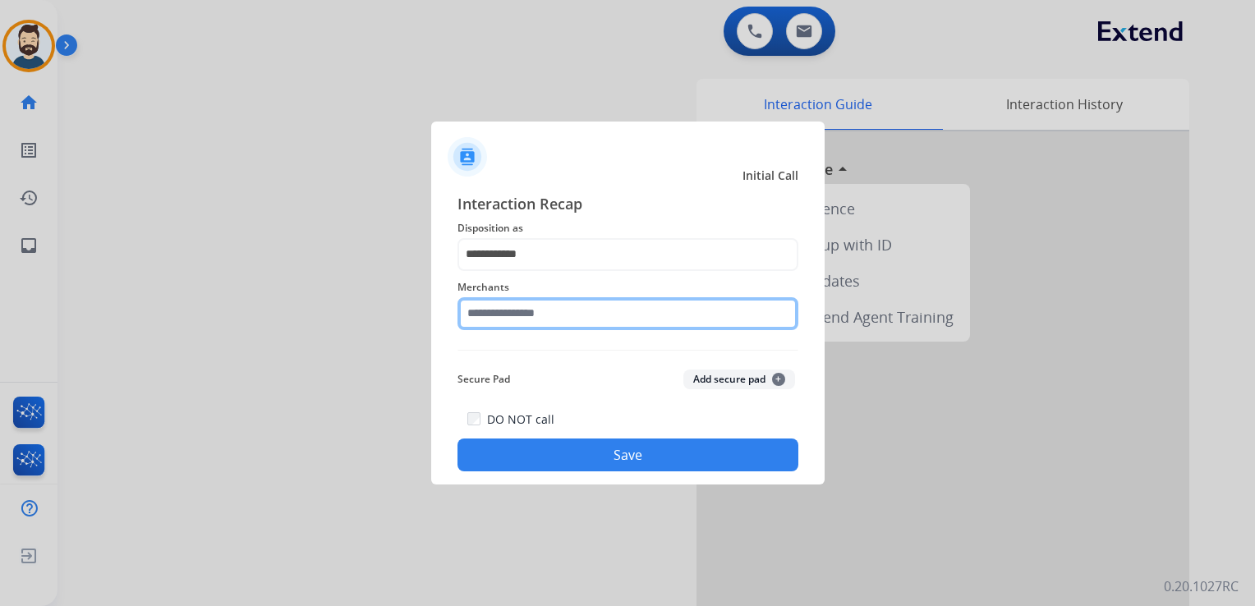
click at [545, 320] on input "text" at bounding box center [627, 313] width 341 height 33
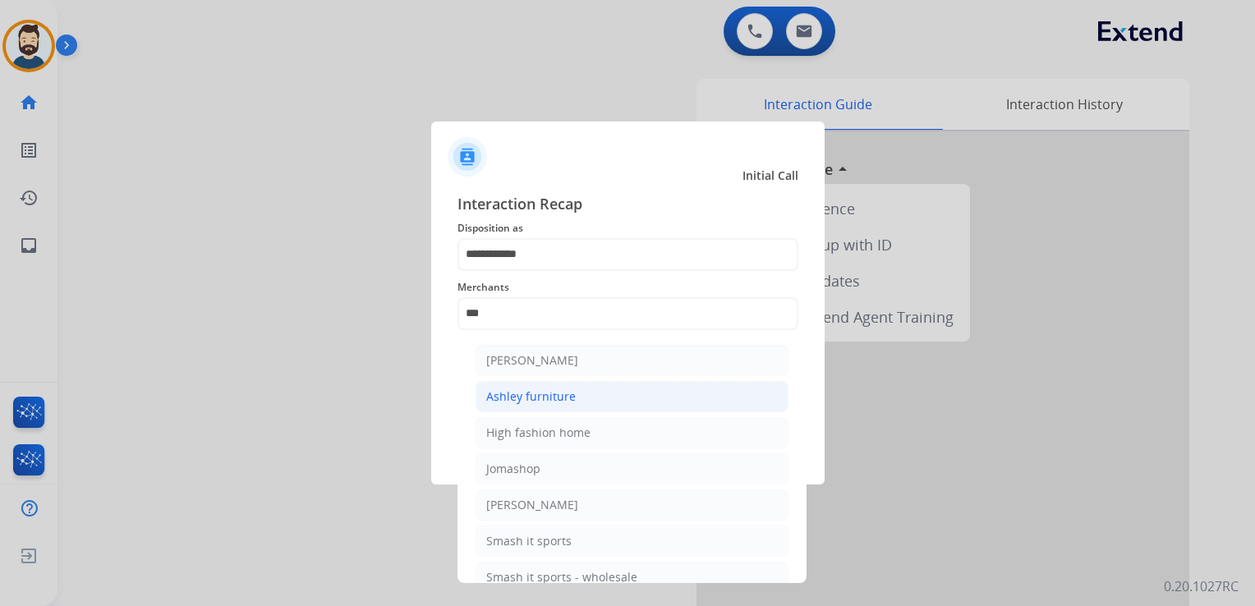
click at [558, 396] on div "Ashley furniture" at bounding box center [530, 396] width 89 height 16
type input "**********"
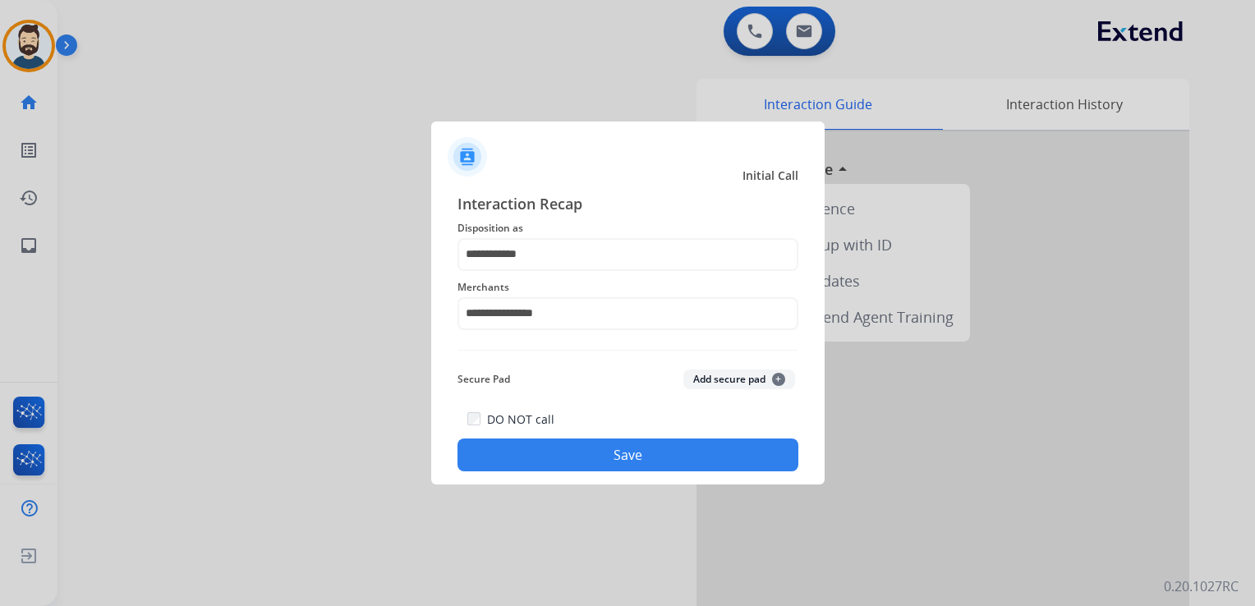
click at [619, 455] on button "Save" at bounding box center [627, 454] width 341 height 33
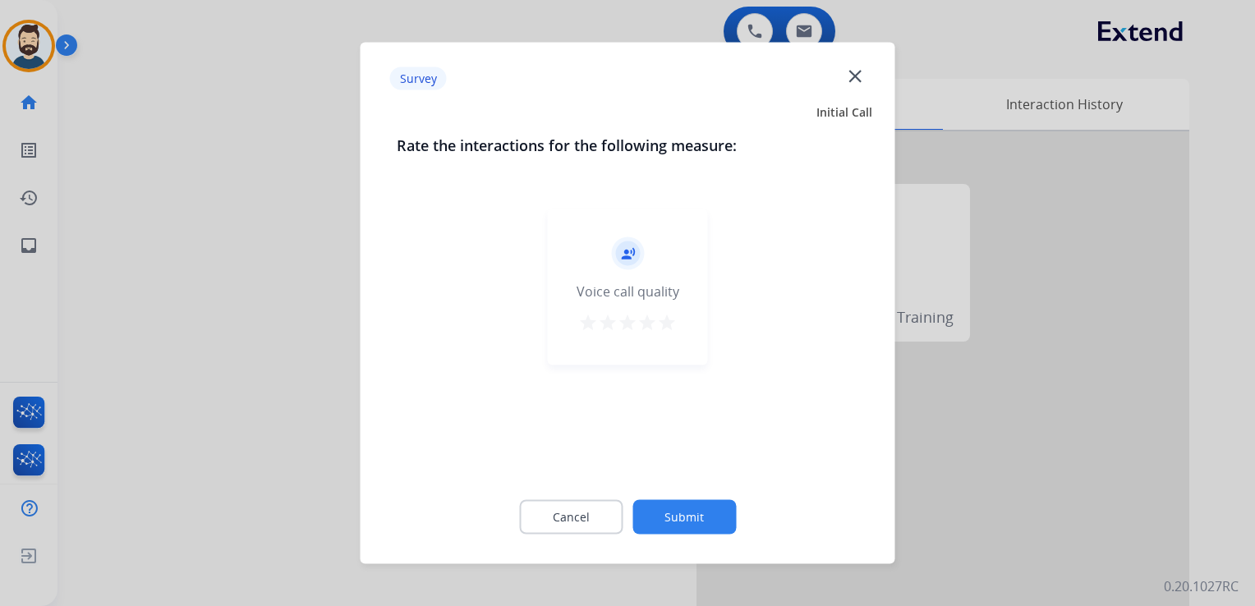
click at [671, 320] on mat-icon "star" at bounding box center [667, 323] width 20 height 20
click at [720, 511] on button "Submit" at bounding box center [683, 517] width 103 height 34
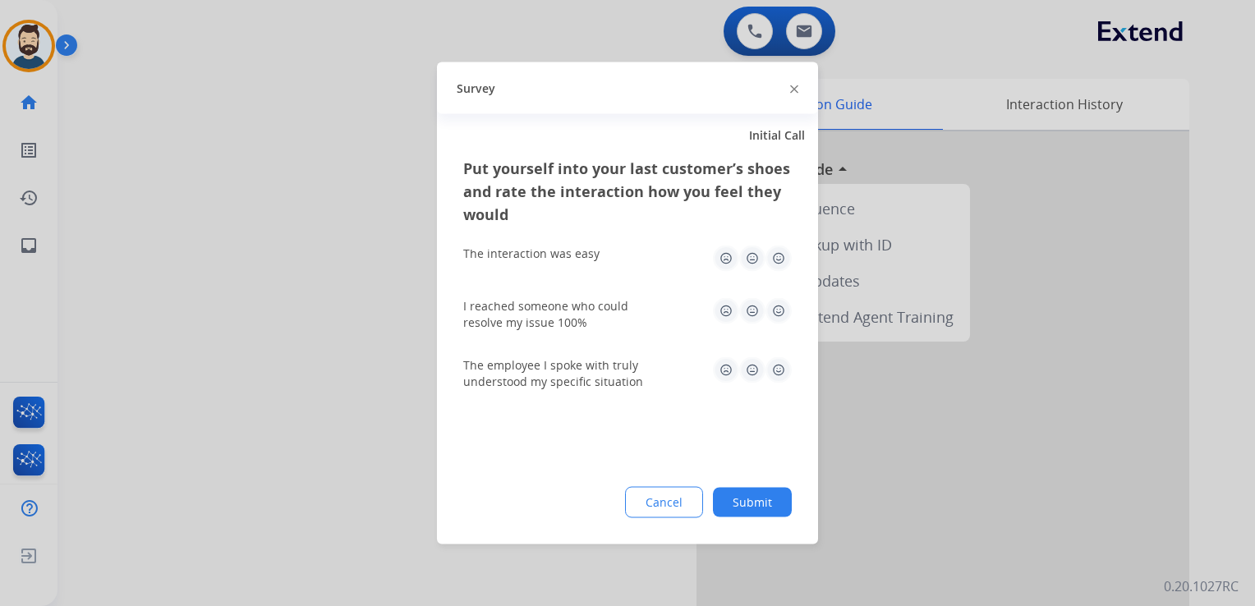
click at [781, 257] on img at bounding box center [778, 258] width 26 height 26
drag, startPoint x: 778, startPoint y: 301, endPoint x: 777, endPoint y: 337, distance: 37.0
click at [778, 301] on img at bounding box center [778, 311] width 26 height 26
drag, startPoint x: 778, startPoint y: 377, endPoint x: 791, endPoint y: 426, distance: 50.8
click at [778, 379] on img at bounding box center [778, 370] width 26 height 26
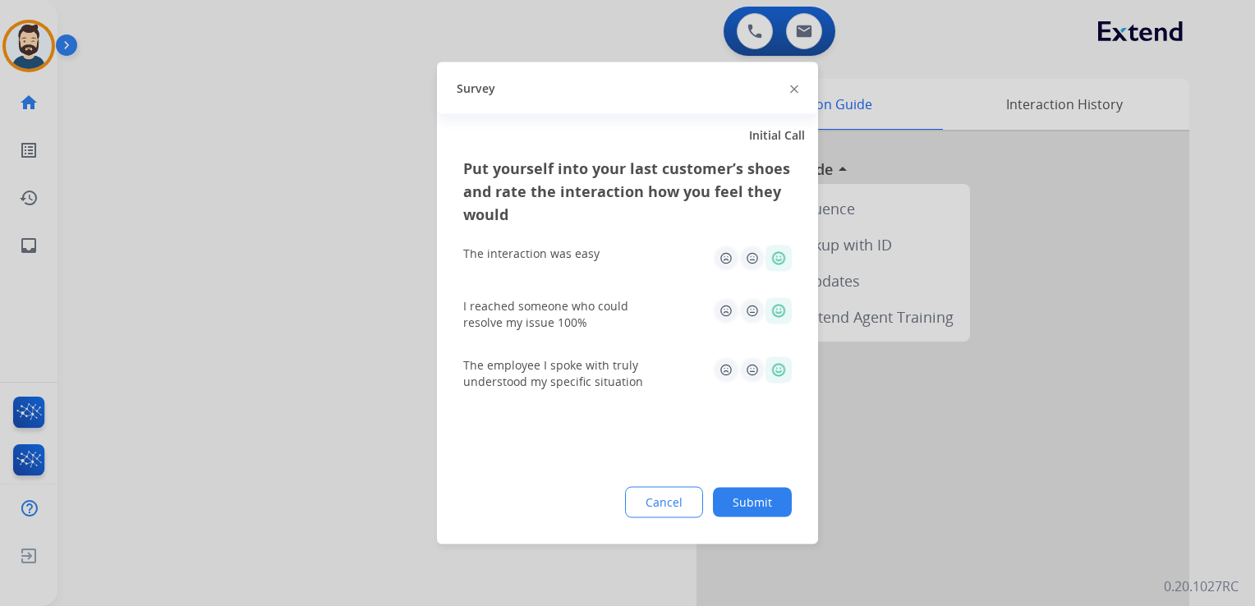
click at [768, 488] on div "Cancel Submit" at bounding box center [627, 502] width 328 height 31
drag, startPoint x: 768, startPoint y: 488, endPoint x: 314, endPoint y: 238, distance: 517.4
click at [314, 238] on div at bounding box center [627, 303] width 1255 height 606
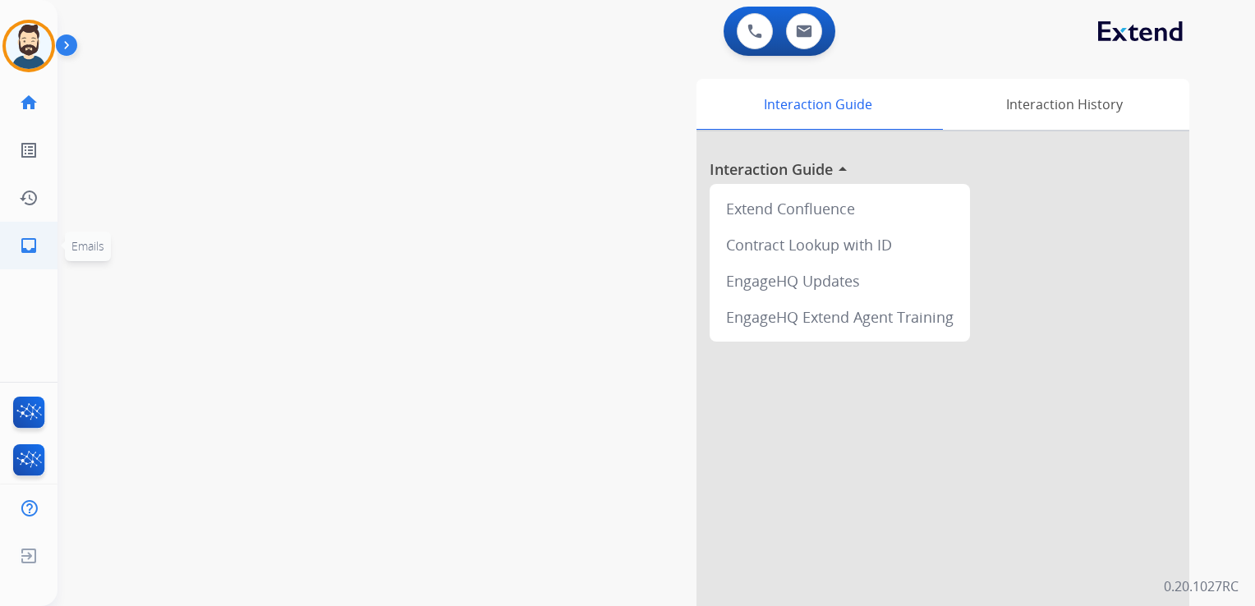
click at [25, 245] on mat-icon "inbox" at bounding box center [29, 246] width 20 height 20
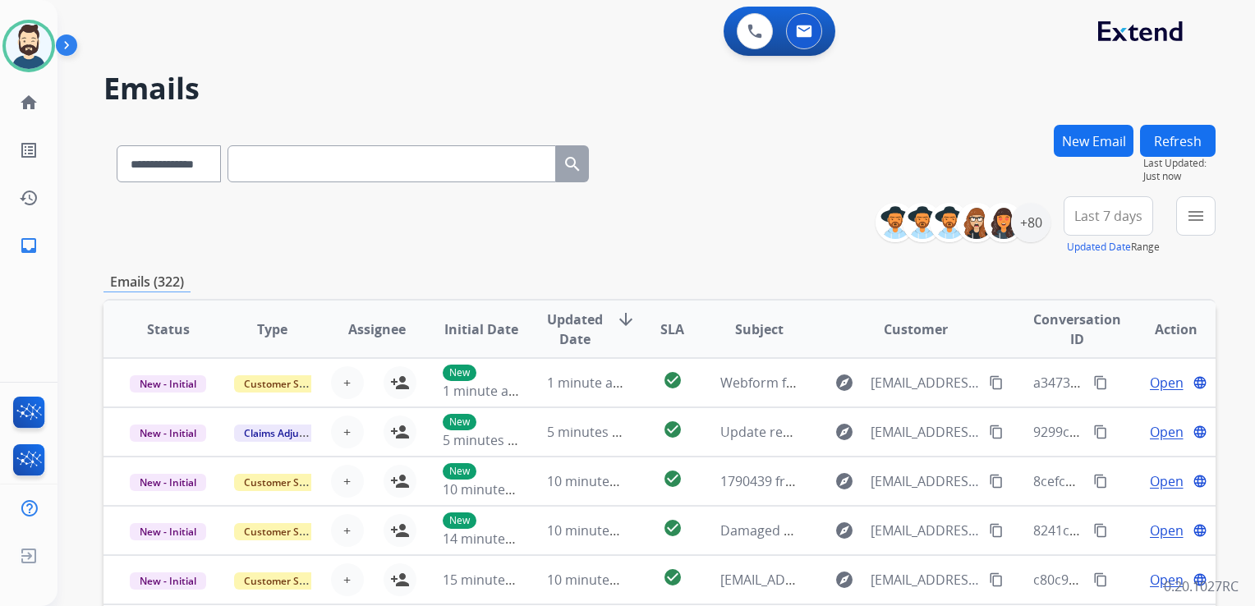
click at [277, 172] on input "text" at bounding box center [391, 163] width 328 height 37
paste input "**********"
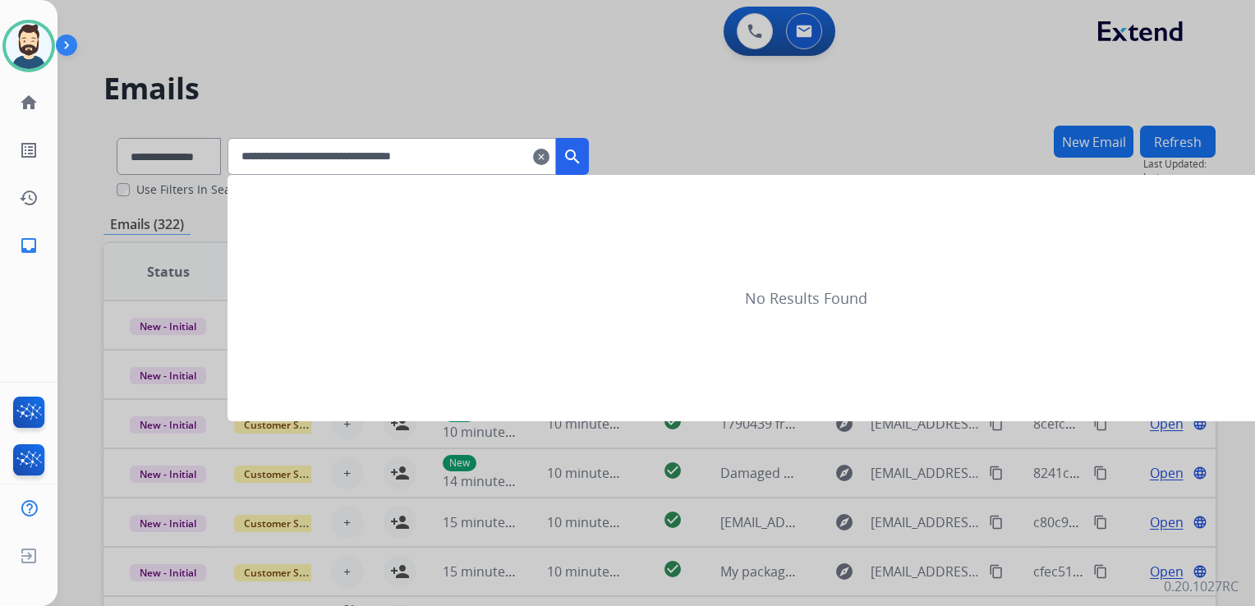
type input "**********"
click at [589, 166] on button "search" at bounding box center [572, 156] width 33 height 37
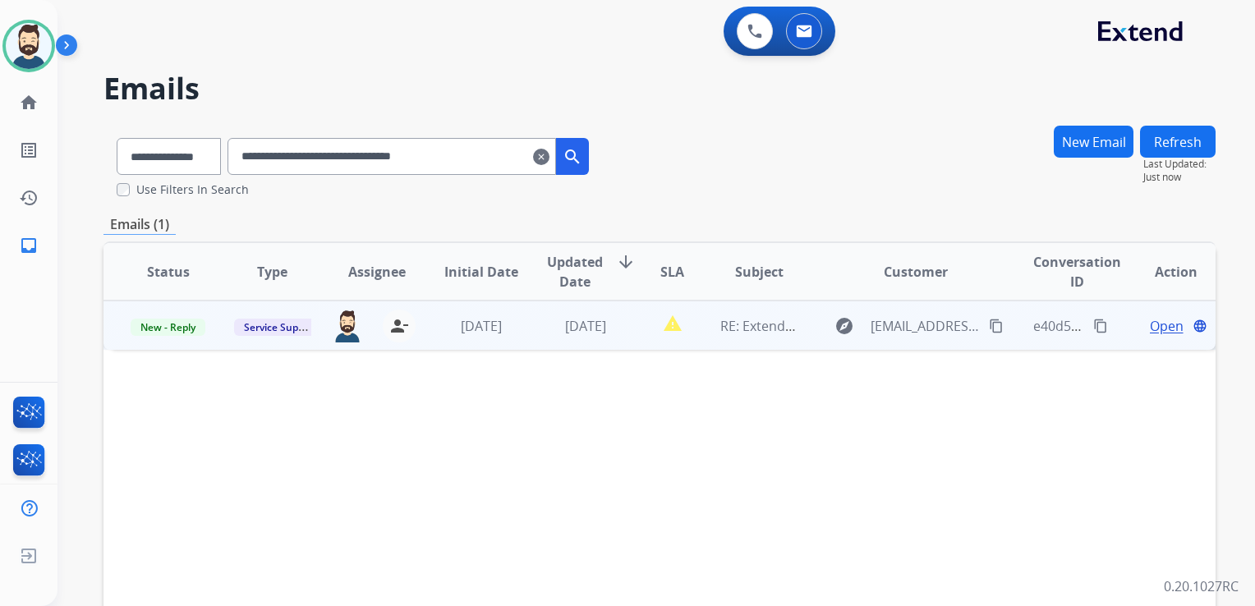
click at [625, 340] on td "report_problem" at bounding box center [660, 325] width 70 height 49
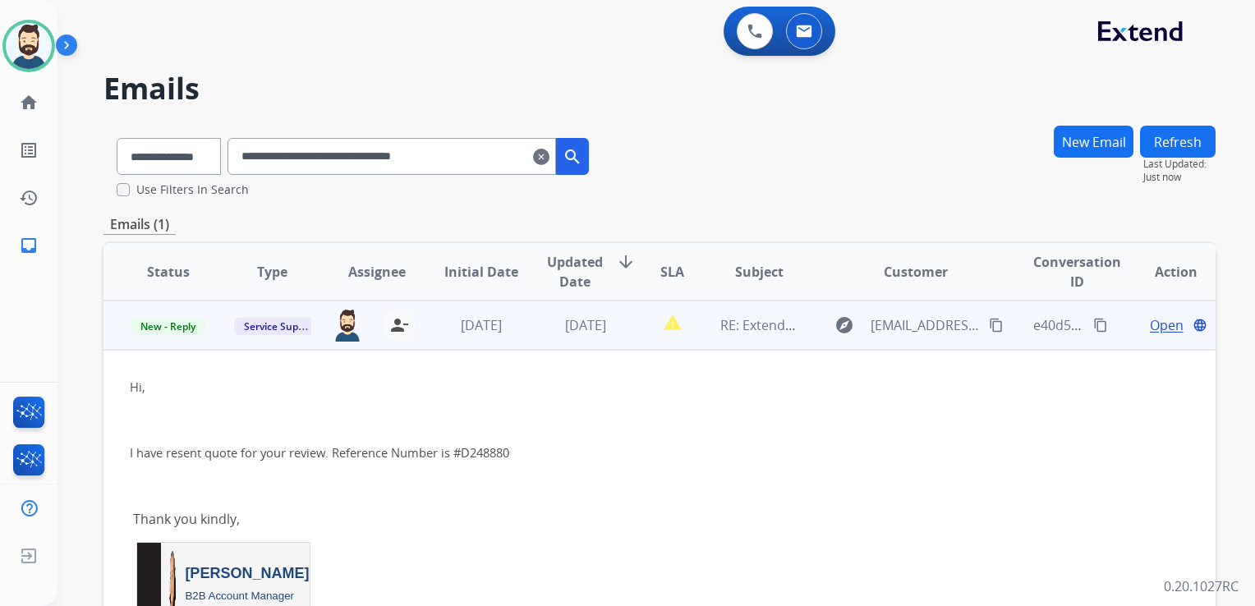
click at [1156, 324] on span "Open" at bounding box center [1166, 325] width 34 height 20
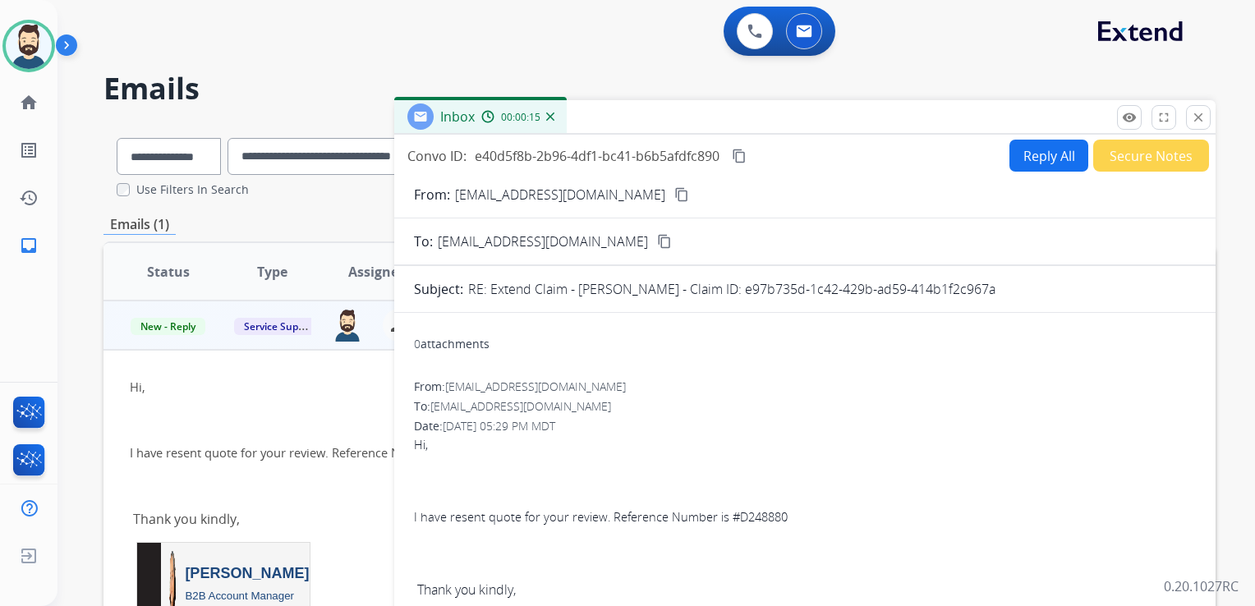
click at [1035, 151] on button "Reply All" at bounding box center [1048, 156] width 79 height 32
select select "**********"
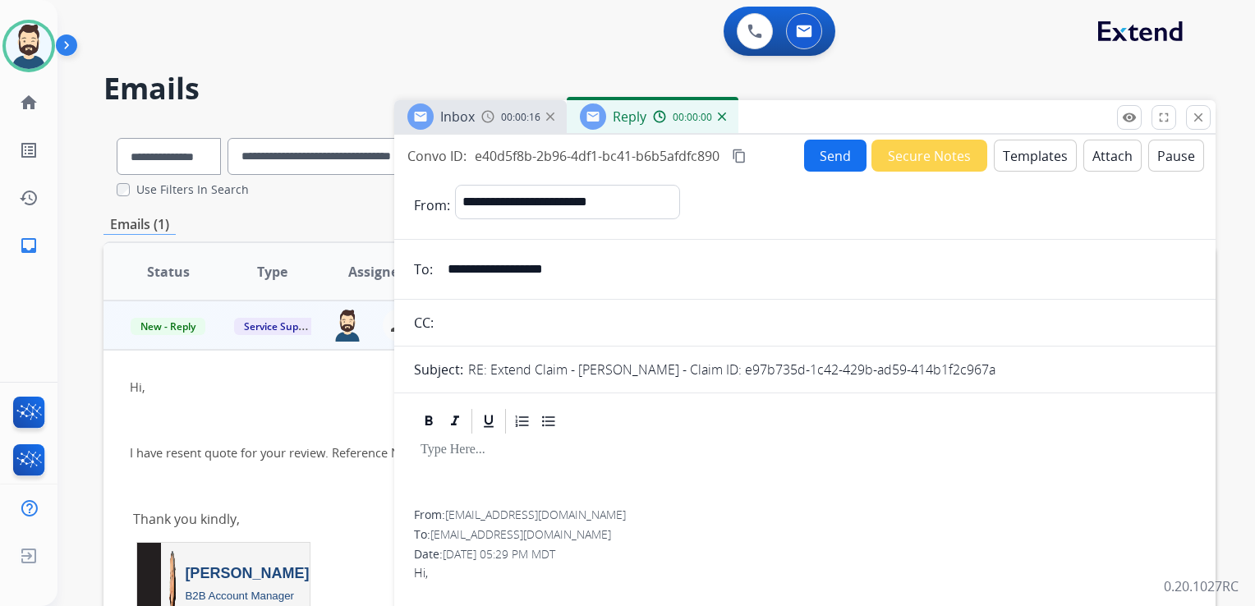
drag, startPoint x: 1035, startPoint y: 151, endPoint x: 1027, endPoint y: 155, distance: 8.5
click at [1027, 155] on button "Templates" at bounding box center [1034, 156] width 83 height 32
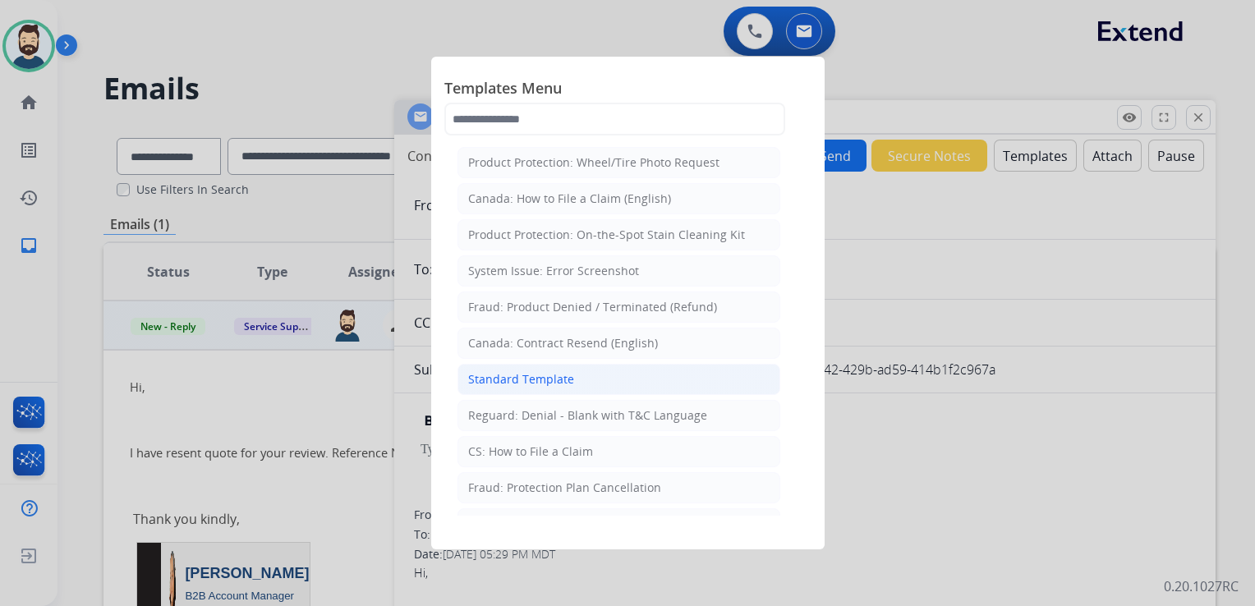
click at [541, 378] on div "Standard Template" at bounding box center [521, 379] width 106 height 16
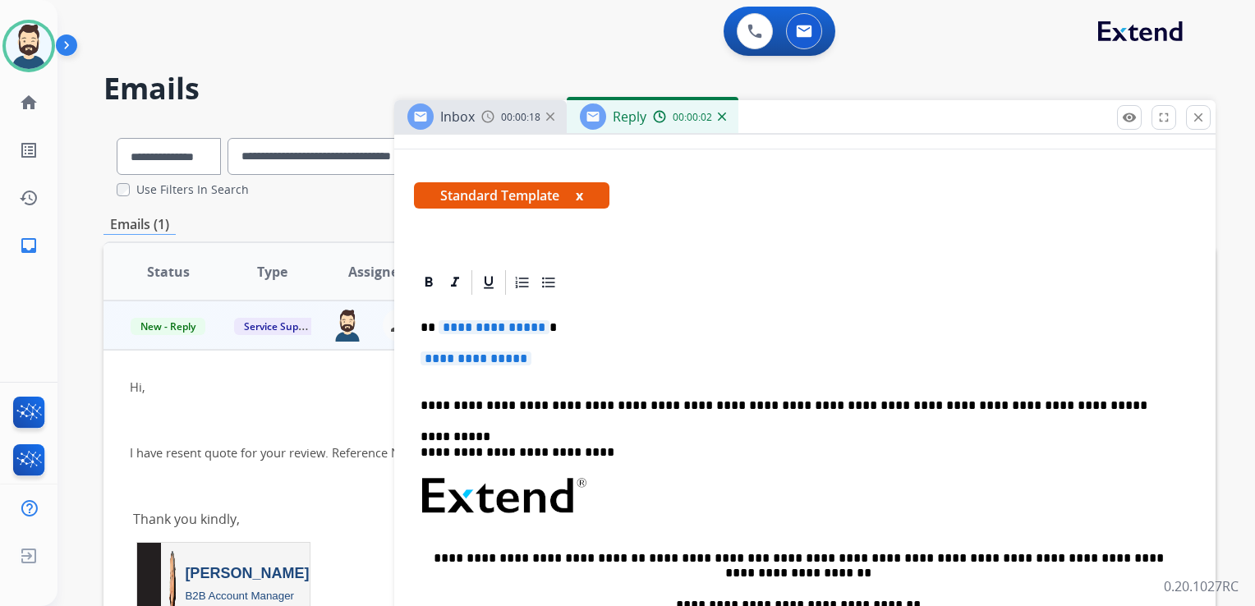
scroll to position [246, 0]
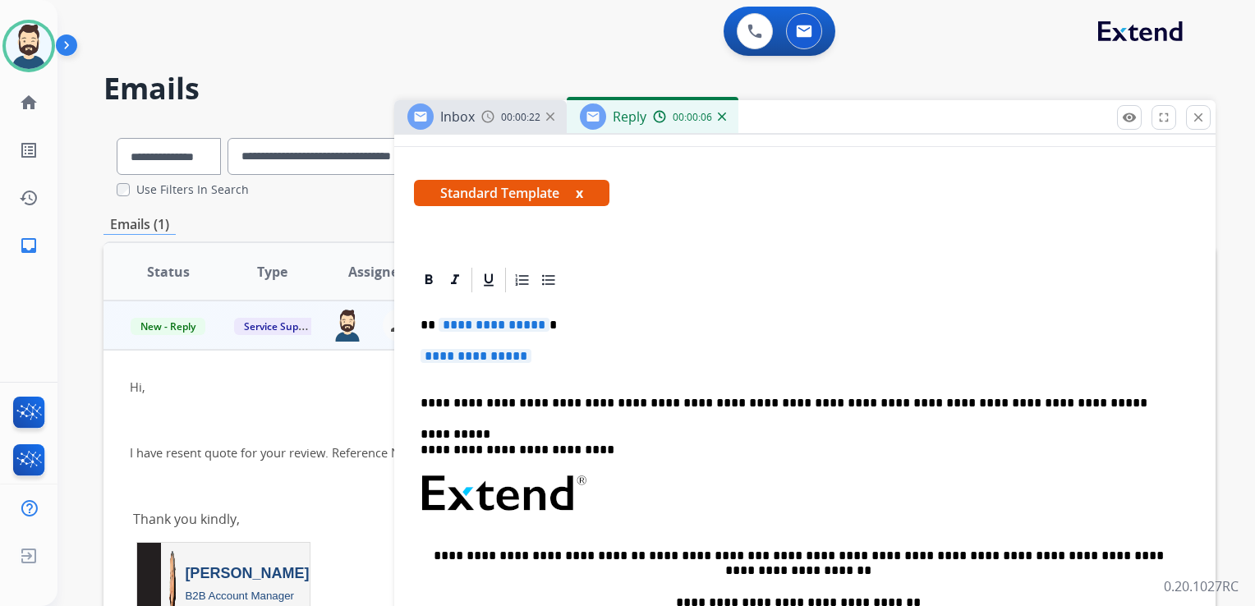
click at [551, 326] on p "**********" at bounding box center [797, 325] width 755 height 15
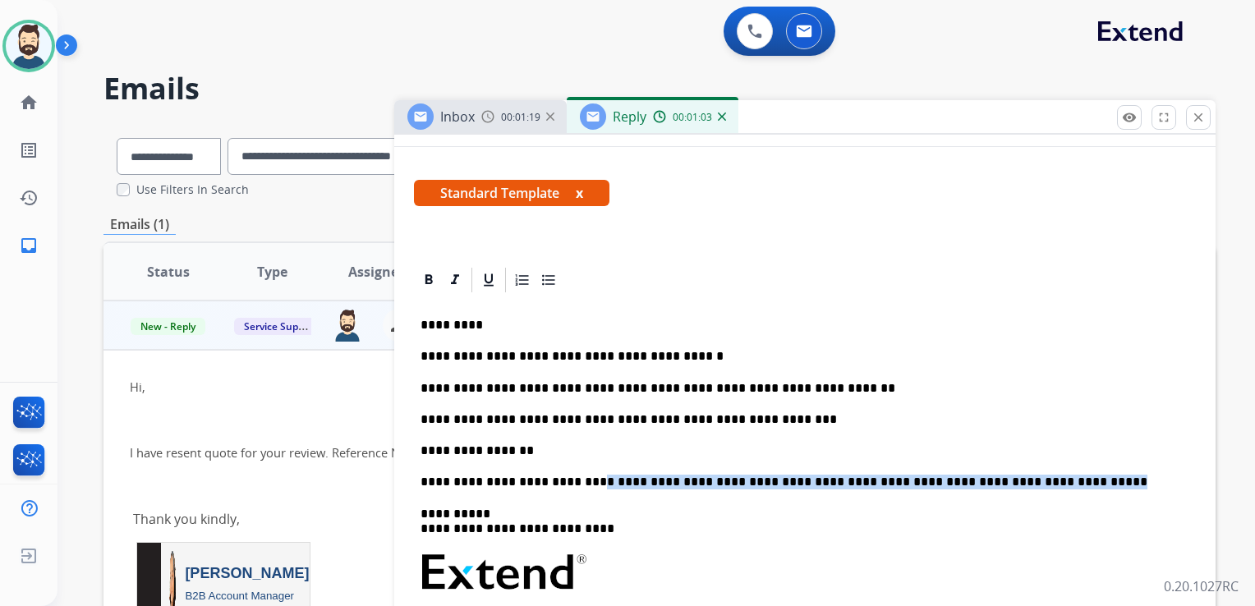
drag, startPoint x: 572, startPoint y: 481, endPoint x: 1023, endPoint y: 476, distance: 450.8
click at [1023, 476] on p "**********" at bounding box center [797, 482] width 755 height 15
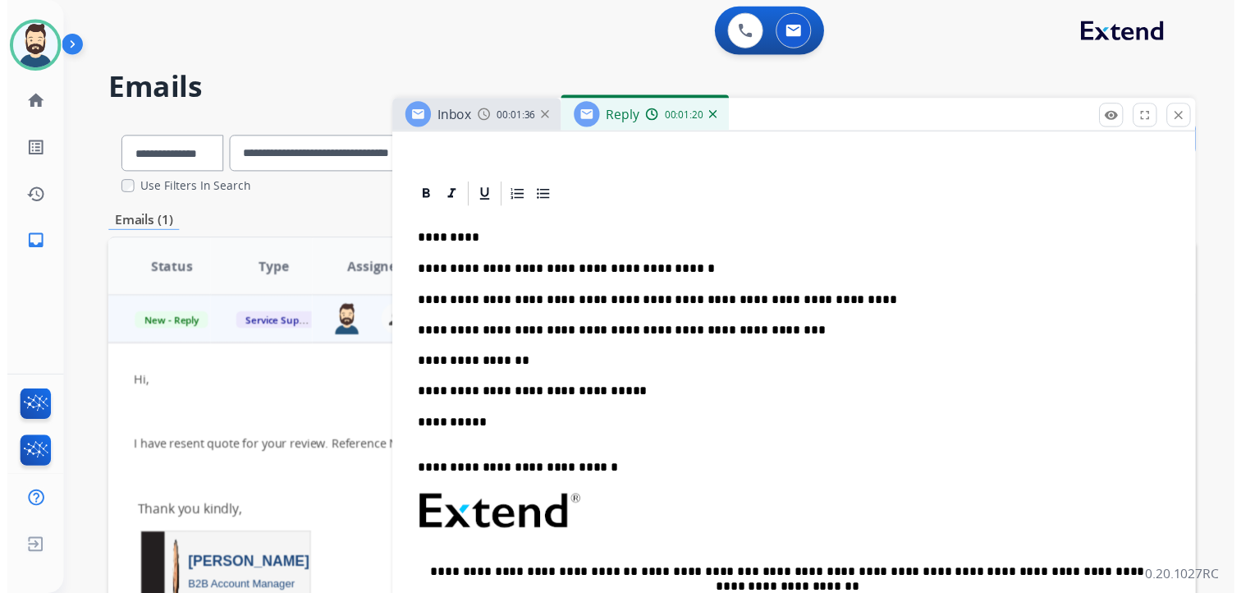
scroll to position [0, 0]
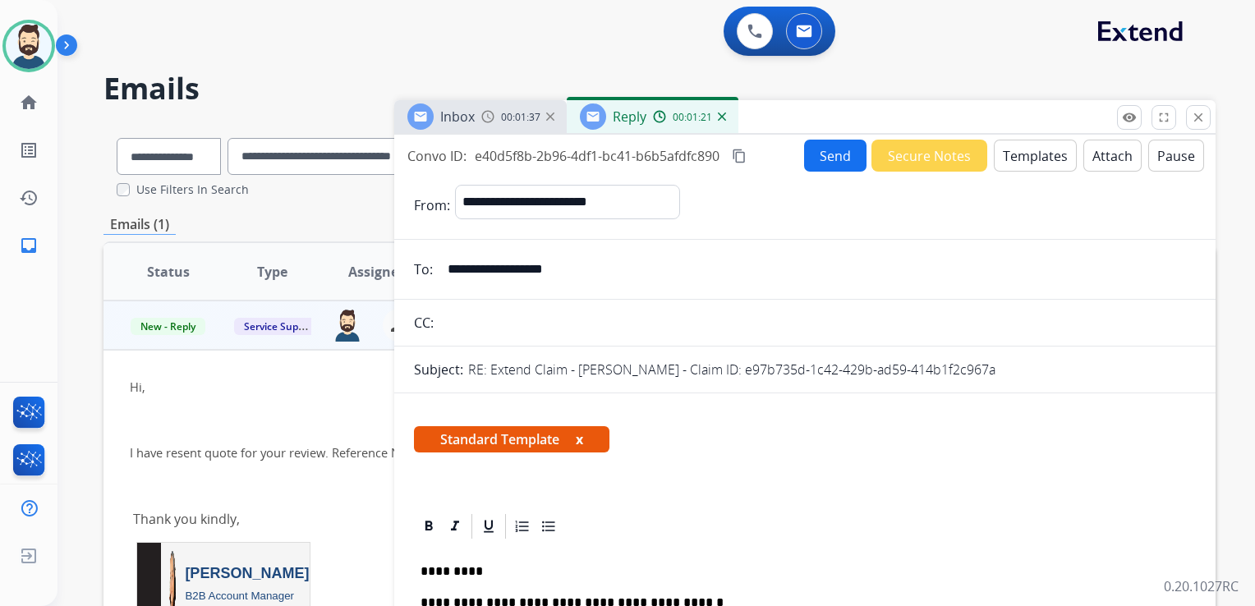
click at [822, 168] on button "Send" at bounding box center [835, 156] width 62 height 32
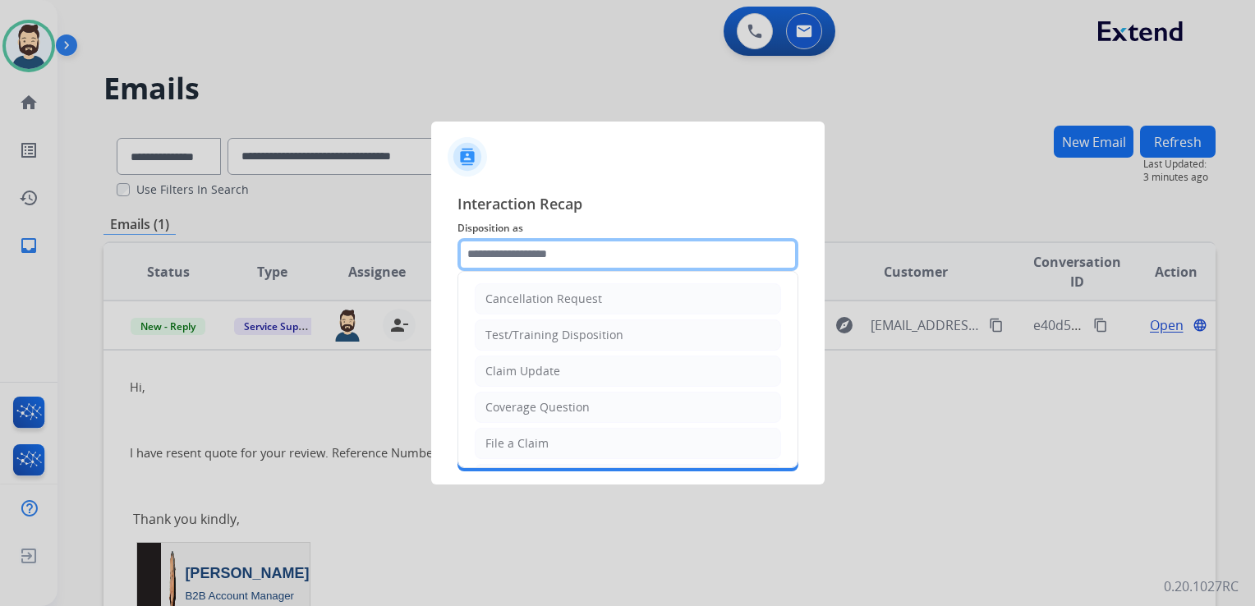
click at [523, 255] on input "text" at bounding box center [627, 254] width 341 height 33
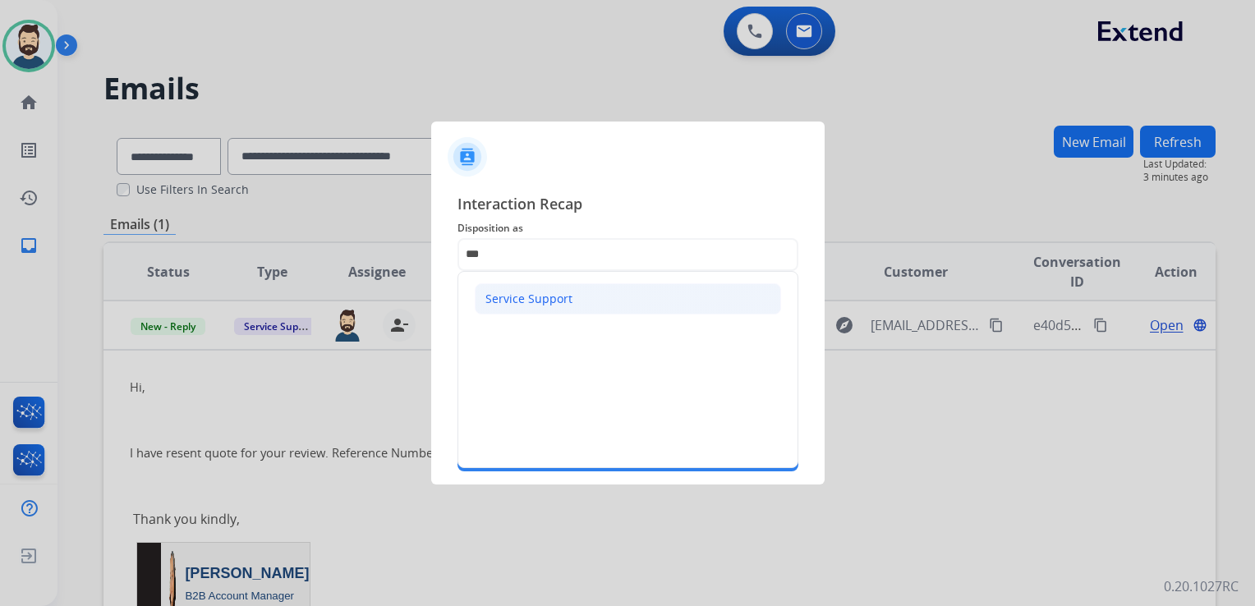
click at [527, 306] on div "Service Support" at bounding box center [528, 299] width 87 height 16
type input "**********"
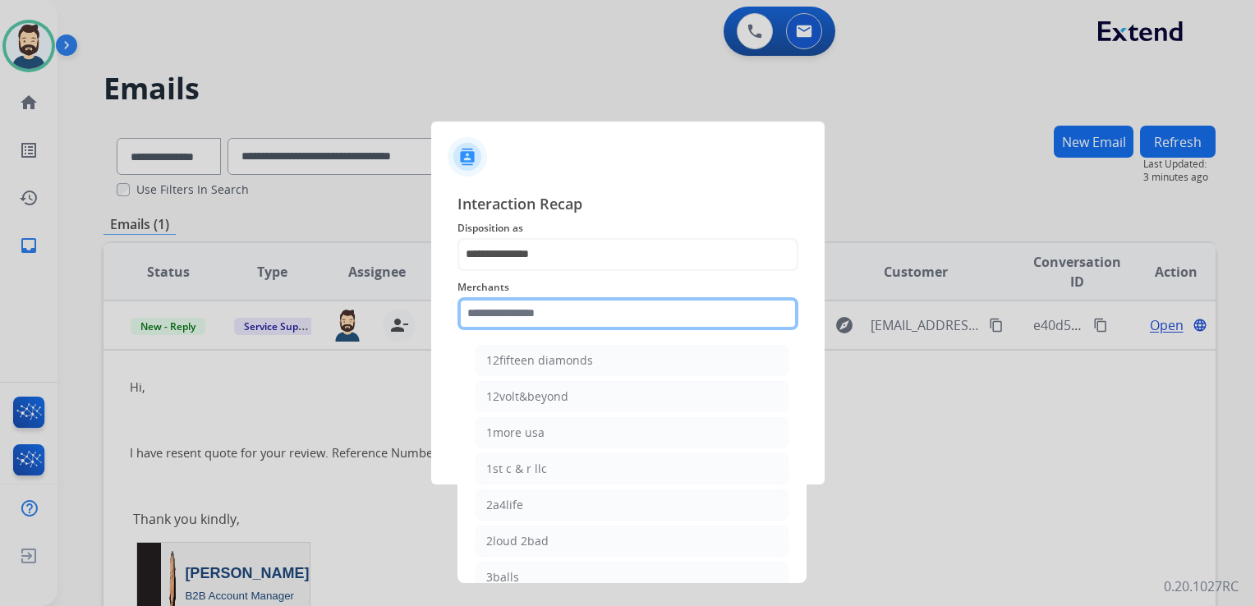
click at [527, 307] on input "text" at bounding box center [627, 313] width 341 height 33
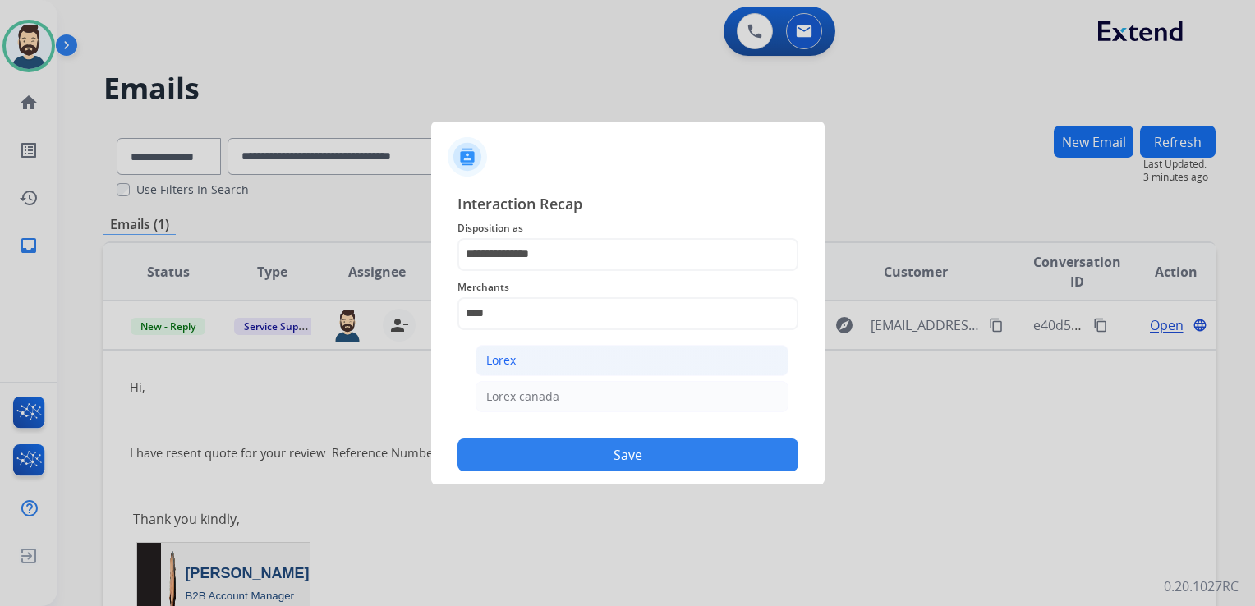
click at [520, 360] on li "Lorex" at bounding box center [631, 360] width 313 height 31
type input "*****"
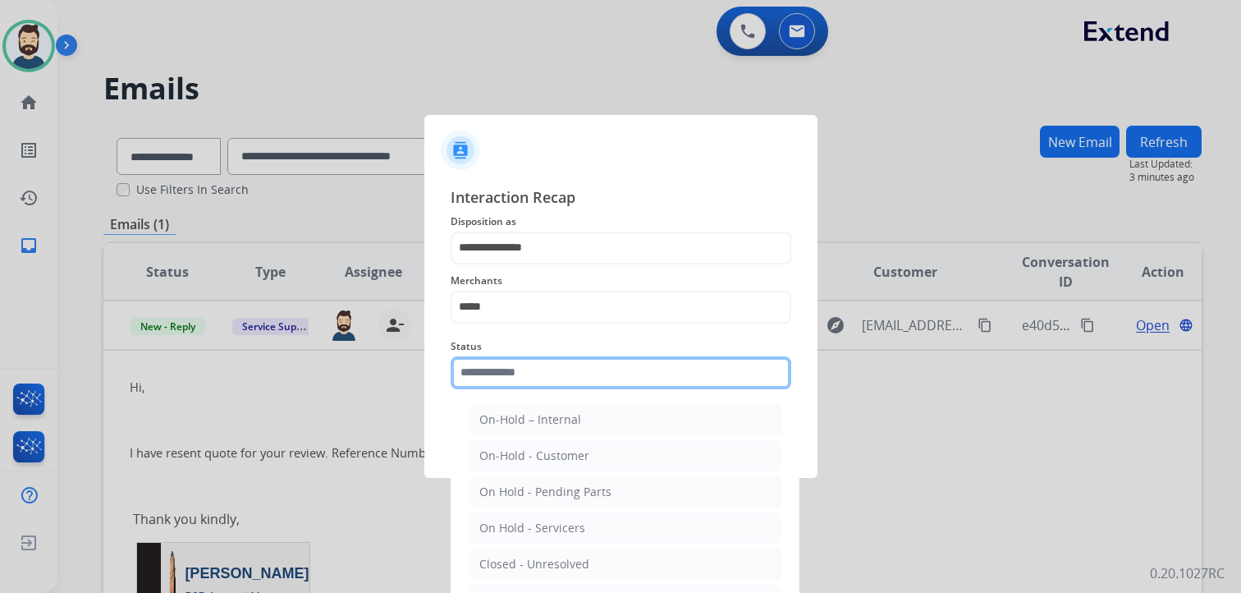
click at [517, 385] on input "text" at bounding box center [621, 372] width 341 height 33
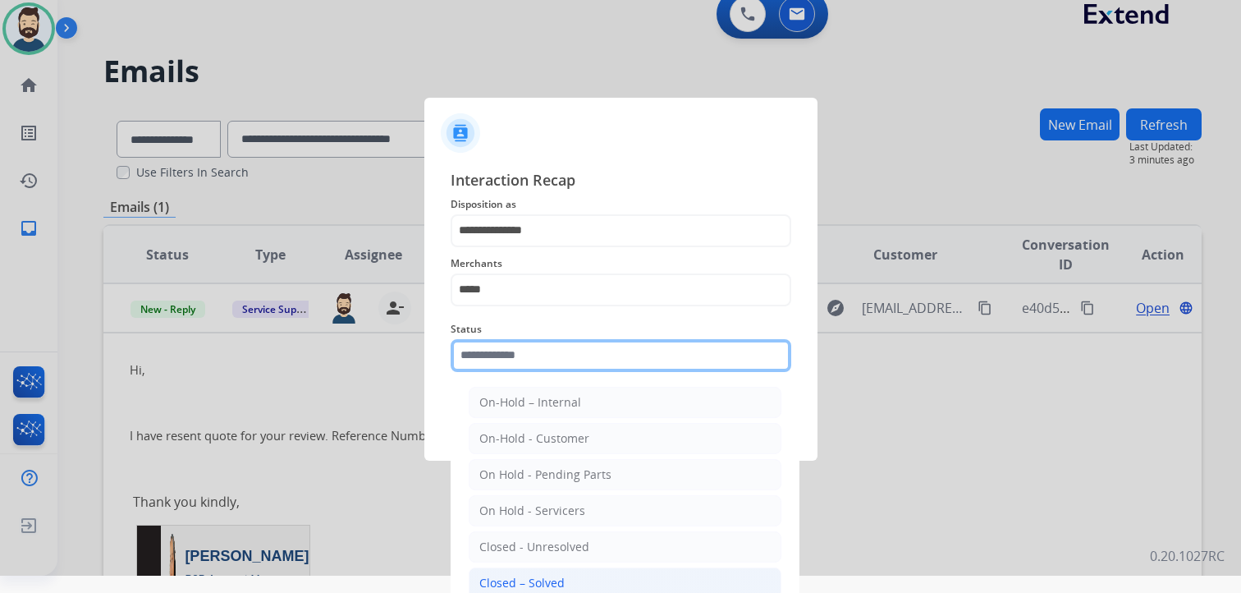
scroll to position [48, 0]
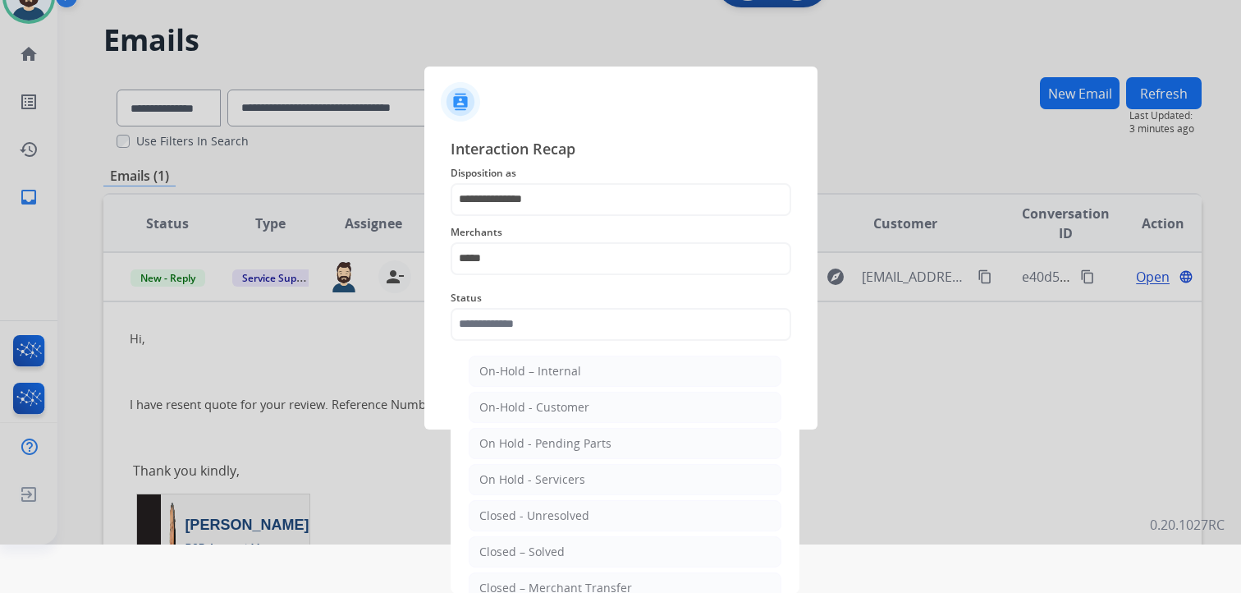
drag, startPoint x: 553, startPoint y: 545, endPoint x: 562, endPoint y: 521, distance: 26.2
click at [553, 546] on div "Closed – Solved" at bounding box center [521, 552] width 85 height 16
type input "**********"
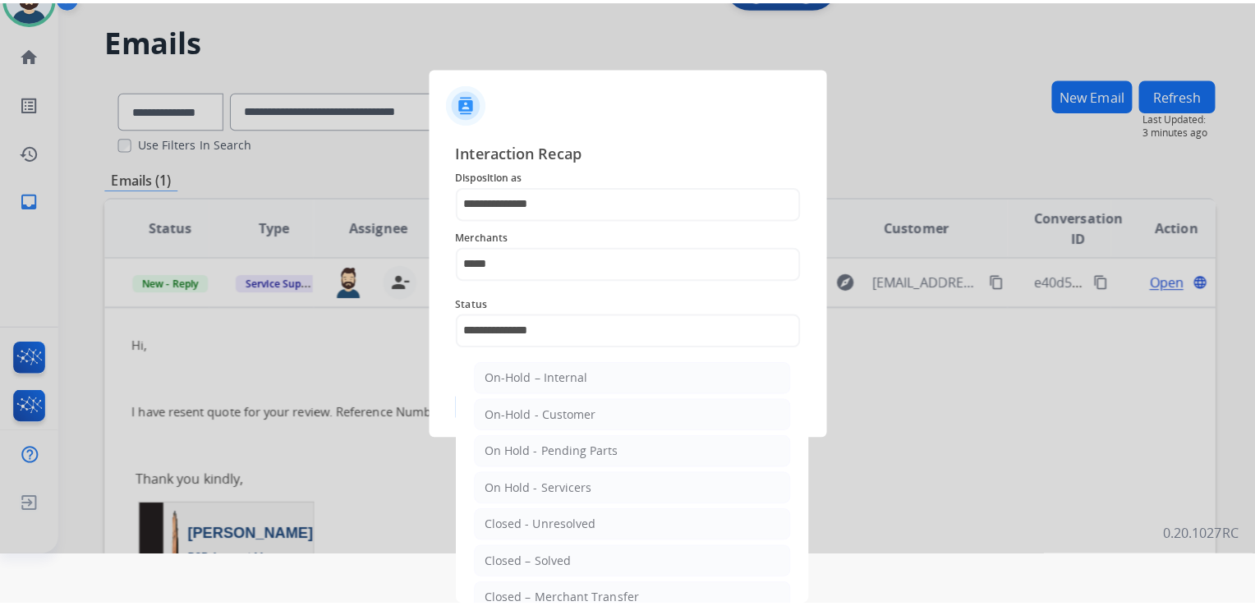
scroll to position [0, 0]
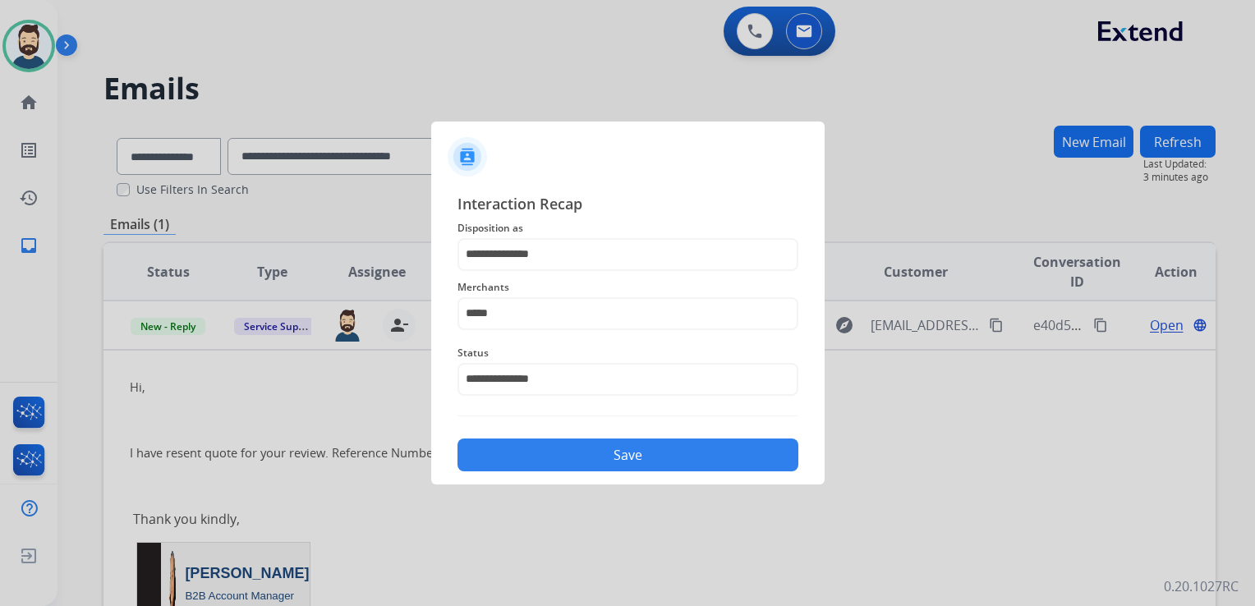
click at [595, 457] on button "Save" at bounding box center [627, 454] width 341 height 33
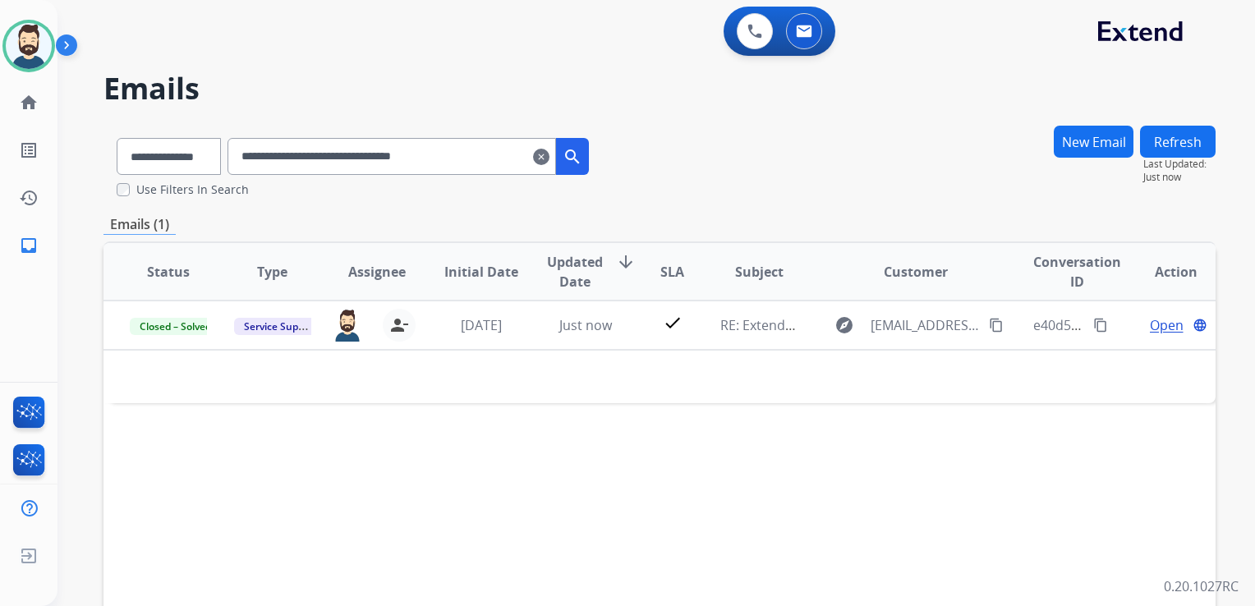
click at [549, 155] on mat-icon "clear" at bounding box center [541, 157] width 16 height 20
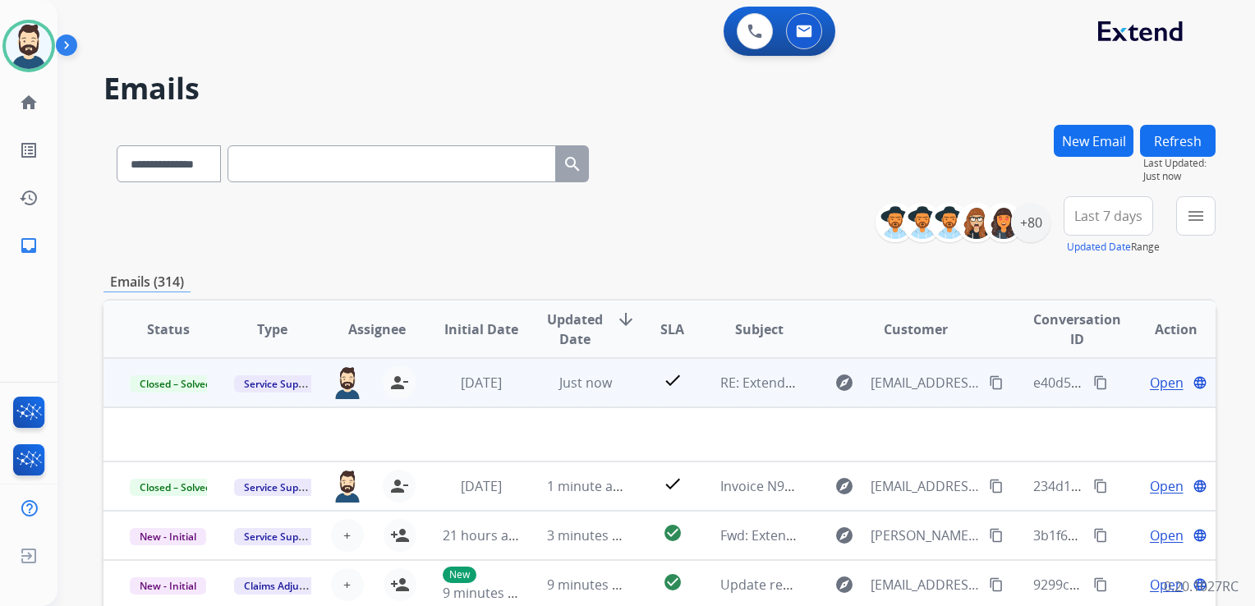
click at [587, 399] on td "Just now" at bounding box center [573, 382] width 104 height 49
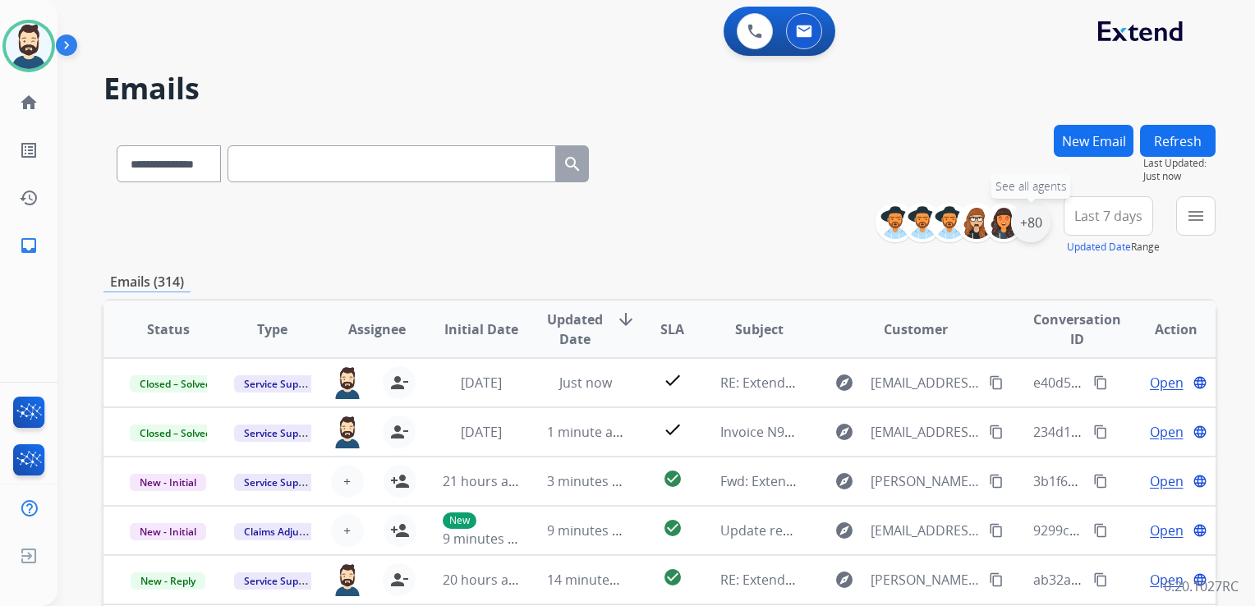
click at [1038, 230] on div "+80" at bounding box center [1030, 222] width 39 height 39
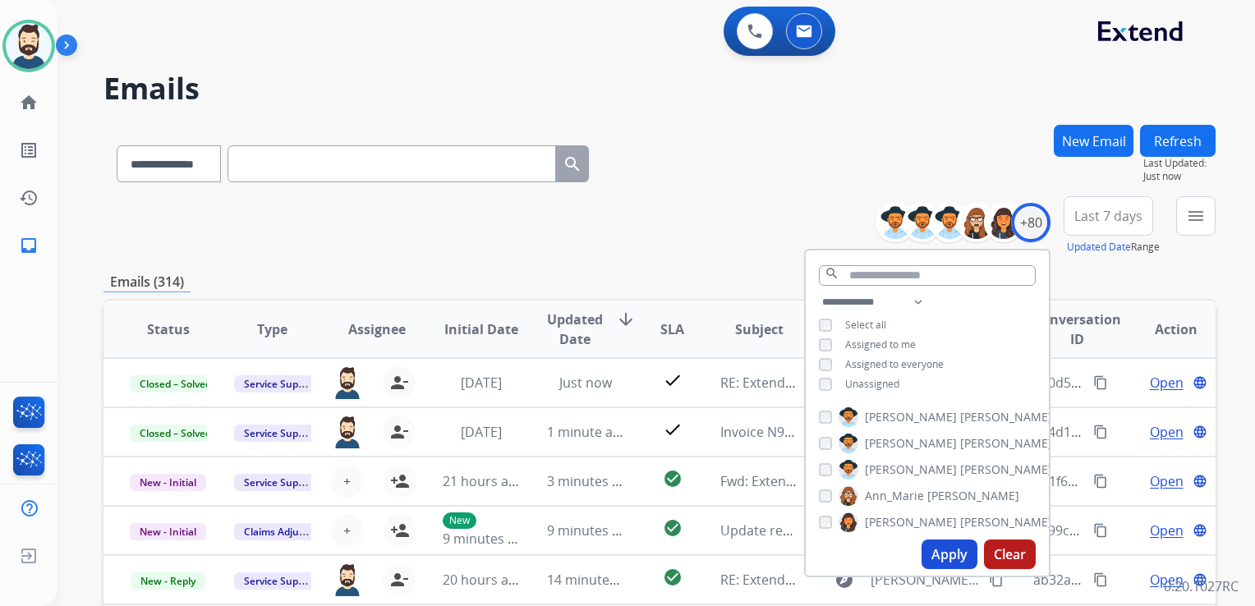
click at [943, 555] on button "Apply" at bounding box center [949, 554] width 56 height 30
click at [1117, 213] on span "Last 7 days" at bounding box center [1108, 216] width 68 height 7
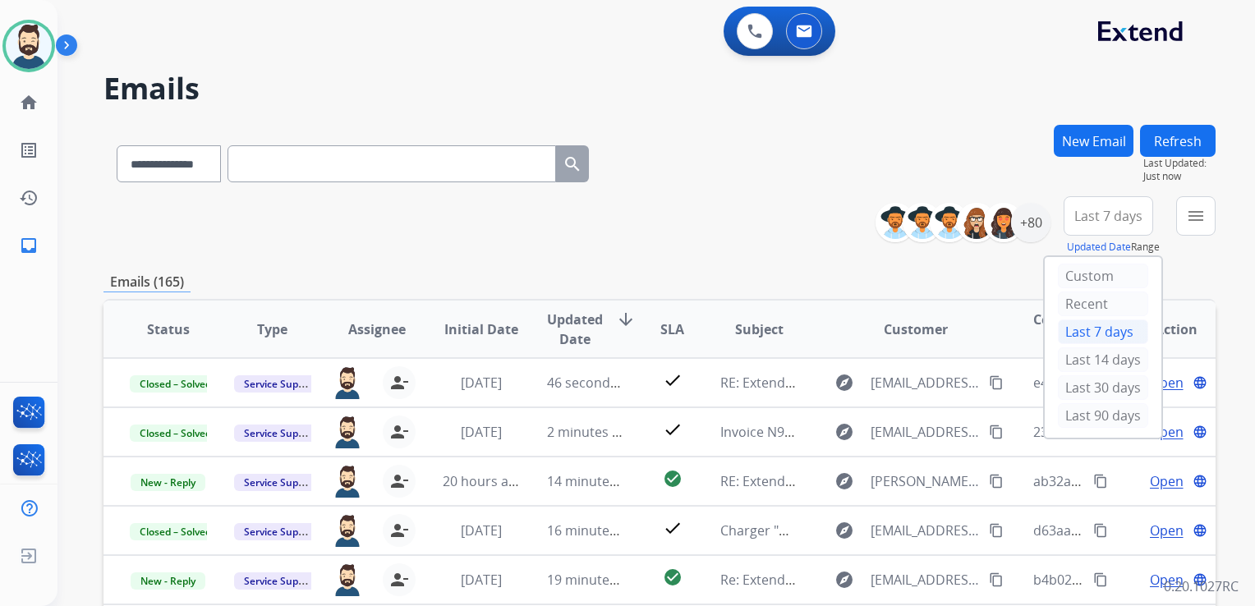
drag, startPoint x: 1063, startPoint y: 412, endPoint x: 1081, endPoint y: 394, distance: 25.0
click at [1065, 411] on div "Last 90 days" at bounding box center [1103, 415] width 90 height 25
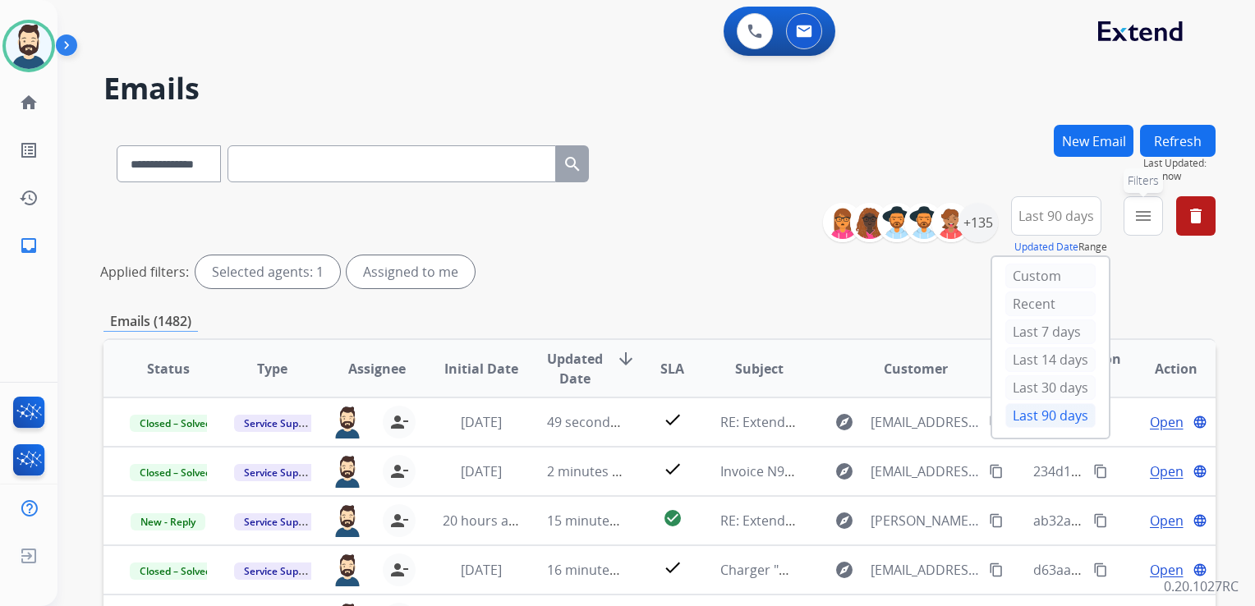
click at [1142, 225] on button "menu Filters" at bounding box center [1142, 215] width 39 height 39
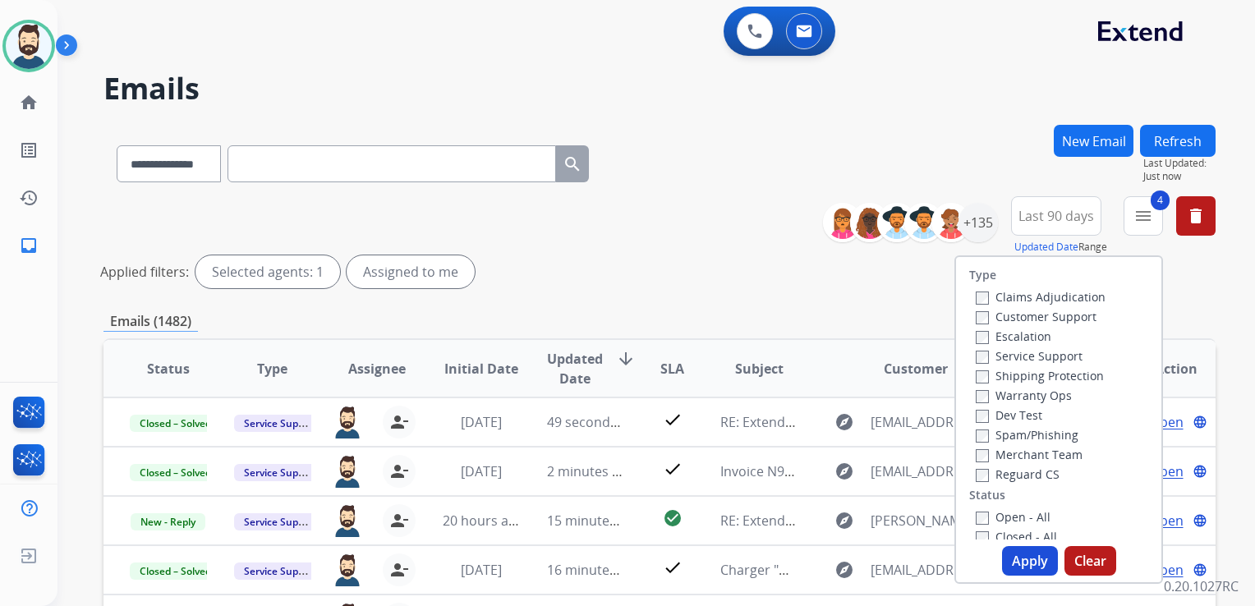
click at [1023, 550] on button "Apply" at bounding box center [1030, 561] width 56 height 30
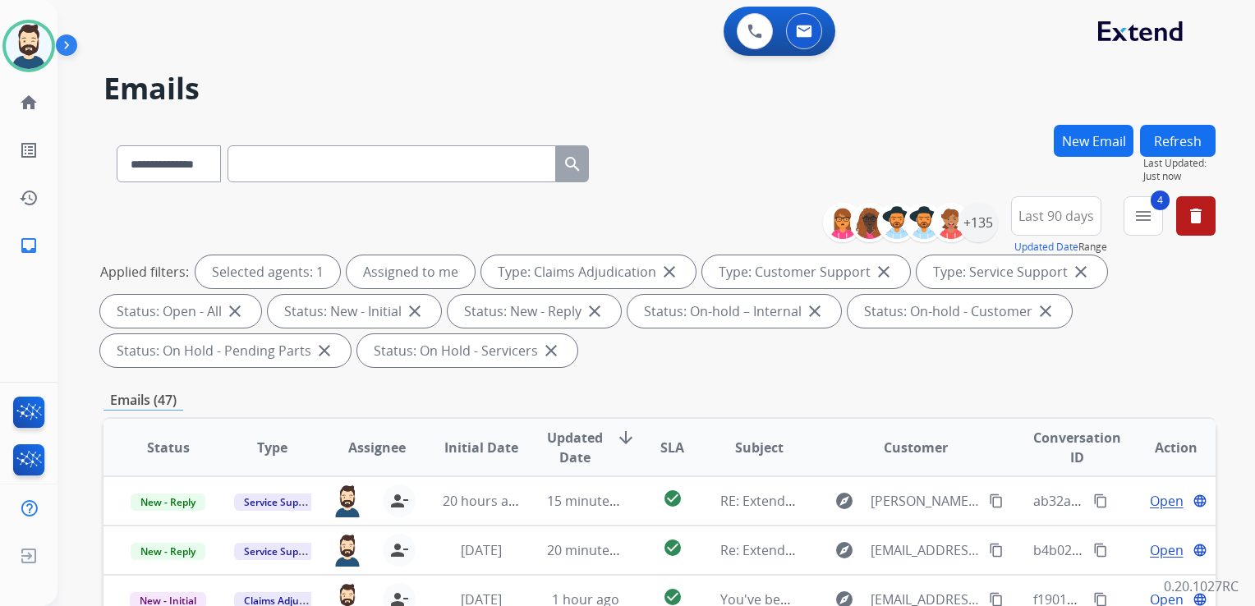
click at [551, 440] on span "Updated Date" at bounding box center [575, 447] width 56 height 39
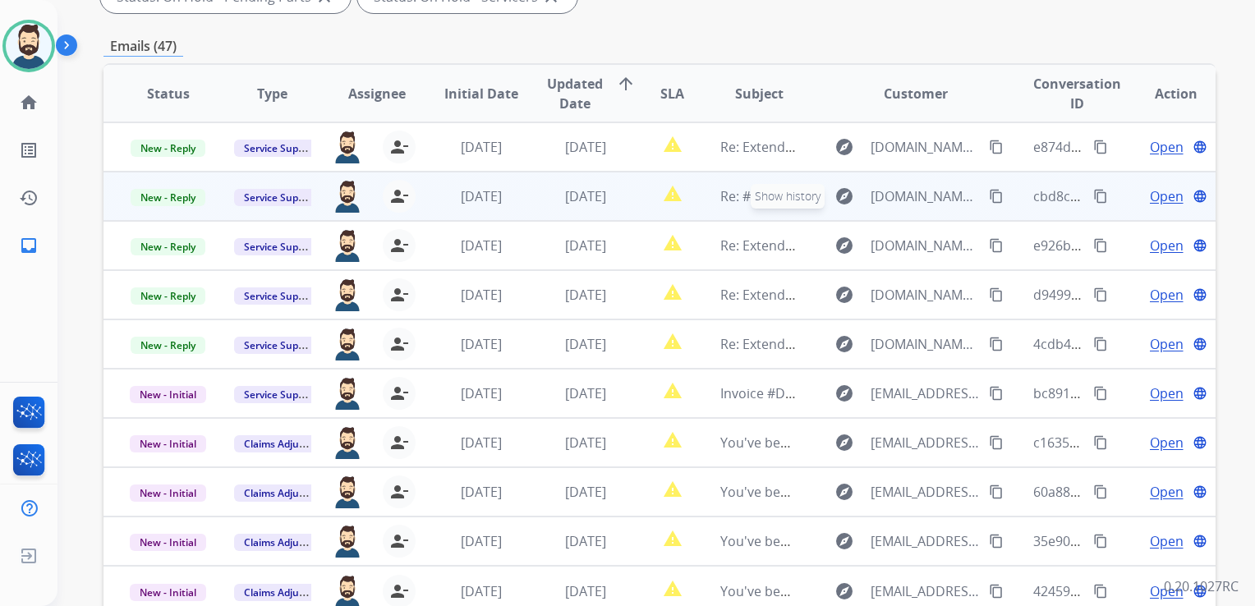
scroll to position [328, 0]
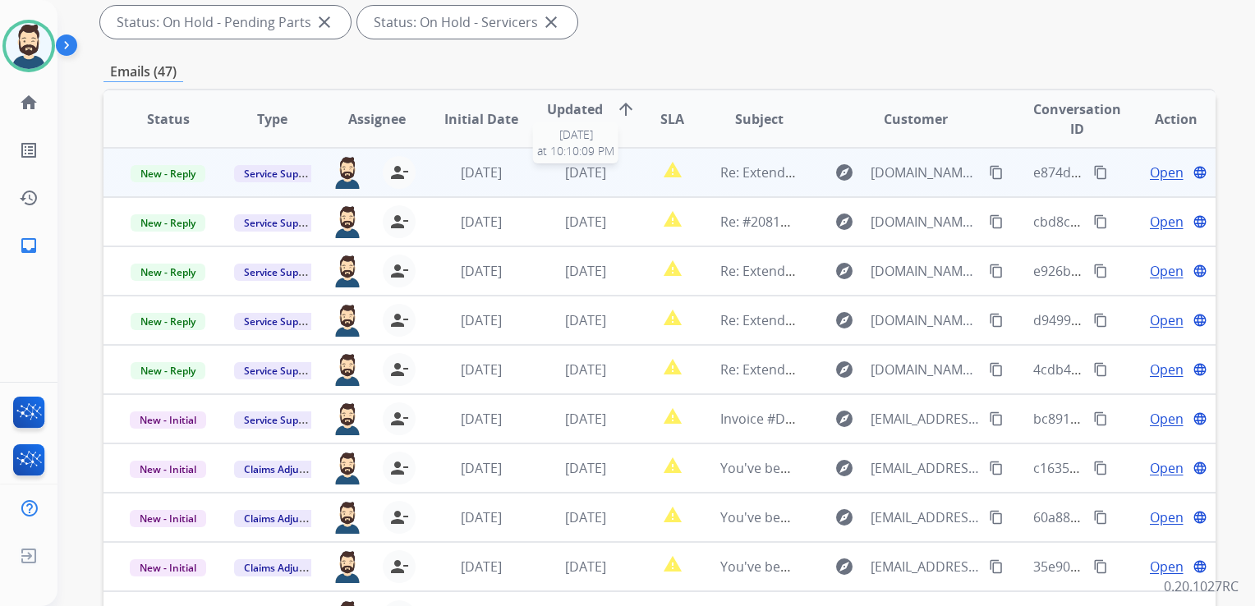
click at [582, 181] on div "[DATE]" at bounding box center [585, 173] width 77 height 20
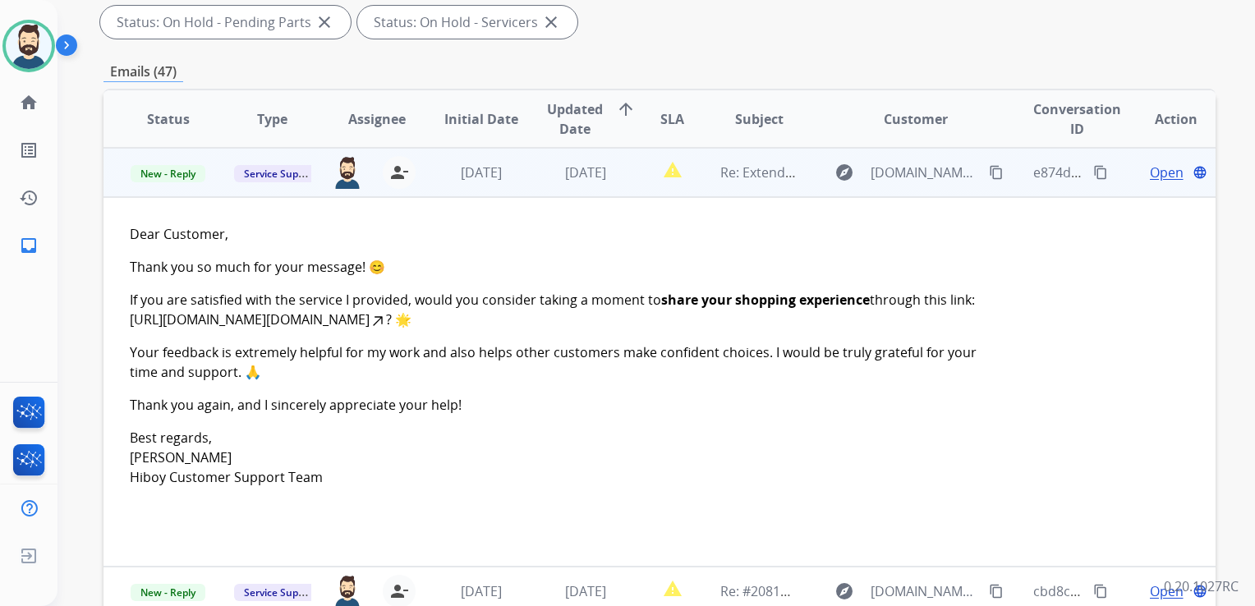
scroll to position [246, 0]
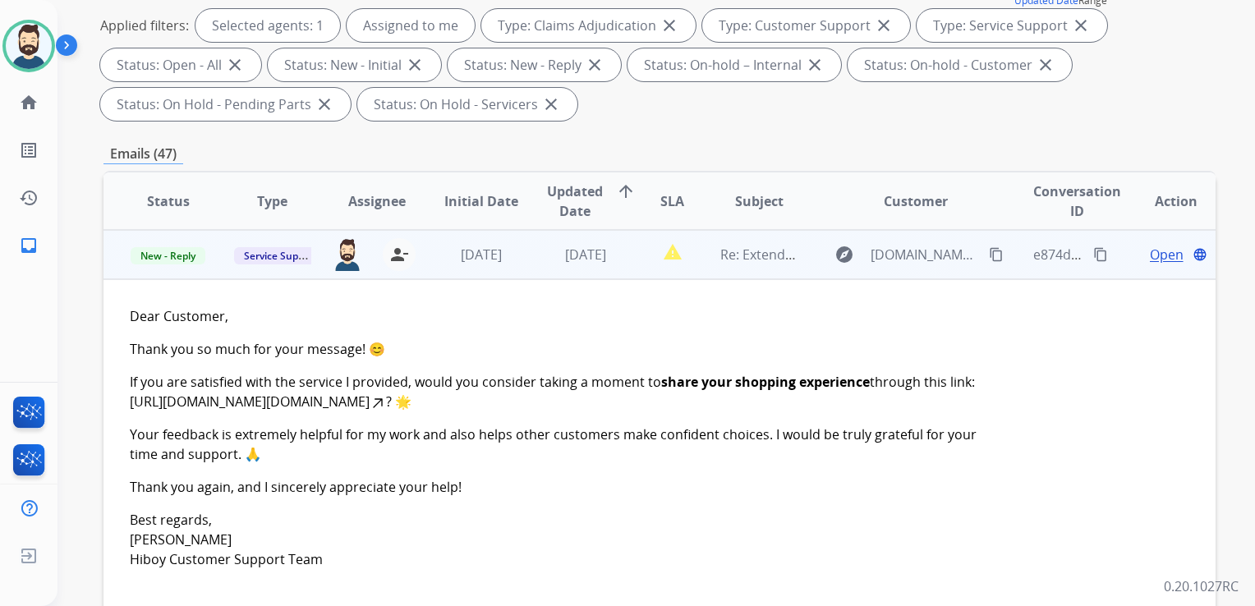
click at [1149, 255] on span "Open" at bounding box center [1166, 255] width 34 height 20
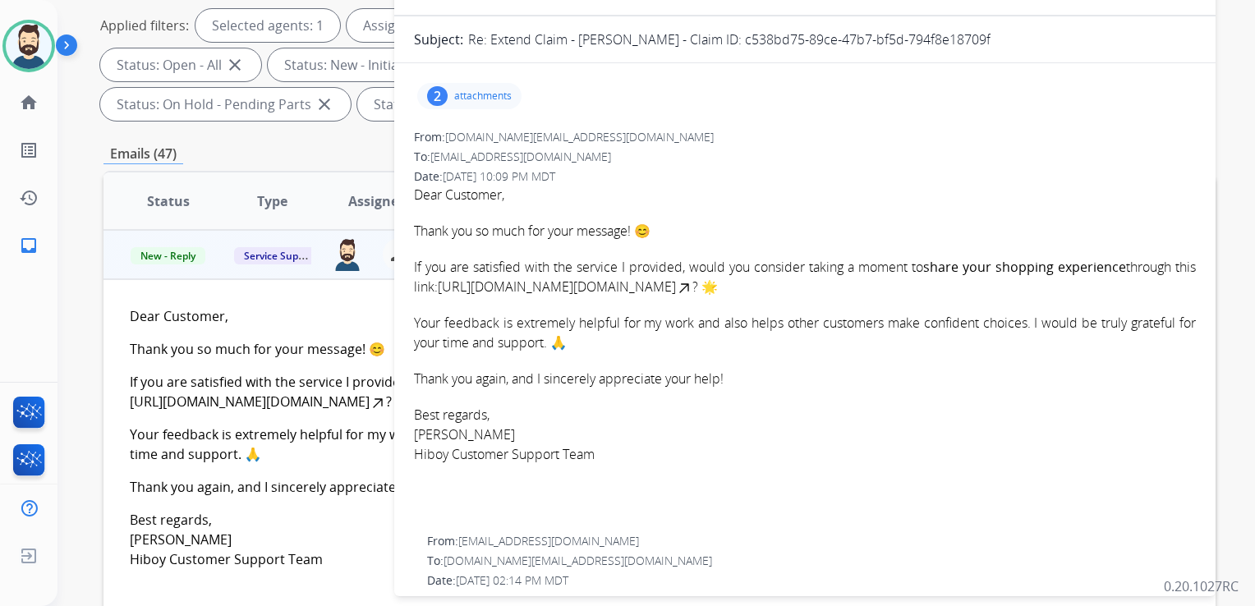
scroll to position [0, 0]
click at [585, 287] on link "[URL][DOMAIN_NAME][DOMAIN_NAME]" at bounding box center [565, 290] width 255 height 18
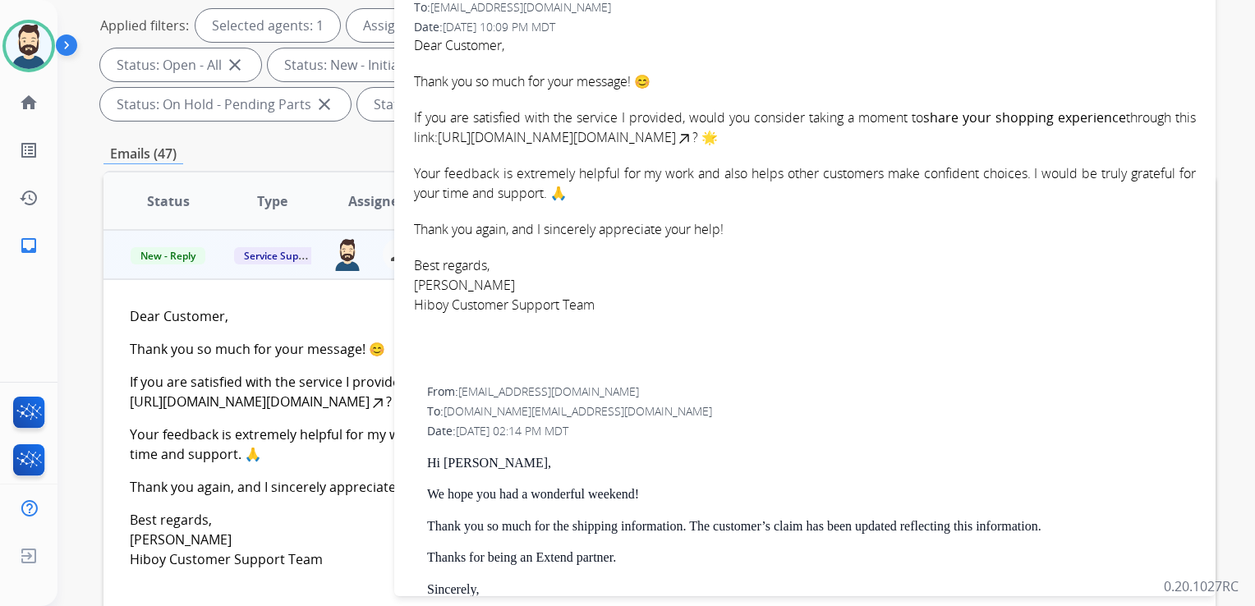
scroll to position [82, 0]
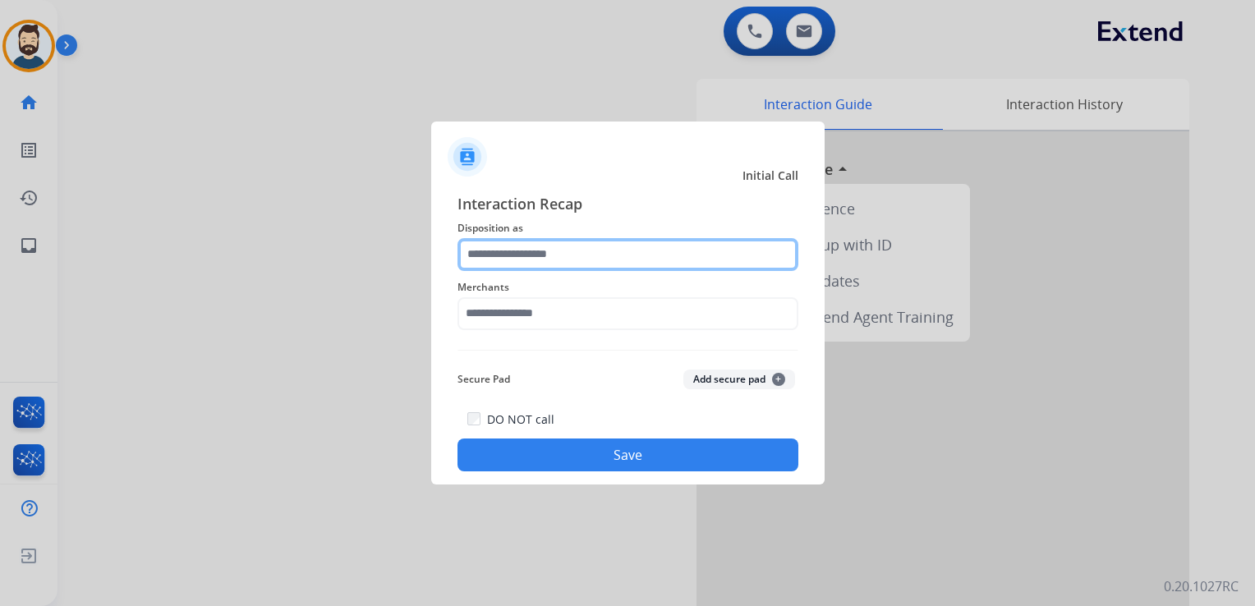
click at [590, 245] on input "text" at bounding box center [627, 254] width 341 height 33
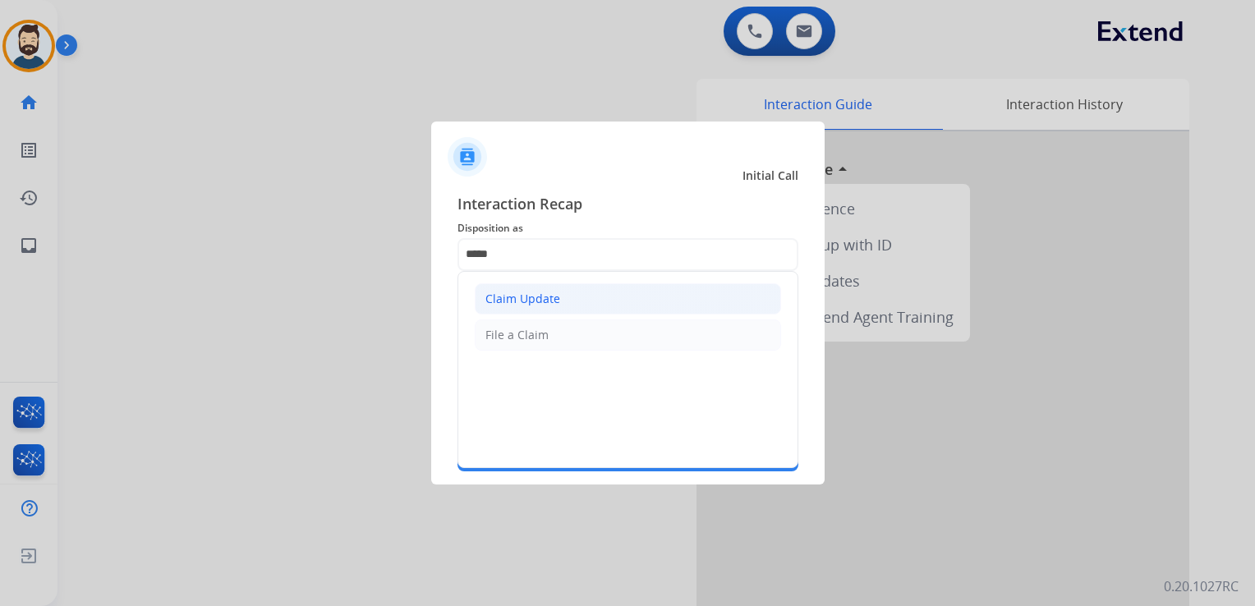
click at [558, 287] on li "Claim Update" at bounding box center [628, 298] width 306 height 31
type input "**********"
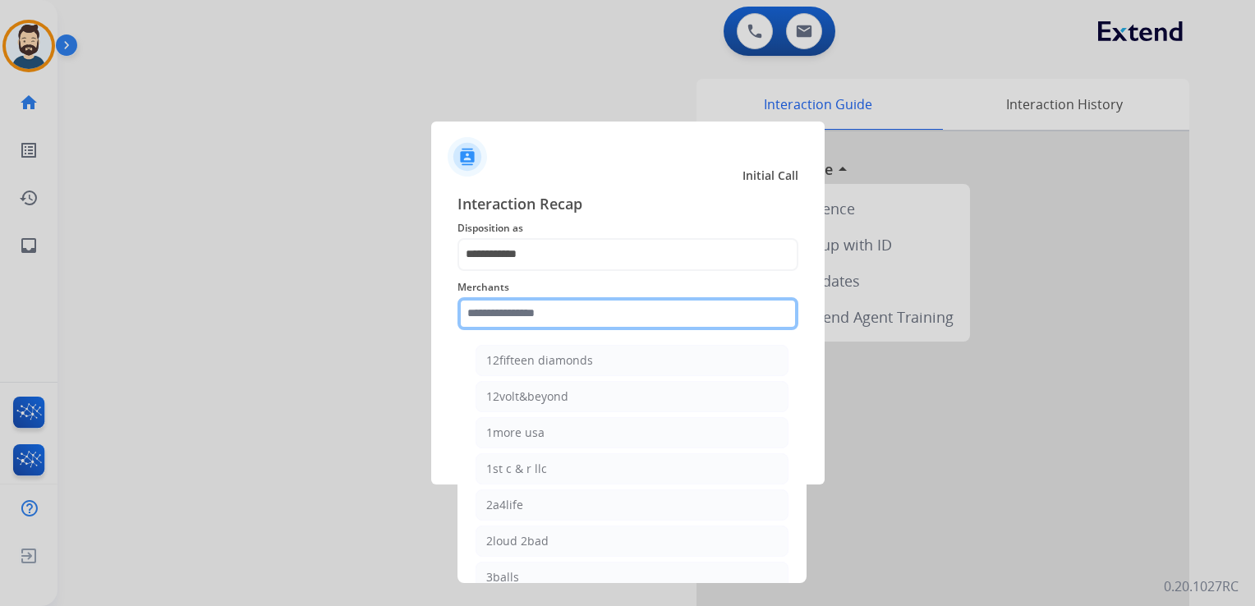
click at [557, 303] on input "text" at bounding box center [627, 313] width 341 height 33
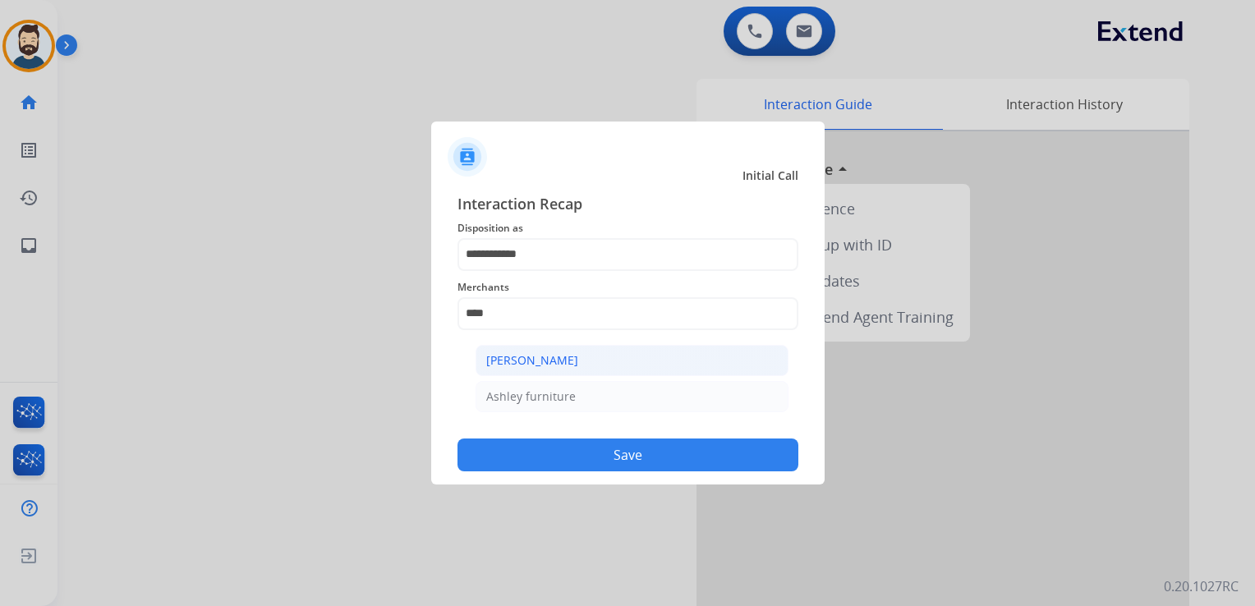
click at [561, 360] on div "[PERSON_NAME]" at bounding box center [532, 360] width 92 height 16
type input "**********"
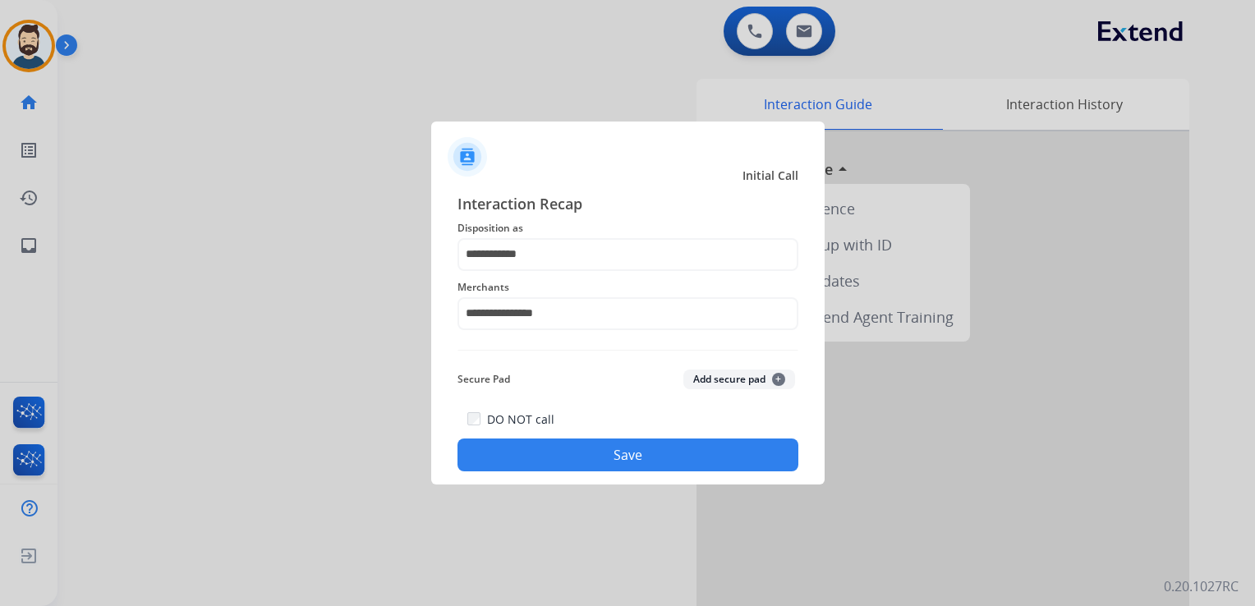
click at [598, 454] on button "Save" at bounding box center [627, 454] width 341 height 33
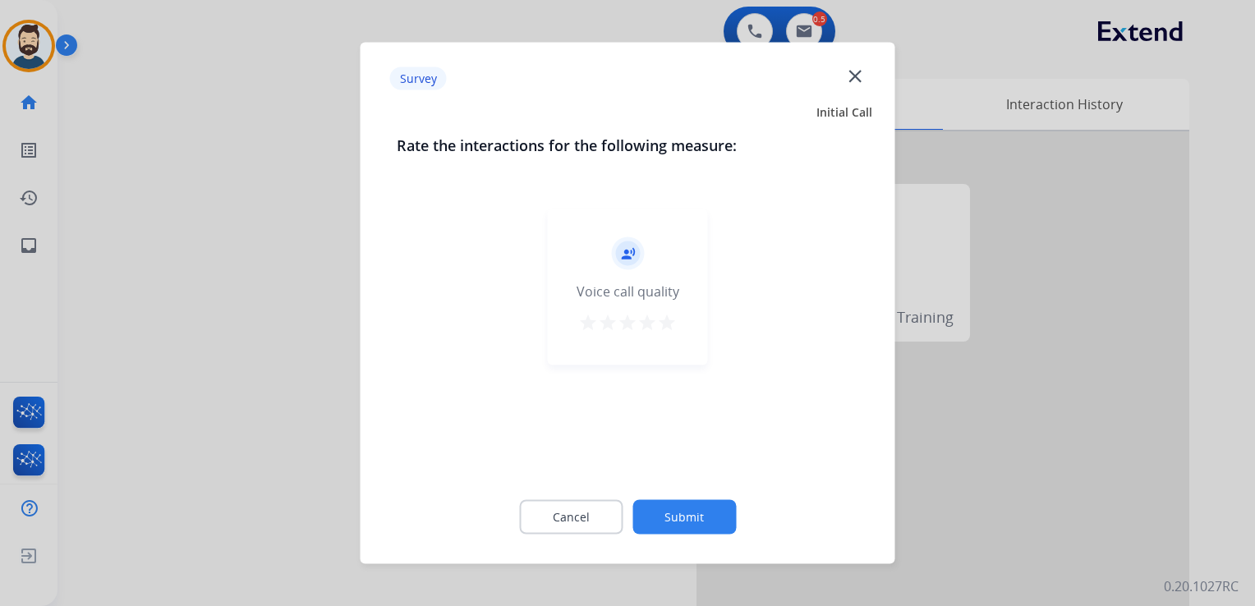
click at [669, 323] on mat-icon "star" at bounding box center [667, 323] width 20 height 20
click at [690, 521] on button "Submit" at bounding box center [683, 517] width 103 height 34
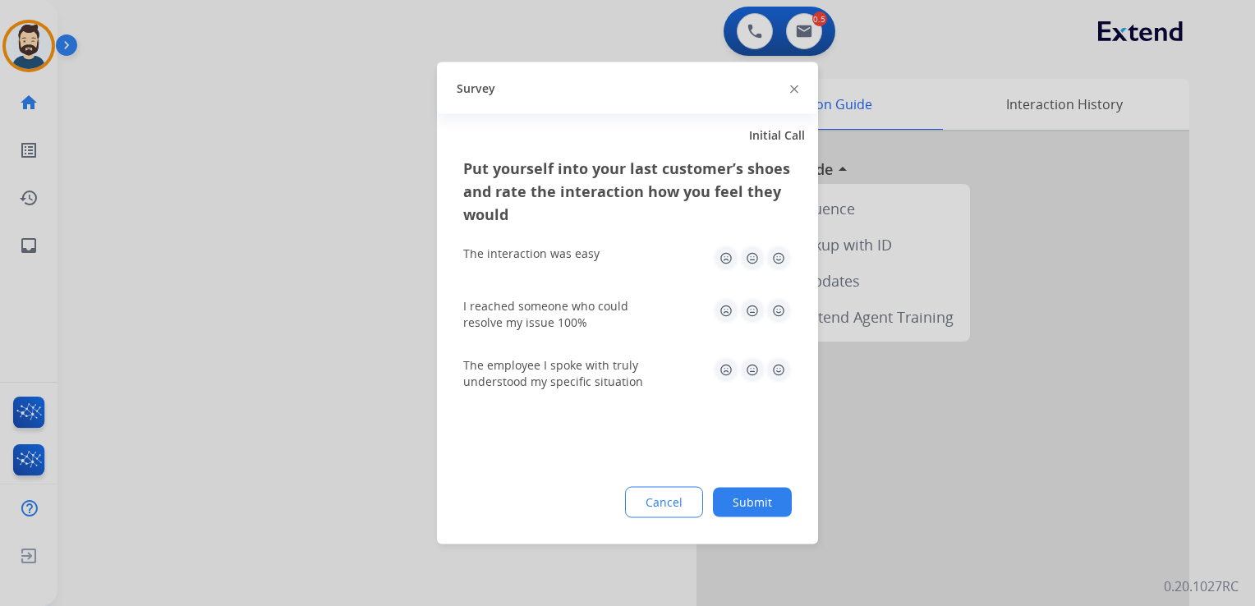
click at [778, 260] on img at bounding box center [778, 258] width 26 height 26
click at [784, 310] on img at bounding box center [778, 311] width 26 height 26
click at [778, 365] on img at bounding box center [778, 370] width 26 height 26
click at [749, 504] on button "Submit" at bounding box center [752, 503] width 79 height 30
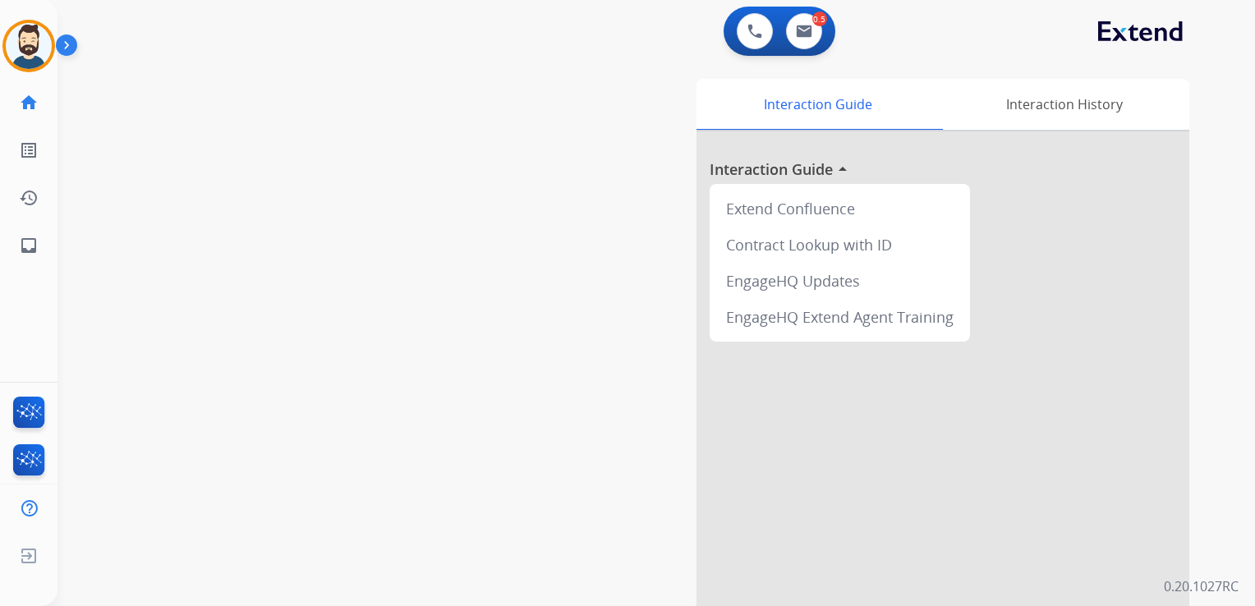
drag, startPoint x: 322, startPoint y: 213, endPoint x: 135, endPoint y: 218, distance: 187.3
click at [296, 218] on div "swap_horiz Break voice bridge close_fullscreen Connect 3-Way Call merge_type Se…" at bounding box center [636, 401] width 1158 height 685
click at [24, 248] on mat-icon "inbox" at bounding box center [29, 246] width 20 height 20
select select "**********"
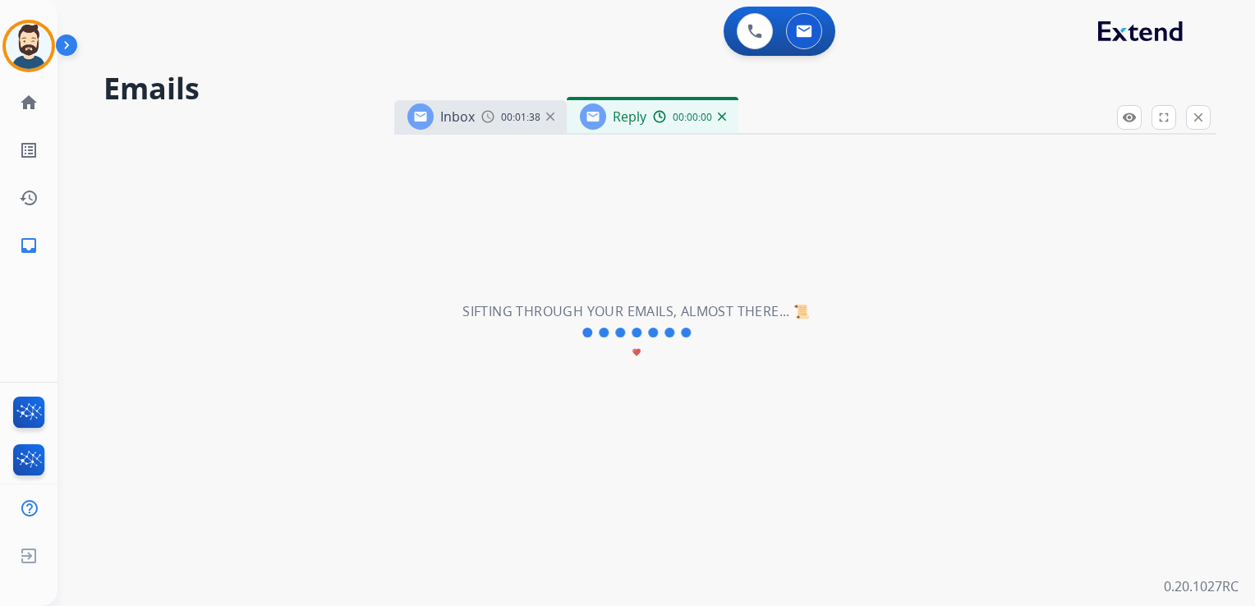
select select "**********"
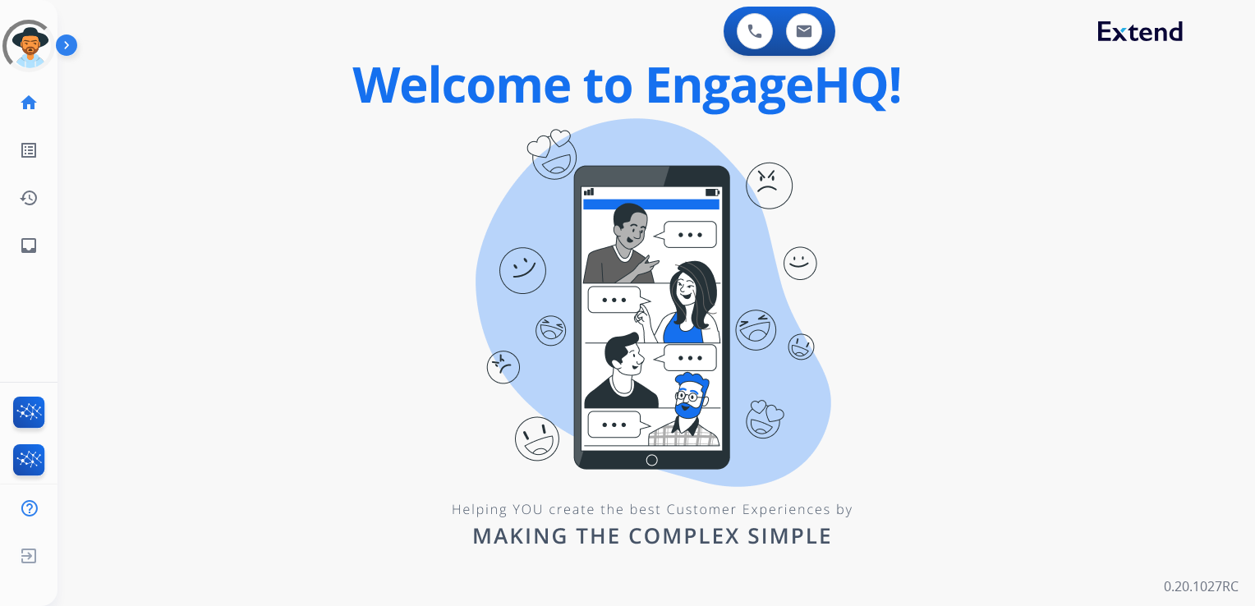
drag, startPoint x: 216, startPoint y: 194, endPoint x: 203, endPoint y: 192, distance: 13.2
click at [215, 194] on div "0 Voice Interactions 0 Email Interactions swap_horiz Break voice bridge close_f…" at bounding box center [655, 303] width 1197 height 606
click at [122, 172] on div "0 Voice Interactions 0 Email Interactions swap_horiz Break voice bridge close_f…" at bounding box center [655, 303] width 1197 height 606
click at [24, 253] on mat-icon "inbox" at bounding box center [29, 246] width 20 height 20
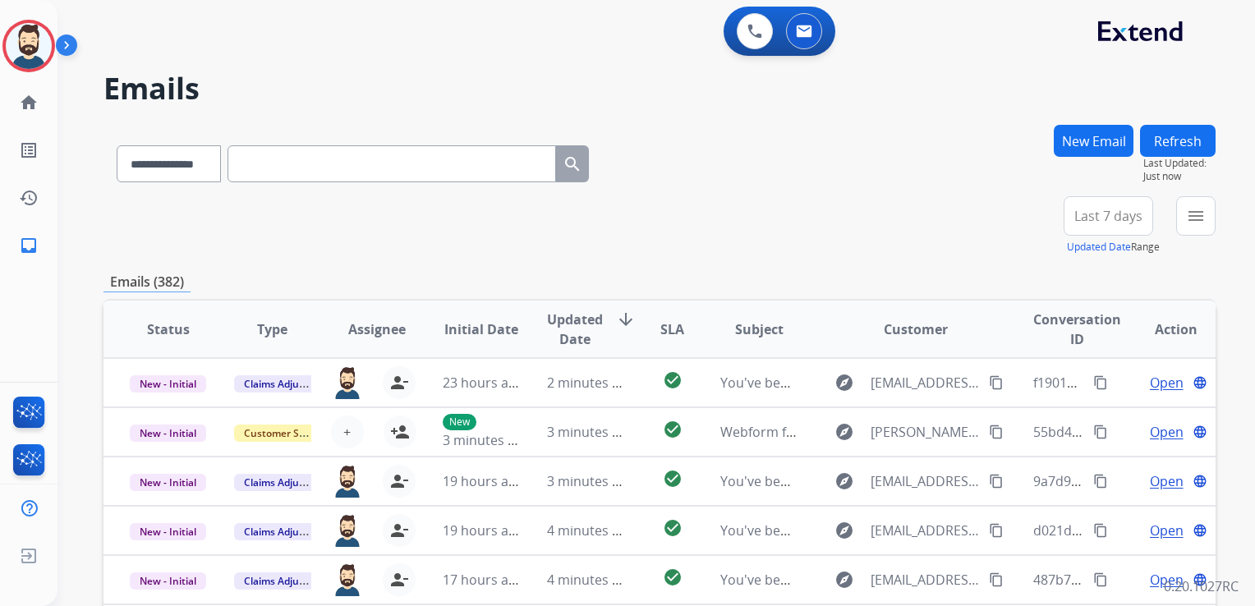
drag, startPoint x: 45, startPoint y: 51, endPoint x: 59, endPoint y: 52, distance: 14.0
click at [45, 51] on img at bounding box center [29, 46] width 46 height 46
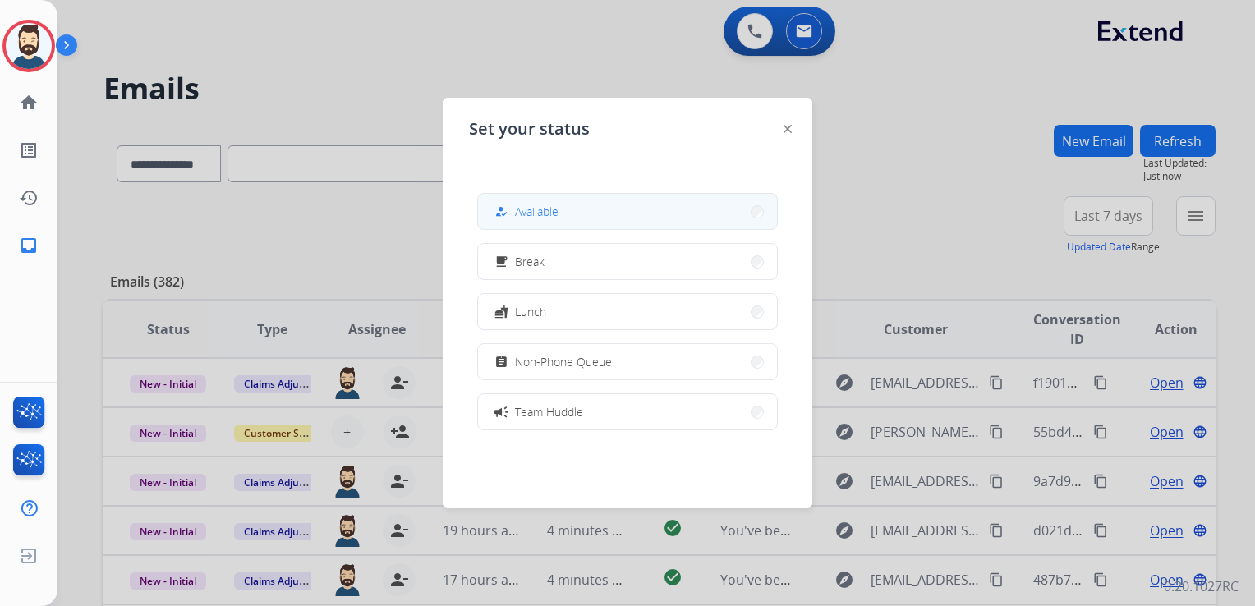
click at [532, 209] on span "Available" at bounding box center [537, 211] width 44 height 17
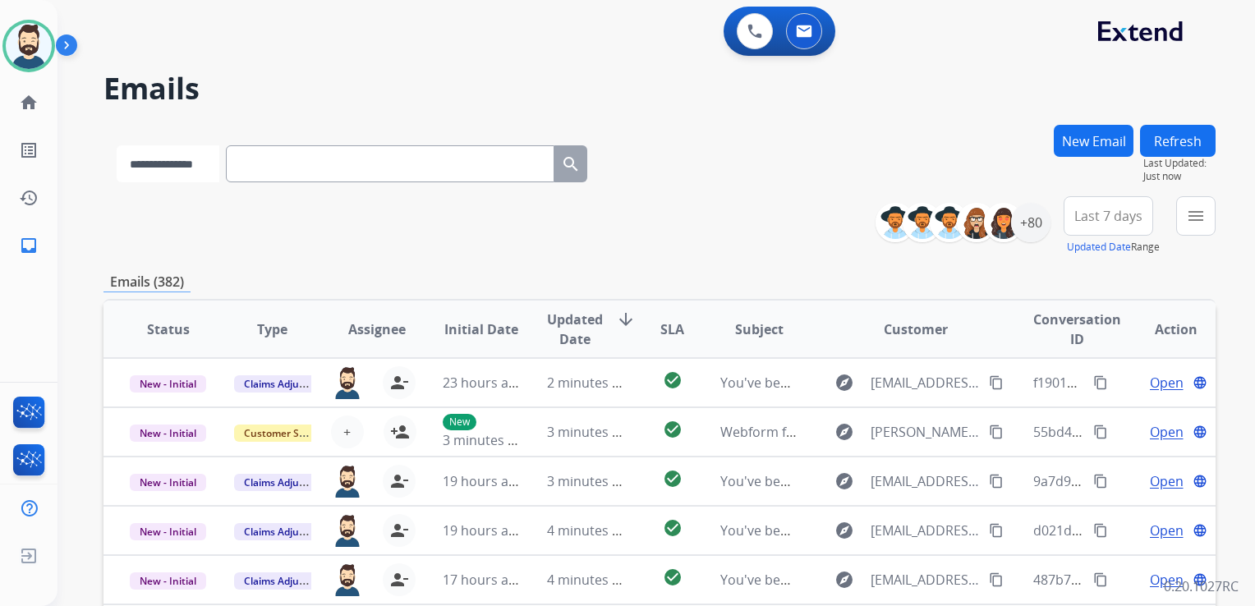
drag, startPoint x: 213, startPoint y: 151, endPoint x: 212, endPoint y: 159, distance: 8.4
click at [213, 153] on select "**********" at bounding box center [168, 163] width 103 height 37
select select "**********"
click at [117, 145] on select "**********" at bounding box center [168, 163] width 103 height 37
click at [295, 175] on input "text" at bounding box center [391, 163] width 328 height 37
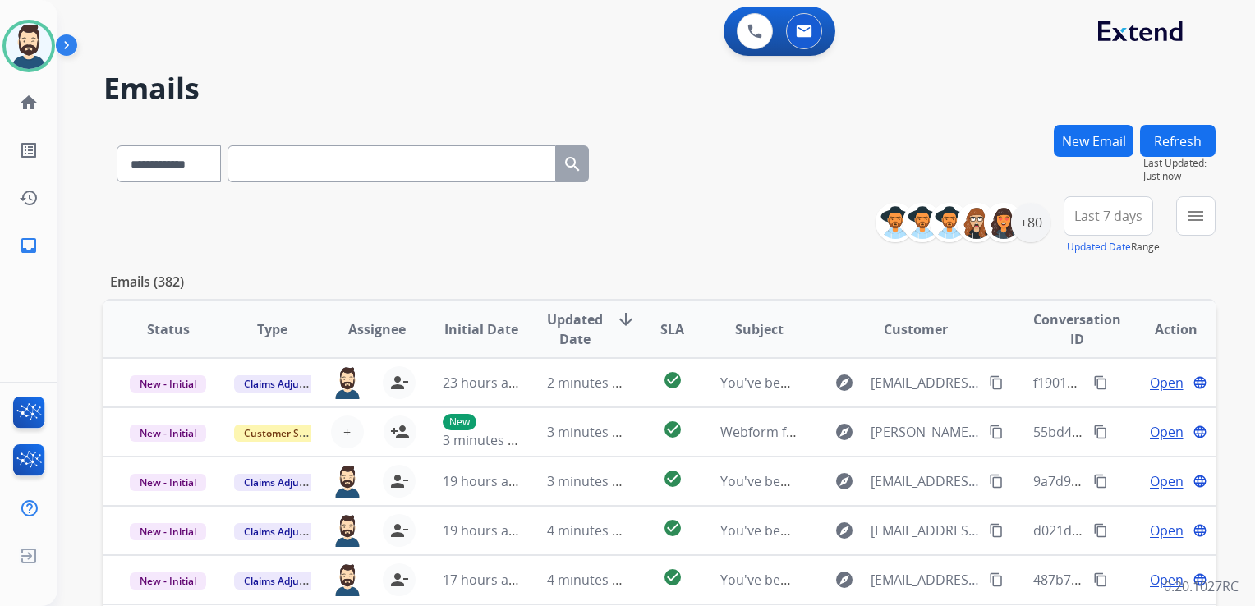
paste input "**********"
type input "**********"
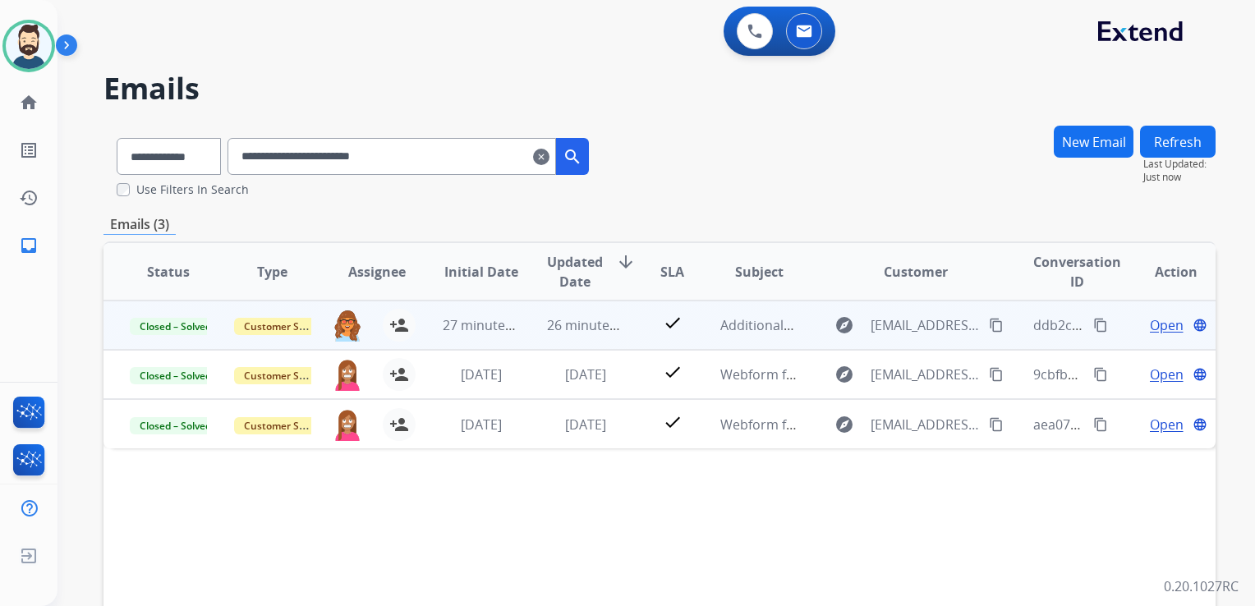
click at [612, 340] on td "26 minutes ago" at bounding box center [573, 325] width 104 height 49
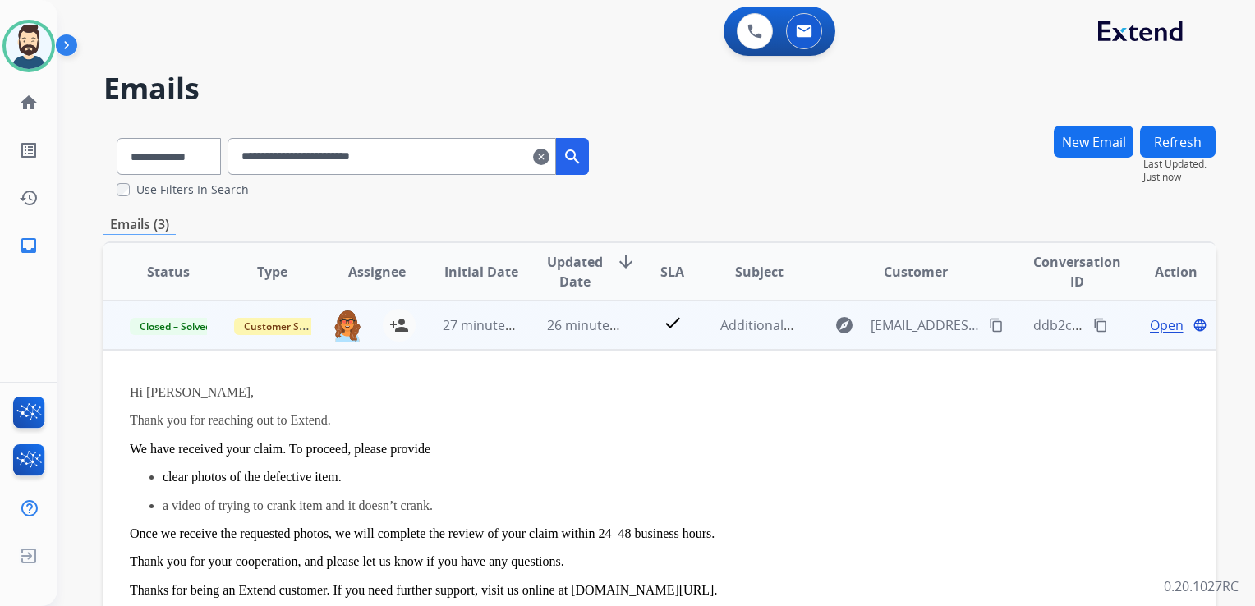
click at [1154, 325] on span "Open" at bounding box center [1166, 325] width 34 height 20
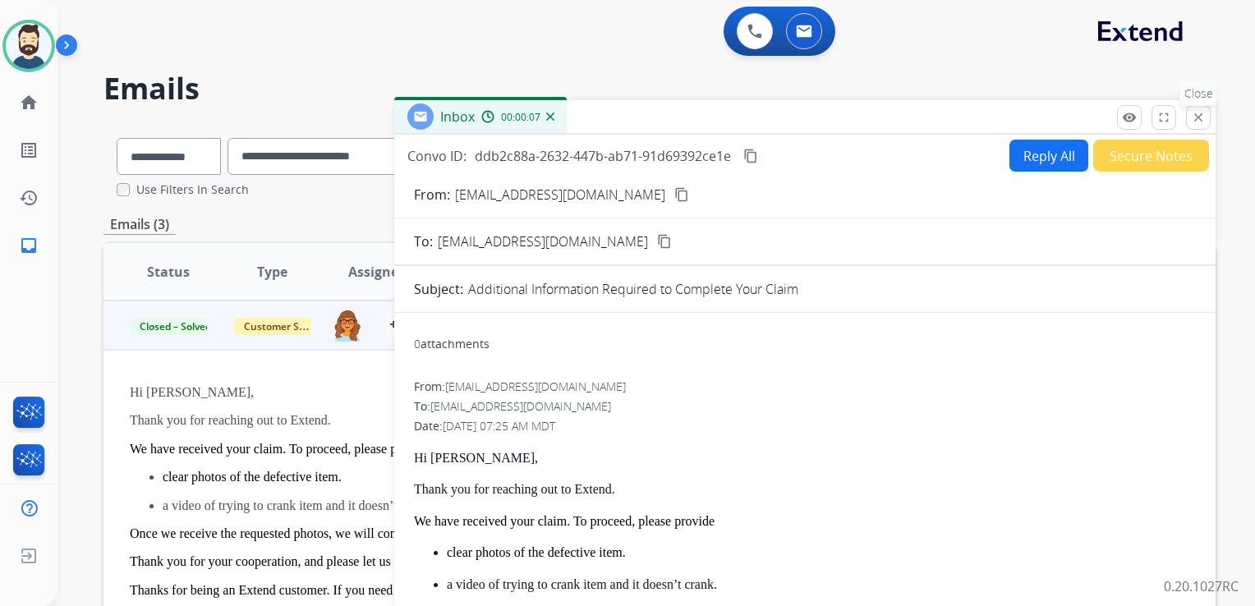
click at [1195, 115] on mat-icon "close" at bounding box center [1198, 117] width 15 height 15
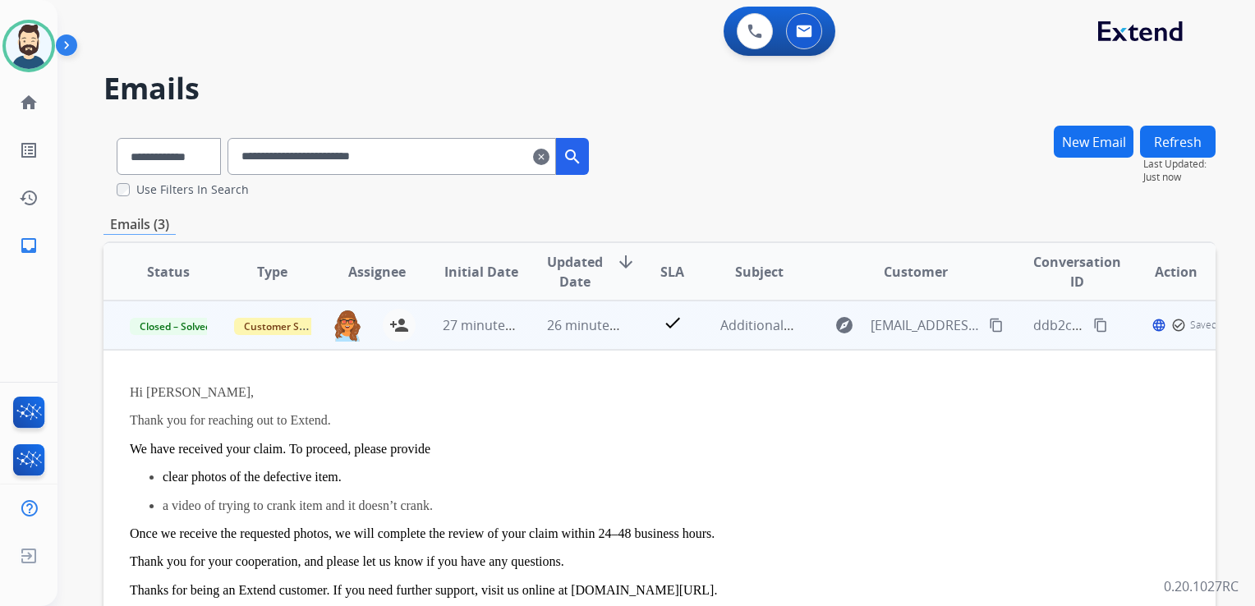
click at [644, 344] on td "check" at bounding box center [660, 325] width 70 height 49
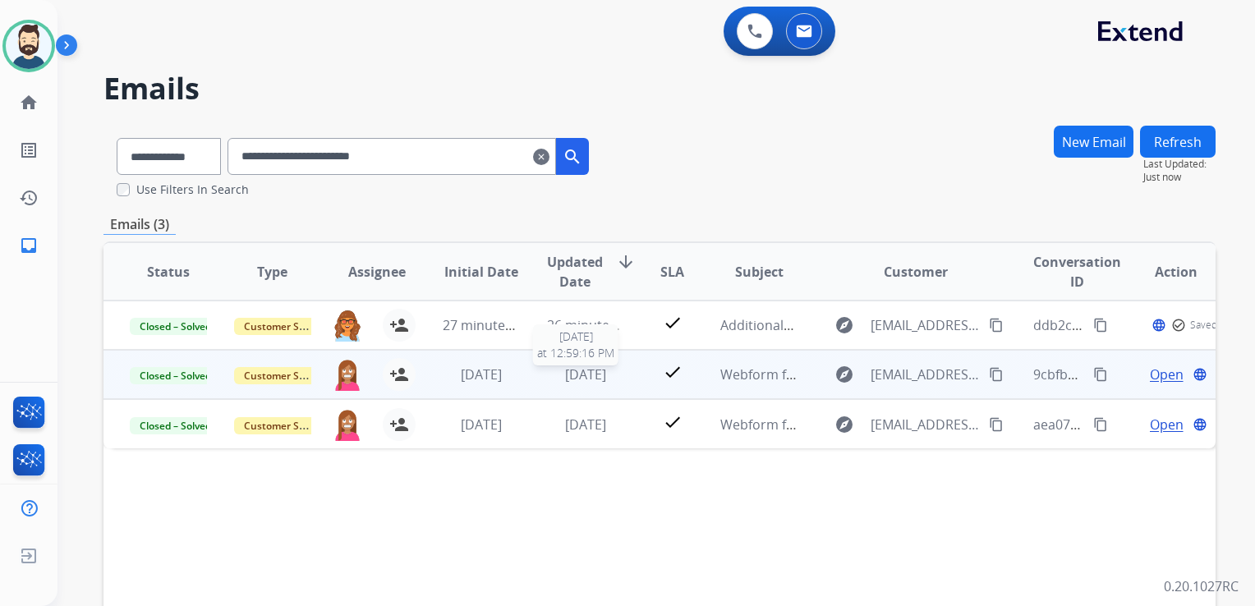
click at [606, 381] on span "[DATE]" at bounding box center [585, 374] width 41 height 18
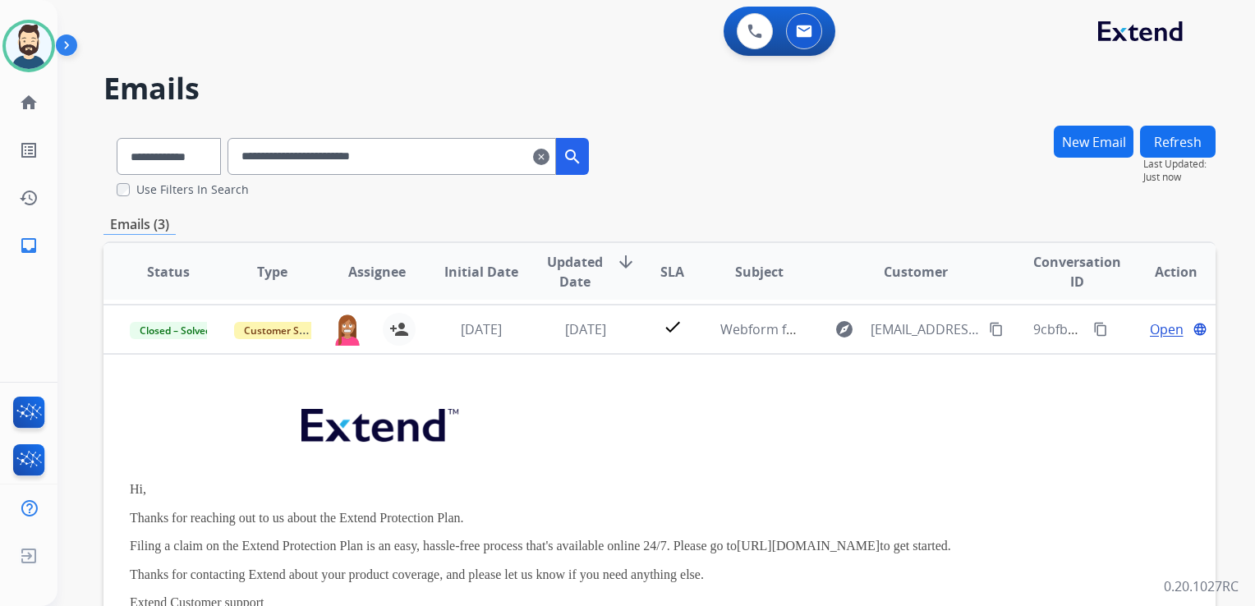
scroll to position [49, 0]
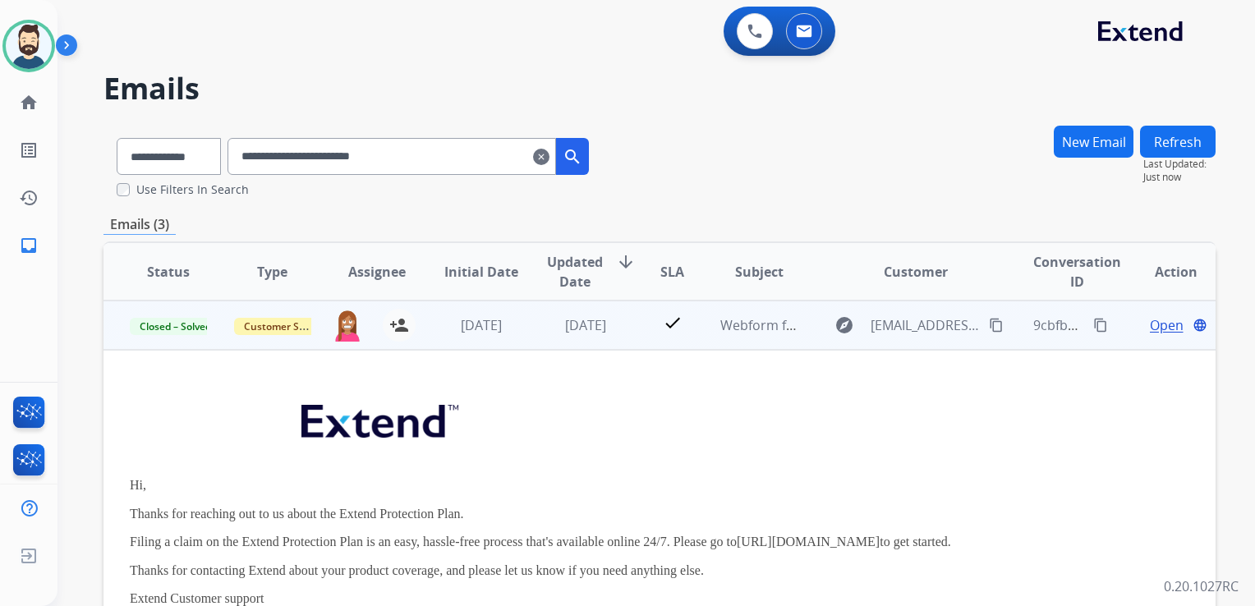
click at [1149, 322] on span "Open" at bounding box center [1166, 325] width 34 height 20
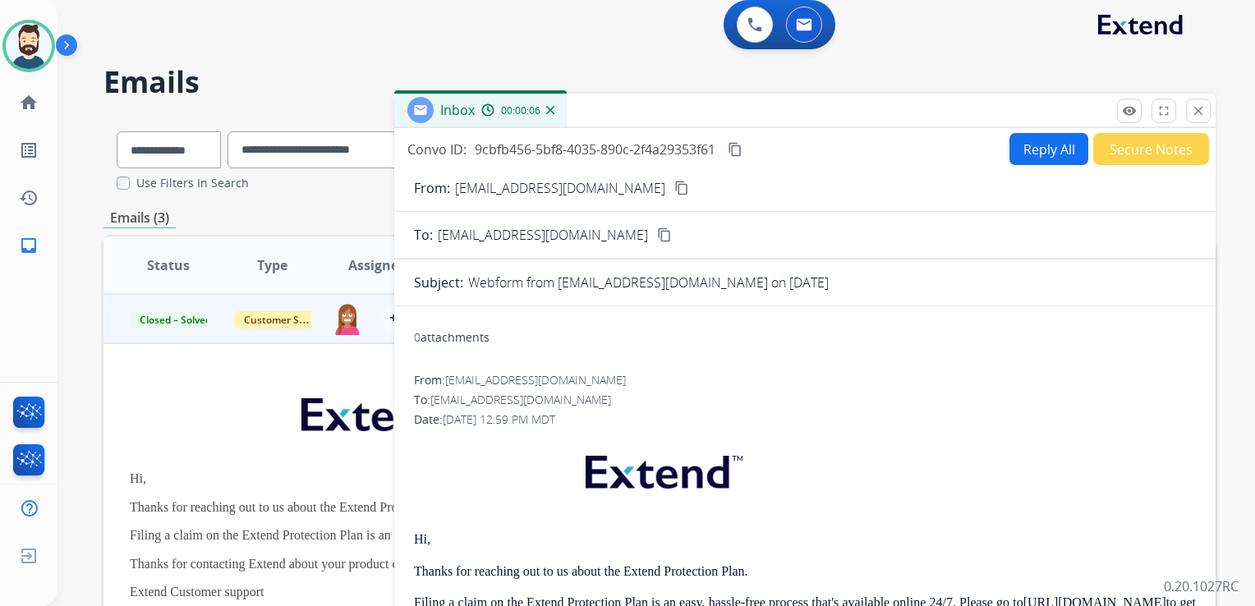
scroll to position [0, 0]
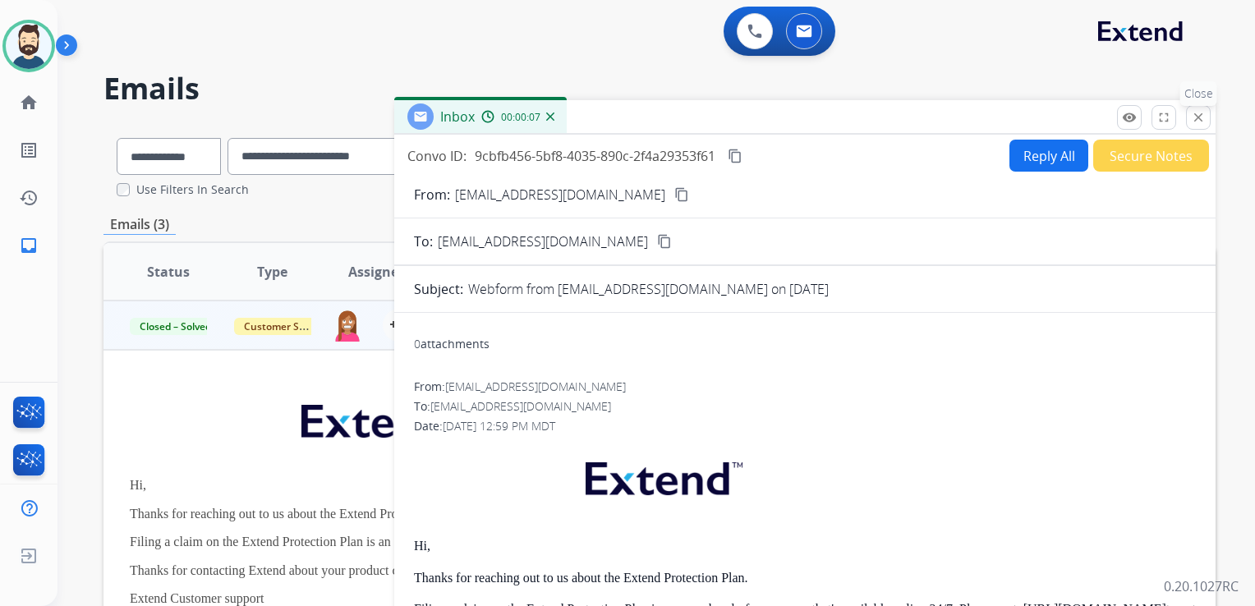
click at [1195, 123] on mat-icon "close" at bounding box center [1198, 117] width 15 height 15
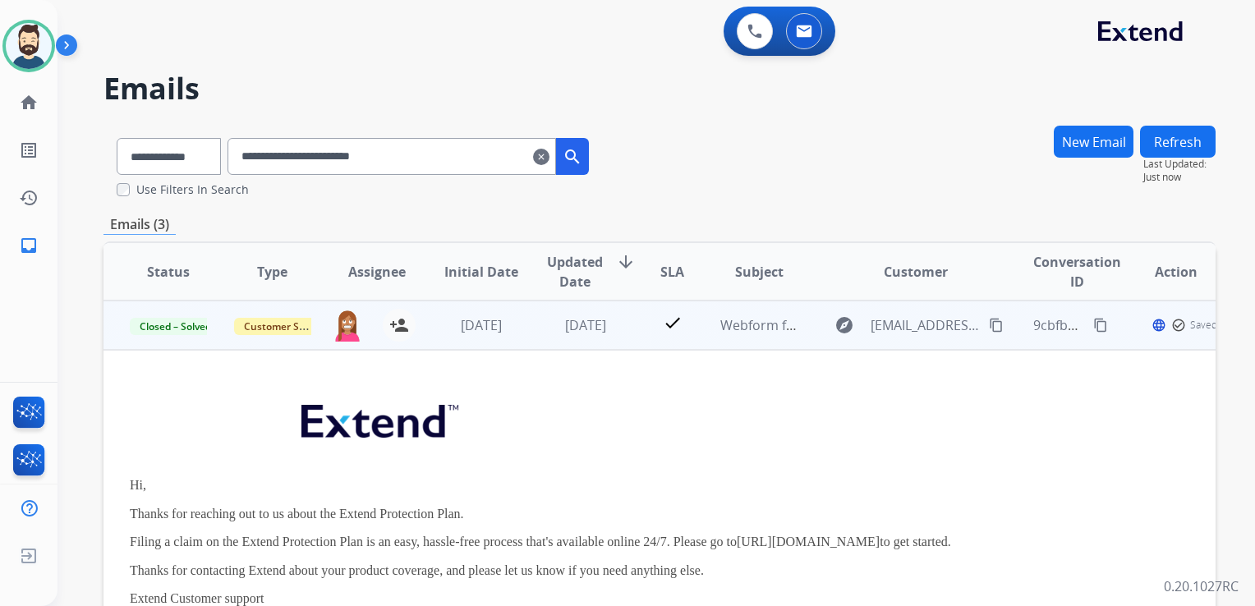
click at [617, 344] on tr "Closed – Solved Customer Support christopher.roper@eccogroupusa.com person_add …" at bounding box center [659, 325] width 1112 height 49
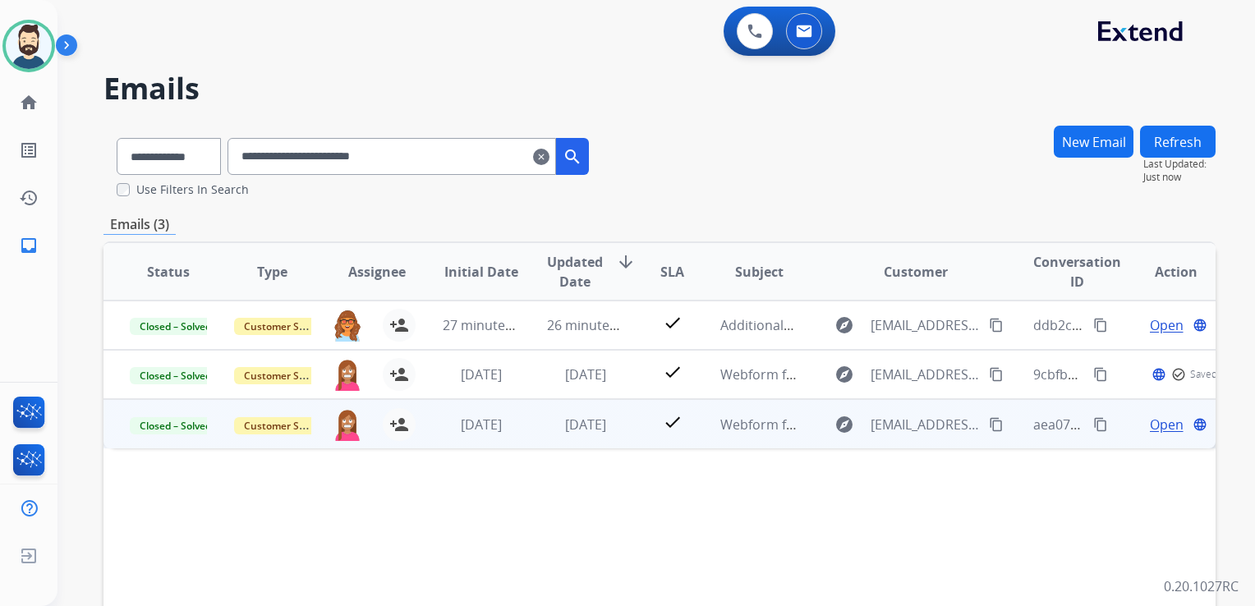
drag, startPoint x: 617, startPoint y: 344, endPoint x: 599, endPoint y: 429, distance: 87.3
click at [600, 429] on span "[DATE]" at bounding box center [585, 424] width 41 height 18
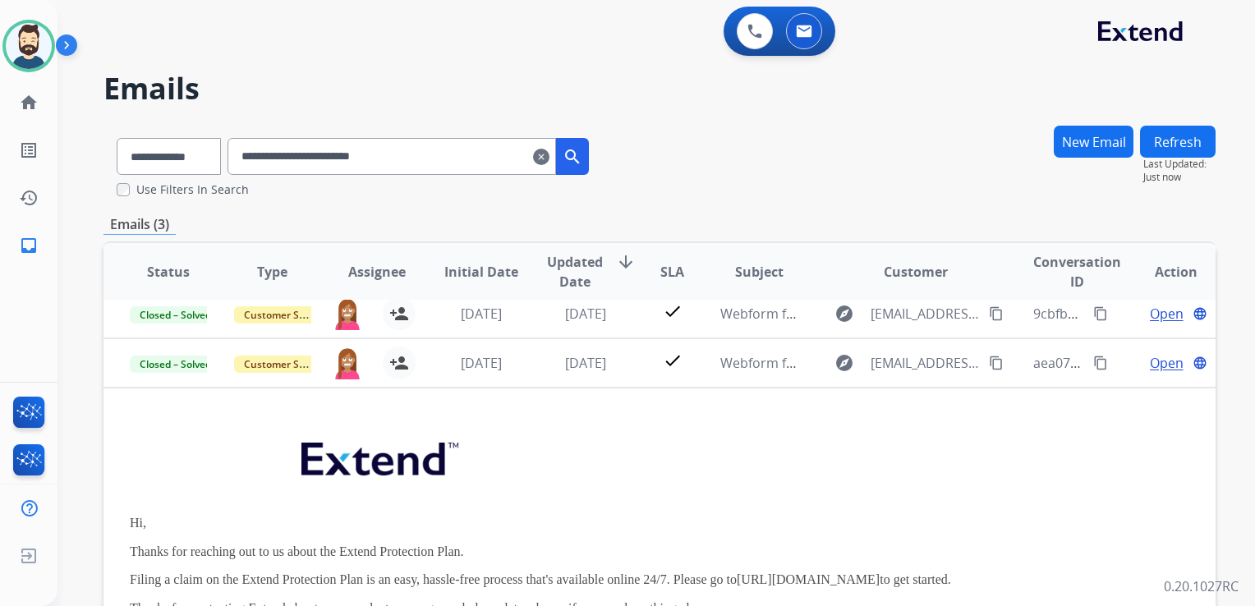
scroll to position [99, 0]
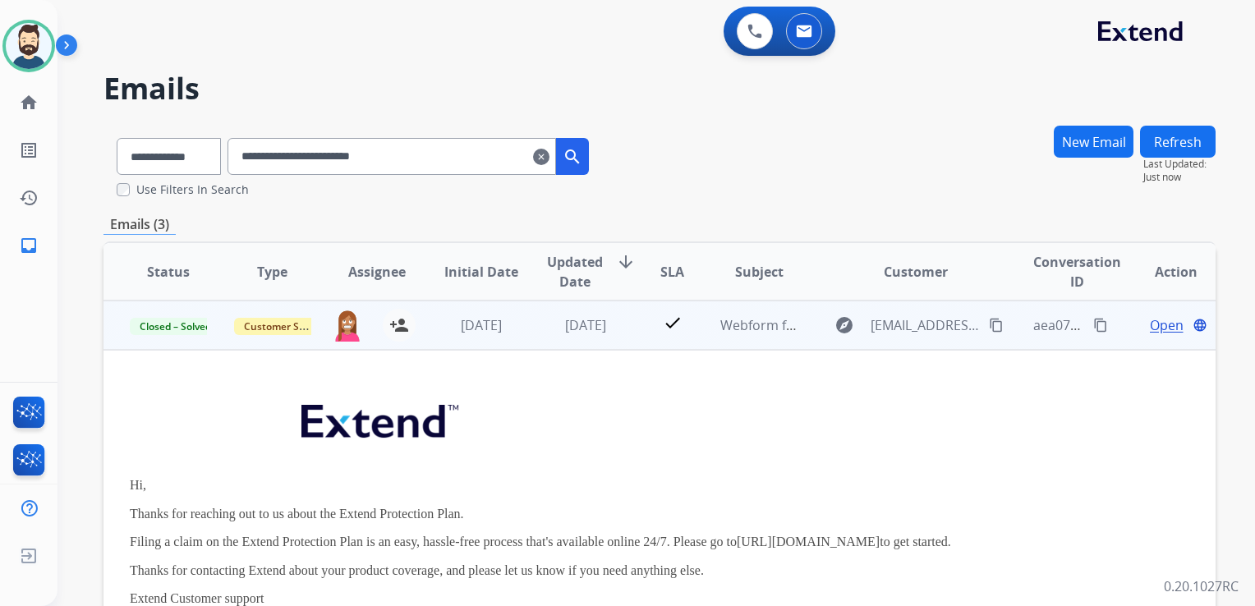
click at [1149, 320] on span "Open" at bounding box center [1166, 325] width 34 height 20
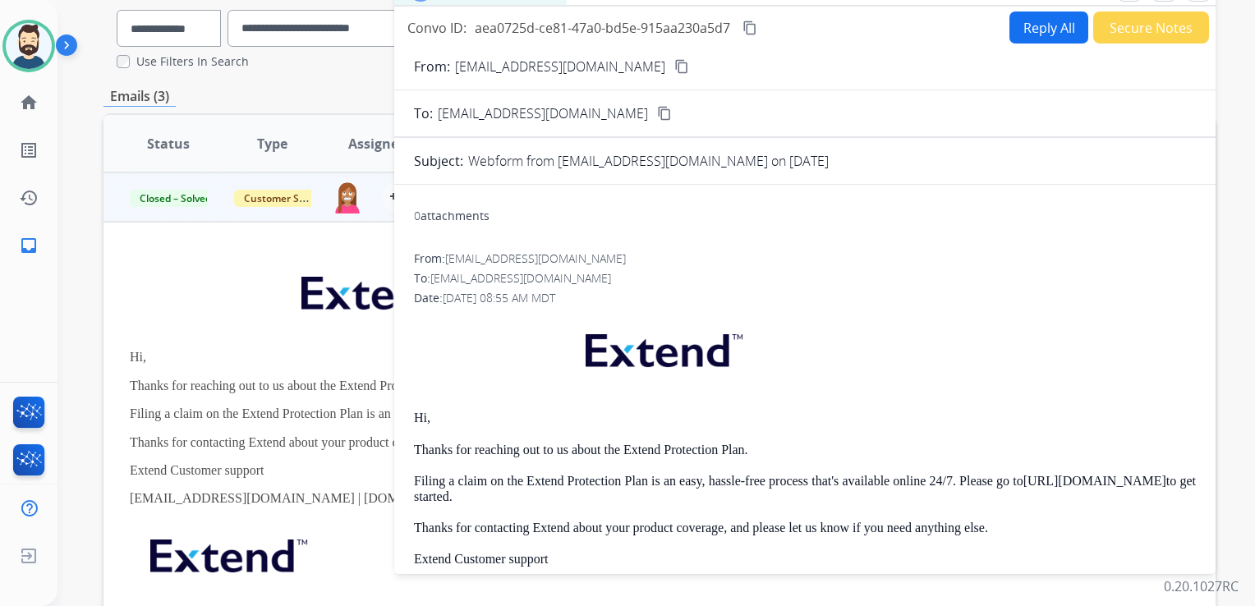
scroll to position [0, 0]
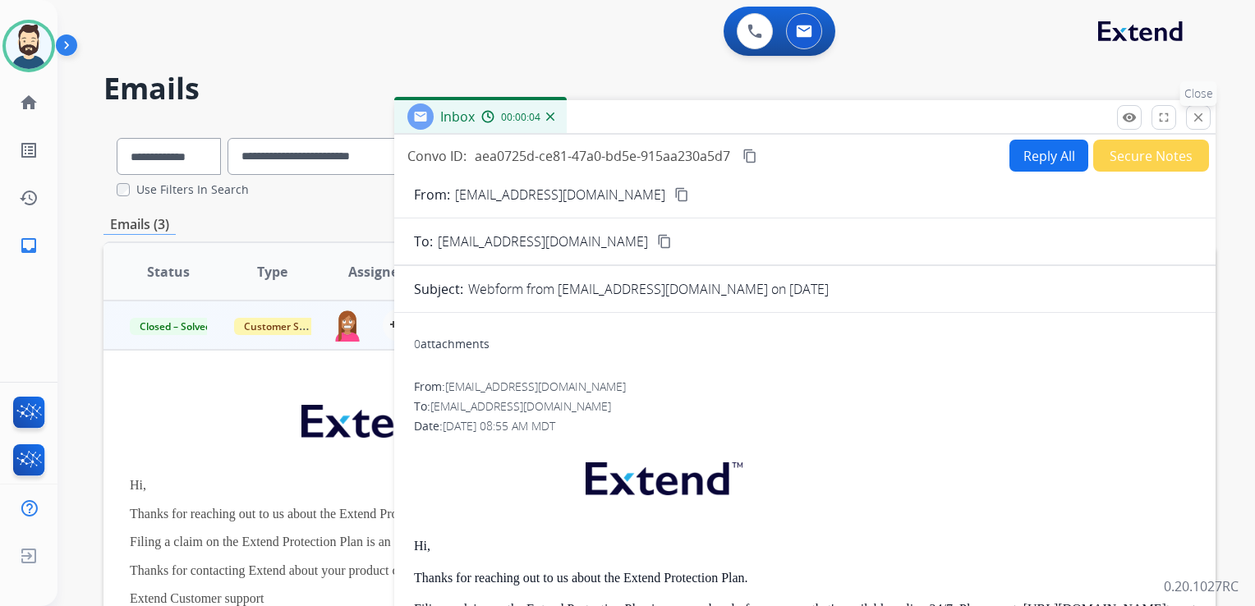
click at [1205, 120] on mat-icon "close" at bounding box center [1198, 117] width 15 height 15
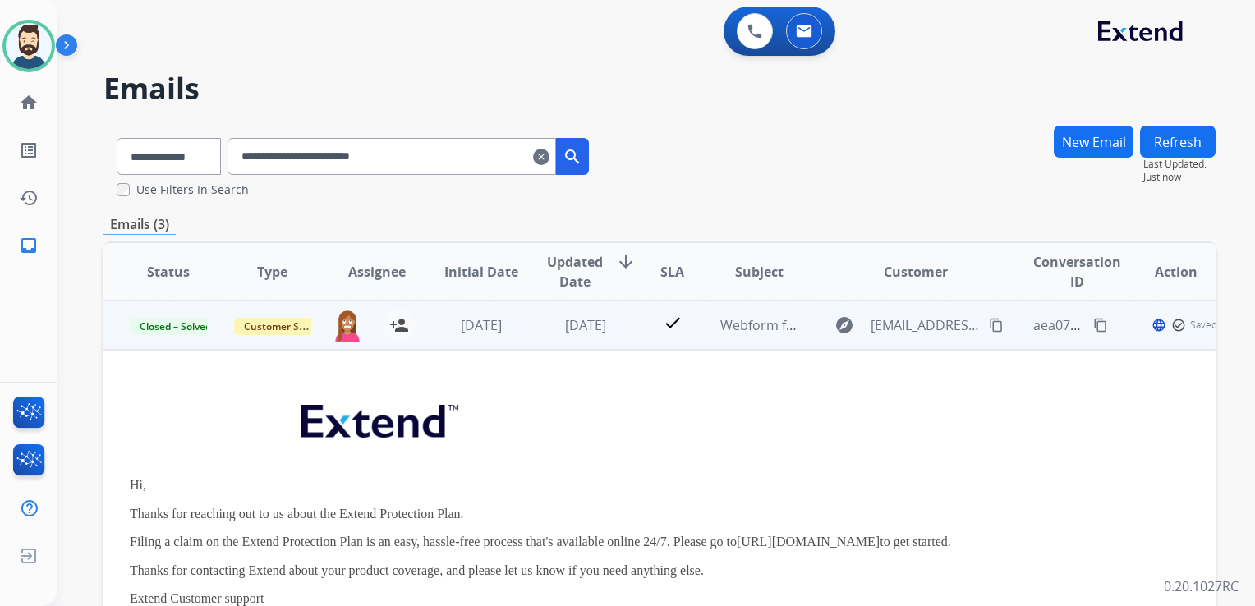
click at [580, 346] on td "[DATE]" at bounding box center [573, 325] width 104 height 49
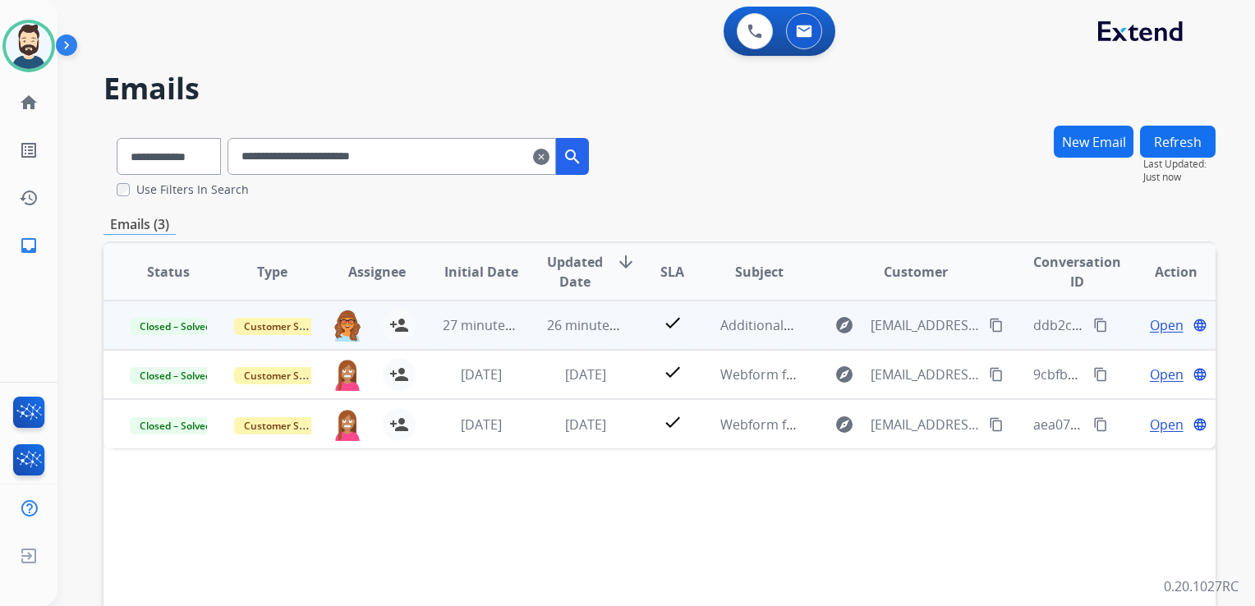
drag, startPoint x: 580, startPoint y: 334, endPoint x: 694, endPoint y: 306, distance: 116.7
click at [581, 334] on td "26 minutes ago" at bounding box center [573, 325] width 104 height 49
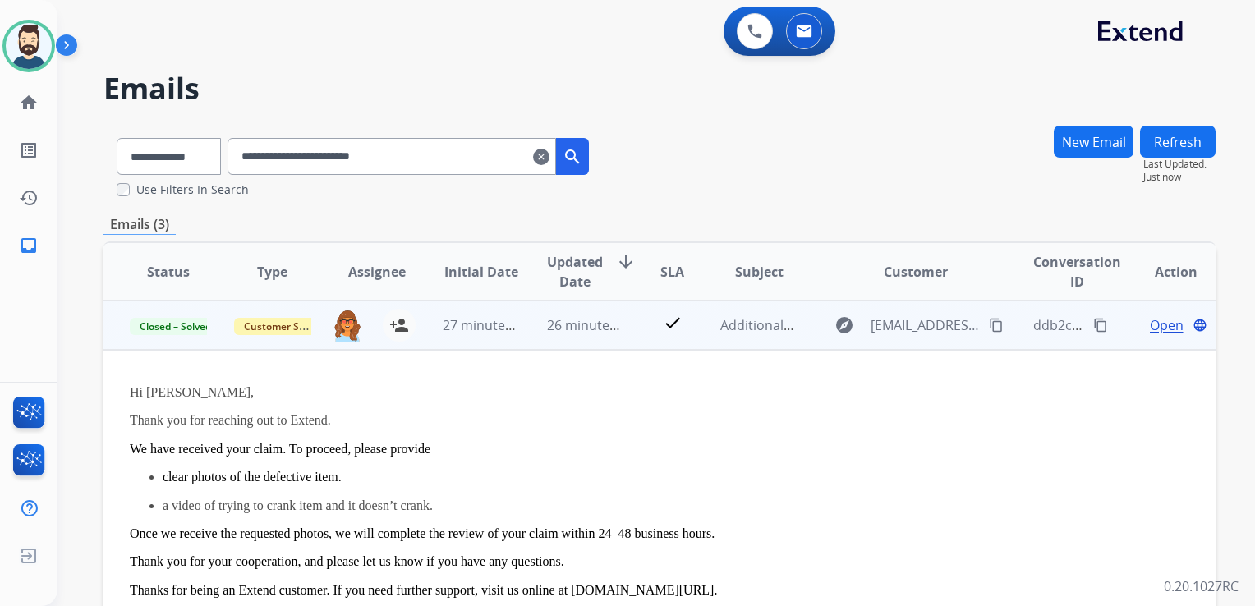
click at [1163, 319] on span "Open" at bounding box center [1166, 325] width 34 height 20
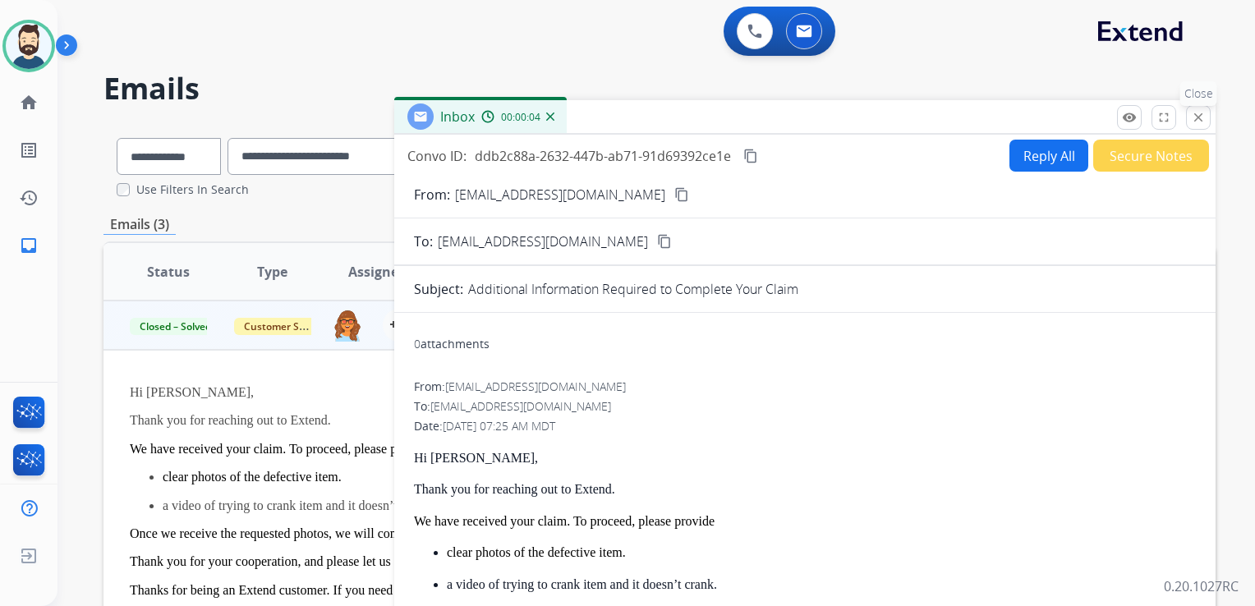
click at [1195, 112] on mat-icon "close" at bounding box center [1198, 117] width 15 height 15
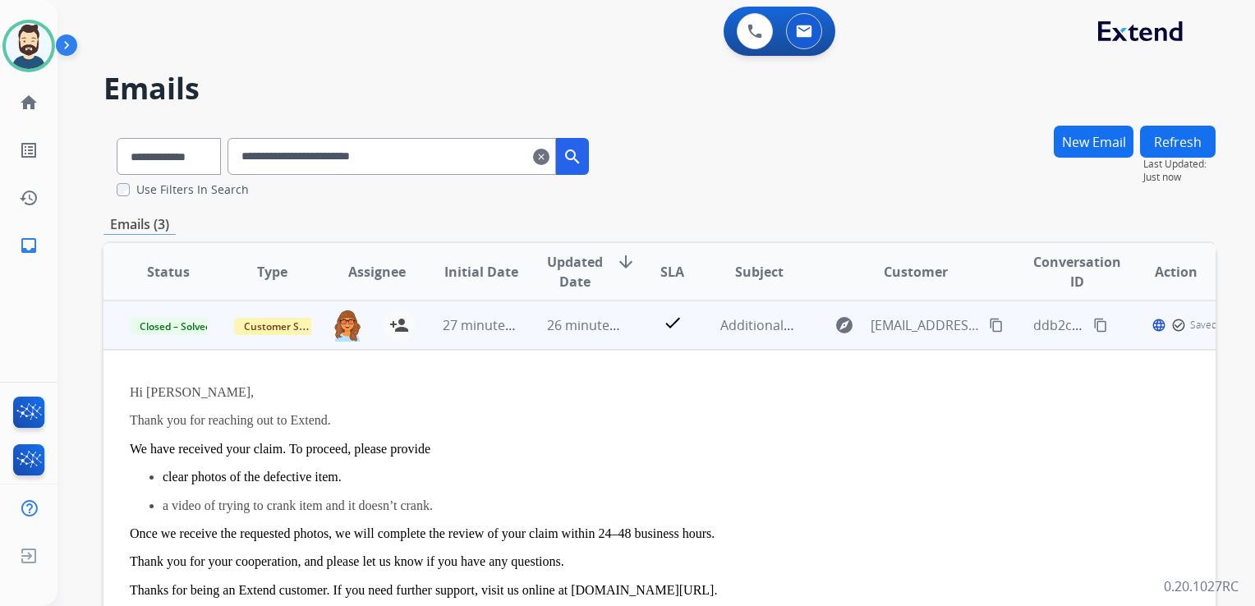
click at [574, 342] on td "26 minutes ago" at bounding box center [573, 325] width 104 height 49
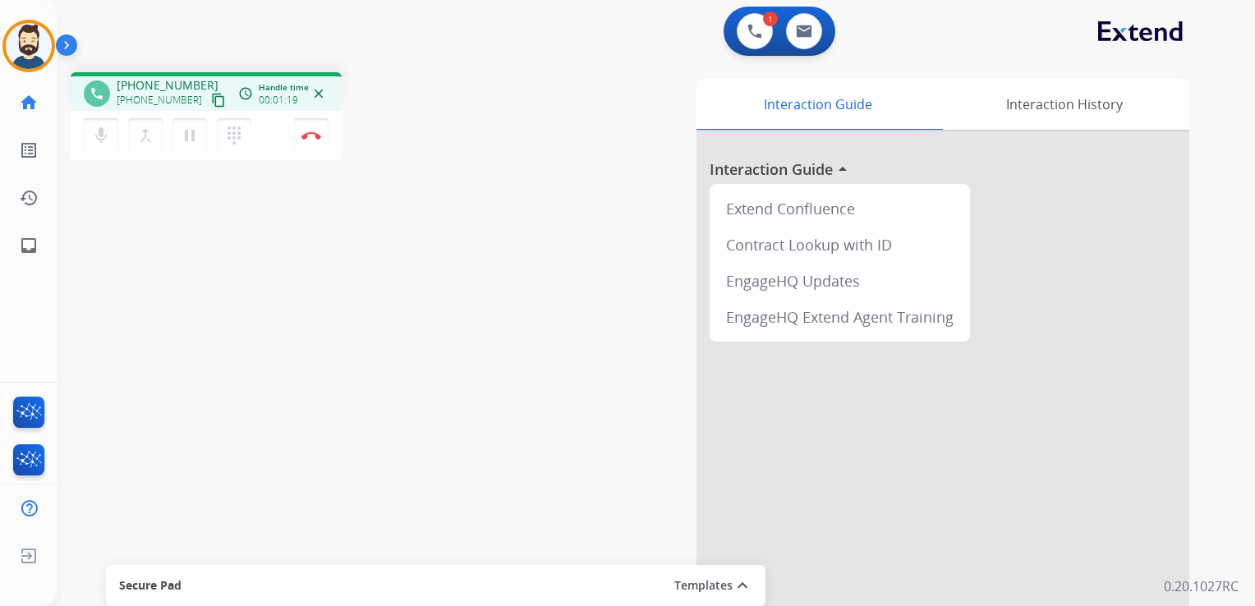
drag, startPoint x: 207, startPoint y: 197, endPoint x: 159, endPoint y: 200, distance: 47.7
click at [205, 199] on div "phone +17084664090 +17084664090 content_copy access_time Call metrics Queue 00:…" at bounding box center [636, 401] width 1158 height 685
click at [36, 243] on mat-icon "inbox" at bounding box center [29, 246] width 20 height 20
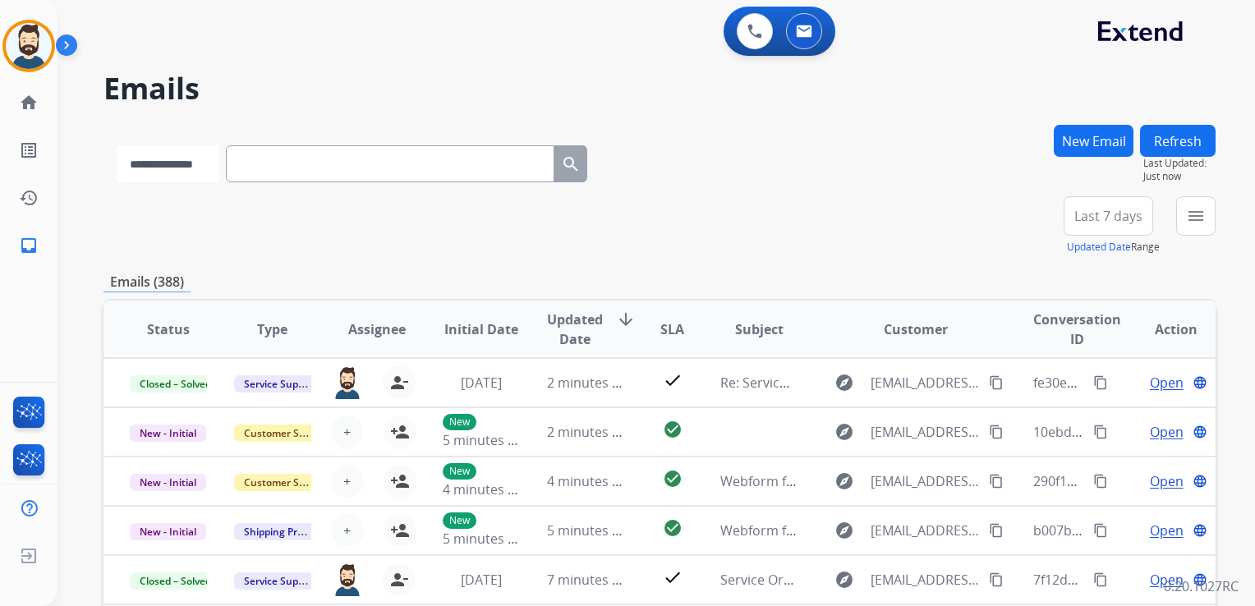
drag, startPoint x: 223, startPoint y: 162, endPoint x: 214, endPoint y: 176, distance: 16.2
click at [219, 163] on select "**********" at bounding box center [168, 163] width 103 height 37
select select "**********"
click at [117, 145] on select "**********" at bounding box center [168, 163] width 103 height 37
click at [282, 160] on input "text" at bounding box center [391, 163] width 328 height 37
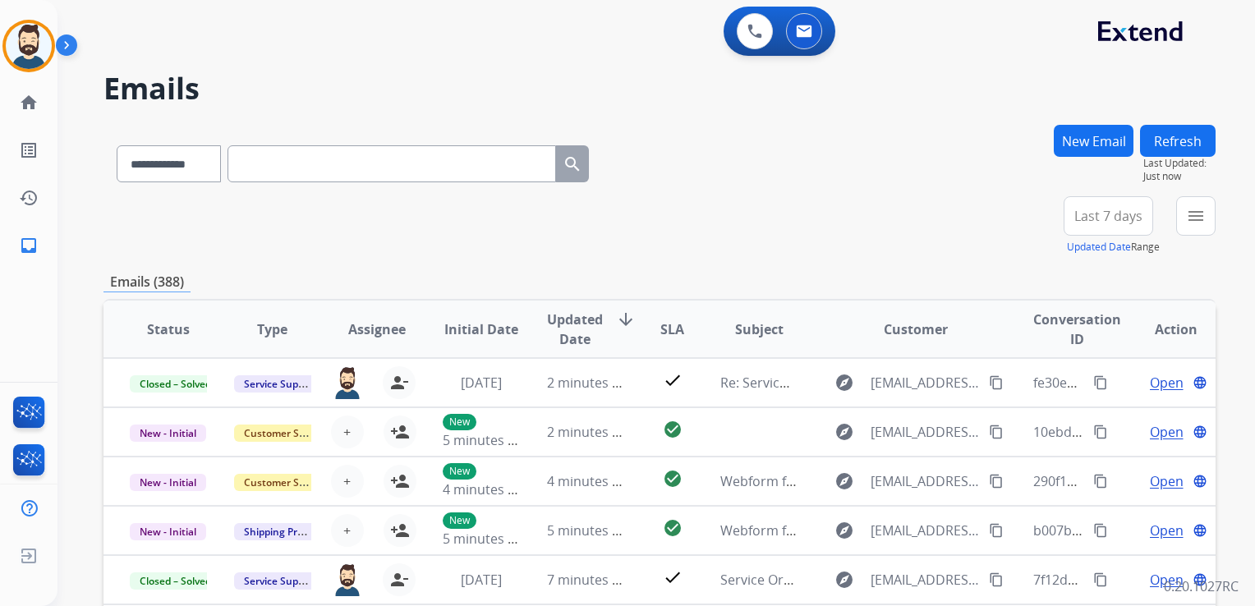
paste input "**********"
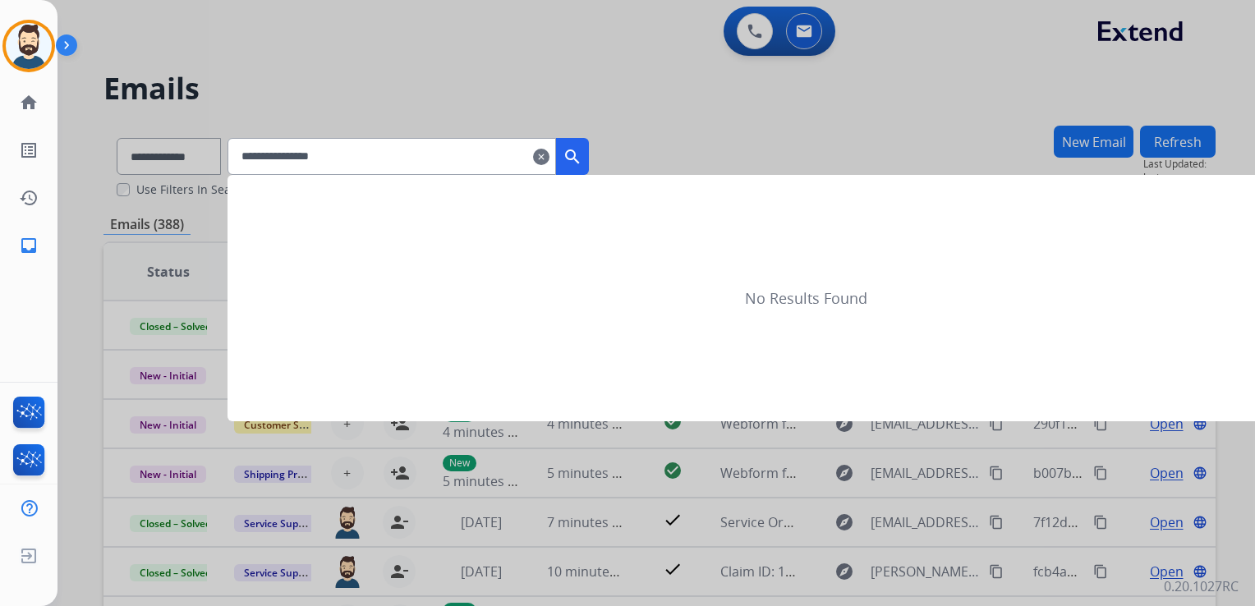
type input "**********"
click at [582, 165] on mat-icon "search" at bounding box center [572, 157] width 20 height 20
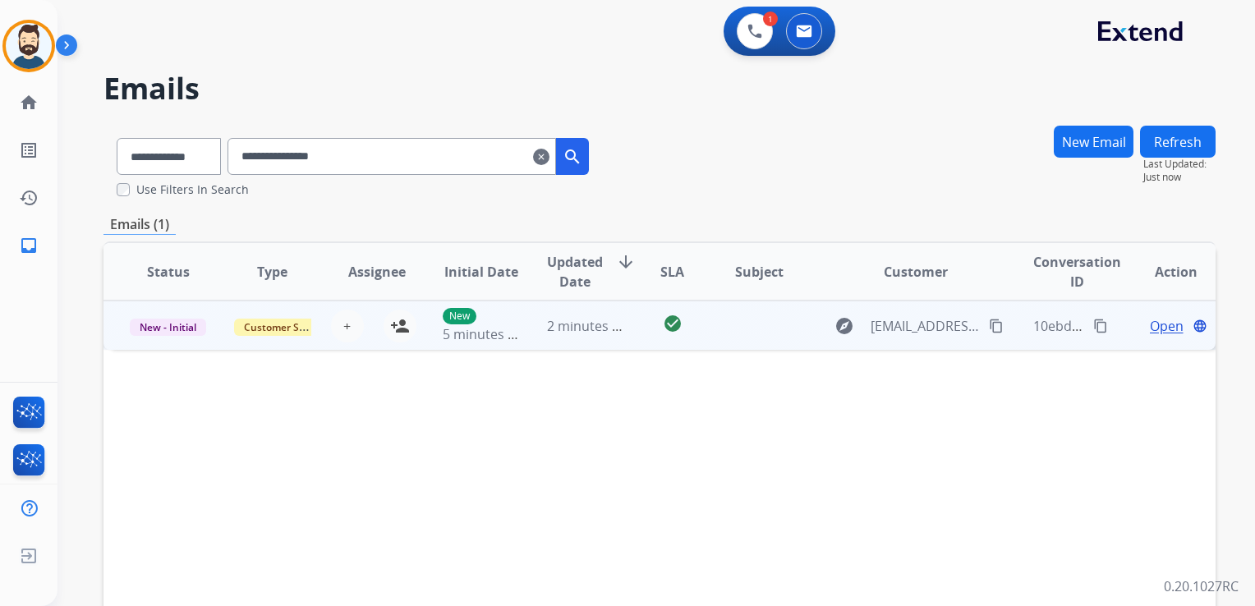
click at [611, 342] on td "2 minutes ago" at bounding box center [573, 325] width 104 height 49
click at [1156, 328] on span "Open" at bounding box center [1166, 325] width 34 height 20
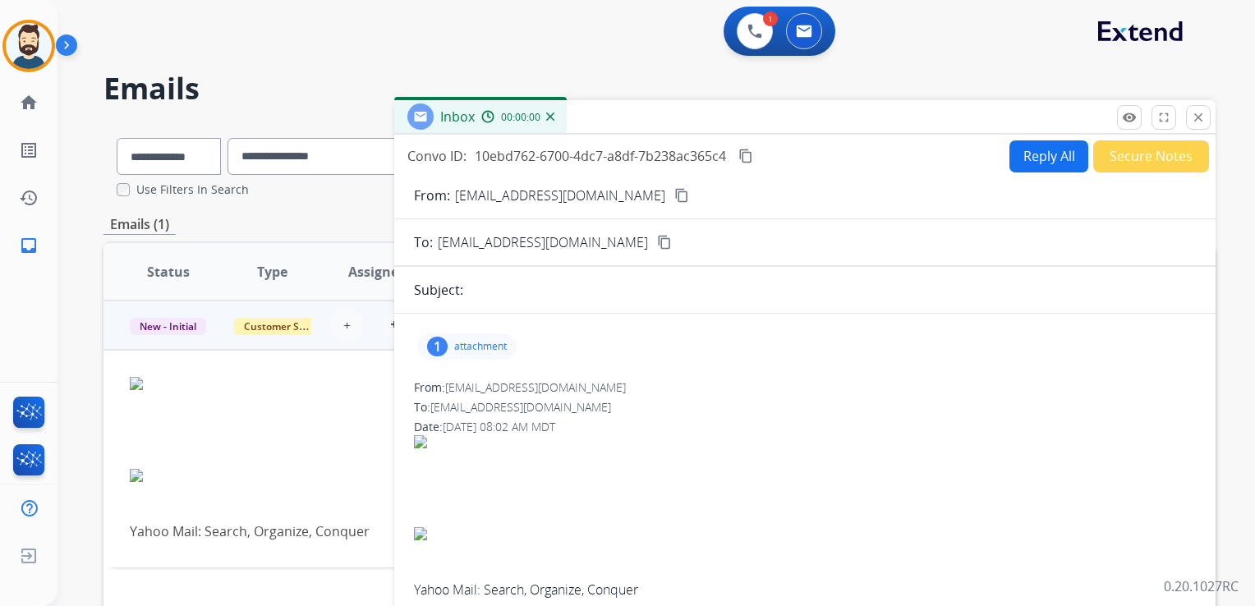
click at [489, 352] on div "1 attachment" at bounding box center [466, 346] width 99 height 26
click at [594, 386] on p "Screenshot_20250904_090012_Chrome.jpg" at bounding box center [644, 389] width 264 height 20
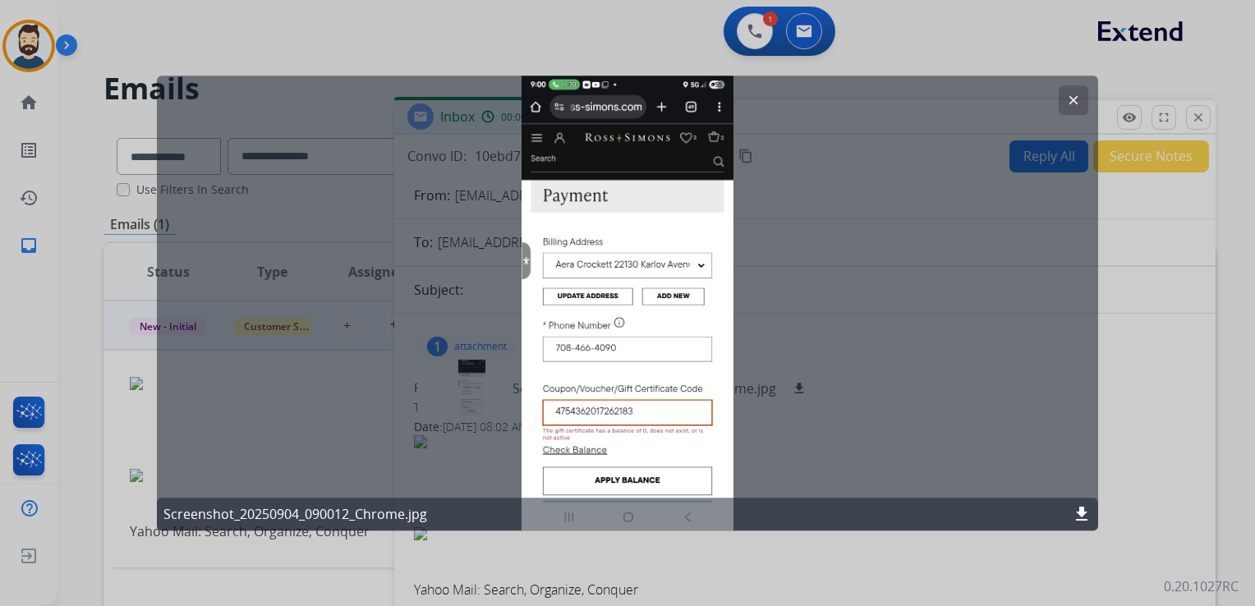
click at [1074, 102] on mat-icon "clear" at bounding box center [1073, 100] width 15 height 15
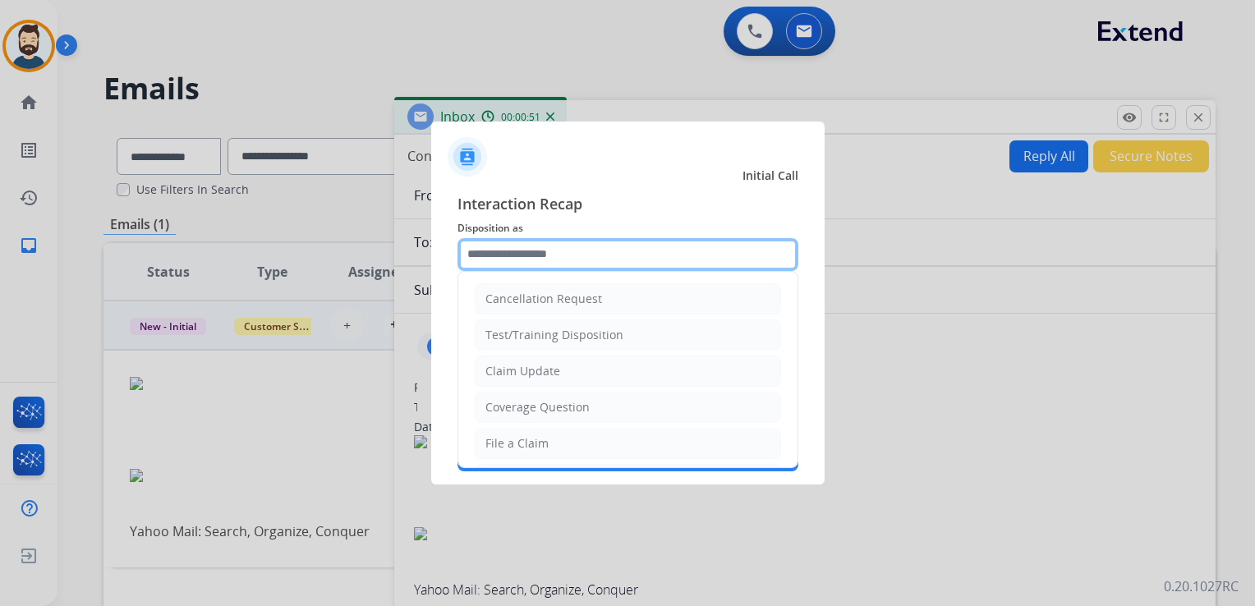
click at [583, 261] on input "text" at bounding box center [627, 254] width 341 height 33
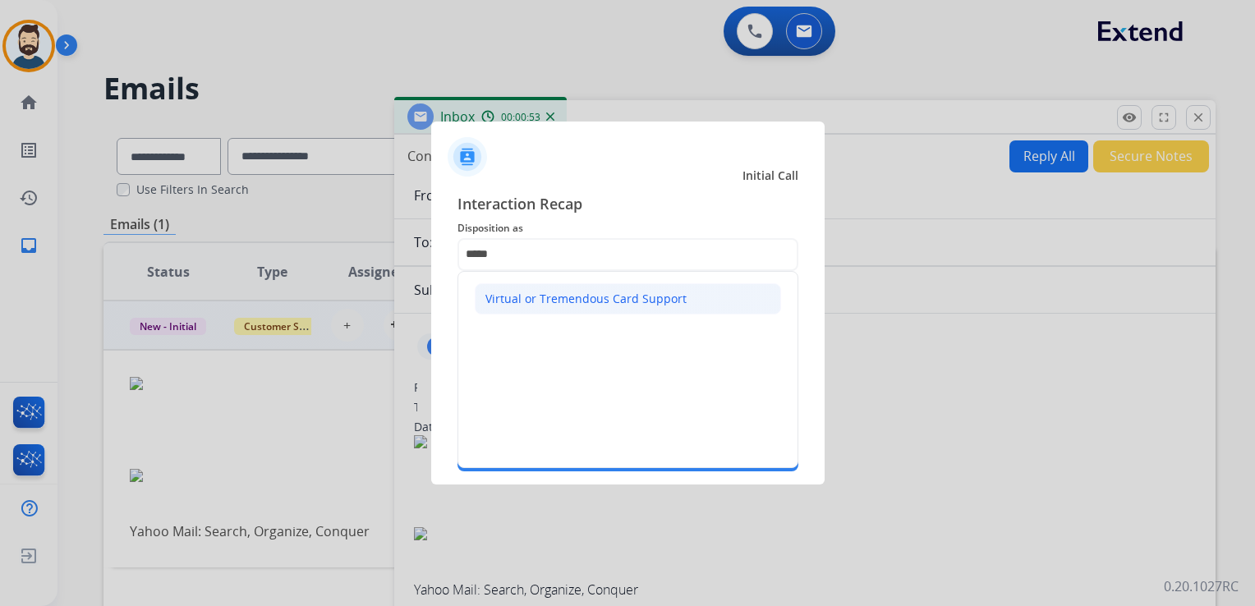
click at [591, 297] on div "Virtual or Tremendous Card Support" at bounding box center [585, 299] width 201 height 16
type input "**********"
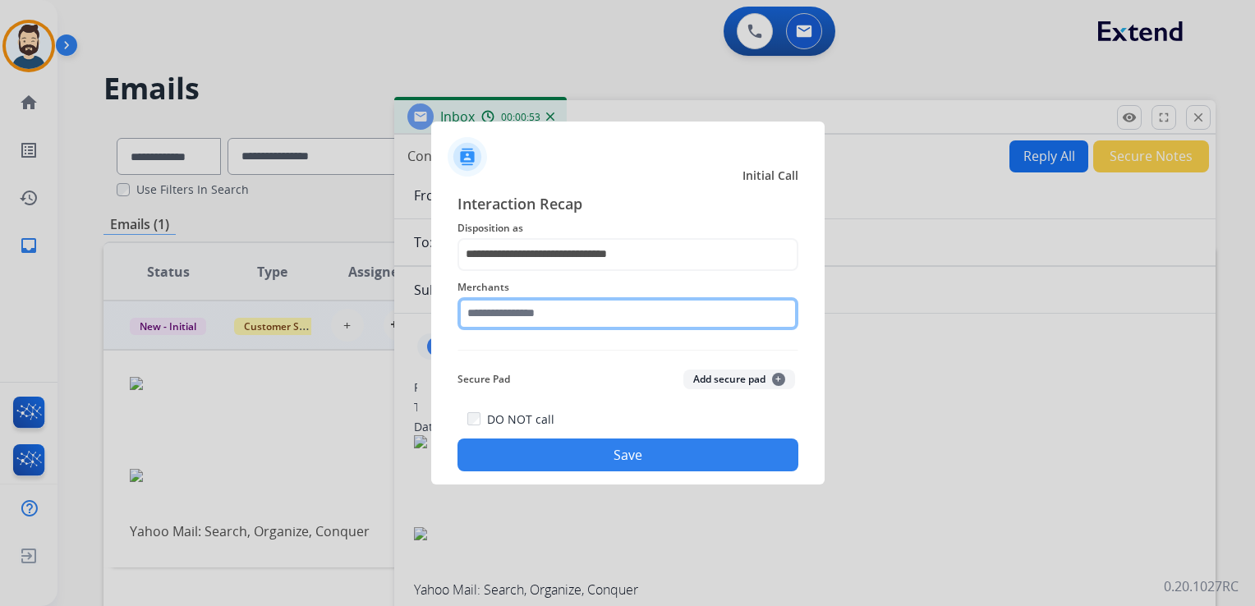
click at [589, 312] on input "text" at bounding box center [627, 313] width 341 height 33
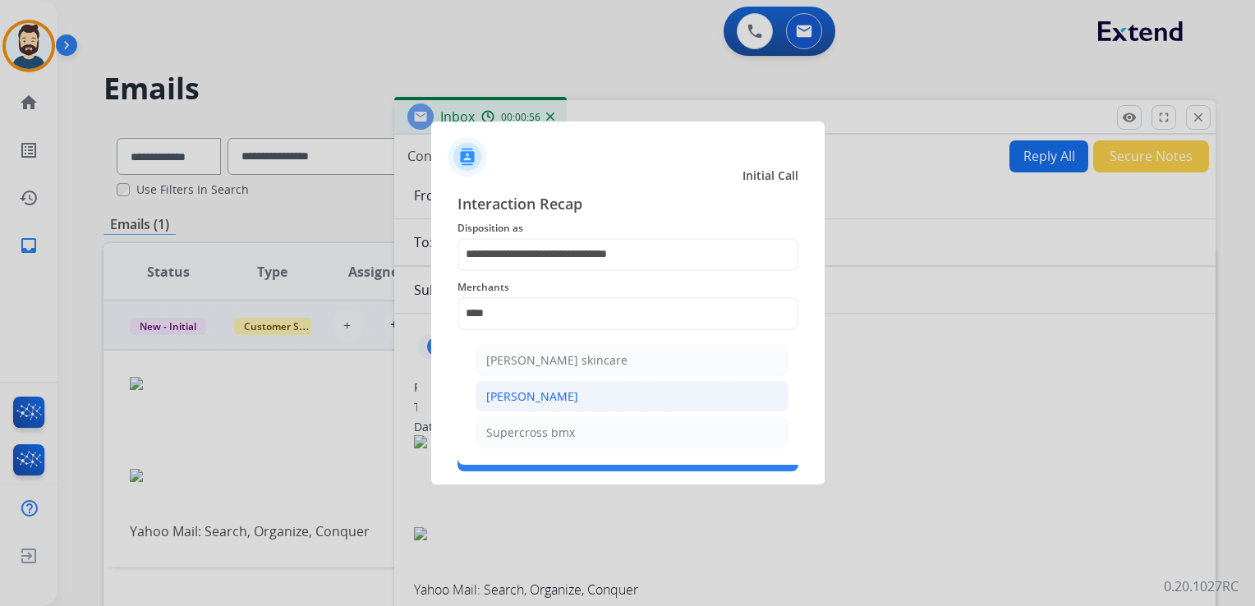
click at [557, 398] on li "[PERSON_NAME]" at bounding box center [631, 396] width 313 height 31
type input "**********"
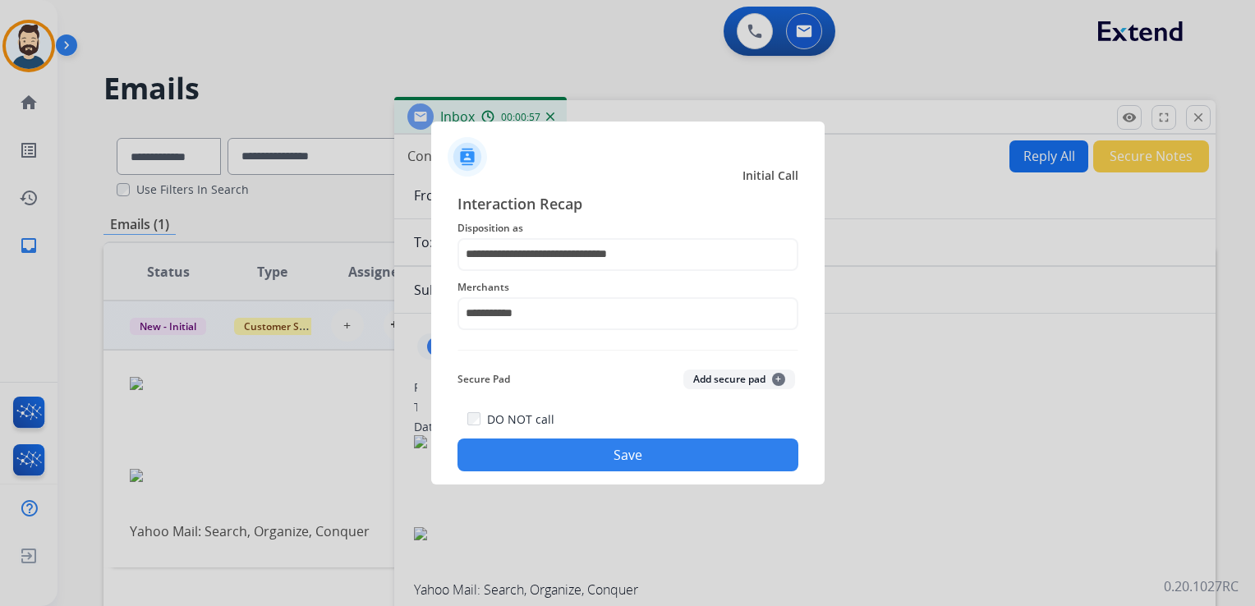
click at [574, 461] on button "Save" at bounding box center [627, 454] width 341 height 33
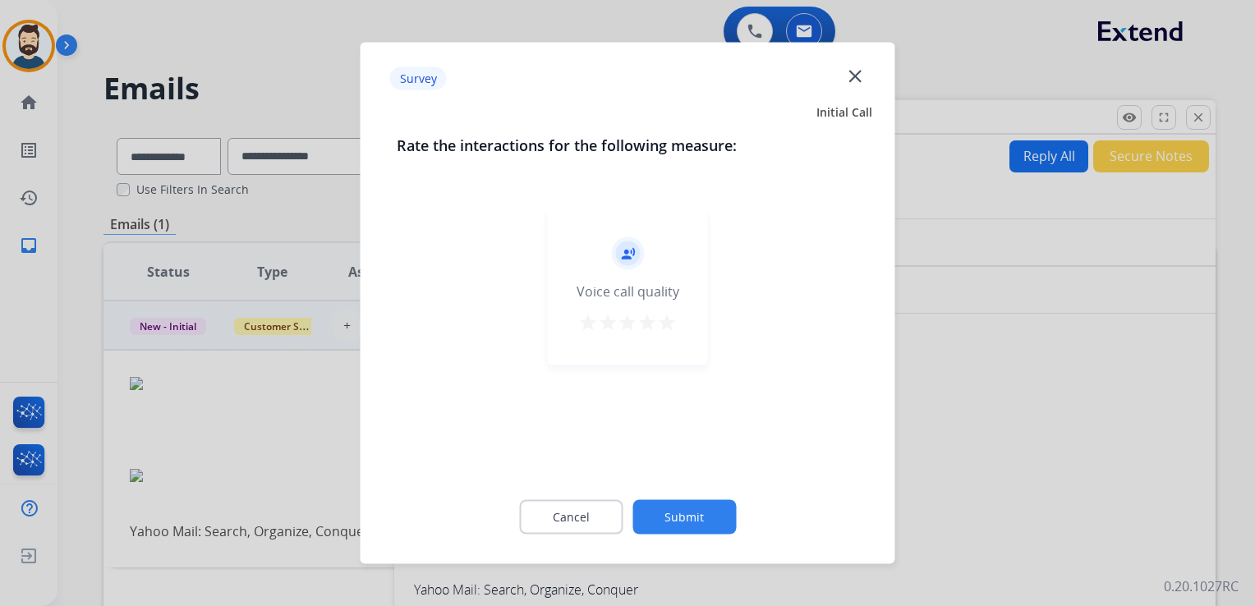
click at [666, 317] on mat-icon "star" at bounding box center [667, 323] width 20 height 20
click at [694, 516] on button "Submit" at bounding box center [683, 517] width 103 height 34
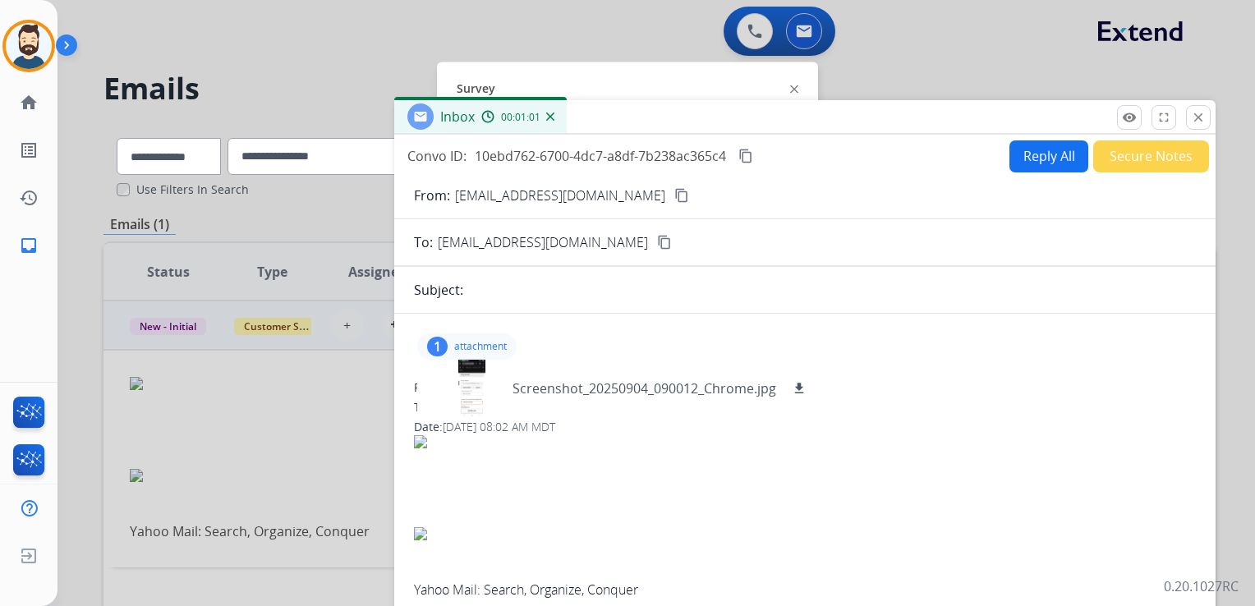
click at [1195, 112] on mat-icon "close" at bounding box center [1198, 117] width 15 height 15
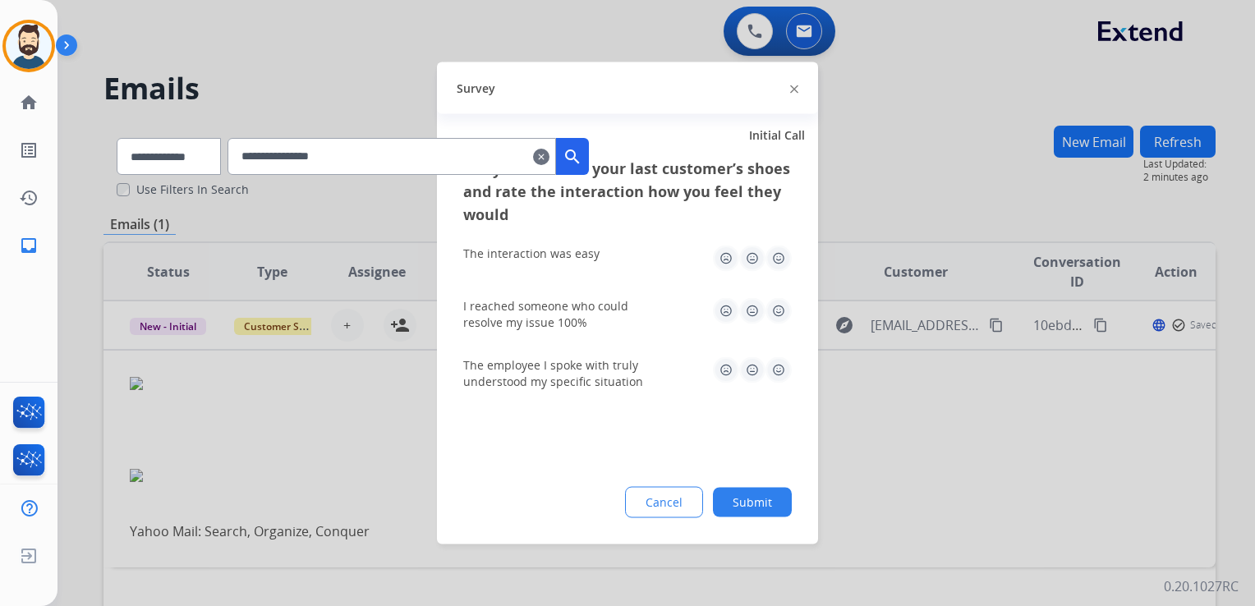
click at [784, 259] on img at bounding box center [778, 258] width 26 height 26
click at [778, 295] on div "I reached someone who could resolve my issue 100%" at bounding box center [627, 314] width 328 height 59
click at [781, 310] on img at bounding box center [778, 311] width 26 height 26
click at [777, 375] on img at bounding box center [778, 370] width 26 height 26
click at [762, 497] on button "Submit" at bounding box center [752, 503] width 79 height 30
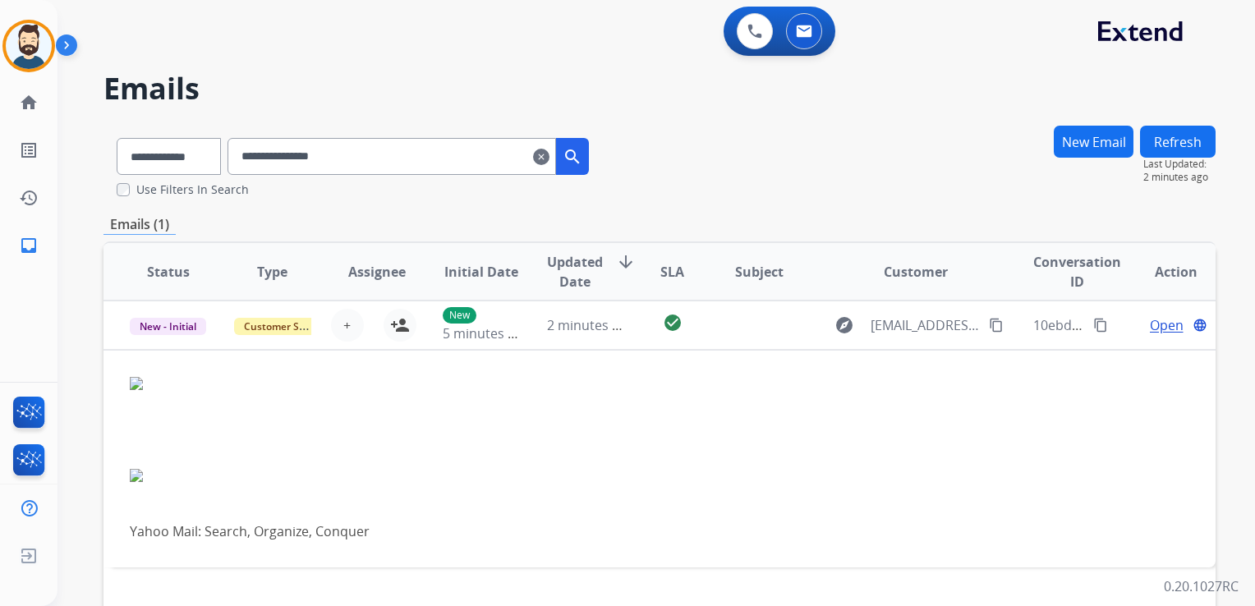
click at [549, 156] on mat-icon "clear" at bounding box center [541, 157] width 16 height 20
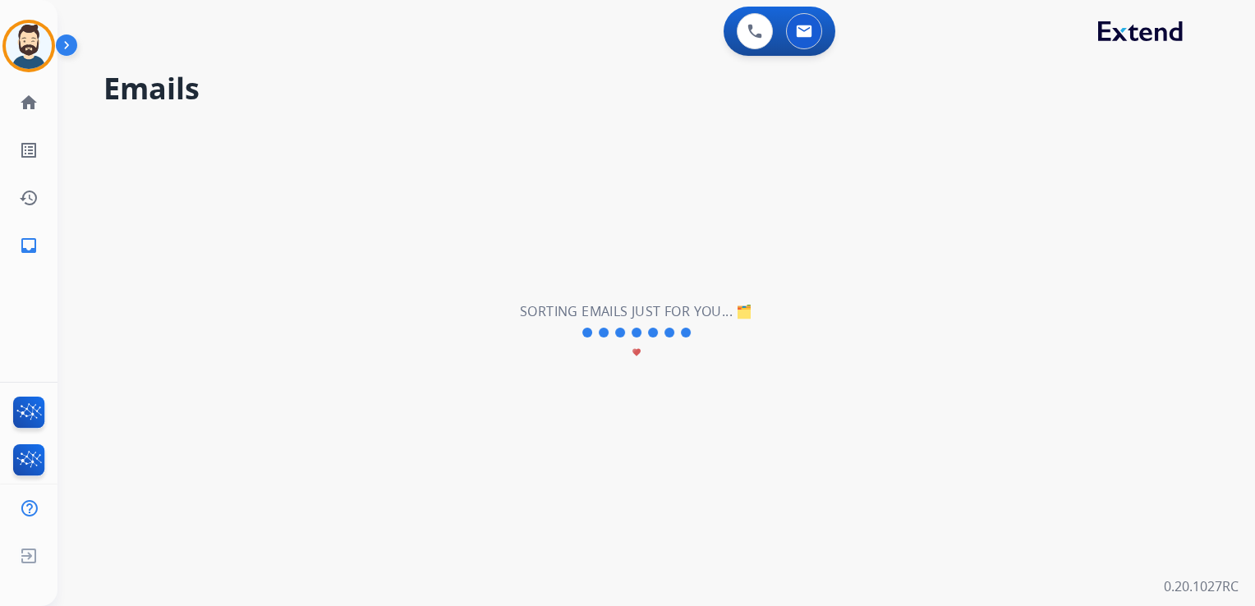
select select "**********"
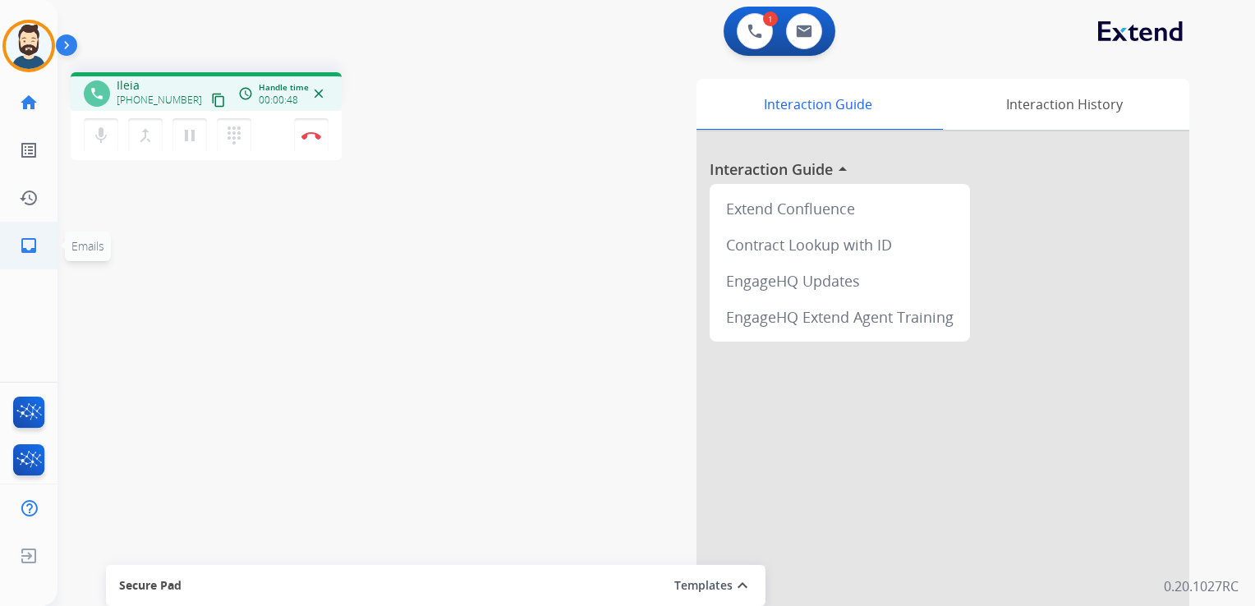
click at [31, 250] on mat-icon "inbox" at bounding box center [29, 246] width 20 height 20
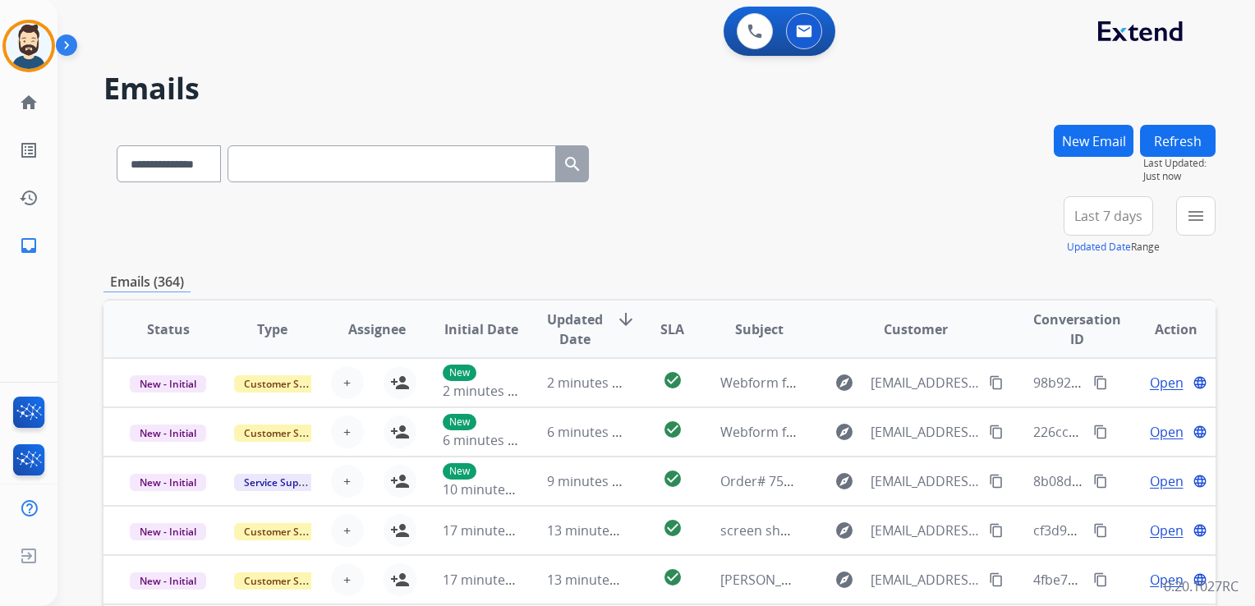
click at [286, 163] on input "text" at bounding box center [391, 163] width 328 height 37
paste input "**********"
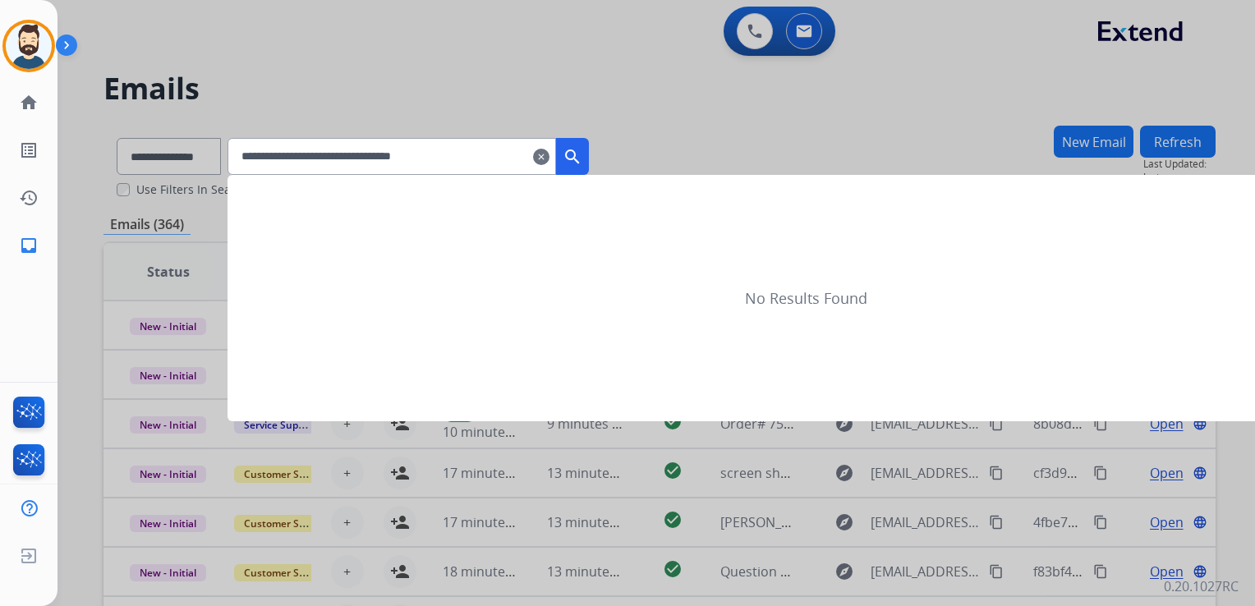
type input "**********"
click at [582, 164] on mat-icon "search" at bounding box center [572, 157] width 20 height 20
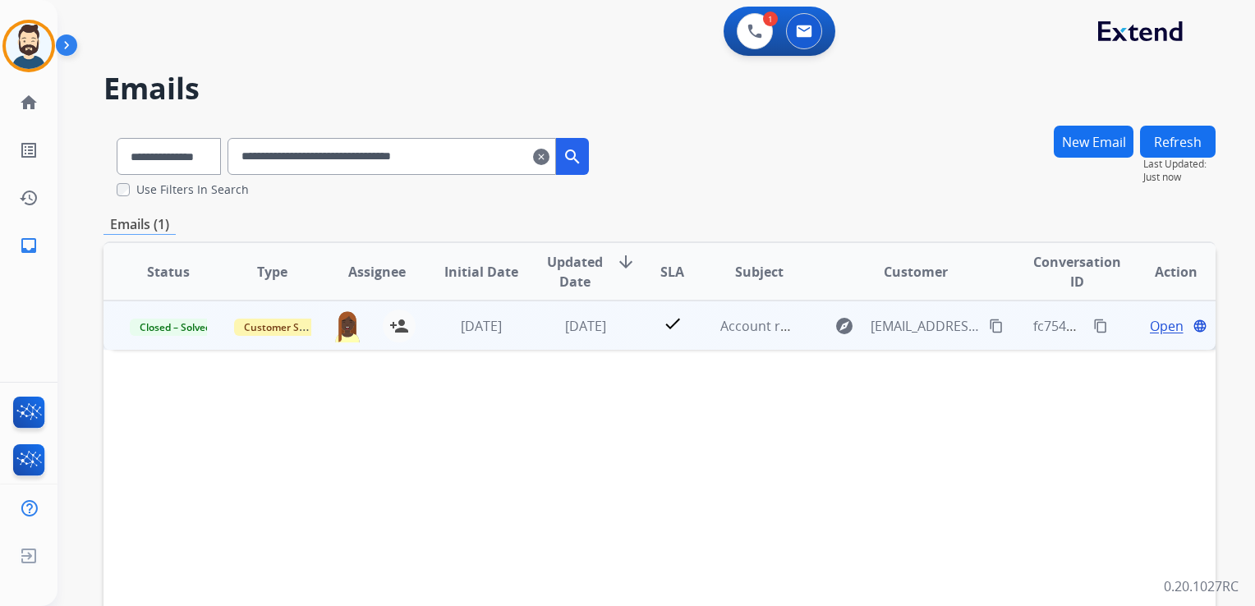
click at [572, 342] on td "4 months ago" at bounding box center [573, 325] width 104 height 49
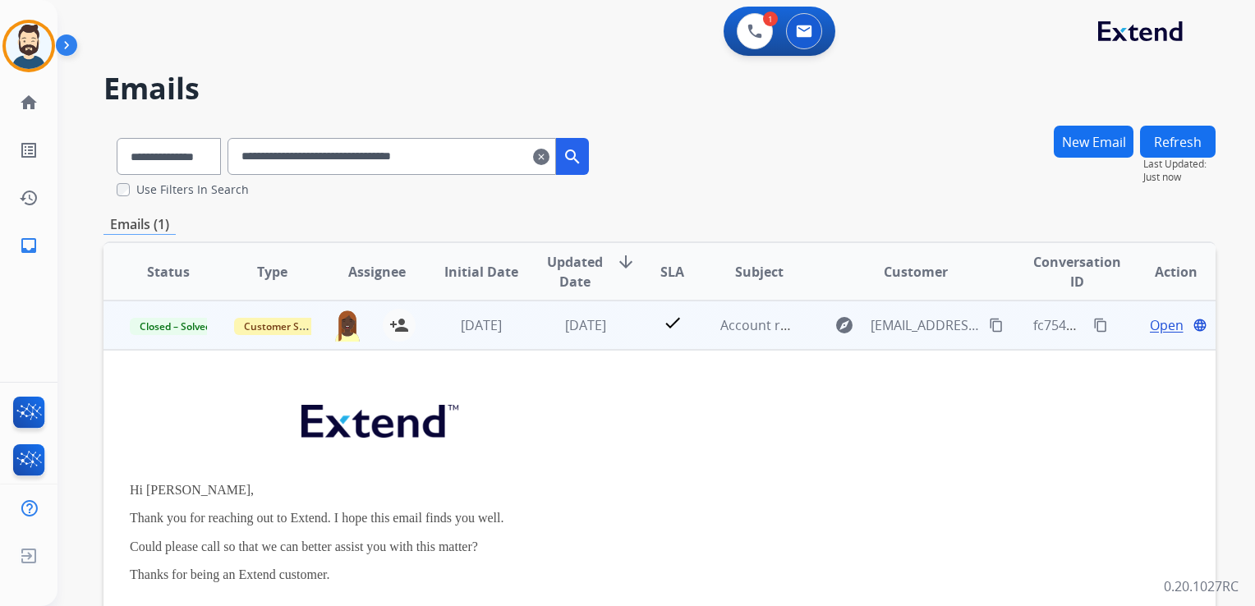
click at [1149, 325] on span "Open" at bounding box center [1166, 325] width 34 height 20
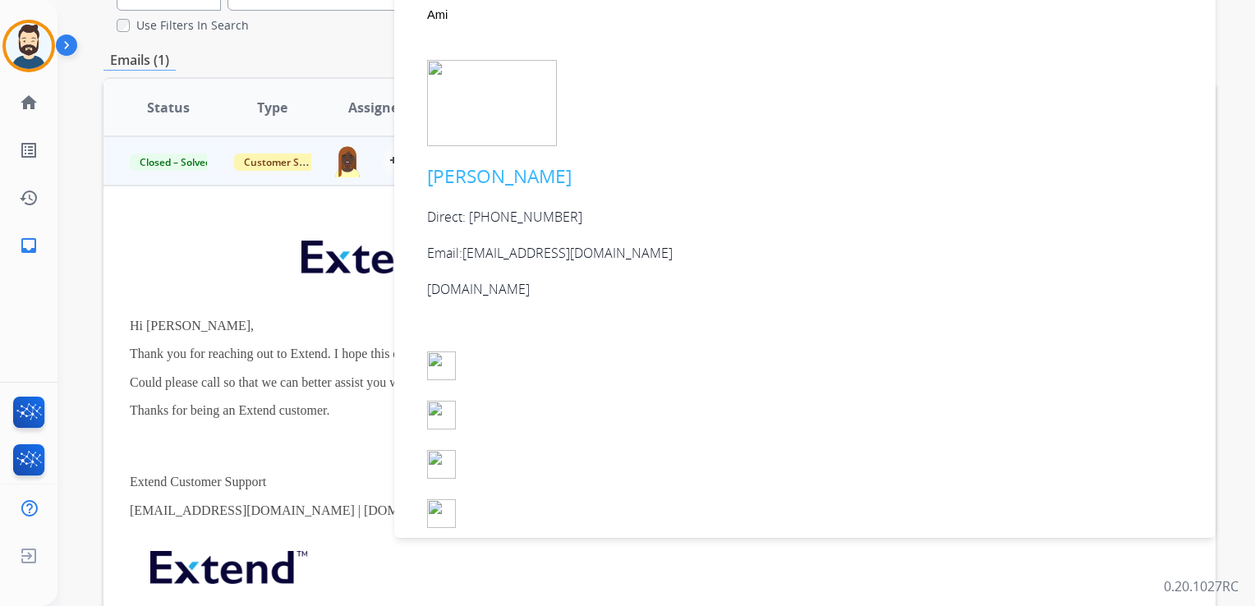
scroll to position [972, 0]
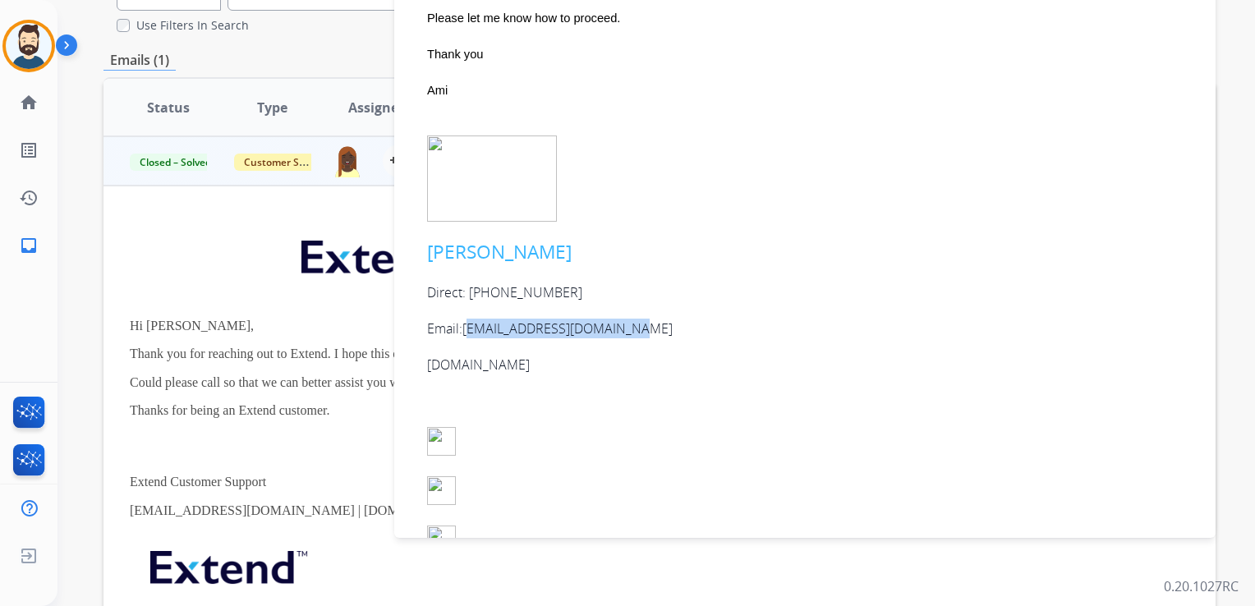
drag, startPoint x: 647, startPoint y: 328, endPoint x: 469, endPoint y: 332, distance: 178.2
click at [469, 332] on p "Email: abrannon@neuvanalife.com" at bounding box center [811, 329] width 769 height 20
drag, startPoint x: 473, startPoint y: 331, endPoint x: 640, endPoint y: 396, distance: 179.6
click at [630, 408] on p at bounding box center [811, 401] width 769 height 20
drag, startPoint x: 650, startPoint y: 330, endPoint x: 461, endPoint y: 334, distance: 189.7
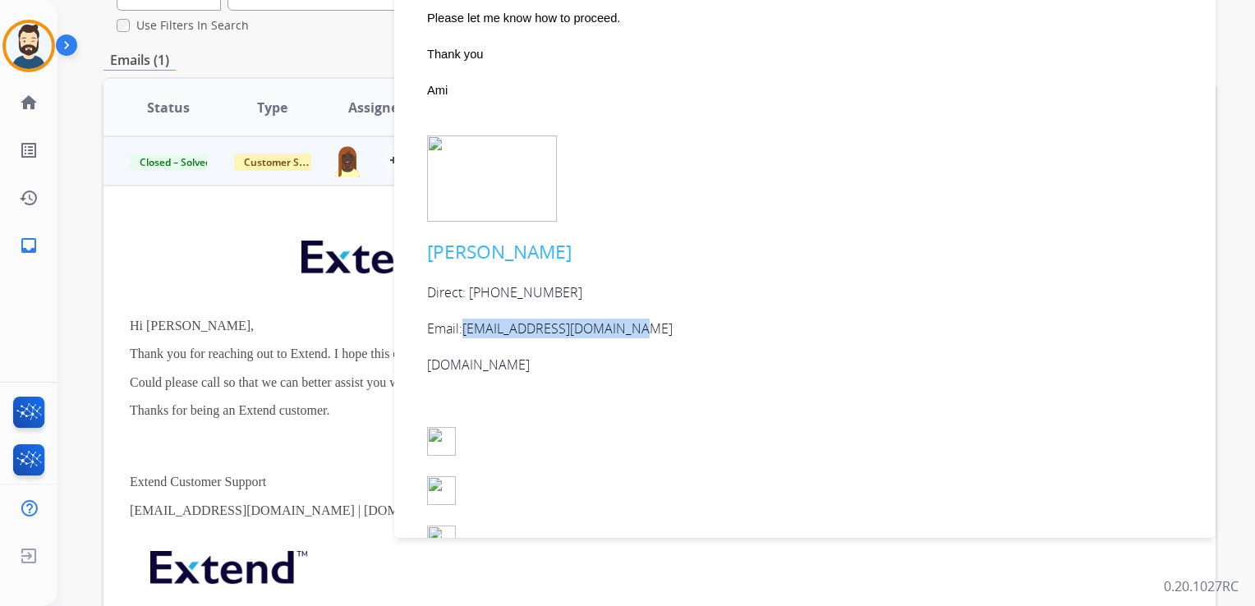
click at [461, 334] on p "Email: abrannon@neuvanalife.com" at bounding box center [811, 329] width 769 height 20
drag, startPoint x: 461, startPoint y: 334, endPoint x: 642, endPoint y: 373, distance: 185.5
click at [600, 402] on p at bounding box center [811, 401] width 769 height 20
drag, startPoint x: 637, startPoint y: 327, endPoint x: 466, endPoint y: 328, distance: 170.8
click at [466, 328] on p "Email: abrannon@neuvanalife.com" at bounding box center [811, 329] width 769 height 20
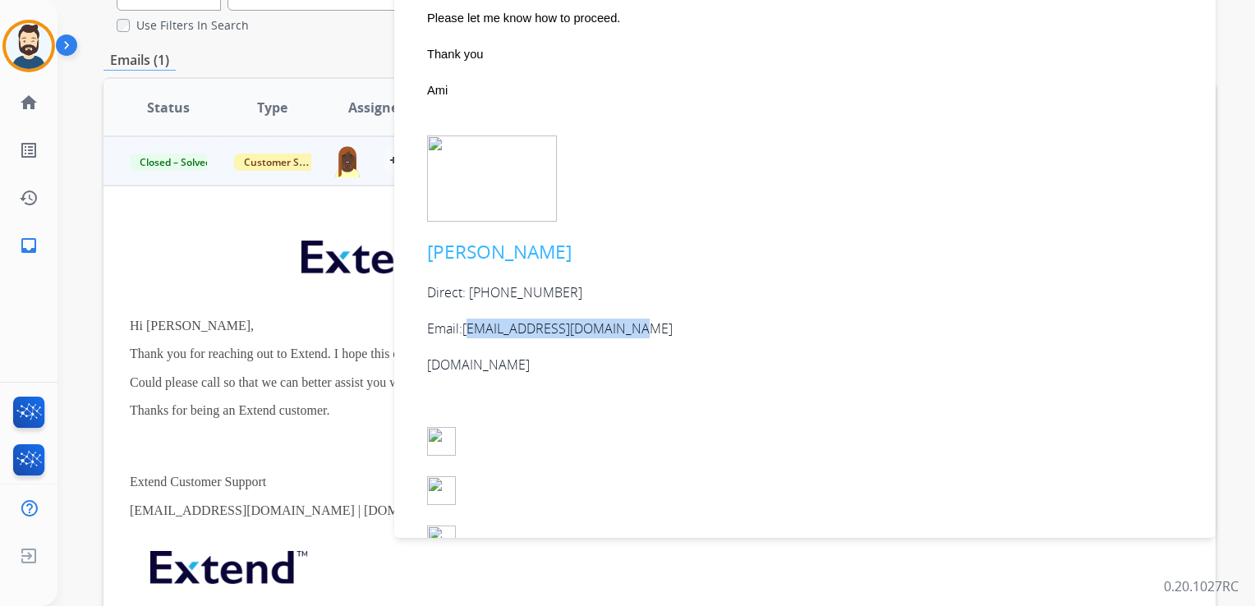
copy link "abrannon@neuvanalife.com"
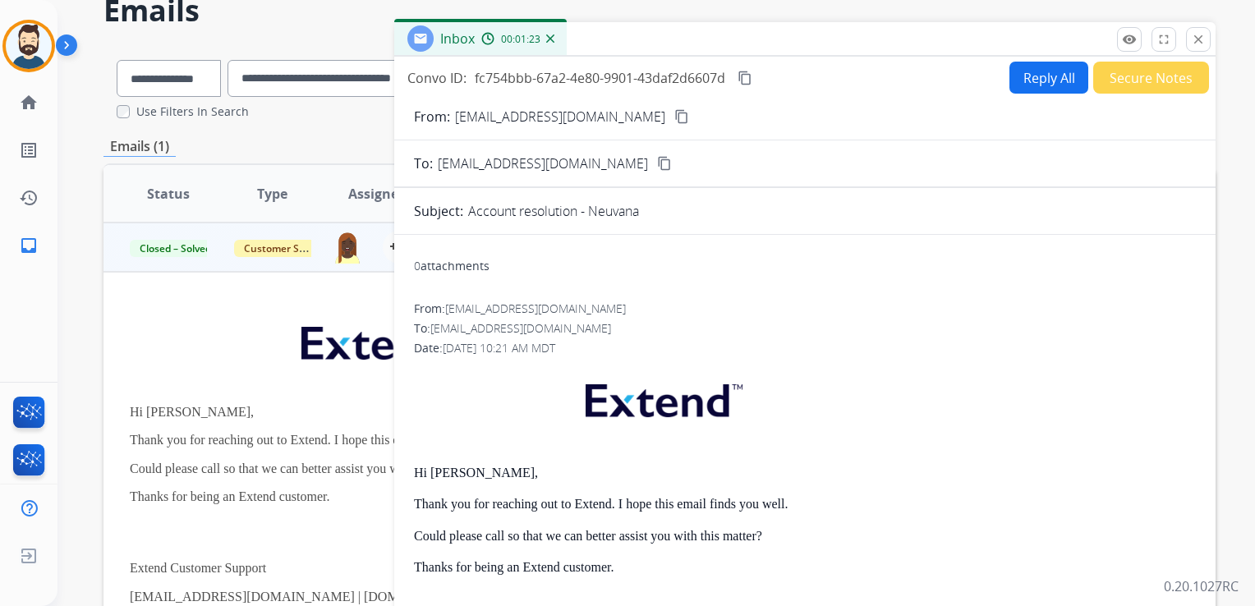
scroll to position [0, 0]
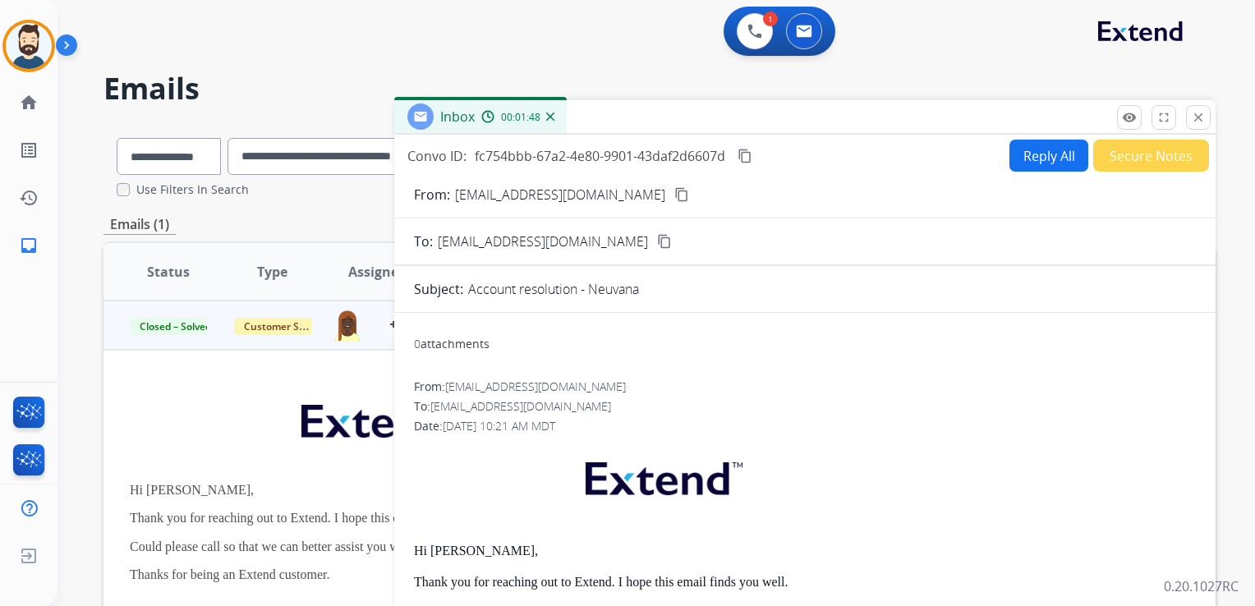
drag, startPoint x: 1200, startPoint y: 112, endPoint x: 1185, endPoint y: 113, distance: 15.6
click at [1199, 112] on mat-icon "close" at bounding box center [1198, 117] width 15 height 15
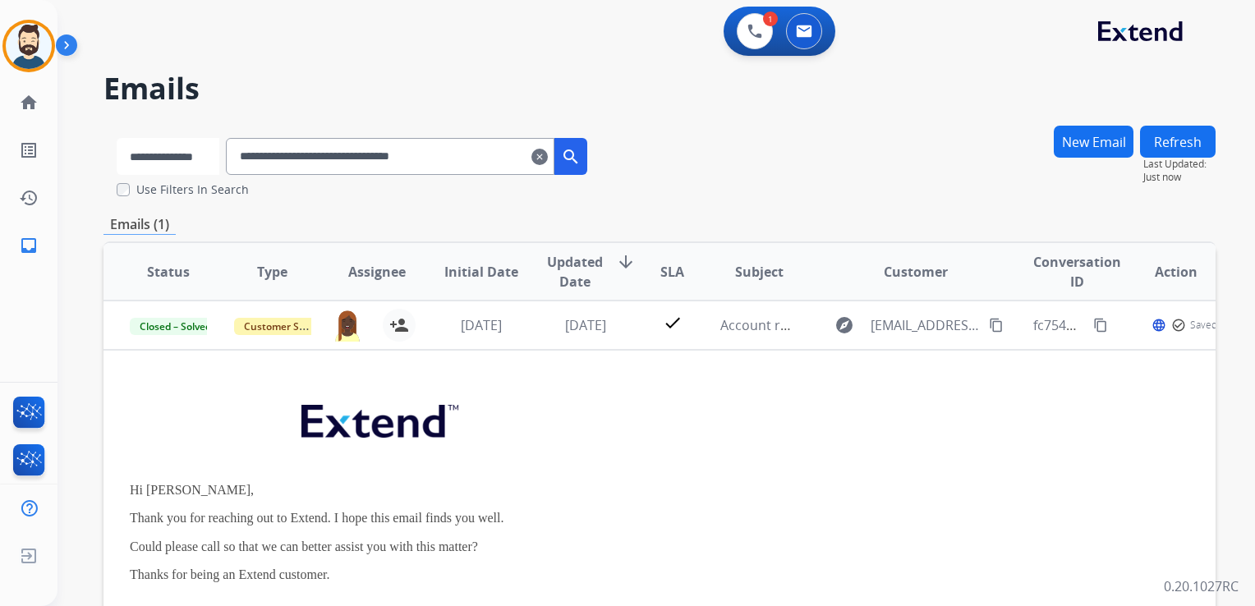
click at [187, 153] on select "**********" at bounding box center [168, 156] width 103 height 37
select select "**********"
click at [117, 138] on select "**********" at bounding box center [168, 156] width 103 height 37
click at [296, 159] on input "**********" at bounding box center [391, 156] width 328 height 37
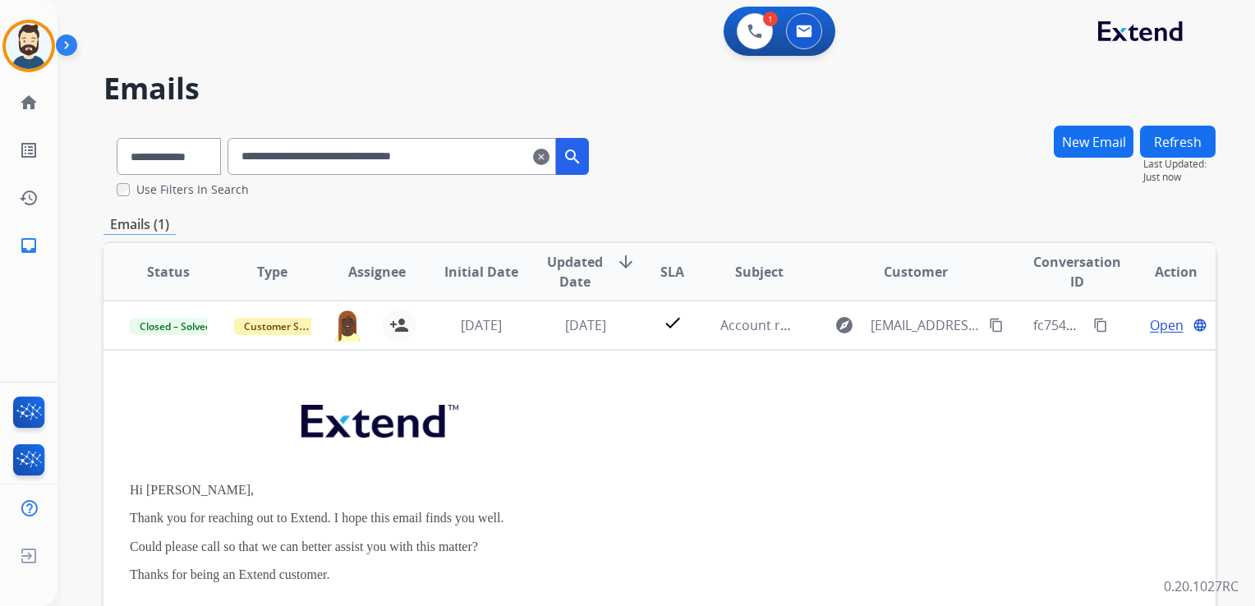
click at [296, 159] on input "**********" at bounding box center [391, 156] width 328 height 37
paste input "text"
type input "**********"
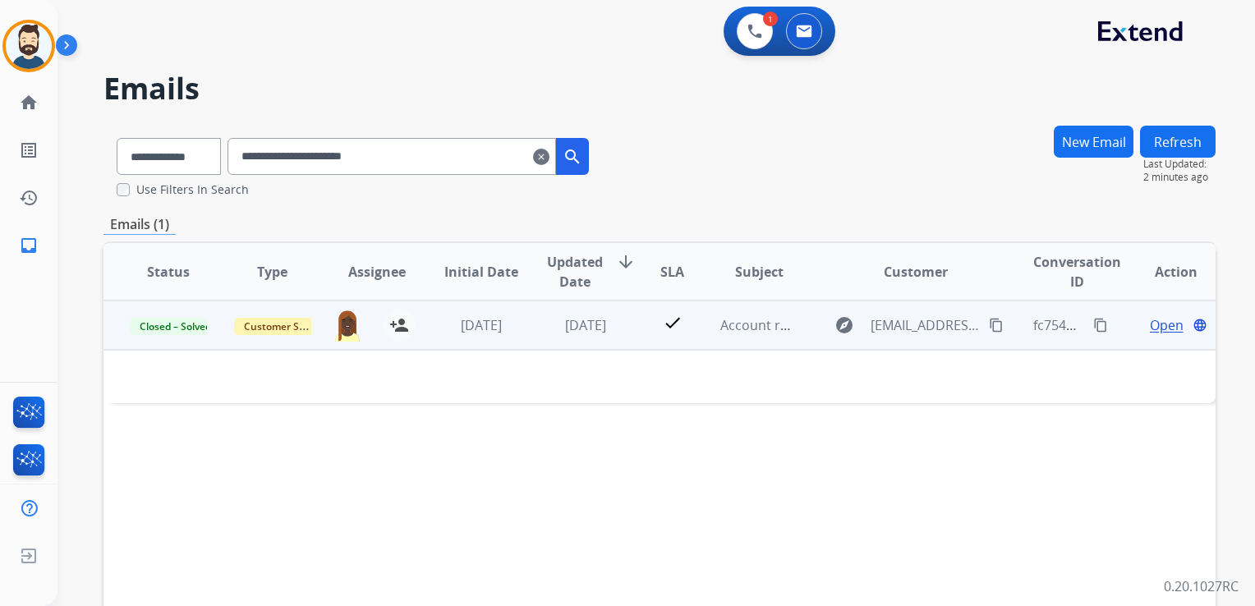
click at [585, 337] on td "4 months ago" at bounding box center [573, 325] width 104 height 49
click at [591, 330] on span "4 months ago" at bounding box center [585, 326] width 41 height 18
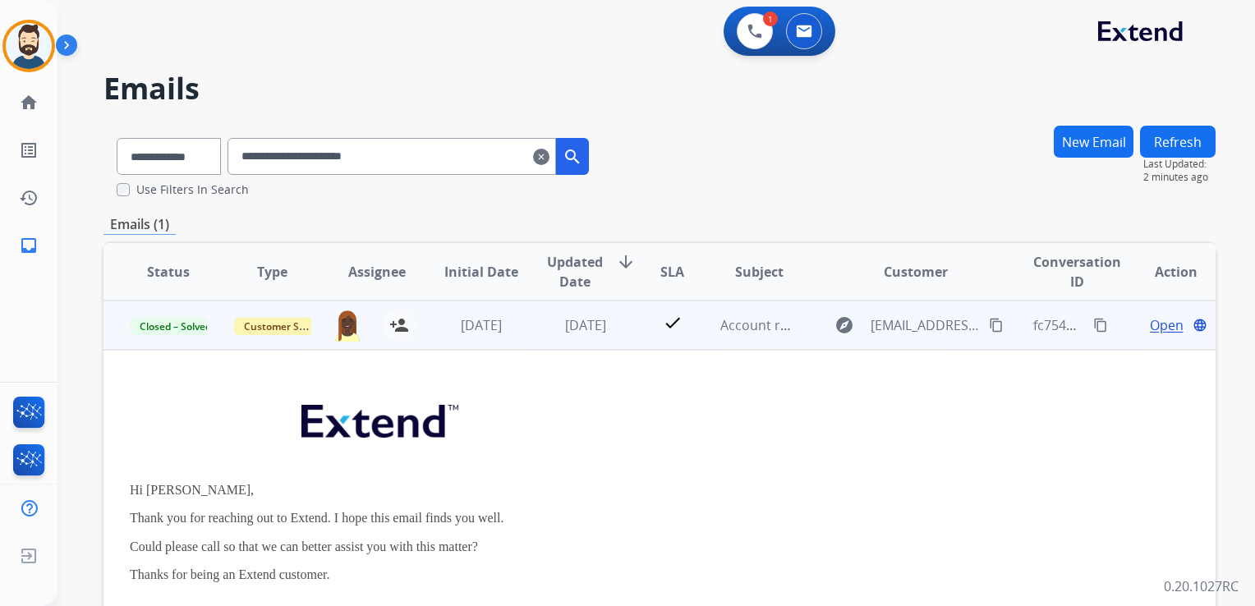
click at [1149, 329] on span "Open" at bounding box center [1166, 325] width 34 height 20
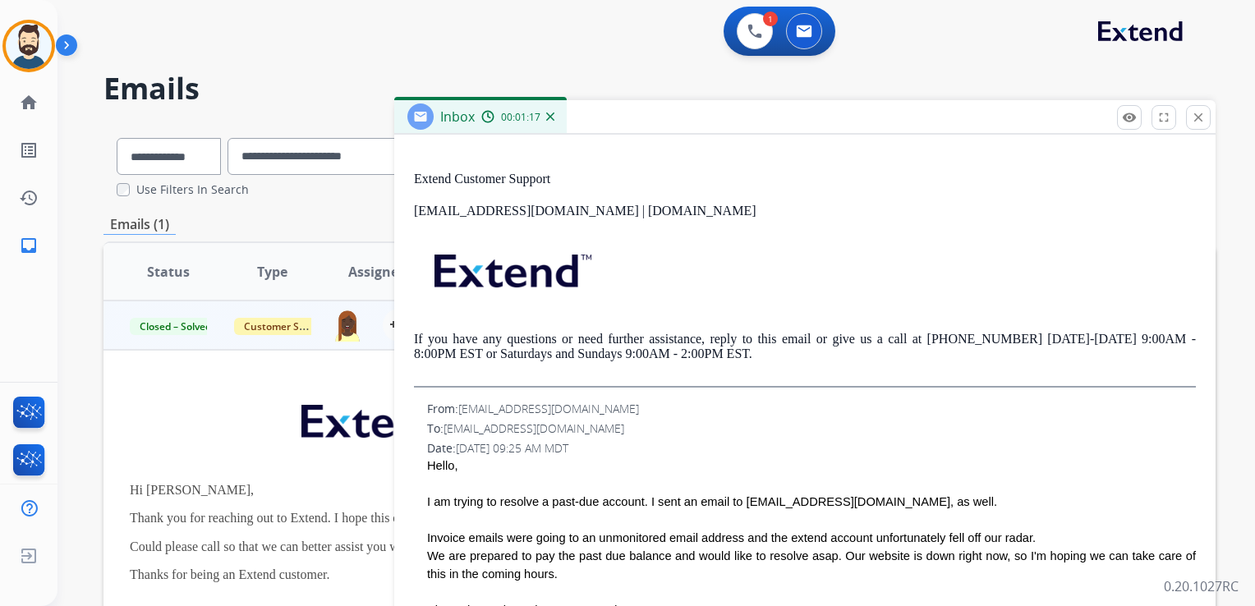
scroll to position [328, 0]
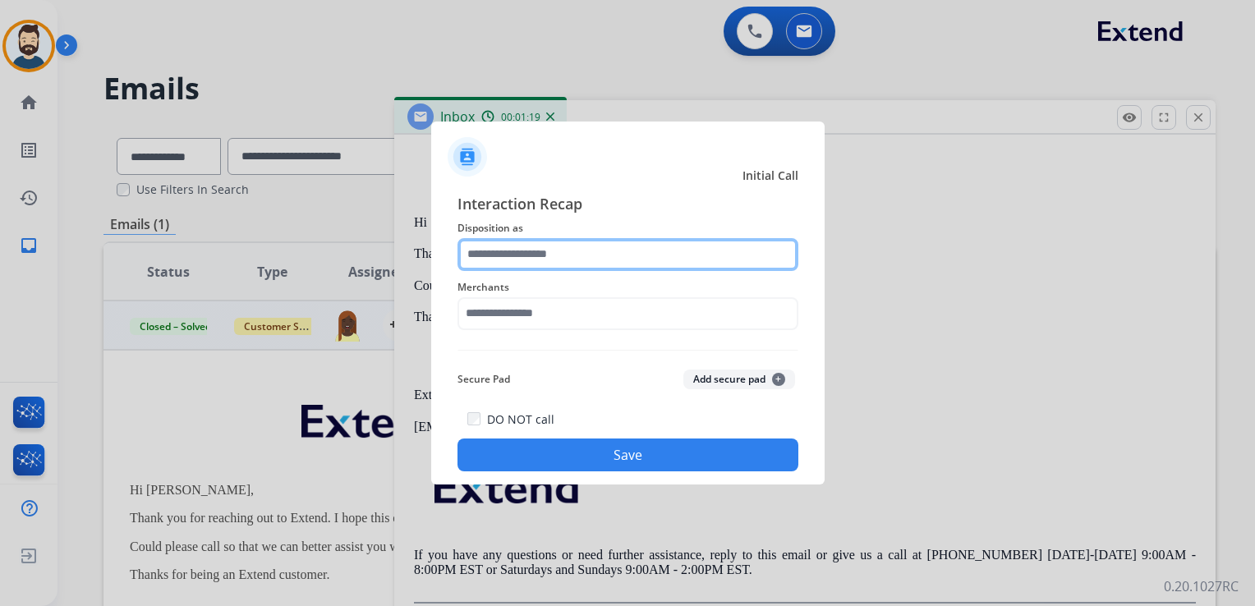
click at [585, 255] on input "text" at bounding box center [627, 254] width 341 height 33
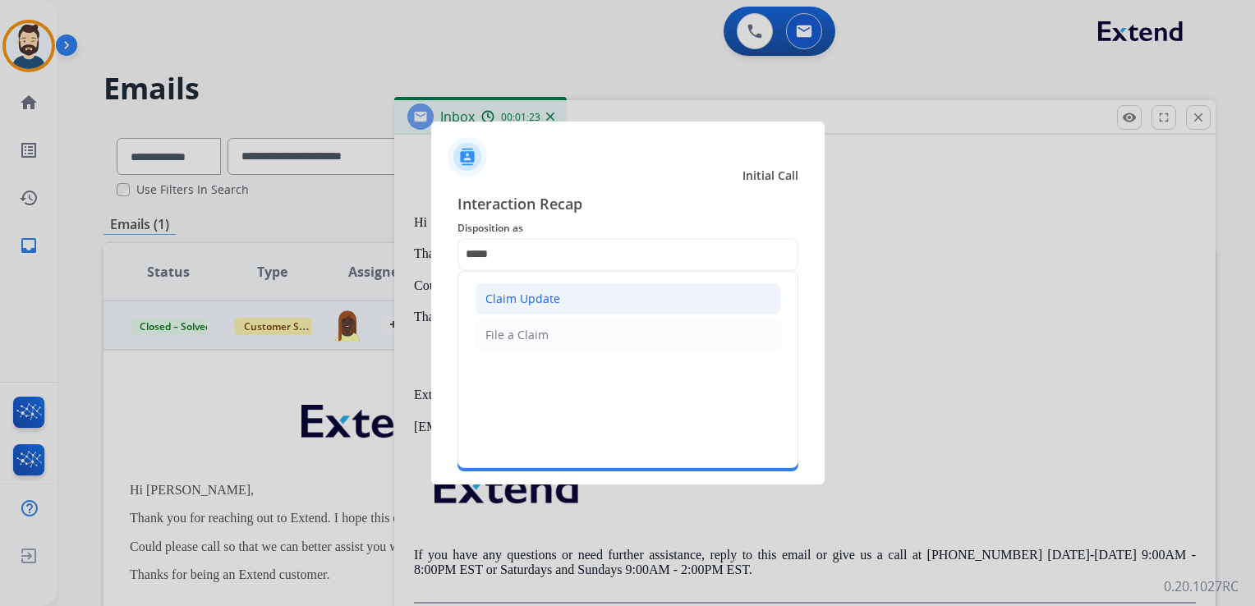
drag, startPoint x: 581, startPoint y: 284, endPoint x: 567, endPoint y: 313, distance: 31.9
click at [580, 284] on li "Claim Update" at bounding box center [628, 298] width 306 height 31
type input "**********"
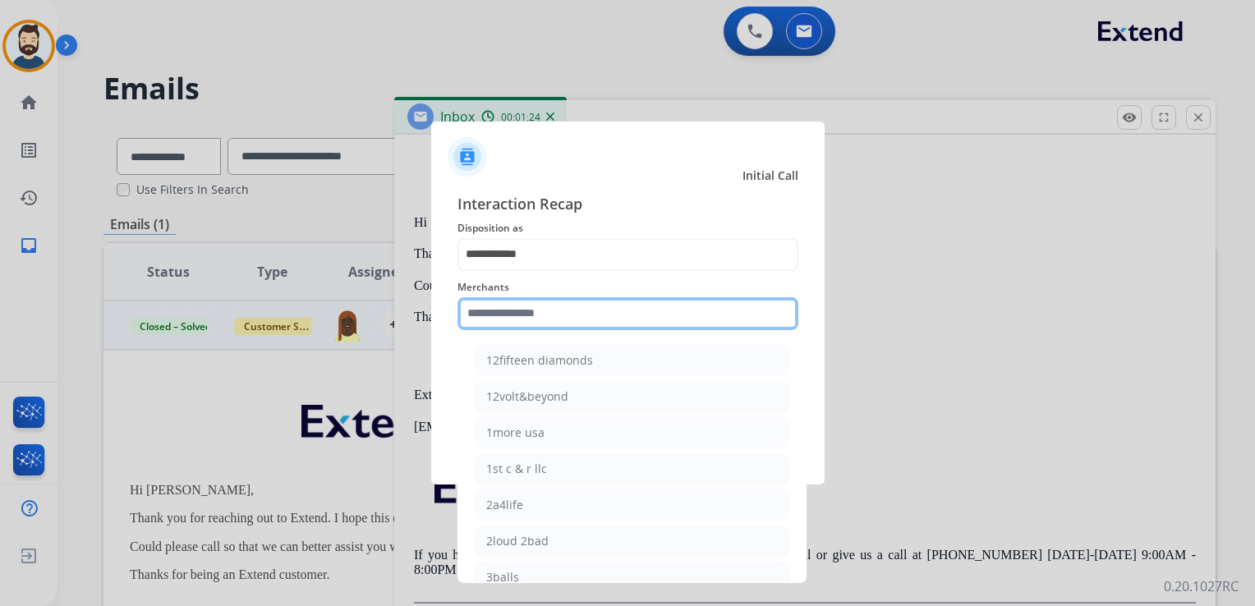
click at [566, 318] on input "text" at bounding box center [627, 313] width 341 height 33
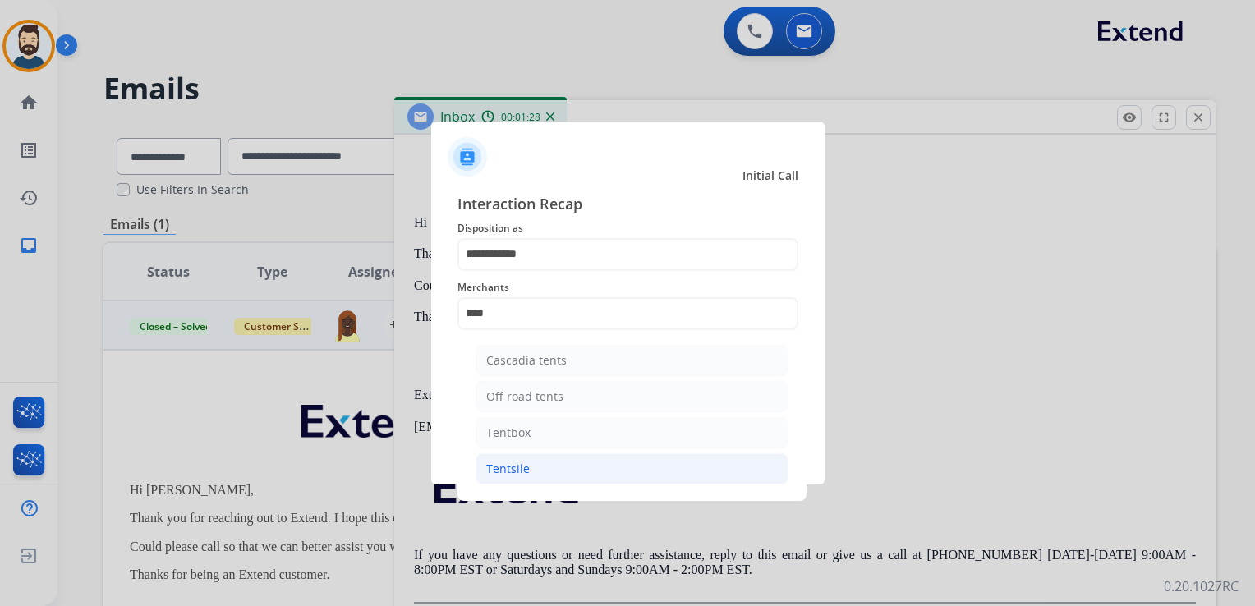
click at [512, 464] on div "Tentsile" at bounding box center [508, 469] width 44 height 16
type input "********"
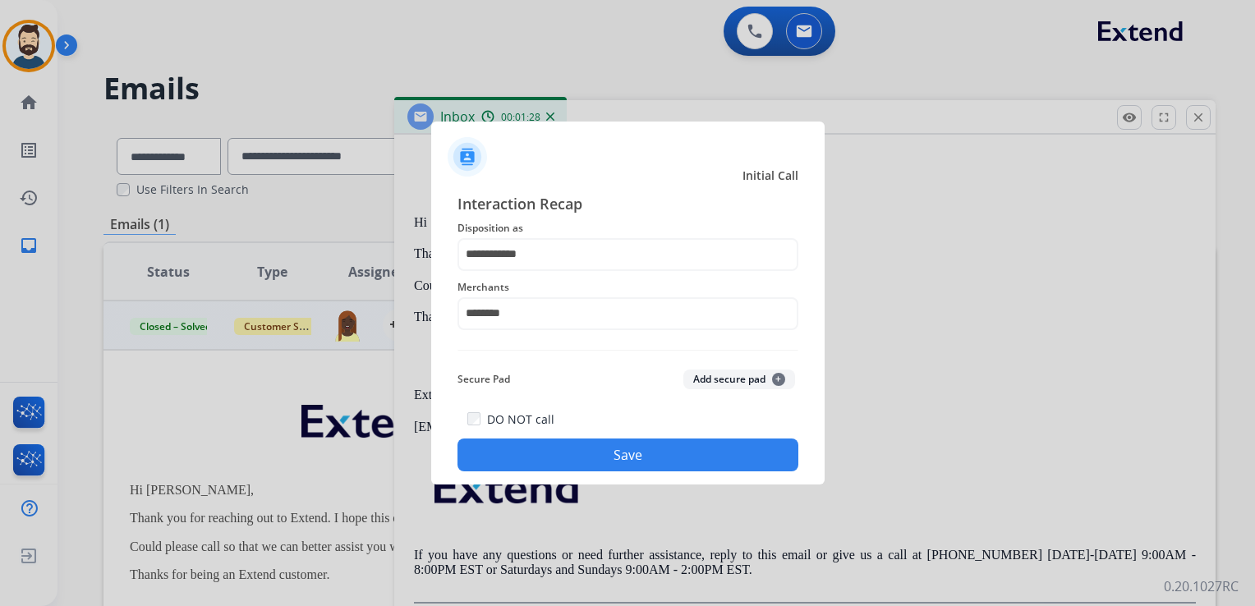
click at [558, 429] on div "DO NOT call Save" at bounding box center [627, 440] width 341 height 62
click at [577, 441] on button "Save" at bounding box center [627, 454] width 341 height 33
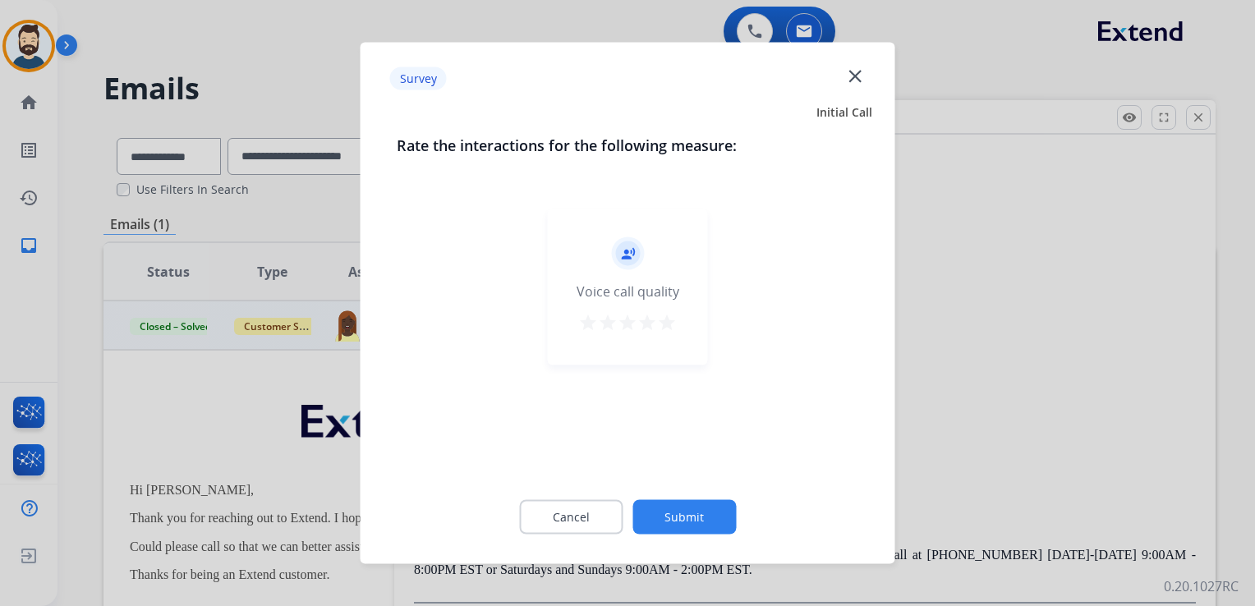
click at [663, 320] on mat-icon "star" at bounding box center [667, 323] width 20 height 20
click at [700, 518] on button "Submit" at bounding box center [683, 517] width 103 height 34
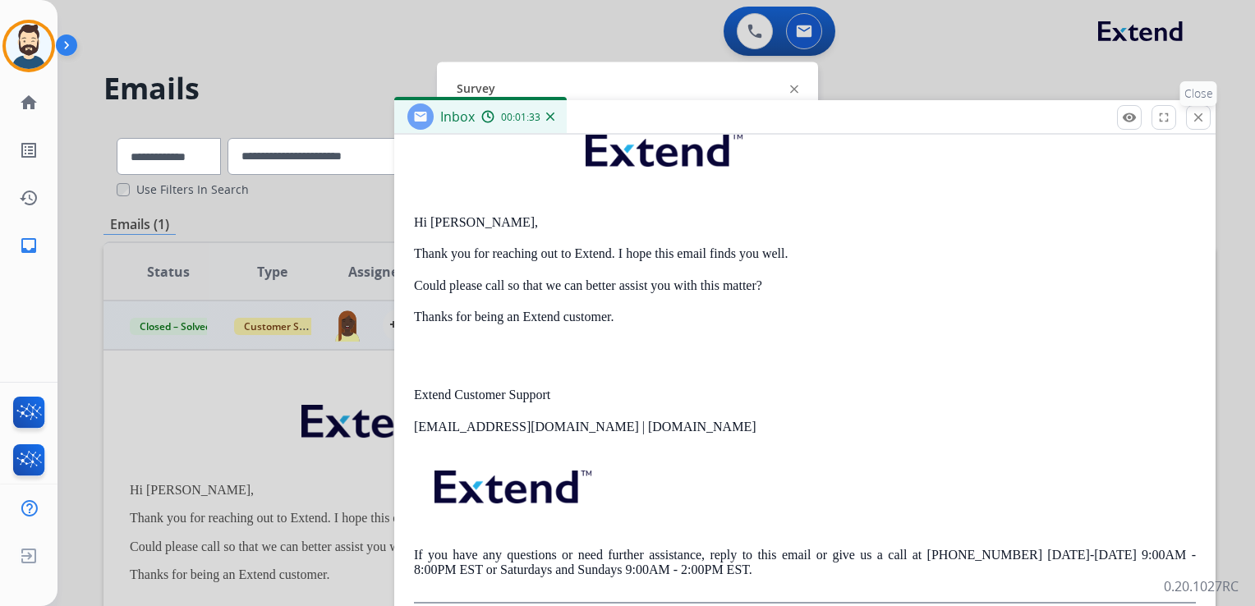
click at [1192, 115] on mat-icon "close" at bounding box center [1198, 117] width 15 height 15
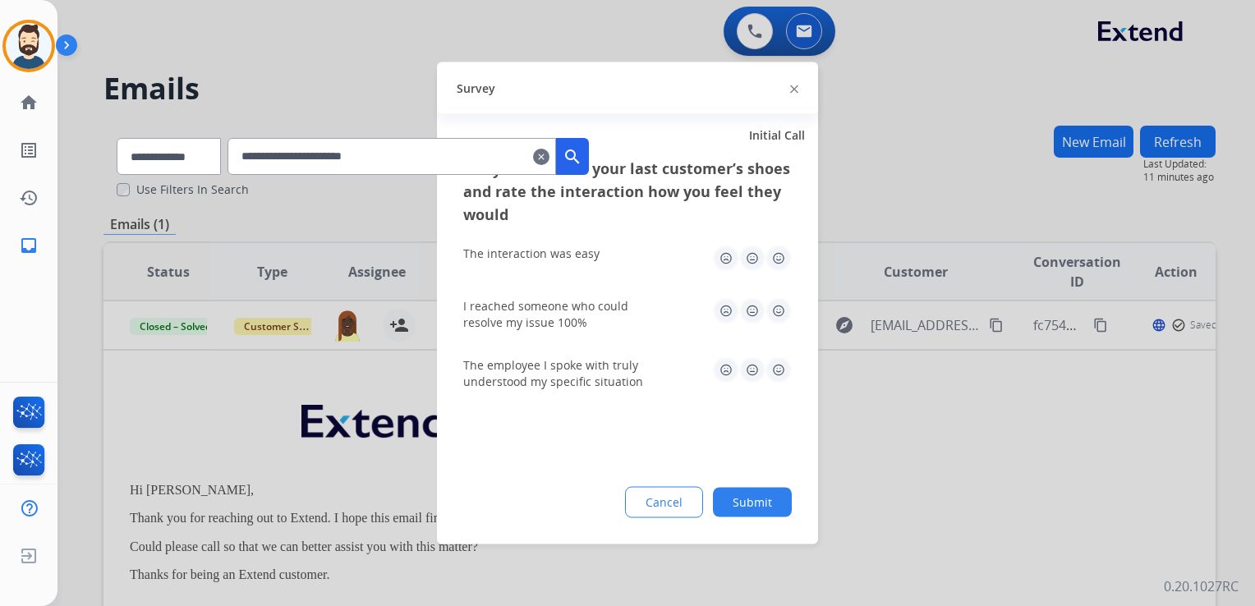
click at [775, 256] on img at bounding box center [778, 258] width 26 height 26
click at [778, 309] on img at bounding box center [778, 311] width 26 height 26
click at [775, 366] on img at bounding box center [778, 370] width 26 height 26
click at [750, 492] on button "Submit" at bounding box center [752, 503] width 79 height 30
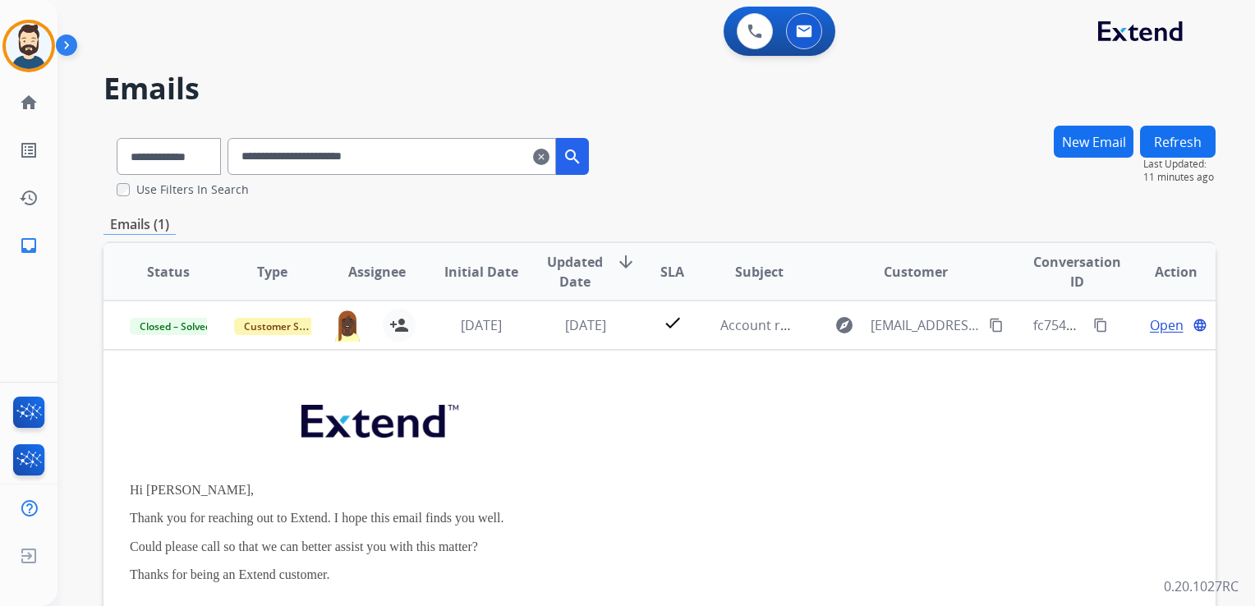
click at [549, 154] on mat-icon "clear" at bounding box center [541, 157] width 16 height 20
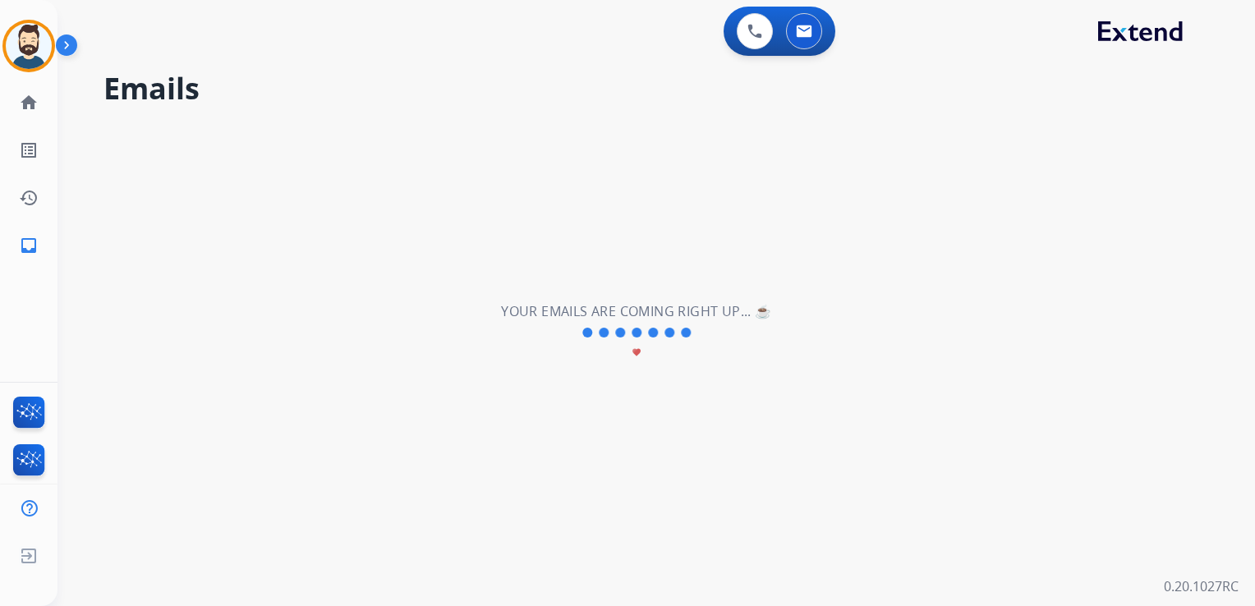
select select "**********"
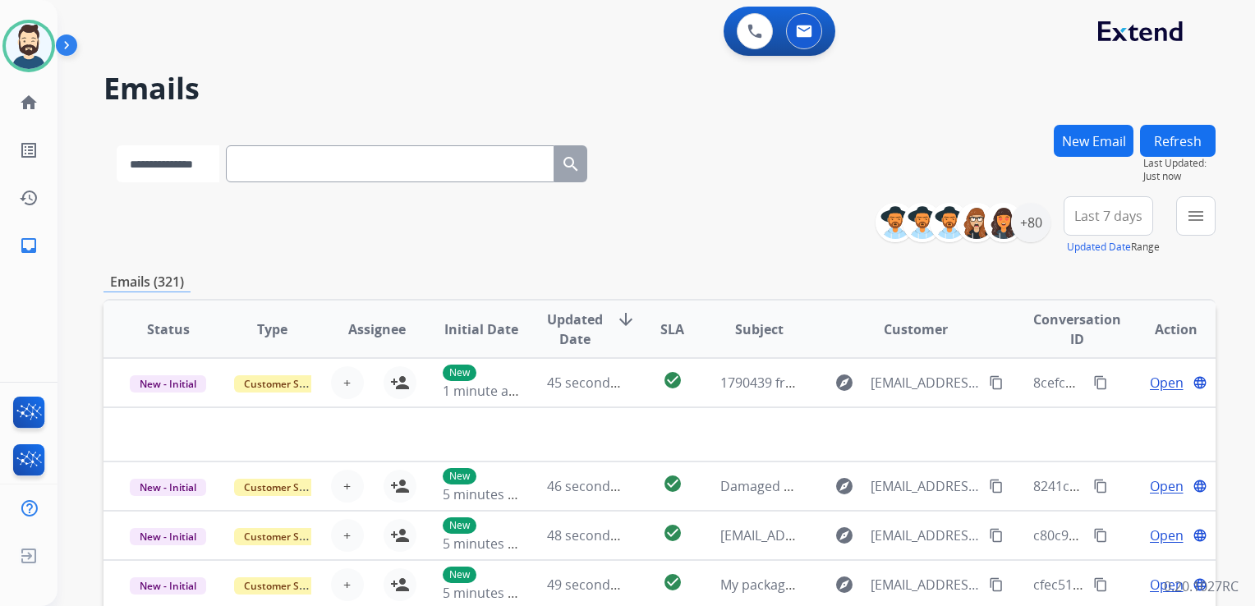
click at [217, 179] on select "**********" at bounding box center [168, 163] width 103 height 37
select select "*******"
click at [117, 145] on select "**********" at bounding box center [168, 163] width 103 height 37
click at [282, 170] on input "text" at bounding box center [391, 163] width 328 height 37
paste input "*******"
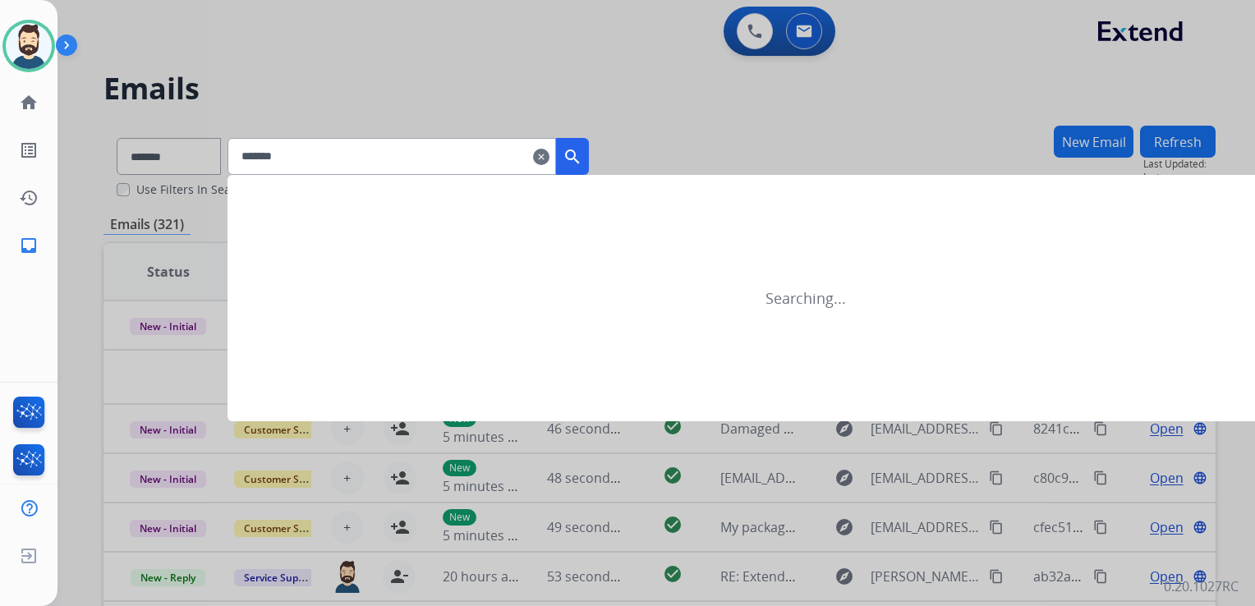
type input "*******"
click at [589, 166] on button "search" at bounding box center [572, 156] width 33 height 37
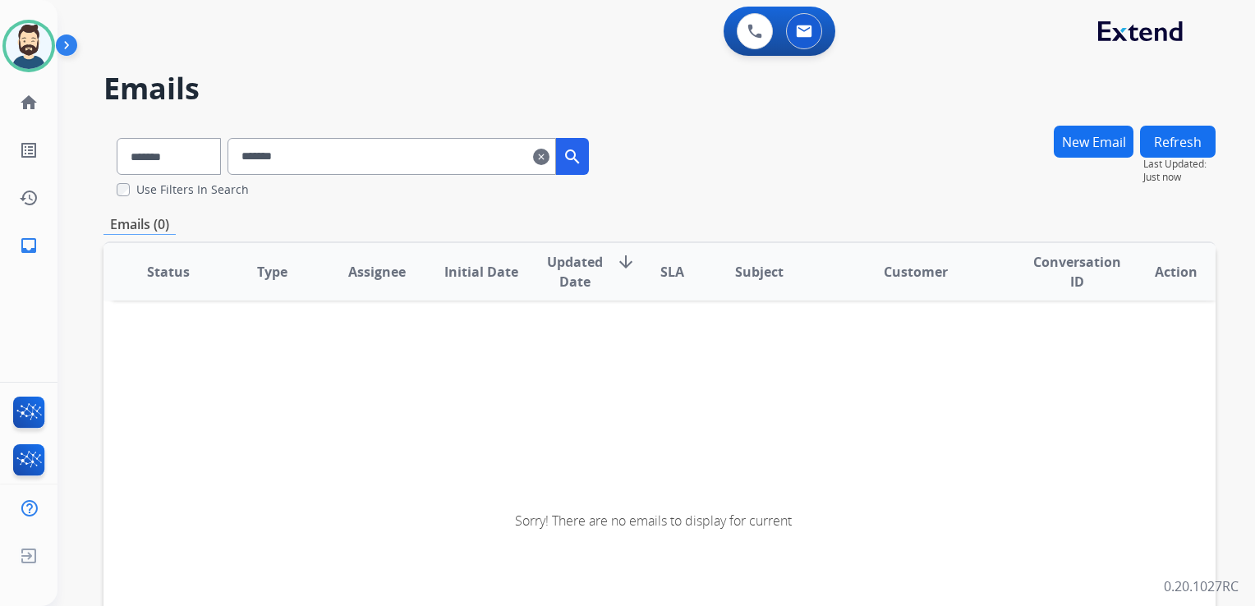
click at [582, 163] on mat-icon "search" at bounding box center [572, 157] width 20 height 20
click at [162, 161] on select "**********" at bounding box center [168, 156] width 103 height 37
select select "**********"
click at [117, 138] on select "**********" at bounding box center [168, 156] width 103 height 37
click at [582, 163] on mat-icon "search" at bounding box center [572, 157] width 20 height 20
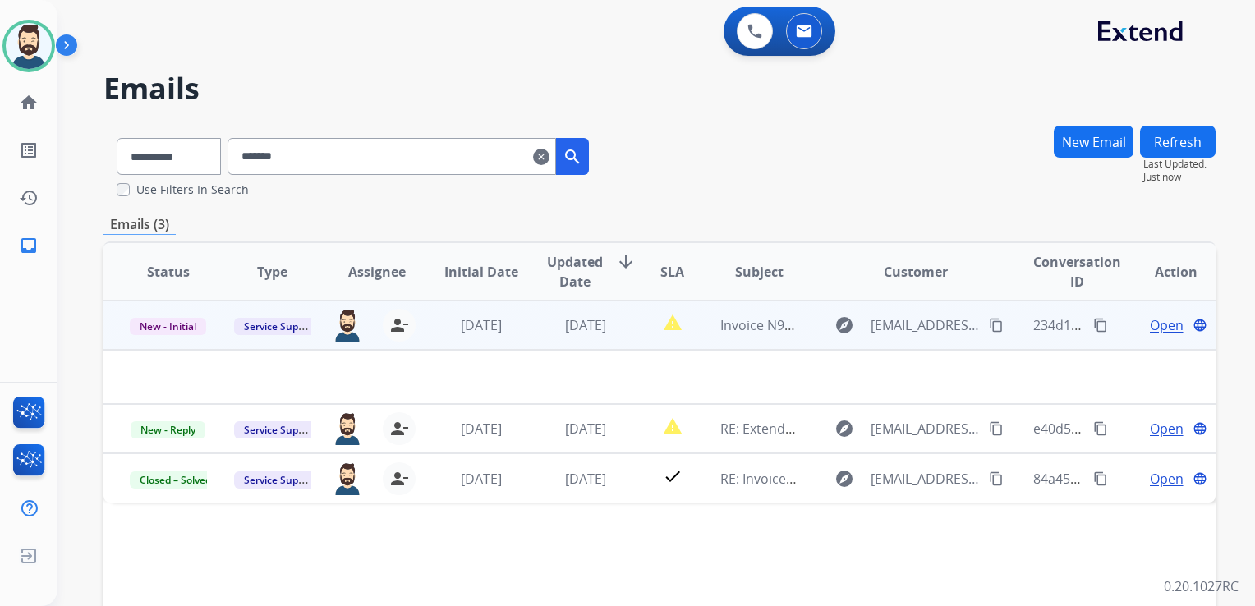
click at [724, 337] on td "Invoice N910A62" at bounding box center [746, 325] width 104 height 49
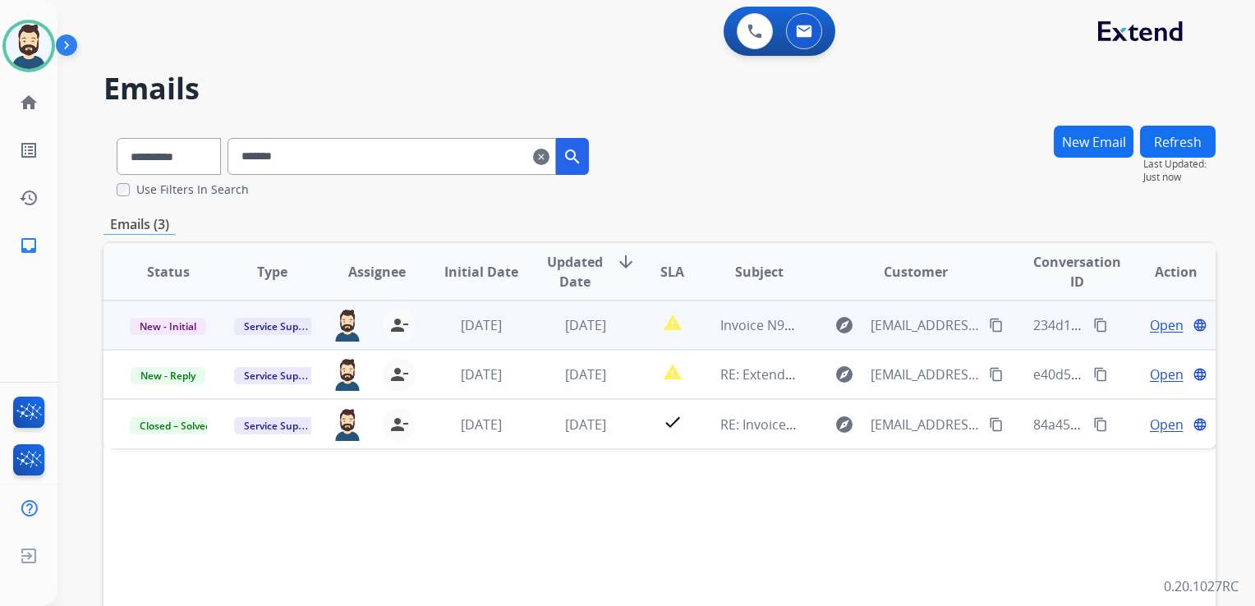
click at [719, 340] on td "Invoice N910A62" at bounding box center [746, 325] width 104 height 49
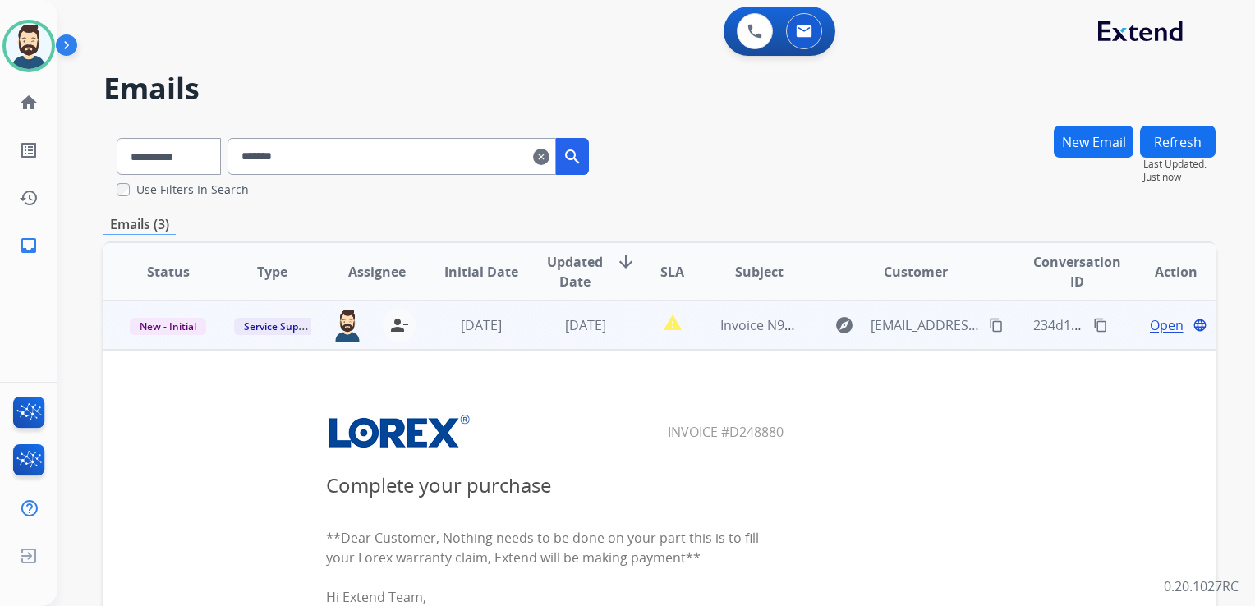
click at [1163, 324] on span "Open" at bounding box center [1166, 325] width 34 height 20
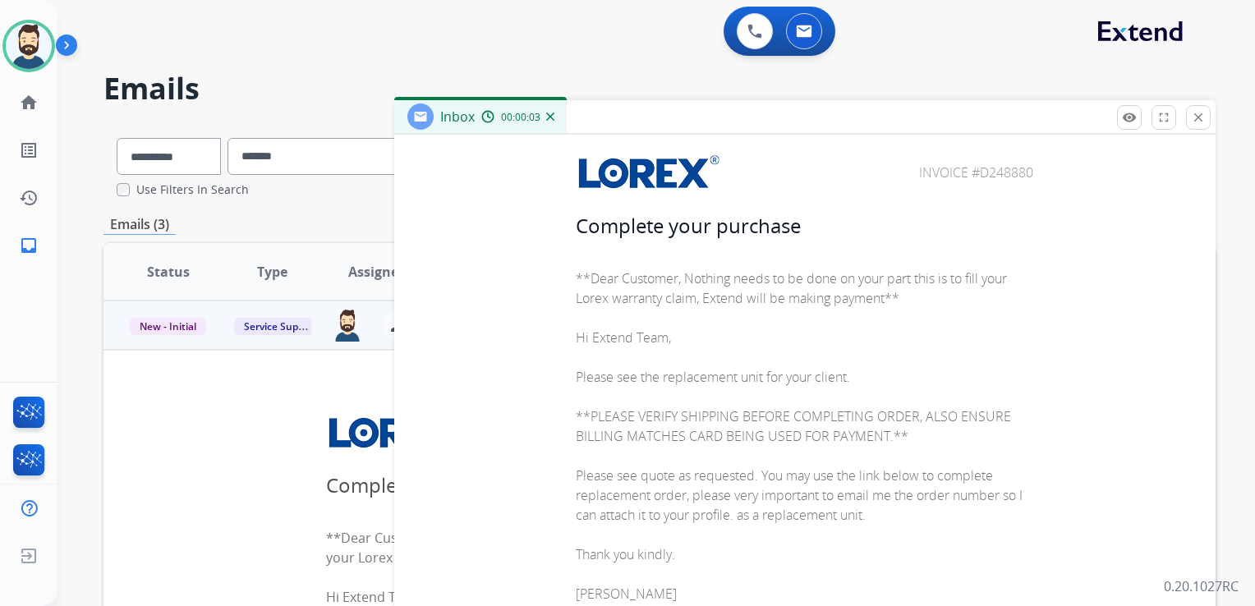
scroll to position [0, 0]
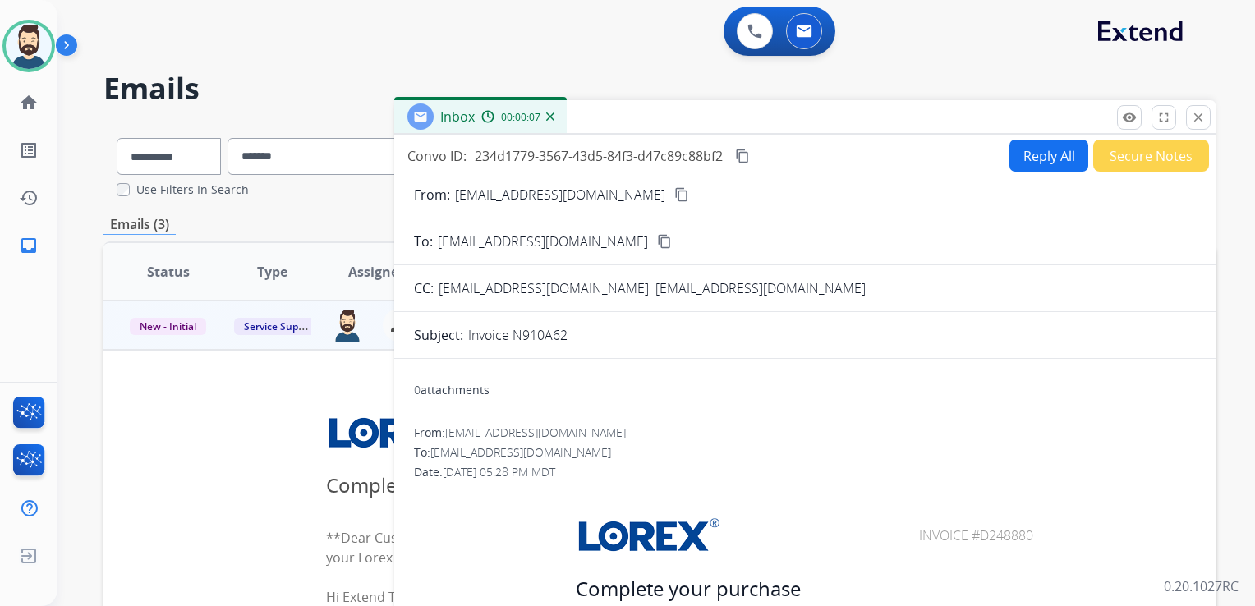
drag, startPoint x: 911, startPoint y: 534, endPoint x: 1031, endPoint y: 525, distance: 121.0
click at [1031, 525] on center "Invoice #D248880" at bounding box center [804, 535] width 778 height 40
drag, startPoint x: 1031, startPoint y: 525, endPoint x: 1014, endPoint y: 527, distance: 17.3
copy table
click at [749, 155] on mat-icon "content_copy" at bounding box center [742, 156] width 15 height 15
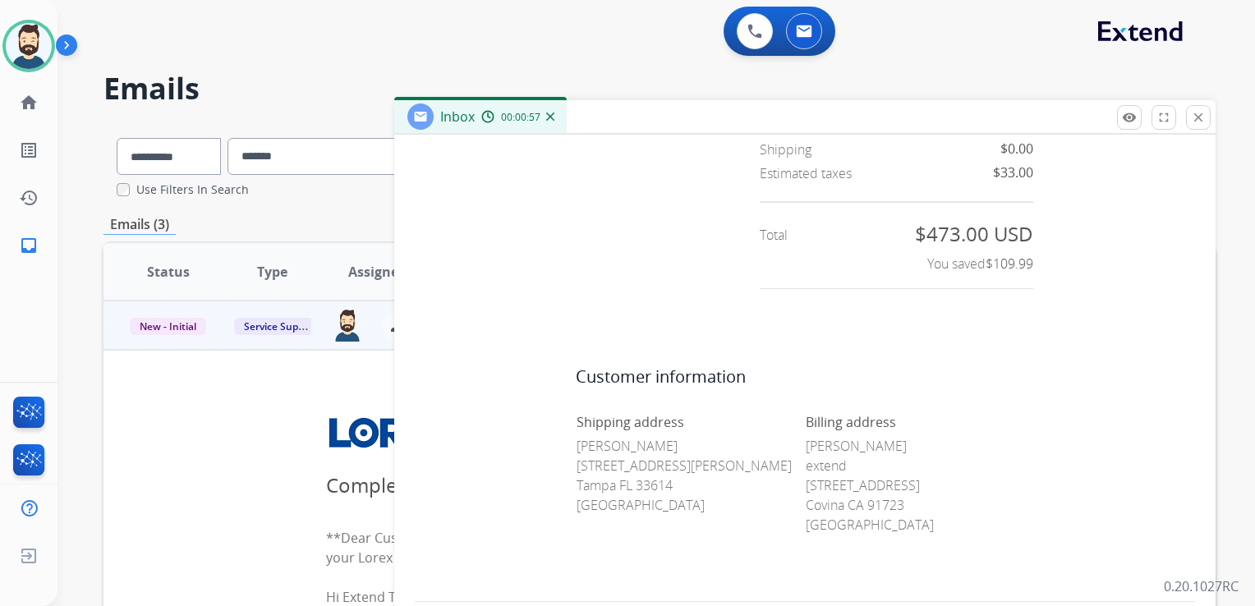
scroll to position [1265, 0]
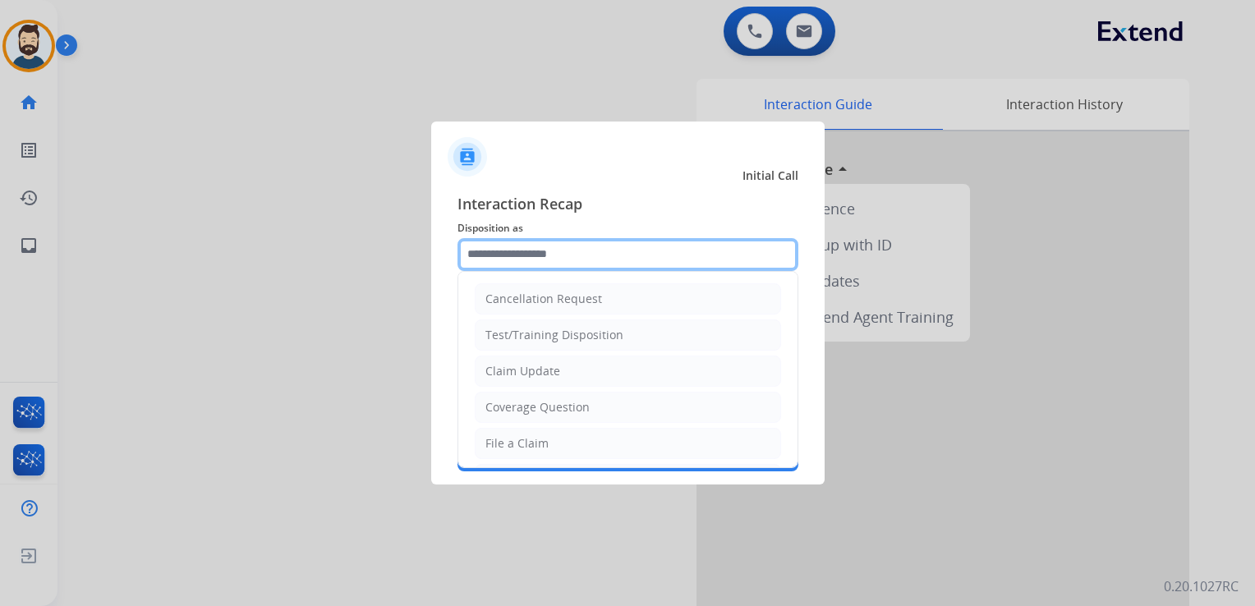
click at [611, 266] on input "text" at bounding box center [627, 254] width 341 height 33
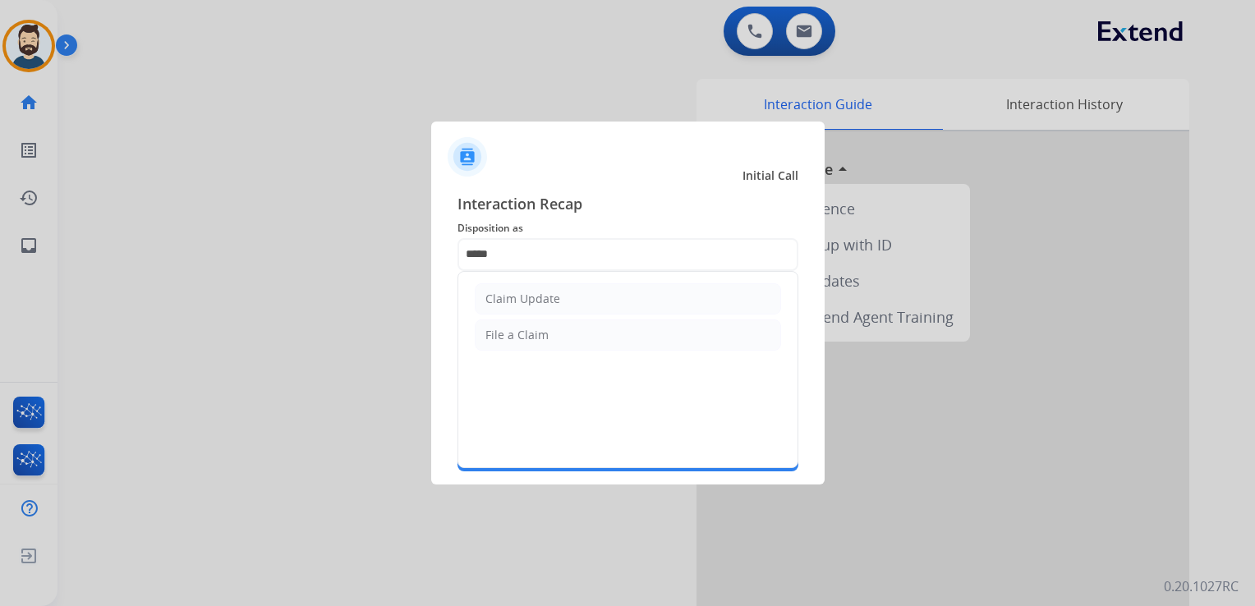
drag, startPoint x: 558, startPoint y: 297, endPoint x: 541, endPoint y: 318, distance: 26.8
click at [557, 297] on li "Claim Update" at bounding box center [628, 298] width 306 height 31
type input "**********"
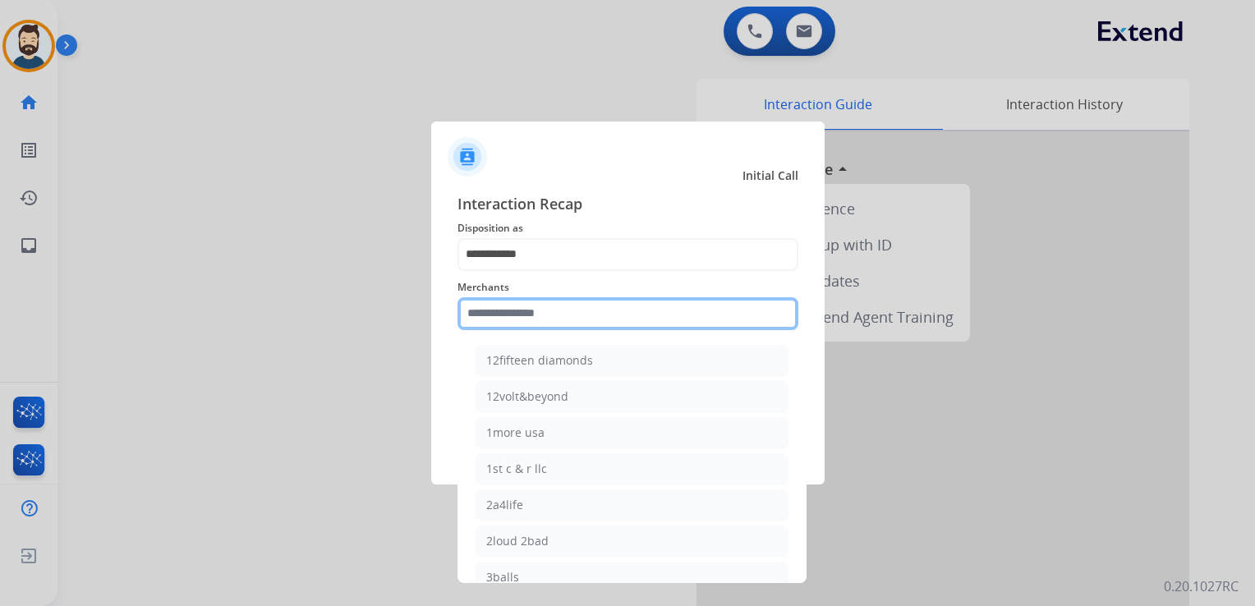
click at [535, 323] on input "text" at bounding box center [627, 313] width 341 height 33
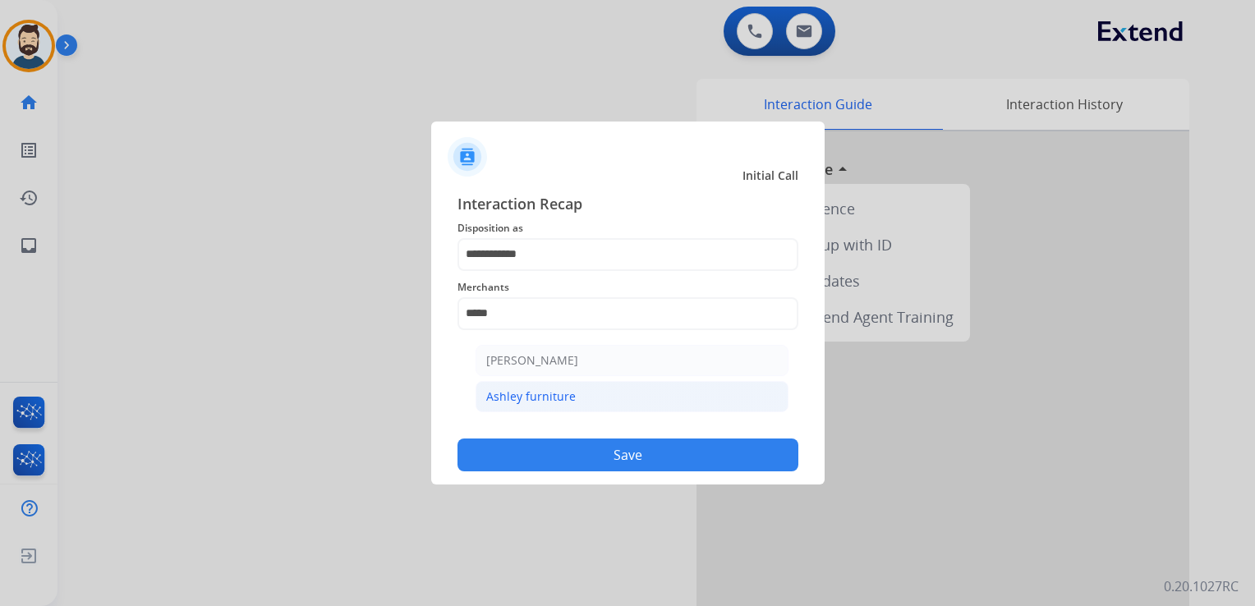
click at [546, 399] on div "Ashley furniture" at bounding box center [530, 396] width 89 height 16
type input "**********"
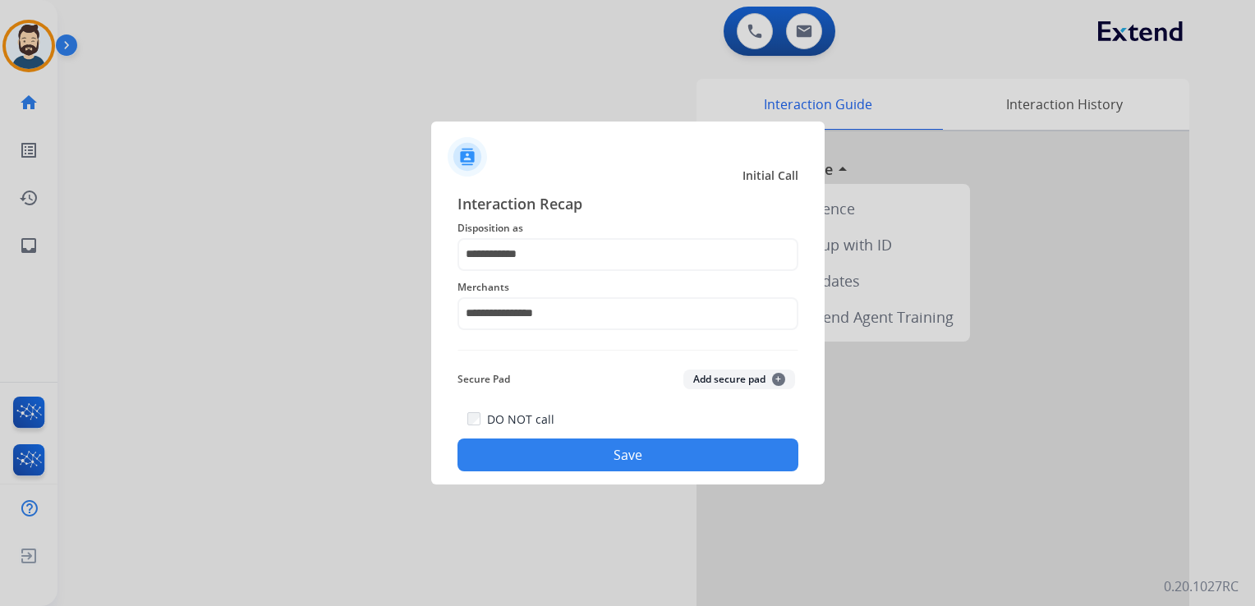
click at [572, 447] on button "Save" at bounding box center [627, 454] width 341 height 33
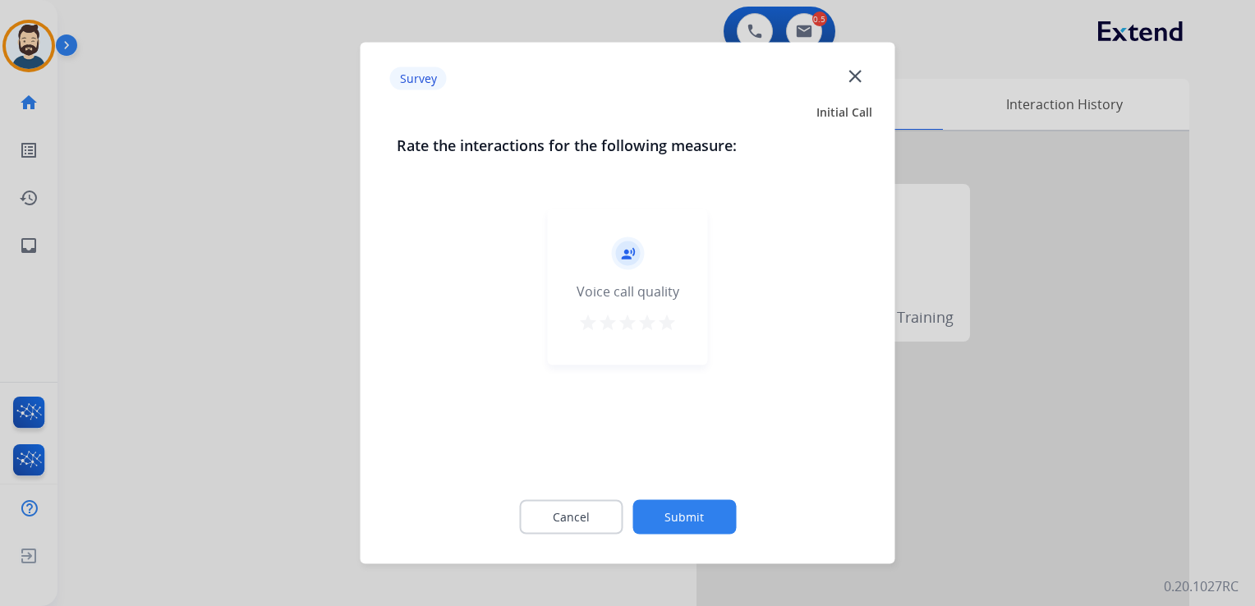
drag, startPoint x: 663, startPoint y: 326, endPoint x: 697, endPoint y: 371, distance: 56.3
click at [663, 326] on mat-icon "star" at bounding box center [667, 323] width 20 height 20
click at [696, 511] on button "Submit" at bounding box center [683, 517] width 103 height 34
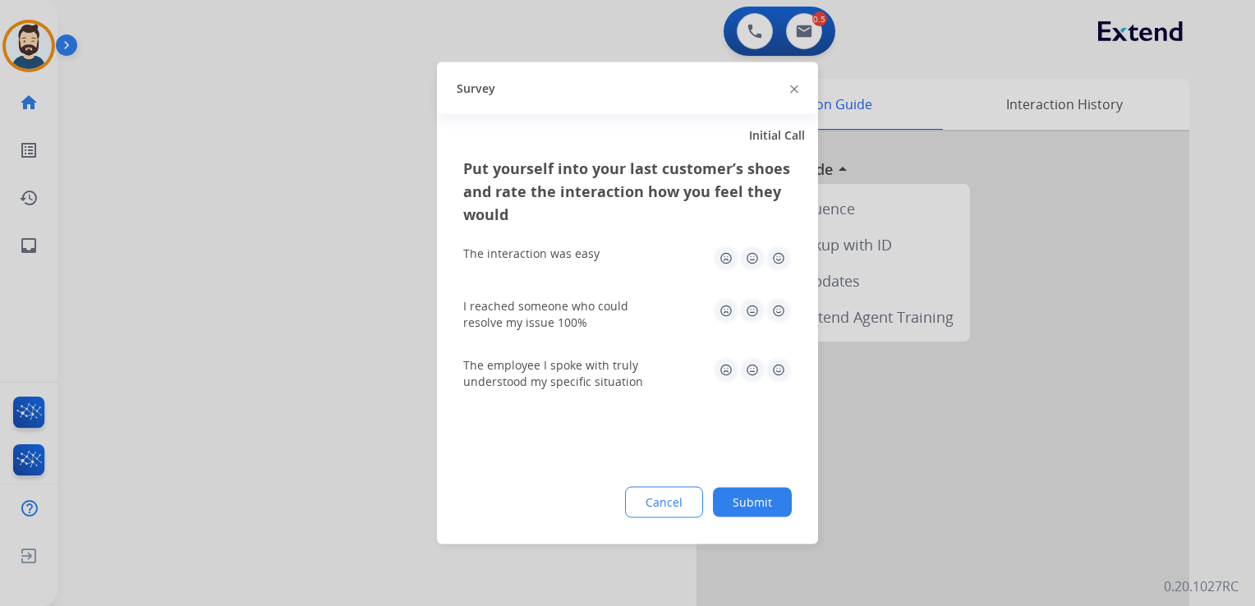
click at [778, 319] on img at bounding box center [778, 311] width 26 height 26
drag, startPoint x: 791, startPoint y: 251, endPoint x: 782, endPoint y: 261, distance: 12.8
click at [789, 251] on img at bounding box center [778, 258] width 26 height 26
click at [787, 373] on img at bounding box center [778, 370] width 26 height 26
drag, startPoint x: 768, startPoint y: 498, endPoint x: 417, endPoint y: 294, distance: 405.8
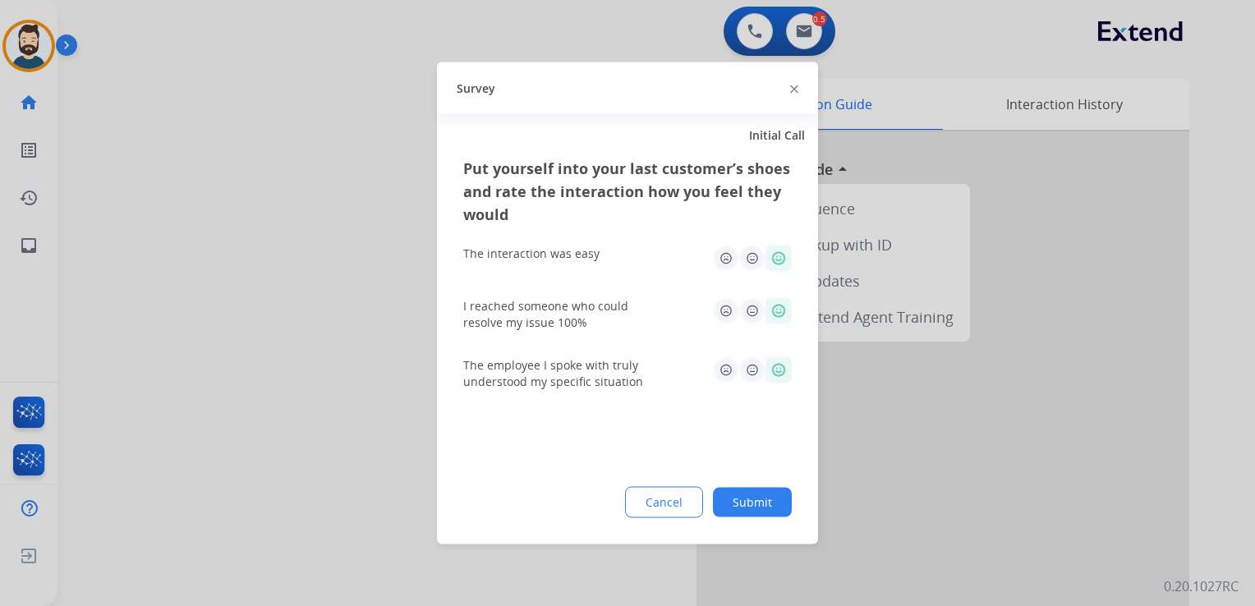
click at [765, 497] on button "Submit" at bounding box center [752, 503] width 79 height 30
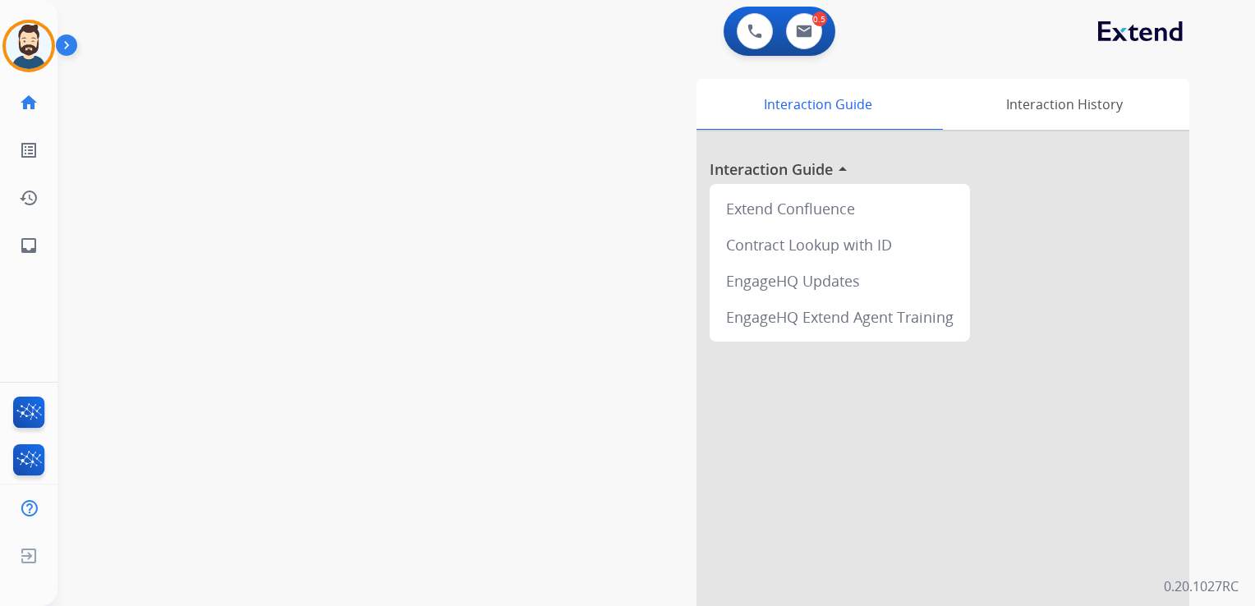
drag, startPoint x: 230, startPoint y: 218, endPoint x: 196, endPoint y: 215, distance: 33.8
click at [227, 218] on div "swap_horiz Break voice bridge close_fullscreen Connect 3-Way Call merge_type Se…" at bounding box center [636, 401] width 1158 height 685
click at [34, 247] on mat-icon "inbox" at bounding box center [29, 246] width 20 height 20
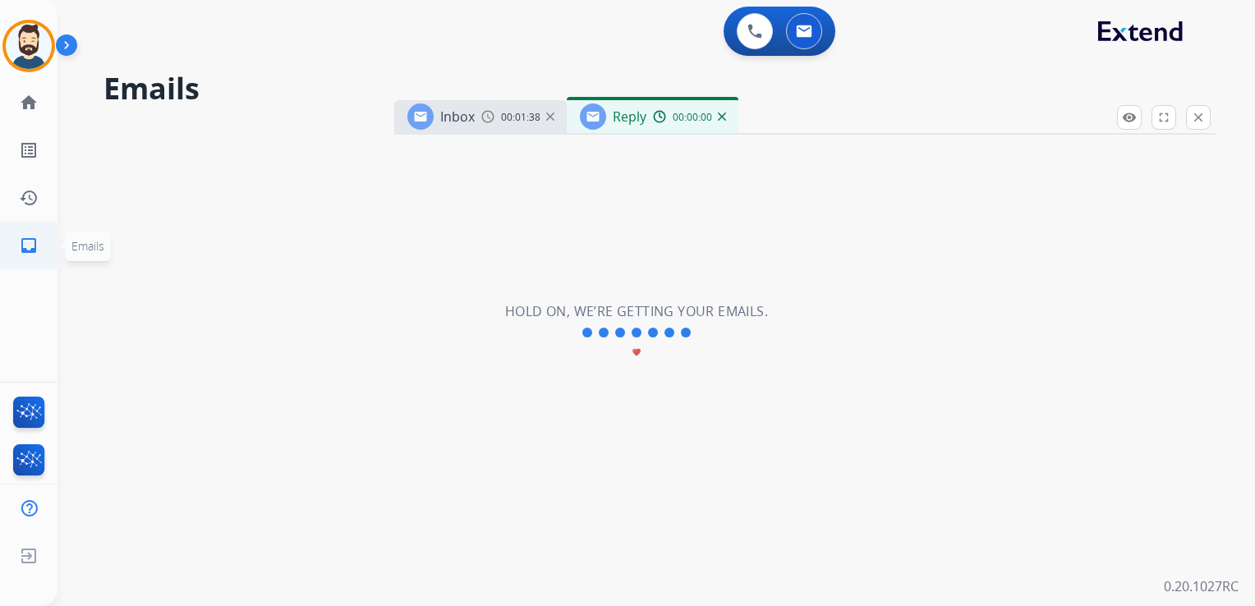
select select "**********"
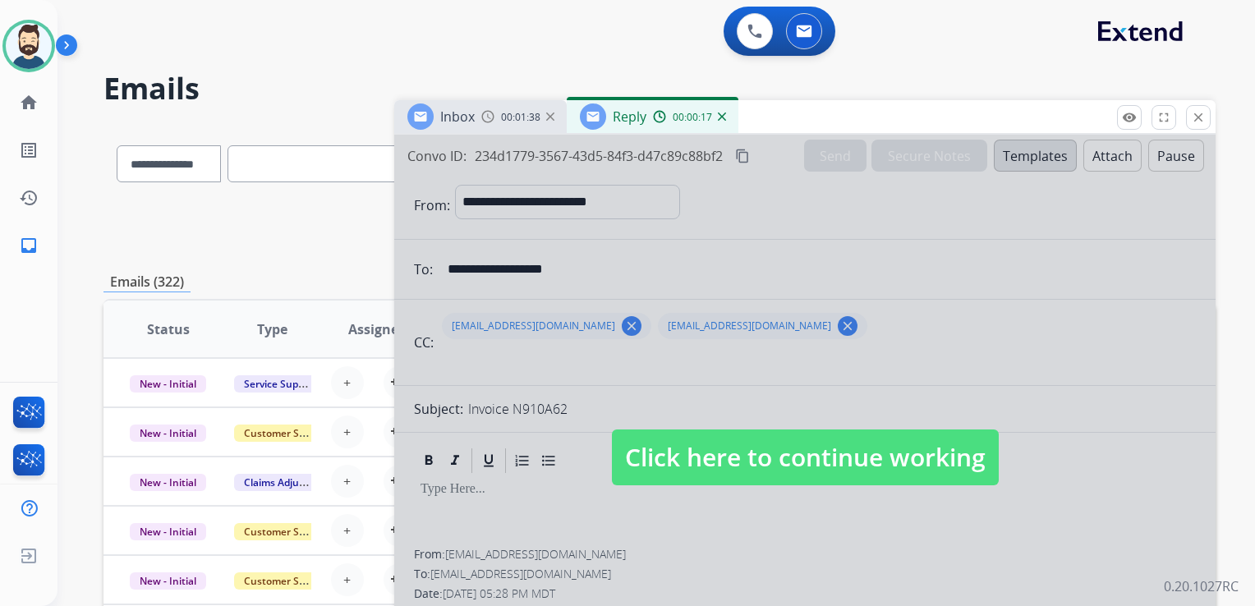
click at [821, 454] on span "Click here to continue working" at bounding box center [805, 457] width 387 height 56
select select
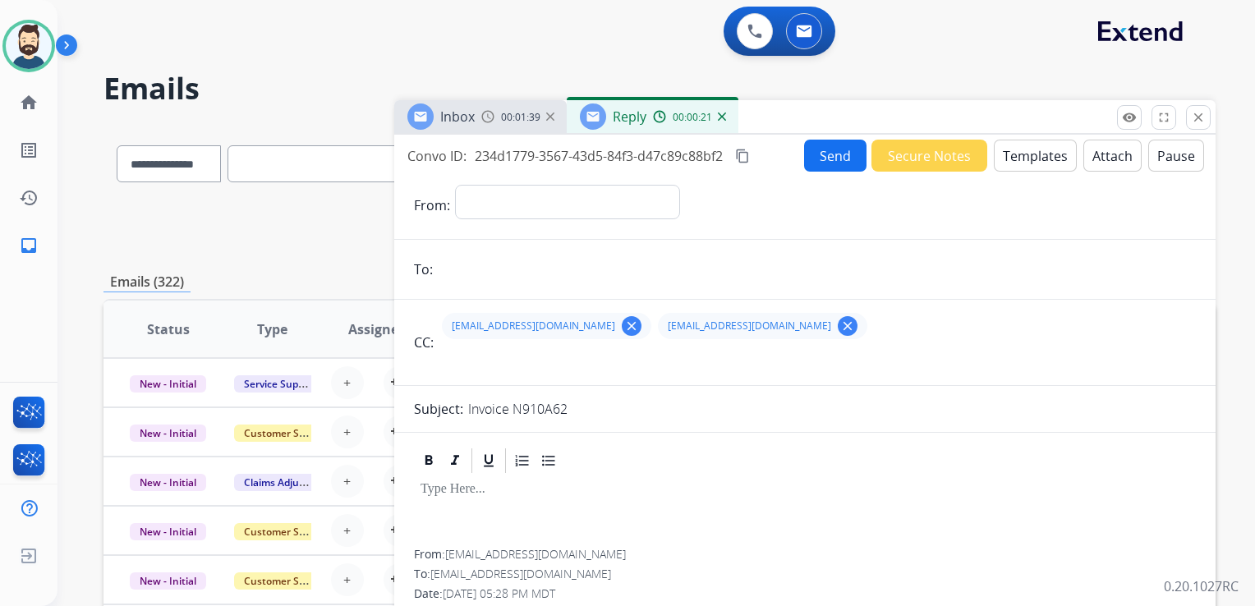
click at [722, 117] on img at bounding box center [722, 116] width 8 height 8
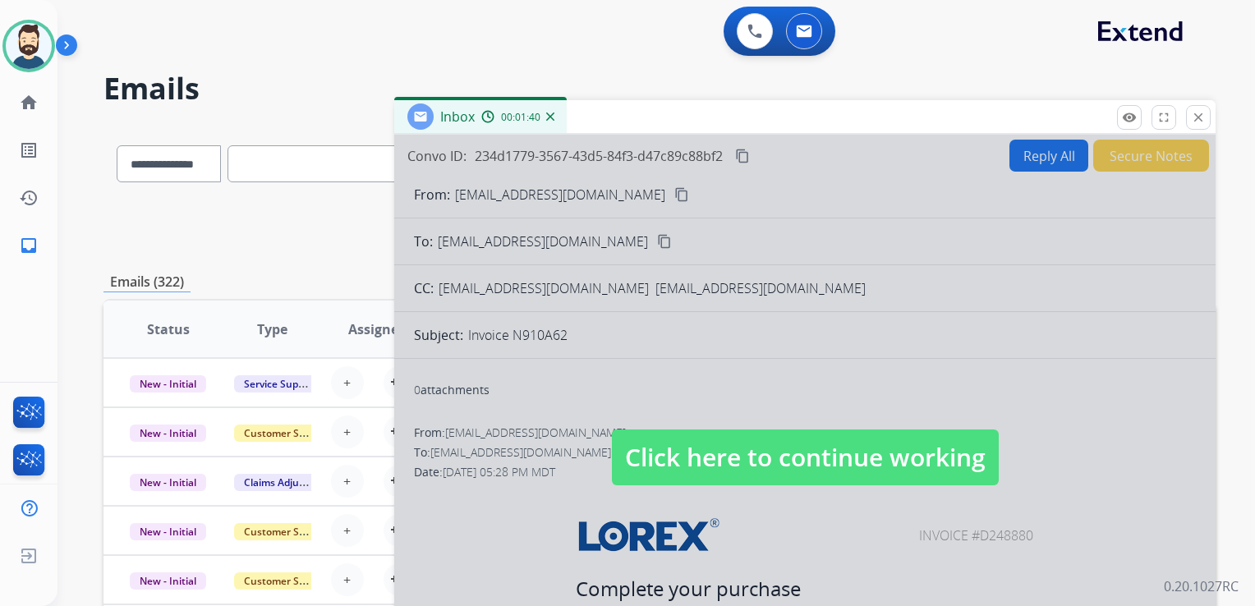
click at [742, 458] on span "Click here to continue working" at bounding box center [805, 457] width 387 height 56
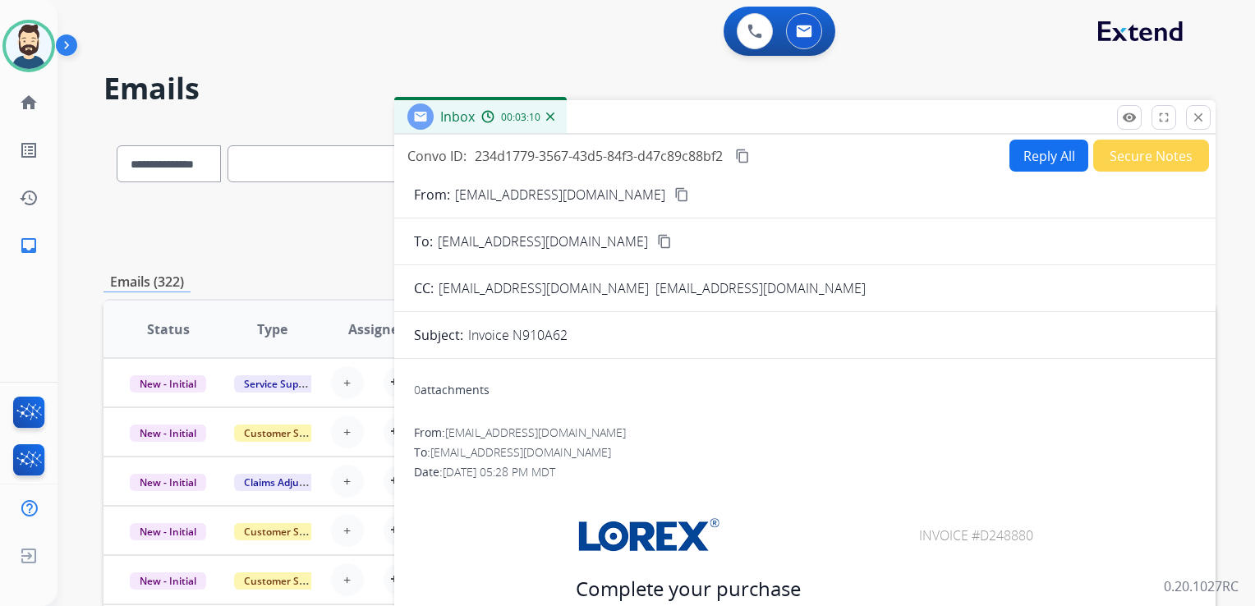
click at [744, 157] on mat-icon "content_copy" at bounding box center [742, 156] width 15 height 15
click at [1195, 123] on mat-icon "close" at bounding box center [1198, 117] width 15 height 15
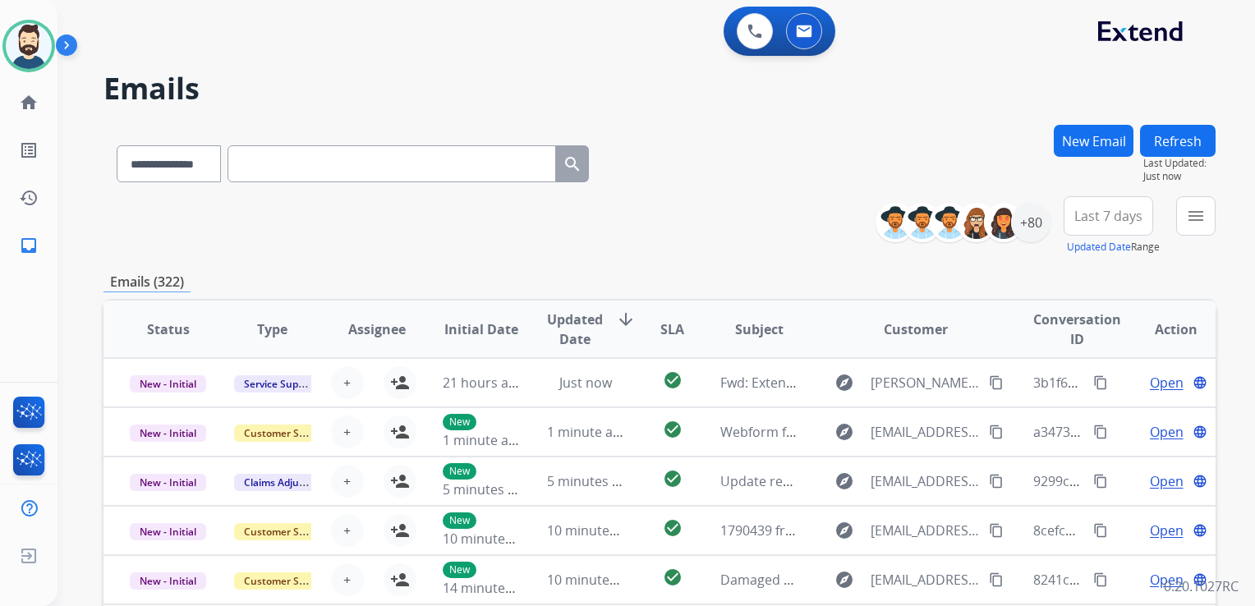
click at [268, 170] on input "text" at bounding box center [391, 163] width 328 height 37
paste input "**********"
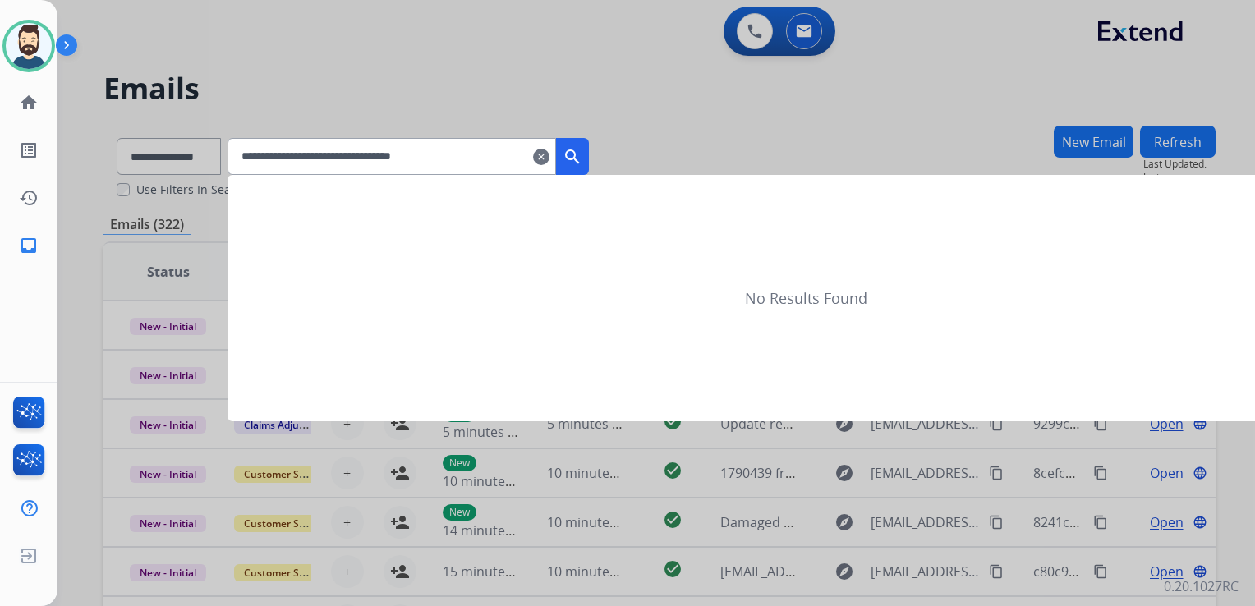
type input "**********"
click at [582, 160] on mat-icon "search" at bounding box center [572, 157] width 20 height 20
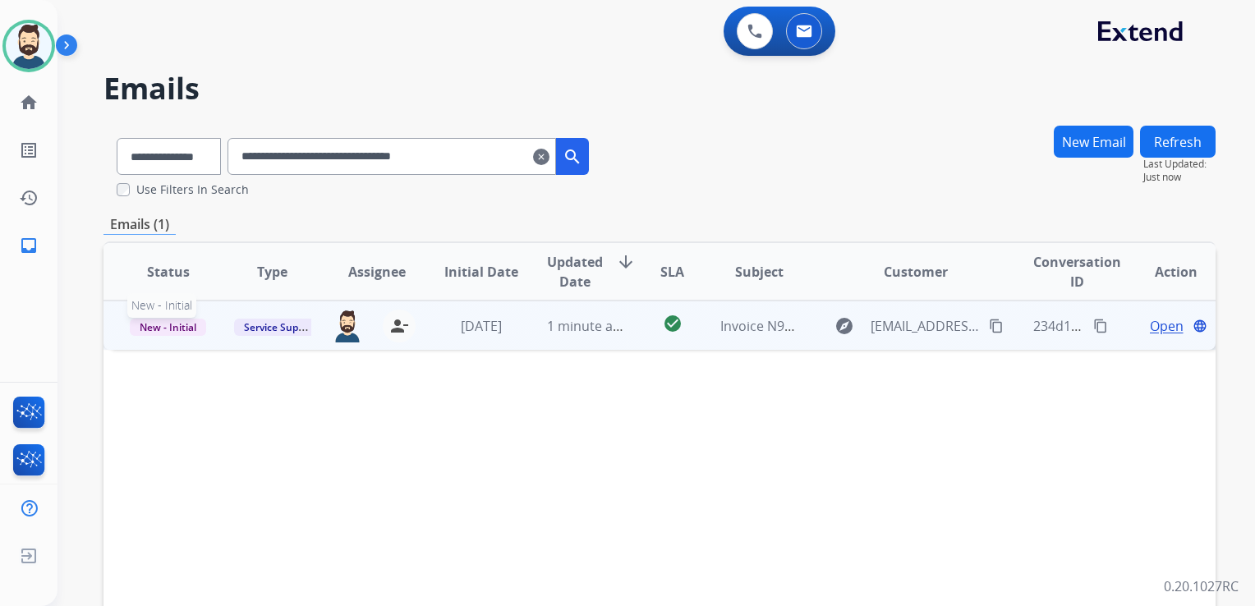
click at [187, 321] on span "New - Initial" at bounding box center [168, 327] width 76 height 17
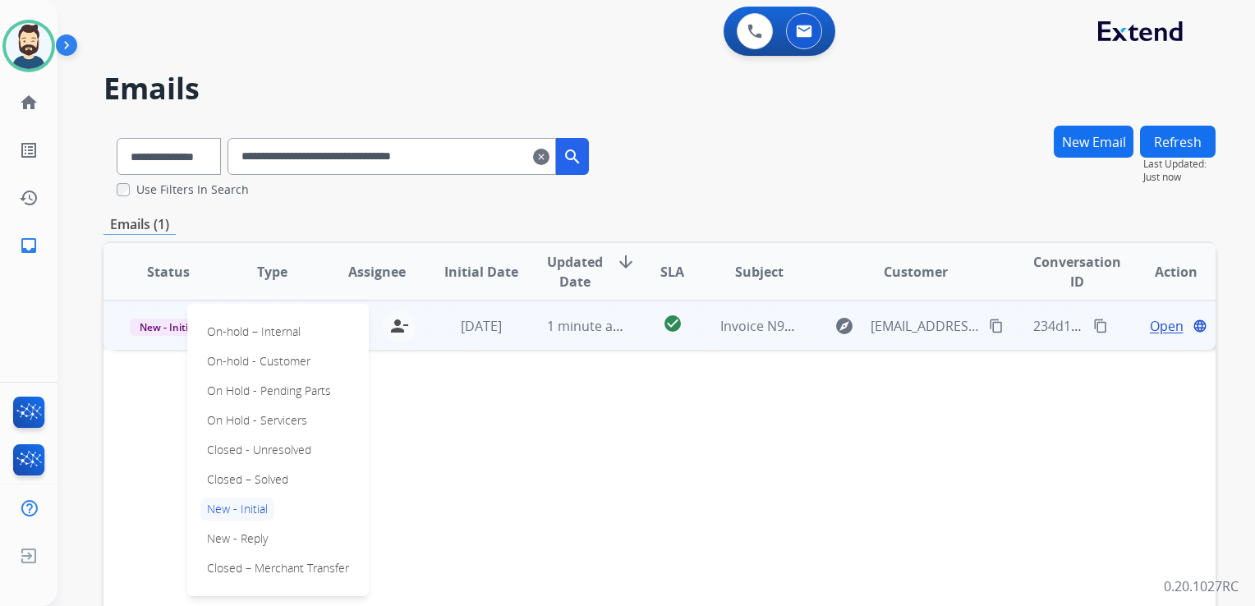
drag, startPoint x: 232, startPoint y: 473, endPoint x: 330, endPoint y: 425, distance: 109.4
click at [232, 473] on p "Closed – Solved" at bounding box center [247, 479] width 94 height 23
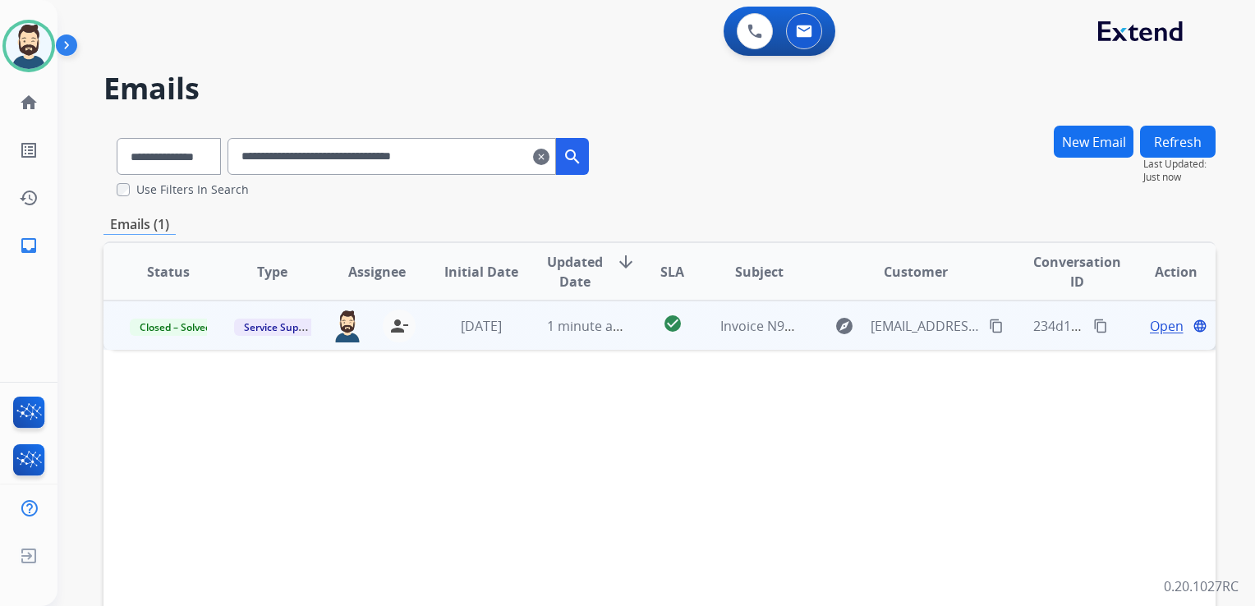
drag, startPoint x: 558, startPoint y: 160, endPoint x: 316, endPoint y: 61, distance: 261.8
click at [549, 159] on mat-icon "clear" at bounding box center [541, 157] width 16 height 20
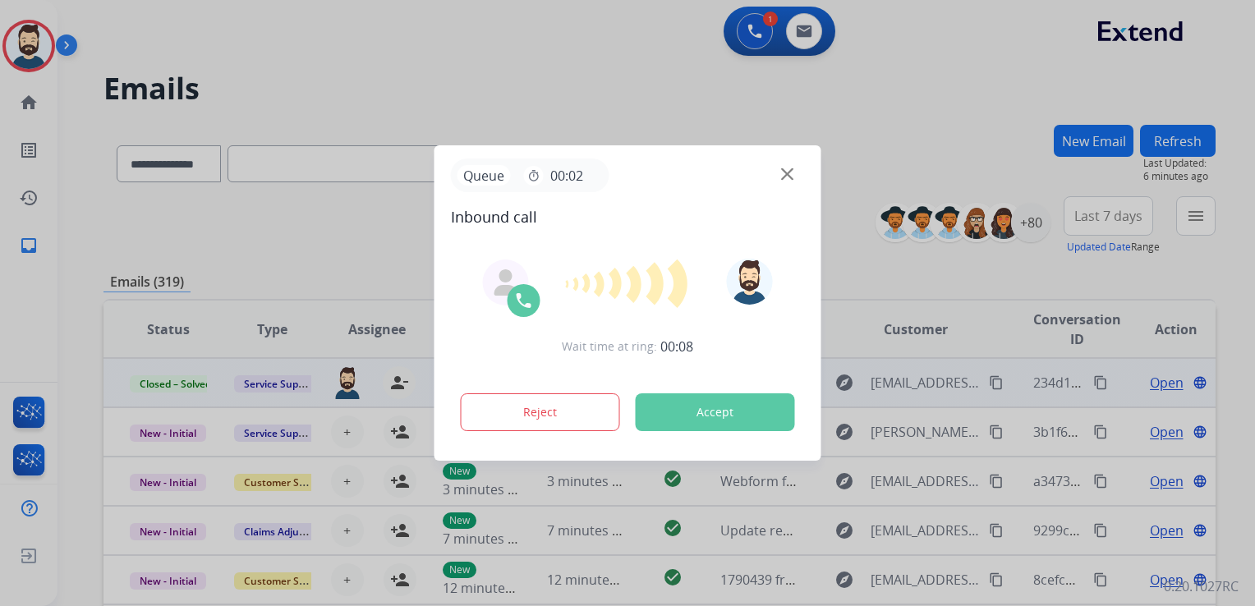
click at [709, 412] on button "Accept" at bounding box center [714, 412] width 159 height 38
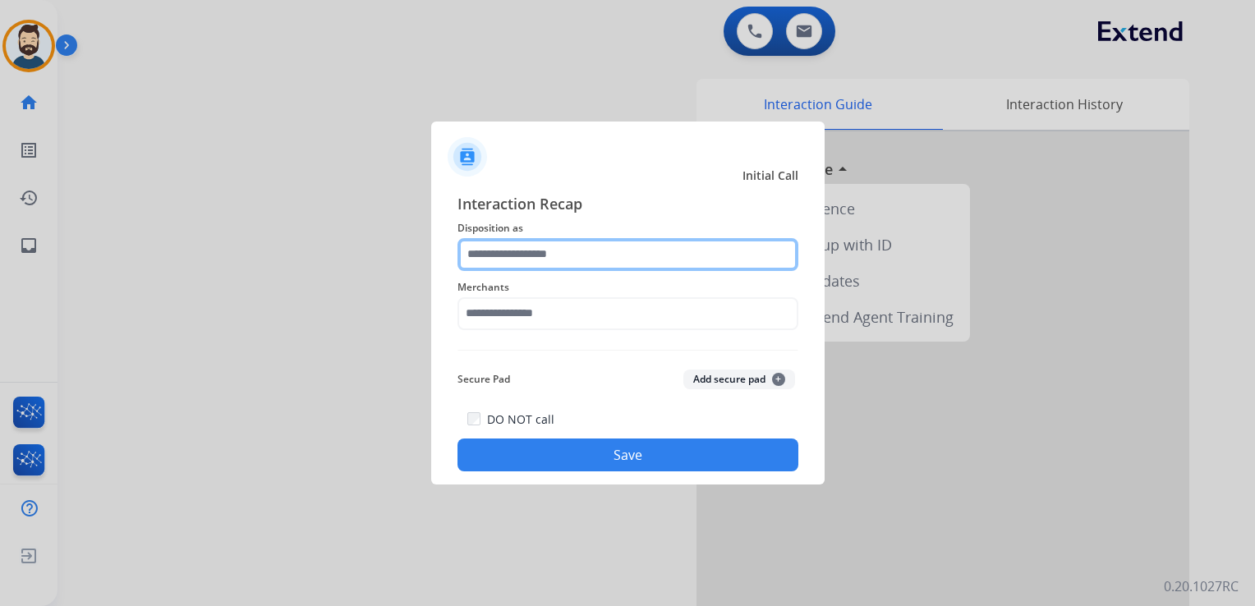
click at [581, 266] on input "text" at bounding box center [627, 254] width 341 height 33
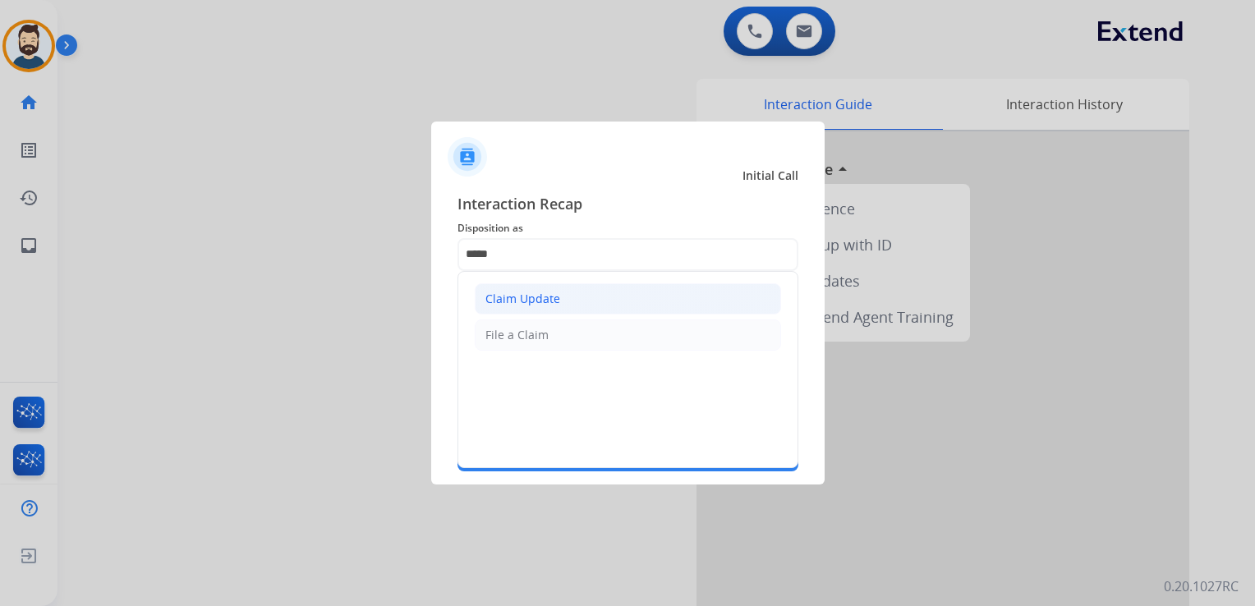
drag, startPoint x: 591, startPoint y: 295, endPoint x: 583, endPoint y: 307, distance: 14.8
click at [590, 297] on li "Claim Update" at bounding box center [628, 298] width 306 height 31
type input "**********"
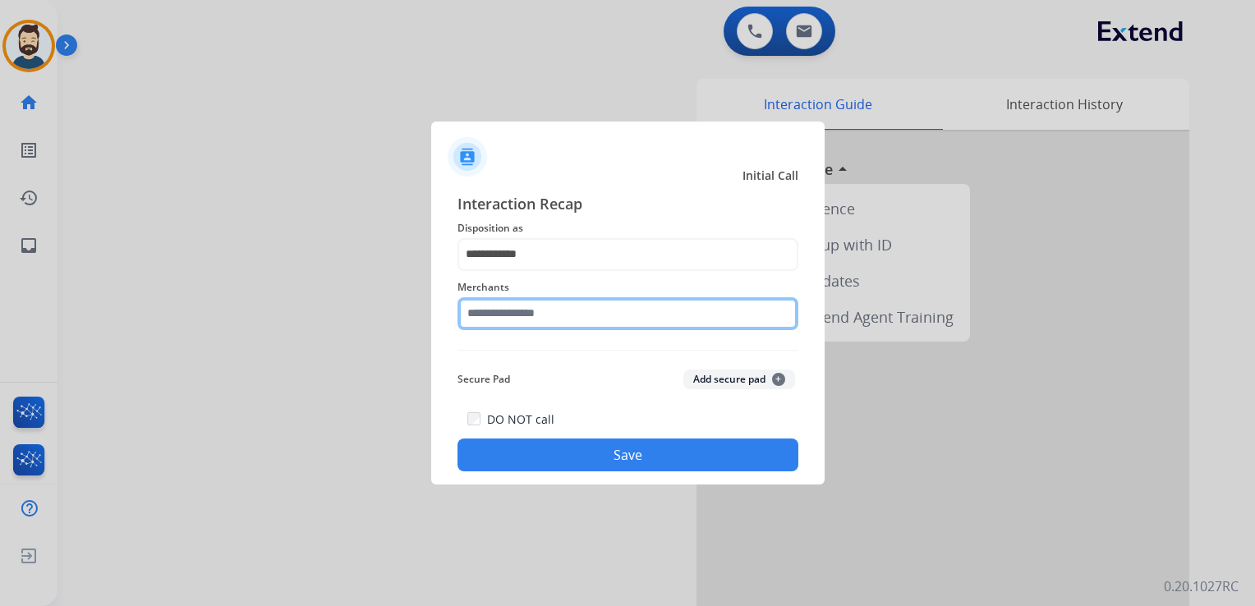
click at [577, 325] on input "text" at bounding box center [627, 313] width 341 height 33
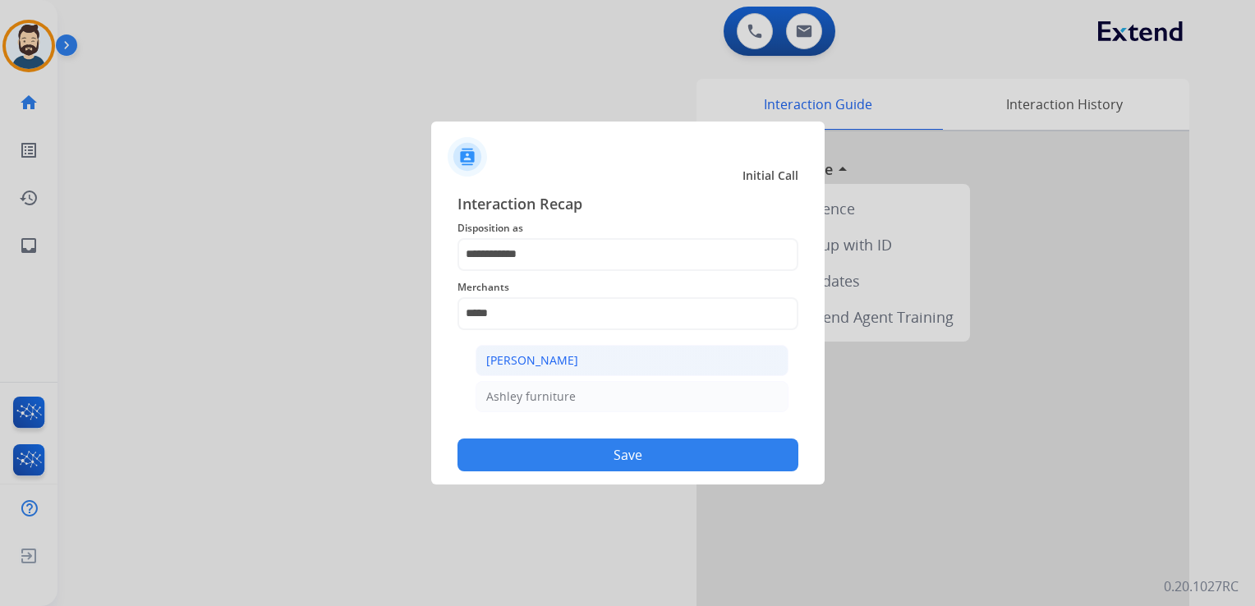
click at [551, 370] on li "[PERSON_NAME]" at bounding box center [631, 360] width 313 height 31
type input "**********"
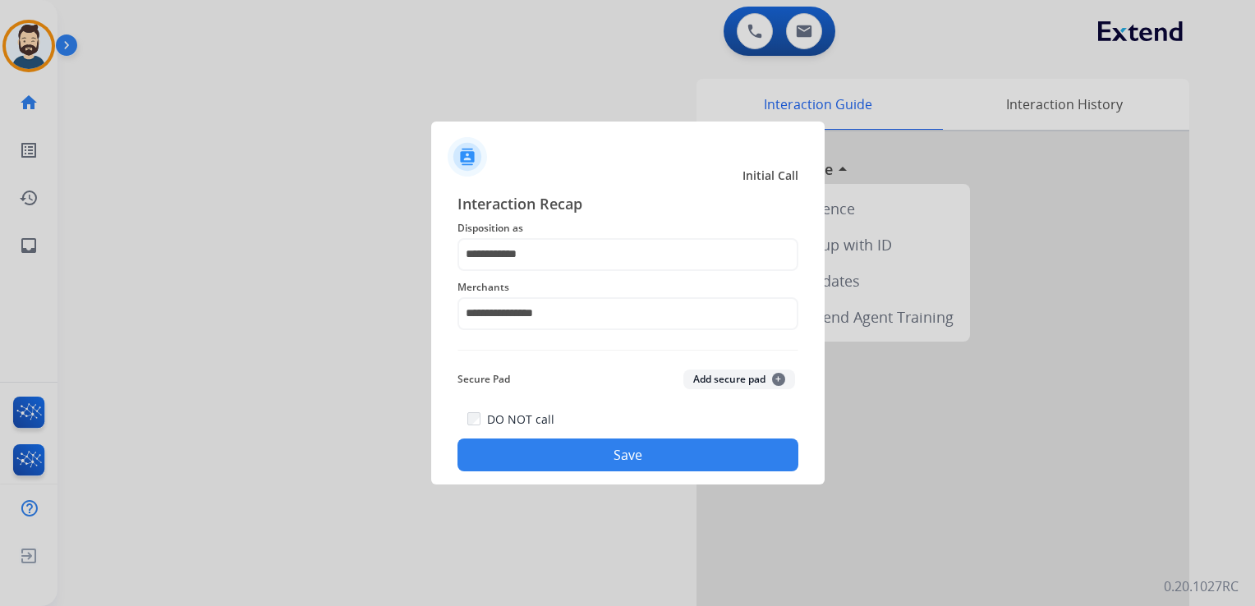
click at [587, 456] on button "Save" at bounding box center [627, 454] width 341 height 33
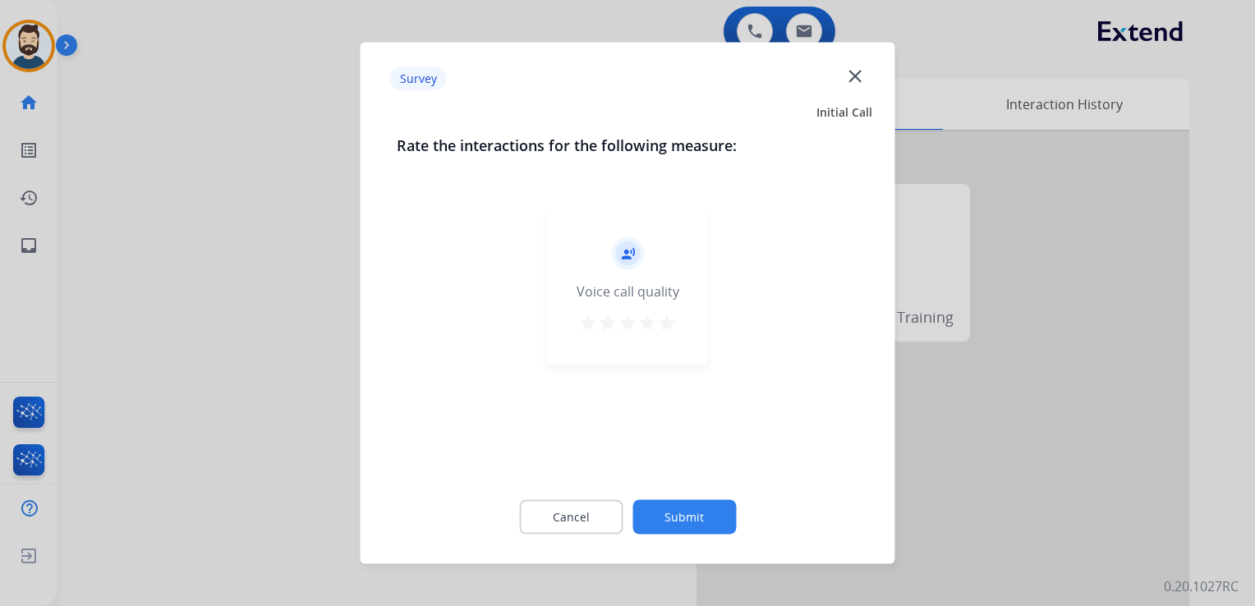
click at [672, 317] on mat-icon "star" at bounding box center [667, 323] width 20 height 20
click at [698, 506] on button "Submit" at bounding box center [683, 517] width 103 height 34
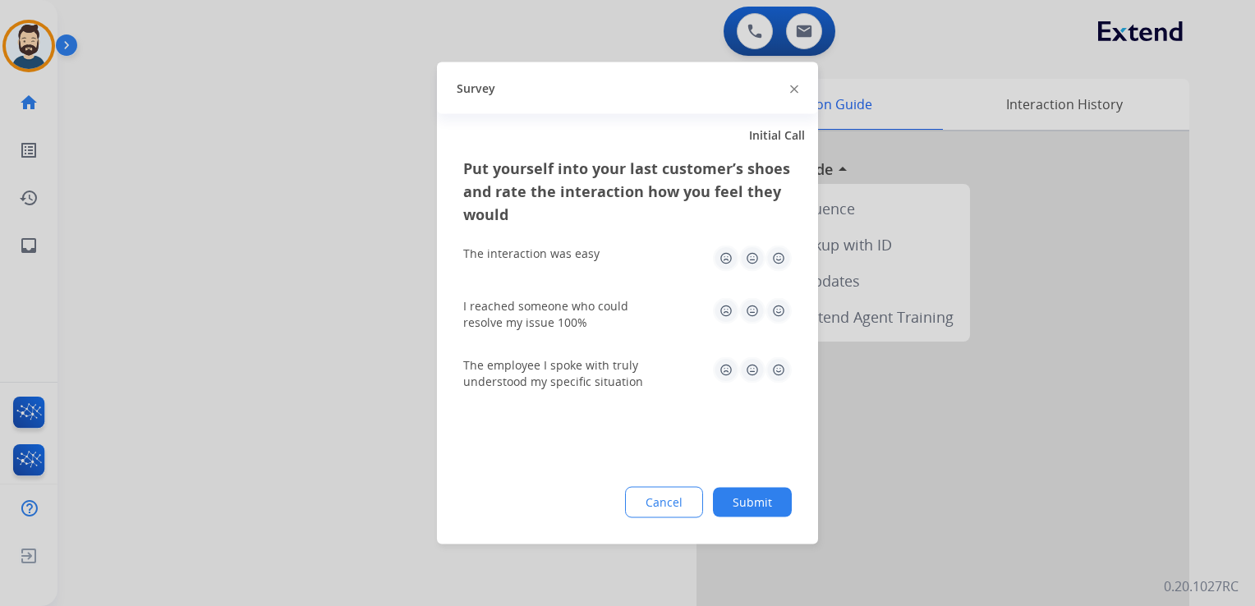
click at [780, 313] on img at bounding box center [778, 311] width 26 height 26
click at [782, 258] on img at bounding box center [778, 258] width 26 height 26
click at [773, 363] on img at bounding box center [778, 370] width 26 height 26
click at [764, 501] on button "Submit" at bounding box center [752, 503] width 79 height 30
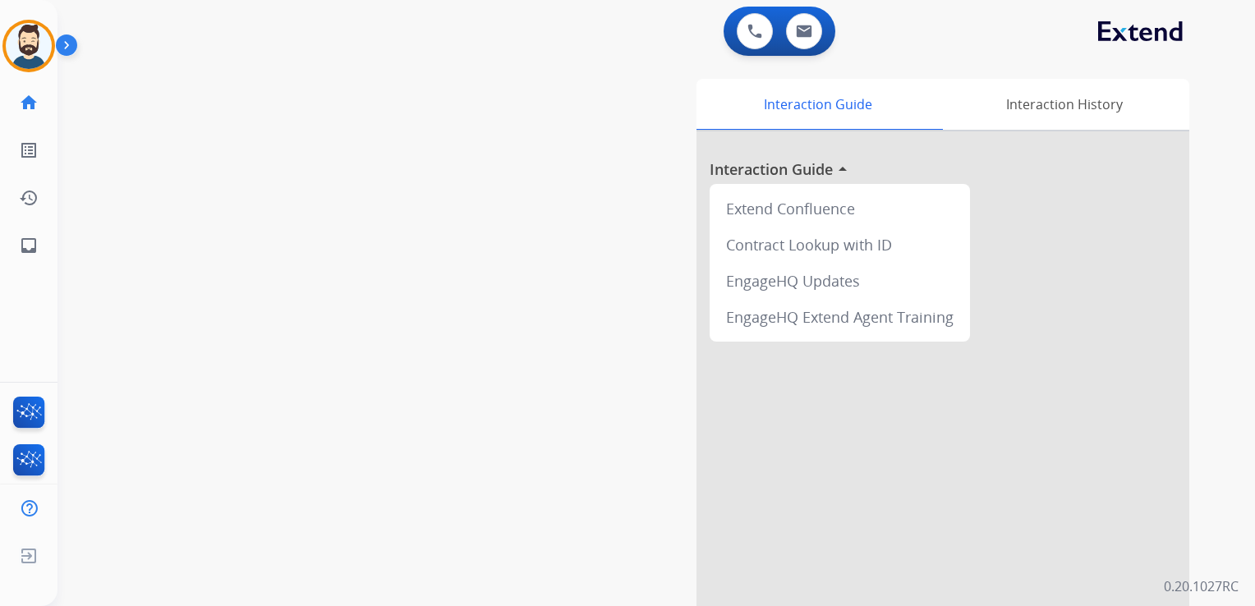
click at [312, 241] on div "swap_horiz Break voice bridge close_fullscreen Connect 3-Way Call merge_type Se…" at bounding box center [636, 401] width 1158 height 685
drag, startPoint x: 240, startPoint y: 195, endPoint x: 226, endPoint y: 197, distance: 14.1
click at [232, 197] on div "swap_horiz Break voice bridge close_fullscreen Connect 3-Way Call merge_type Se…" at bounding box center [636, 401] width 1158 height 685
click at [29, 238] on mat-icon "inbox" at bounding box center [29, 246] width 20 height 20
select select "**********"
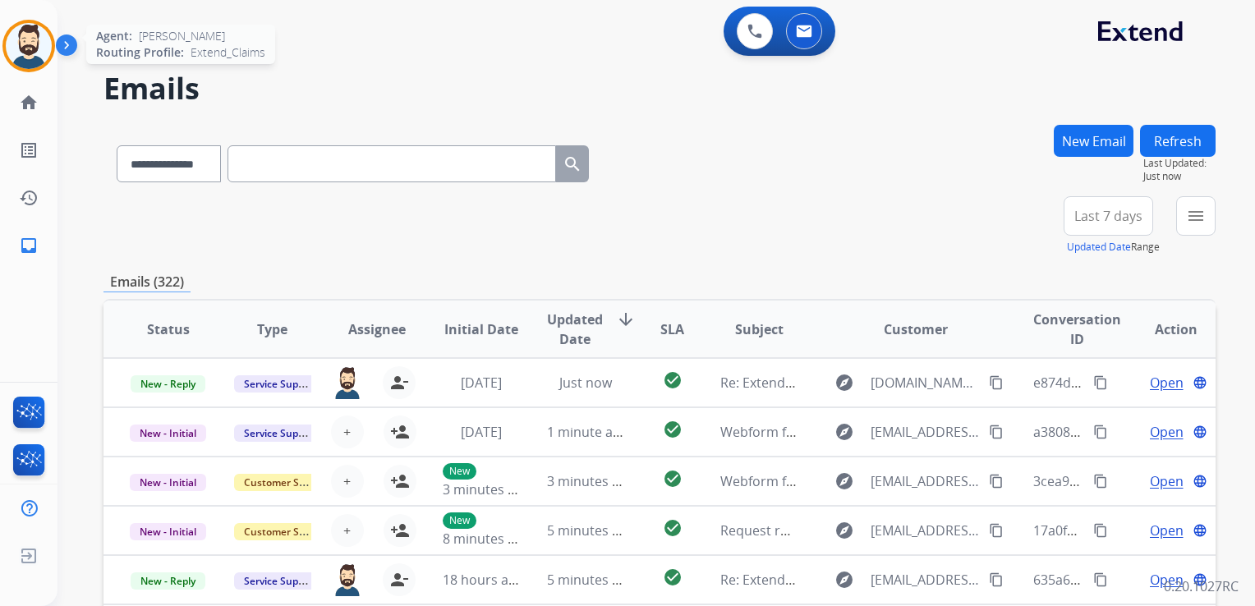
click at [38, 48] on img at bounding box center [29, 46] width 46 height 46
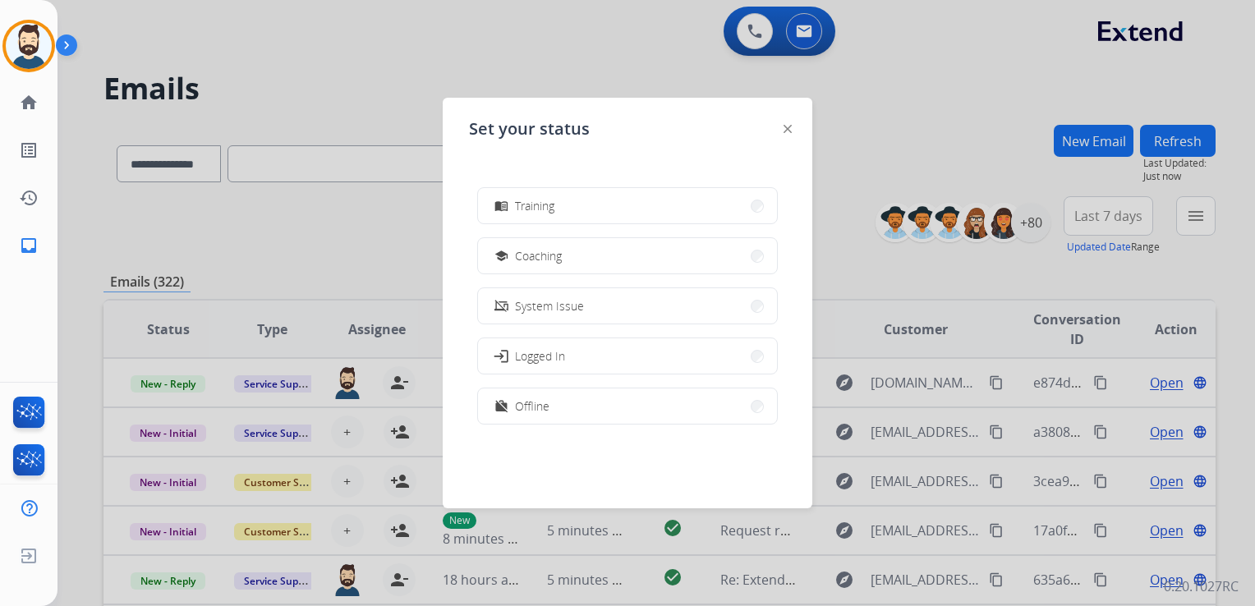
scroll to position [259, 0]
click at [567, 366] on button "login Logged In" at bounding box center [627, 352] width 299 height 35
